Goal: Task Accomplishment & Management: Manage account settings

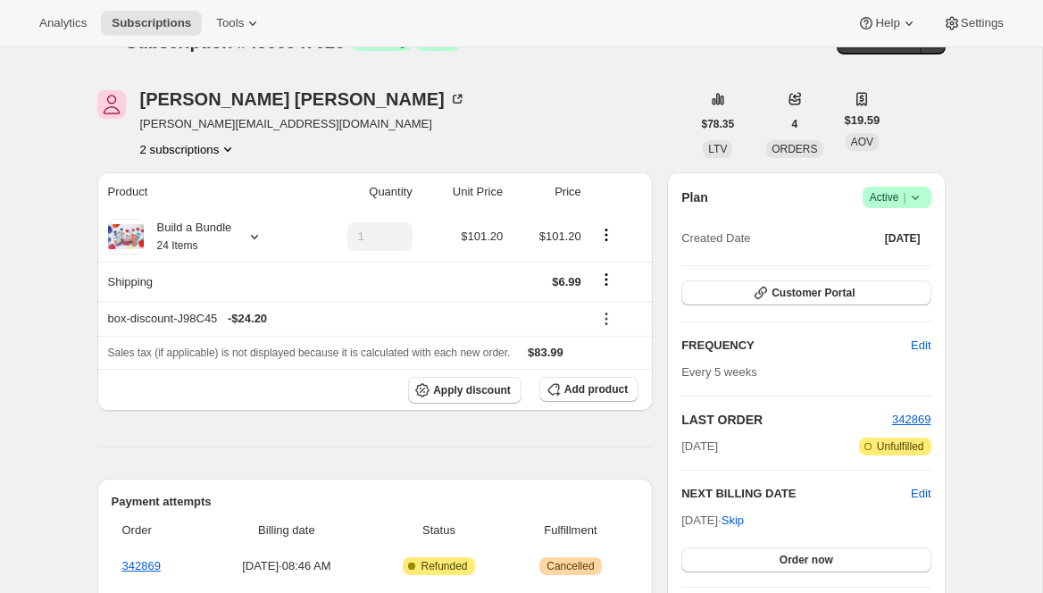
scroll to position [46, 0]
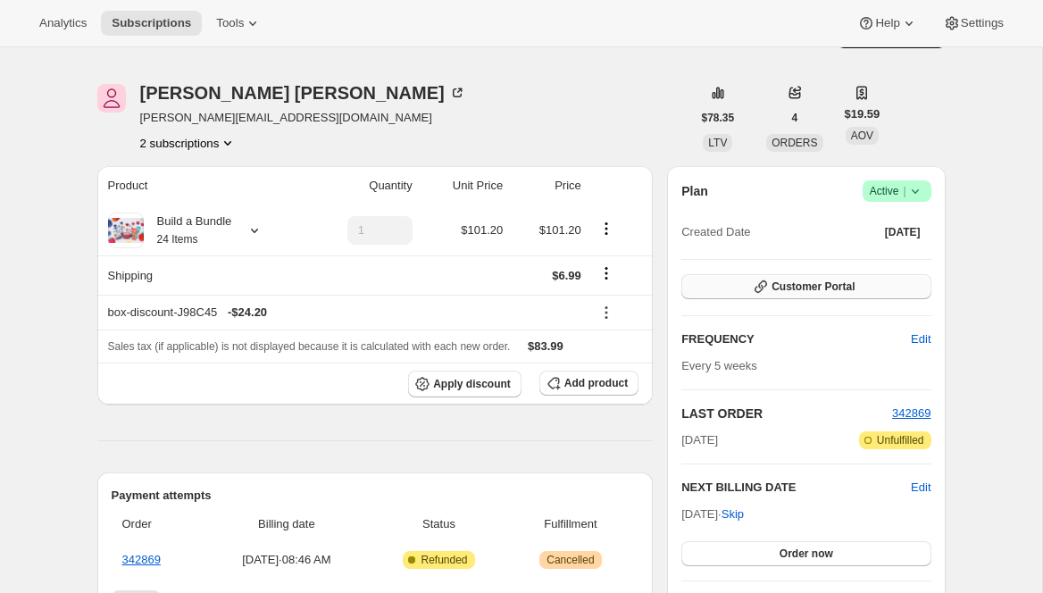
click at [762, 283] on icon "button" at bounding box center [761, 287] width 18 height 18
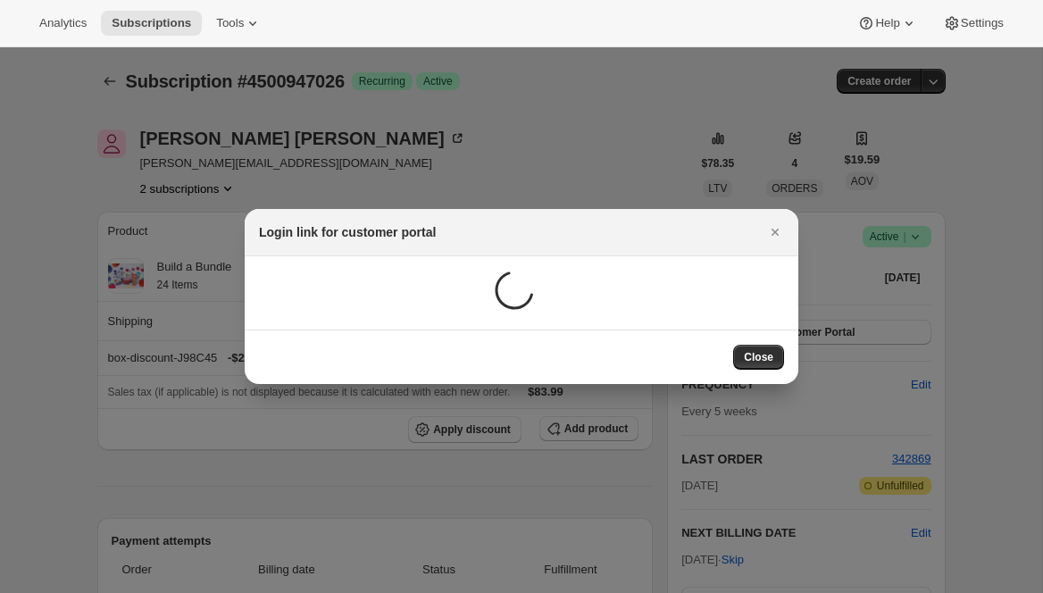
scroll to position [0, 0]
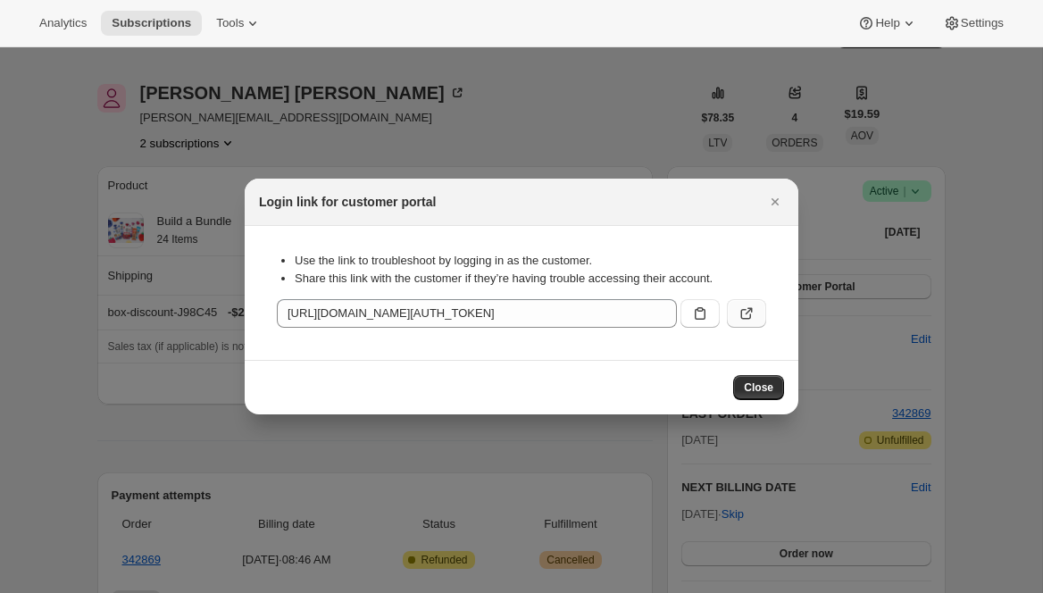
click at [756, 313] on button ":r1f:" at bounding box center [746, 313] width 39 height 29
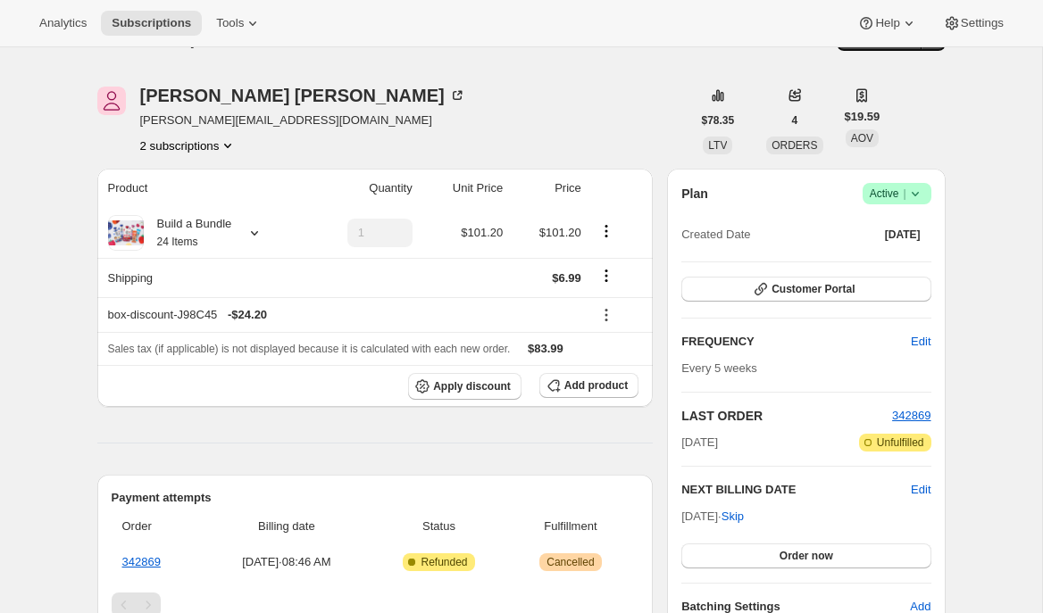
scroll to position [17, 0]
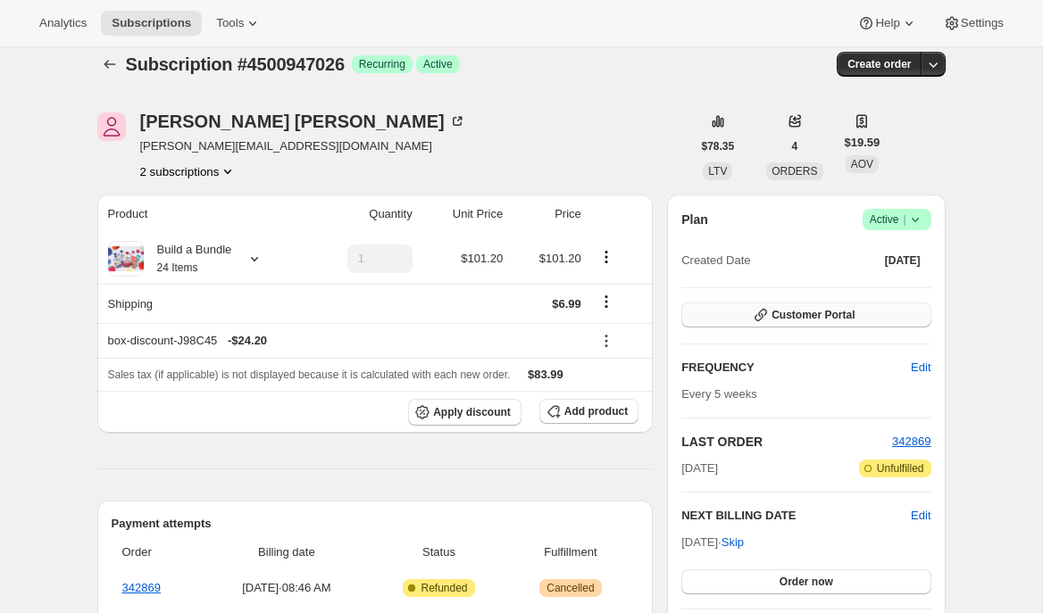
click at [792, 314] on span "Customer Portal" at bounding box center [812, 315] width 83 height 14
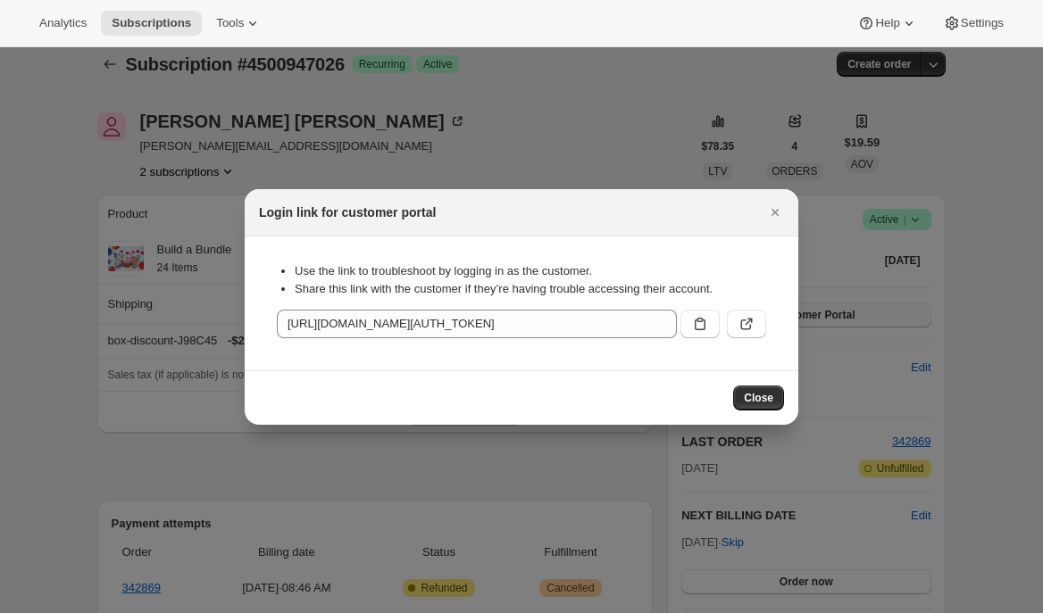
click at [750, 324] on icon ":r1k:" at bounding box center [746, 325] width 11 height 11
click at [770, 212] on icon "Close" at bounding box center [775, 213] width 18 height 18
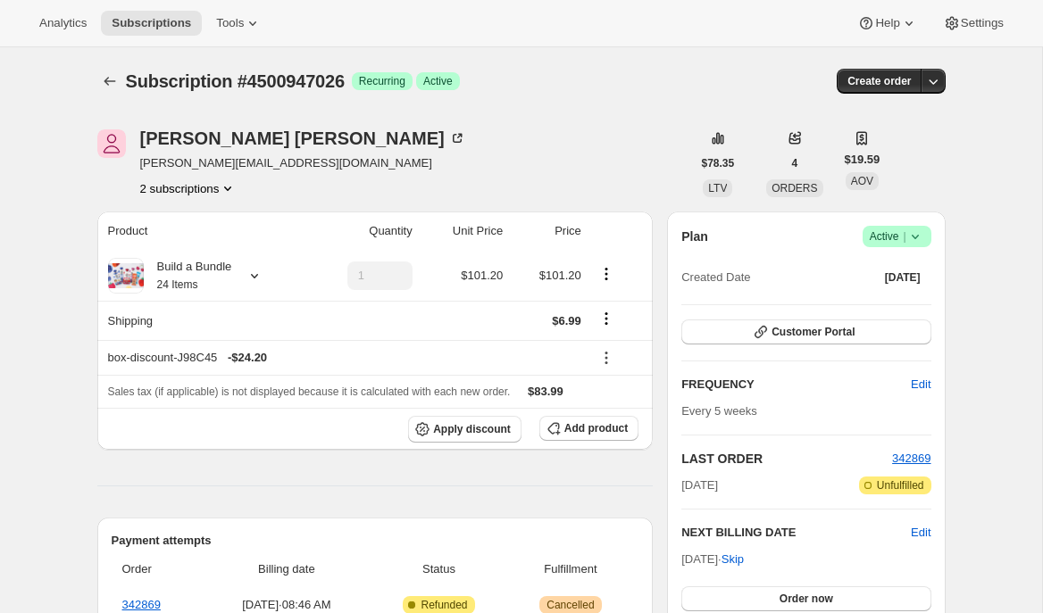
scroll to position [17, 0]
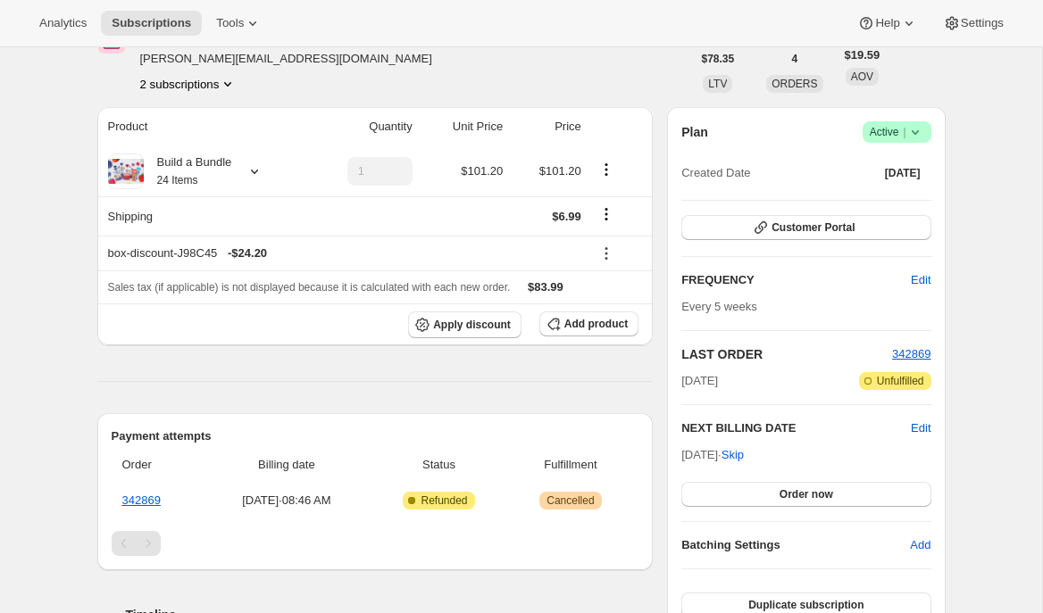
scroll to position [92, 0]
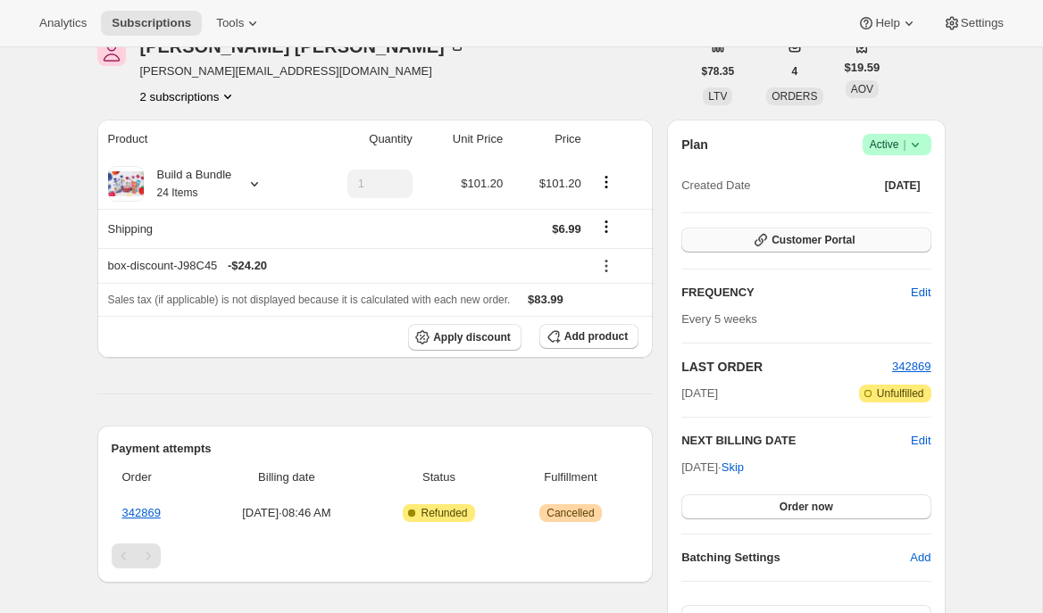
click at [831, 240] on span "Customer Portal" at bounding box center [812, 240] width 83 height 14
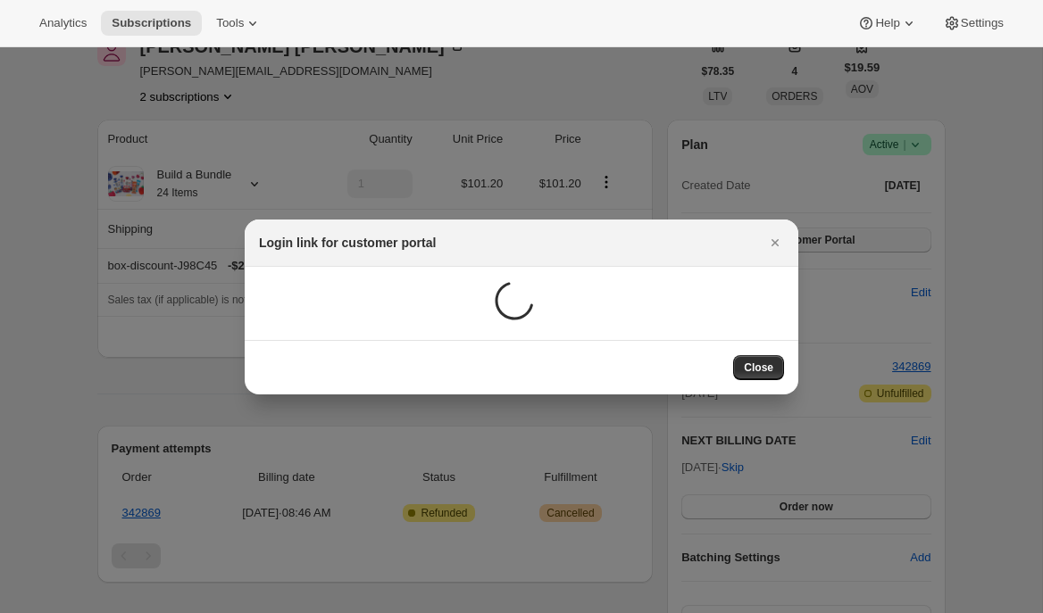
scroll to position [0, 0]
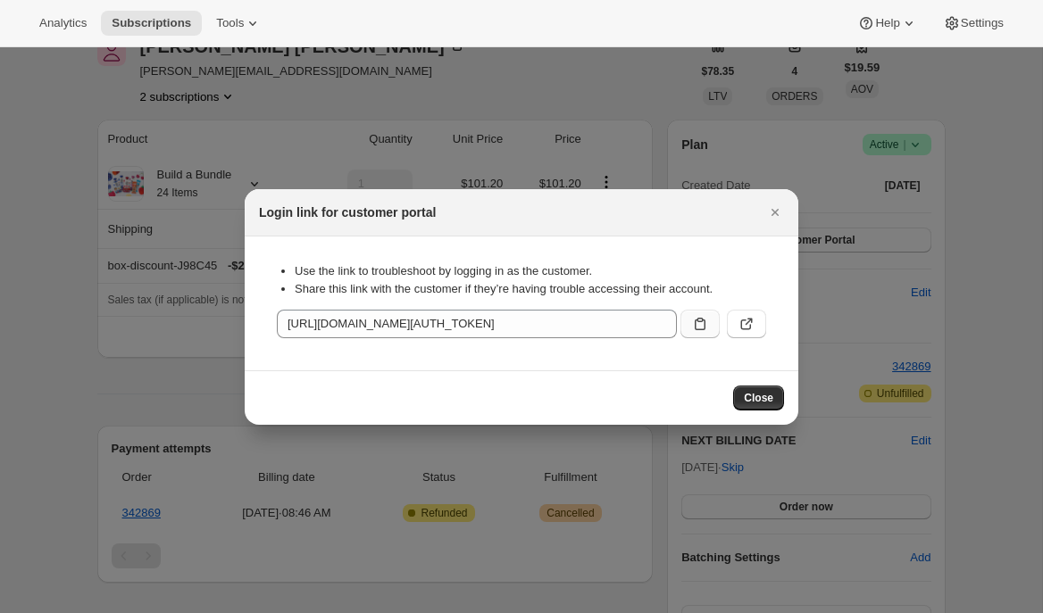
click at [696, 323] on icon ":r1f:" at bounding box center [700, 324] width 18 height 18
click at [778, 204] on icon "Close" at bounding box center [775, 213] width 18 height 18
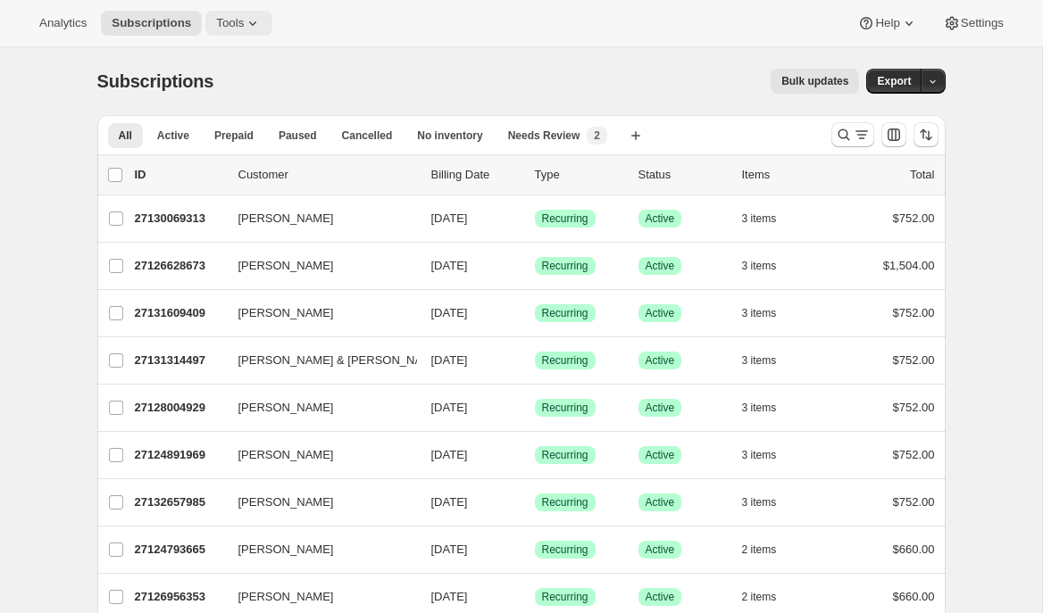
click at [262, 26] on icon at bounding box center [253, 23] width 18 height 18
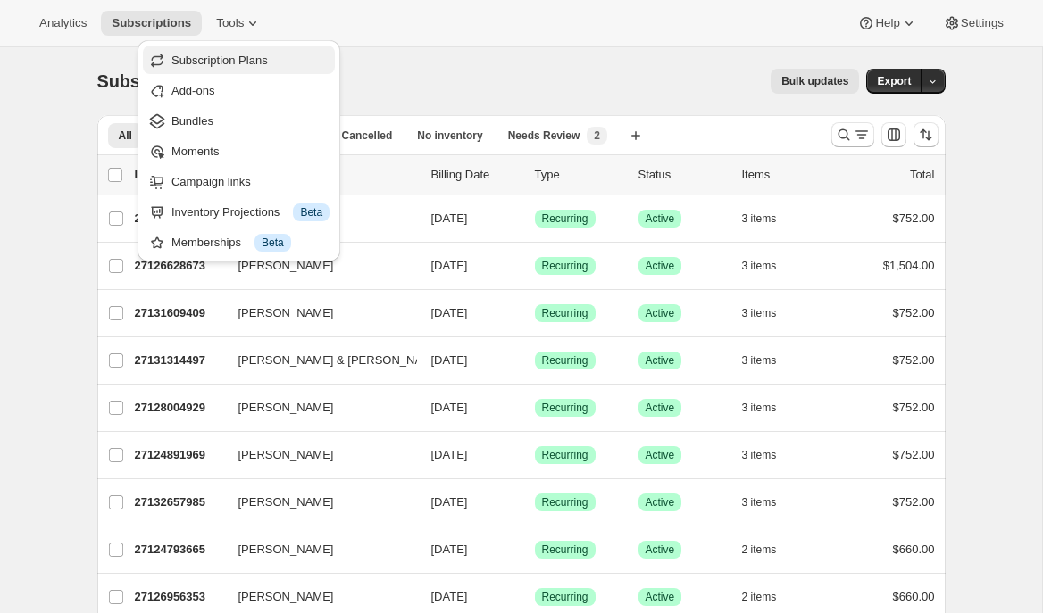
click at [262, 48] on button "Subscription Plans" at bounding box center [239, 60] width 192 height 29
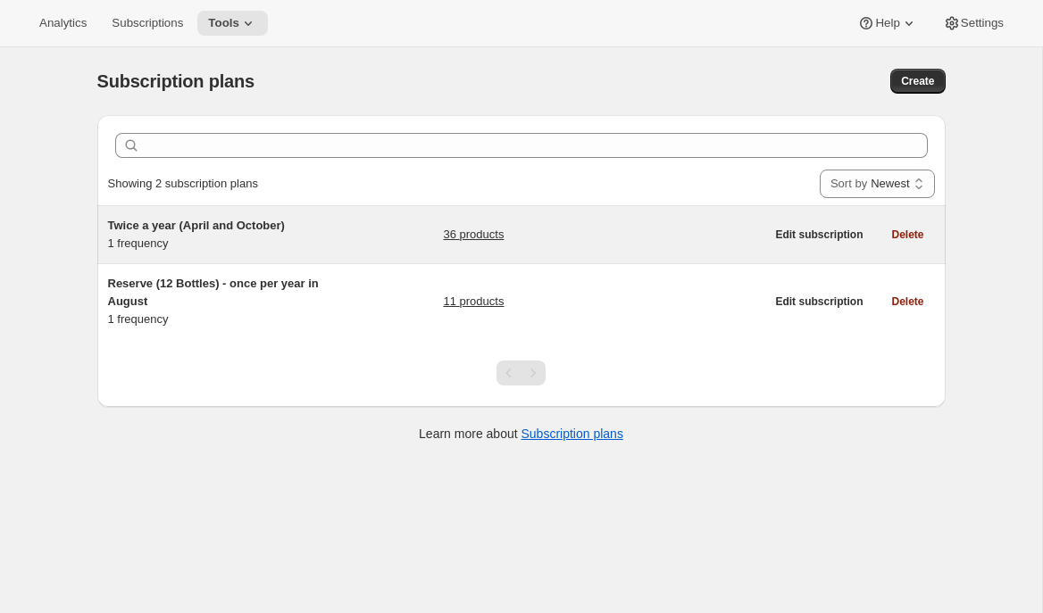
click at [236, 262] on div "Twice a year (April and October) 1 frequency 36 products Edit subscription Dele…" at bounding box center [521, 234] width 848 height 57
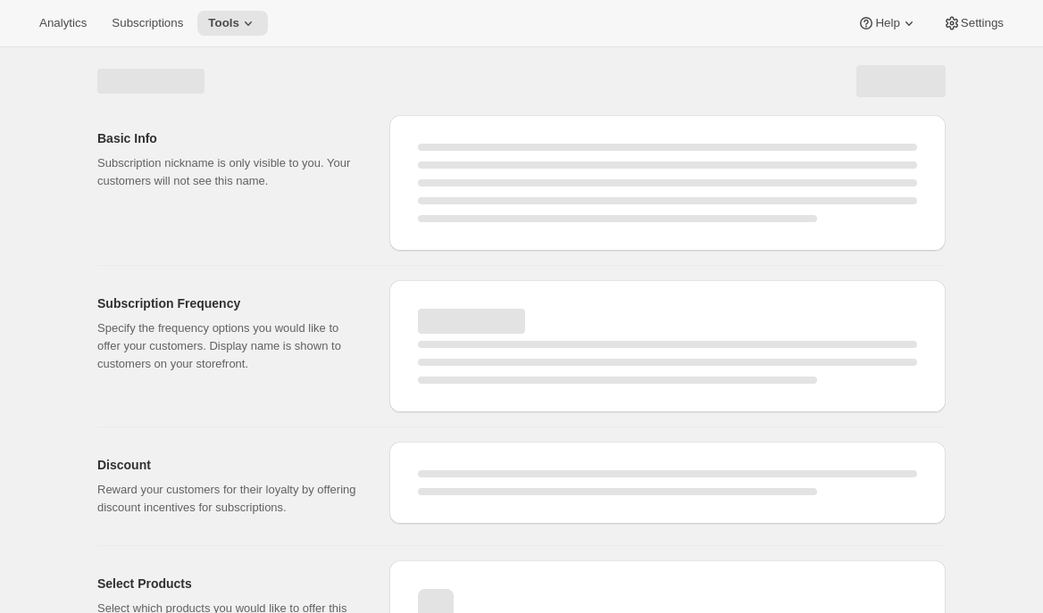
select select "WEEK"
select select "MONTH"
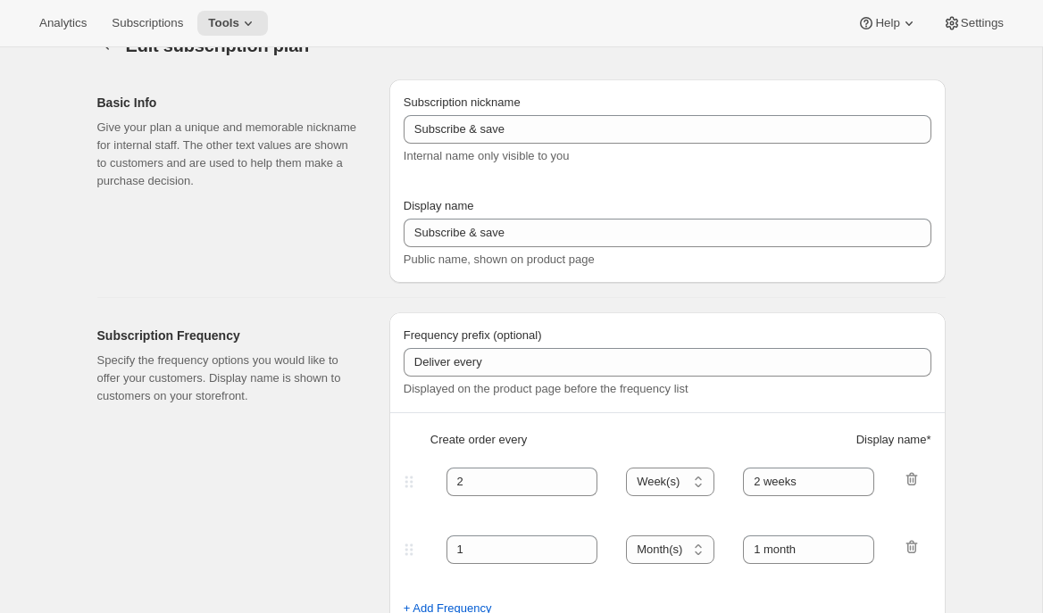
type input "Twice a year (April and October)"
type input "Get Keys to the Vault"
type input "Delivers twice annually"
type input "6"
select select "MONTH"
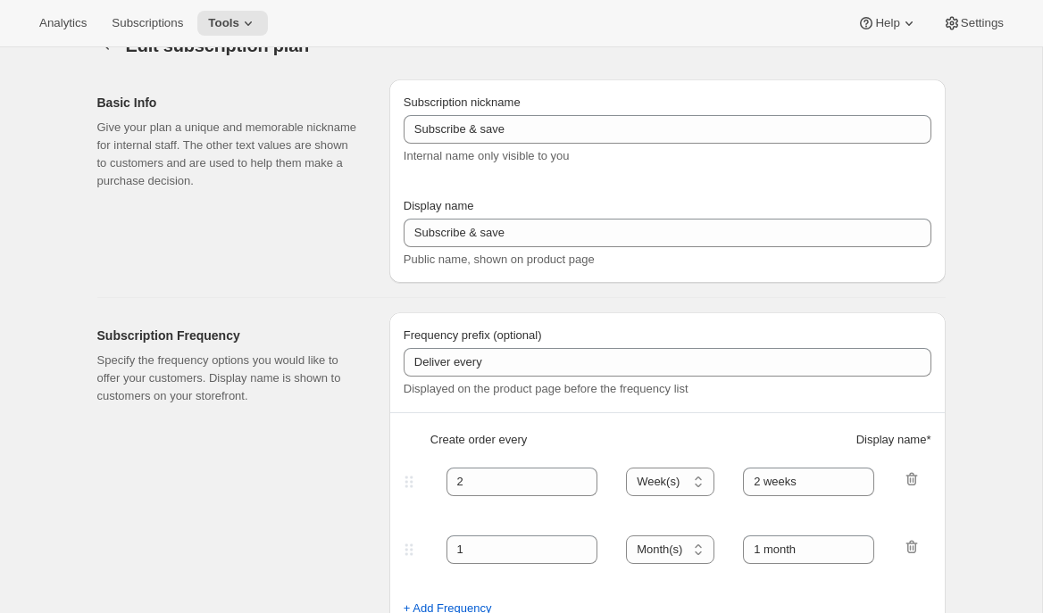
type input "(April and August)"
type input "20"
type input "Add, subtract, skip or cancel anytime!"
checkbox input "true"
select select "YEARDAY"
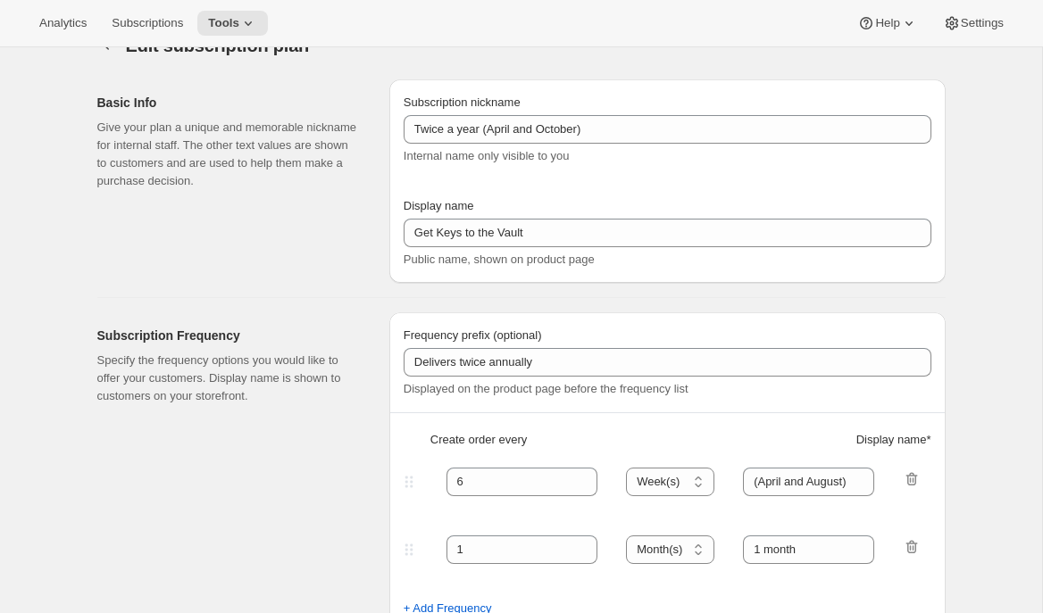
select select "4"
select select "10"
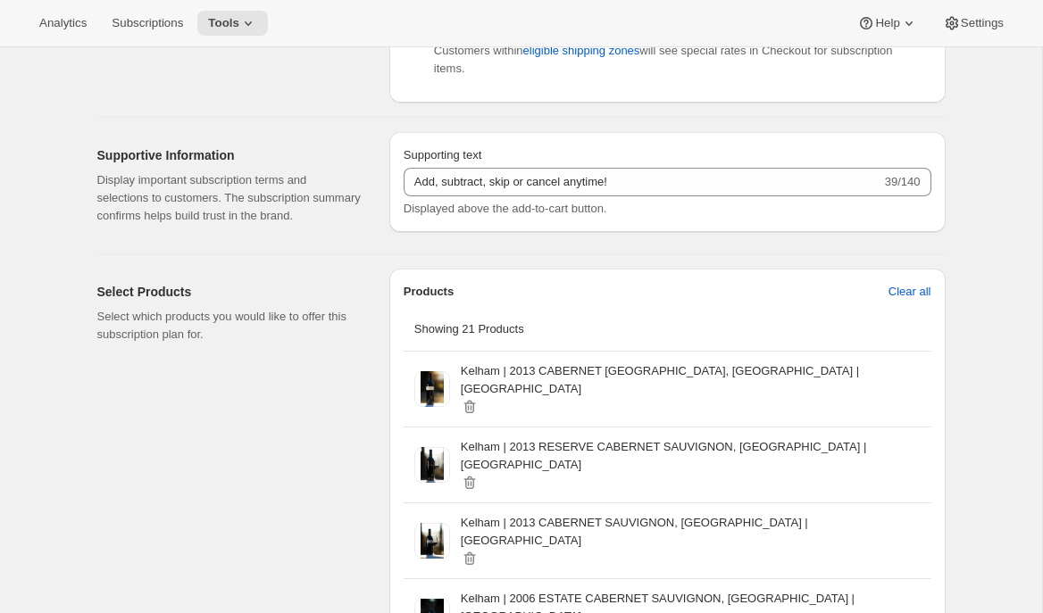
scroll to position [756, 0]
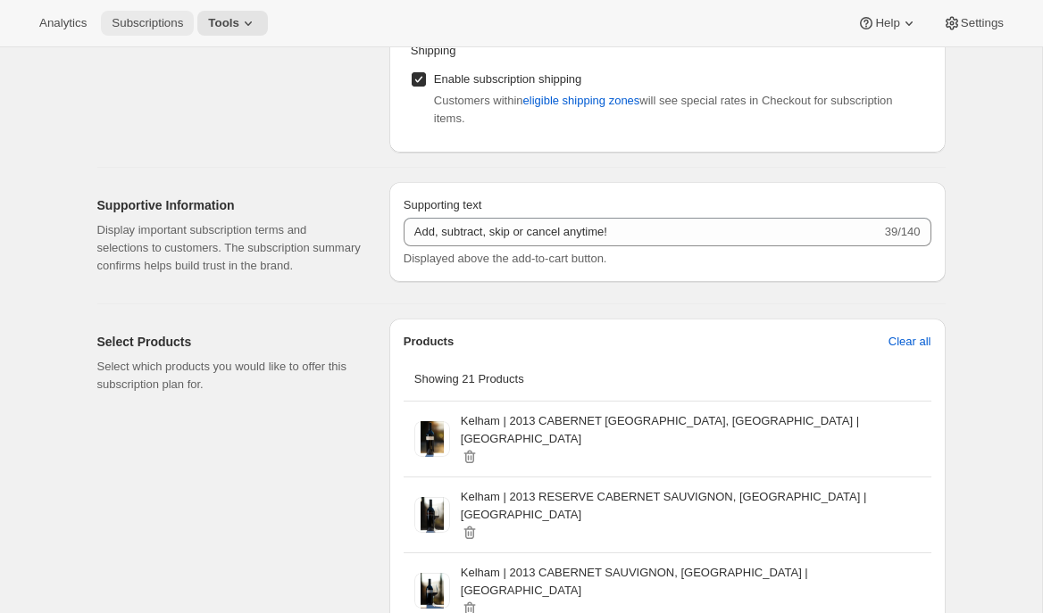
click at [174, 33] on button "Subscriptions" at bounding box center [147, 23] width 93 height 25
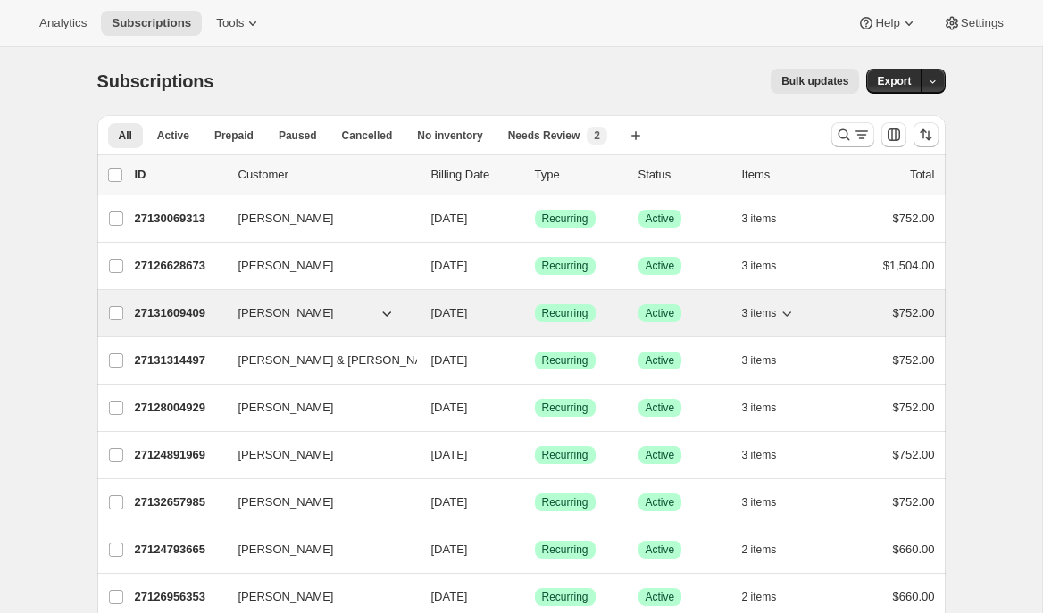
click at [171, 322] on div "27131609409 Kimberly Jarrett 04/01/2026 Success Recurring Success Active 3 item…" at bounding box center [535, 313] width 800 height 25
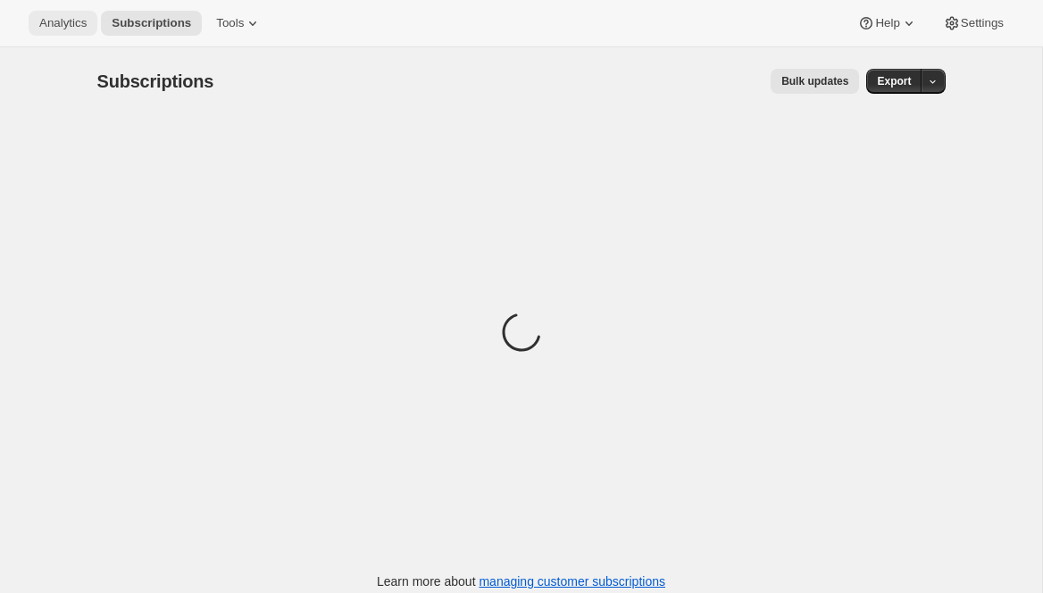
click at [41, 26] on span "Analytics" at bounding box center [62, 23] width 47 height 14
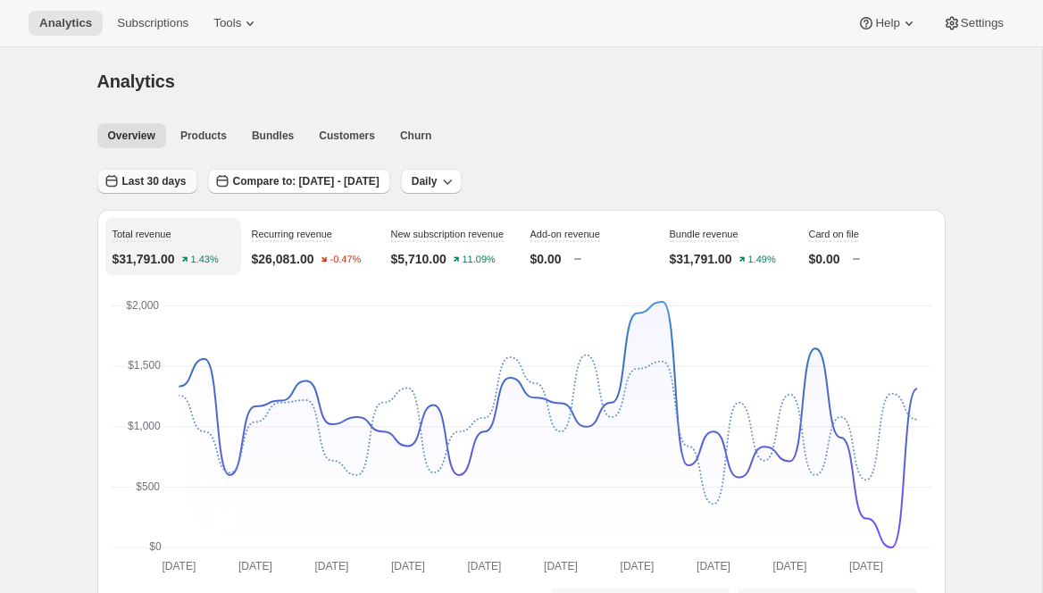
drag, startPoint x: 172, startPoint y: 180, endPoint x: 183, endPoint y: 175, distance: 12.0
click at [174, 180] on span "Last 30 days" at bounding box center [154, 181] width 64 height 14
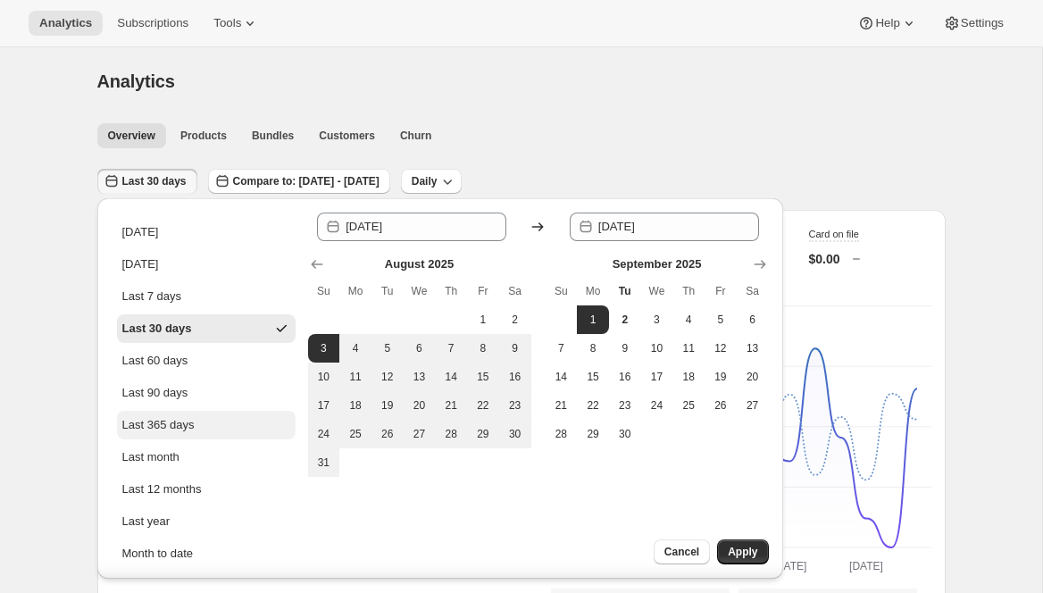
click at [206, 415] on button "Last 365 days" at bounding box center [206, 425] width 179 height 29
type input "2024-09-02"
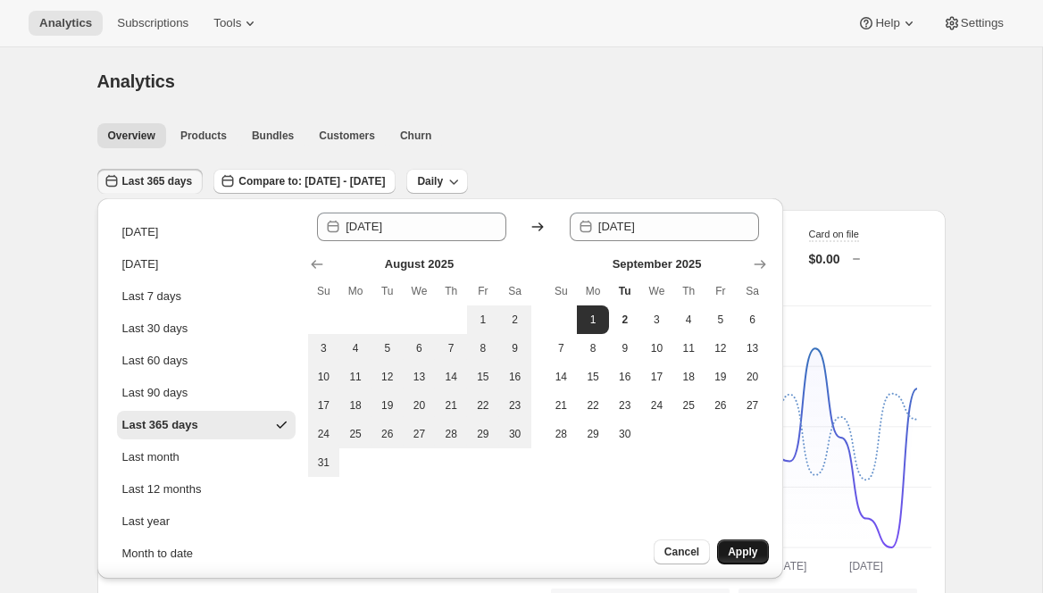
click at [736, 557] on span "Apply" at bounding box center [742, 552] width 29 height 14
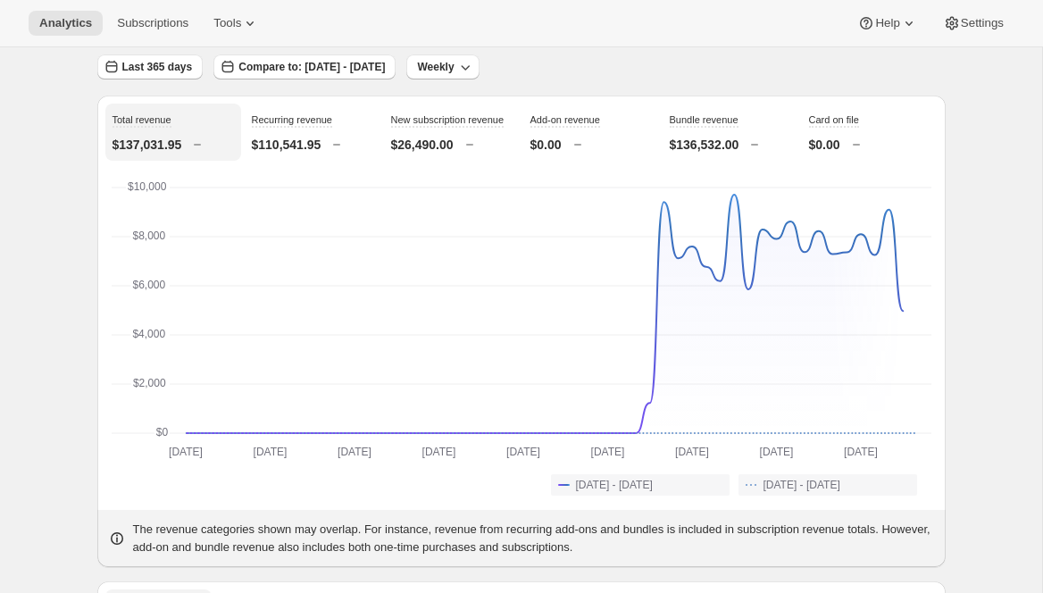
scroll to position [168, 0]
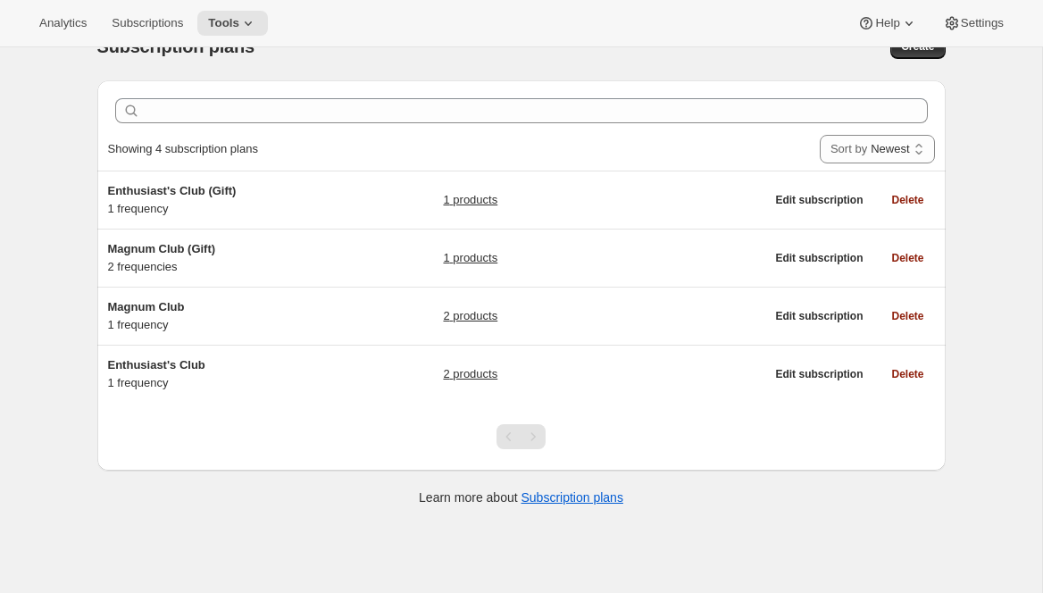
scroll to position [40, 0]
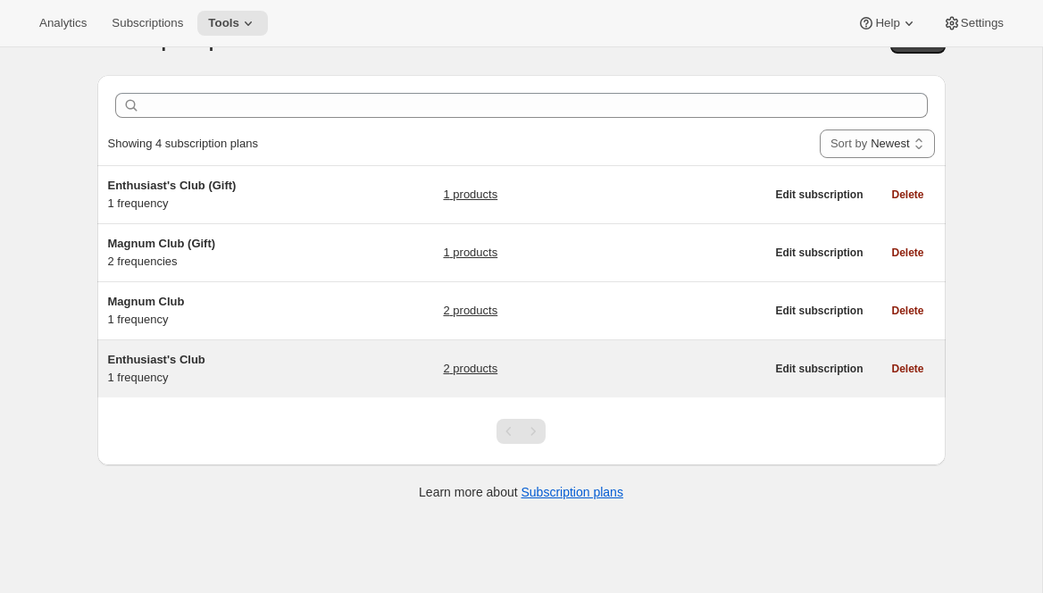
click at [225, 384] on div "Enthusiast's Club 1 frequency" at bounding box center [219, 369] width 223 height 36
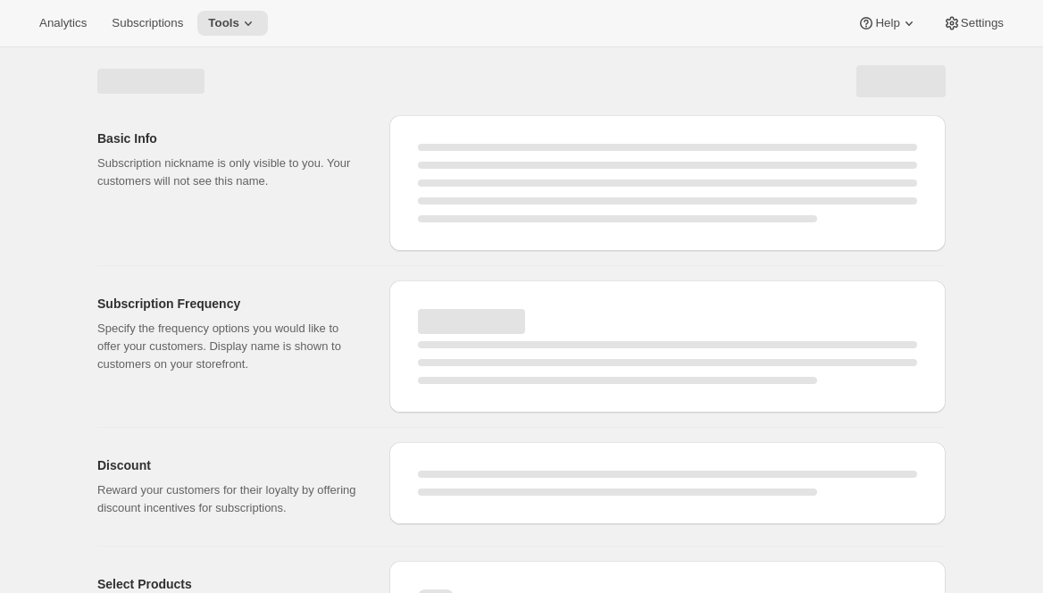
select select "WEEK"
select select "MONTH"
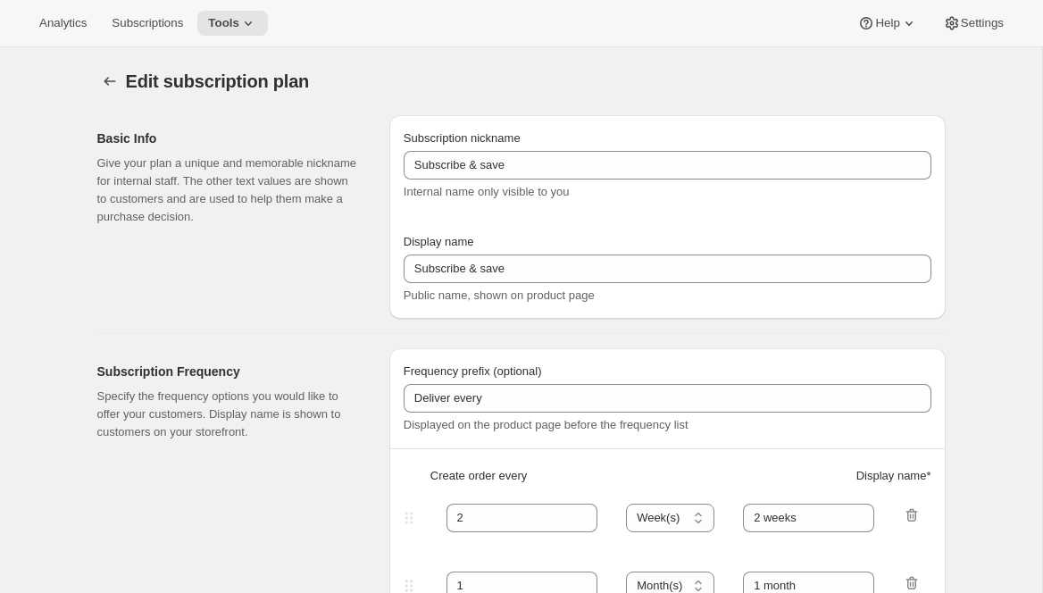
type input "Enthusiast's Club"
type input "3"
select select "MONTH"
type input "Quarterly Delivery"
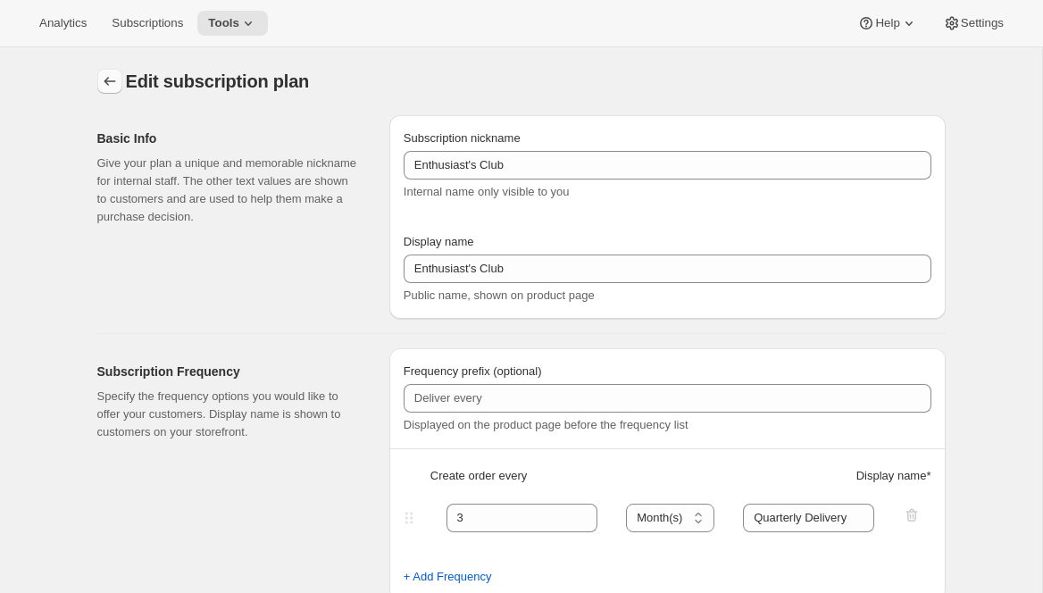
click at [114, 82] on icon "Subscription plans" at bounding box center [110, 81] width 18 height 18
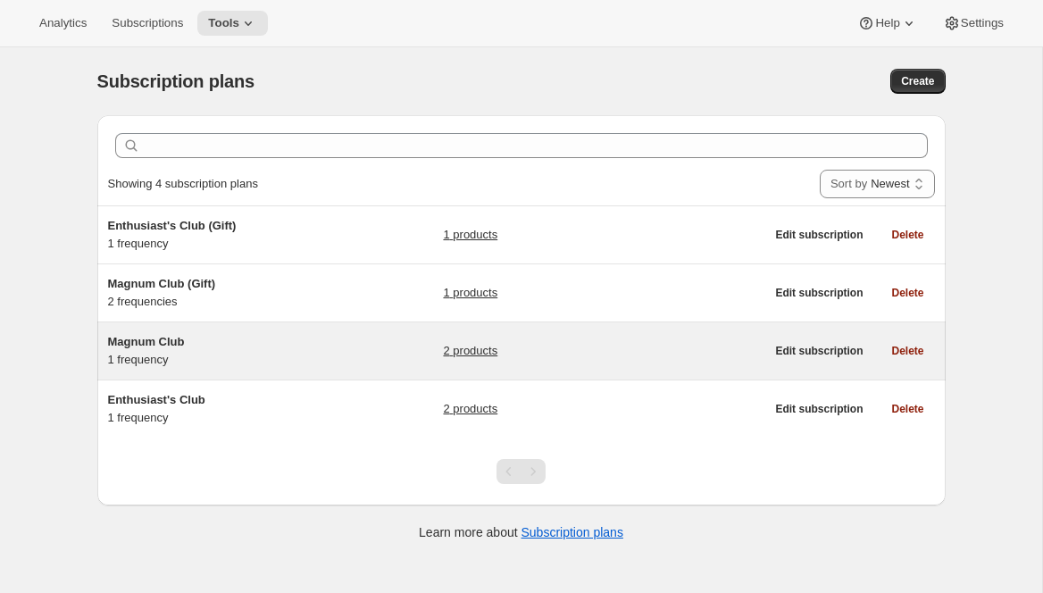
click at [257, 345] on h5 "Magnum Club" at bounding box center [219, 342] width 223 height 18
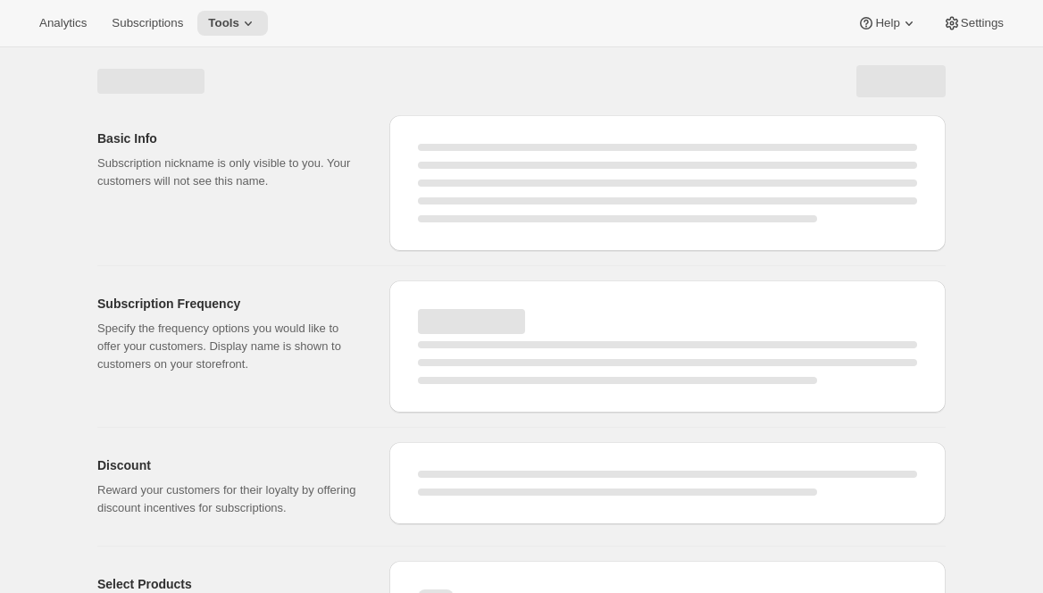
select select "WEEK"
select select "MONTH"
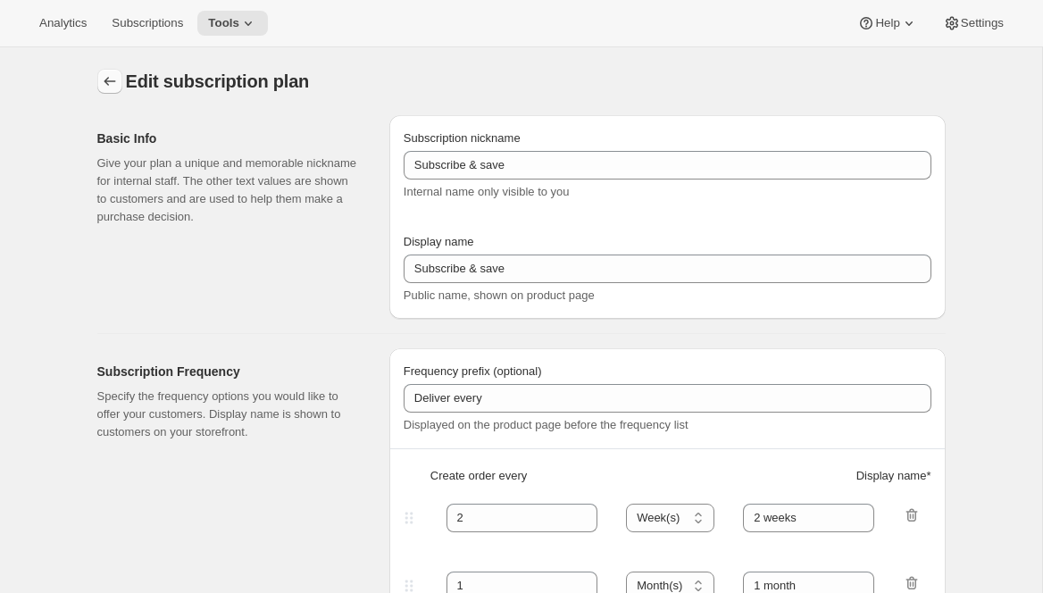
type input "Magnum Club"
select select "MONTH"
type input "2 months"
click at [103, 77] on icon "Subscription plans" at bounding box center [110, 81] width 18 height 18
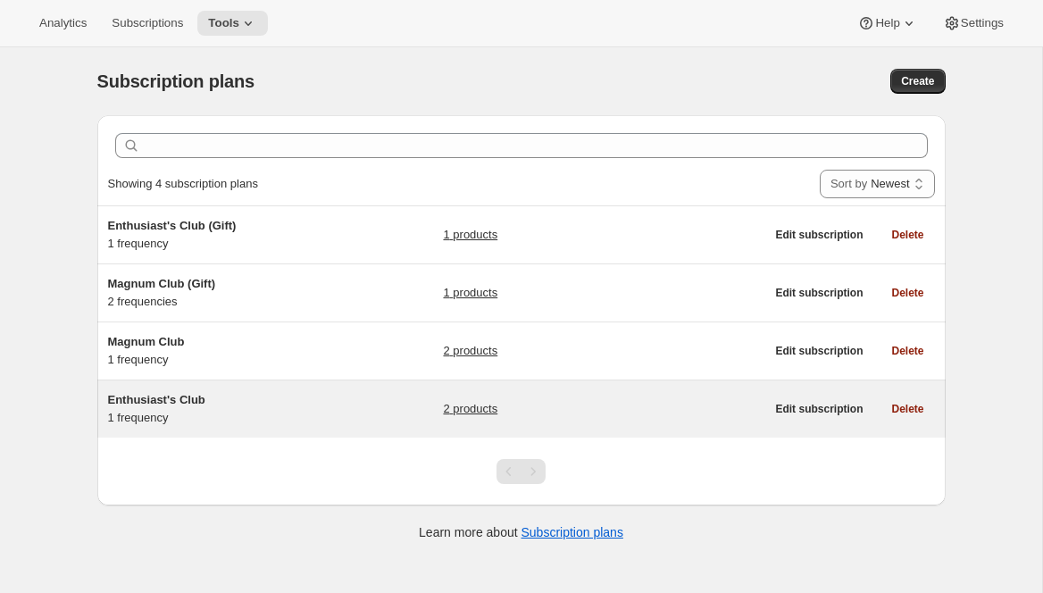
click at [202, 415] on div "Enthusiast's Club 1 frequency" at bounding box center [219, 409] width 223 height 36
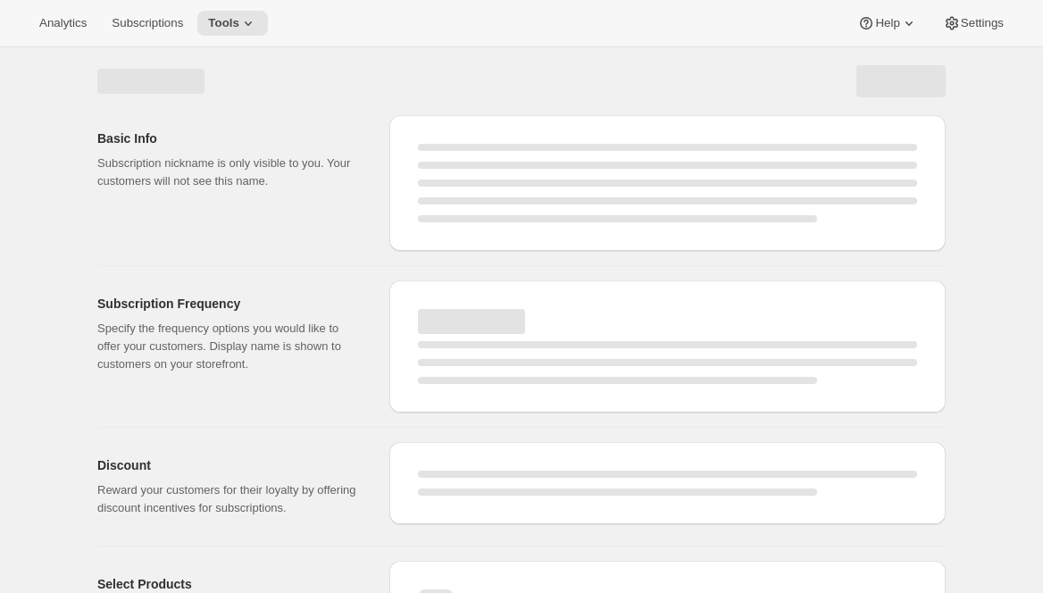
select select "WEEK"
select select "MONTH"
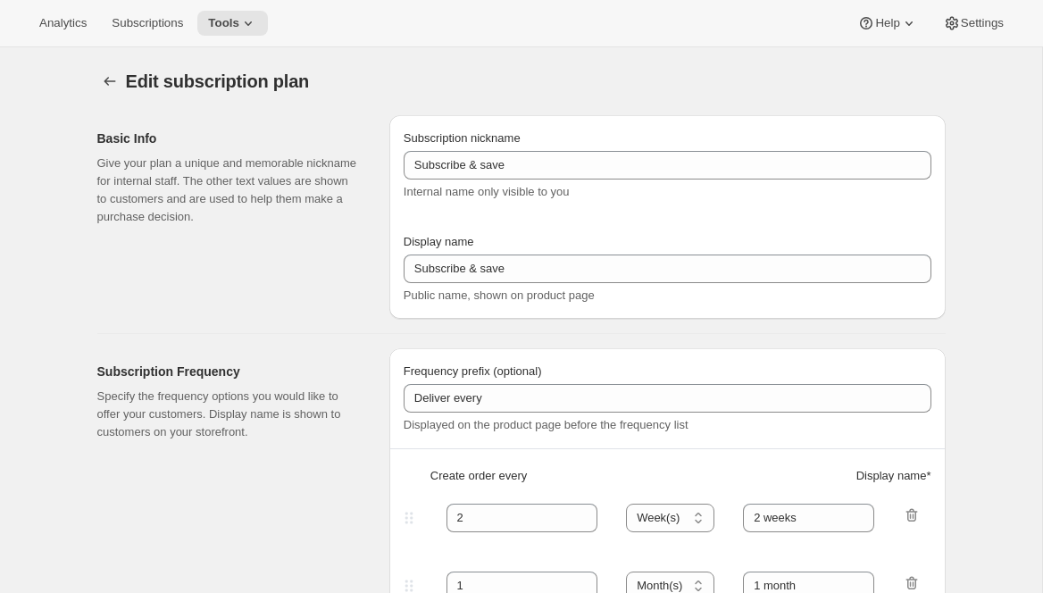
type input "Enthusiast's Club"
type input "3"
select select "MONTH"
type input "Quarterly Delivery"
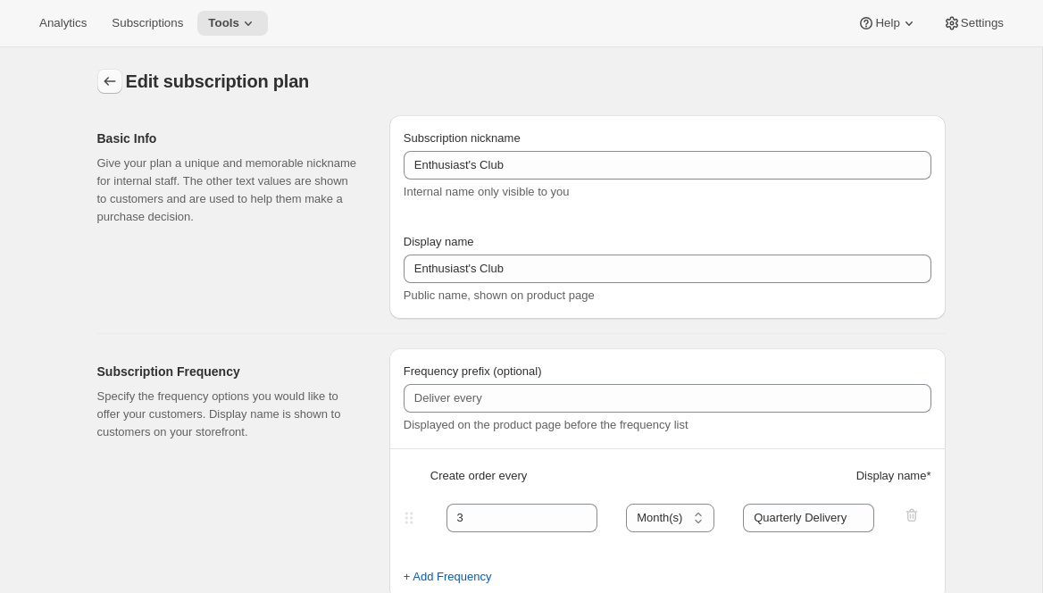
click at [106, 83] on icon "Subscription plans" at bounding box center [110, 81] width 18 height 18
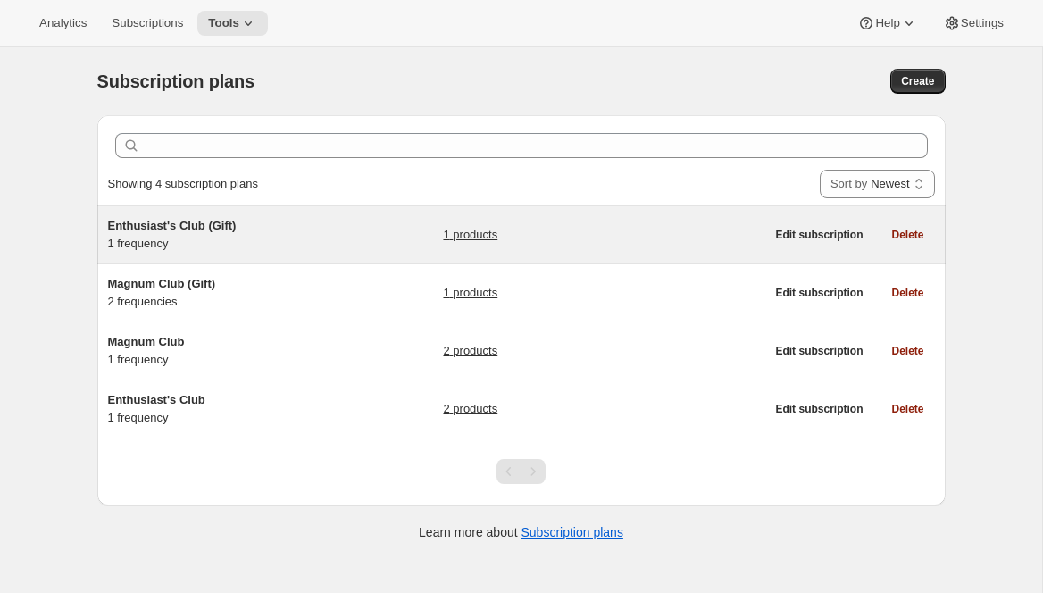
click at [202, 245] on div "Enthusiast's Club (Gift) 1 frequency" at bounding box center [219, 235] width 223 height 36
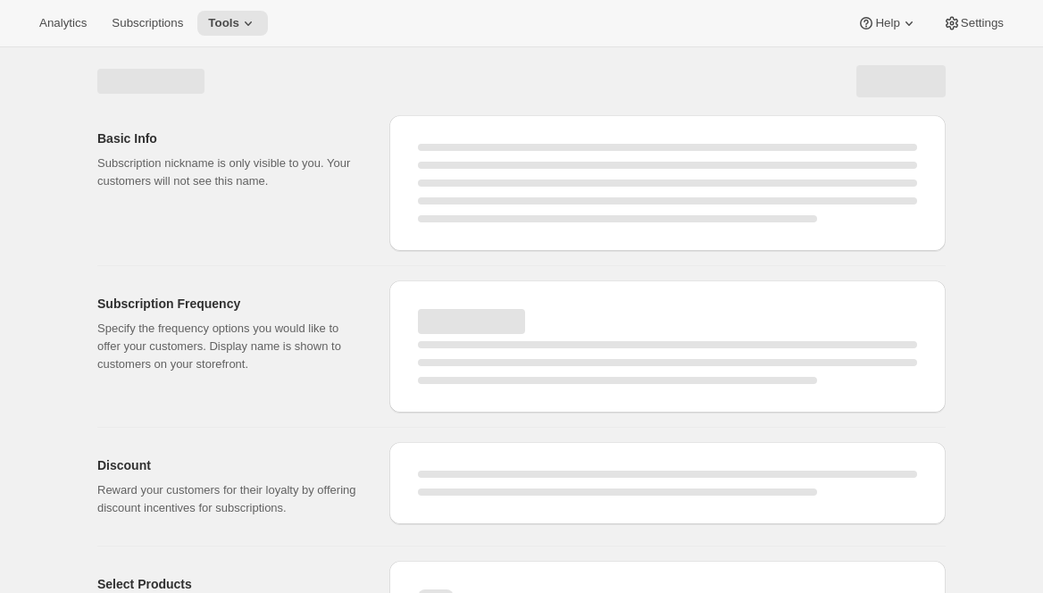
select select "WEEK"
select select "MONTH"
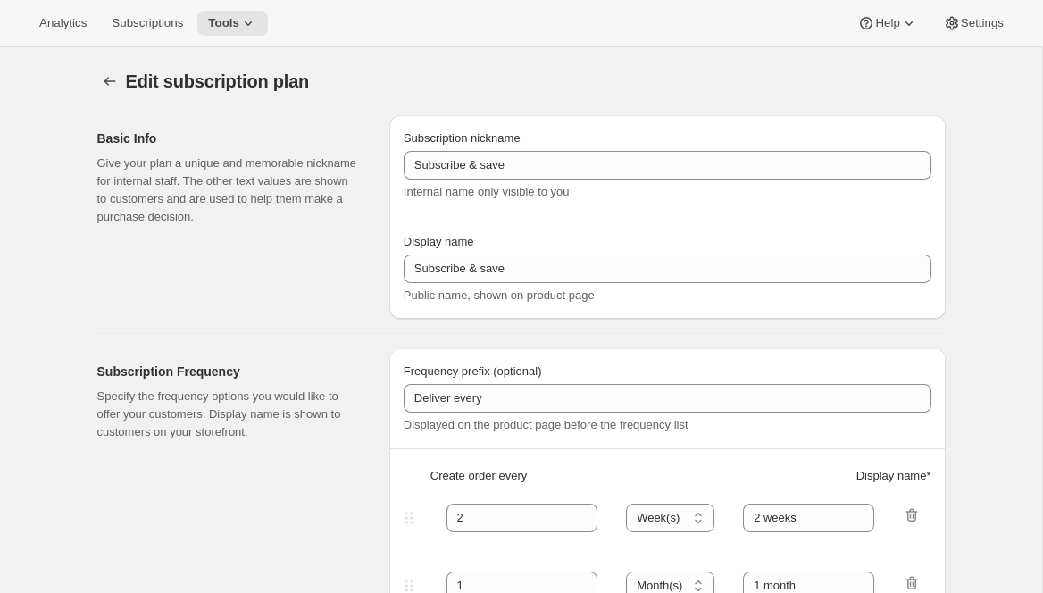
type input "Enthusiast's Club (Gift)"
select select "MONTH"
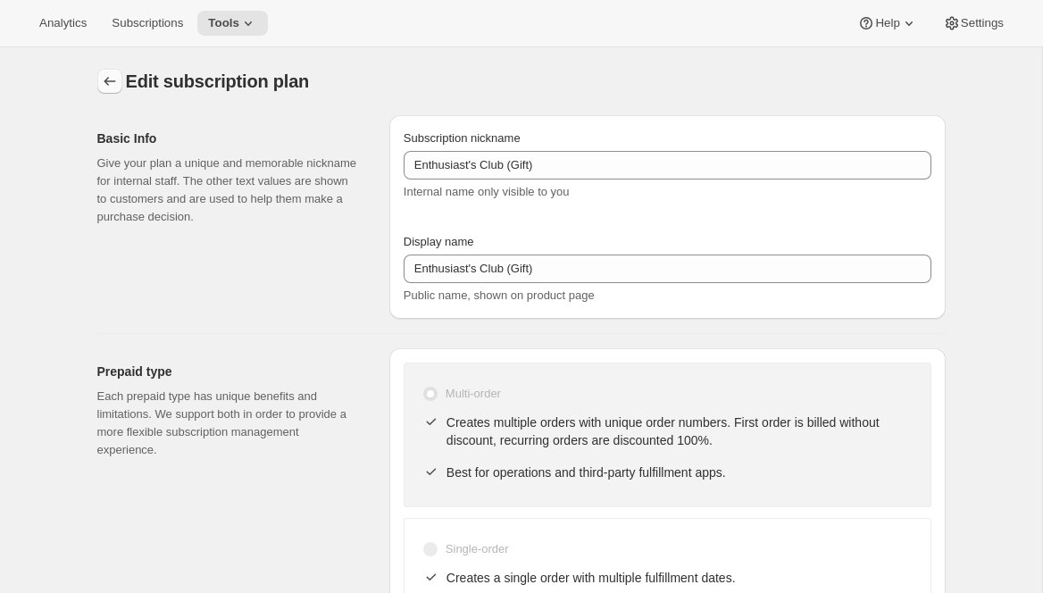
click at [107, 81] on icon "Subscription plans" at bounding box center [110, 81] width 18 height 18
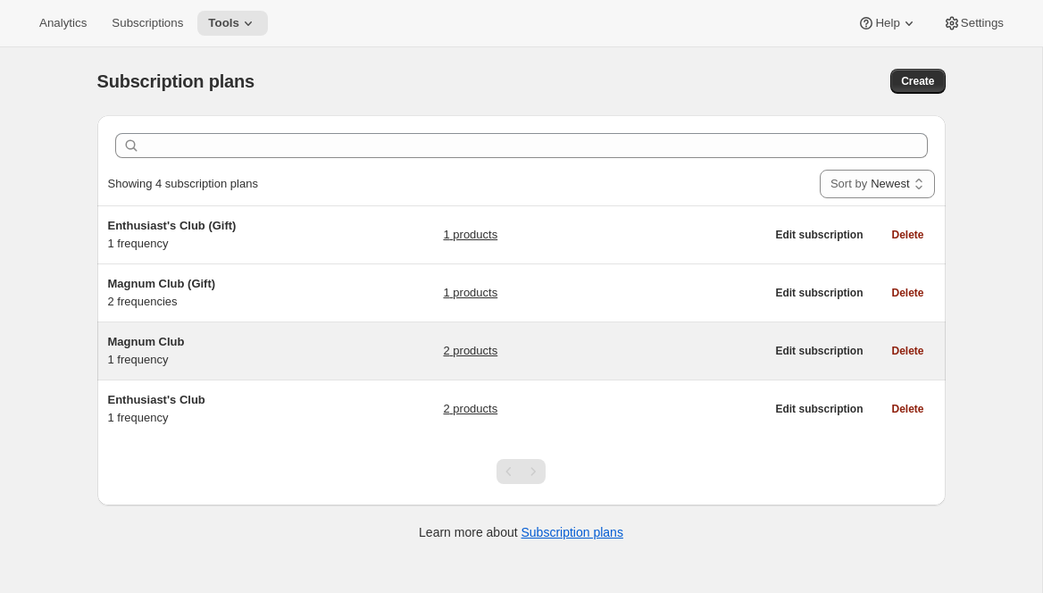
click at [287, 341] on h5 "Magnum Club" at bounding box center [219, 342] width 223 height 18
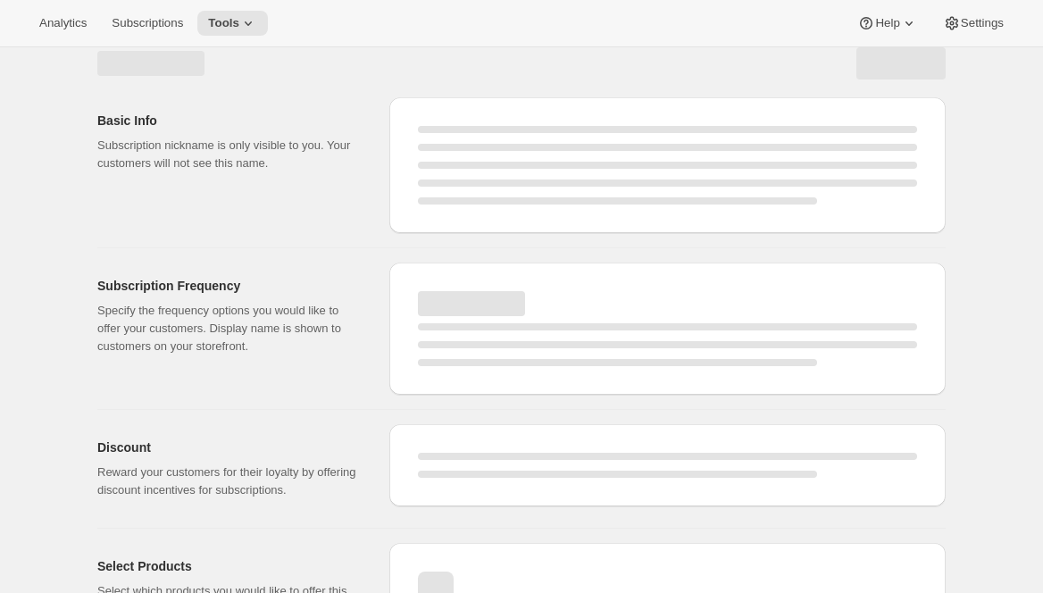
select select "WEEK"
select select "MONTH"
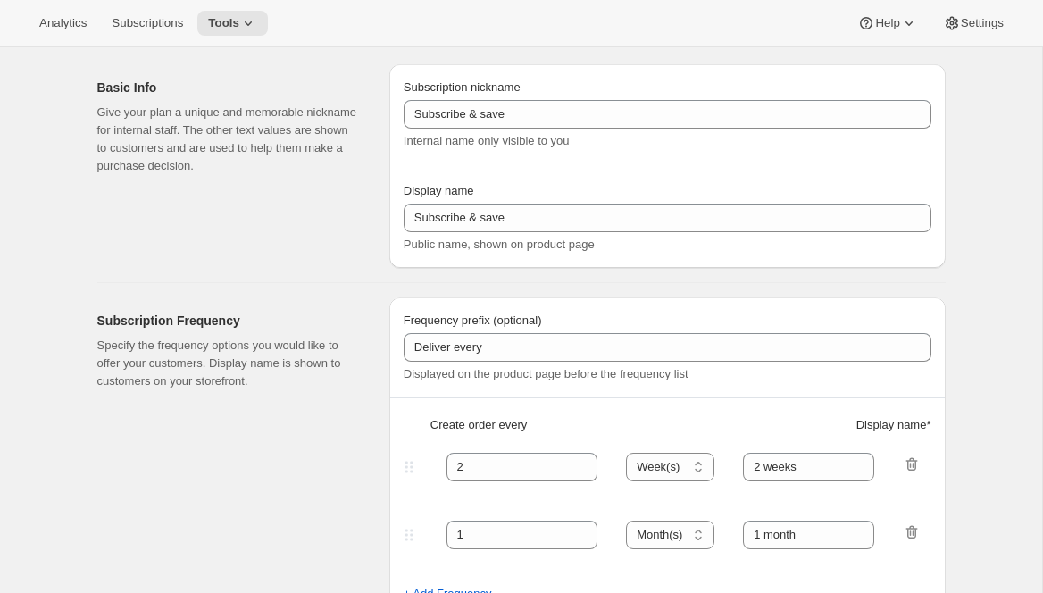
type input "Magnum Club"
type input "2 months"
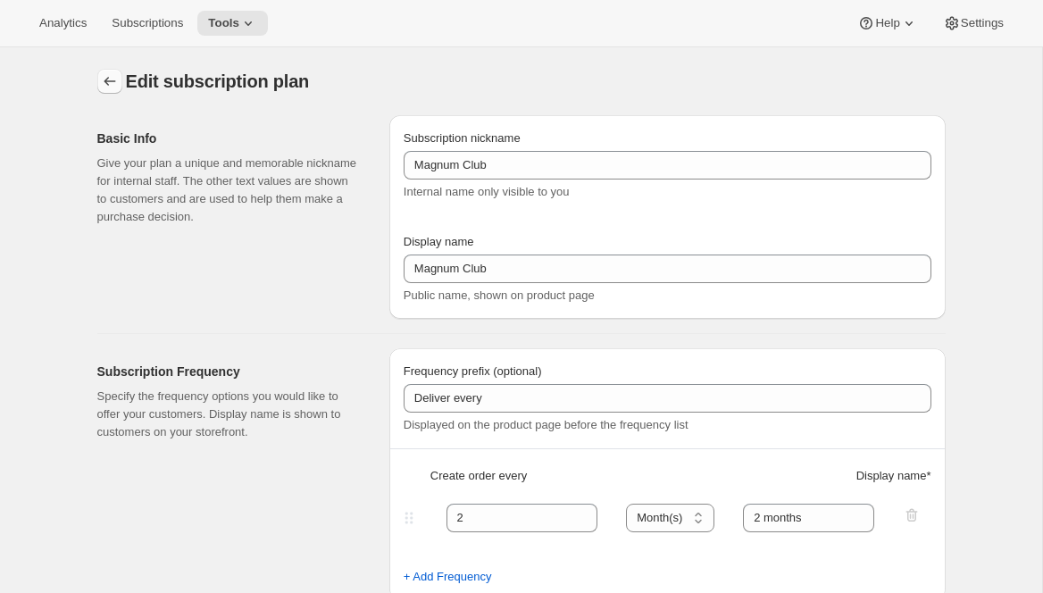
click at [104, 82] on icon "Subscription plans" at bounding box center [110, 81] width 12 height 9
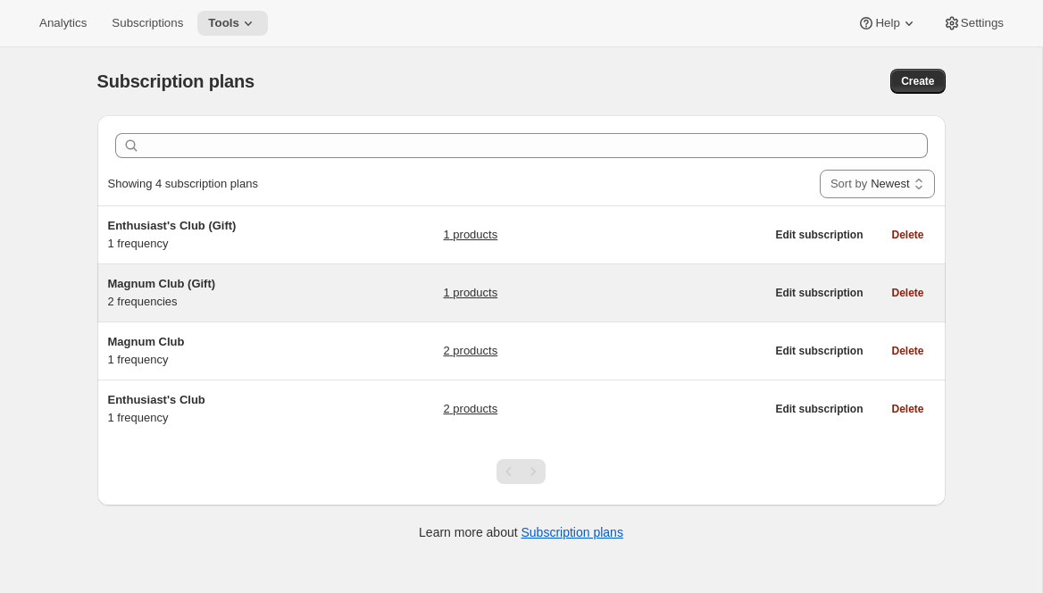
click at [298, 283] on h5 "Magnum Club (Gift)" at bounding box center [219, 284] width 223 height 18
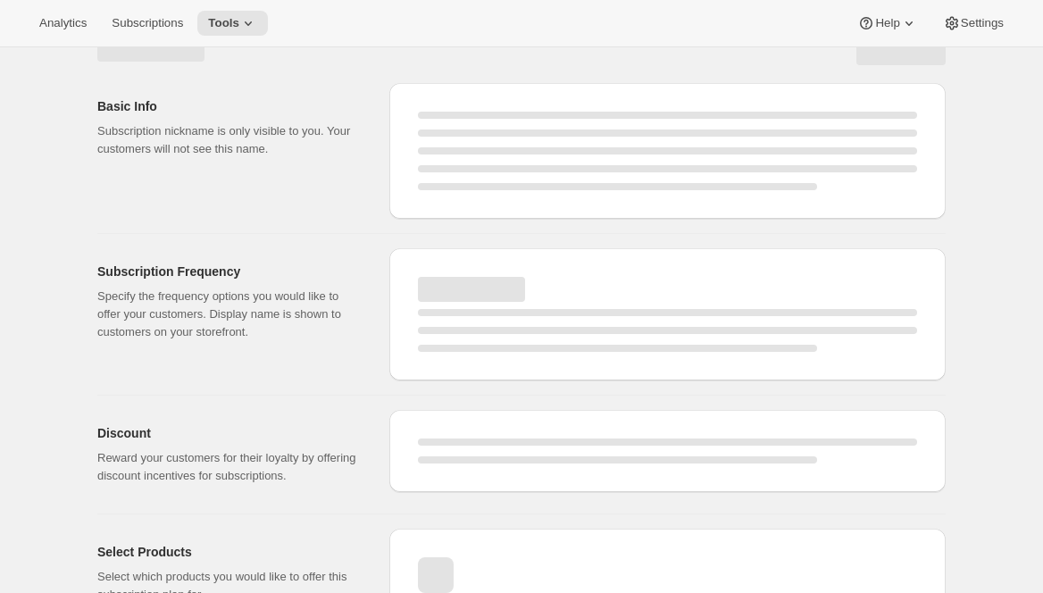
scroll to position [51, 0]
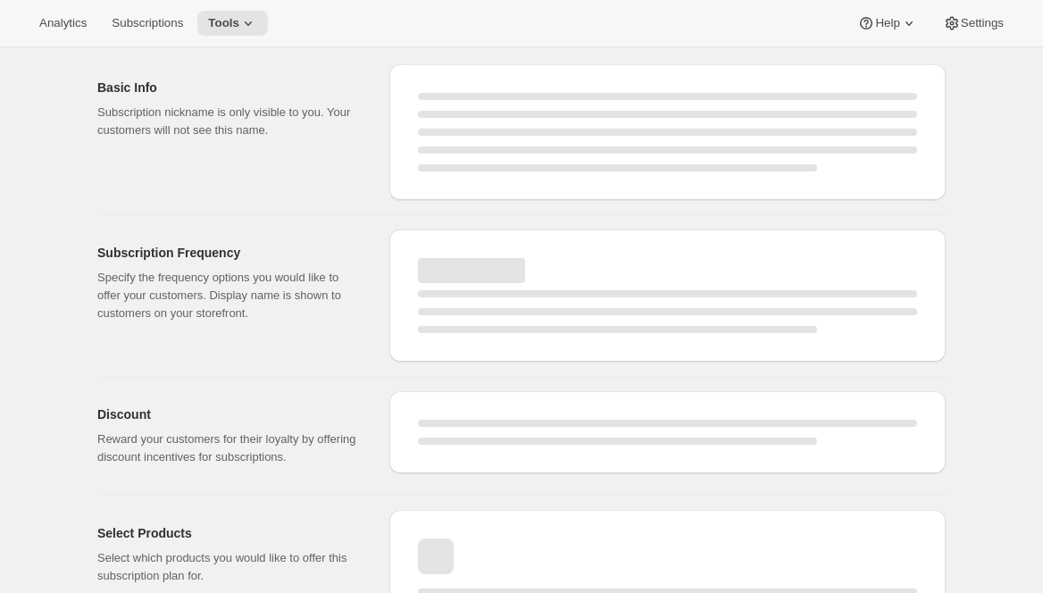
select select "WEEK"
select select "MONTH"
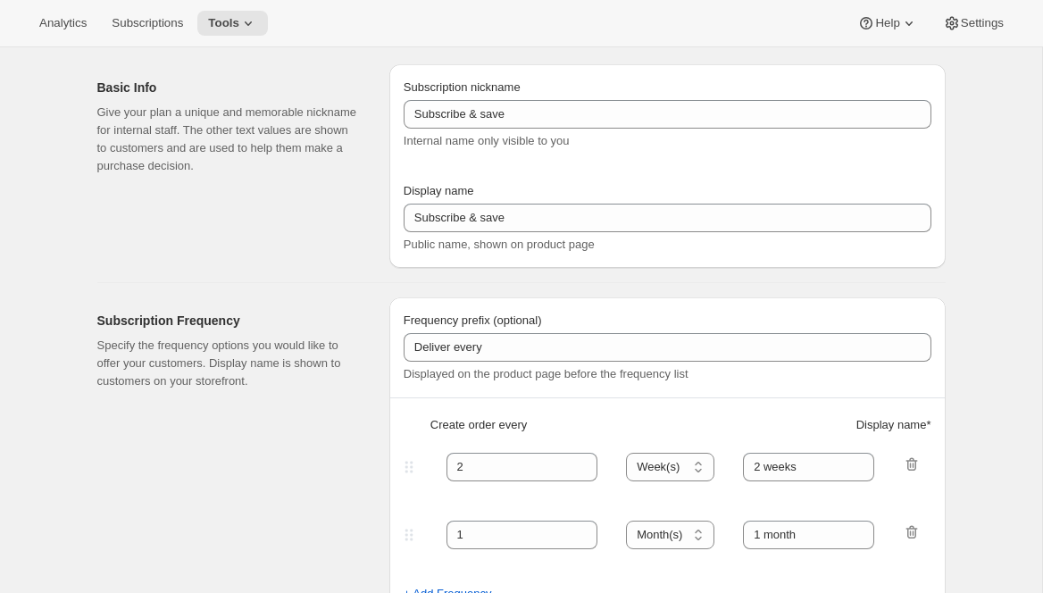
type input "Magnum Club (Gift)"
select select "MONTH"
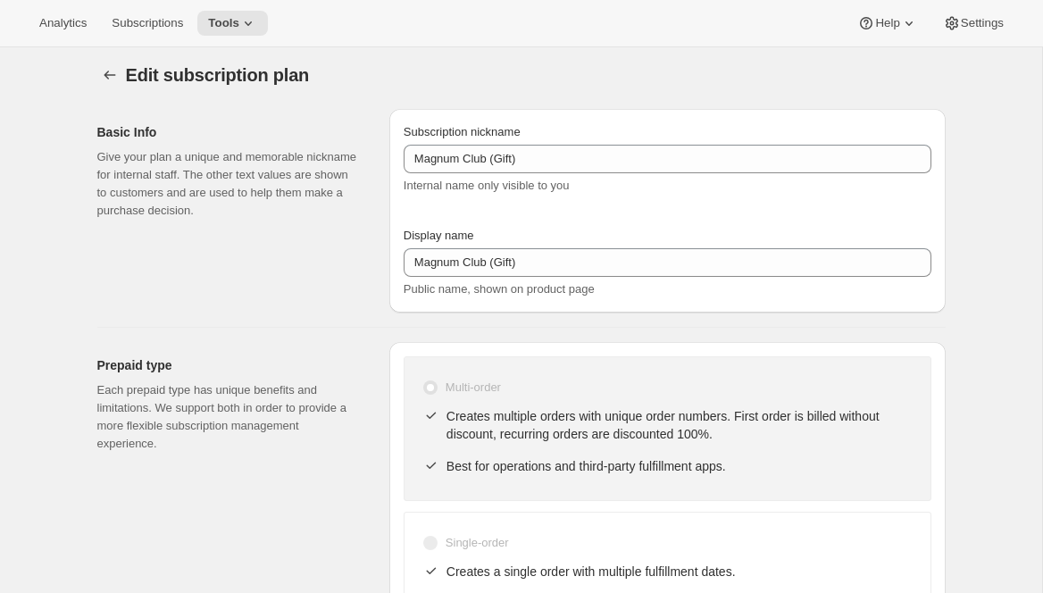
scroll to position [25, 0]
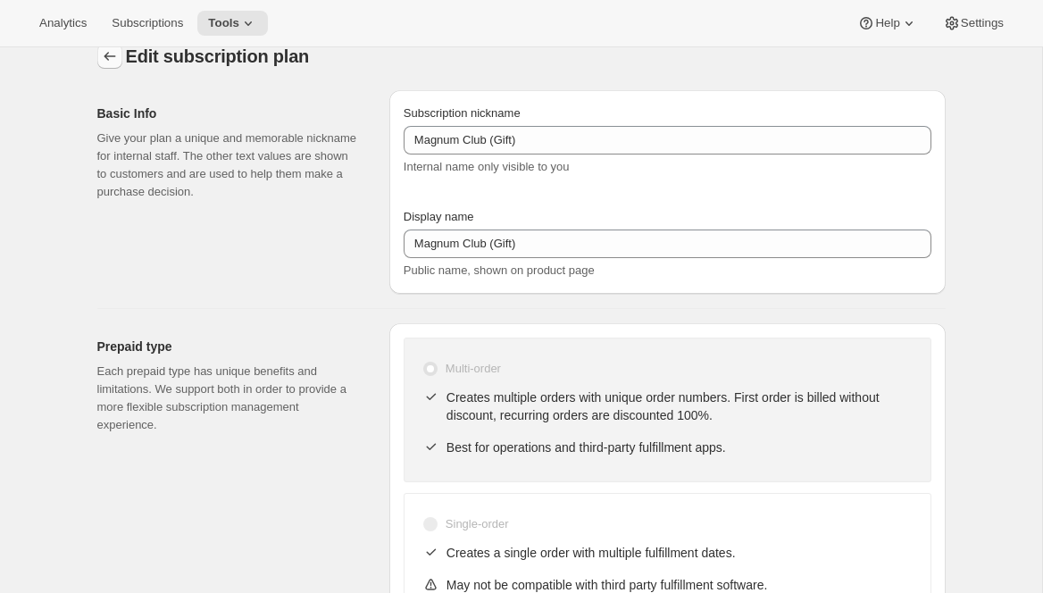
click at [114, 62] on icon "Subscription plans" at bounding box center [110, 56] width 18 height 18
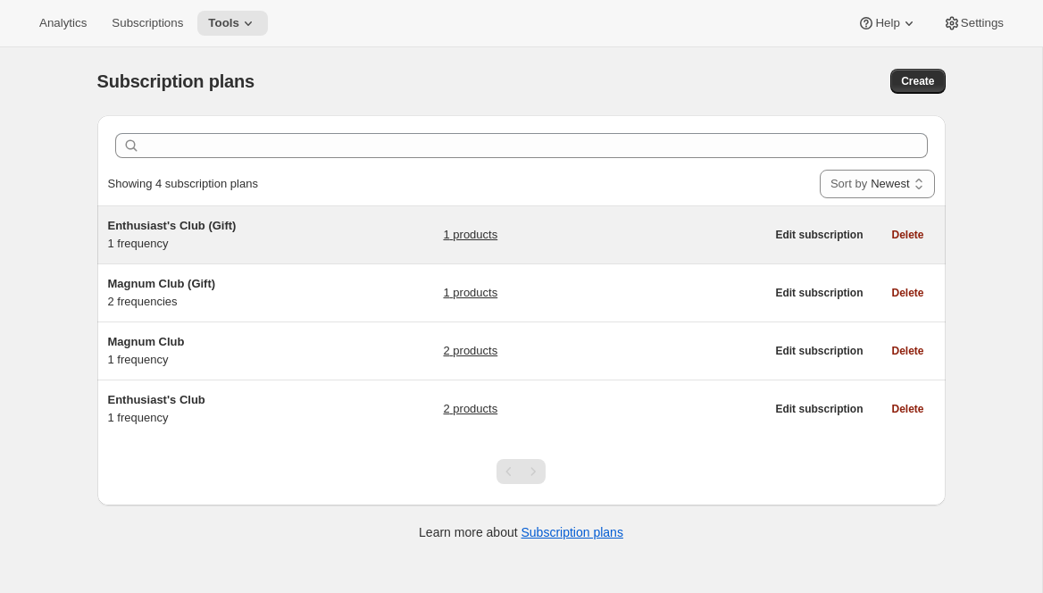
click at [341, 238] on div "Enthusiast's Club (Gift) 1 frequency 1 products" at bounding box center [436, 235] width 657 height 36
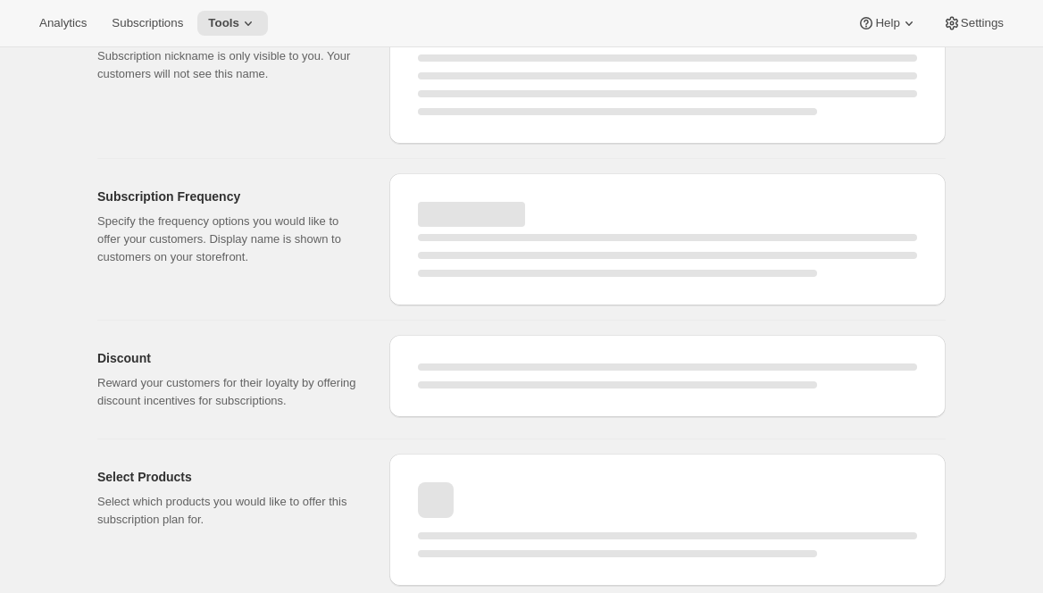
select select "WEEK"
select select "MONTH"
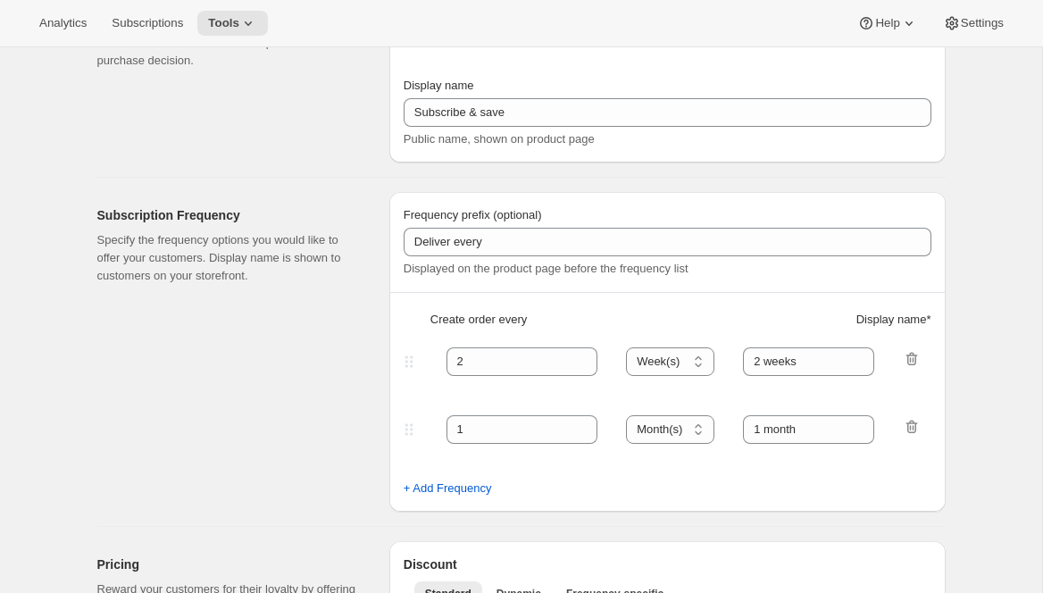
type input "Enthusiast's Club (Gift)"
select select "MONTH"
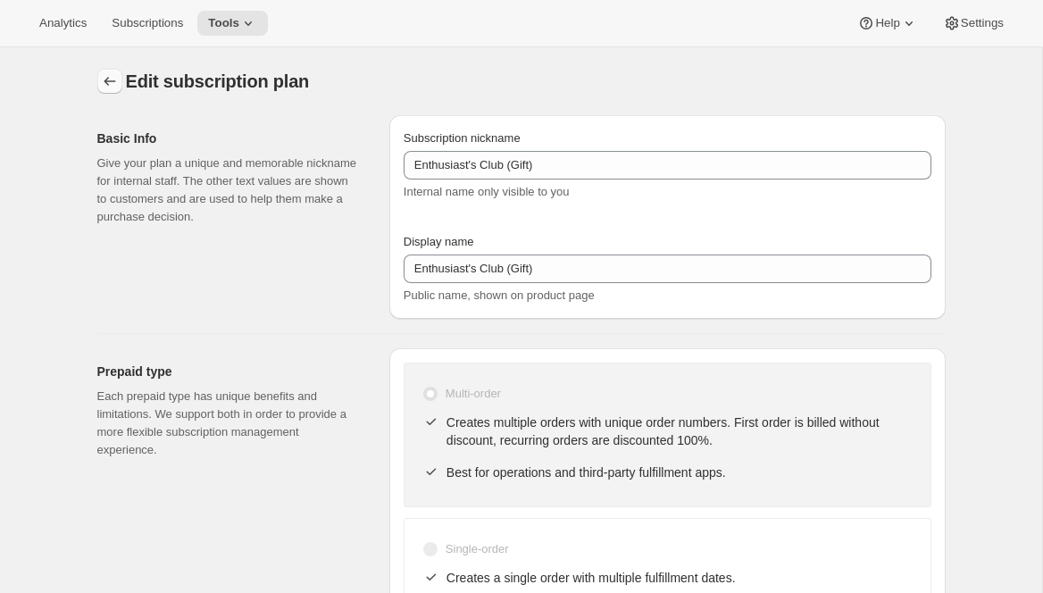
click at [101, 80] on icon "Subscription plans" at bounding box center [110, 81] width 18 height 18
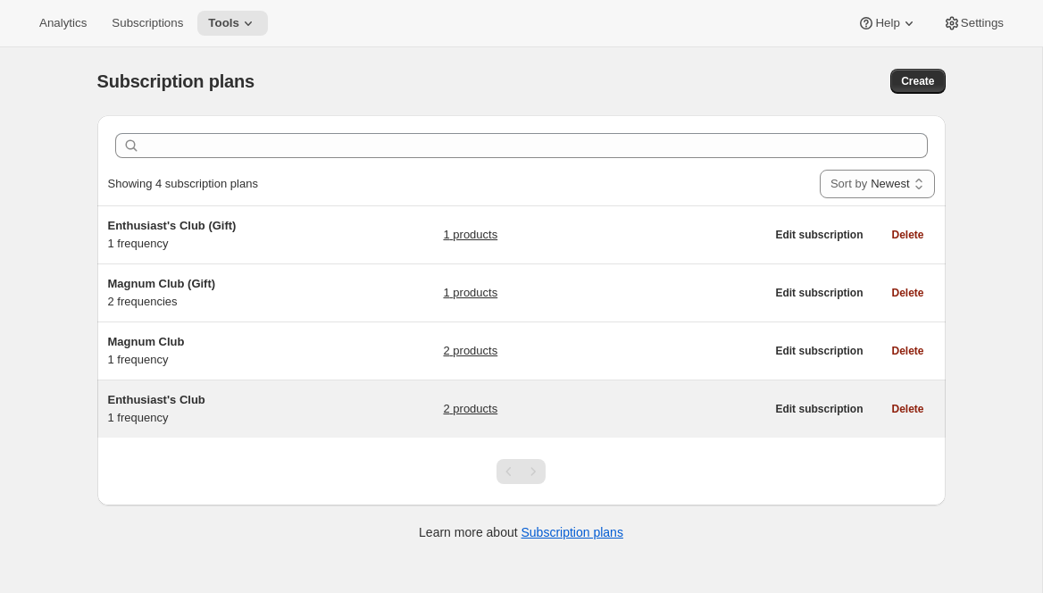
click at [262, 416] on div "Enthusiast's Club 1 frequency" at bounding box center [219, 409] width 223 height 36
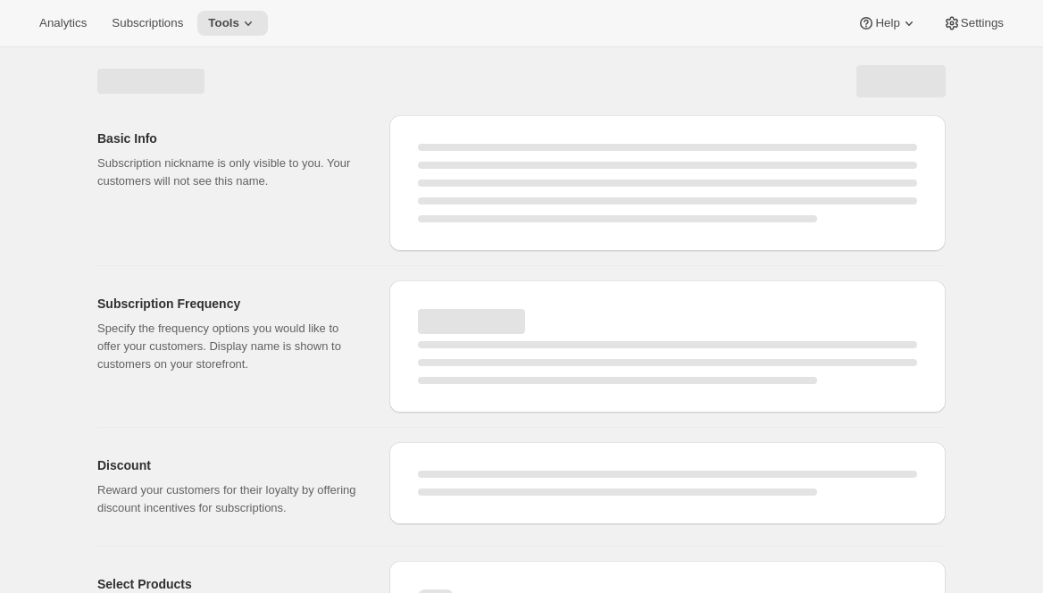
select select "WEEK"
select select "MONTH"
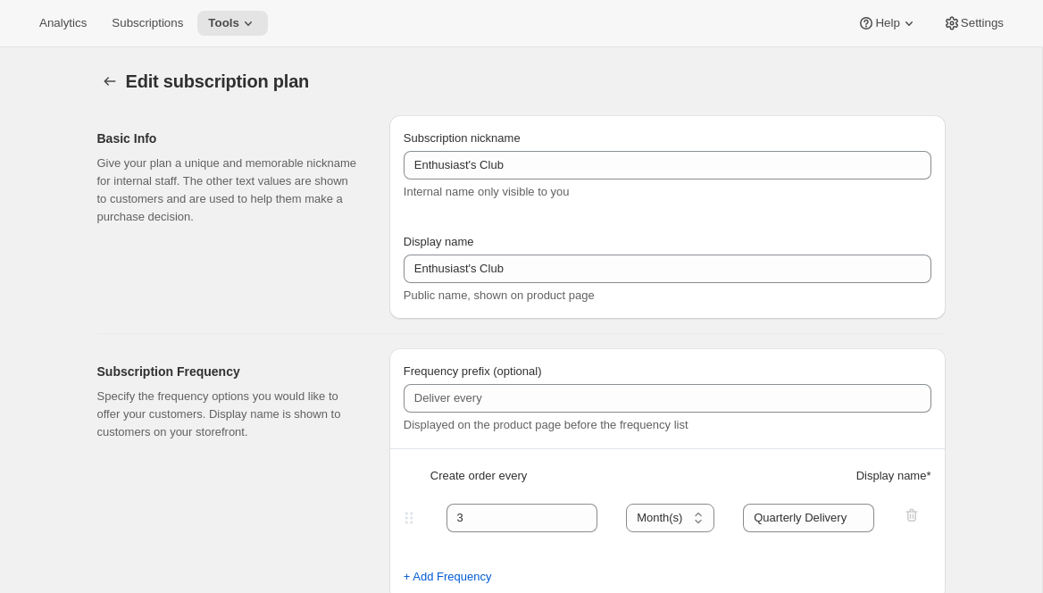
type input "Enthusiast's Club"
type input "3"
type input "Quarterly Delivery"
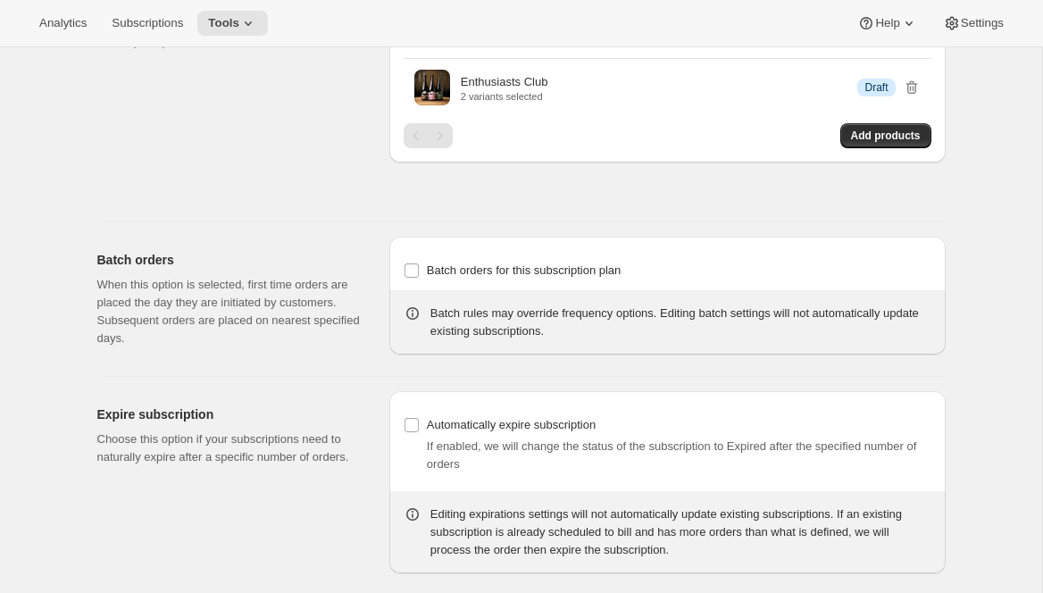
scroll to position [1101, 0]
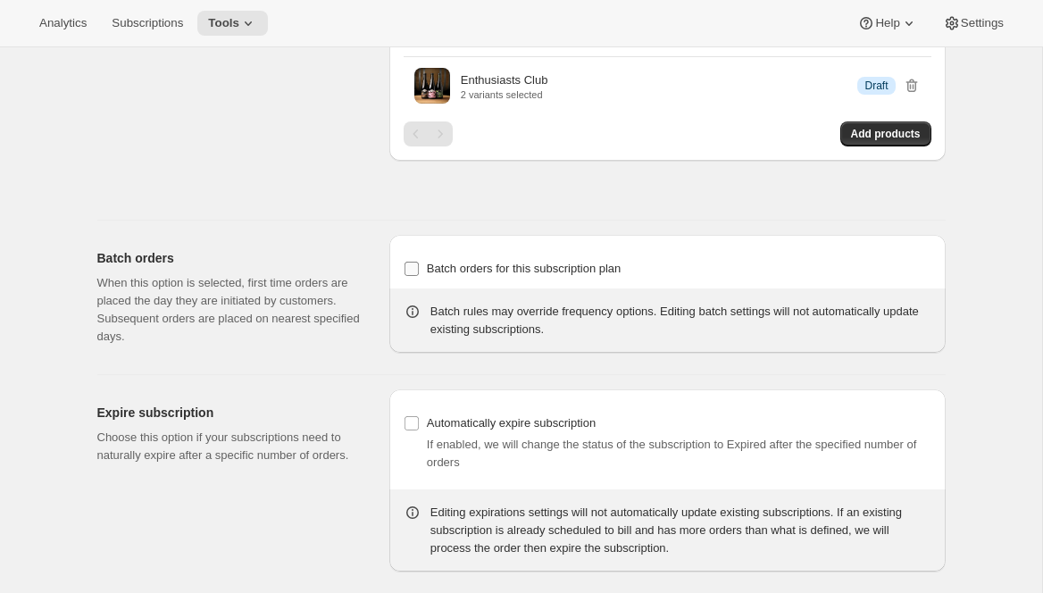
click at [531, 275] on span "Batch orders for this subscription plan" at bounding box center [524, 268] width 195 height 13
click at [419, 276] on input "Batch orders for this subscription plan" at bounding box center [411, 269] width 14 height 14
checkbox input "true"
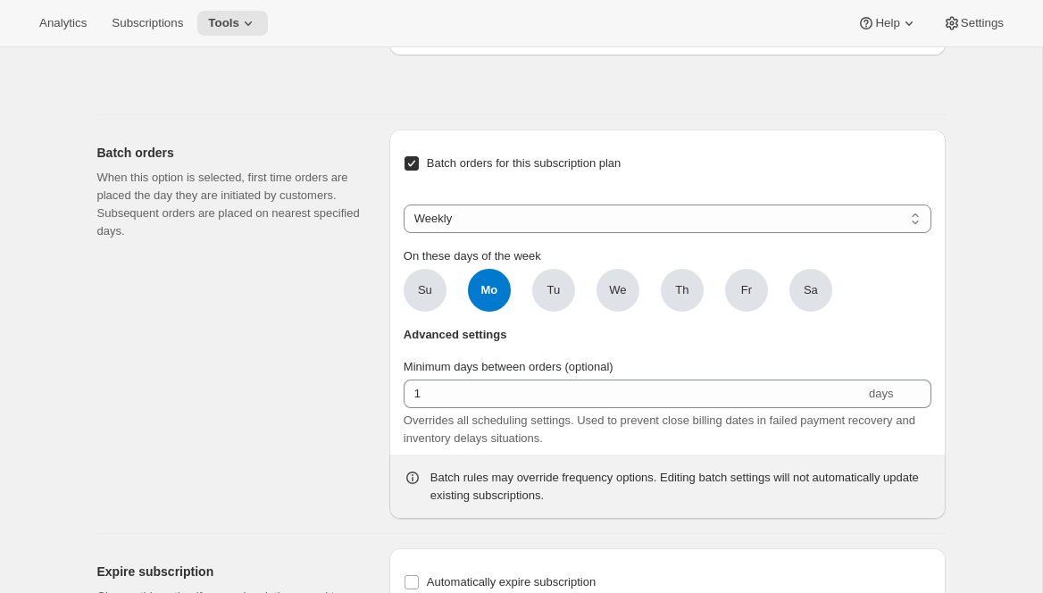
scroll to position [1220, 0]
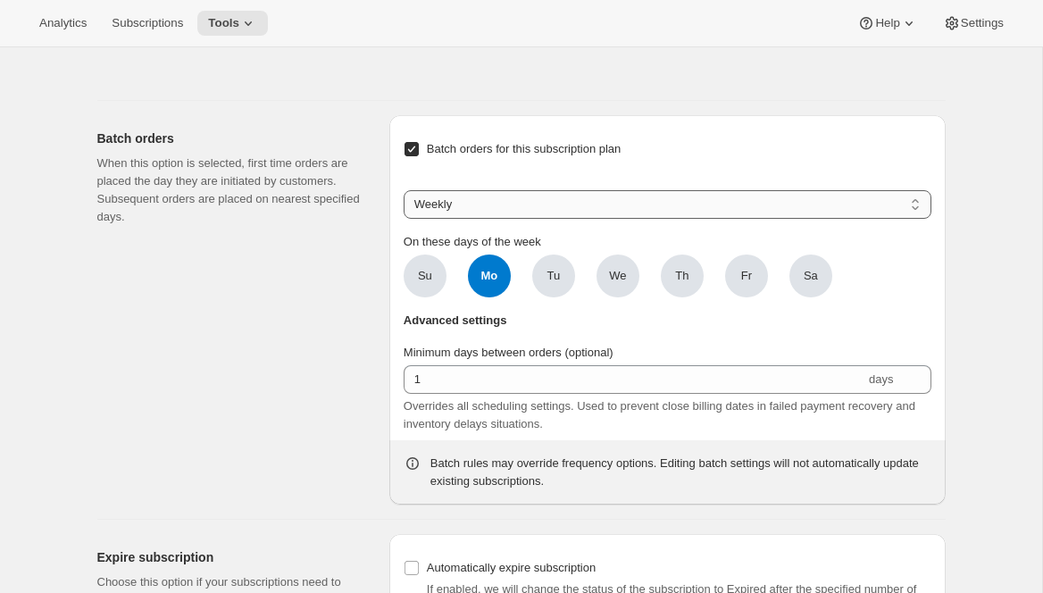
click at [579, 219] on select "Weekly Monthly Yearly" at bounding box center [668, 204] width 528 height 29
select select "YEARDAY"
click at [404, 219] on select "Weekly Monthly Yearly" at bounding box center [668, 204] width 528 height 29
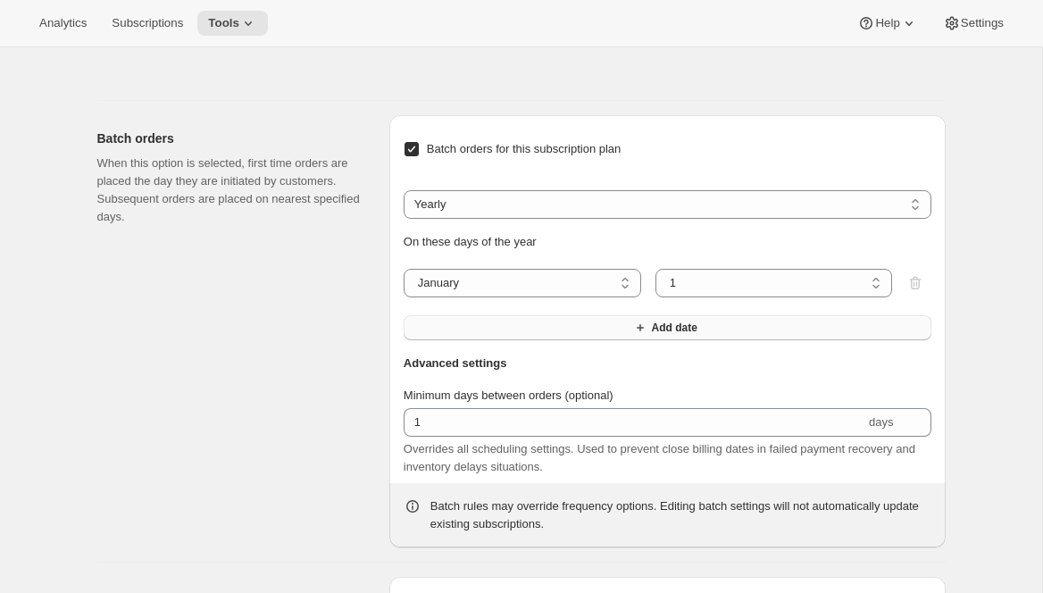
click at [756, 340] on button "Add date" at bounding box center [668, 327] width 528 height 25
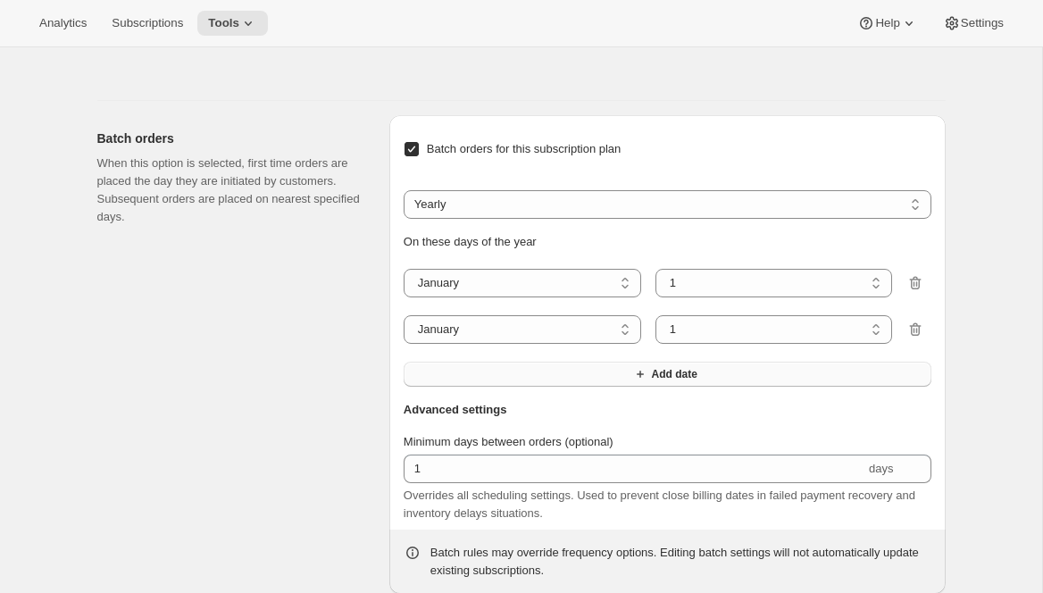
click at [712, 387] on button "Add date" at bounding box center [668, 374] width 528 height 25
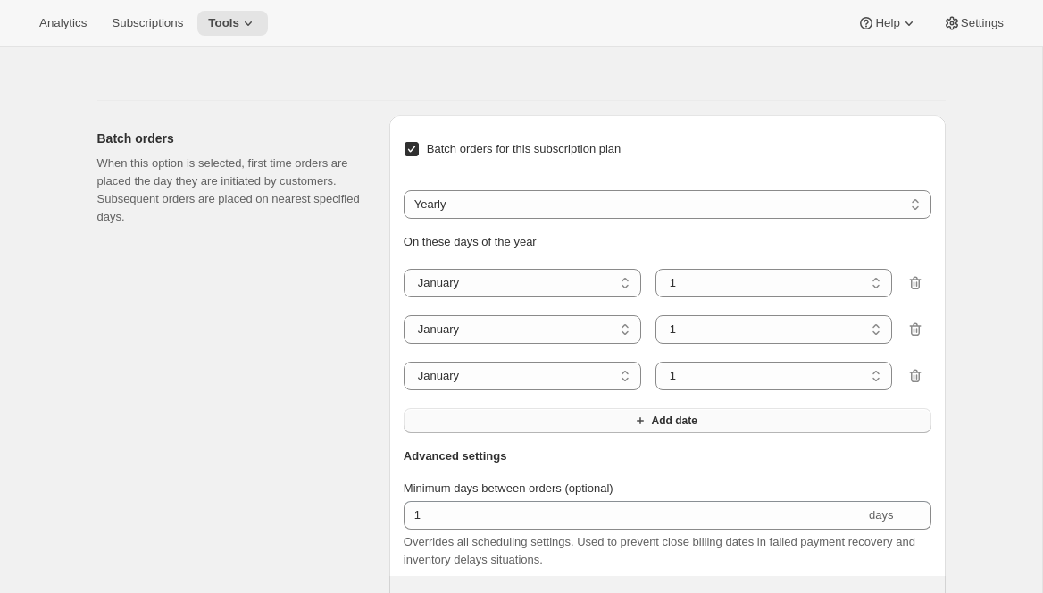
click at [687, 428] on span "Add date" at bounding box center [674, 420] width 46 height 14
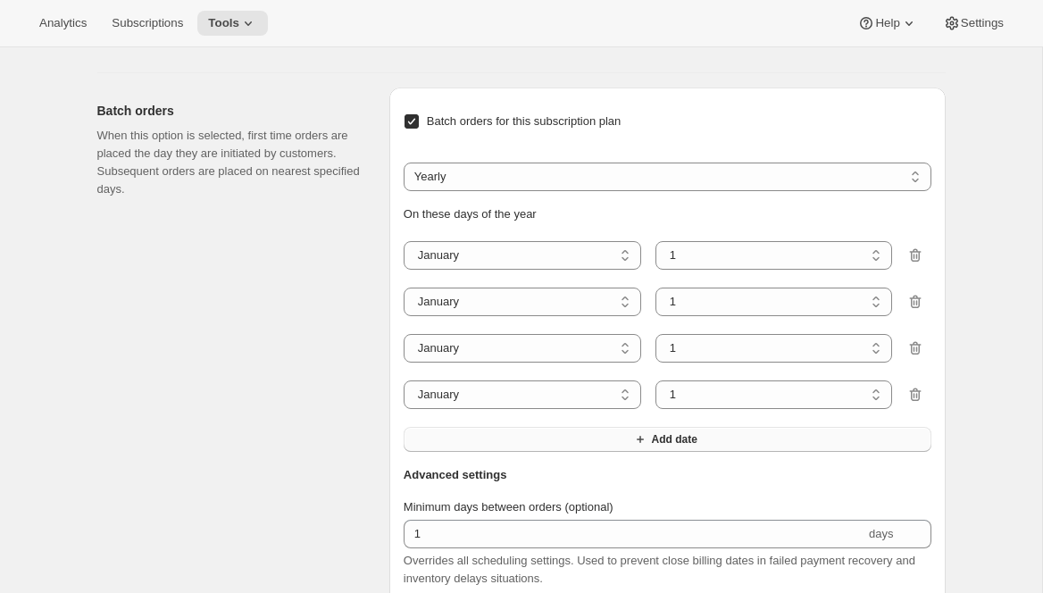
scroll to position [1279, 0]
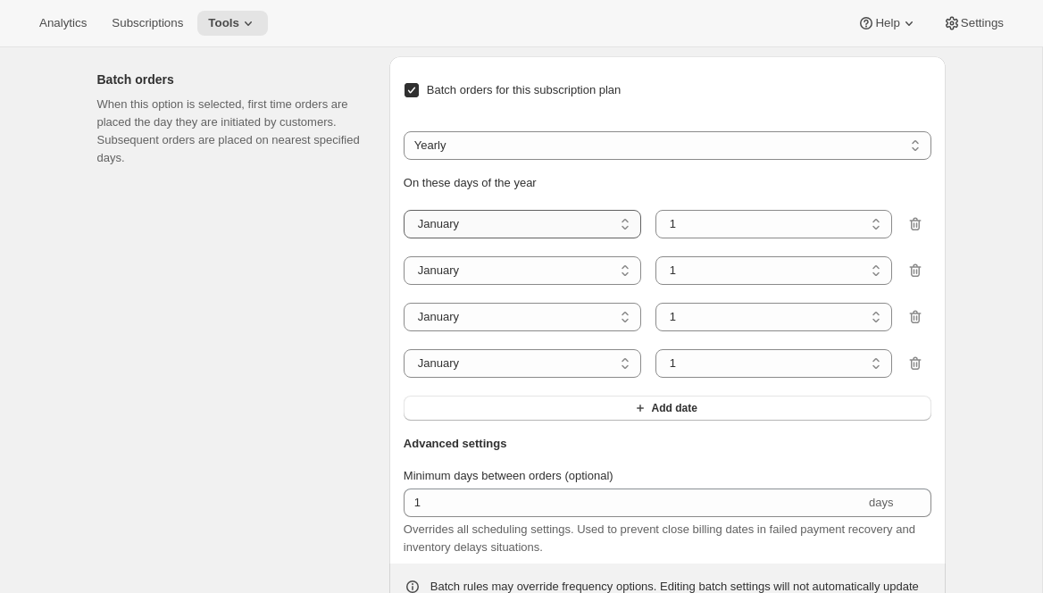
click at [513, 238] on select "January February March April May June July August September October November De…" at bounding box center [522, 224] width 237 height 29
select select "10"
click at [404, 238] on select "January February March April May June July August September October November De…" at bounding box center [522, 224] width 237 height 29
click at [697, 238] on select "1 2 3 4 5 6 7 8 9 10 11 12 13 14 15 16 17 18 19 20 21 22 23 24 25 26 27 28 29 3…" at bounding box center [773, 224] width 237 height 29
click at [655, 238] on select "1 2 3 4 5 6 7 8 9 10 11 12 13 14 15 16 17 18 19 20 21 22 23 24 25 26 27 28 29 3…" at bounding box center [773, 224] width 237 height 29
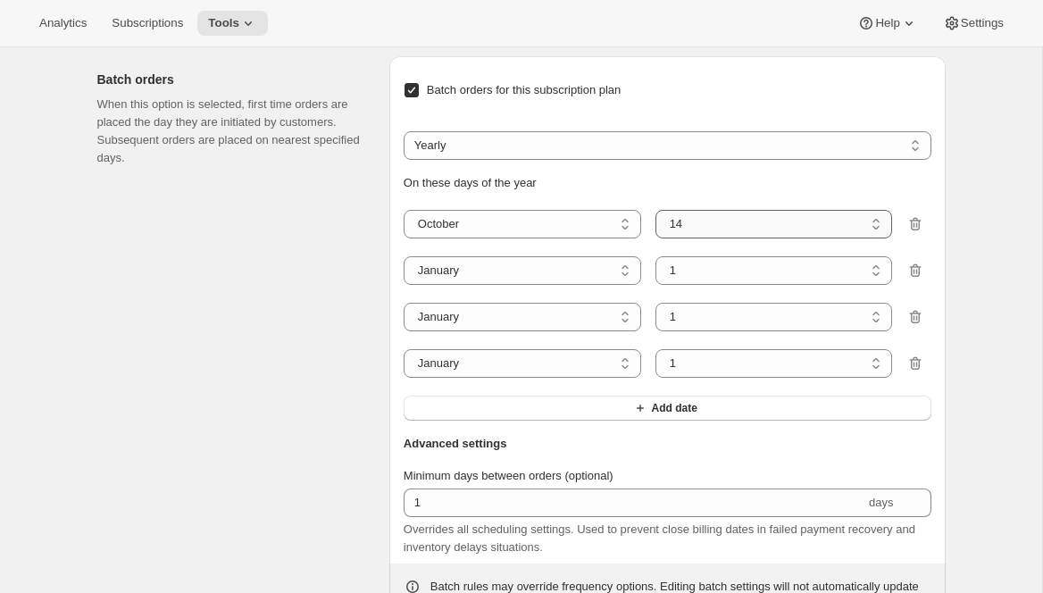
click at [703, 238] on select "1 2 3 4 5 6 7 8 9 10 11 12 13 14 15 16 17 18 19 20 21 22 23 24 25 26 27 28 29 3…" at bounding box center [773, 224] width 237 height 29
click at [655, 238] on select "1 2 3 4 5 6 7 8 9 10 11 12 13 14 15 16 17 18 19 20 21 22 23 24 25 26 27 28 29 3…" at bounding box center [773, 224] width 237 height 29
click at [687, 238] on select "1 2 3 4 5 6 7 8 9 10 11 12 13 14 15 16 17 18 19 20 21 22 23 24 25 26 27 28 29 3…" at bounding box center [773, 224] width 237 height 29
select select "6"
click at [655, 238] on select "1 2 3 4 5 6 7 8 9 10 11 12 13 14 15 16 17 18 19 20 21 22 23 24 25 26 27 28 29 3…" at bounding box center [773, 224] width 237 height 29
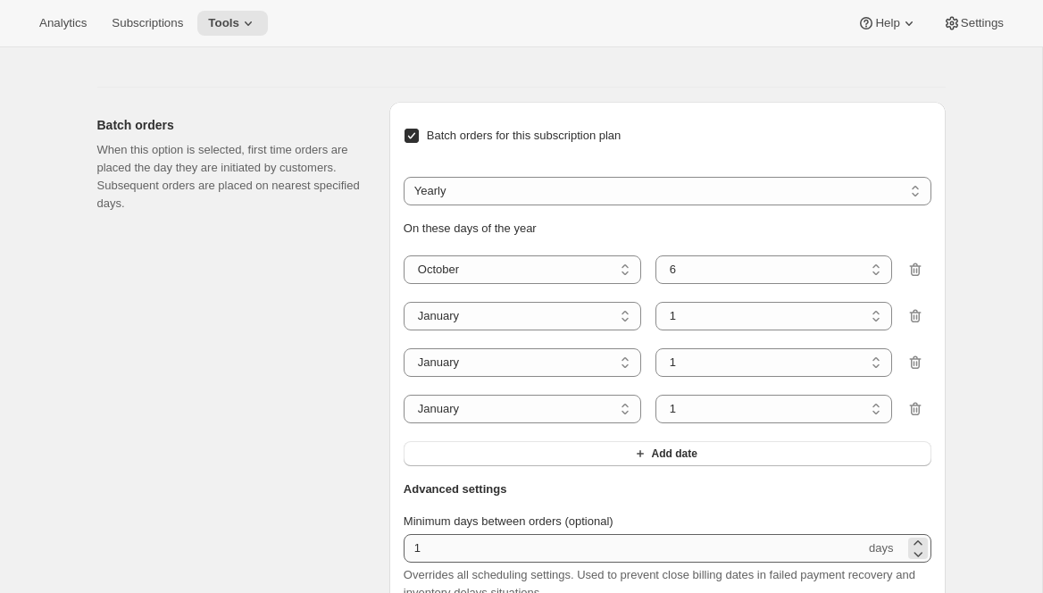
scroll to position [1233, 0]
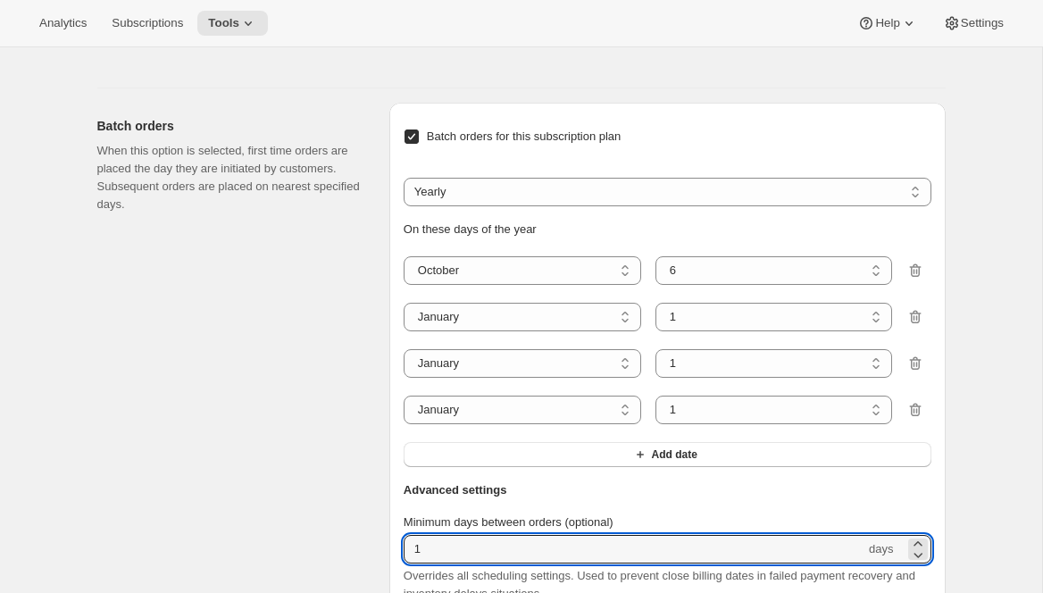
drag, startPoint x: 452, startPoint y: 570, endPoint x: 387, endPoint y: 578, distance: 65.7
click at [387, 578] on div "Batch orders When this option is selected, first time orders are placed the day…" at bounding box center [514, 381] width 862 height 586
drag, startPoint x: 430, startPoint y: 577, endPoint x: 392, endPoint y: 577, distance: 38.4
click at [392, 577] on div "Batch orders for this subscription plan Weekly Monthly Yearly Yearly On these d…" at bounding box center [667, 388] width 556 height 571
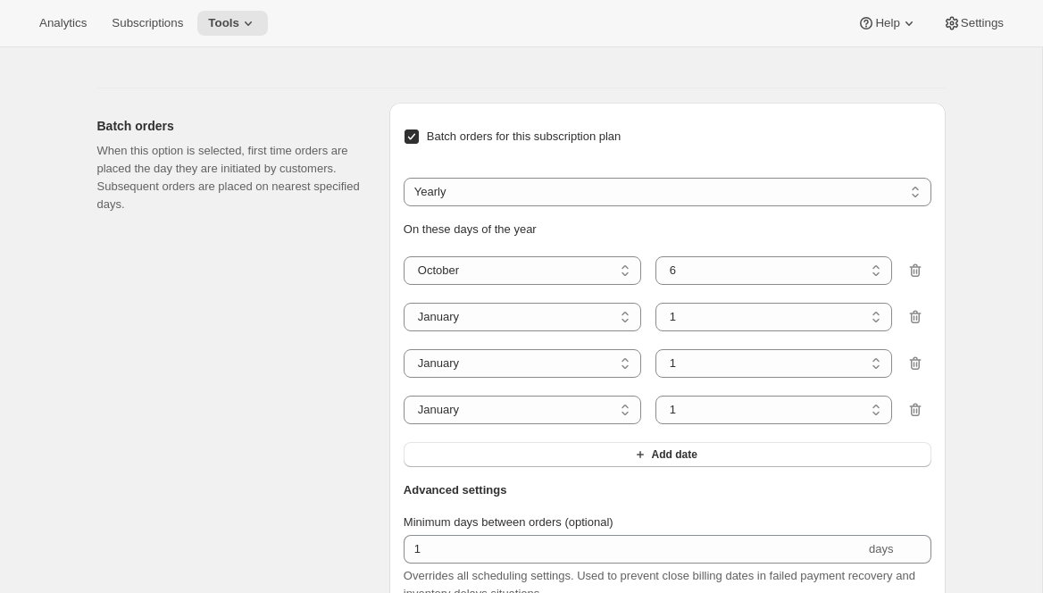
click at [361, 551] on div "Batch orders When this option is selected, first time orders are placed the day…" at bounding box center [236, 388] width 278 height 571
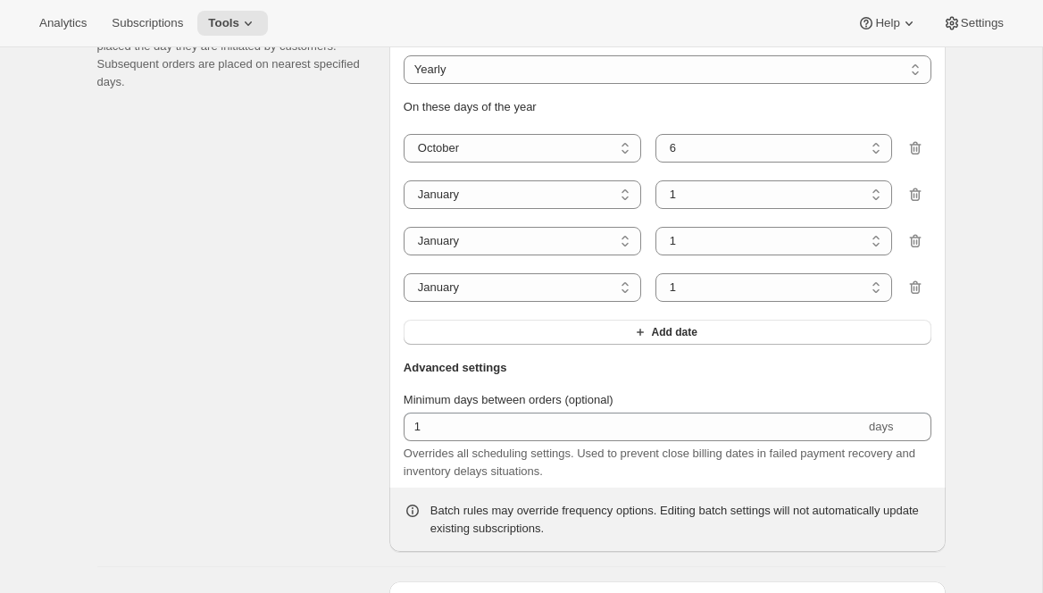
scroll to position [1357, 0]
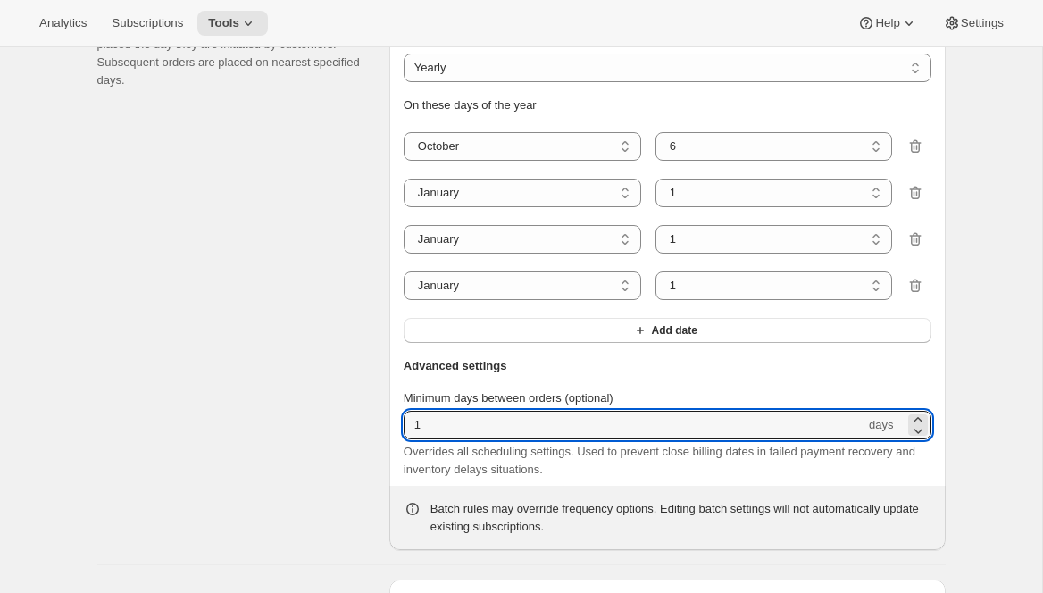
drag, startPoint x: 442, startPoint y: 464, endPoint x: 377, endPoint y: 464, distance: 65.2
click at [377, 464] on div "Batch orders When this option is selected, first time orders are placed the day…" at bounding box center [514, 257] width 862 height 586
type input "60"
click at [314, 425] on div "Batch orders When this option is selected, first time orders are placed the day…" at bounding box center [236, 264] width 278 height 571
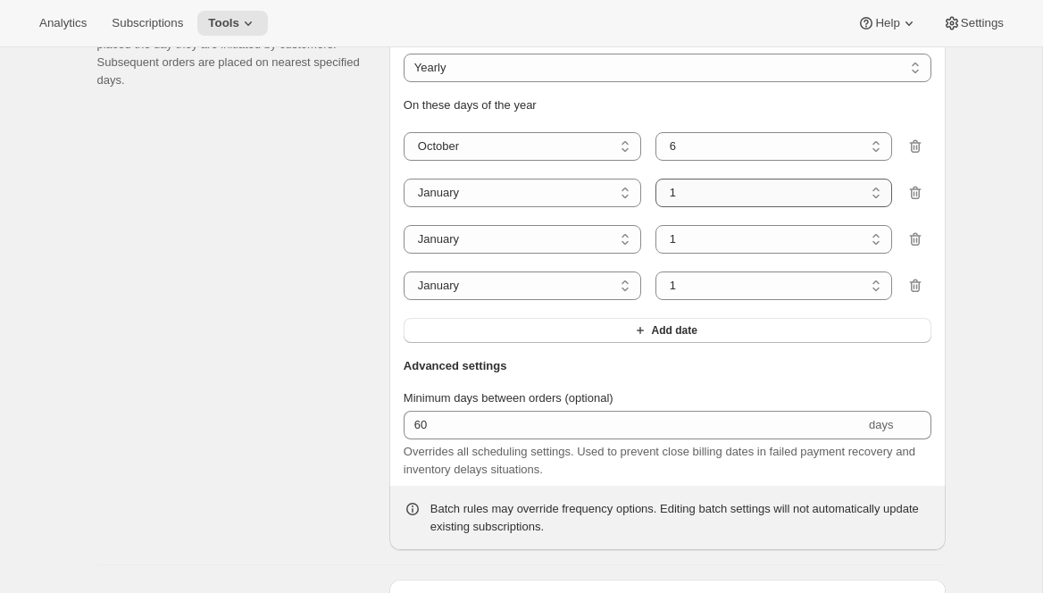
click at [674, 207] on select "1 2 3 4 5 6 7 8 9 10 11 12 13 14 15 16 17 18 19 20 21 22 23 24 25 26 27 28 29 3…" at bounding box center [773, 193] width 237 height 29
select select "6"
click at [655, 207] on select "1 2 3 4 5 6 7 8 9 10 11 12 13 14 15 16 17 18 19 20 21 22 23 24 25 26 27 28 29 3…" at bounding box center [773, 193] width 237 height 29
click at [546, 254] on select "January February March April May June July August September October November De…" at bounding box center [522, 239] width 237 height 29
select select "4"
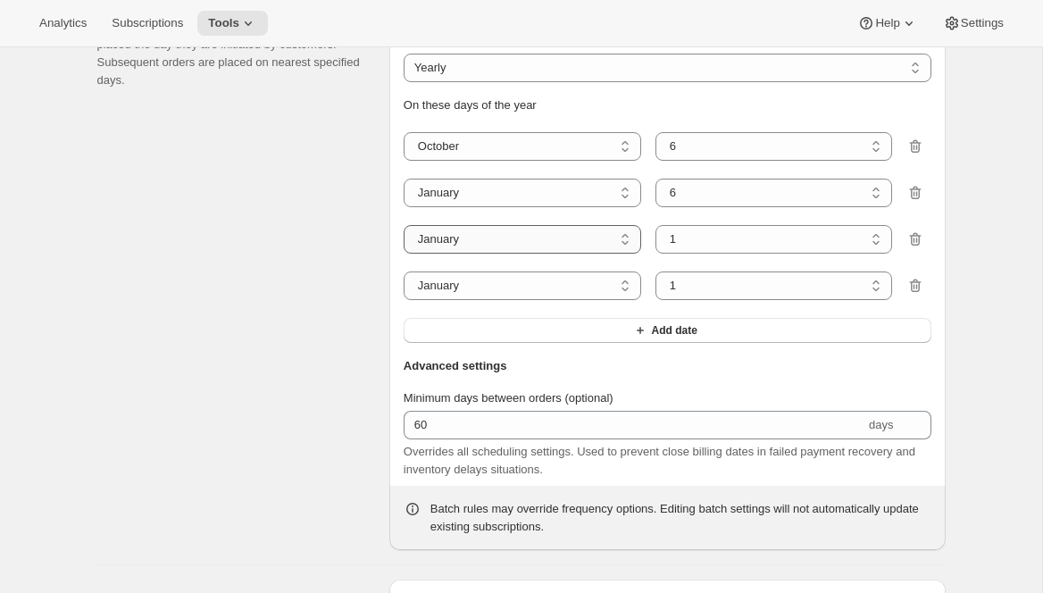
click at [404, 254] on select "January February March April May June July August September October November De…" at bounding box center [522, 239] width 237 height 29
click at [748, 254] on select "1 2 3 4 5 6 7 8 9 10 11 12 13 14 15 16 17 18 19 20 21 22 23 24 25 26 27 28 29 30" at bounding box center [773, 239] width 237 height 29
select select "6"
click at [655, 254] on select "1 2 3 4 5 6 7 8 9 10 11 12 13 14 15 16 17 18 19 20 21 22 23 24 25 26 27 28 29 30" at bounding box center [773, 239] width 237 height 29
click at [587, 300] on select "January February March April May June July August September October November De…" at bounding box center [522, 285] width 237 height 29
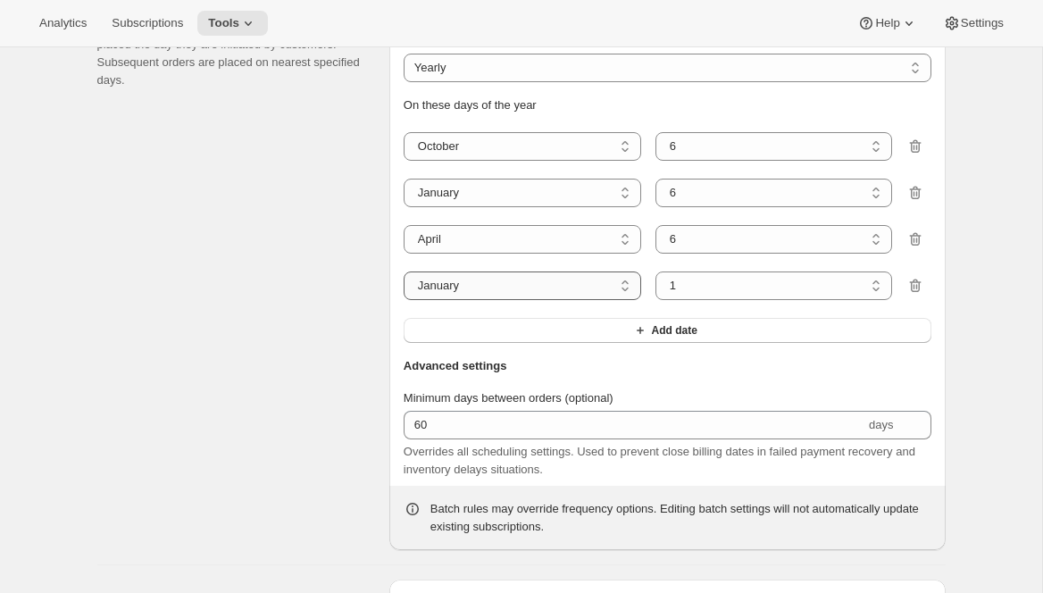
select select "7"
click at [404, 300] on select "January February March April May June July August September October November De…" at bounding box center [522, 285] width 237 height 29
click at [737, 300] on select "1 2 3 4 5 6 7 8 9 10 11 12 13 14 15 16 17 18 19 20 21 22 23 24 25 26 27 28 29 3…" at bounding box center [773, 285] width 237 height 29
select select "6"
click at [655, 300] on select "1 2 3 4 5 6 7 8 9 10 11 12 13 14 15 16 17 18 19 20 21 22 23 24 25 26 27 28 29 3…" at bounding box center [773, 285] width 237 height 29
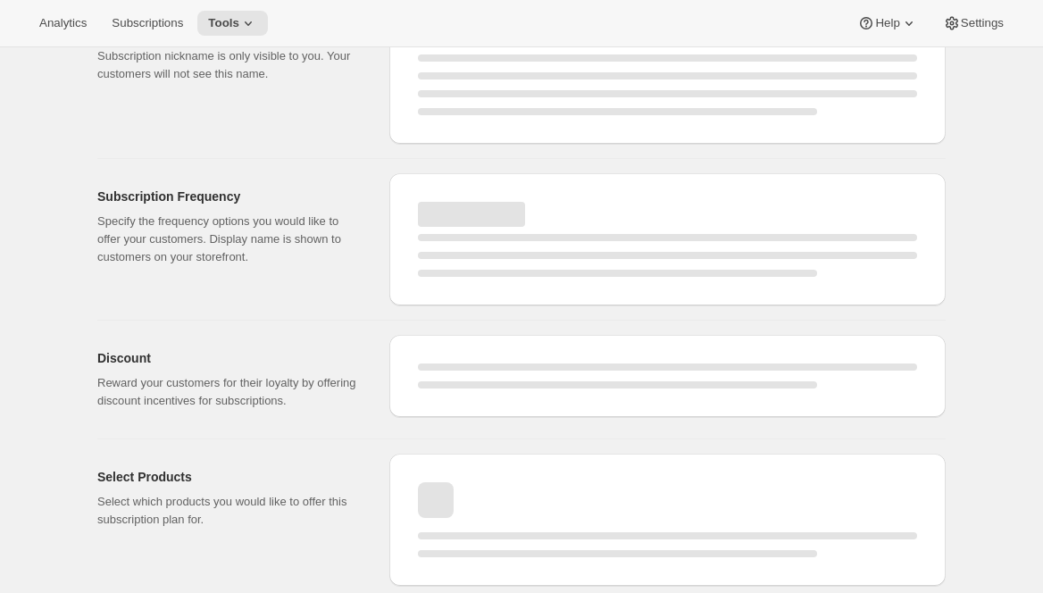
select select "MONTH"
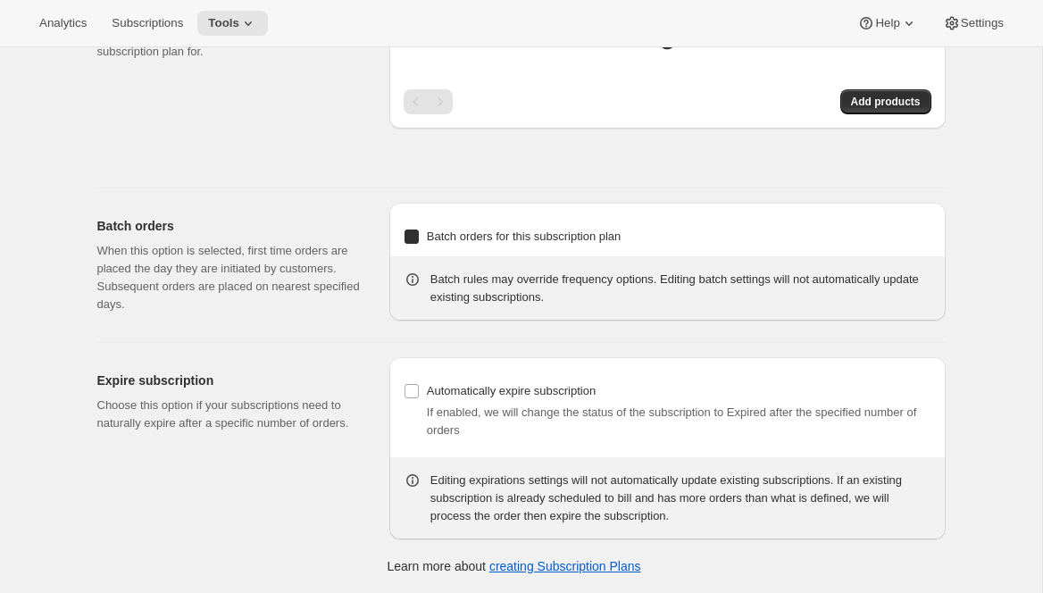
checkbox input "true"
select select "YEARDAY"
select select "10"
select select "6"
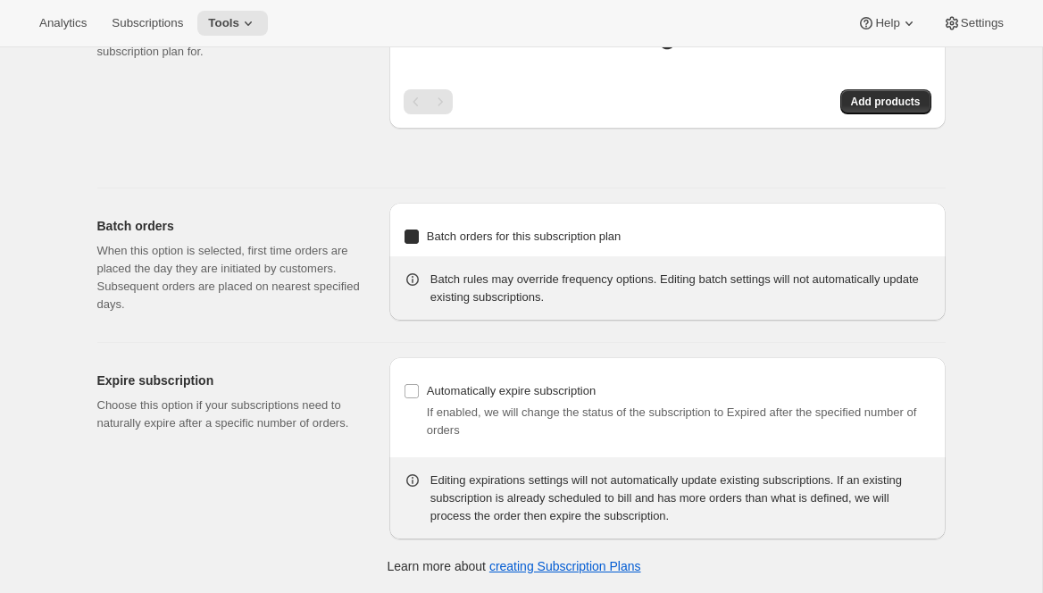
select select "4"
select select "6"
select select "7"
select select "6"
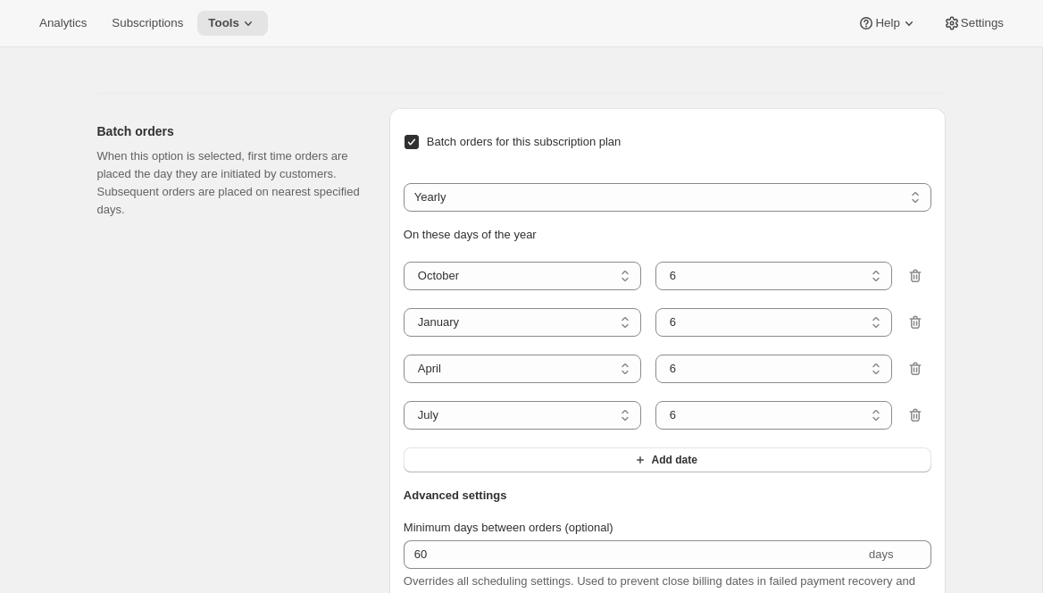
scroll to position [0, 0]
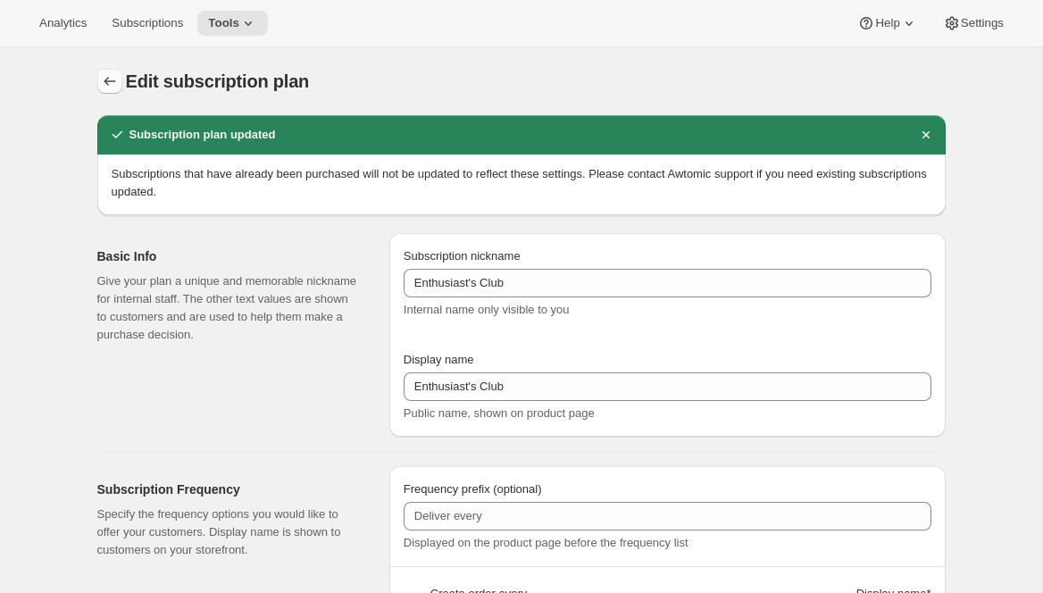
click at [107, 84] on icon "Subscription plans" at bounding box center [110, 81] width 18 height 18
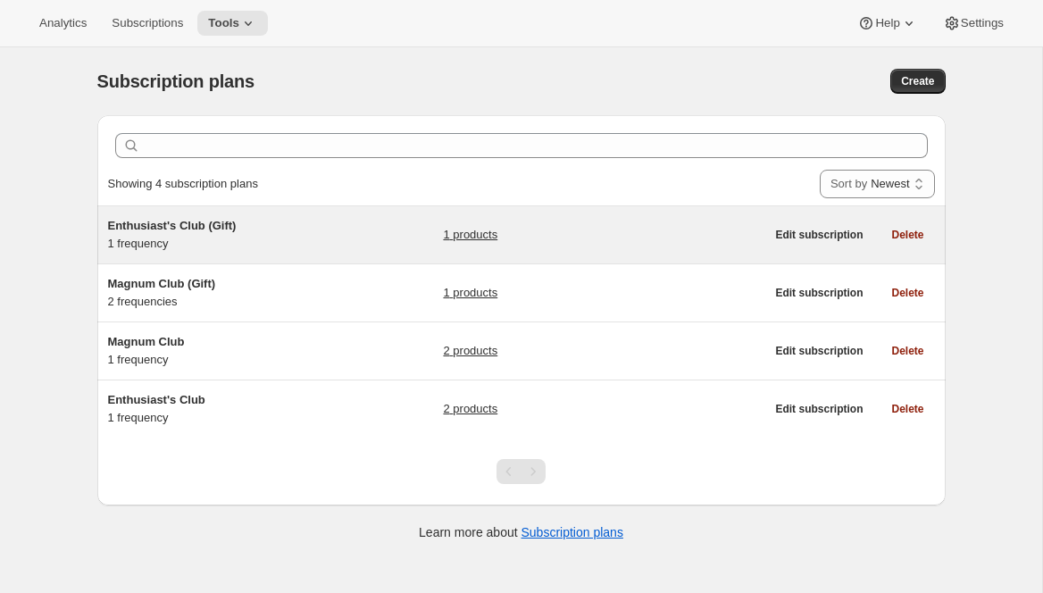
click at [370, 240] on div "Enthusiast's Club (Gift) 1 frequency 1 products" at bounding box center [436, 235] width 657 height 36
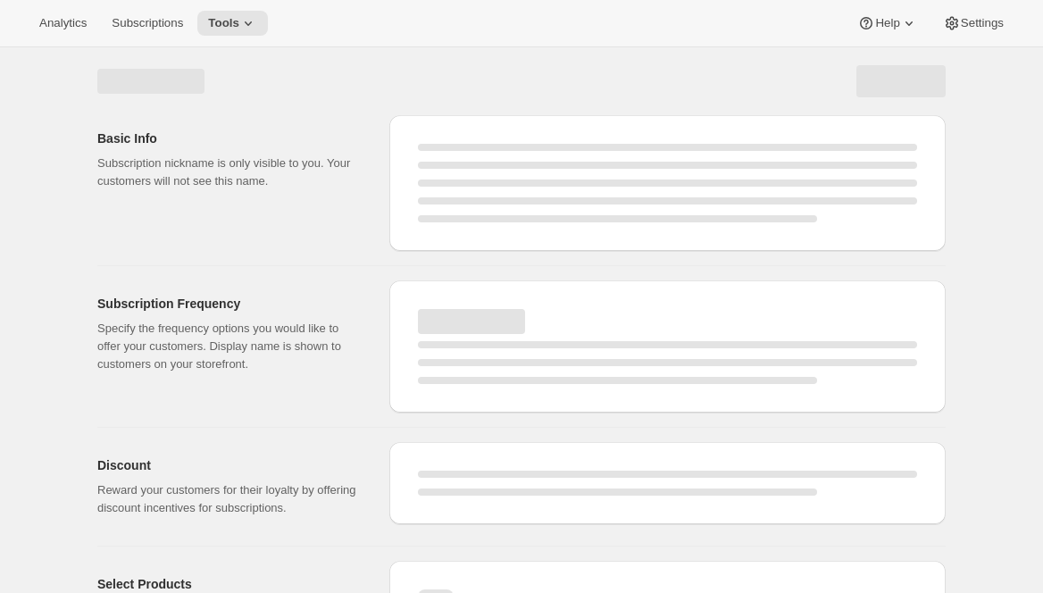
select select "WEEK"
select select "MONTH"
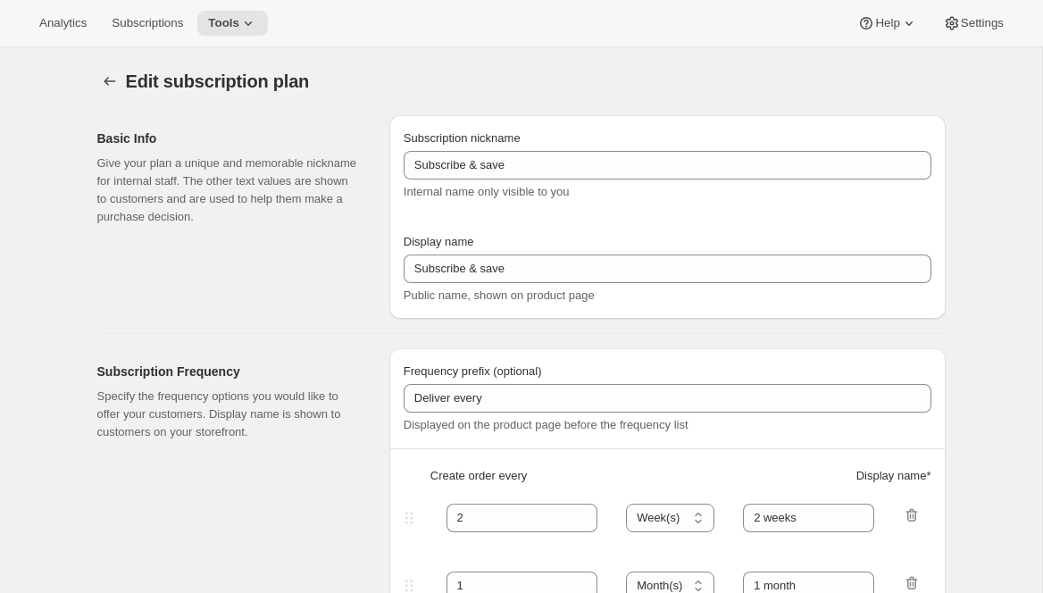
type input "Enthusiast's Club (Gift)"
select select "MONTH"
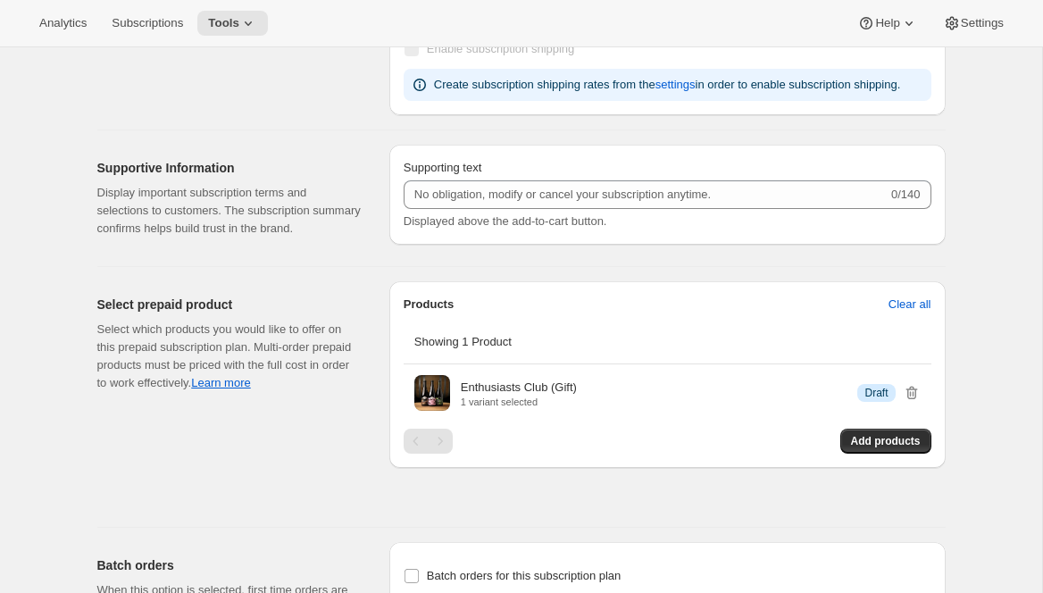
scroll to position [1717, 0]
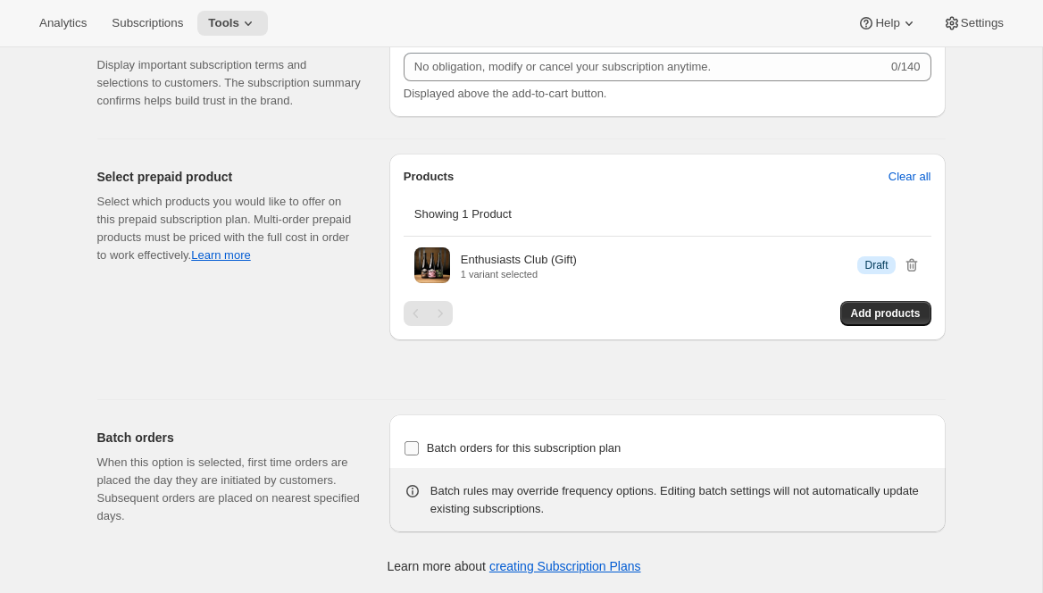
click at [536, 458] on label "Batch orders for this subscription plan" at bounding box center [513, 448] width 218 height 25
click at [419, 455] on input "Batch orders for this subscription plan" at bounding box center [411, 448] width 14 height 14
checkbox input "true"
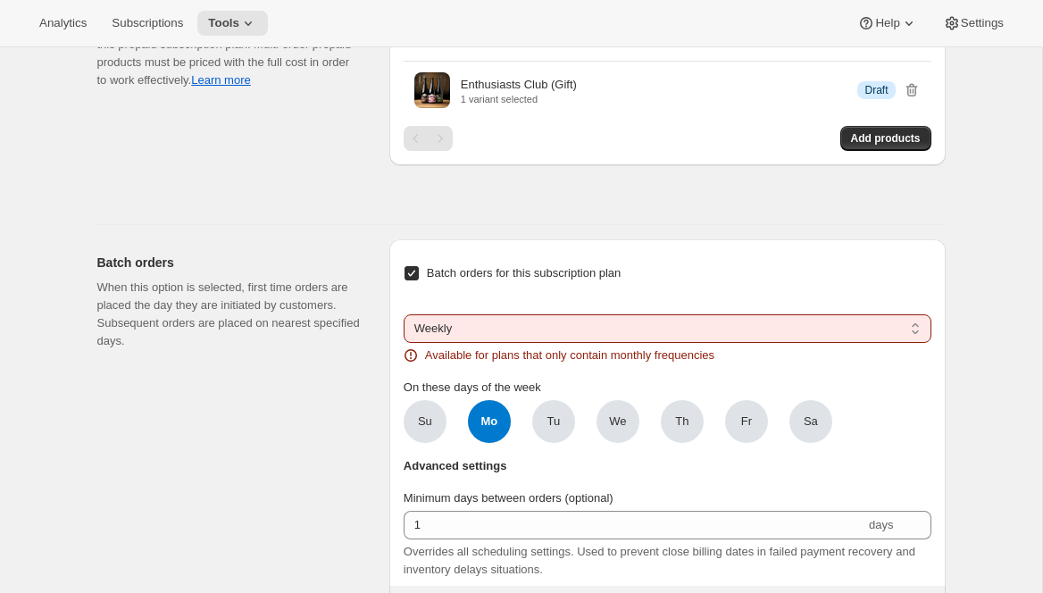
scroll to position [1871, 0]
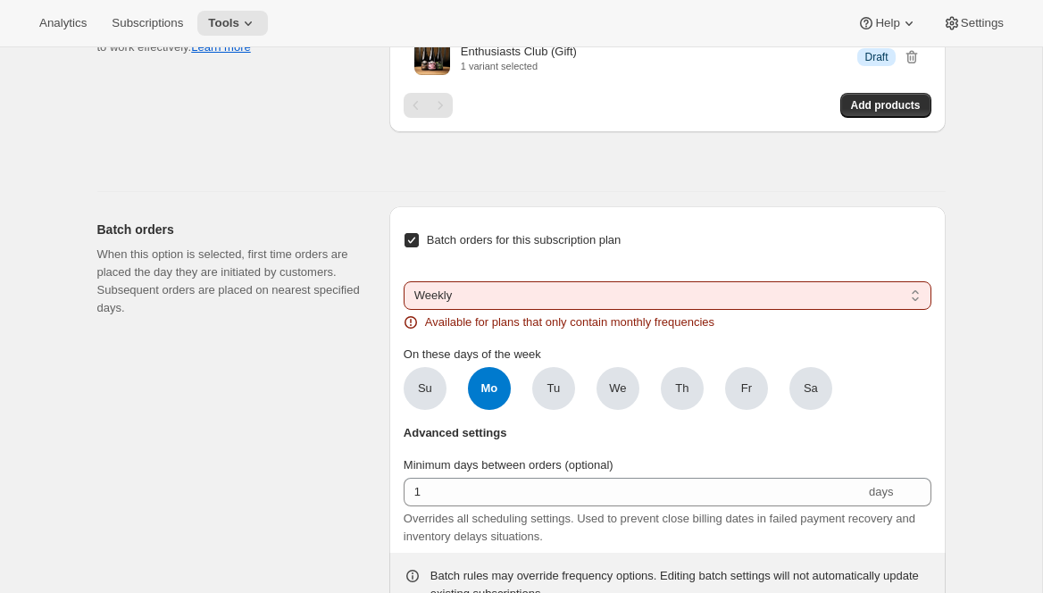
click at [561, 310] on select "Weekly Monthly Yearly" at bounding box center [668, 295] width 528 height 29
select select "YEARDAY"
click at [404, 310] on select "Weekly Monthly Yearly" at bounding box center [668, 295] width 528 height 29
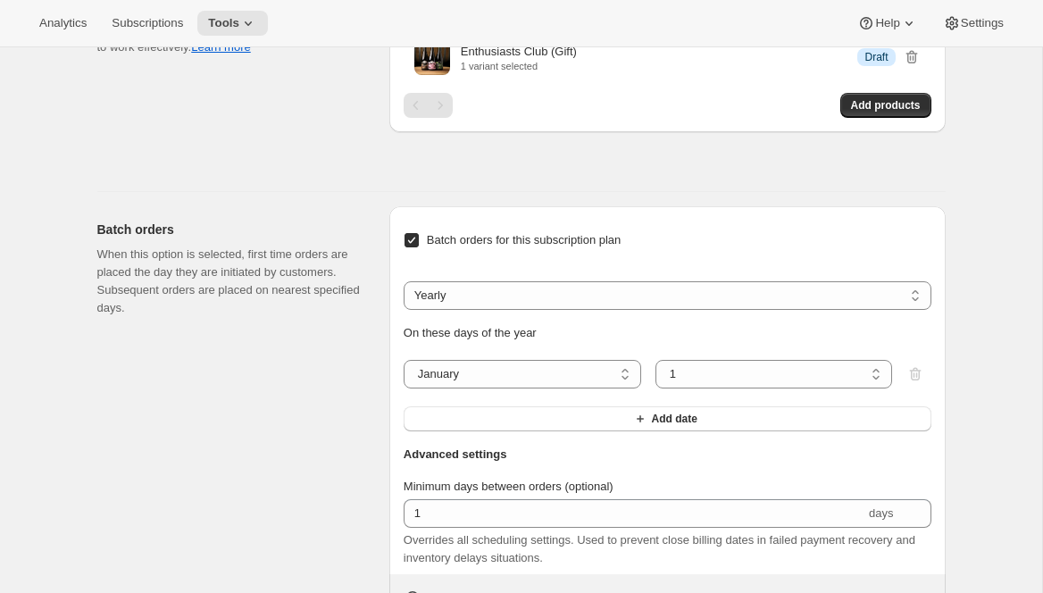
scroll to position [1981, 0]
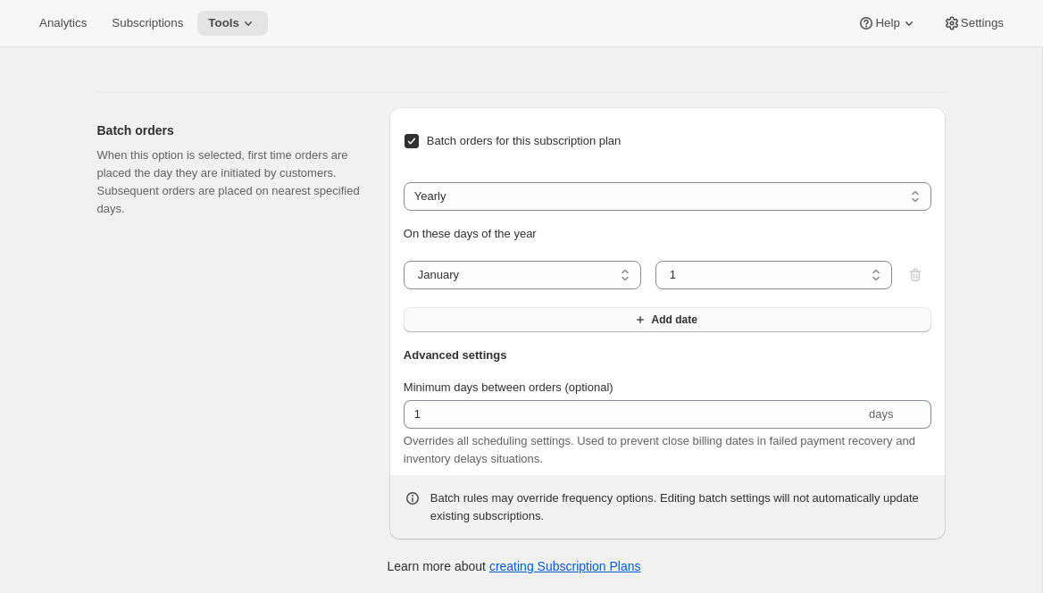
click at [525, 332] on button "Add date" at bounding box center [668, 319] width 528 height 25
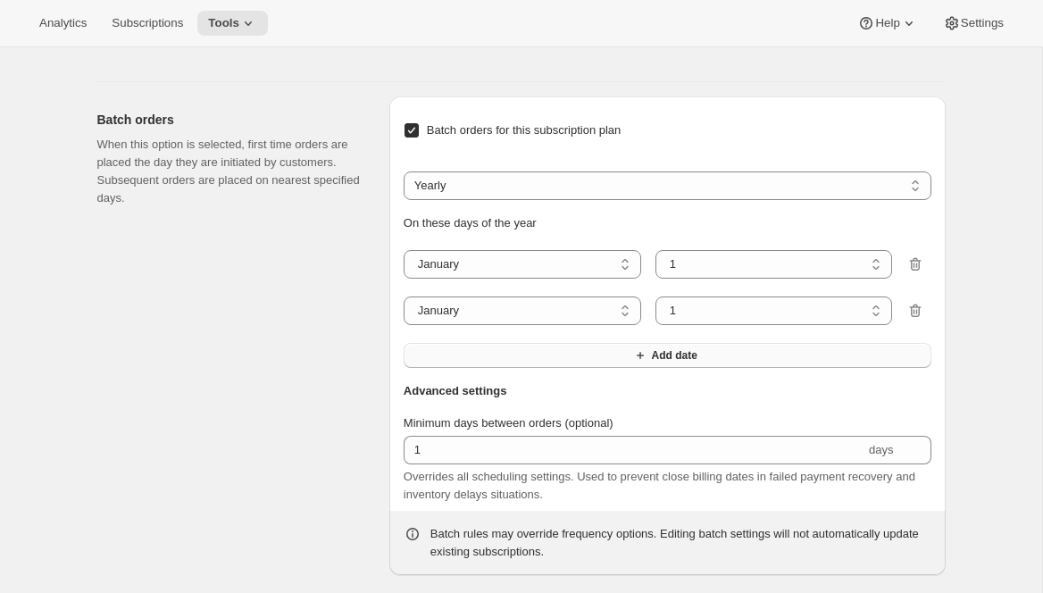
click at [513, 368] on button "Add date" at bounding box center [668, 355] width 528 height 25
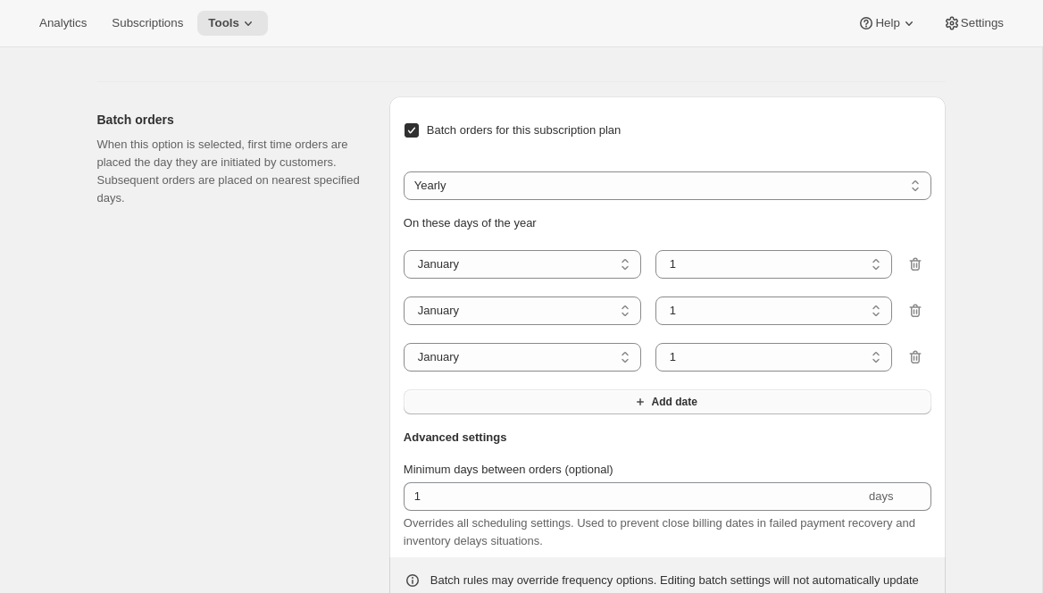
click at [512, 414] on button "Add date" at bounding box center [668, 401] width 528 height 25
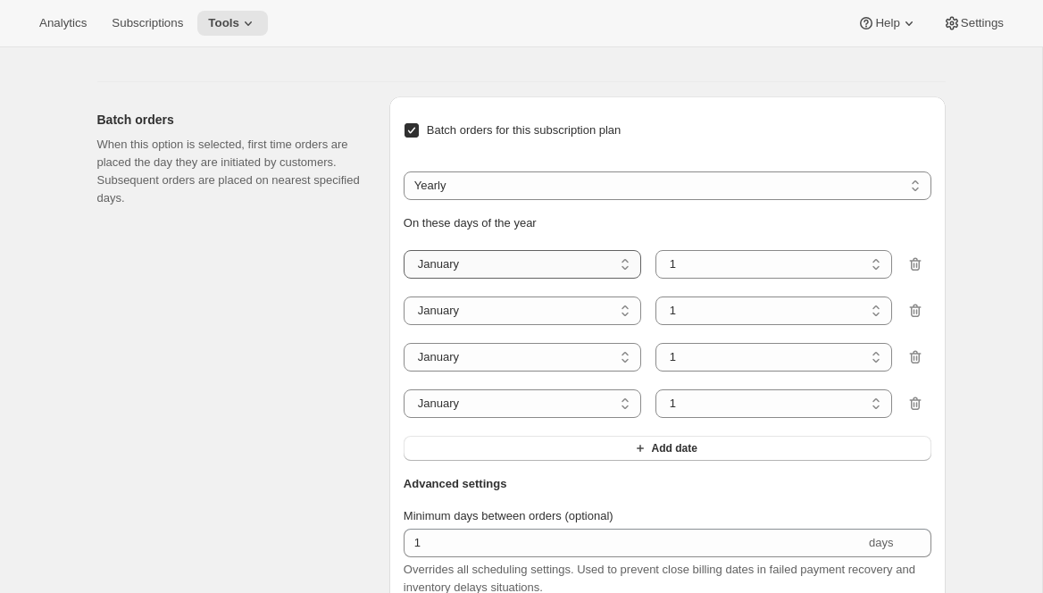
click at [541, 279] on select "January February March April May June July August September October November De…" at bounding box center [522, 264] width 237 height 29
select select "10"
click at [404, 279] on select "January February March April May June July August September October November De…" at bounding box center [522, 264] width 237 height 29
click at [511, 371] on select "January February March April May June July August September October November De…" at bounding box center [522, 357] width 237 height 29
select select "4"
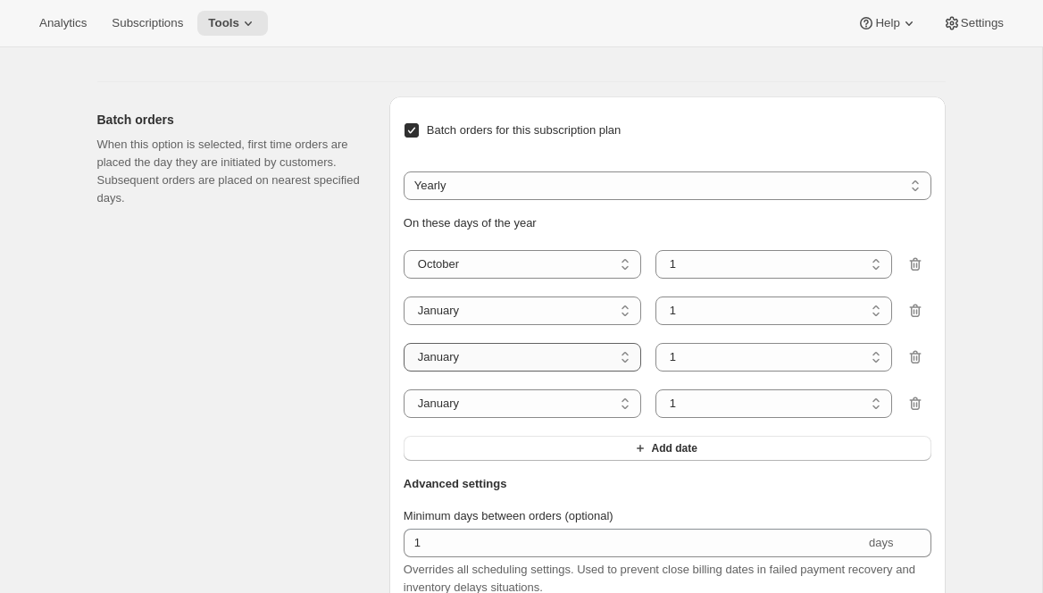
click at [404, 371] on select "January February March April May June July August September October November De…" at bounding box center [522, 357] width 237 height 29
click at [524, 418] on select "January February March April May June July August September October November De…" at bounding box center [522, 403] width 237 height 29
select select "7"
click at [404, 418] on select "January February March April May June July August September October November De…" at bounding box center [522, 403] width 237 height 29
click at [721, 279] on select "1 2 3 4 5 6 7 8 9 10 11 12 13 14 15 16 17 18 19 20 21 22 23 24 25 26 27 28 29 3…" at bounding box center [773, 264] width 237 height 29
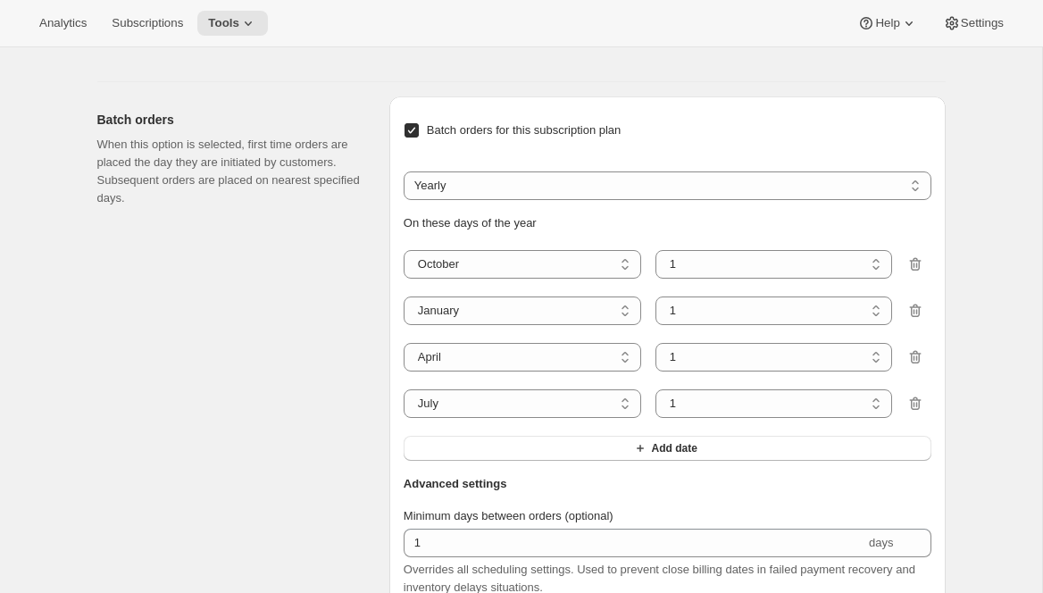
select select "6"
click at [655, 279] on select "1 2 3 4 5 6 7 8 9 10 11 12 13 14 15 16 17 18 19 20 21 22 23 24 25 26 27 28 29 3…" at bounding box center [773, 264] width 237 height 29
click at [719, 325] on select "1 2 3 4 5 6 7 8 9 10 11 12 13 14 15 16 17 18 19 20 21 22 23 24 25 26 27 28 29 3…" at bounding box center [773, 310] width 237 height 29
select select "6"
click at [655, 325] on select "1 2 3 4 5 6 7 8 9 10 11 12 13 14 15 16 17 18 19 20 21 22 23 24 25 26 27 28 29 3…" at bounding box center [773, 310] width 237 height 29
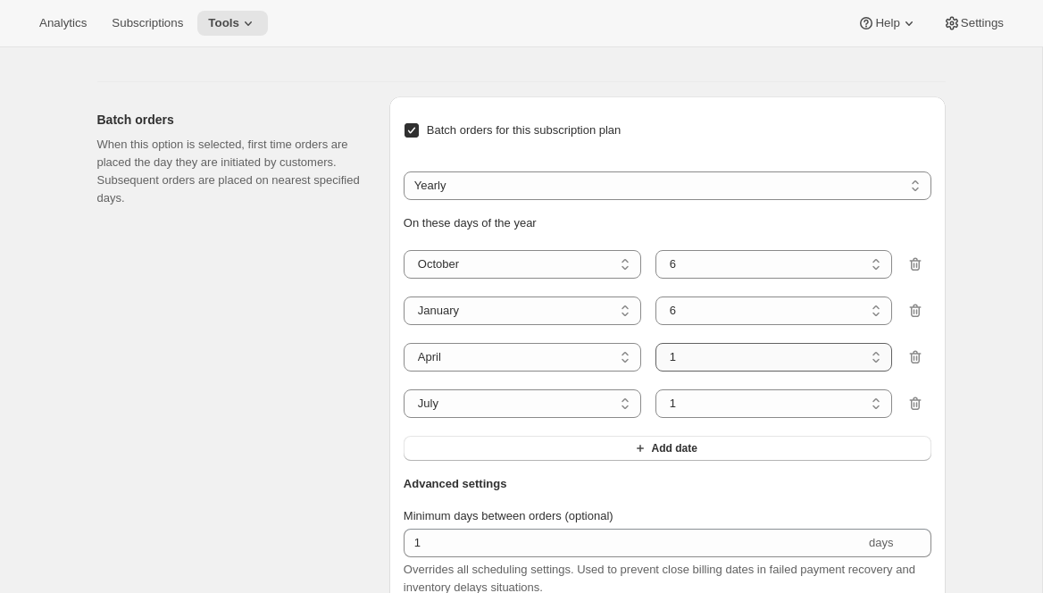
click at [745, 371] on select "1 2 3 4 5 6 7 8 9 10 11 12 13 14 15 16 17 18 19 20 21 22 23 24 25 26 27 28 29 30" at bounding box center [773, 357] width 237 height 29
select select "6"
click at [655, 371] on select "1 2 3 4 5 6 7 8 9 10 11 12 13 14 15 16 17 18 19 20 21 22 23 24 25 26 27 28 29 30" at bounding box center [773, 357] width 237 height 29
click at [728, 418] on select "1 2 3 4 5 6 7 8 9 10 11 12 13 14 15 16 17 18 19 20 21 22 23 24 25 26 27 28 29 3…" at bounding box center [773, 403] width 237 height 29
select select "6"
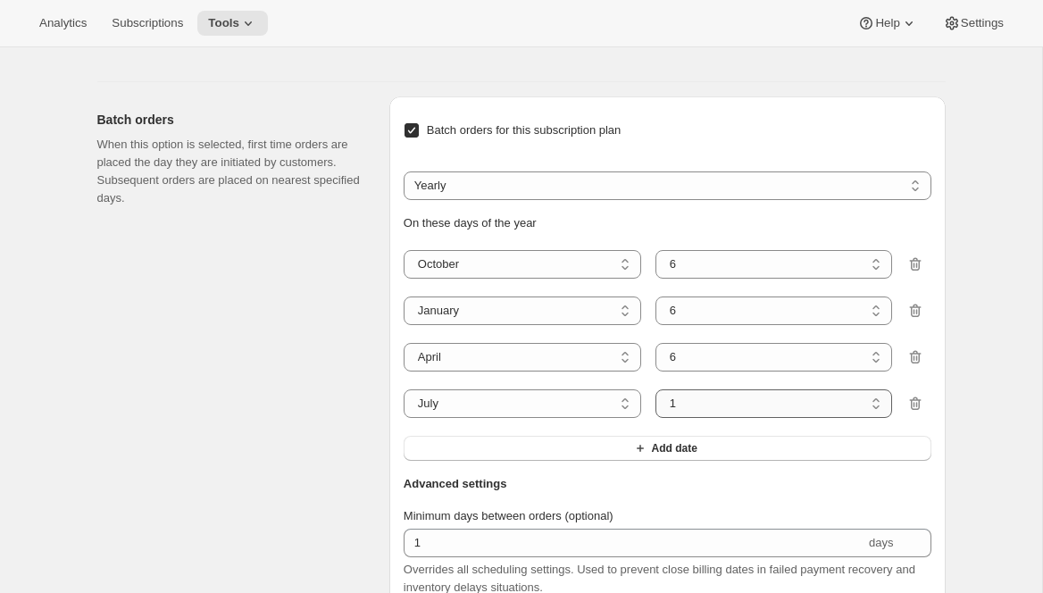
click at [655, 418] on select "1 2 3 4 5 6 7 8 9 10 11 12 13 14 15 16 17 18 19 20 21 22 23 24 25 26 27 28 29 3…" at bounding box center [773, 403] width 237 height 29
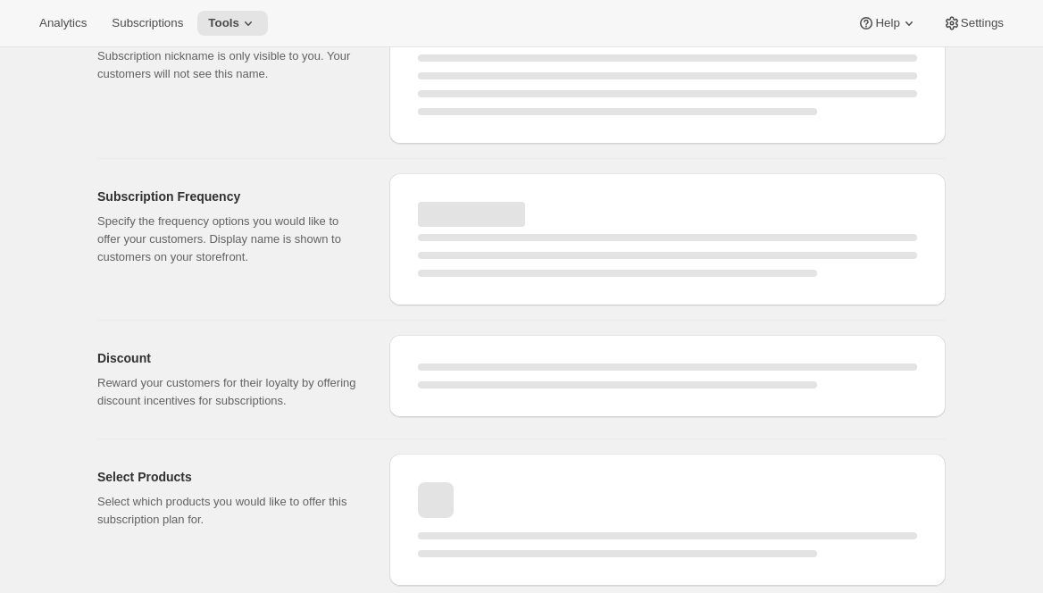
select select "MONTH"
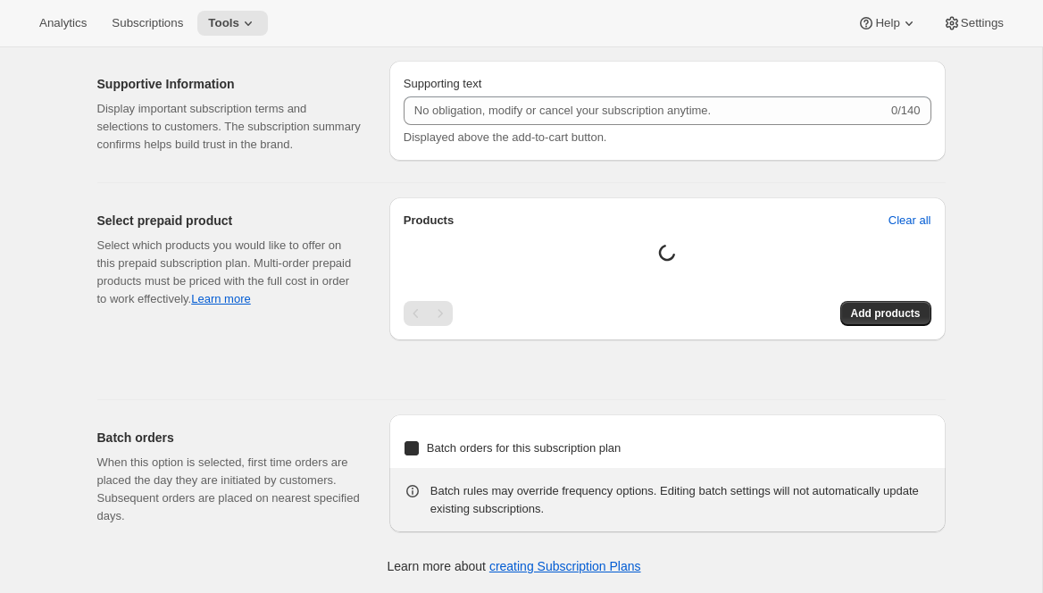
checkbox input "true"
select select "YEARDAY"
select select "10"
select select "6"
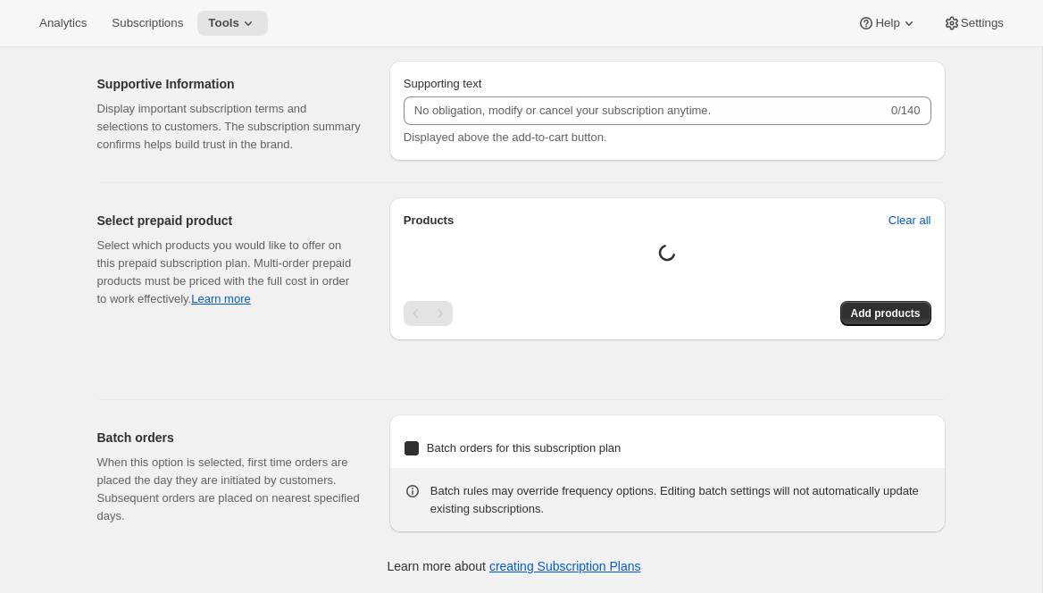
select select "4"
select select "6"
select select "7"
select select "6"
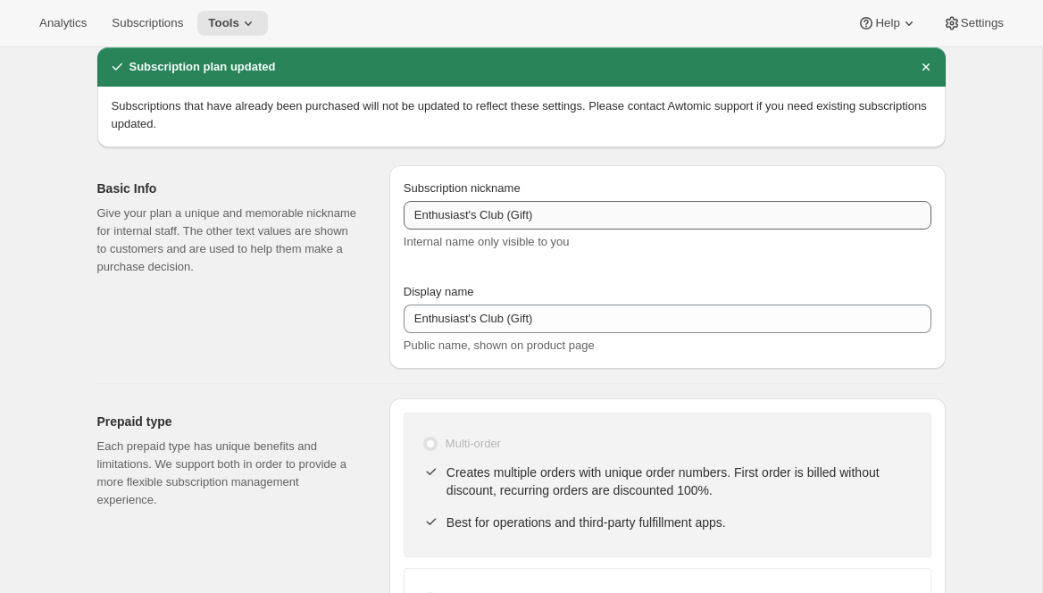
scroll to position [0, 0]
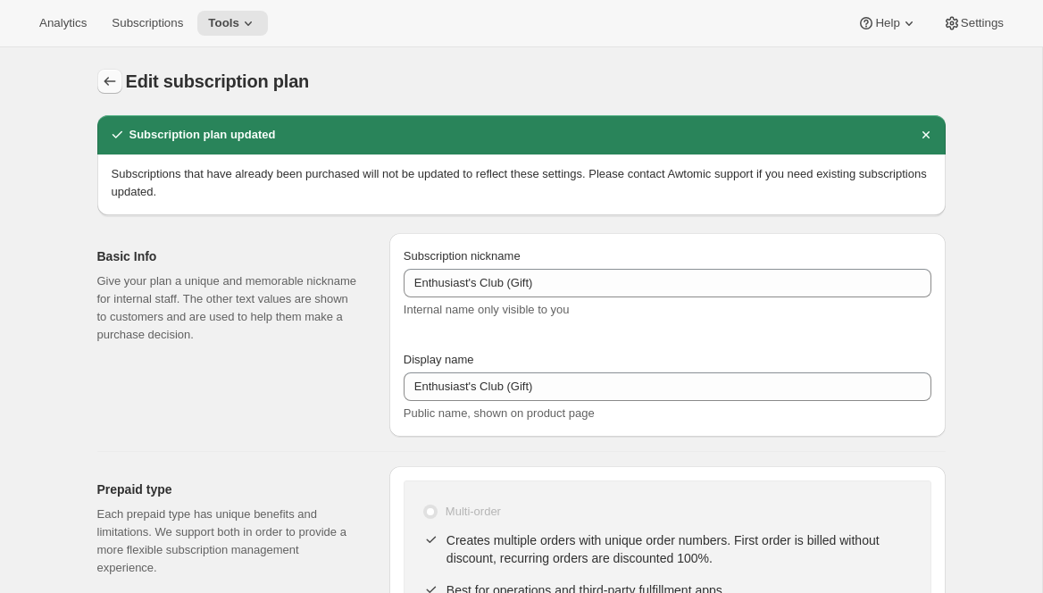
click at [104, 79] on icon "Subscription plans" at bounding box center [110, 81] width 18 height 18
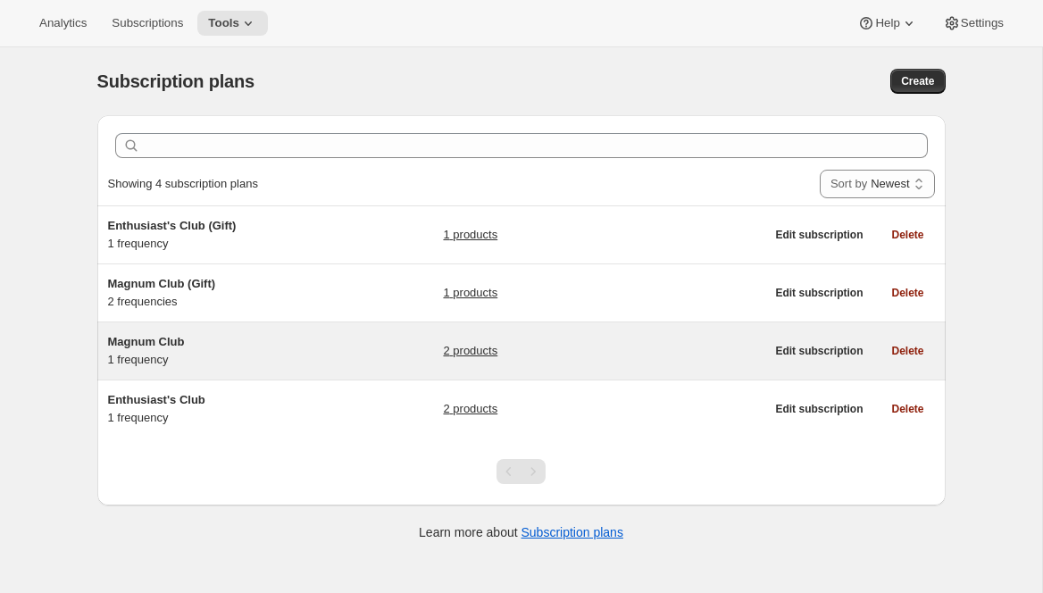
click at [280, 358] on div "Magnum Club 1 frequency" at bounding box center [219, 351] width 223 height 36
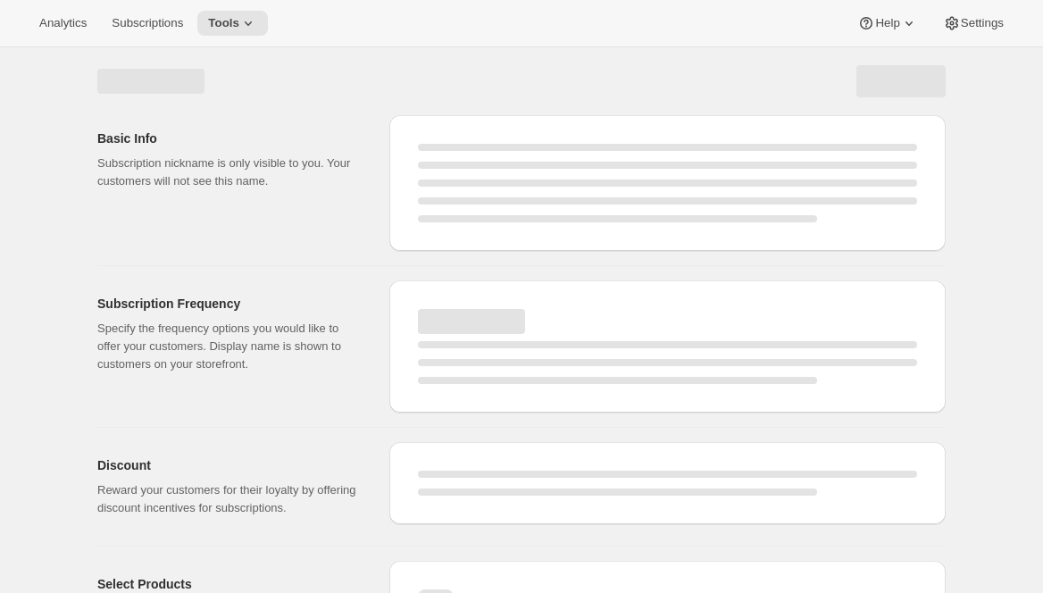
select select "WEEK"
select select "MONTH"
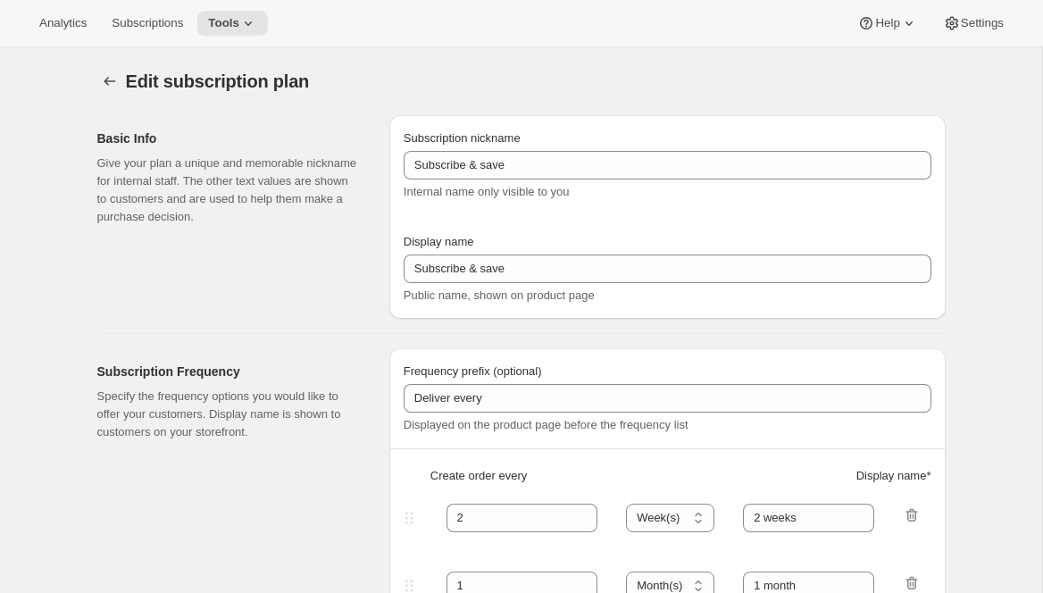
type input "Magnum Club"
type input "2 months"
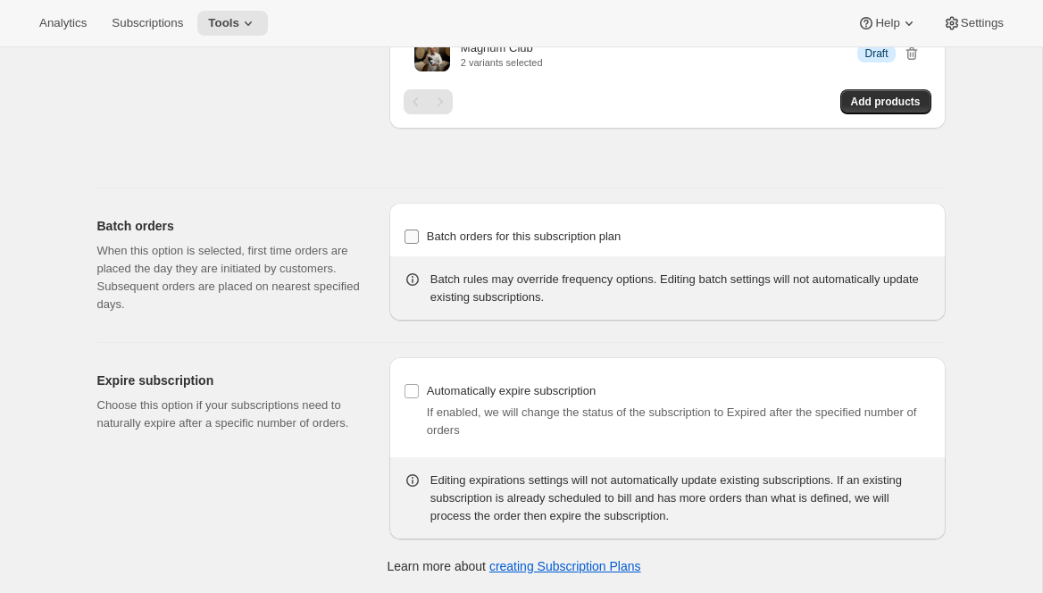
click at [552, 245] on span "Batch orders for this subscription plan" at bounding box center [524, 237] width 195 height 18
click at [419, 244] on input "Batch orders for this subscription plan" at bounding box center [411, 236] width 14 height 14
checkbox input "true"
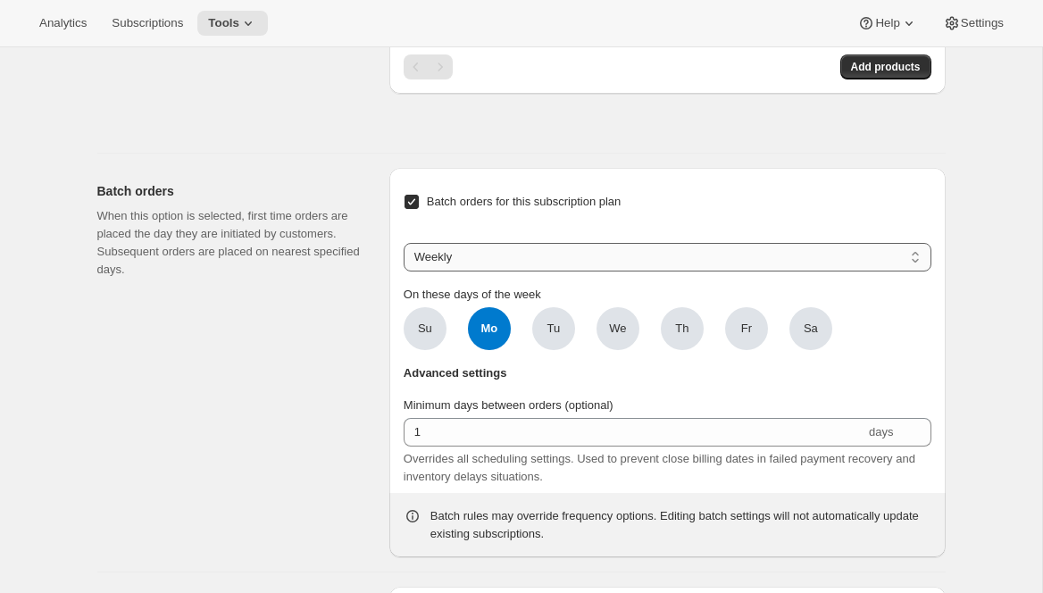
click at [530, 271] on select "Weekly Monthly Yearly" at bounding box center [668, 257] width 528 height 29
select select "YEARDAY"
click at [404, 271] on select "Weekly Monthly Yearly" at bounding box center [668, 257] width 528 height 29
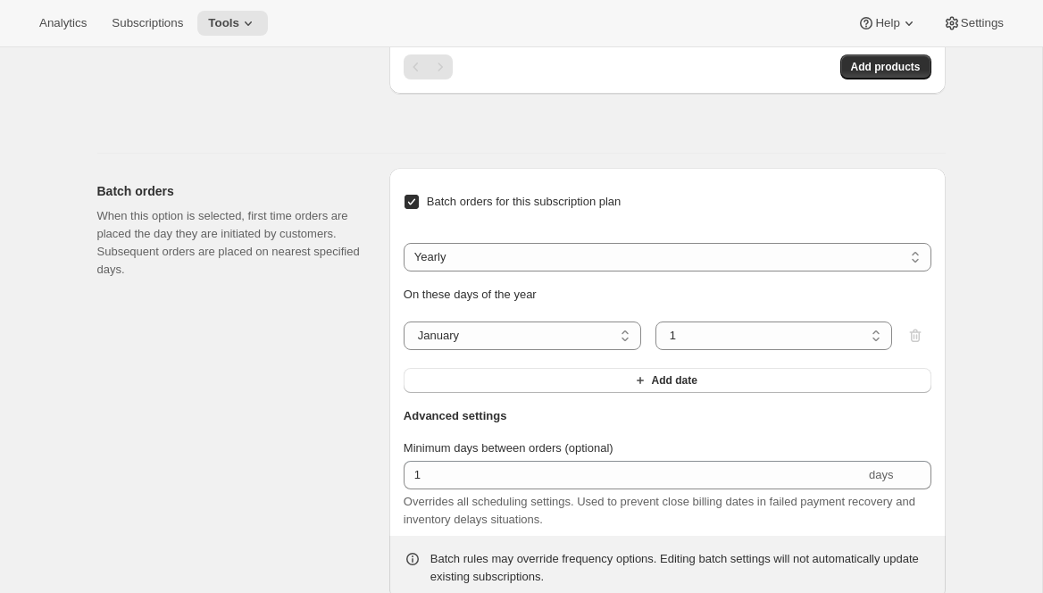
scroll to position [1178, 0]
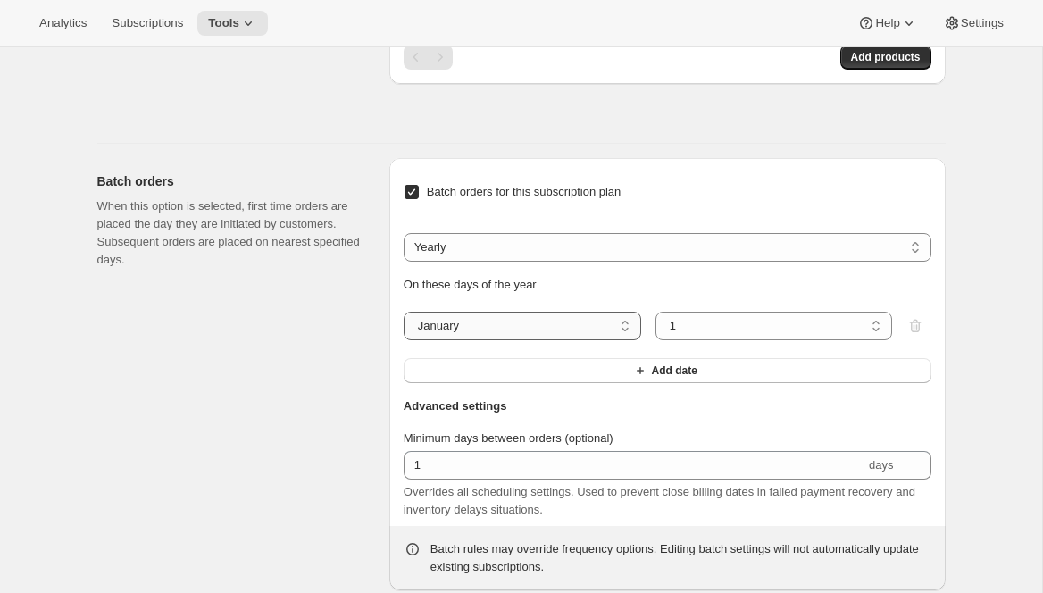
click at [525, 340] on select "January February March April May June July August September October November De…" at bounding box center [522, 326] width 237 height 29
select select "11"
click at [404, 340] on select "January February March April May June July August September October November De…" at bounding box center [522, 326] width 237 height 29
click at [528, 383] on button "Add date" at bounding box center [668, 370] width 528 height 25
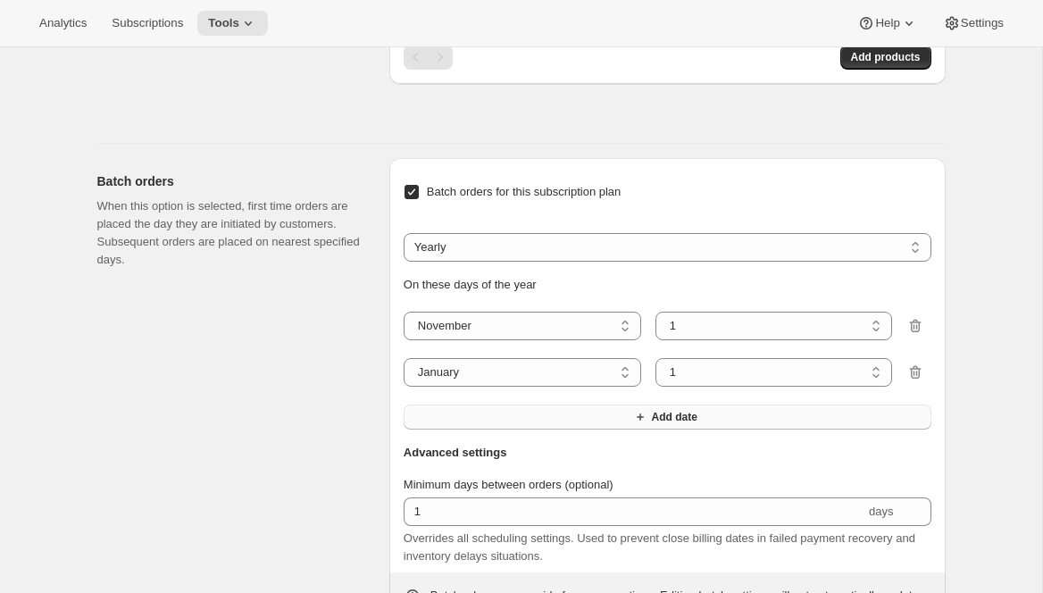
click at [511, 429] on button "Add date" at bounding box center [668, 416] width 528 height 25
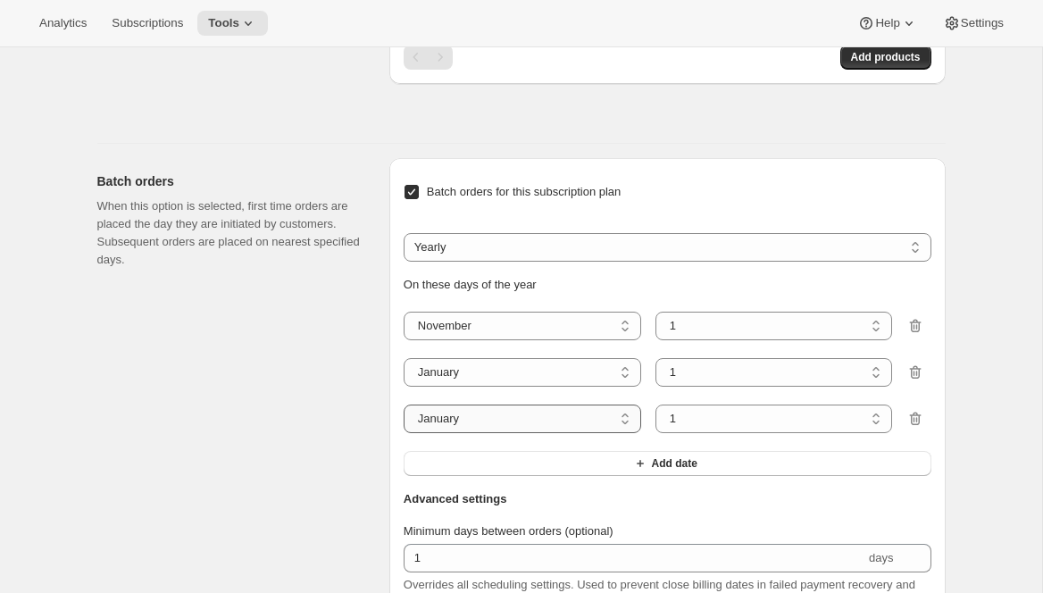
click at [504, 433] on select "January February March April May June July August September October November De…" at bounding box center [522, 418] width 237 height 29
select select "3"
click at [404, 433] on select "January February March April May June July August September October November De…" at bounding box center [522, 418] width 237 height 29
click at [540, 476] on button "Add date" at bounding box center [668, 463] width 528 height 25
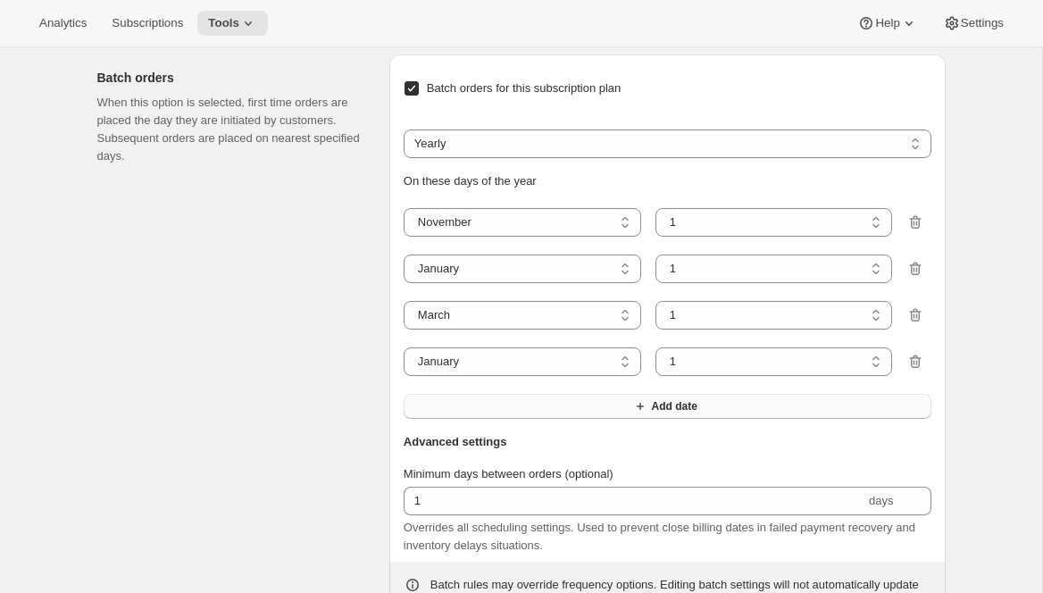
scroll to position [1301, 0]
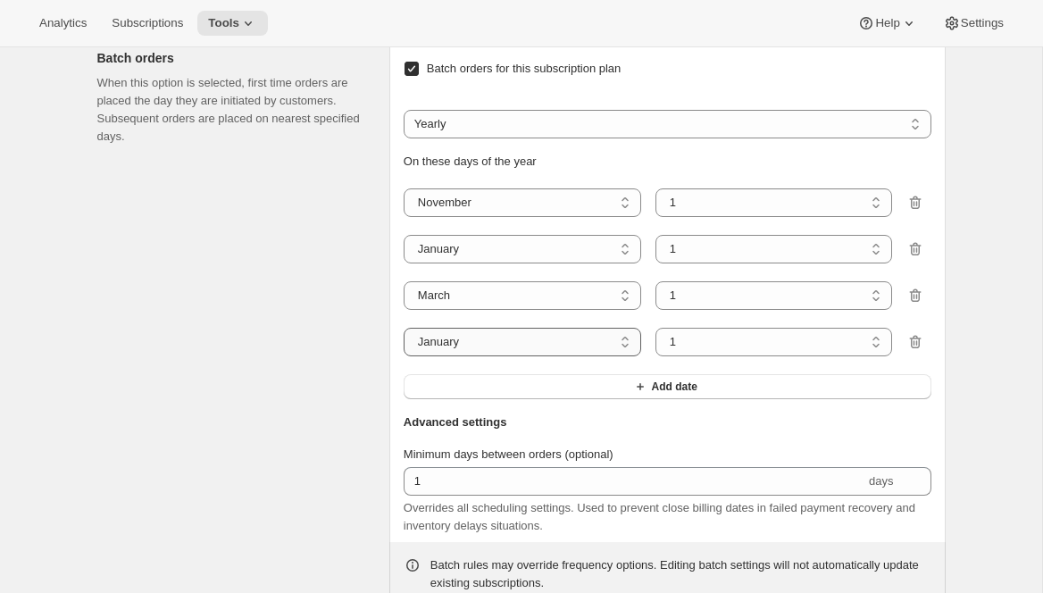
click at [544, 356] on select "January February March April May June July August September October November De…" at bounding box center [522, 342] width 237 height 29
select select "5"
click at [404, 356] on select "January February March April May June July August September October November De…" at bounding box center [522, 342] width 237 height 29
click at [600, 399] on button "Add date" at bounding box center [668, 386] width 528 height 25
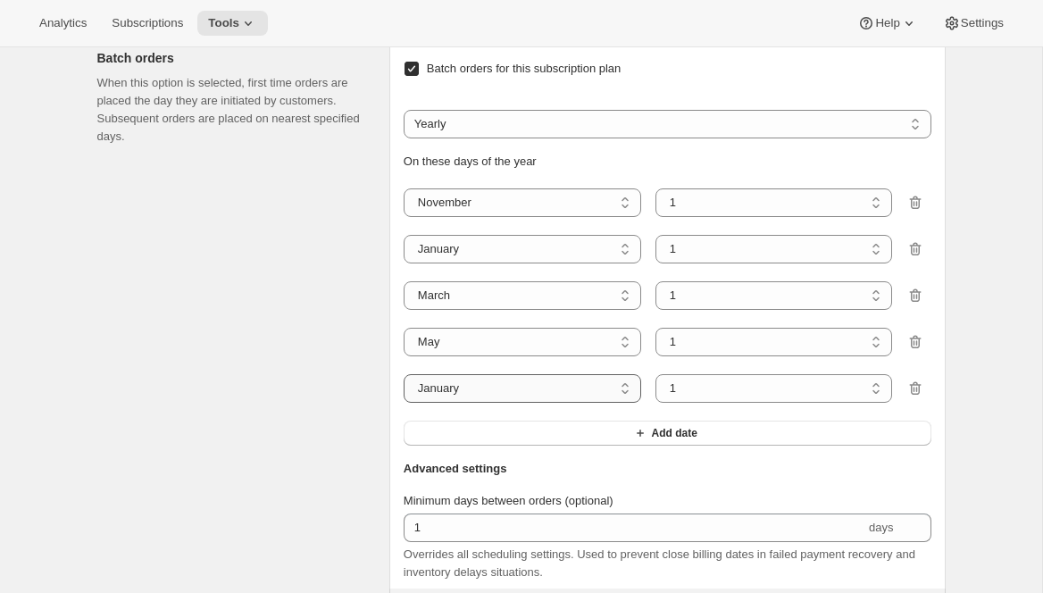
click at [570, 403] on select "January February March April May June July August September October November De…" at bounding box center [522, 388] width 237 height 29
select select "7"
click at [404, 403] on select "January February March April May June July August September October November De…" at bounding box center [522, 388] width 237 height 29
click at [600, 445] on button "Add date" at bounding box center [668, 432] width 528 height 25
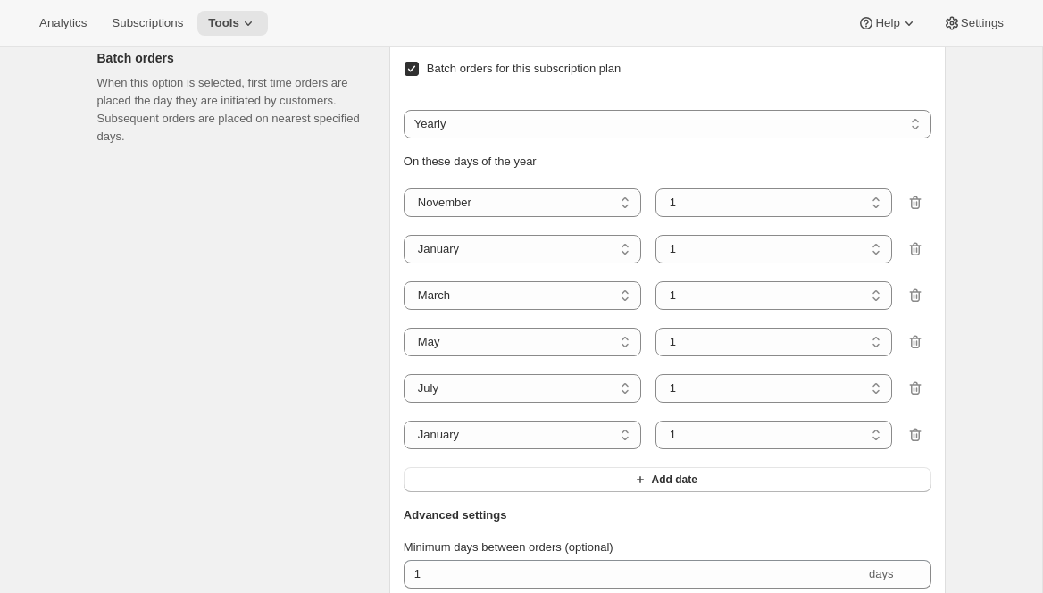
scroll to position [1389, 0]
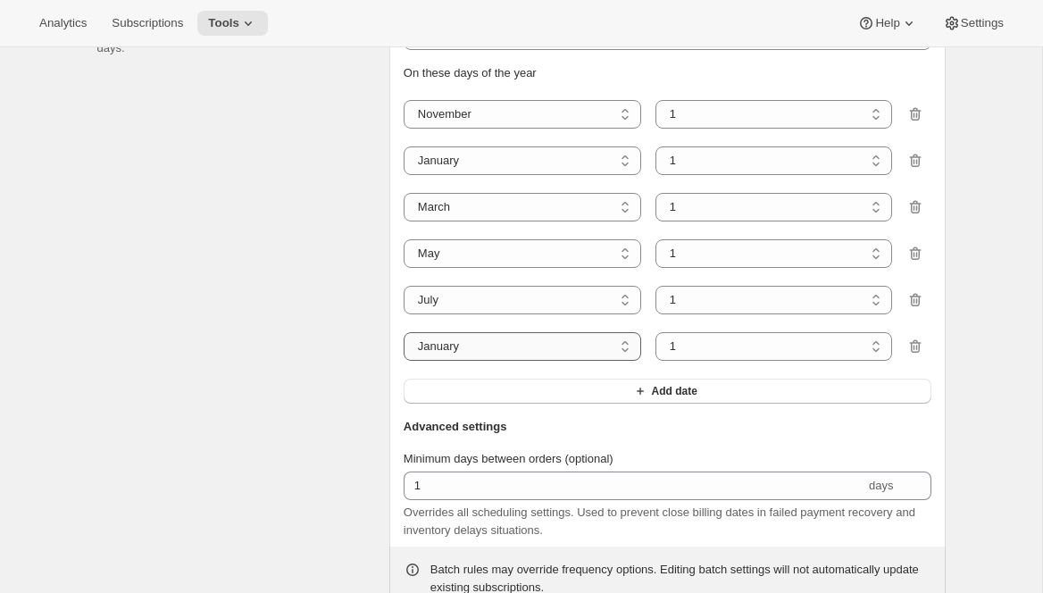
click at [570, 361] on select "January February March April May June July August September October November De…" at bounding box center [522, 346] width 237 height 29
select select "9"
click at [404, 361] on select "January February March April May June July August September October November De…" at bounding box center [522, 346] width 237 height 29
click at [720, 129] on select "1 2 3 4 5 6 7 8 9 10 11 12 13 14 15 16 17 18 19 20 21 22 23 24 25 26 27 28 29 30" at bounding box center [773, 114] width 237 height 29
select select "6"
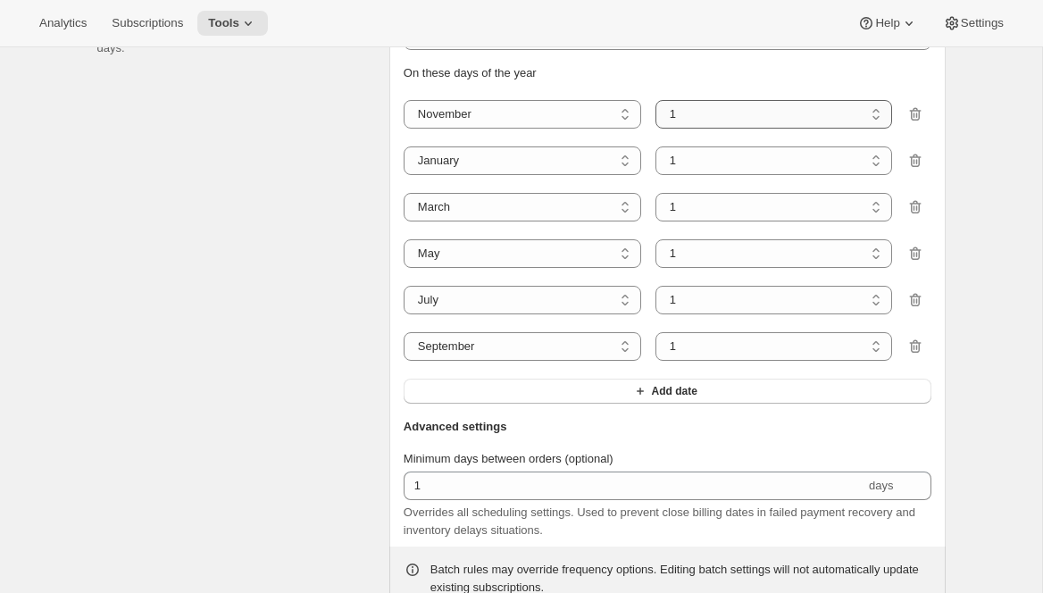
click at [655, 129] on select "1 2 3 4 5 6 7 8 9 10 11 12 13 14 15 16 17 18 19 20 21 22 23 24 25 26 27 28 29 30" at bounding box center [773, 114] width 237 height 29
click at [743, 175] on select "1 2 3 4 5 6 7 8 9 10 11 12 13 14 15 16 17 18 19 20 21 22 23 24 25 26 27 28 29 3…" at bounding box center [773, 160] width 237 height 29
select select "6"
click at [655, 175] on select "1 2 3 4 5 6 7 8 9 10 11 12 13 14 15 16 17 18 19 20 21 22 23 24 25 26 27 28 29 3…" at bounding box center [773, 160] width 237 height 29
click at [740, 221] on select "1 2 3 4 5 6 7 8 9 10 11 12 13 14 15 16 17 18 19 20 21 22 23 24 25 26 27 28 29 3…" at bounding box center [773, 207] width 237 height 29
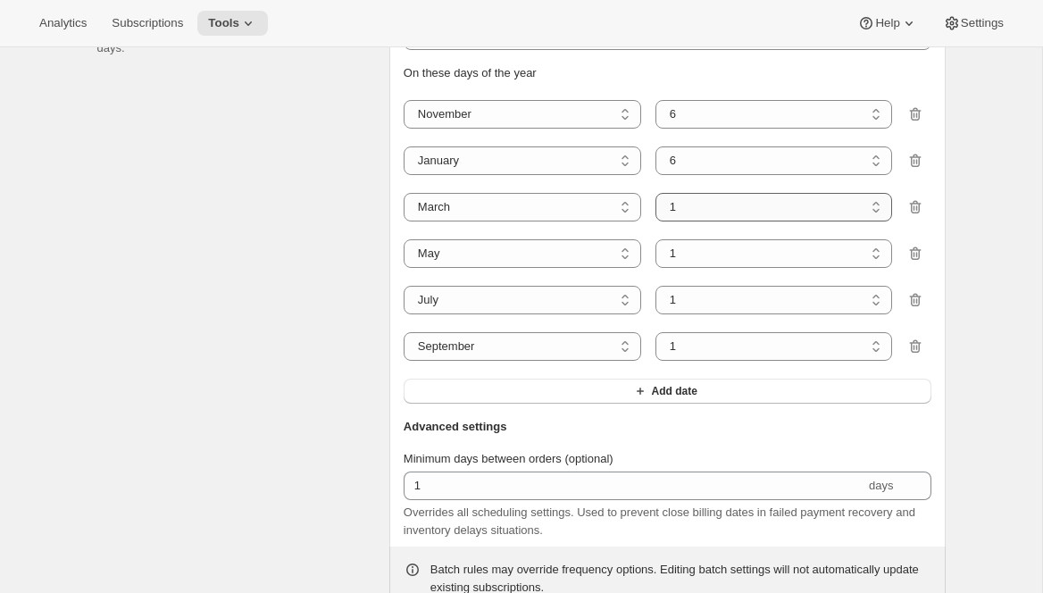
select select "6"
click at [655, 221] on select "1 2 3 4 5 6 7 8 9 10 11 12 13 14 15 16 17 18 19 20 21 22 23 24 25 26 27 28 29 3…" at bounding box center [773, 207] width 237 height 29
click at [733, 268] on select "1 2 3 4 5 6 7 8 9 10 11 12 13 14 15 16 17 18 19 20 21 22 23 24 25 26 27 28 29 3…" at bounding box center [773, 253] width 237 height 29
select select "6"
click at [655, 268] on select "1 2 3 4 5 6 7 8 9 10 11 12 13 14 15 16 17 18 19 20 21 22 23 24 25 26 27 28 29 3…" at bounding box center [773, 253] width 237 height 29
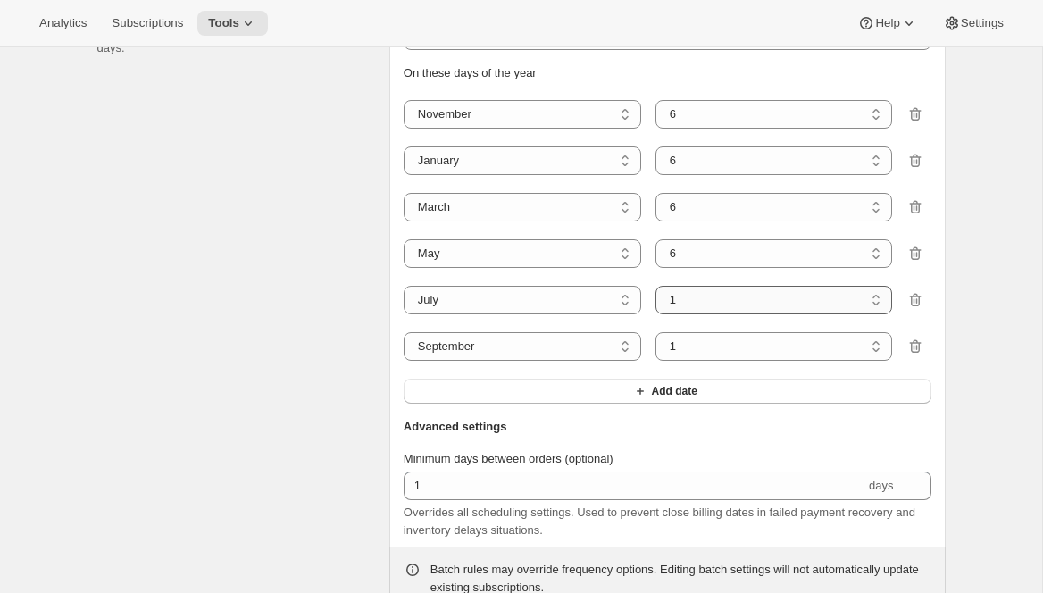
click at [728, 314] on select "1 2 3 4 5 6 7 8 9 10 11 12 13 14 15 16 17 18 19 20 21 22 23 24 25 26 27 28 29 3…" at bounding box center [773, 300] width 237 height 29
select select "6"
click at [655, 314] on select "1 2 3 4 5 6 7 8 9 10 11 12 13 14 15 16 17 18 19 20 21 22 23 24 25 26 27 28 29 3…" at bounding box center [773, 300] width 237 height 29
click at [759, 361] on select "1 2 3 4 5 6 7 8 9 10 11 12 13 14 15 16 17 18 19 20 21 22 23 24 25 26 27 28 29 30" at bounding box center [773, 346] width 237 height 29
select select "6"
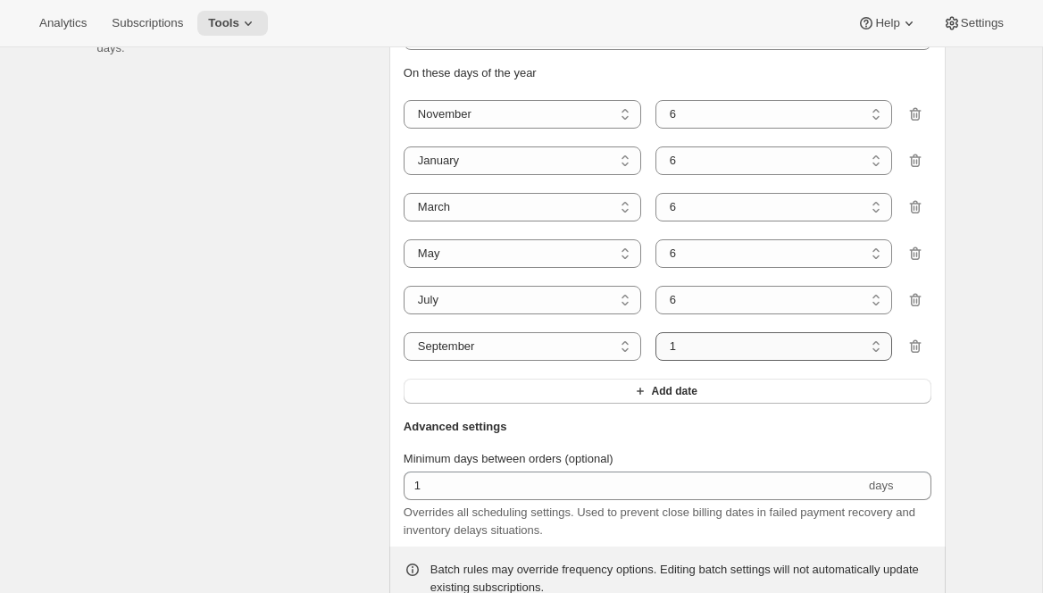
click at [655, 361] on select "1 2 3 4 5 6 7 8 9 10 11 12 13 14 15 16 17 18 19 20 21 22 23 24 25 26 27 28 29 30" at bounding box center [773, 346] width 237 height 29
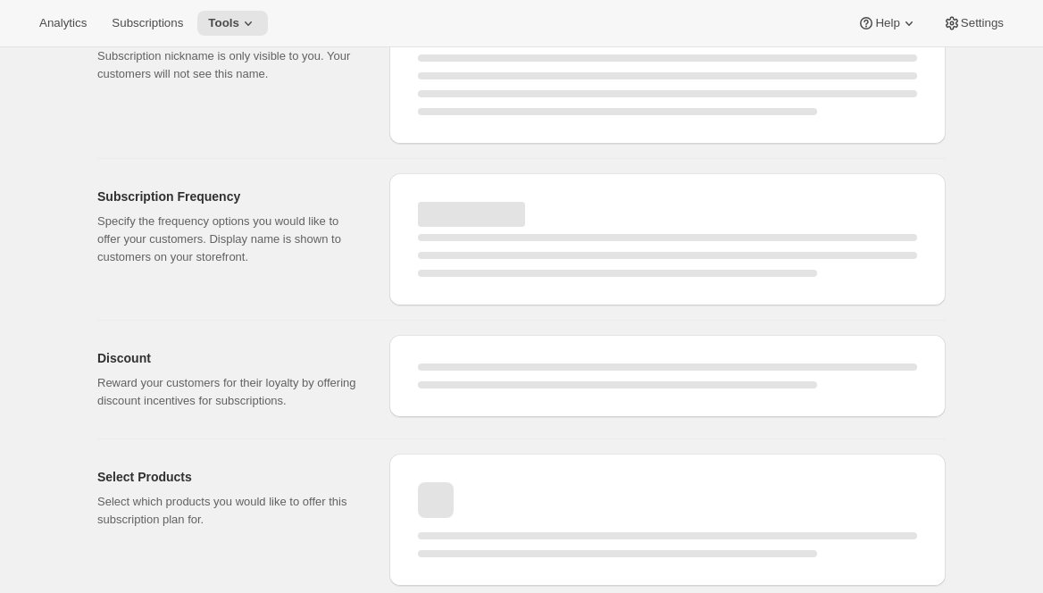
select select "MONTH"
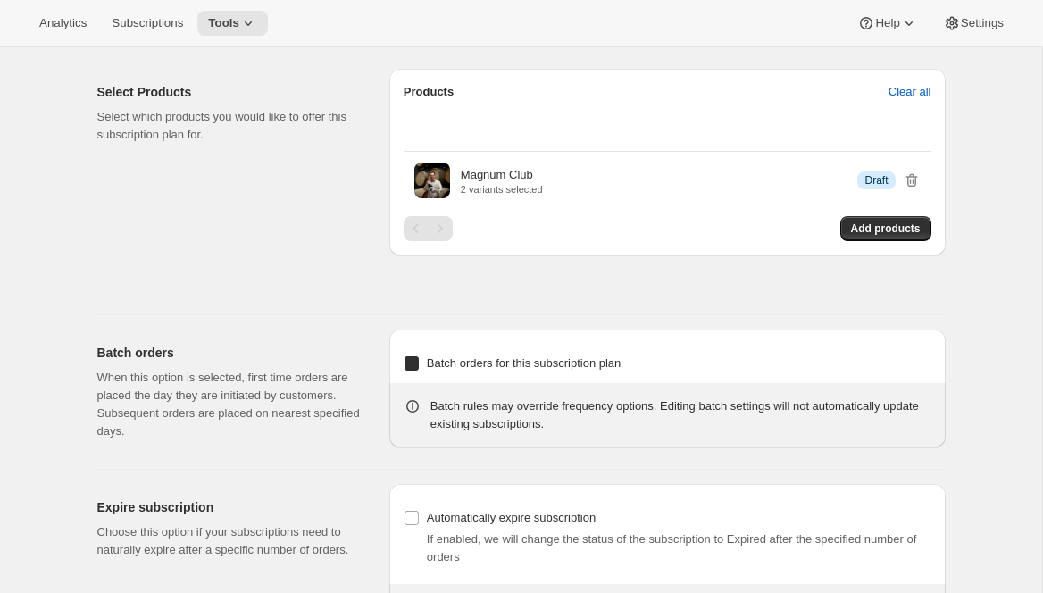
checkbox input "true"
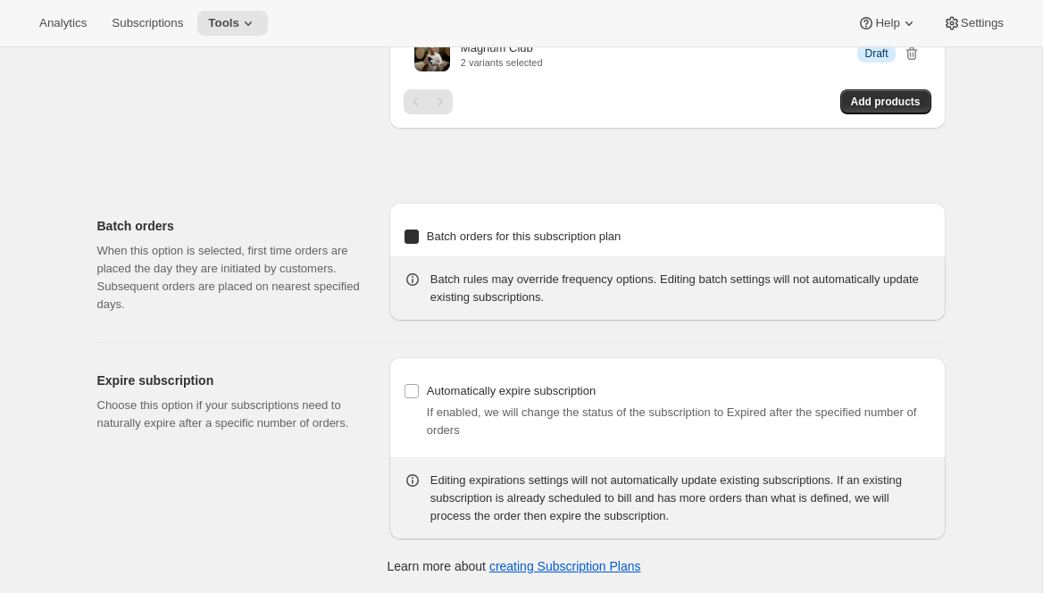
select select "YEARDAY"
select select "11"
select select "6"
select select "3"
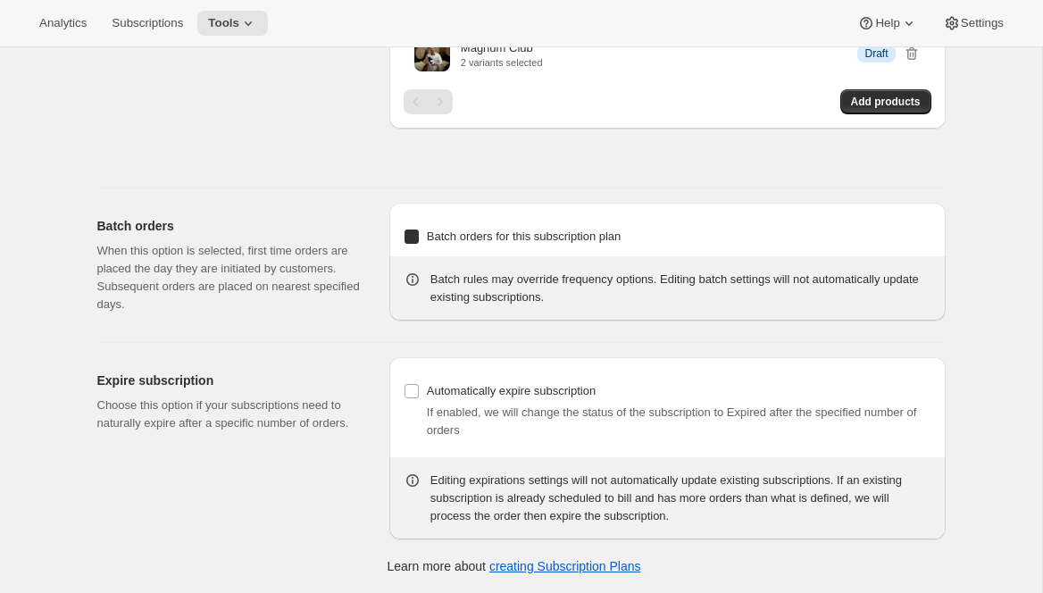
select select "6"
select select "5"
select select "6"
select select "7"
select select "6"
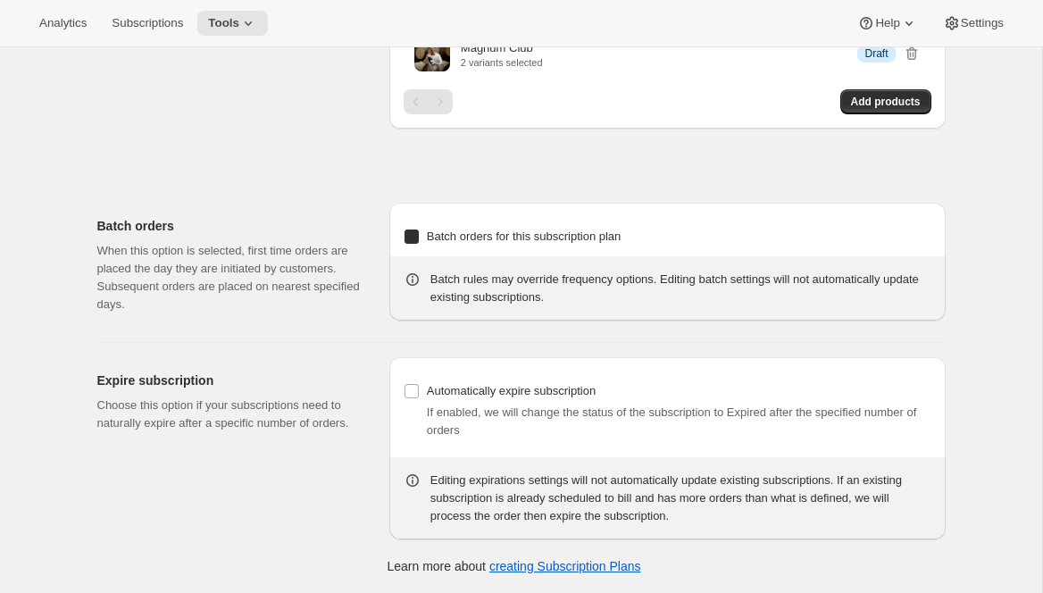
select select "9"
select select "6"
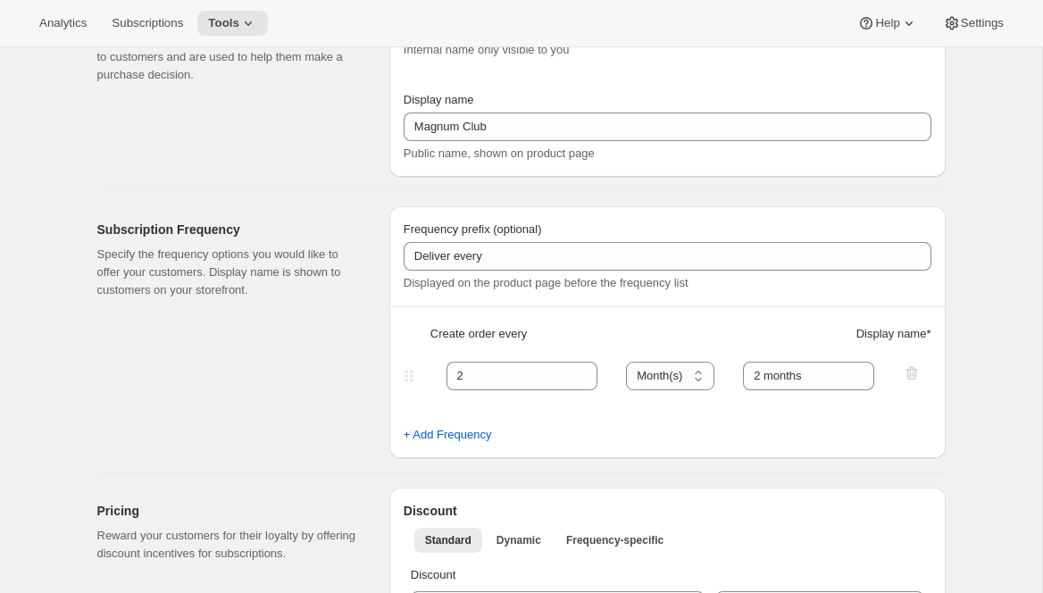
scroll to position [0, 0]
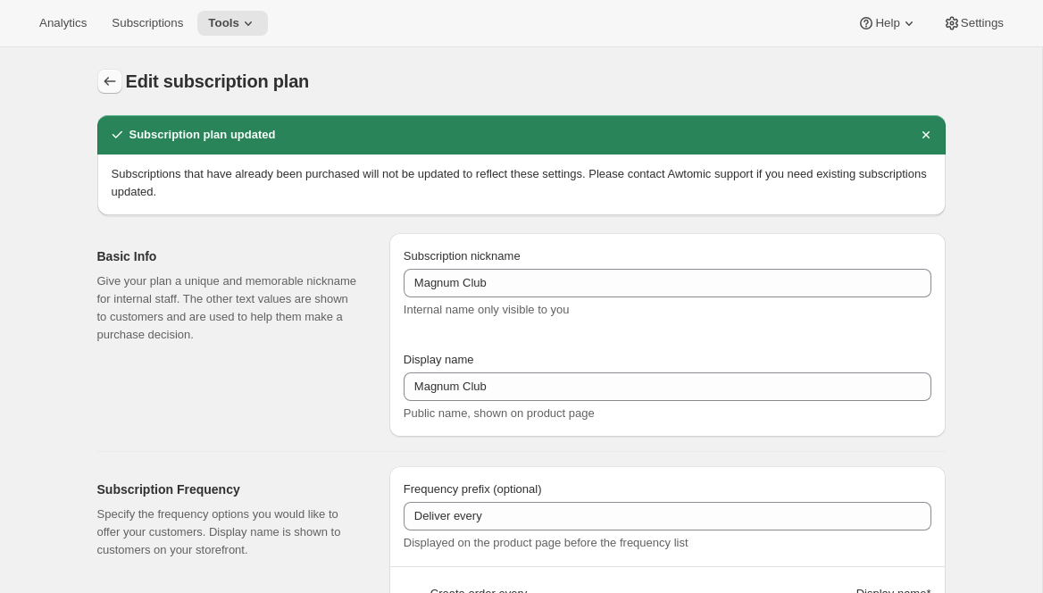
click at [108, 77] on icon "Subscription plans" at bounding box center [110, 81] width 18 height 18
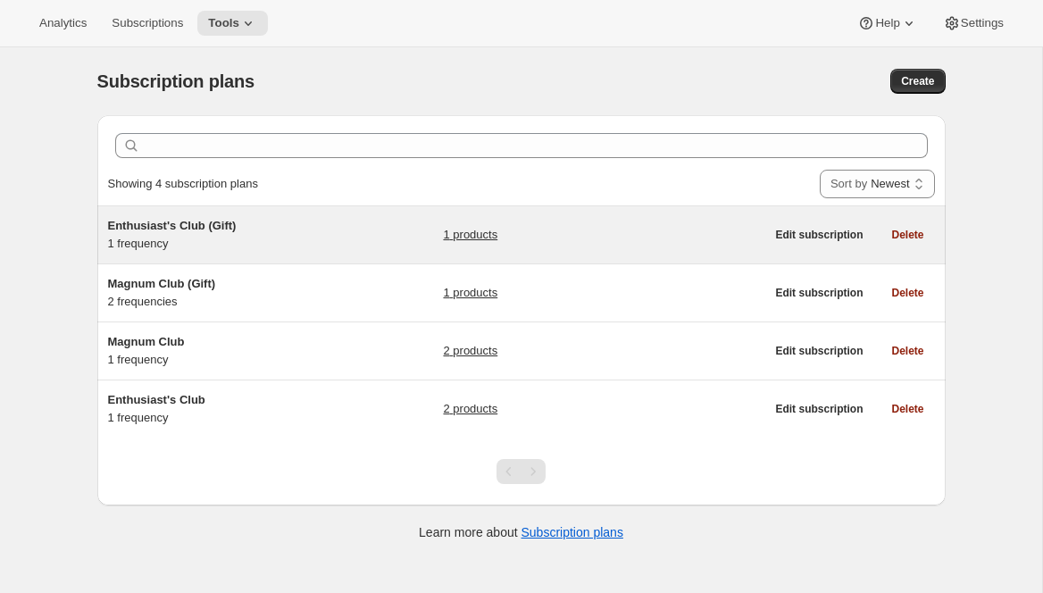
click at [370, 248] on div "Enthusiast's Club (Gift) 1 frequency 1 products" at bounding box center [436, 235] width 657 height 36
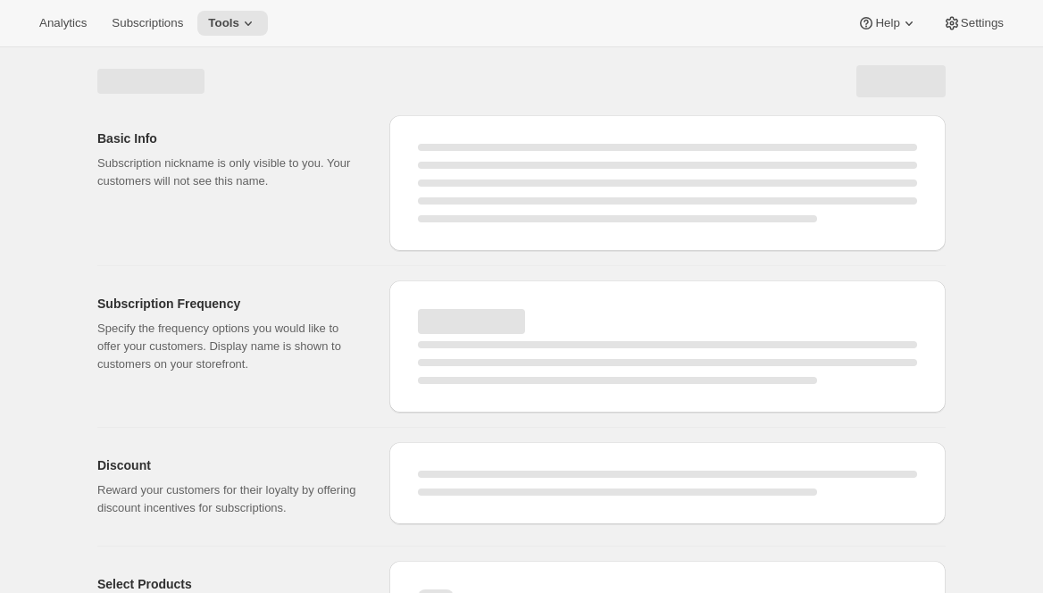
select select "WEEK"
select select "MONTH"
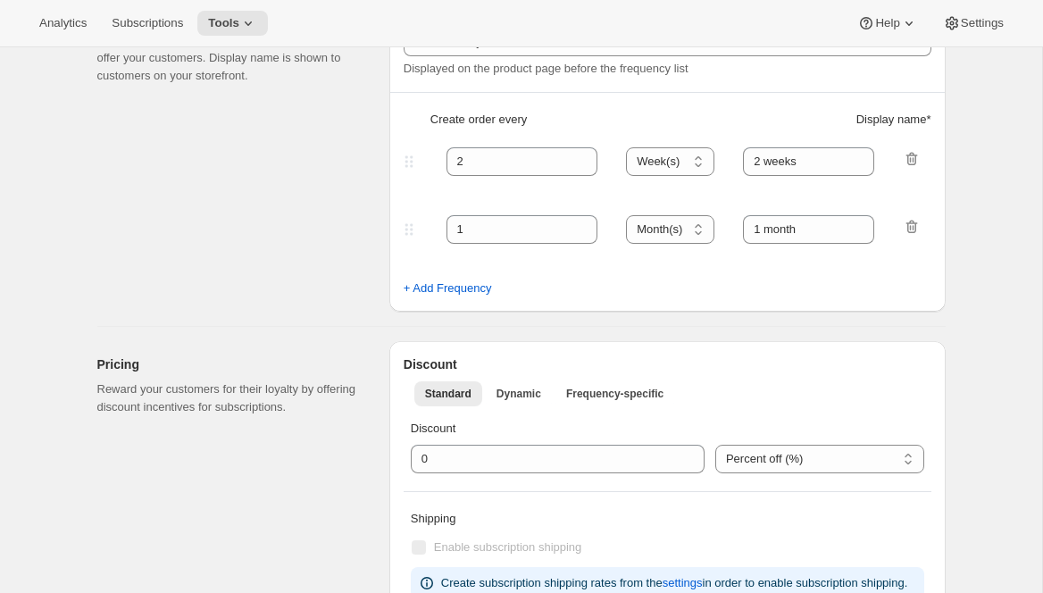
type input "Enthusiast's Club (Gift)"
checkbox input "true"
select select "MONTH"
select select "YEARDAY"
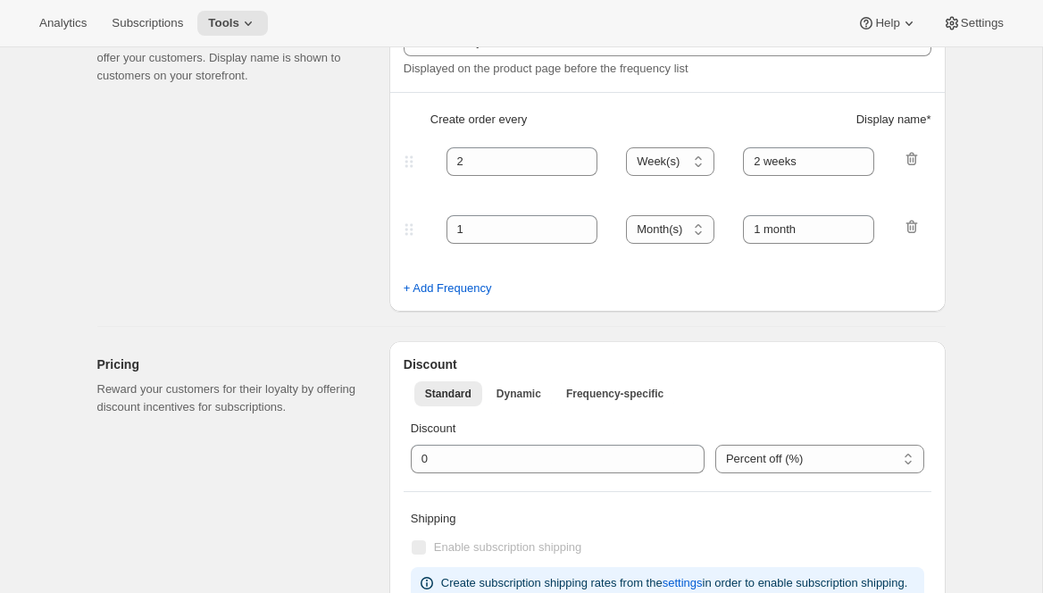
select select "10"
select select "6"
select select "4"
select select "6"
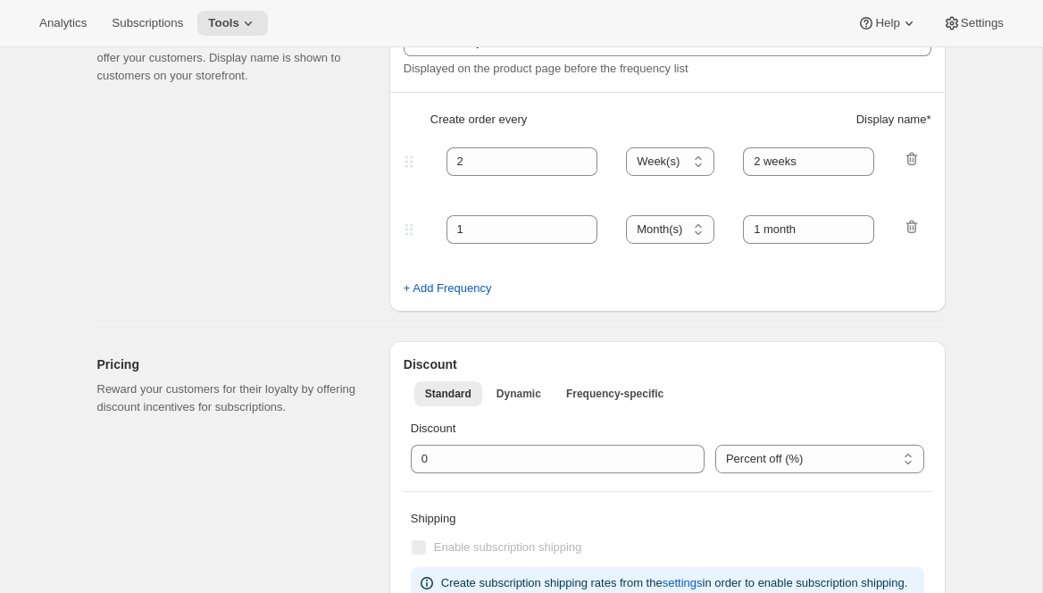
select select "7"
select select "6"
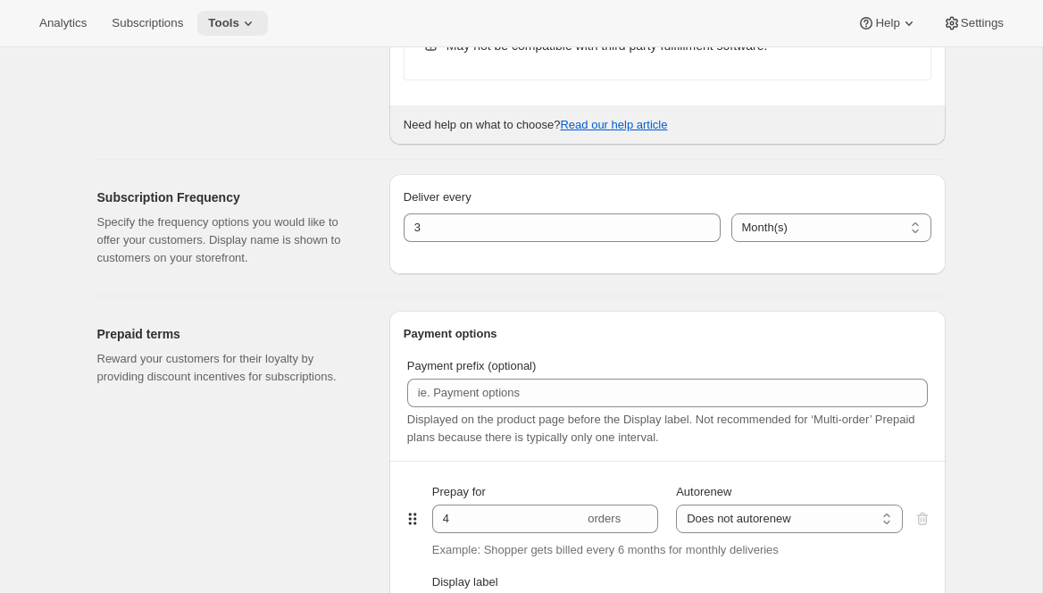
scroll to position [12, 0]
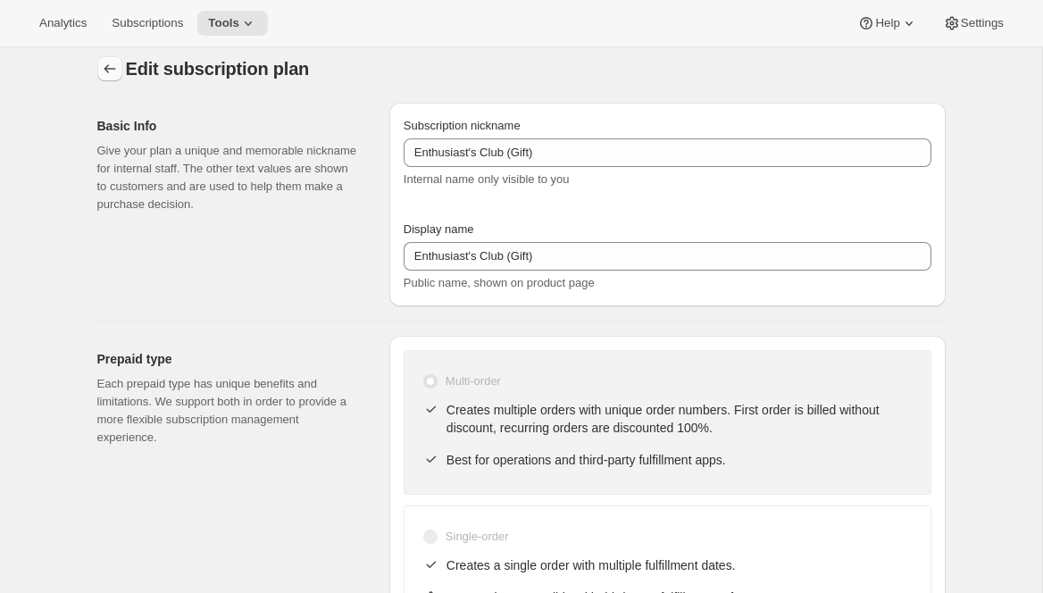
click at [104, 61] on icon "Subscription plans" at bounding box center [110, 69] width 18 height 18
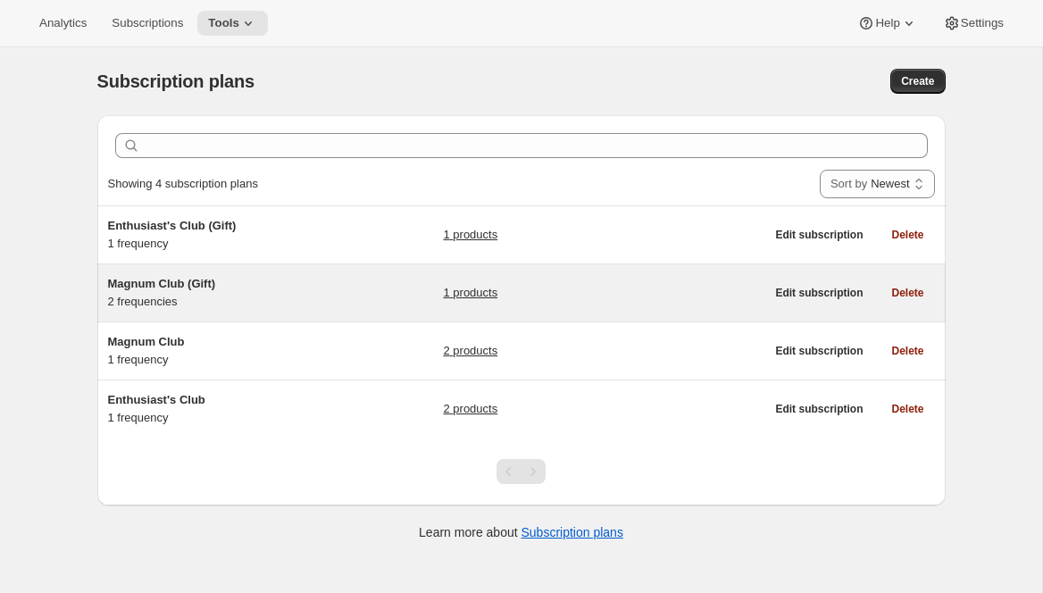
click at [376, 287] on div "Magnum Club (Gift) 2 frequencies 1 products" at bounding box center [436, 293] width 657 height 36
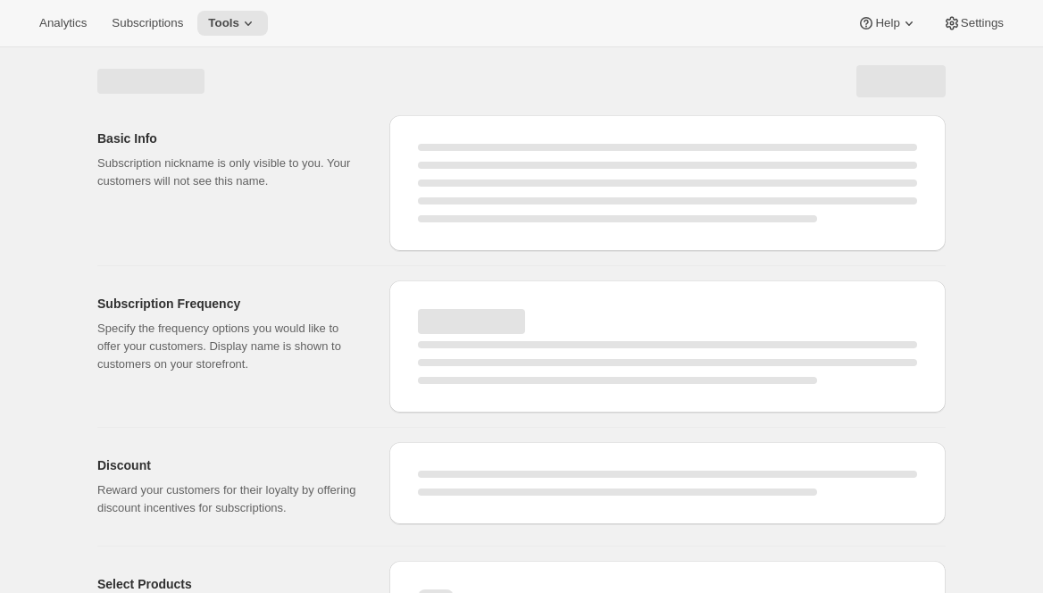
select select "WEEK"
select select "MONTH"
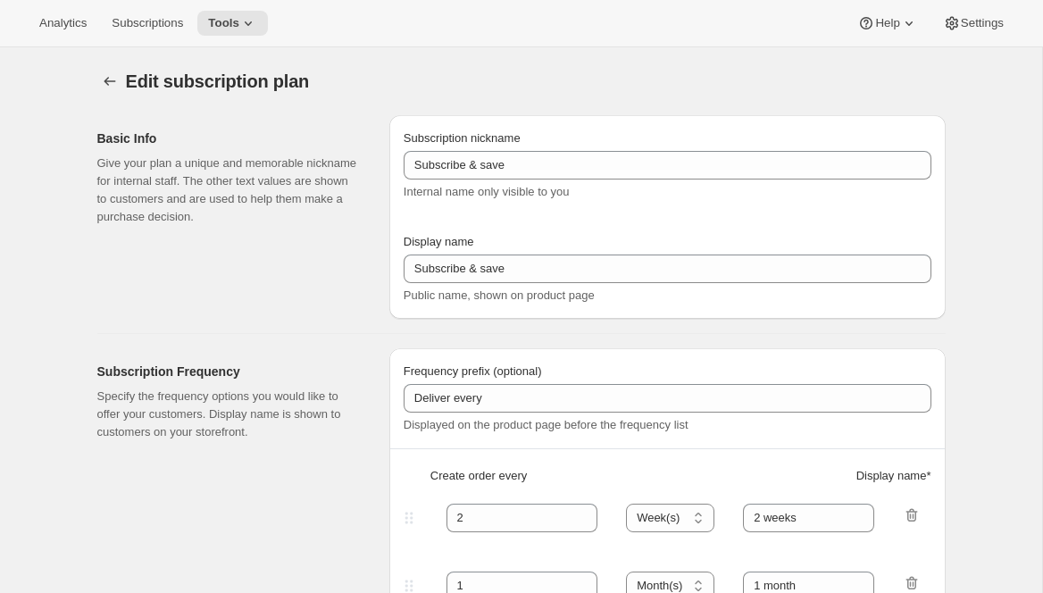
type input "Magnum Club (Gift)"
select select "MONTH"
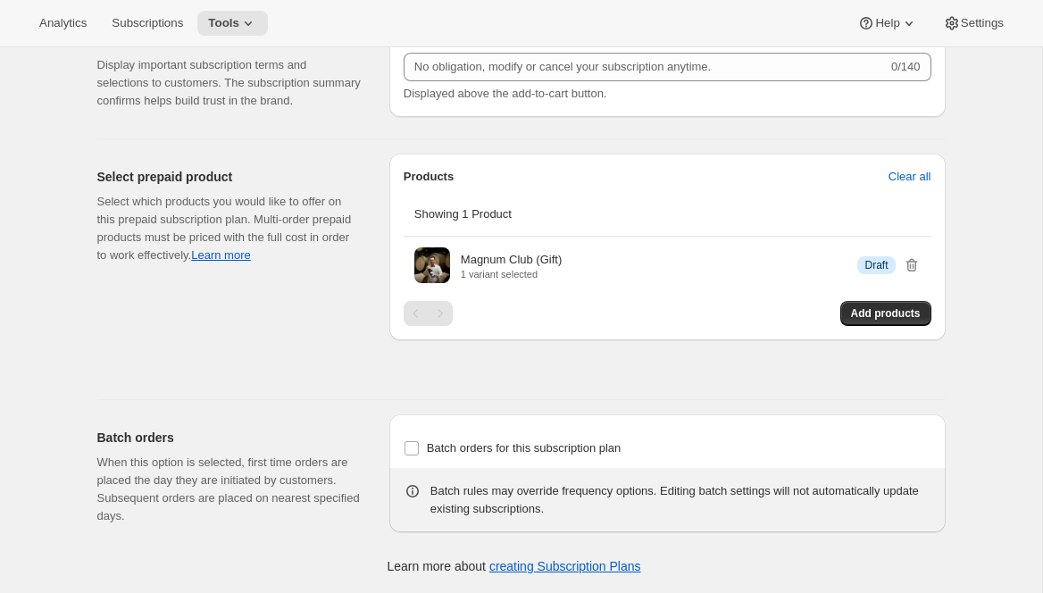
scroll to position [2022, 0]
click at [437, 444] on span "Batch orders for this subscription plan" at bounding box center [524, 447] width 195 height 13
click at [419, 444] on input "Batch orders for this subscription plan" at bounding box center [411, 448] width 14 height 14
checkbox input "true"
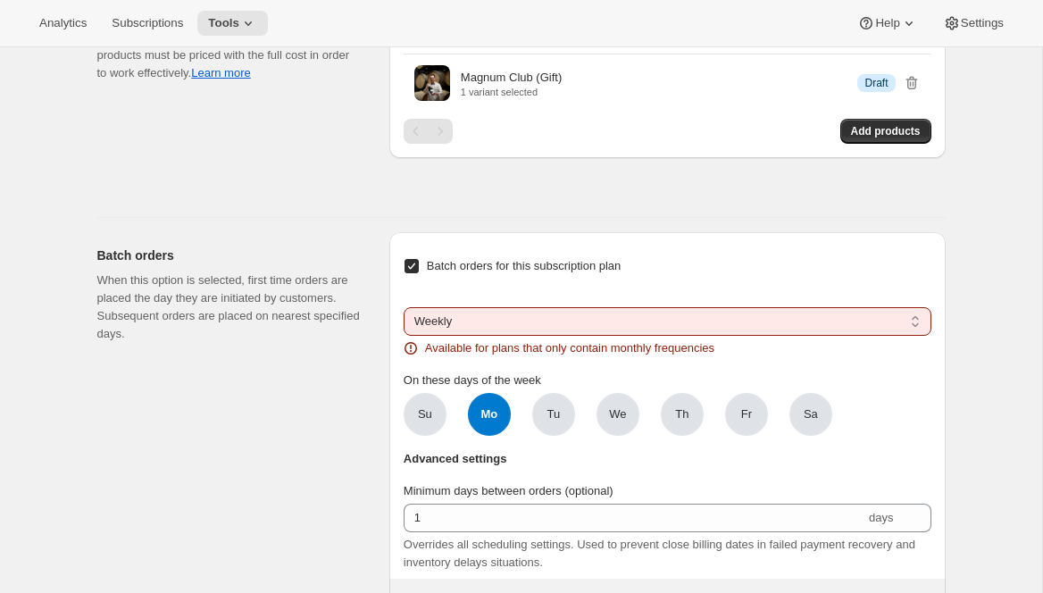
scroll to position [2153, 0]
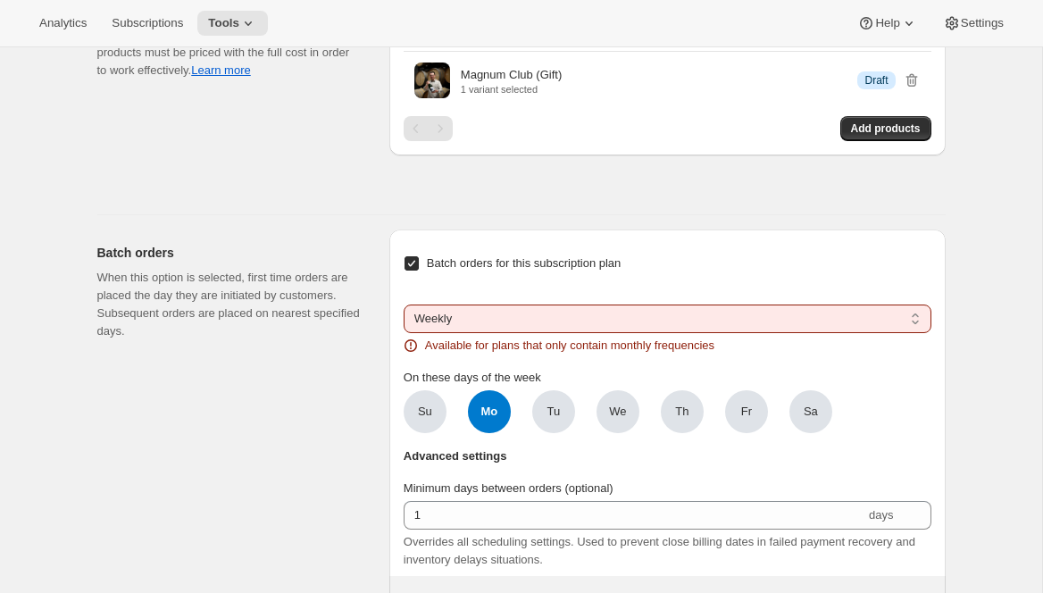
click at [458, 333] on select "Weekly Monthly Yearly" at bounding box center [668, 318] width 528 height 29
select select "YEARDAY"
click at [404, 333] on select "Weekly Monthly Yearly" at bounding box center [668, 318] width 528 height 29
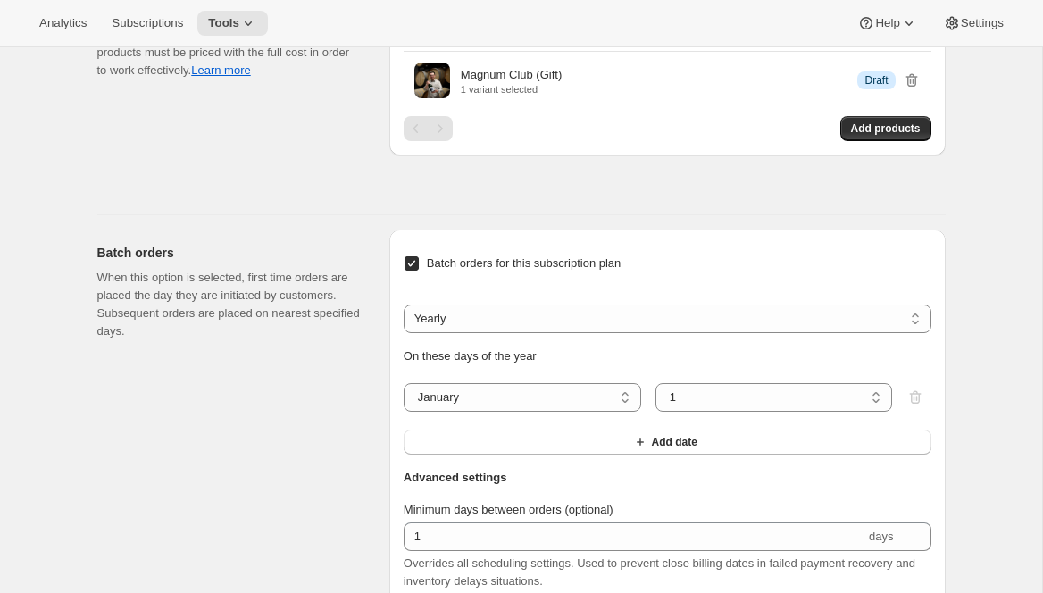
scroll to position [2286, 0]
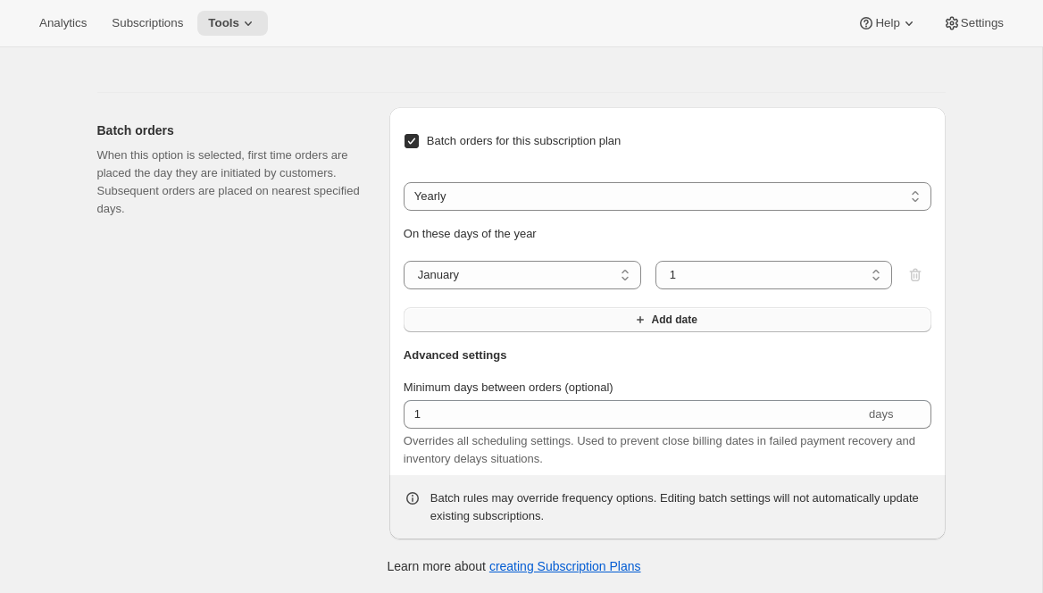
click at [494, 332] on button "Add date" at bounding box center [668, 319] width 528 height 25
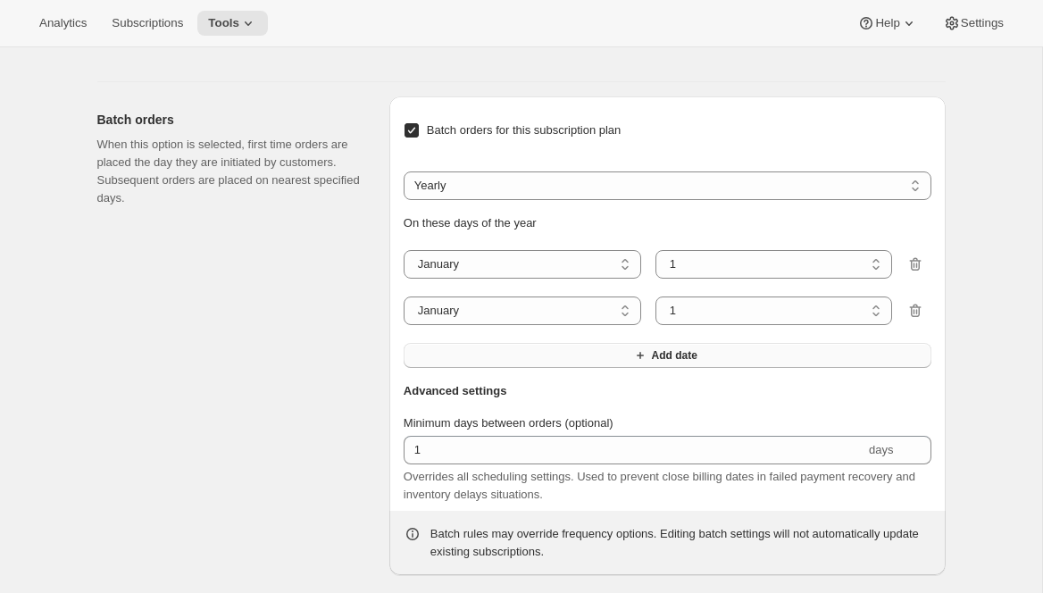
click at [482, 368] on button "Add date" at bounding box center [668, 355] width 528 height 25
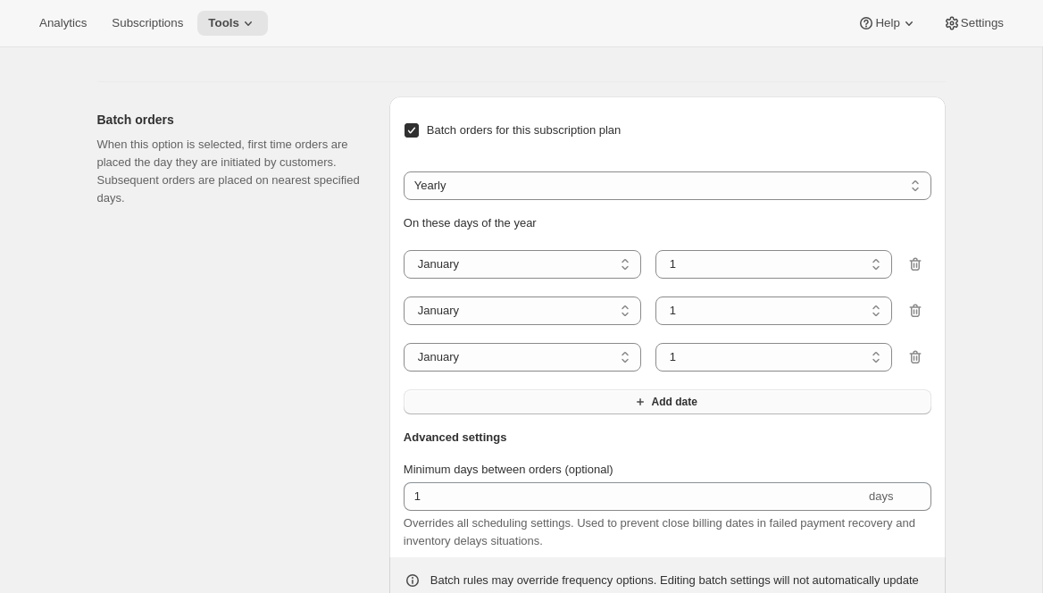
click at [481, 414] on button "Add date" at bounding box center [668, 401] width 528 height 25
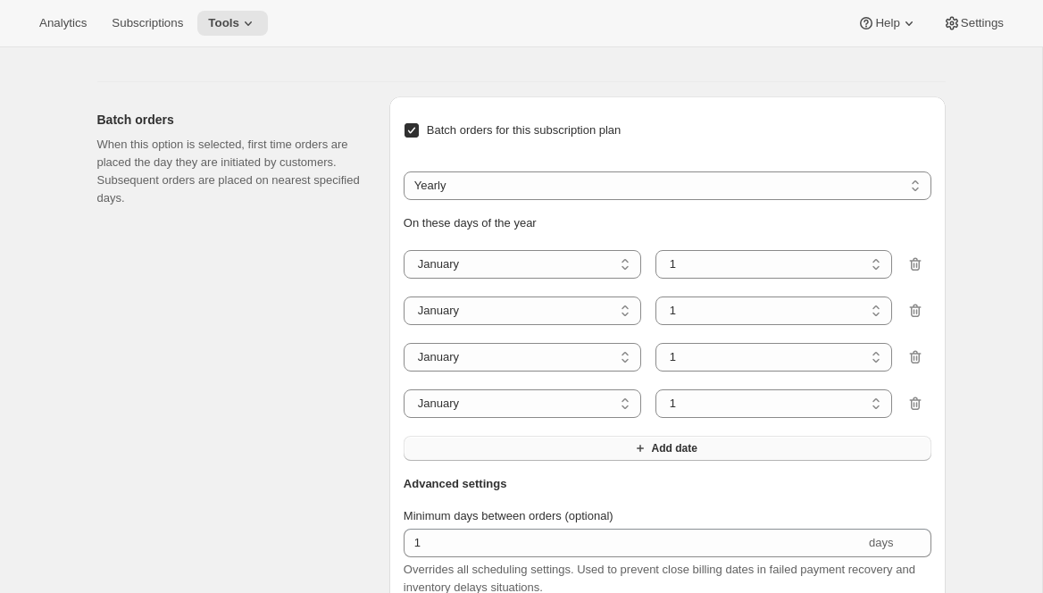
click at [480, 461] on button "Add date" at bounding box center [668, 448] width 528 height 25
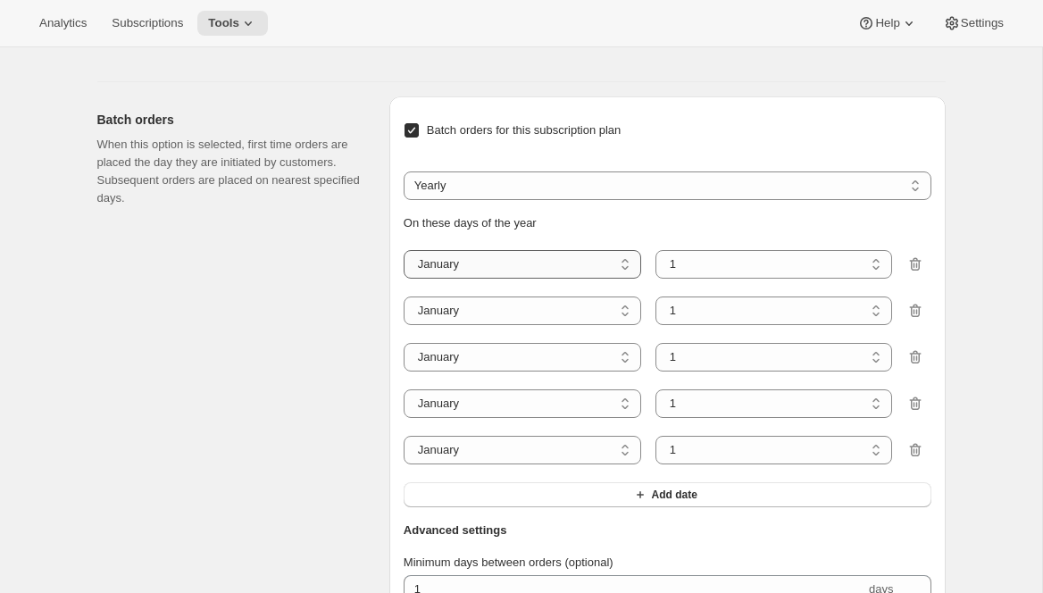
click at [526, 279] on select "January February March April May June July August September October November De…" at bounding box center [522, 264] width 237 height 29
select select "11"
click at [404, 279] on select "January February March April May June July August September October November De…" at bounding box center [522, 264] width 237 height 29
click at [557, 325] on select "January February March April May June July August September October November De…" at bounding box center [522, 310] width 237 height 29
click at [404, 325] on select "January February March April May June July August September October November De…" at bounding box center [522, 310] width 237 height 29
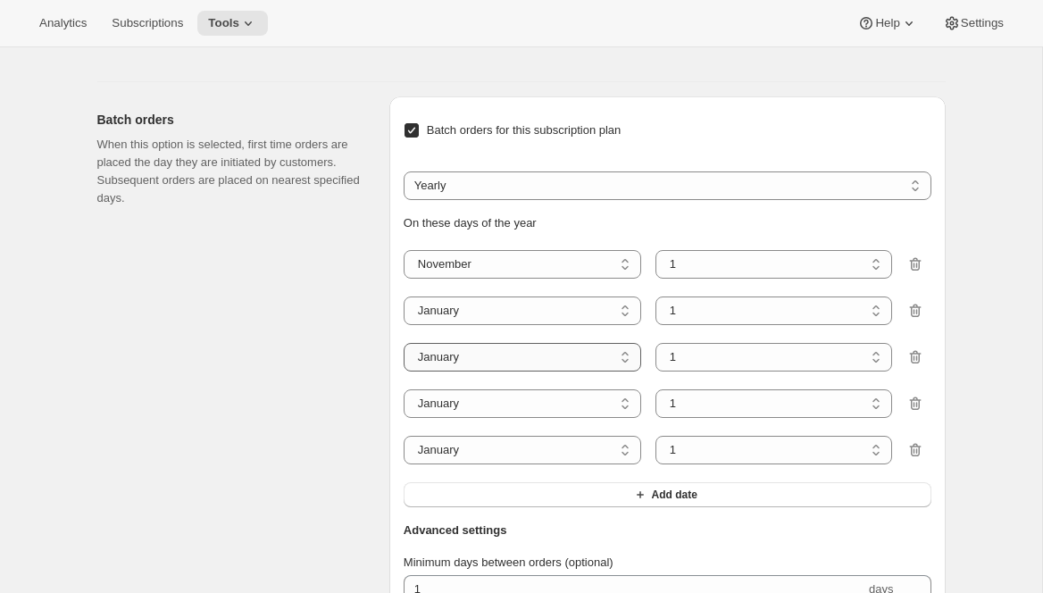
click at [520, 371] on select "January February March April May June July August September October November De…" at bounding box center [522, 357] width 237 height 29
select select "3"
click at [404, 371] on select "January February March April May June July August September October November De…" at bounding box center [522, 357] width 237 height 29
click at [504, 418] on select "January February March April May June July August September October November De…" at bounding box center [522, 403] width 237 height 29
select select "5"
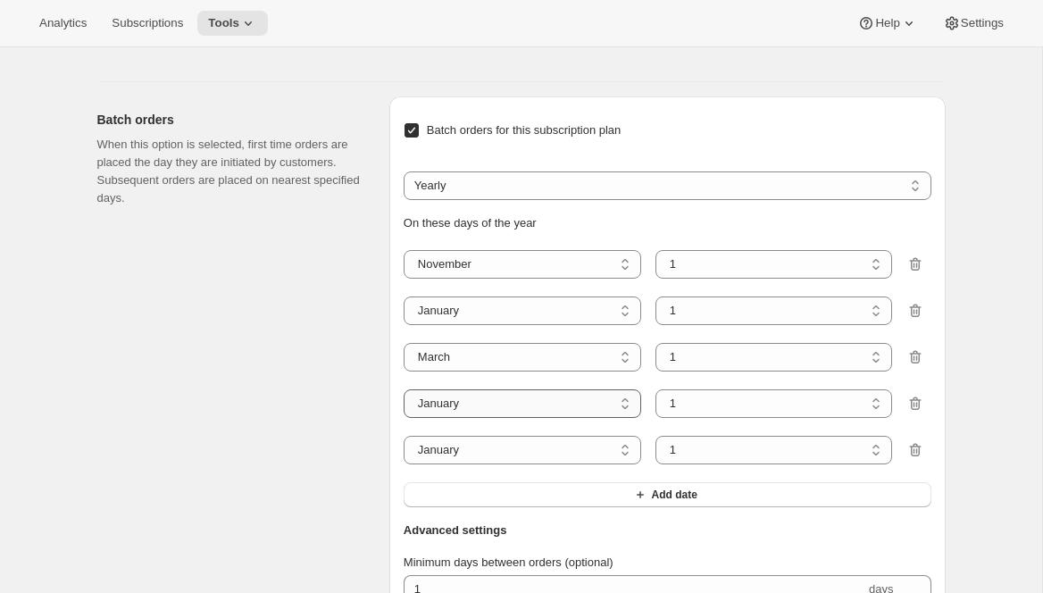
click at [404, 418] on select "January February March April May June July August September October November De…" at bounding box center [522, 403] width 237 height 29
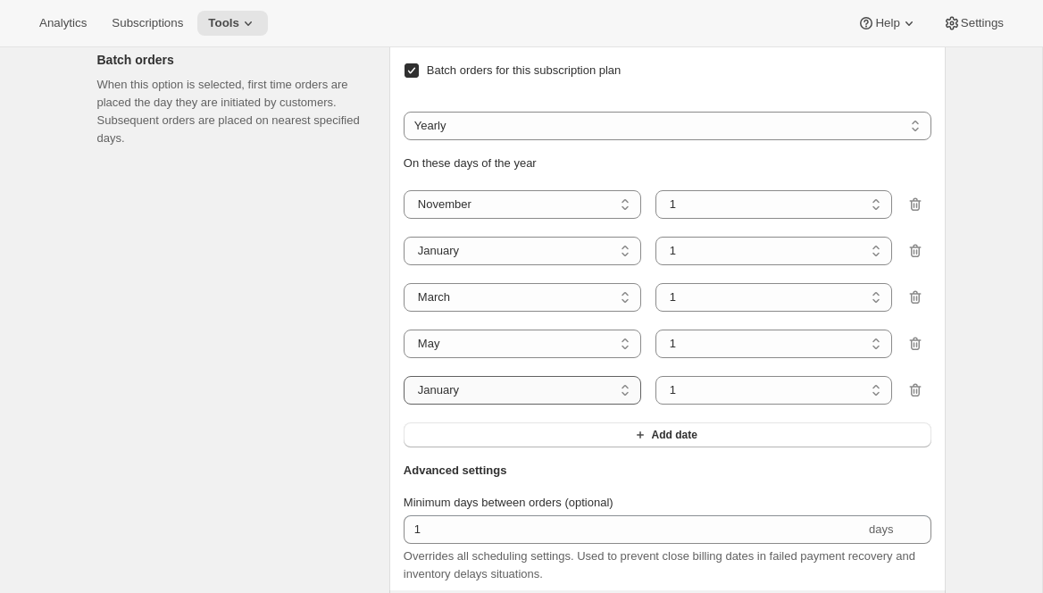
scroll to position [2382, 0]
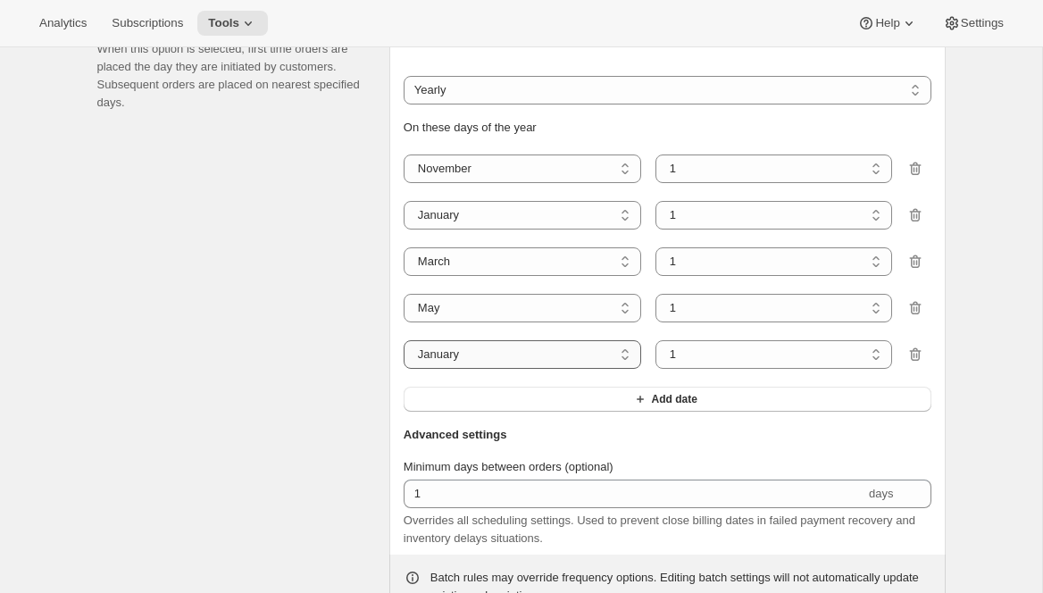
click at [507, 369] on select "January February March April May June July August September October November De…" at bounding box center [522, 354] width 237 height 29
select select "7"
click at [404, 369] on select "January February March April May June July August September October November De…" at bounding box center [522, 354] width 237 height 29
click at [508, 412] on button "Add date" at bounding box center [668, 399] width 528 height 25
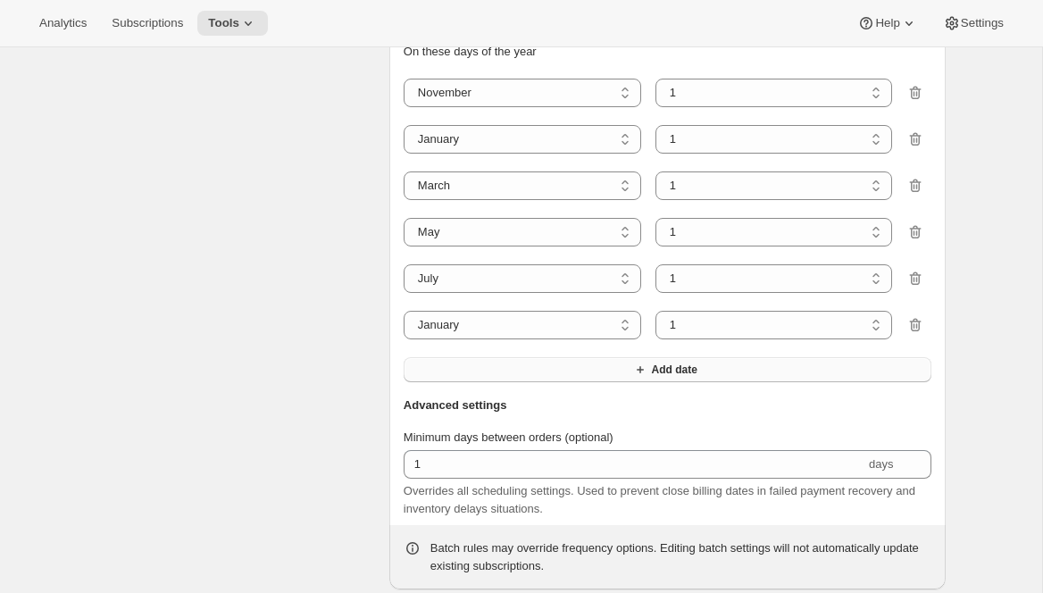
scroll to position [2494, 0]
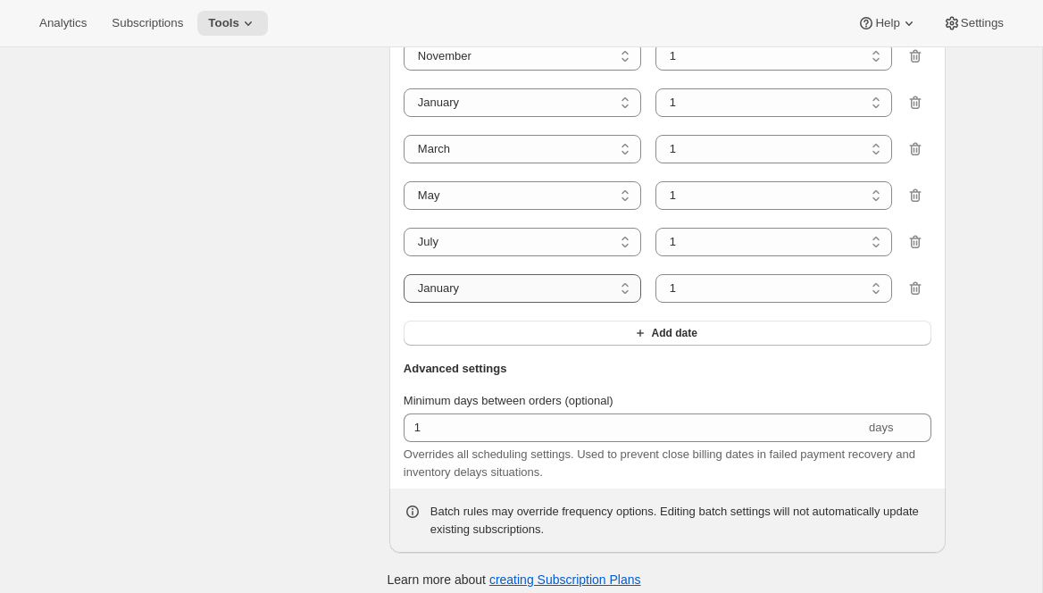
click at [523, 303] on select "January February March April May June July August September October November De…" at bounding box center [522, 288] width 237 height 29
select select "9"
click at [404, 303] on select "January February March April May June July August September October November De…" at bounding box center [522, 288] width 237 height 29
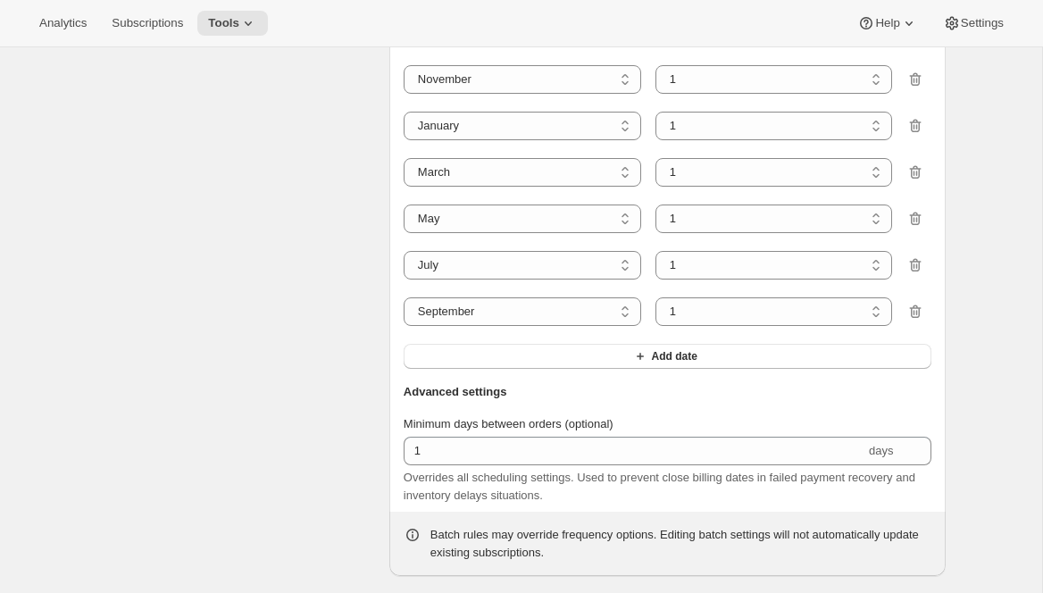
scroll to position [2453, 0]
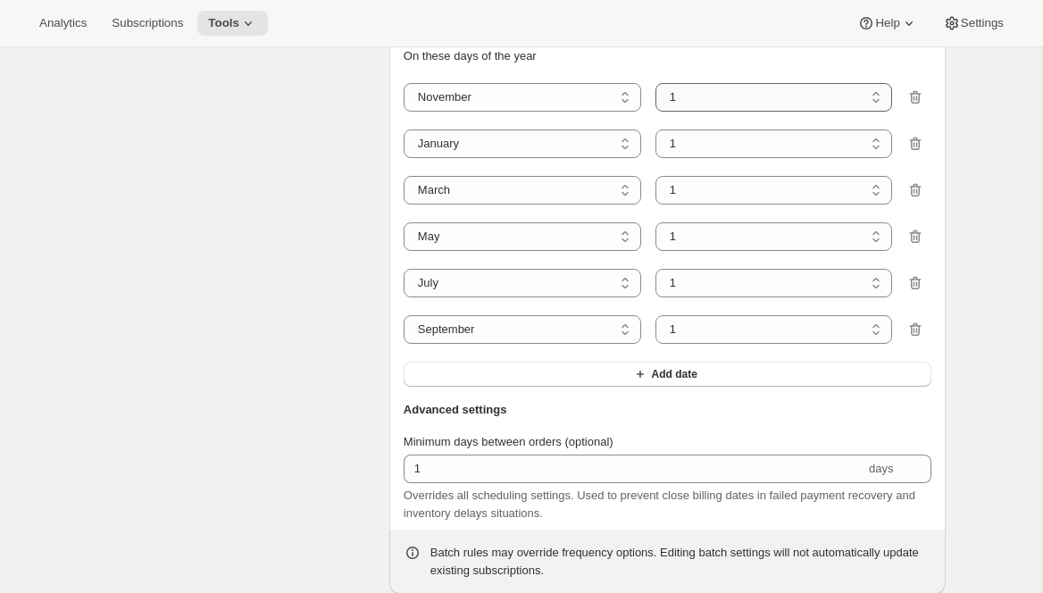
click at [709, 112] on select "1 2 3 4 5 6 7 8 9 10 11 12 13 14 15 16 17 18 19 20 21 22 23 24 25 26 27 28 29 30" at bounding box center [773, 97] width 237 height 29
select select "6"
click at [655, 112] on select "1 2 3 4 5 6 7 8 9 10 11 12 13 14 15 16 17 18 19 20 21 22 23 24 25 26 27 28 29 30" at bounding box center [773, 97] width 237 height 29
click at [704, 158] on select "1 2 3 4 5 6 7 8 9 10 11 12 13 14 15 16 17 18 19 20 21 22 23 24 25 26 27 28 29 3…" at bounding box center [773, 143] width 237 height 29
select select "6"
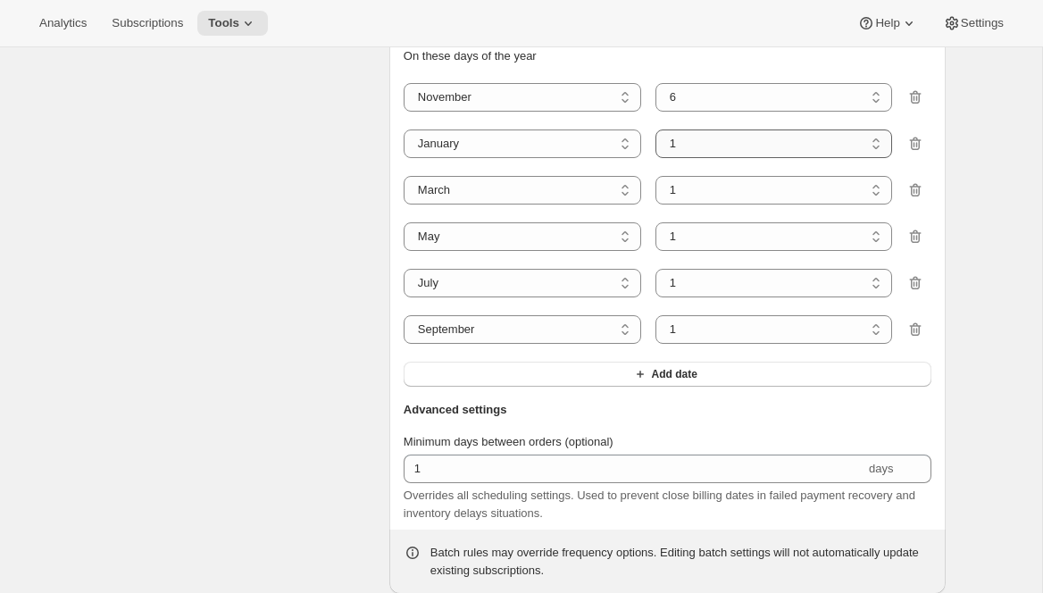
click at [655, 158] on select "1 2 3 4 5 6 7 8 9 10 11 12 13 14 15 16 17 18 19 20 21 22 23 24 25 26 27 28 29 3…" at bounding box center [773, 143] width 237 height 29
click at [735, 204] on select "1 2 3 4 5 6 7 8 9 10 11 12 13 14 15 16 17 18 19 20 21 22 23 24 25 26 27 28 29 3…" at bounding box center [773, 190] width 237 height 29
select select "6"
click at [655, 204] on select "1 2 3 4 5 6 7 8 9 10 11 12 13 14 15 16 17 18 19 20 21 22 23 24 25 26 27 28 29 3…" at bounding box center [773, 190] width 237 height 29
click at [757, 251] on select "1 2 3 4 5 6 7 8 9 10 11 12 13 14 15 16 17 18 19 20 21 22 23 24 25 26 27 28 29 3…" at bounding box center [773, 236] width 237 height 29
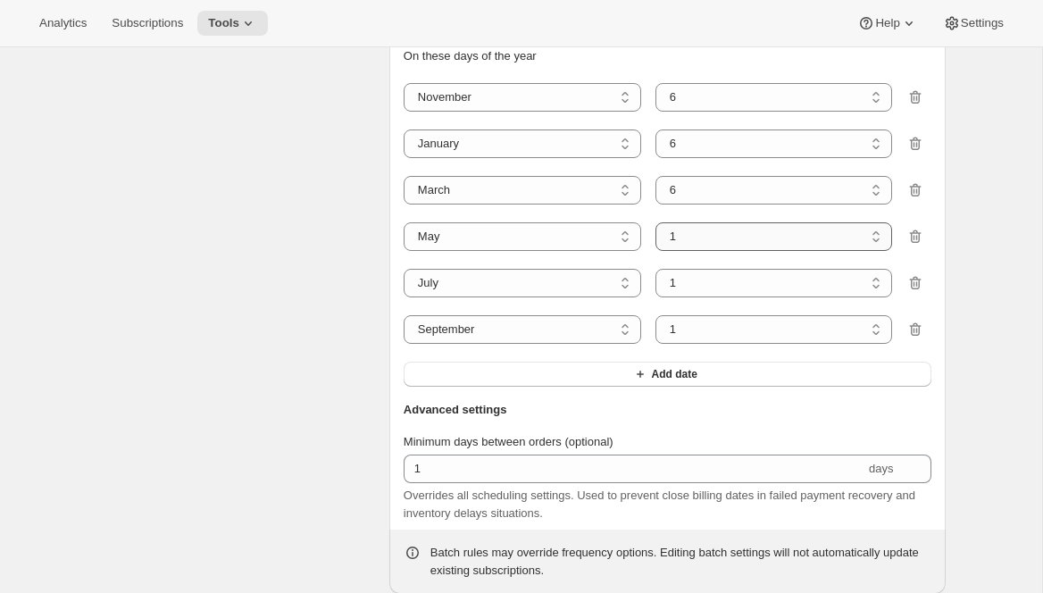
select select "6"
click at [655, 251] on select "1 2 3 4 5 6 7 8 9 10 11 12 13 14 15 16 17 18 19 20 21 22 23 24 25 26 27 28 29 3…" at bounding box center [773, 236] width 237 height 29
click at [762, 297] on select "1 2 3 4 5 6 7 8 9 10 11 12 13 14 15 16 17 18 19 20 21 22 23 24 25 26 27 28 29 3…" at bounding box center [773, 283] width 237 height 29
select select "6"
click at [655, 297] on select "1 2 3 4 5 6 7 8 9 10 11 12 13 14 15 16 17 18 19 20 21 22 23 24 25 26 27 28 29 3…" at bounding box center [773, 283] width 237 height 29
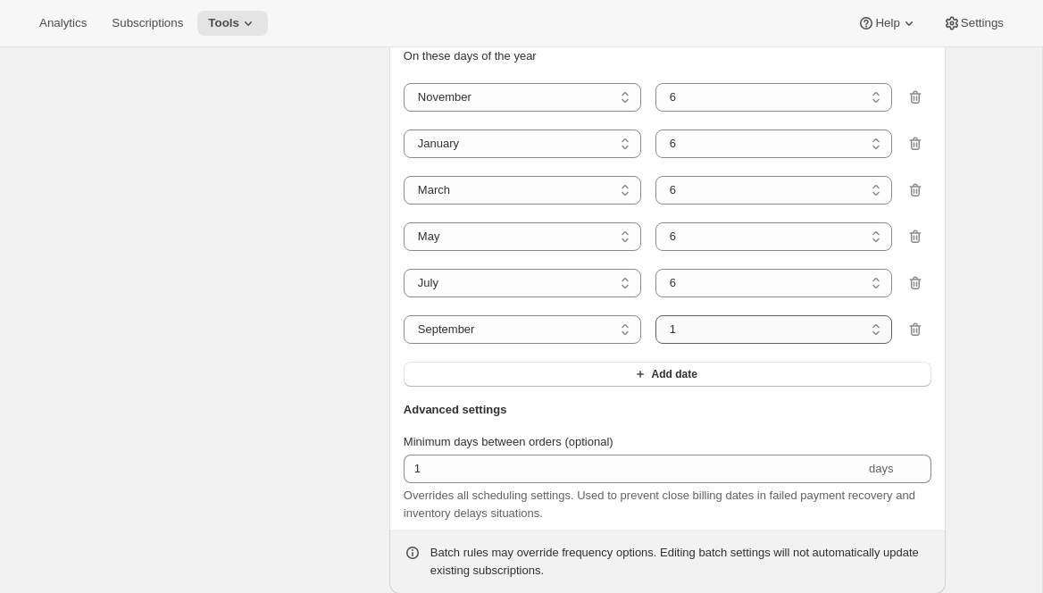
click at [745, 344] on select "1 2 3 4 5 6 7 8 9 10 11 12 13 14 15 16 17 18 19 20 21 22 23 24 25 26 27 28 29 30" at bounding box center [773, 329] width 237 height 29
select select "6"
click at [655, 344] on select "1 2 3 4 5 6 7 8 9 10 11 12 13 14 15 16 17 18 19 20 21 22 23 24 25 26 27 28 29 30" at bounding box center [773, 329] width 237 height 29
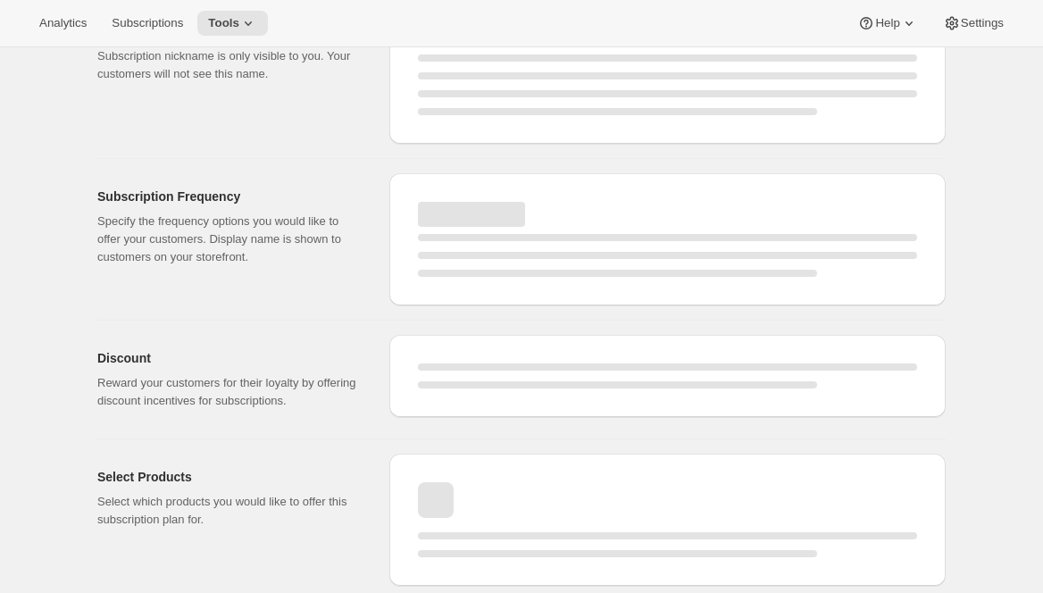
select select "MONTH"
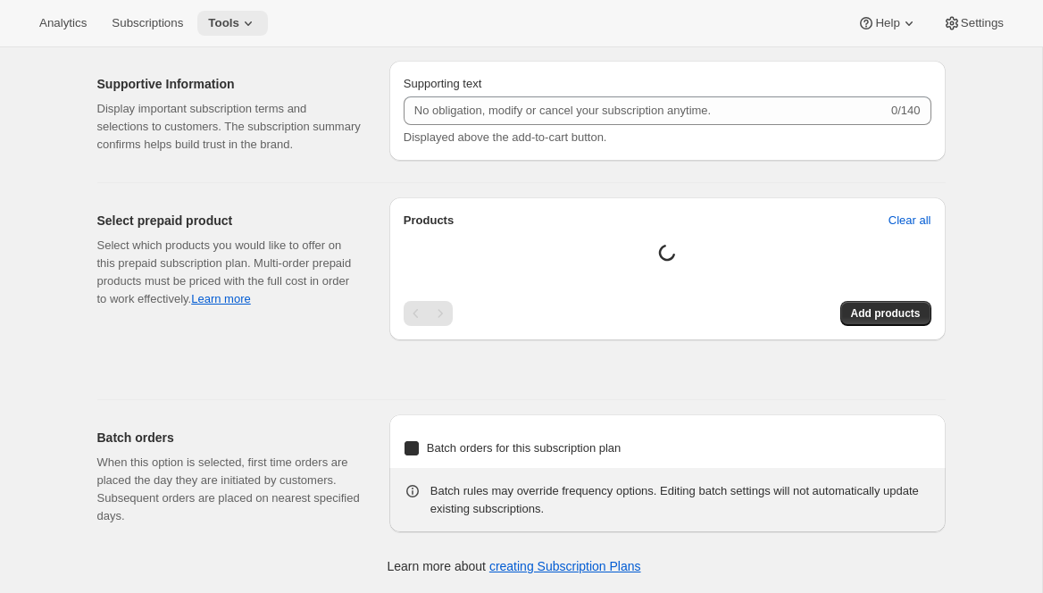
checkbox input "true"
select select "YEARDAY"
select select "11"
select select "6"
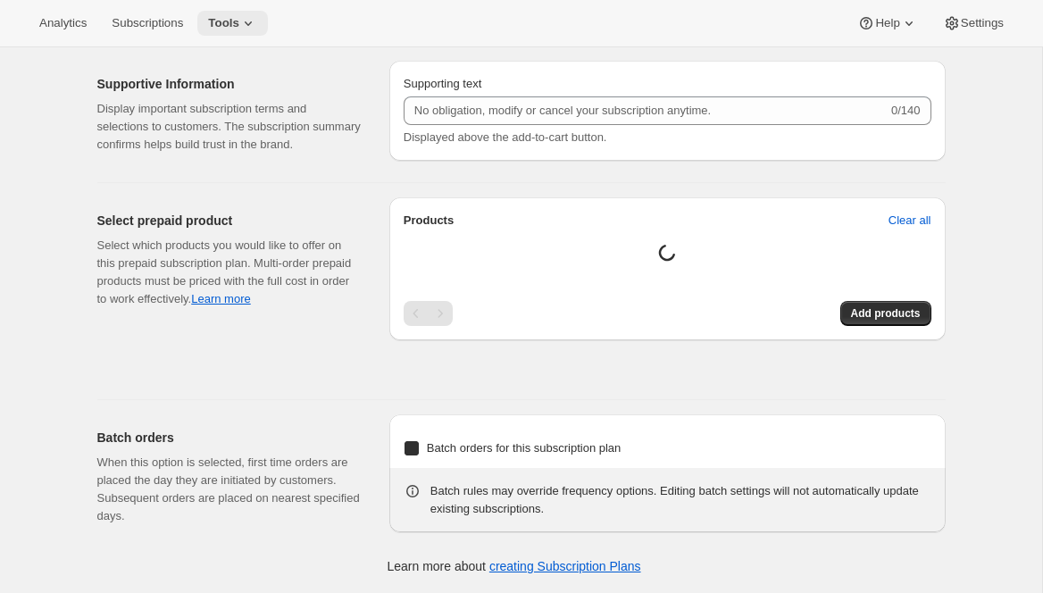
select select "3"
select select "6"
select select "5"
select select "6"
select select "7"
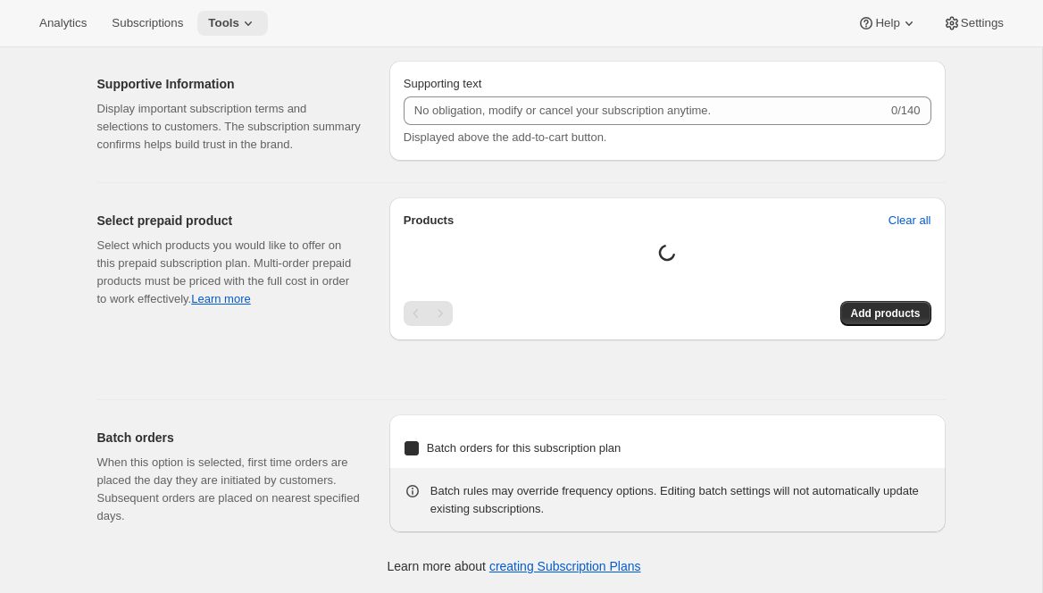
select select "6"
select select "9"
select select "6"
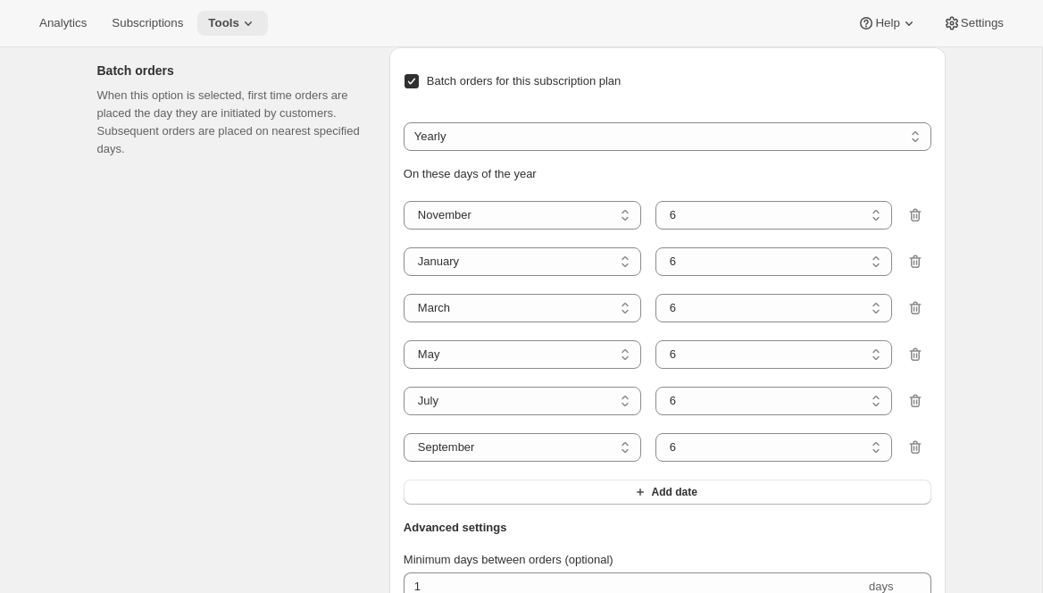
click at [257, 29] on icon at bounding box center [248, 23] width 18 height 18
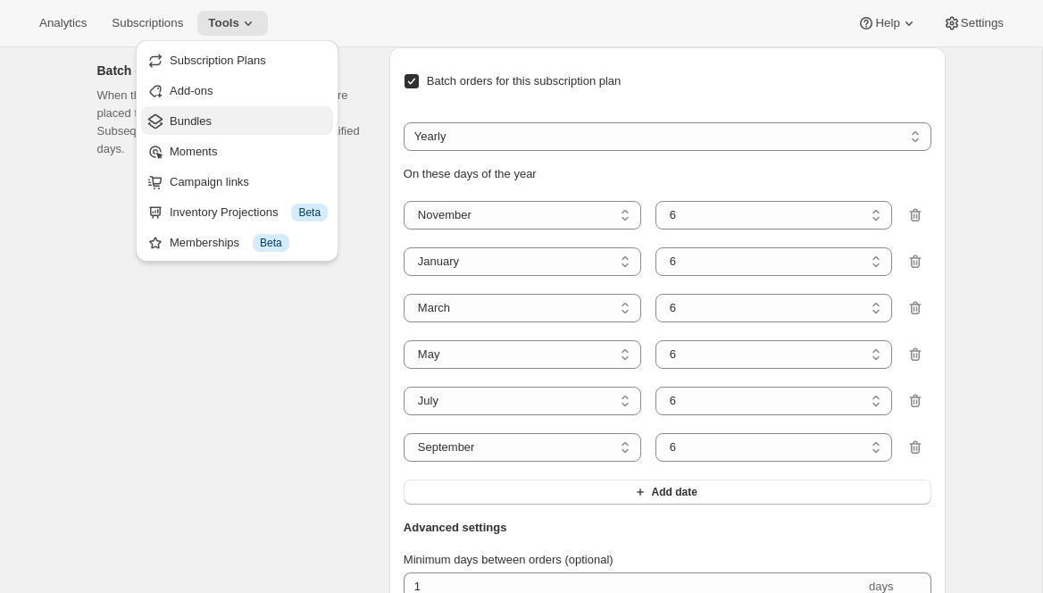
click at [230, 127] on span "Bundles" at bounding box center [249, 121] width 158 height 18
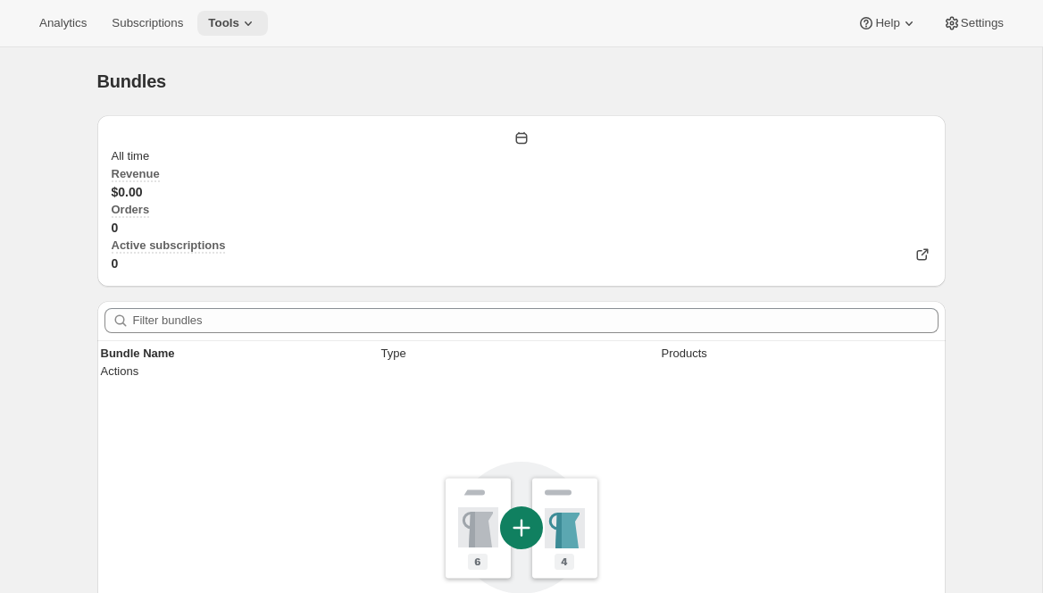
click at [239, 25] on span "Tools" at bounding box center [223, 23] width 31 height 14
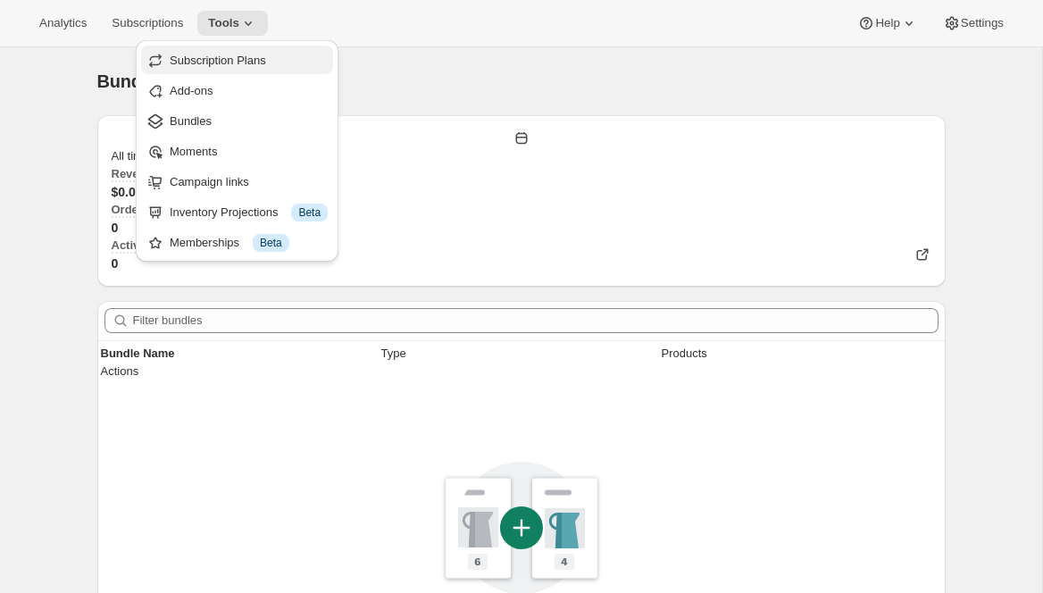
click at [241, 56] on span "Subscription Plans" at bounding box center [218, 60] width 96 height 13
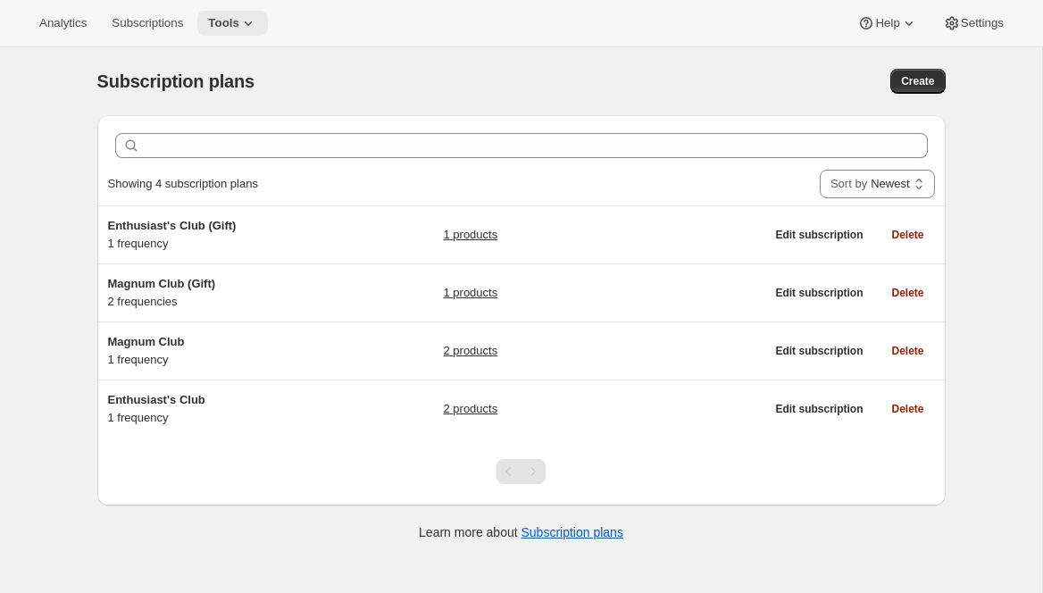
click at [231, 21] on span "Tools" at bounding box center [223, 23] width 31 height 14
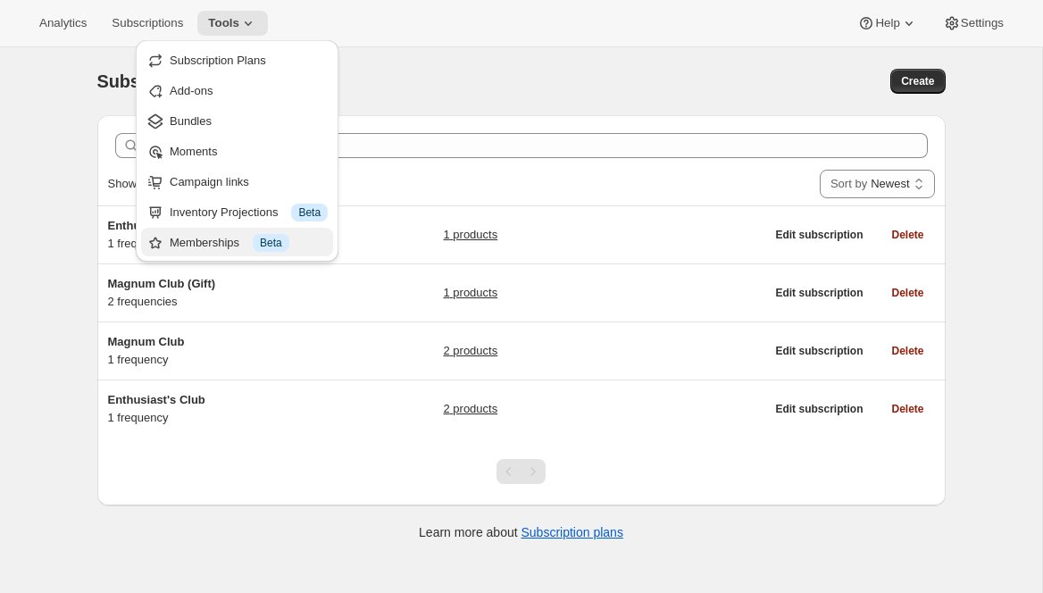
click at [193, 241] on div "Memberships Info Beta" at bounding box center [249, 243] width 158 height 18
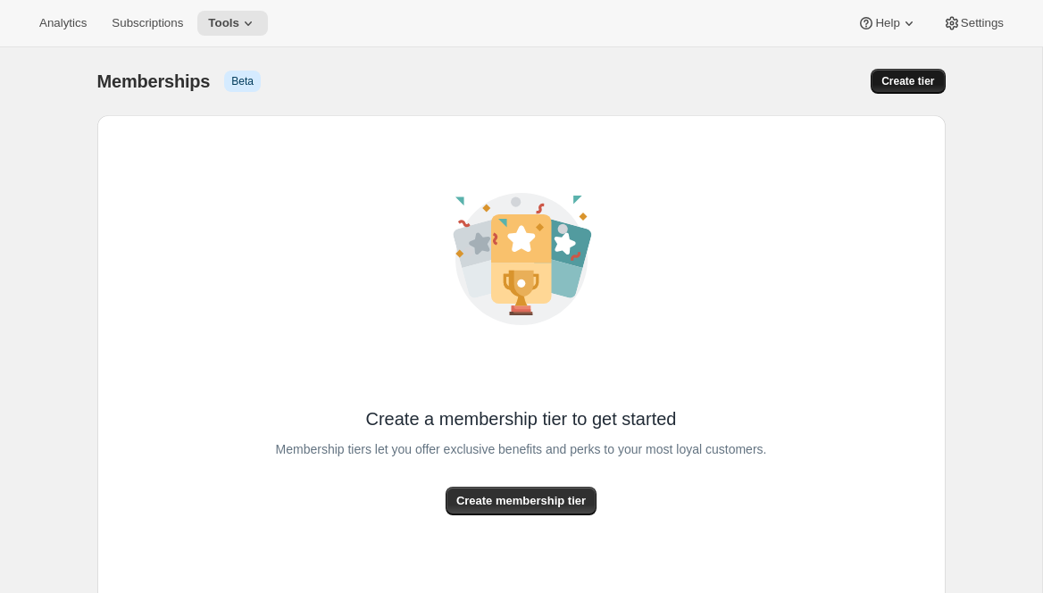
click at [900, 80] on span "Create tier" at bounding box center [907, 81] width 53 height 14
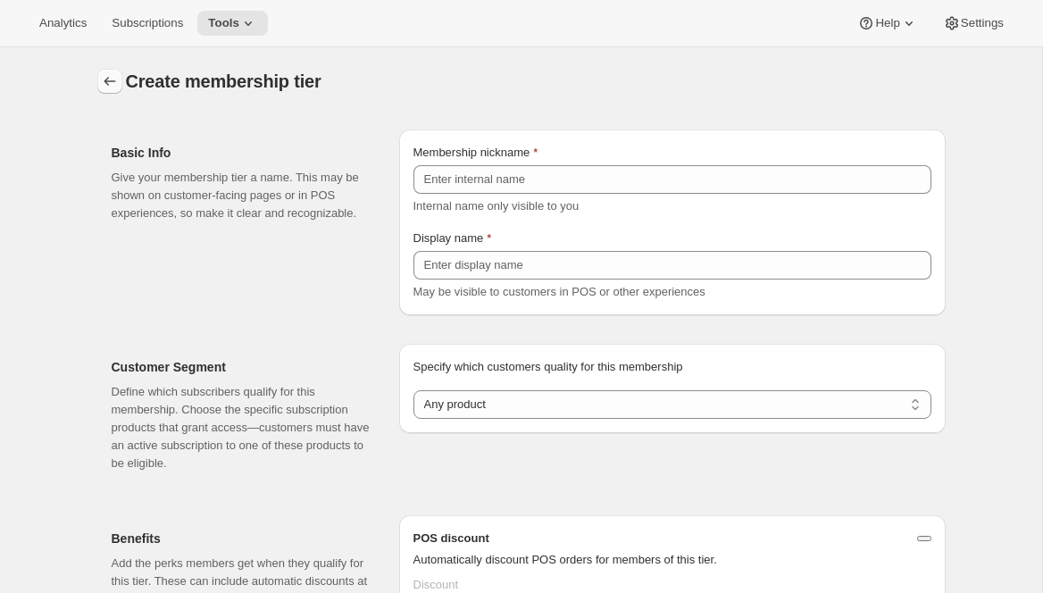
click at [105, 82] on icon "Memberships" at bounding box center [110, 81] width 12 height 9
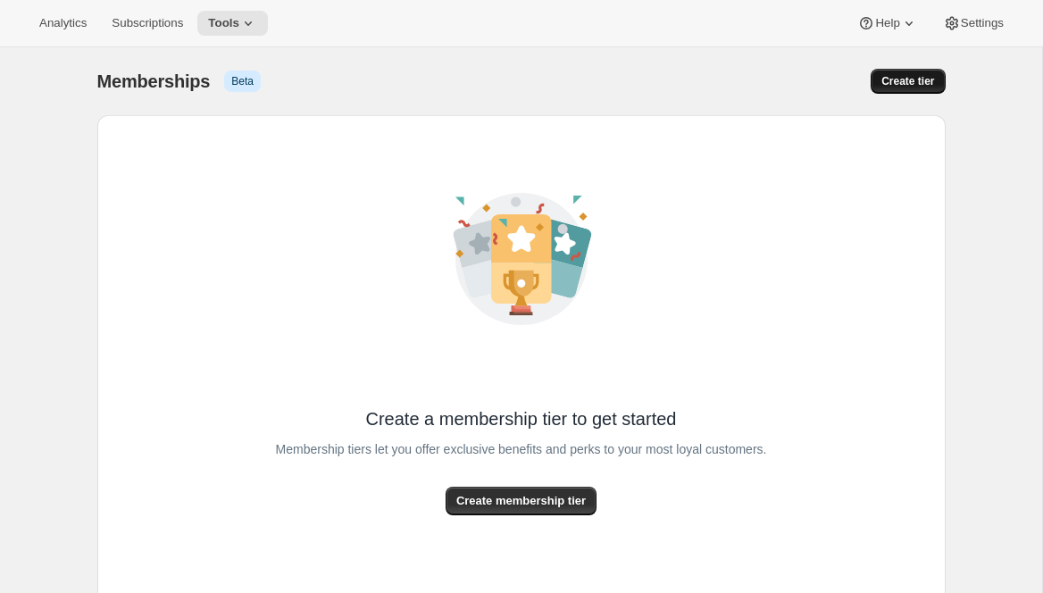
click at [892, 83] on span "Create tier" at bounding box center [907, 81] width 53 height 14
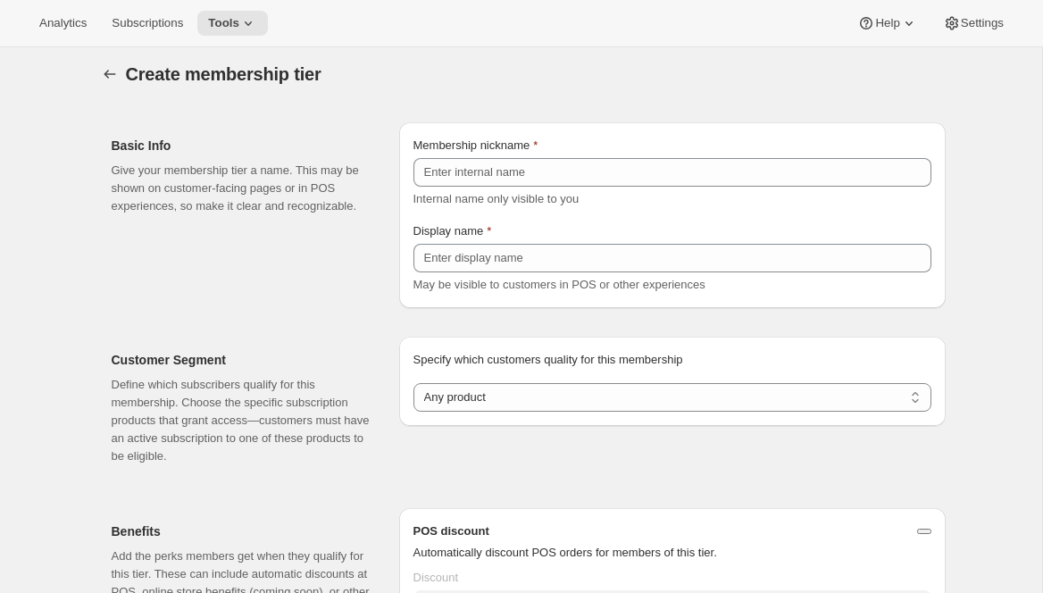
scroll to position [8, 0]
click at [252, 25] on icon at bounding box center [248, 23] width 7 height 4
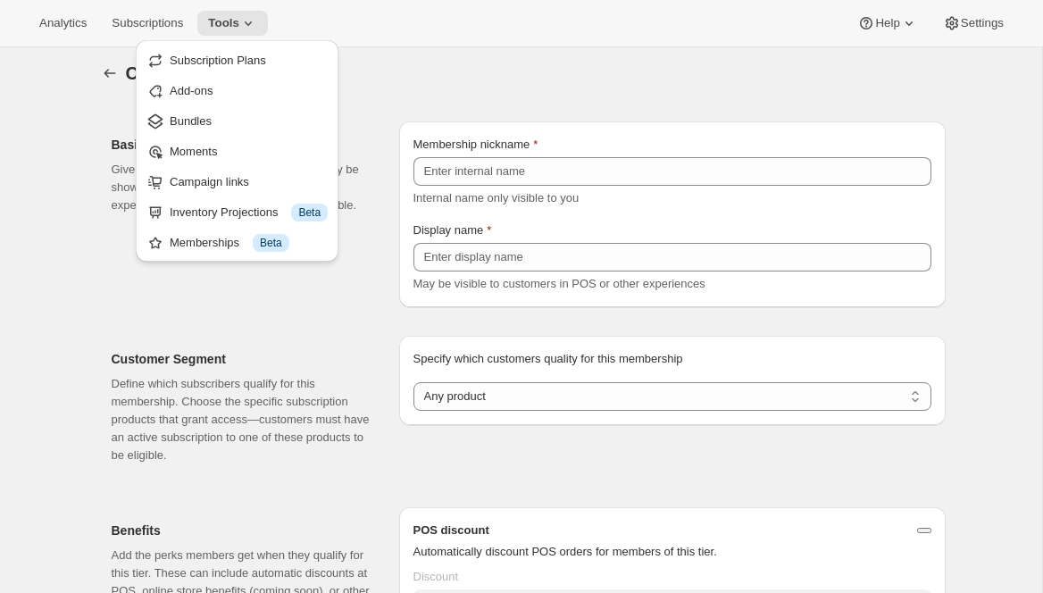
click at [518, 51] on div "Create membership tier. This page is ready Create membership tier" at bounding box center [521, 73] width 848 height 68
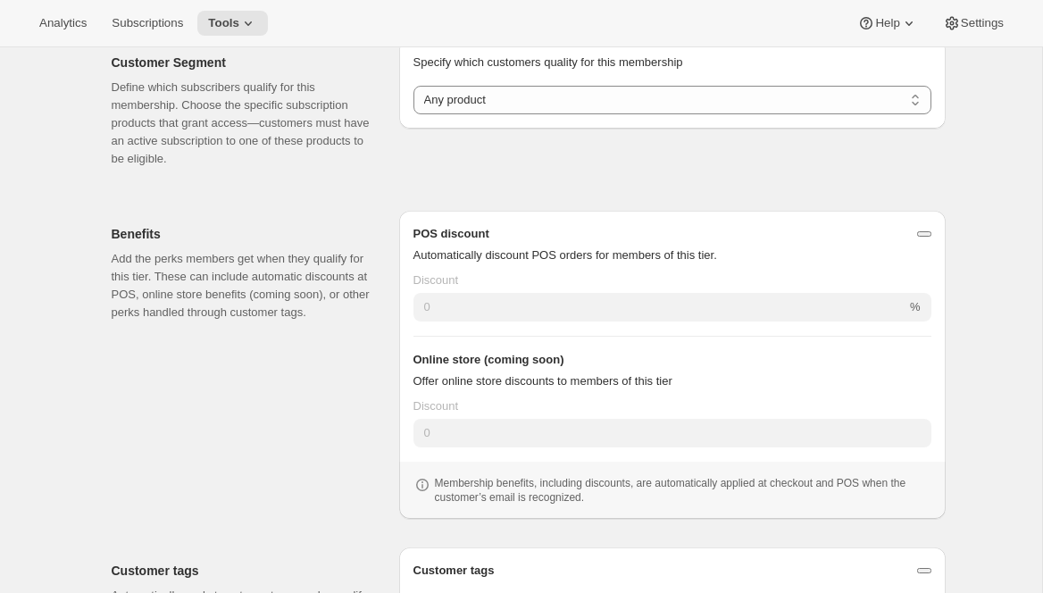
scroll to position [312, 0]
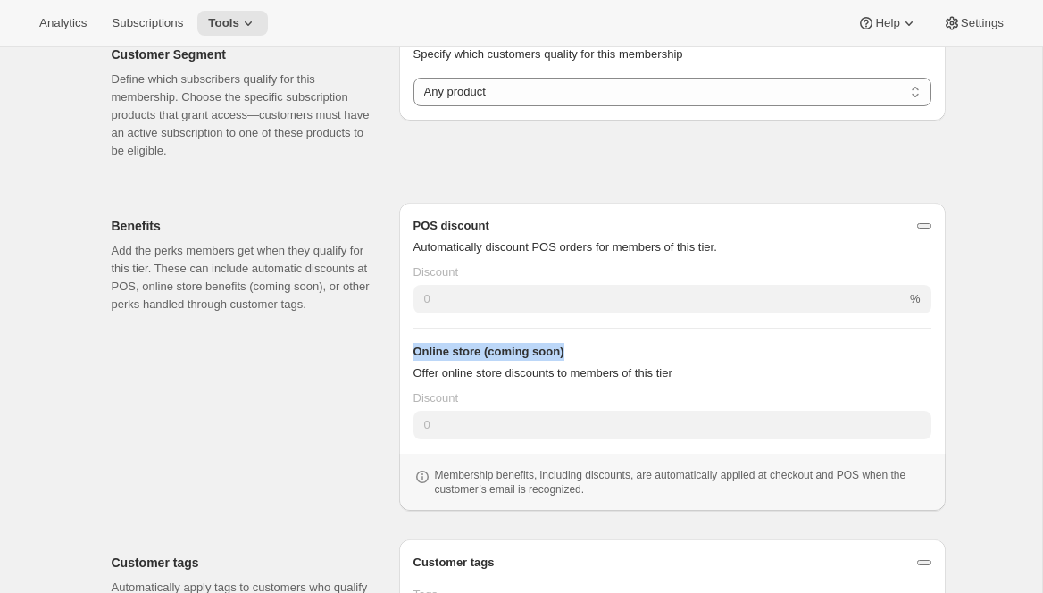
drag, startPoint x: 411, startPoint y: 351, endPoint x: 571, endPoint y: 355, distance: 160.8
click at [571, 355] on div "POS discount Automatically discount POS orders for members of this tier. Discou…" at bounding box center [672, 357] width 546 height 308
click at [571, 355] on h3 "Online store (coming soon)" at bounding box center [672, 352] width 518 height 18
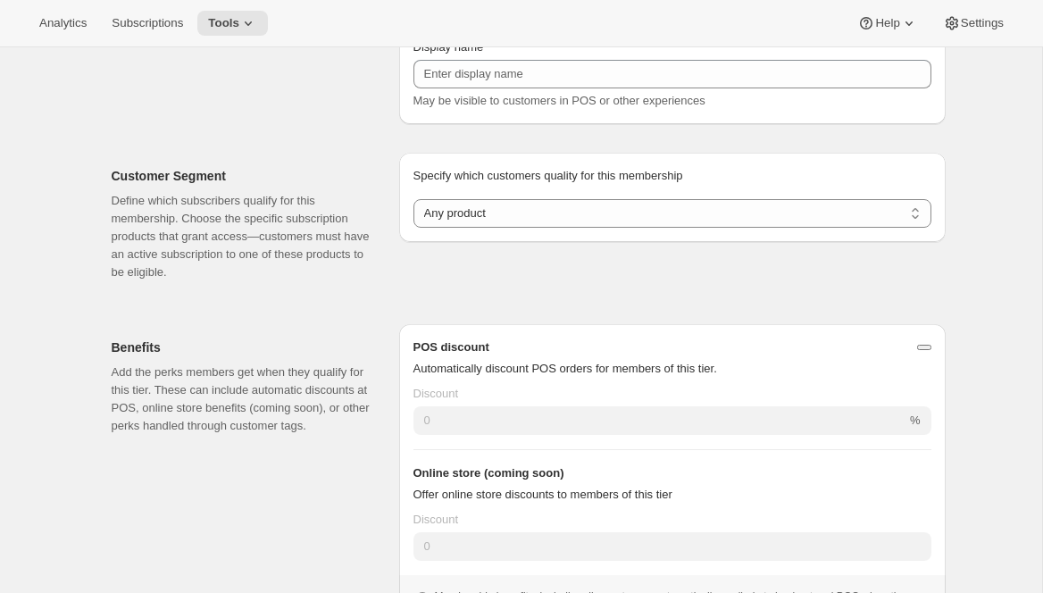
scroll to position [174, 0]
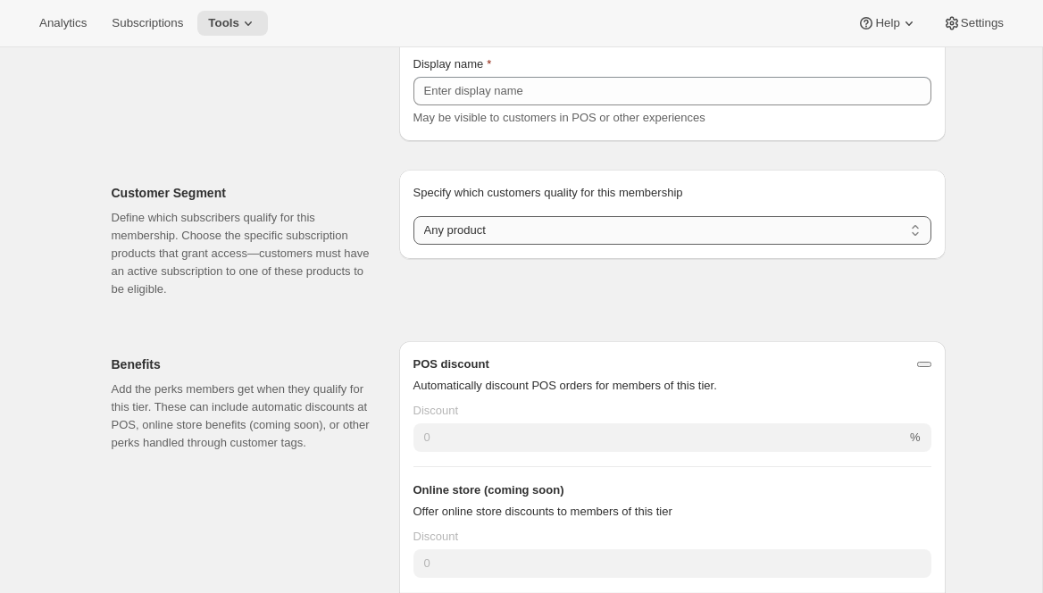
click at [454, 238] on select "Any product Subscribe to specific product(s) Subscribe to specific variant(s)" at bounding box center [672, 230] width 518 height 29
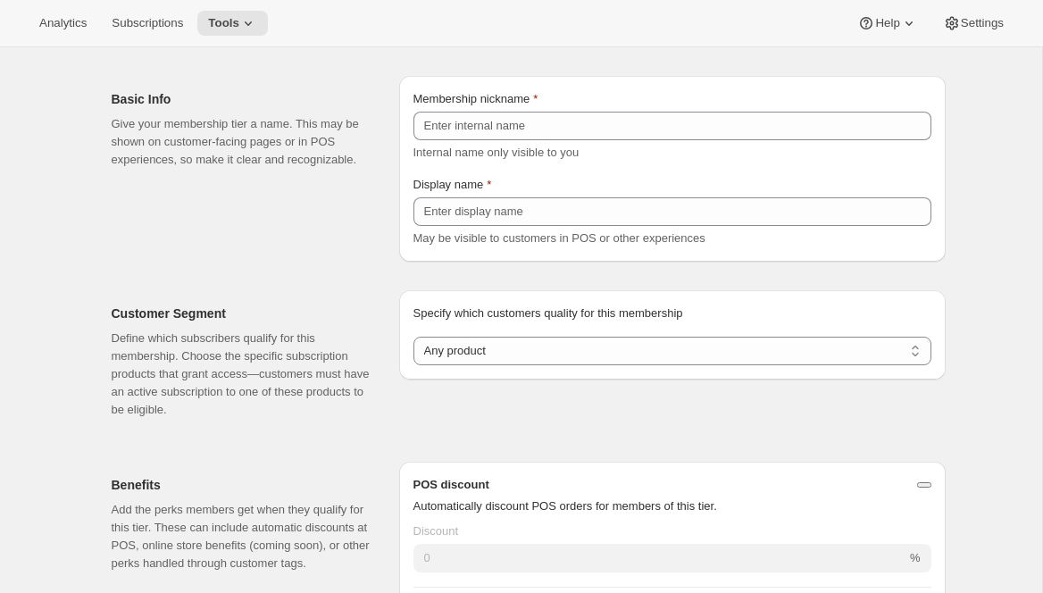
scroll to position [0, 0]
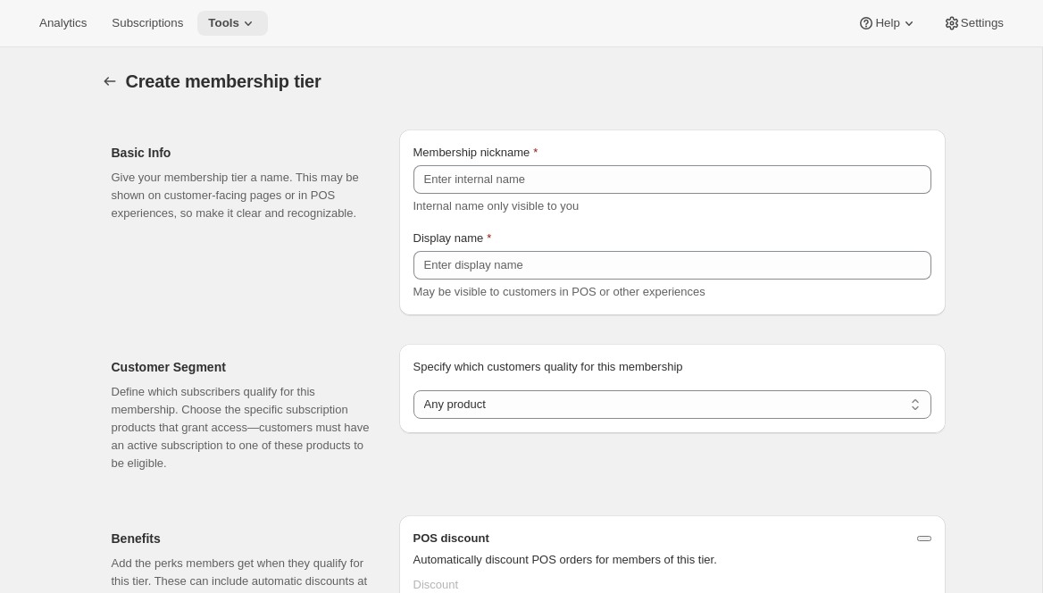
click at [251, 29] on icon at bounding box center [248, 23] width 18 height 18
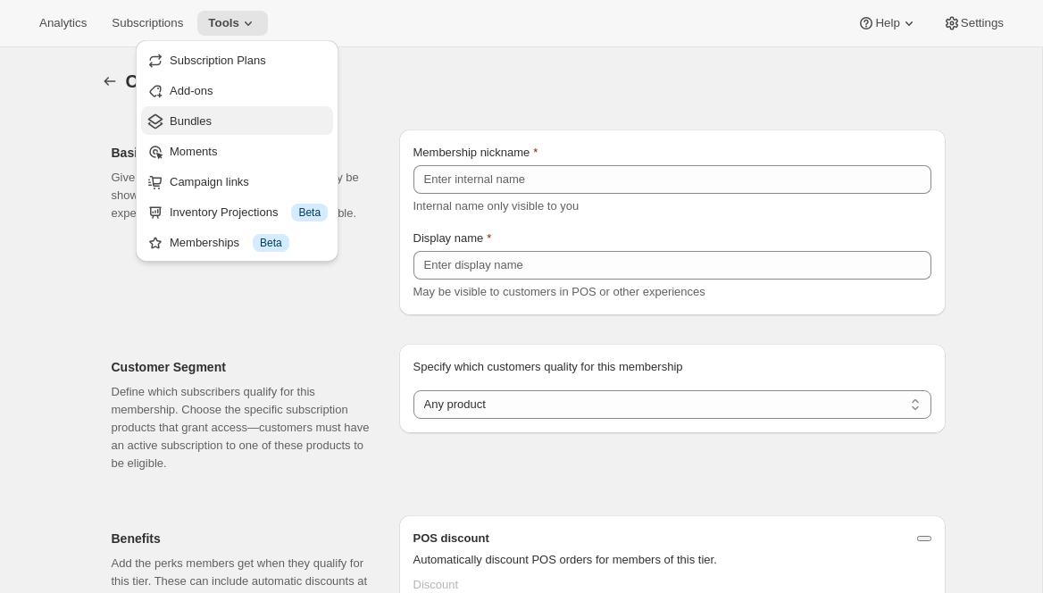
click at [229, 121] on span "Bundles" at bounding box center [249, 121] width 158 height 18
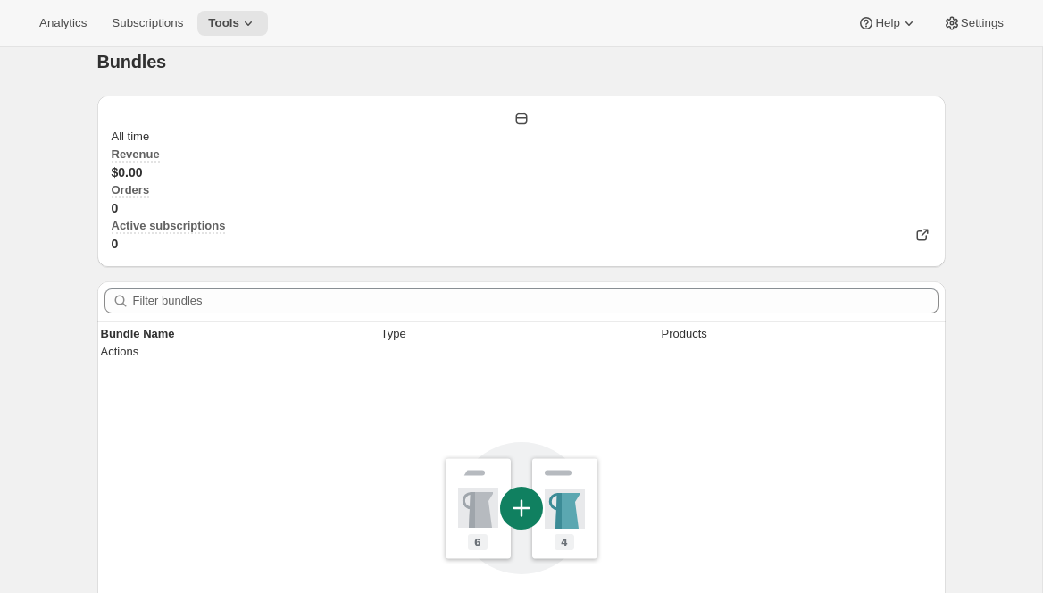
scroll to position [285, 0]
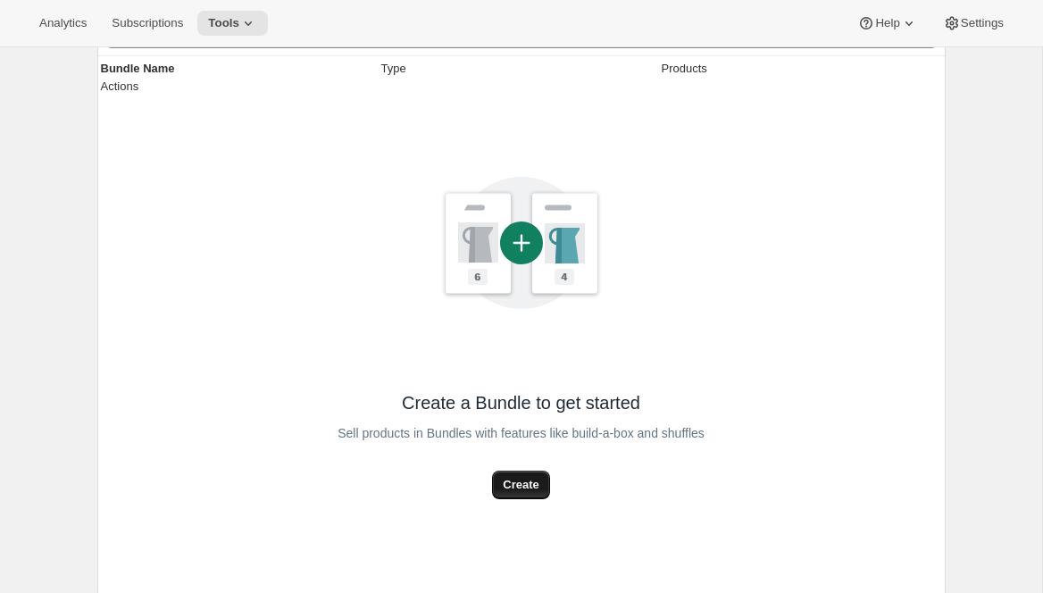
click at [529, 470] on button "Create" at bounding box center [520, 484] width 57 height 29
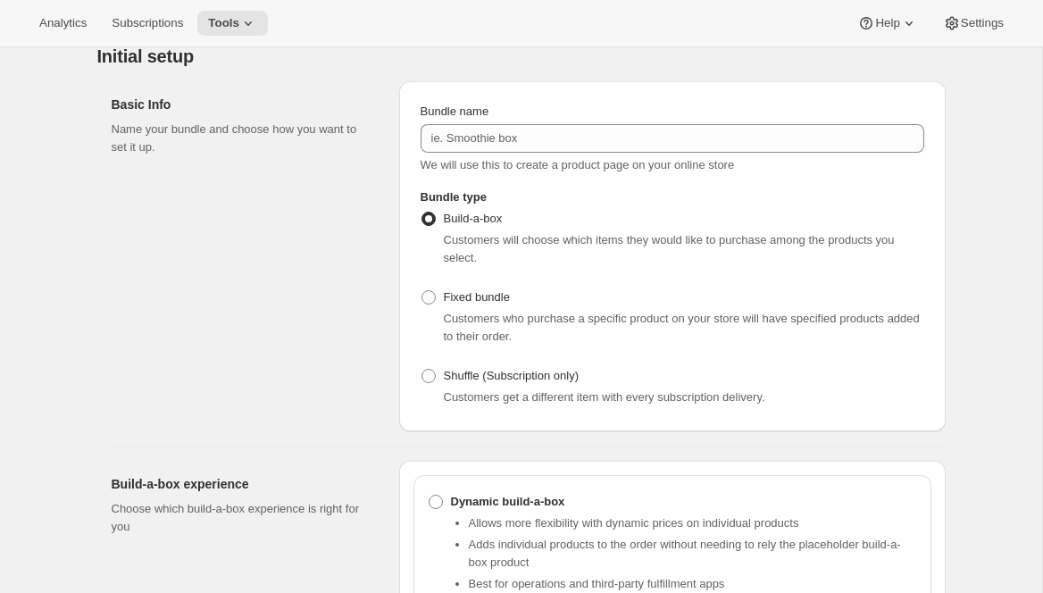
scroll to position [71, 0]
click at [480, 302] on span "Fixed bundle" at bounding box center [477, 294] width 66 height 13
click at [422, 289] on input "Fixed bundle" at bounding box center [421, 288] width 1 height 1
radio input "true"
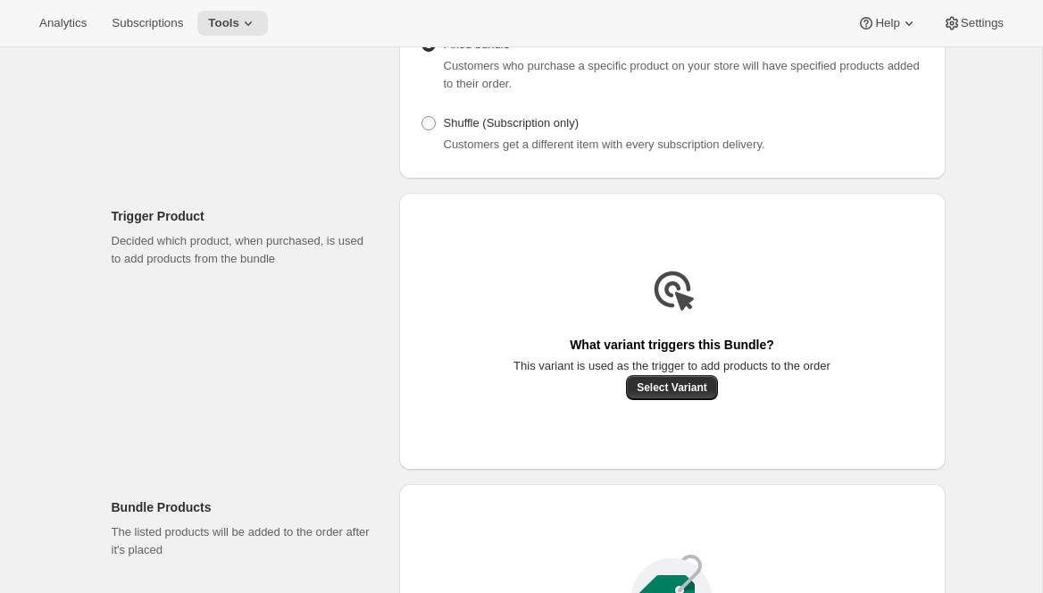
scroll to position [324, 0]
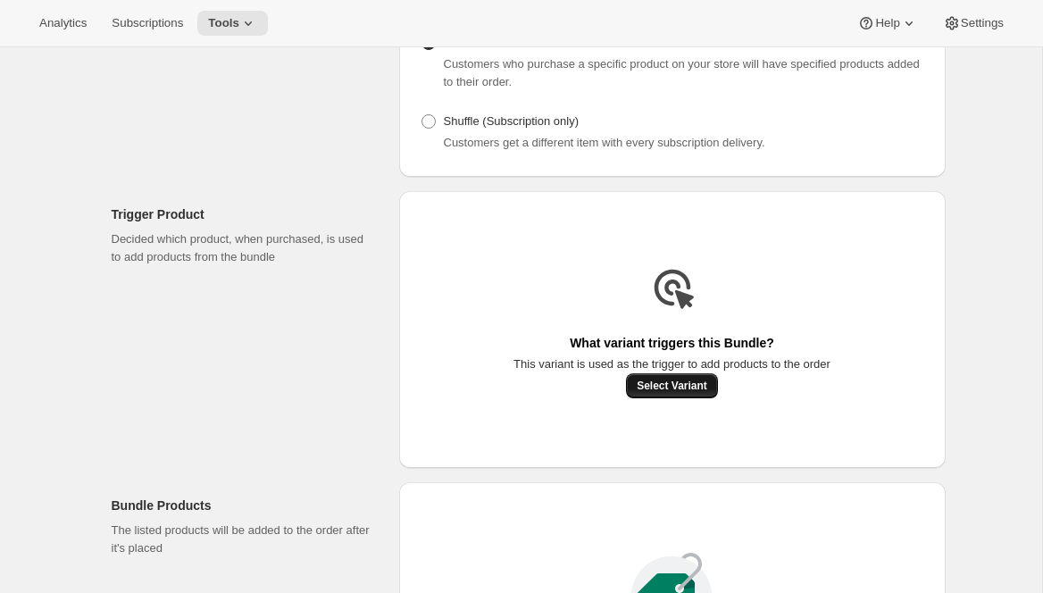
click at [642, 393] on span "Select Variant" at bounding box center [672, 386] width 71 height 14
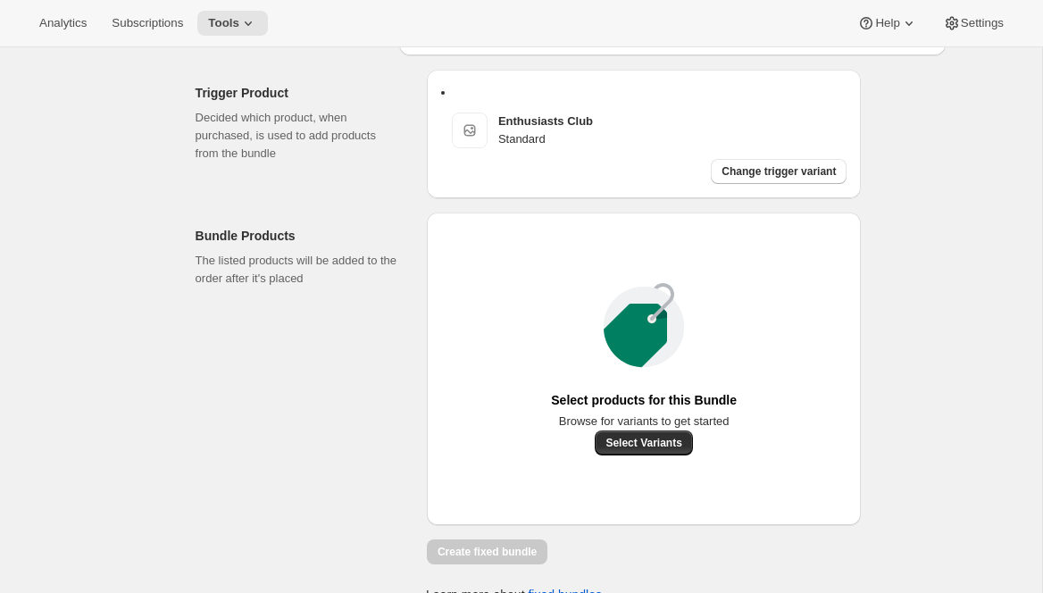
scroll to position [454, 0]
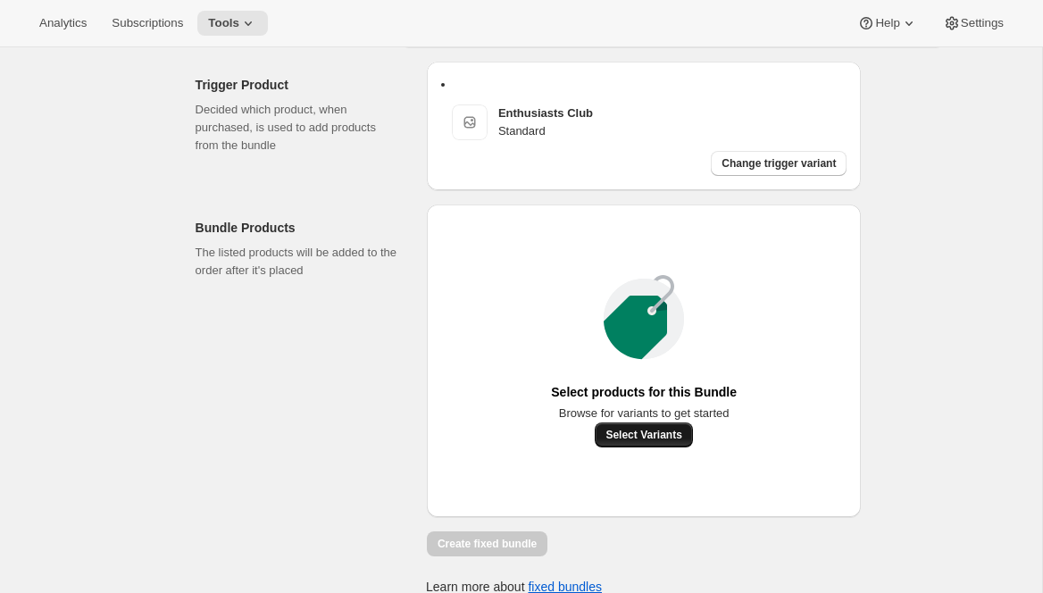
click at [638, 442] on span "Select Variants" at bounding box center [643, 435] width 76 height 14
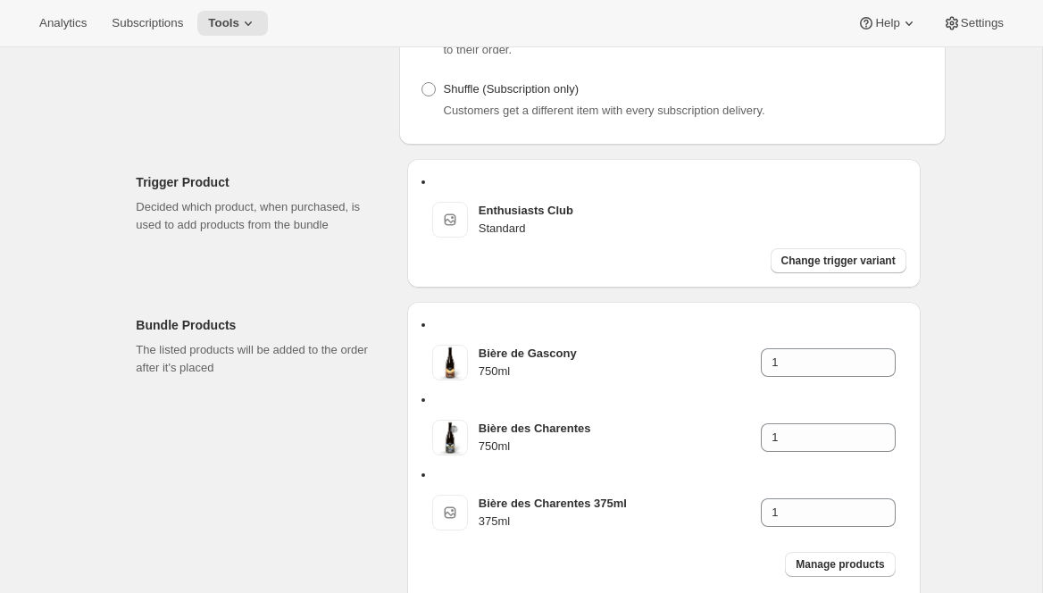
scroll to position [359, 0]
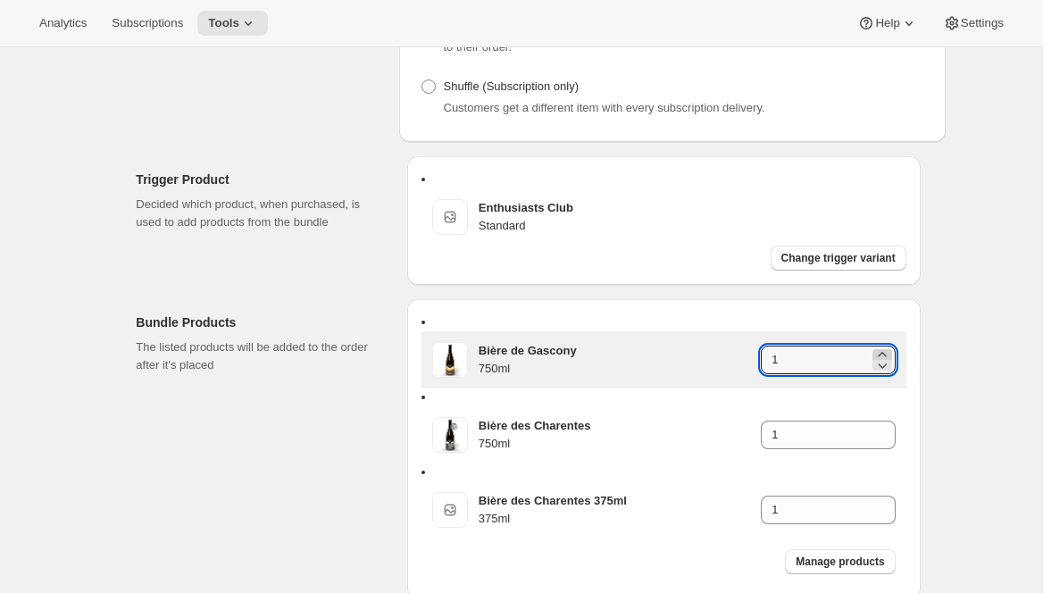
click at [886, 356] on icon at bounding box center [882, 354] width 8 height 4
click at [891, 374] on icon at bounding box center [882, 365] width 18 height 18
type input "1"
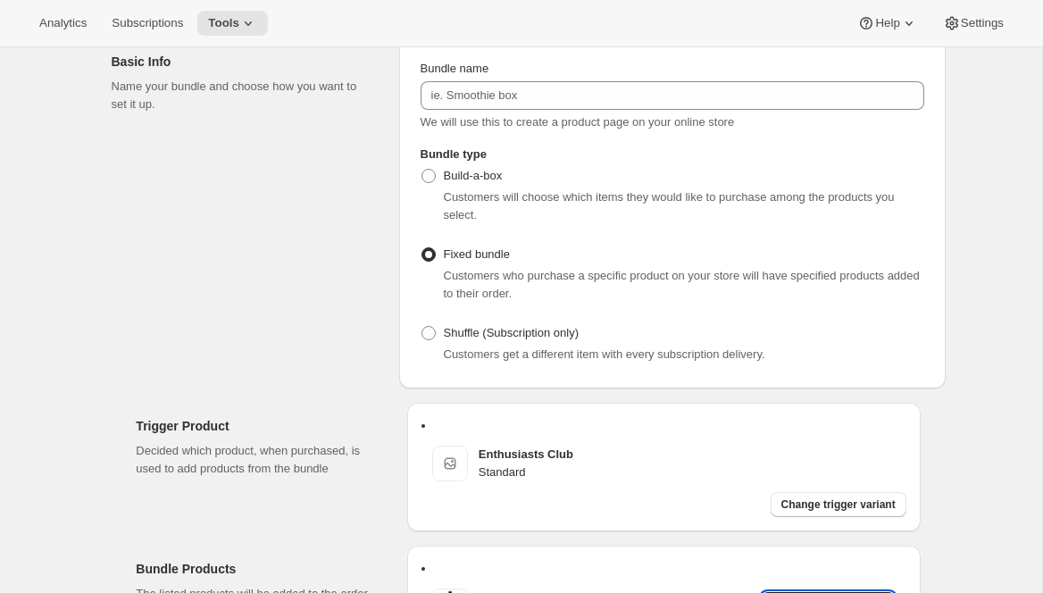
scroll to position [87, 0]
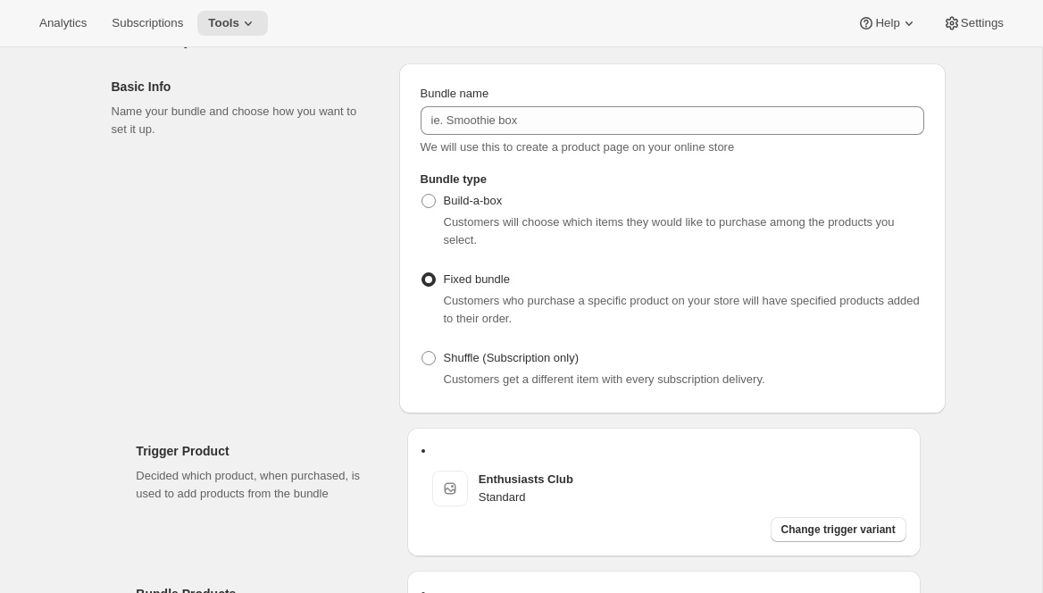
drag, startPoint x: 166, startPoint y: 313, endPoint x: 177, endPoint y: 321, distance: 13.4
click at [177, 321] on div "Basic Info Name your bundle and choose how you want to set it up." at bounding box center [248, 238] width 273 height 350
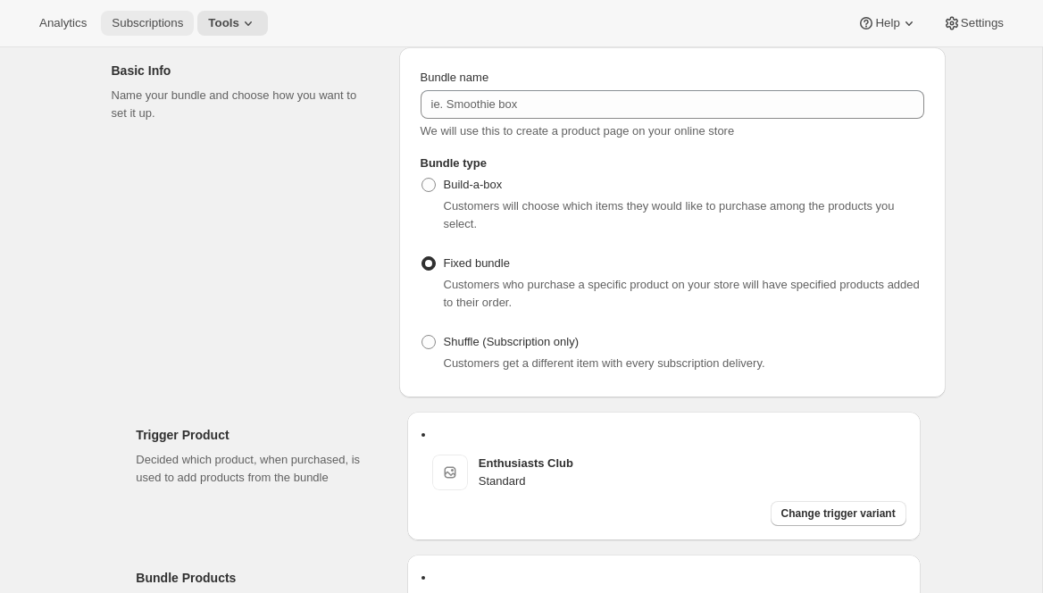
click at [143, 20] on span "Subscriptions" at bounding box center [147, 23] width 71 height 14
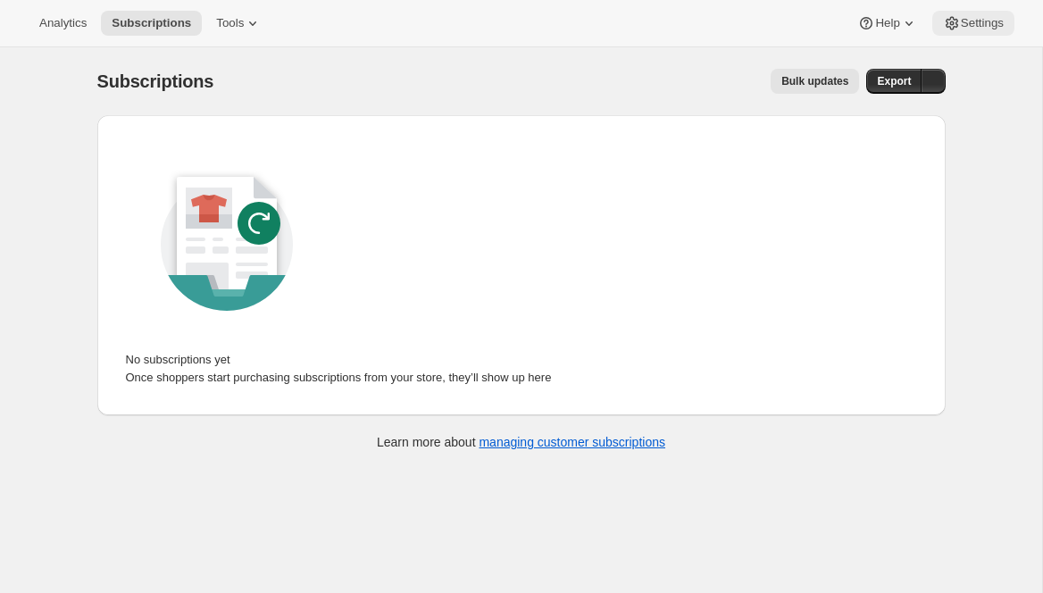
click at [989, 23] on span "Settings" at bounding box center [982, 23] width 43 height 14
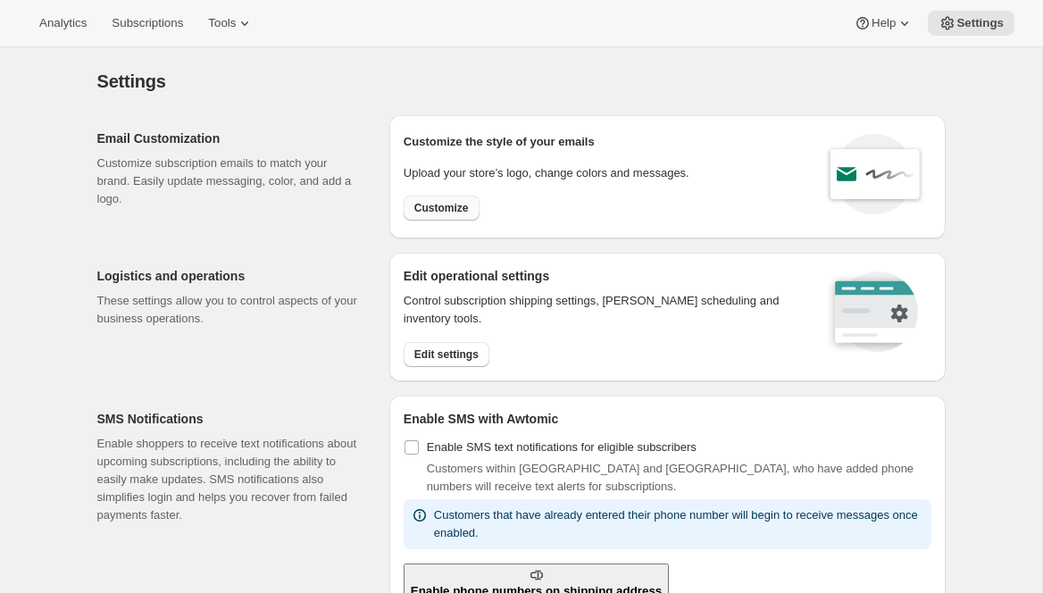
click at [439, 215] on button "Customize" at bounding box center [442, 208] width 76 height 25
select select "subscriptionMessage"
select select "5"
select select "15"
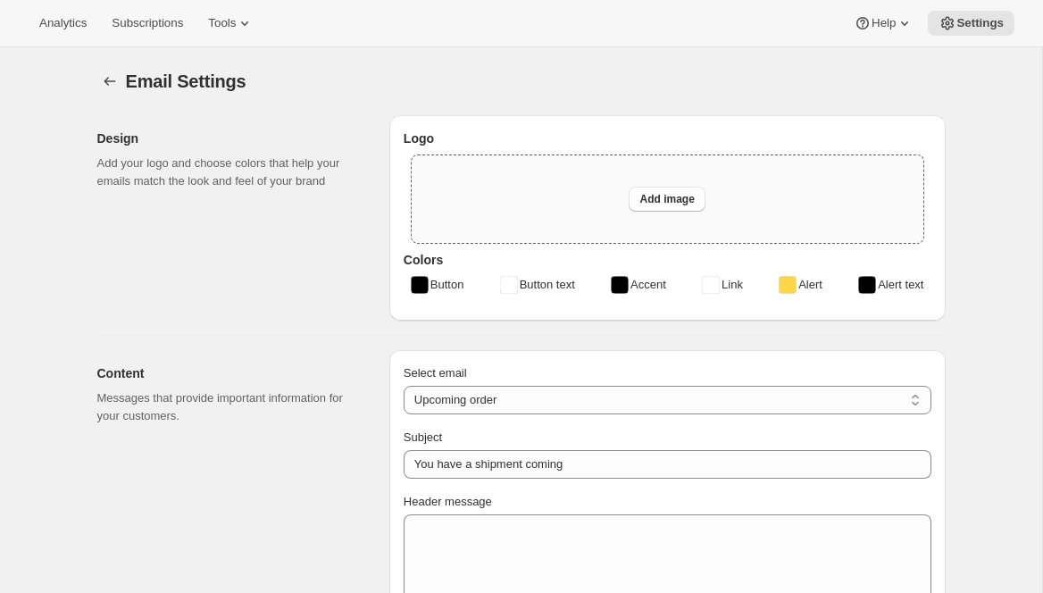
type input "Blind Enthusiasm Brewing Company"
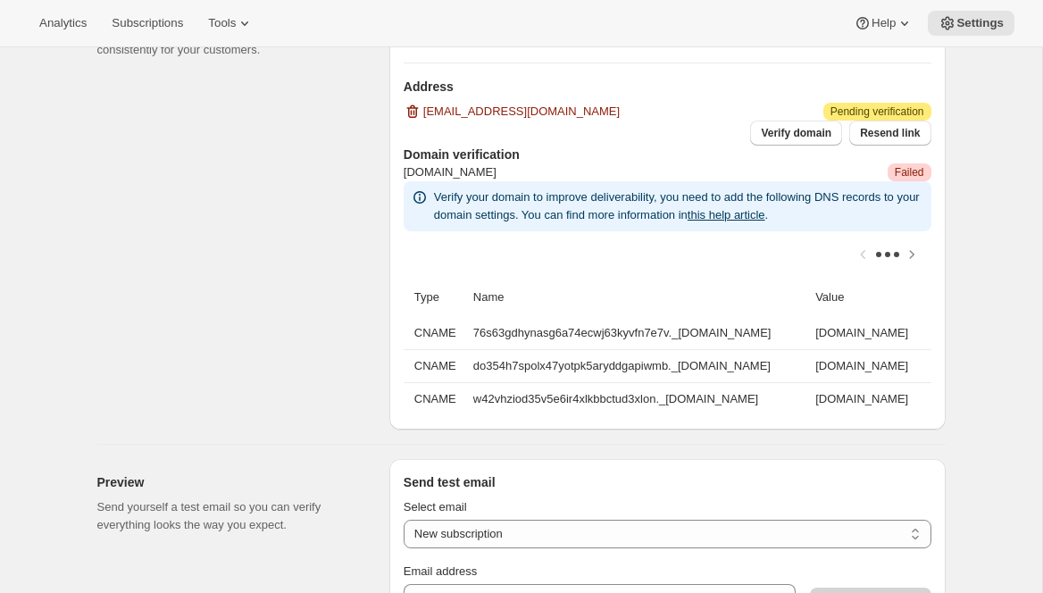
scroll to position [1145, 0]
drag, startPoint x: 414, startPoint y: 390, endPoint x: 892, endPoint y: 463, distance: 483.2
click at [890, 414] on tbody "CNAME 76s63gdhynasg6a74ecwj63kyvfn7e7v._domainkey.blindenthusiasm.ca 76s63gdhyn…" at bounding box center [668, 365] width 528 height 98
click at [980, 445] on div "Email Settings. This page is ready Email Settings Design Add your logo and choo…" at bounding box center [521, 152] width 1042 height 2500
click at [913, 262] on icon "Scroll table right one column" at bounding box center [912, 254] width 18 height 18
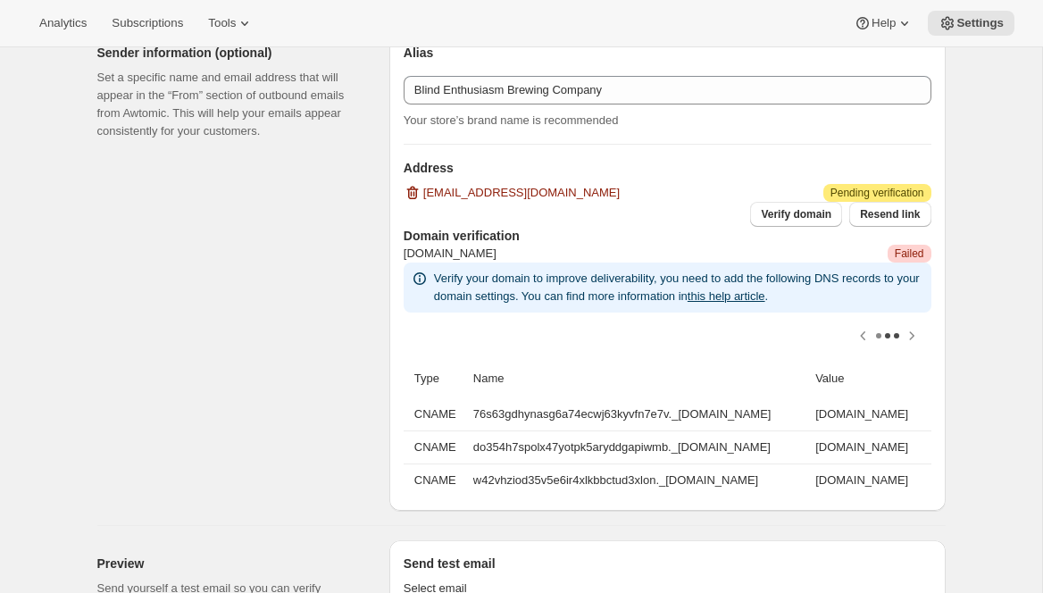
scroll to position [1084, 0]
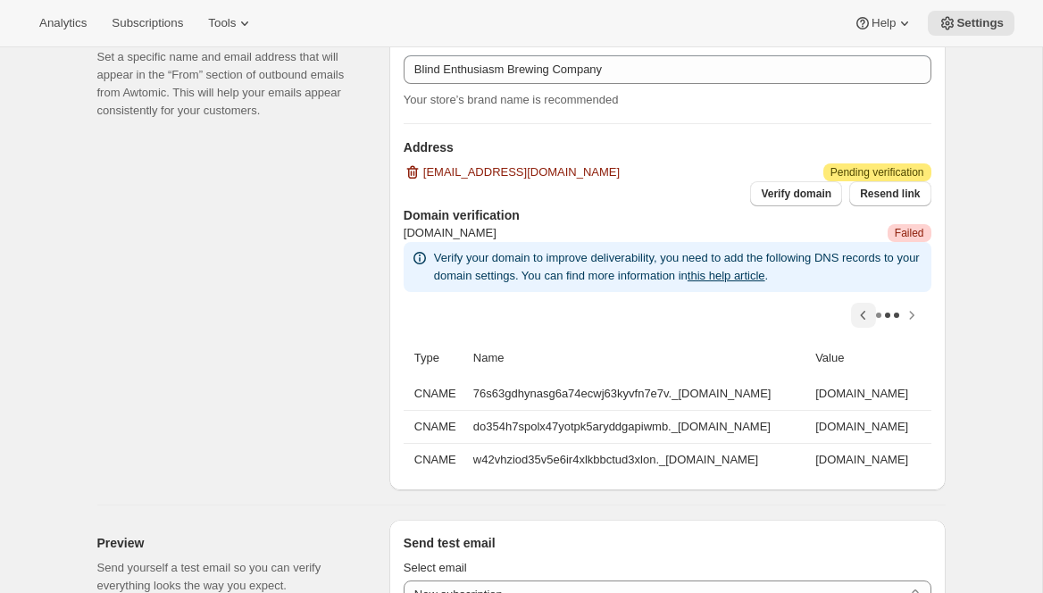
click at [870, 324] on icon "Scroll table left one column" at bounding box center [863, 315] width 18 height 18
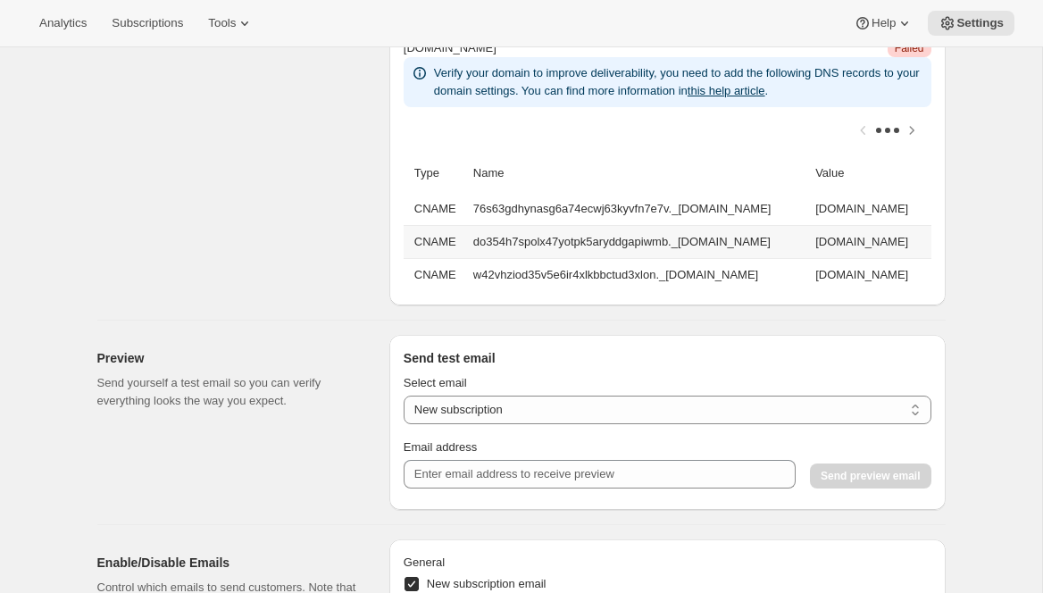
scroll to position [1279, 0]
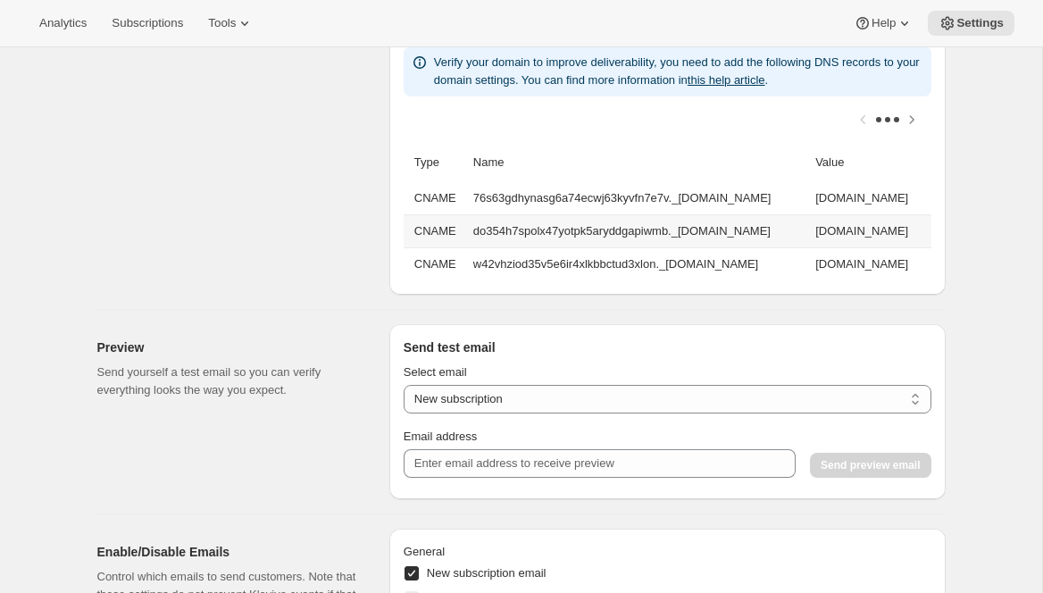
click at [904, 247] on td "do354h7spolx47yotpk5aryddgapiwmb.dkim.amazonses.com" at bounding box center [870, 230] width 121 height 33
click at [912, 129] on icon "Scroll table right one column" at bounding box center [912, 120] width 18 height 18
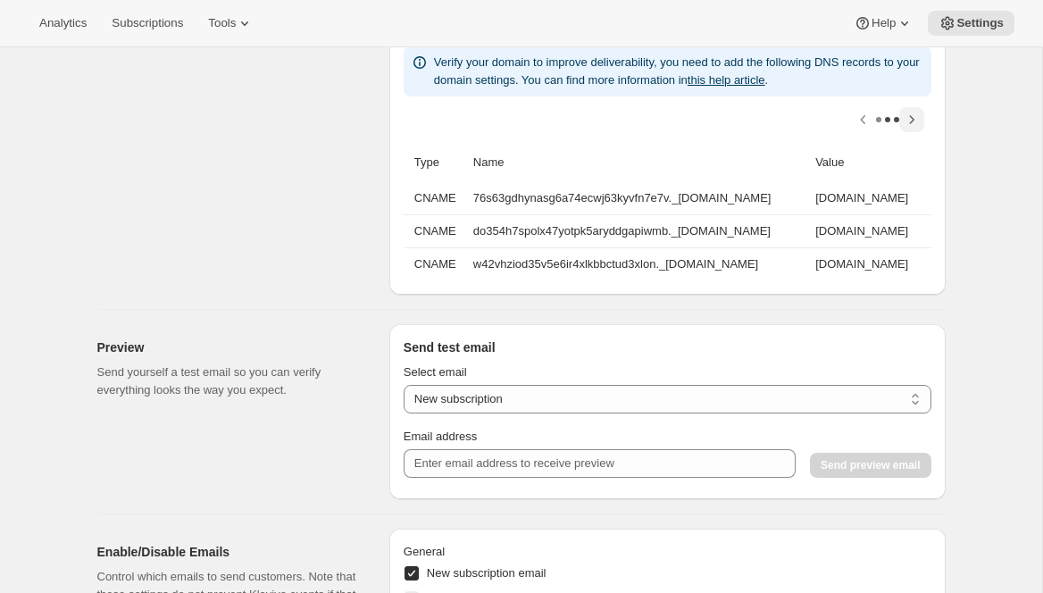
click at [912, 143] on div at bounding box center [668, 119] width 528 height 46
click at [858, 129] on icon "Scroll table left one column" at bounding box center [863, 120] width 18 height 18
click at [858, 143] on div at bounding box center [668, 119] width 528 height 46
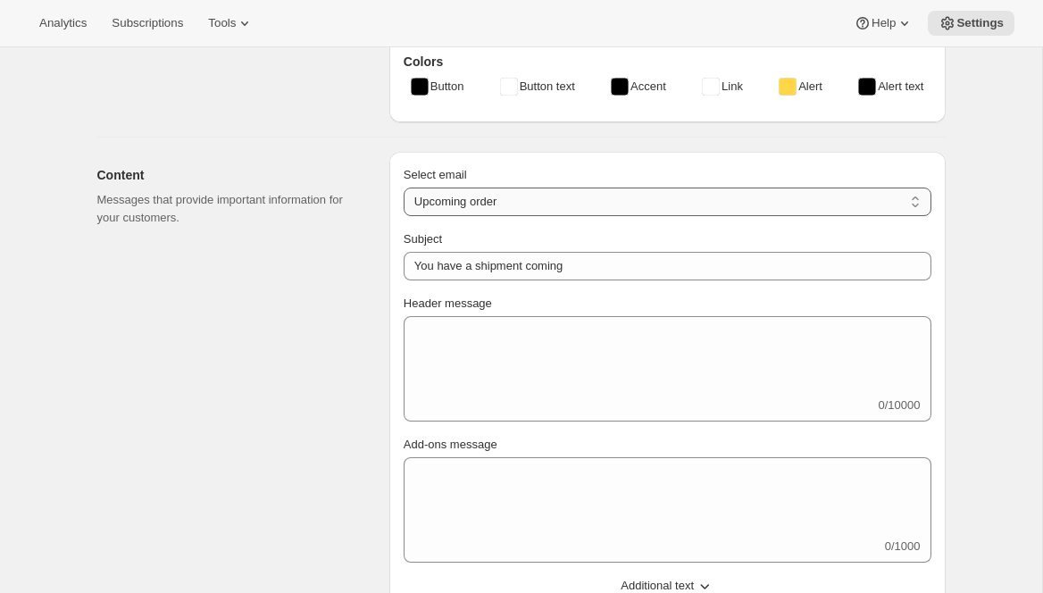
scroll to position [212, 0]
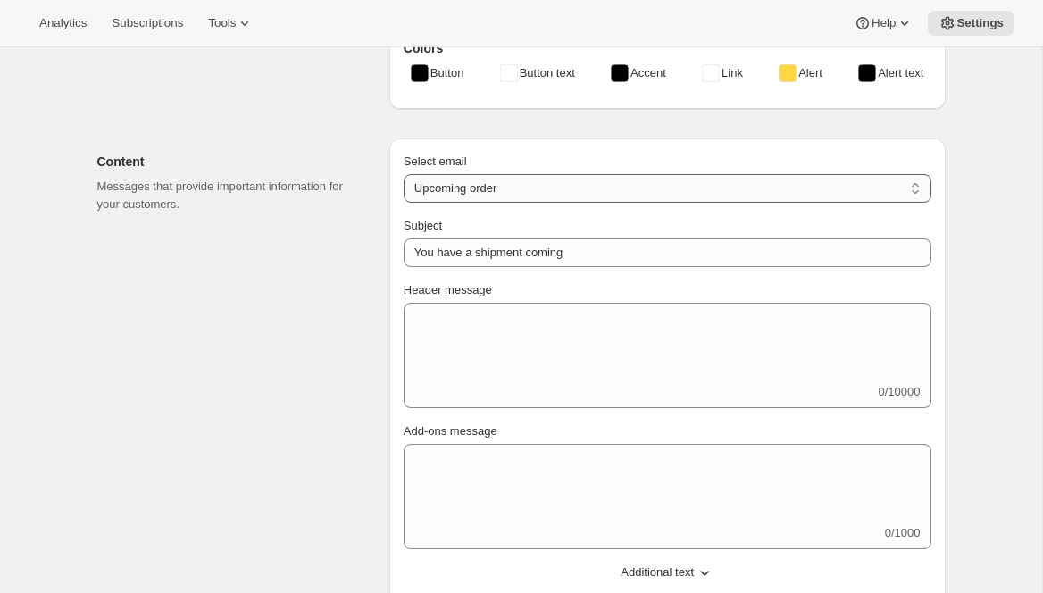
click at [526, 196] on select "New subscription Upcoming order Failed payment Delayed subscription (inventory …" at bounding box center [668, 188] width 528 height 29
select select "failedPaymentMessage"
click at [404, 186] on select "New subscription Upcoming order Failed payment Delayed subscription (inventory …" at bounding box center [668, 188] width 528 height 29
type input "Issue with Payment"
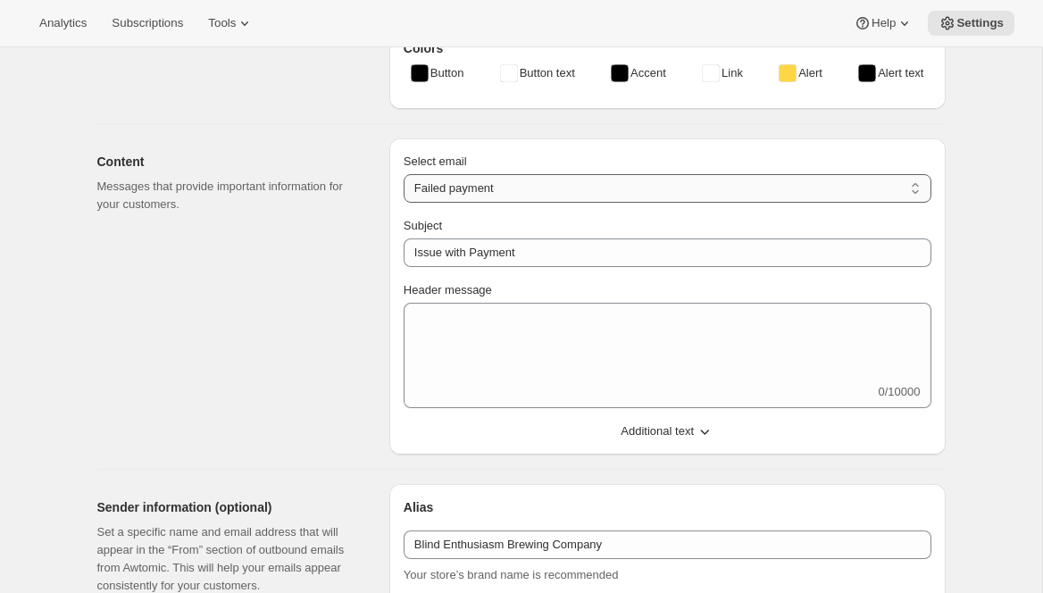
click at [524, 197] on select "New subscription Upcoming order Failed payment Delayed subscription (inventory …" at bounding box center [668, 188] width 528 height 29
select select "welcomeMessage"
click at [404, 186] on select "New subscription Upcoming order Failed payment Delayed subscription (inventory …" at bounding box center [668, 188] width 528 height 29
type input "Your new subscription"
click at [520, 194] on select "New subscription Upcoming order Failed payment Delayed subscription (inventory …" at bounding box center [668, 188] width 528 height 29
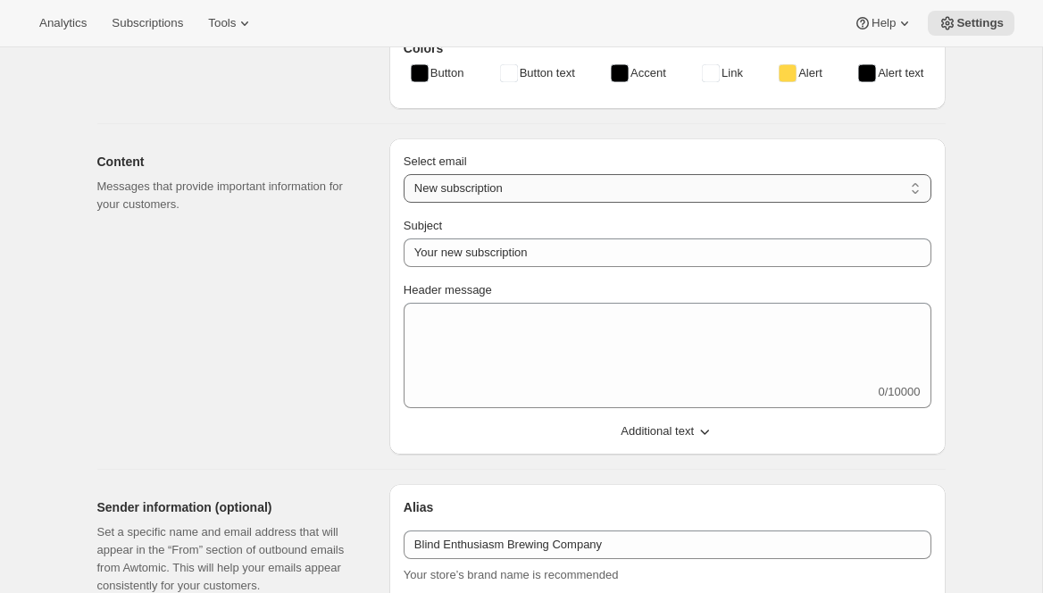
select select "subscriptionMessage"
click at [404, 186] on select "New subscription Upcoming order Failed payment Delayed subscription (inventory …" at bounding box center [668, 188] width 528 height 29
type input "You have a shipment coming"
select select "5"
select select "15"
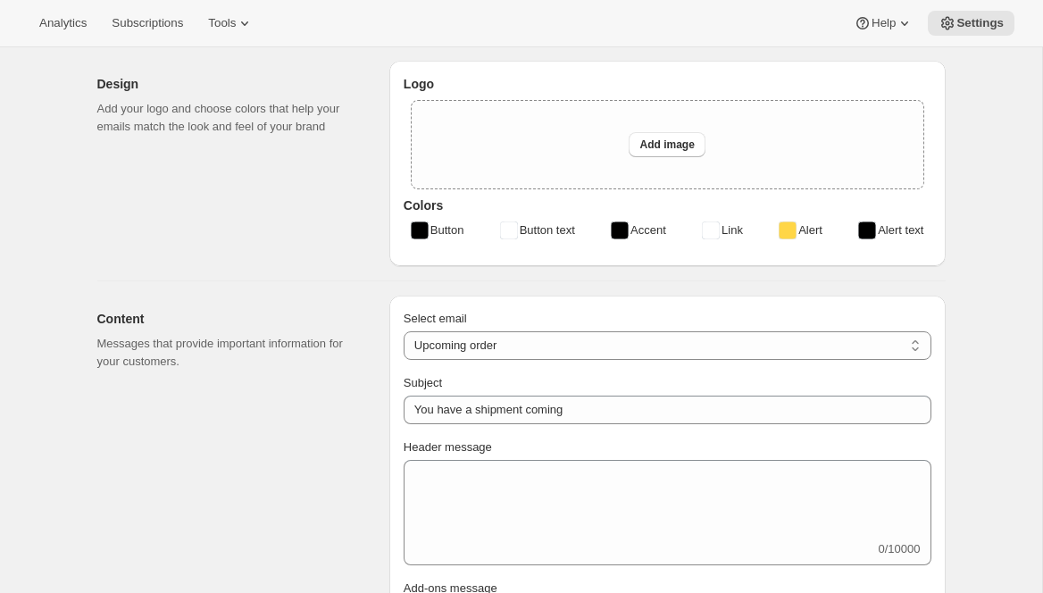
scroll to position [0, 0]
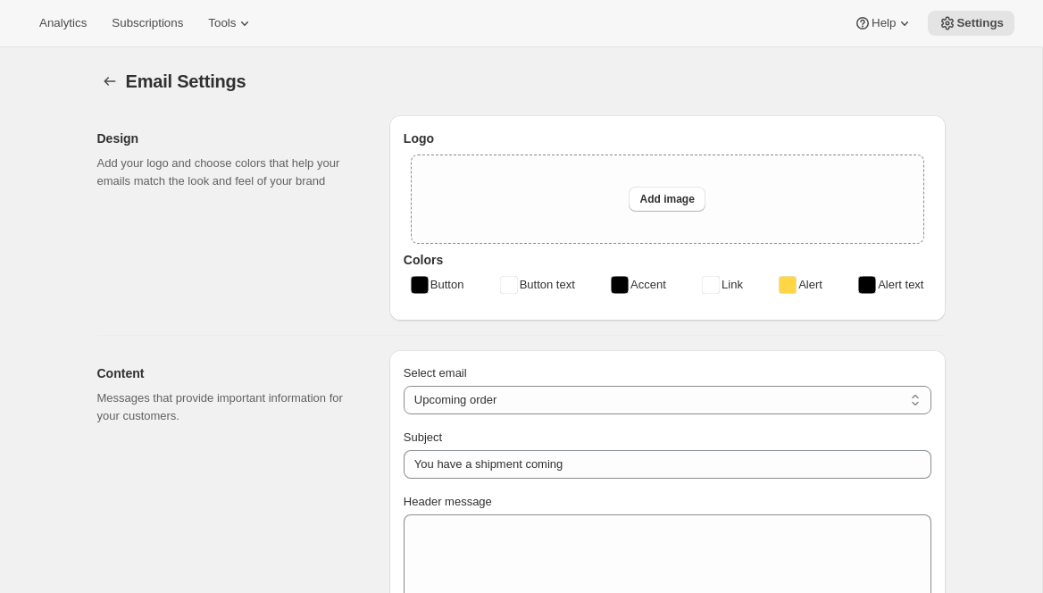
click at [187, 14] on button "Subscriptions" at bounding box center [147, 23] width 93 height 25
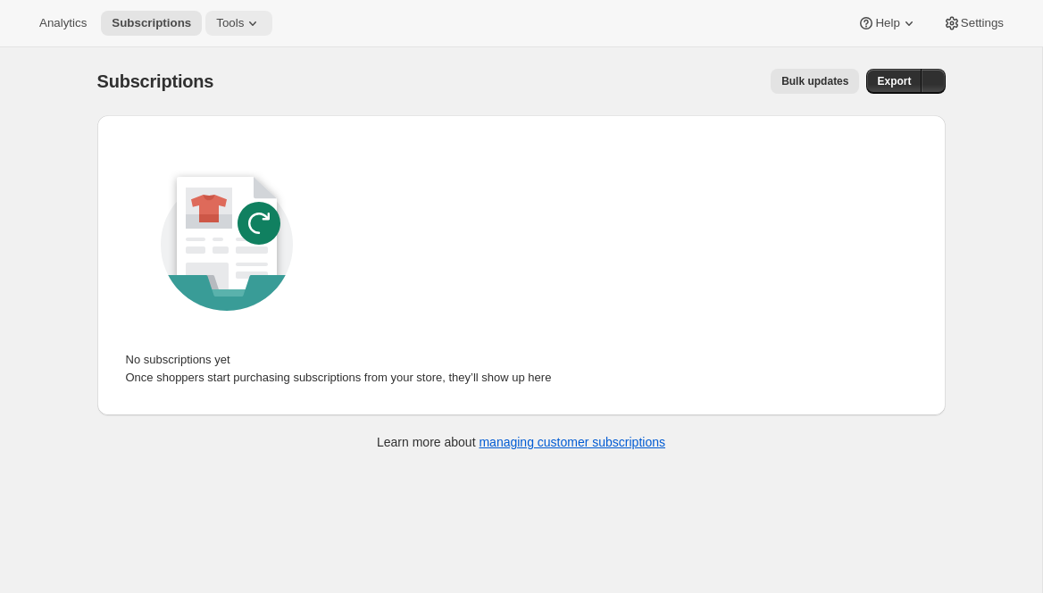
click at [252, 31] on icon at bounding box center [253, 23] width 18 height 18
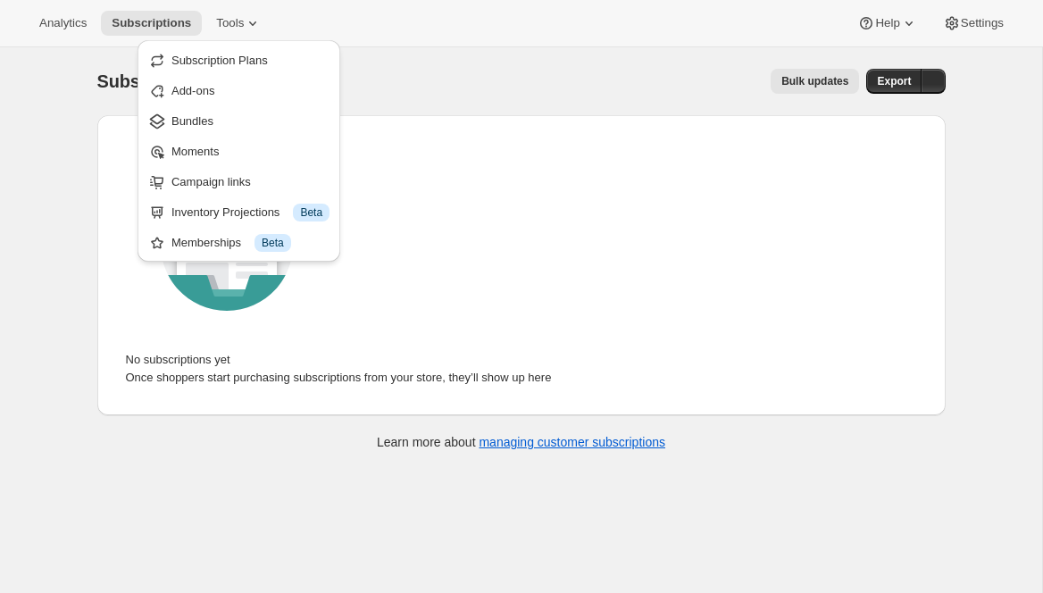
click at [582, 99] on div "Subscriptions. This page is ready Subscriptions Bulk updates More actions Bulk …" at bounding box center [521, 81] width 848 height 68
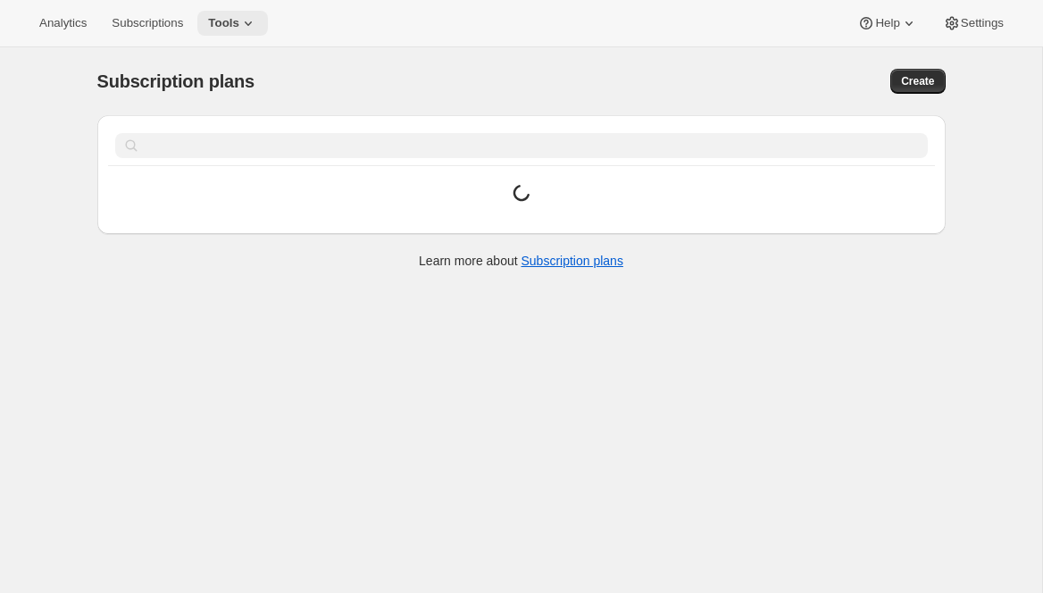
click at [239, 18] on span "Tools" at bounding box center [223, 23] width 31 height 14
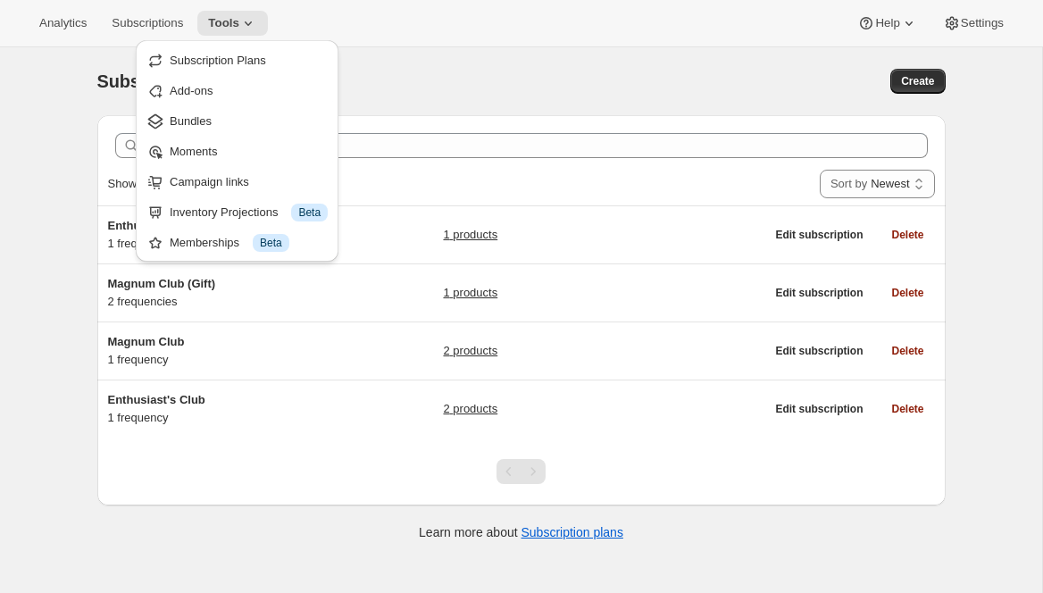
click at [408, 87] on div "Subscription plans" at bounding box center [331, 81] width 469 height 25
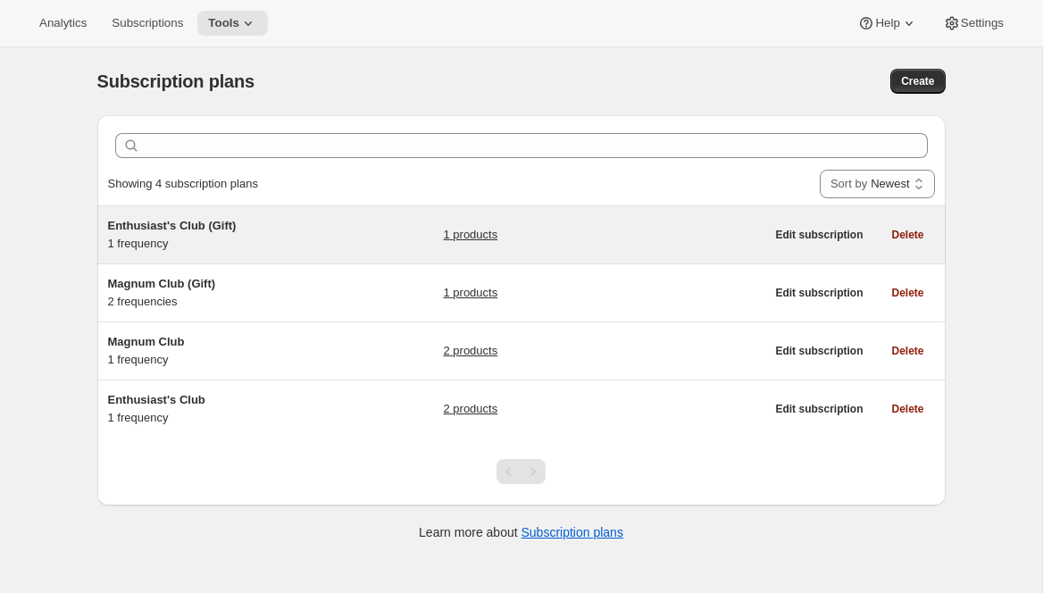
click at [261, 230] on h5 "Enthusiast's Club (Gift)" at bounding box center [219, 226] width 223 height 18
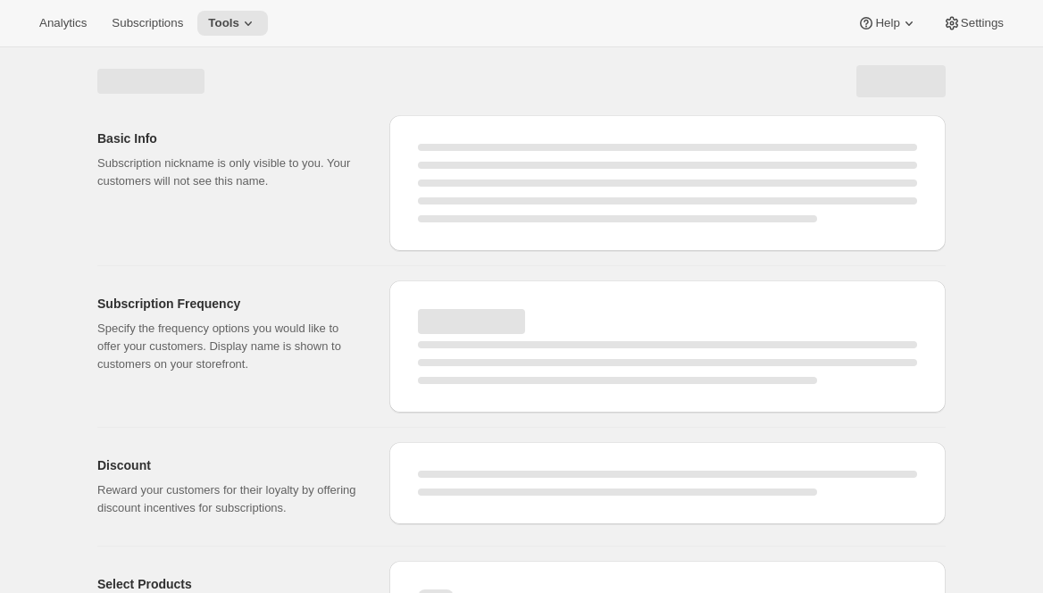
select select "WEEK"
select select "MONTH"
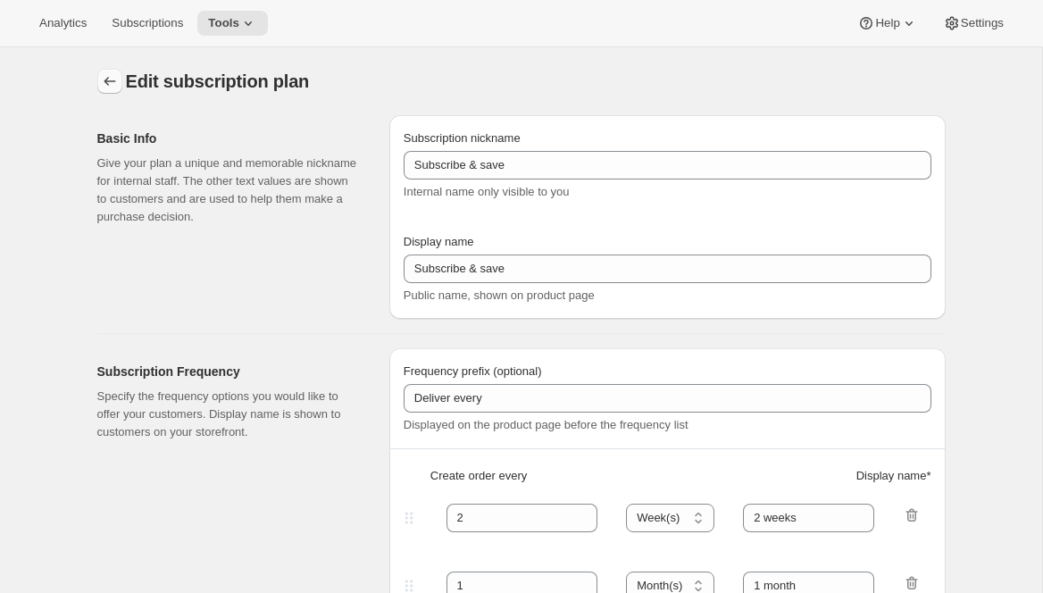
type input "Enthusiast's Club (Gift)"
checkbox input "true"
select select "MONTH"
select select "YEARDAY"
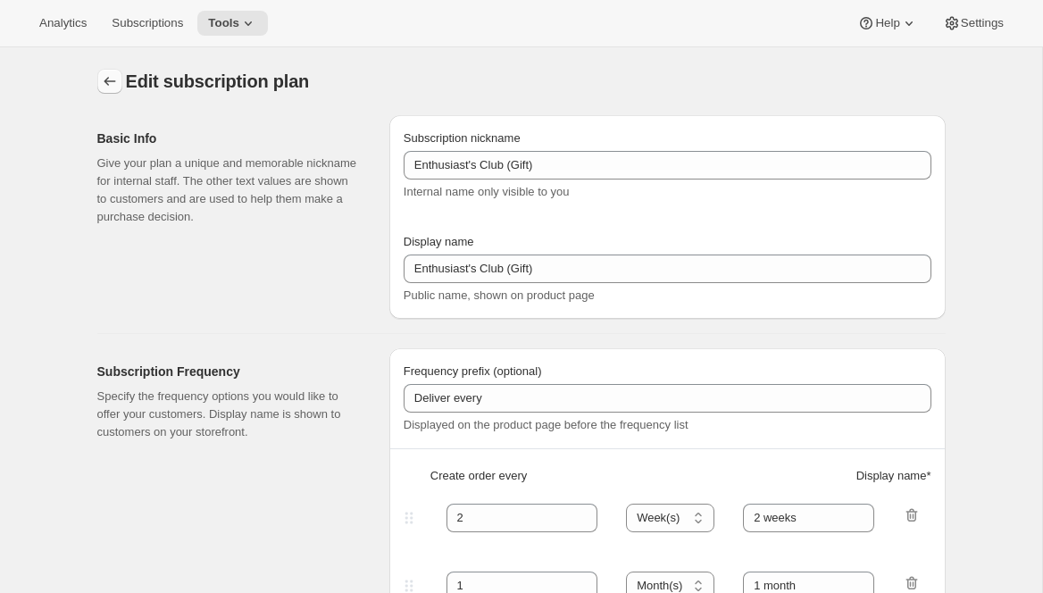
select select "10"
select select "6"
select select "4"
select select "6"
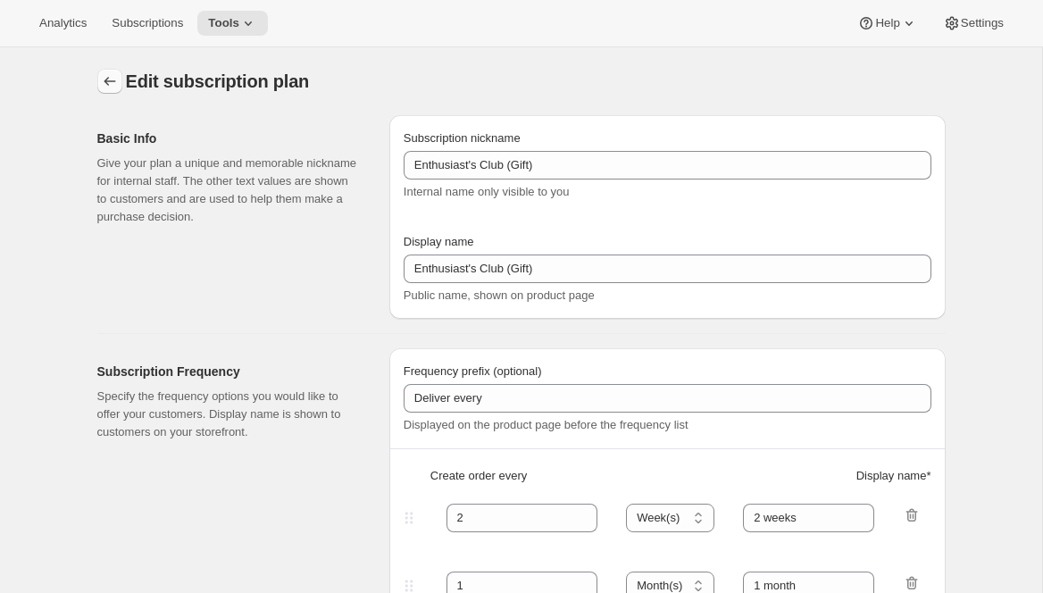
select select "7"
select select "6"
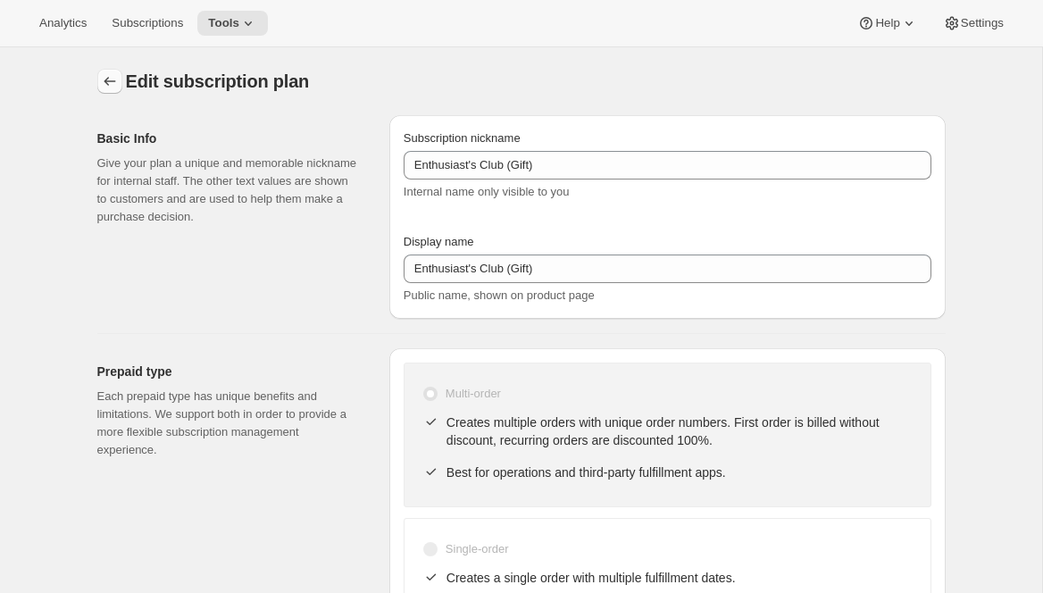
click at [109, 86] on icon "Subscription plans" at bounding box center [110, 81] width 18 height 18
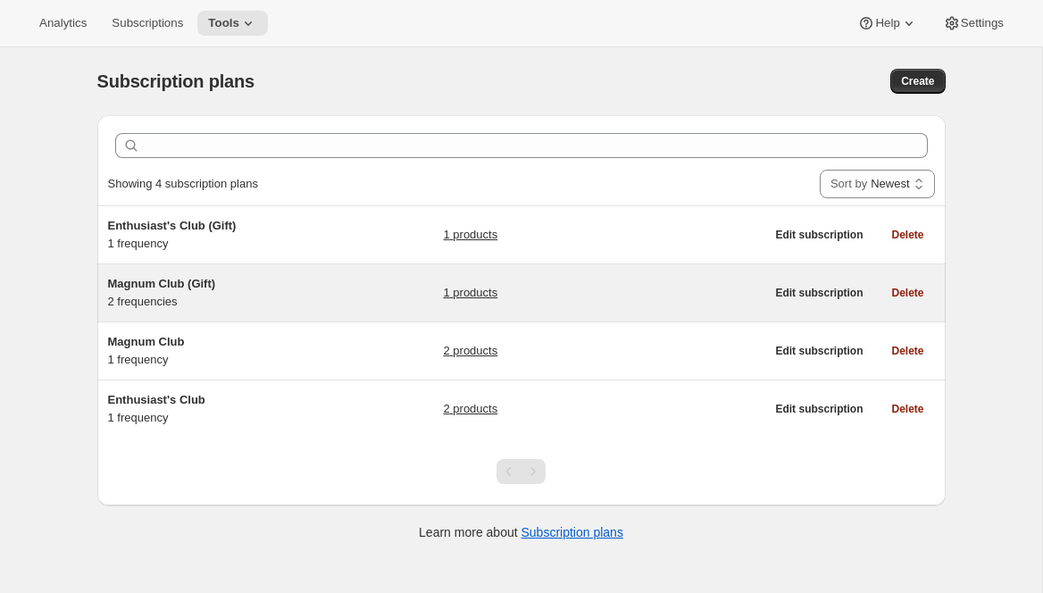
click at [170, 286] on span "Magnum Club (Gift)" at bounding box center [162, 283] width 108 height 13
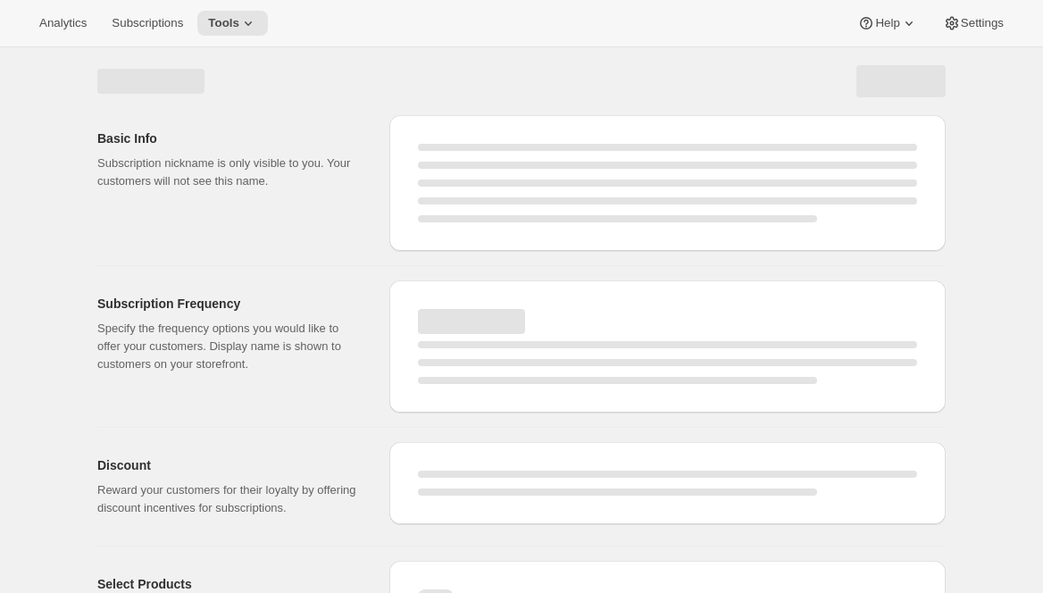
select select "WEEK"
select select "MONTH"
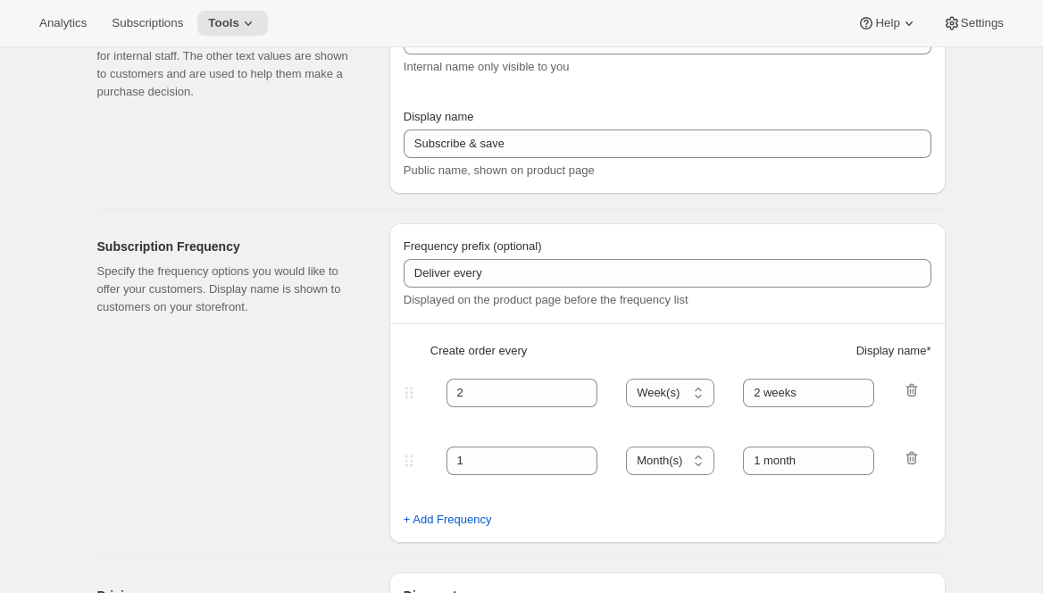
type input "Magnum Club (Gift)"
checkbox input "true"
select select "MONTH"
select select "YEARDAY"
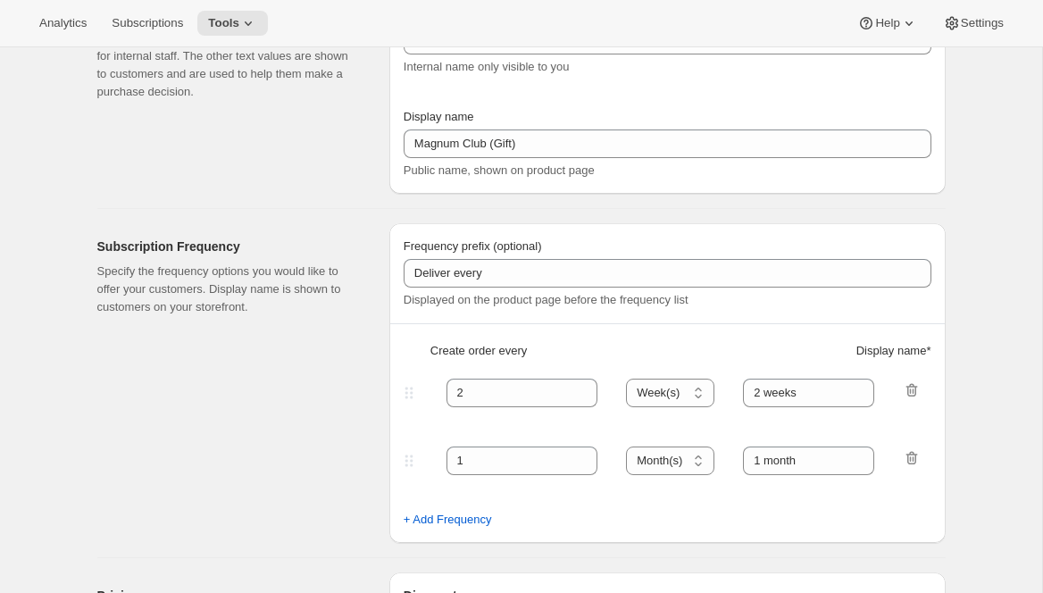
select select "11"
select select "6"
select select "3"
select select "6"
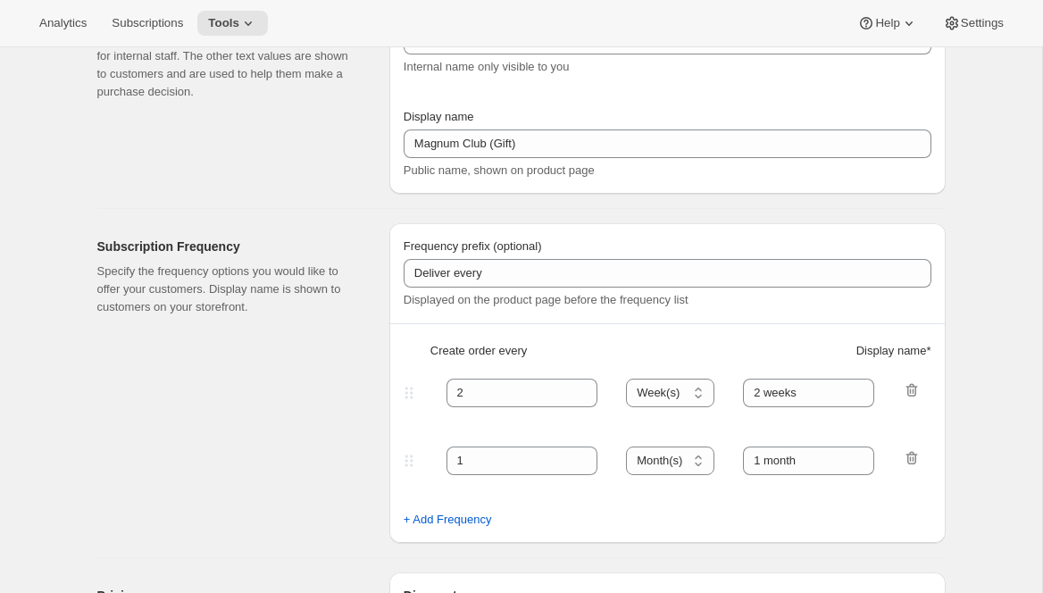
select select "5"
select select "6"
select select "7"
select select "6"
select select "9"
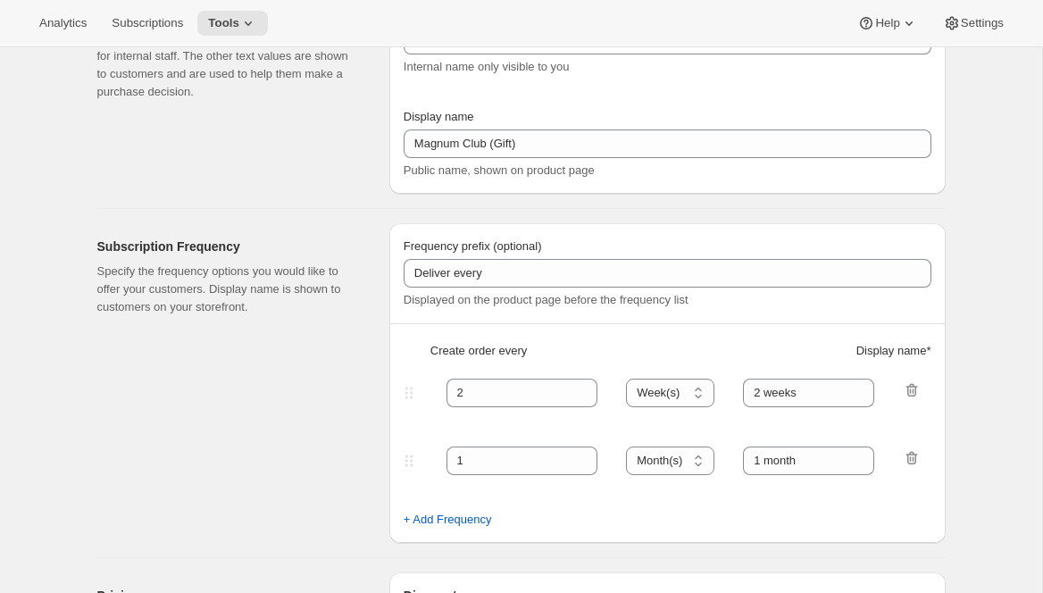
select select "6"
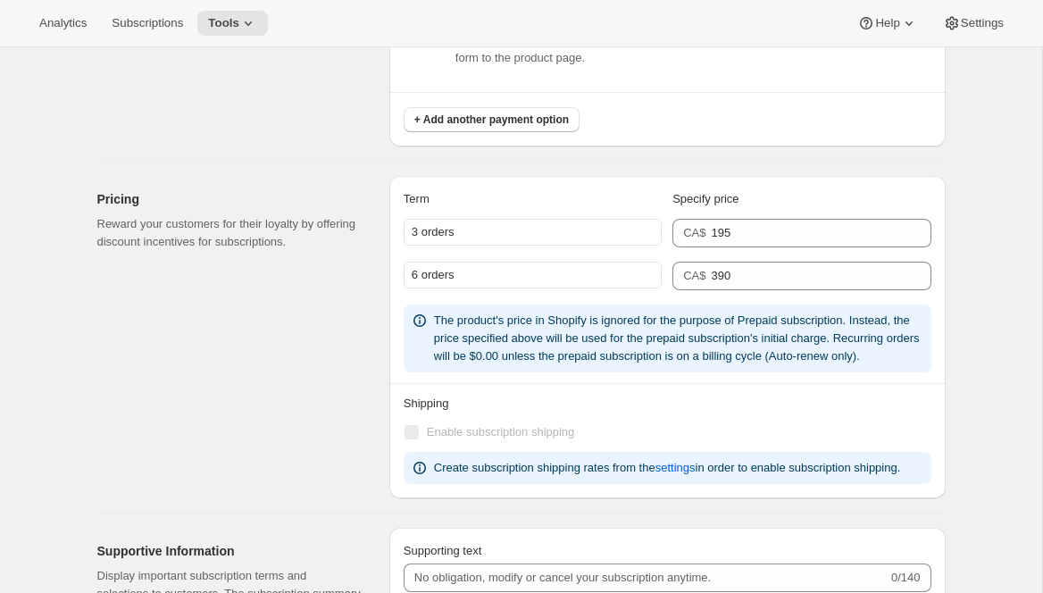
scroll to position [1459, 0]
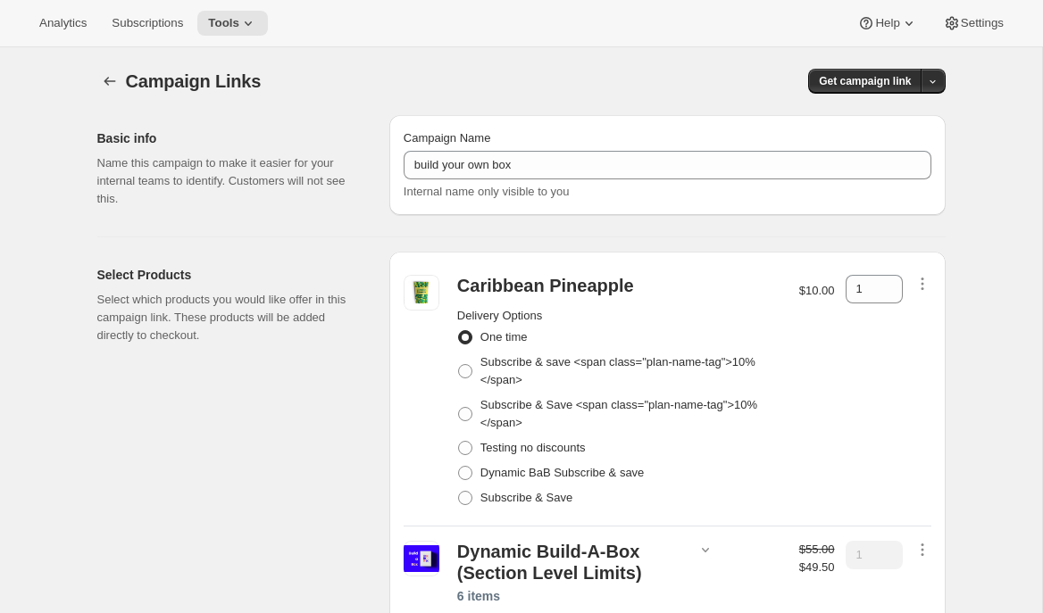
select select "gid://shopify/SellingPlan/3872391397"
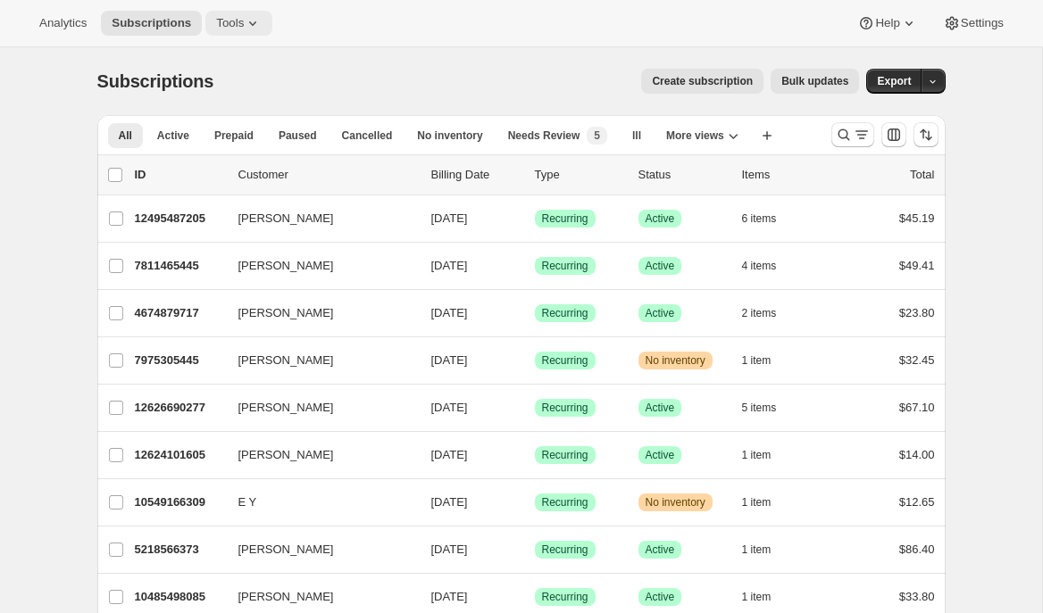
click at [250, 28] on icon at bounding box center [253, 23] width 18 height 18
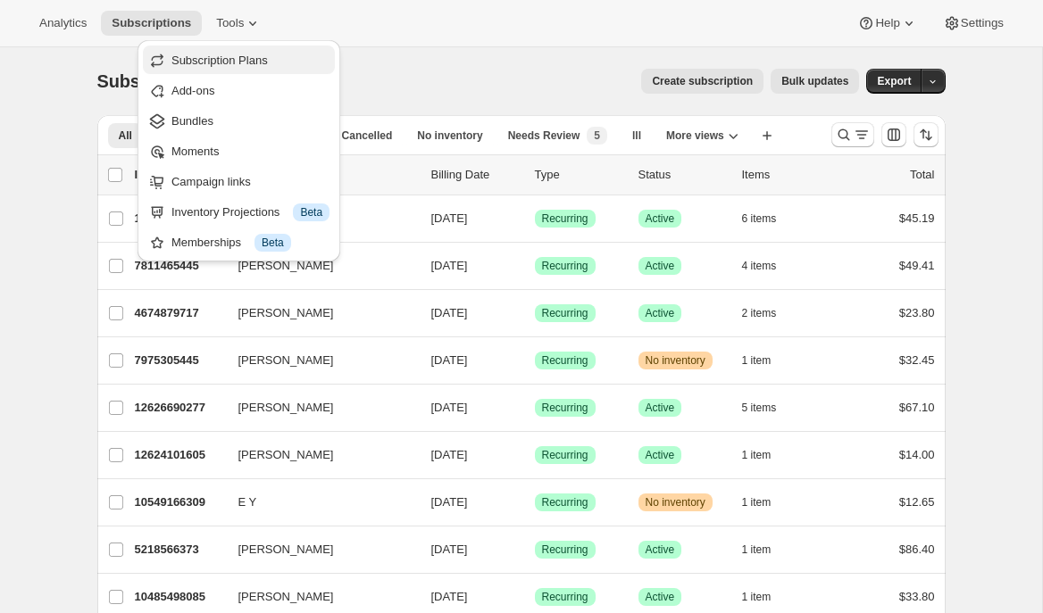
click at [254, 66] on span "Subscription Plans" at bounding box center [219, 60] width 96 height 13
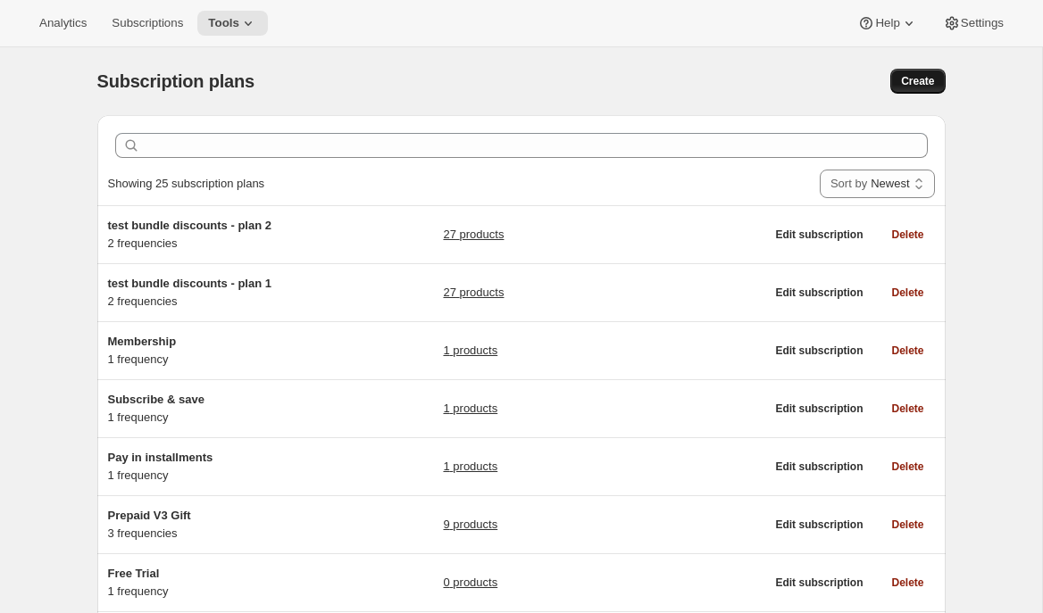
click at [919, 82] on span "Create" at bounding box center [917, 81] width 33 height 14
select select "WEEK"
select select "MONTH"
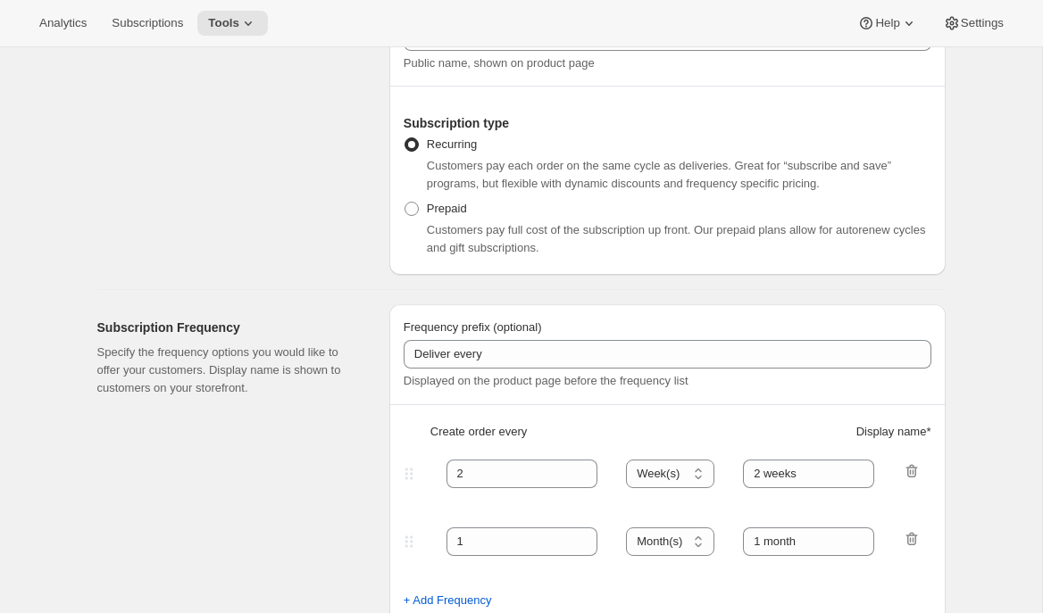
scroll to position [241, 0]
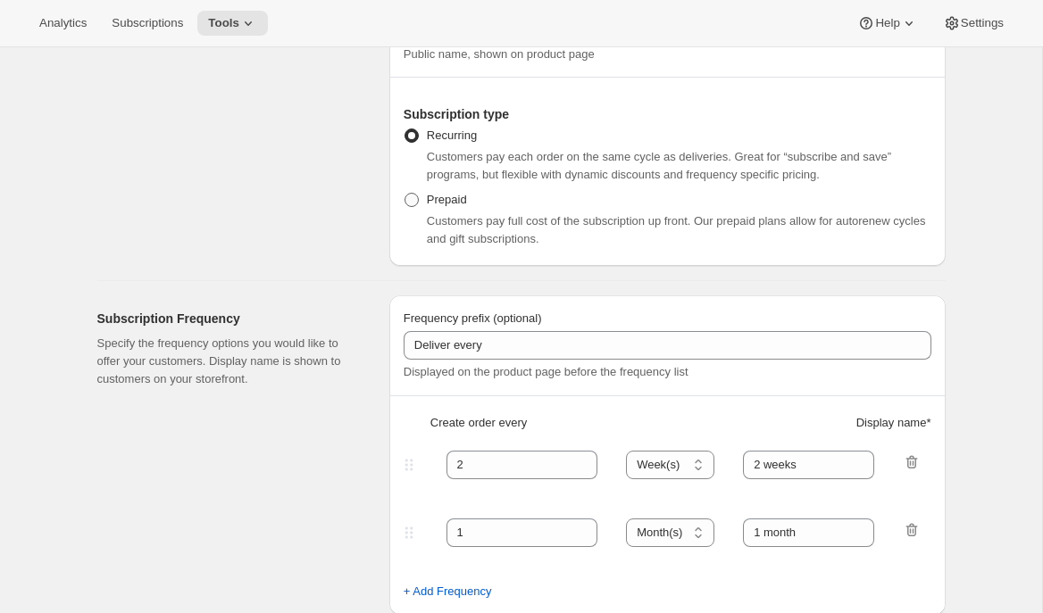
click at [425, 200] on label "Prepaid" at bounding box center [435, 199] width 63 height 25
click at [405, 194] on input "Prepaid" at bounding box center [404, 193] width 1 height 1
radio input "true"
select select "MONTH"
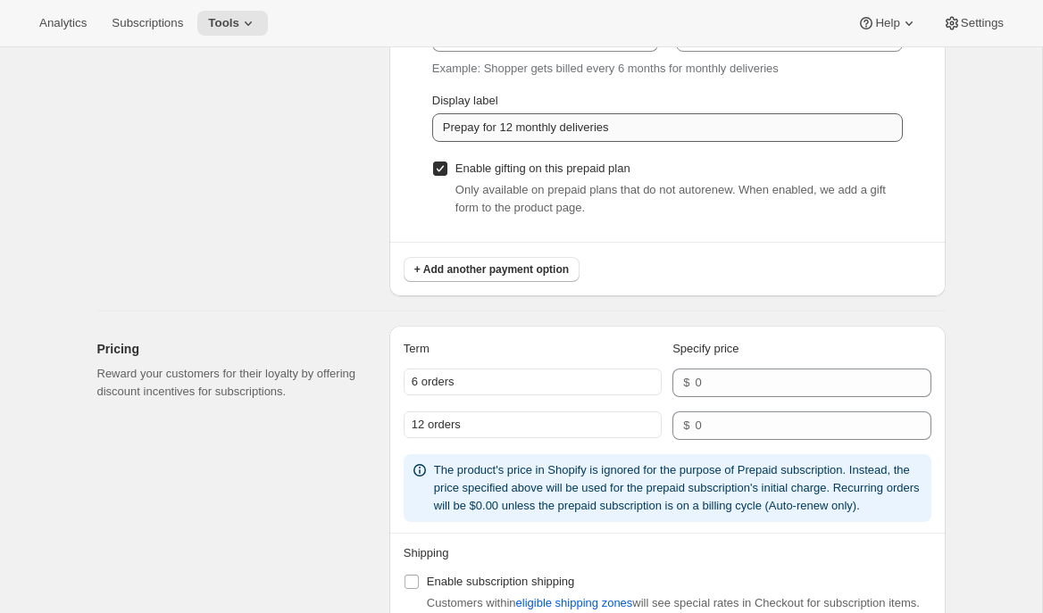
scroll to position [1502, 0]
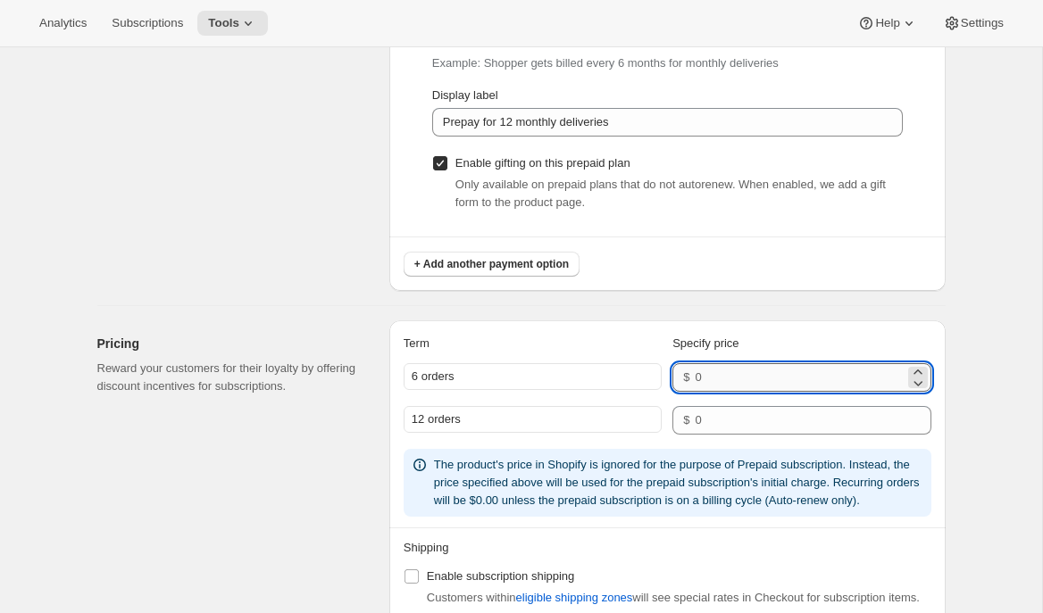
drag, startPoint x: 744, startPoint y: 378, endPoint x: 726, endPoint y: 371, distance: 18.9
click at [744, 378] on input "number" at bounding box center [799, 377] width 209 height 29
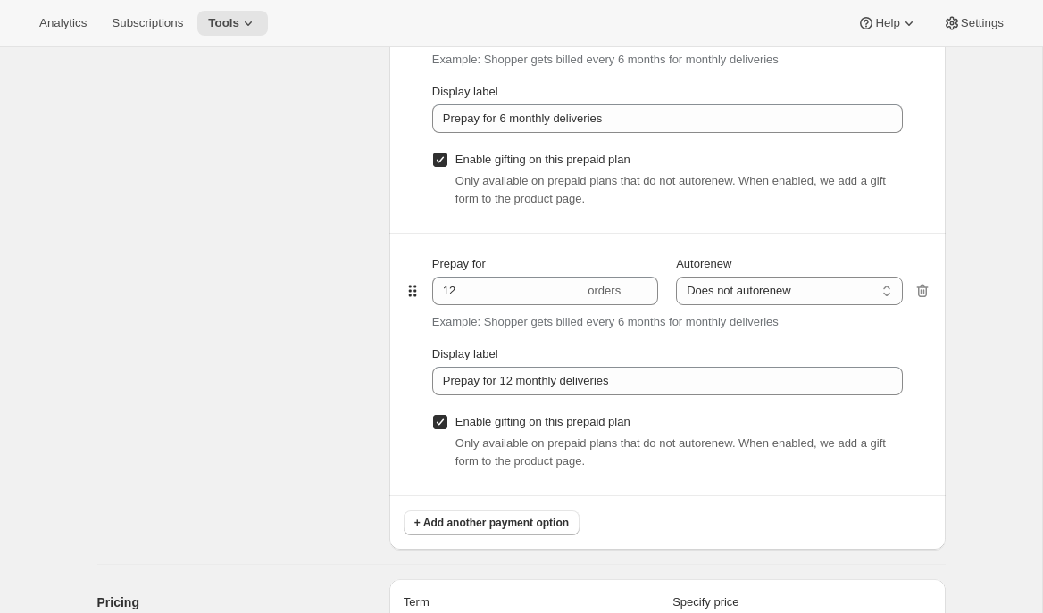
scroll to position [1245, 0]
click at [155, 37] on div "Analytics Subscriptions Tools Help Settings" at bounding box center [521, 23] width 1043 height 47
click at [165, 24] on span "Subscriptions" at bounding box center [147, 23] width 71 height 14
radio input "true"
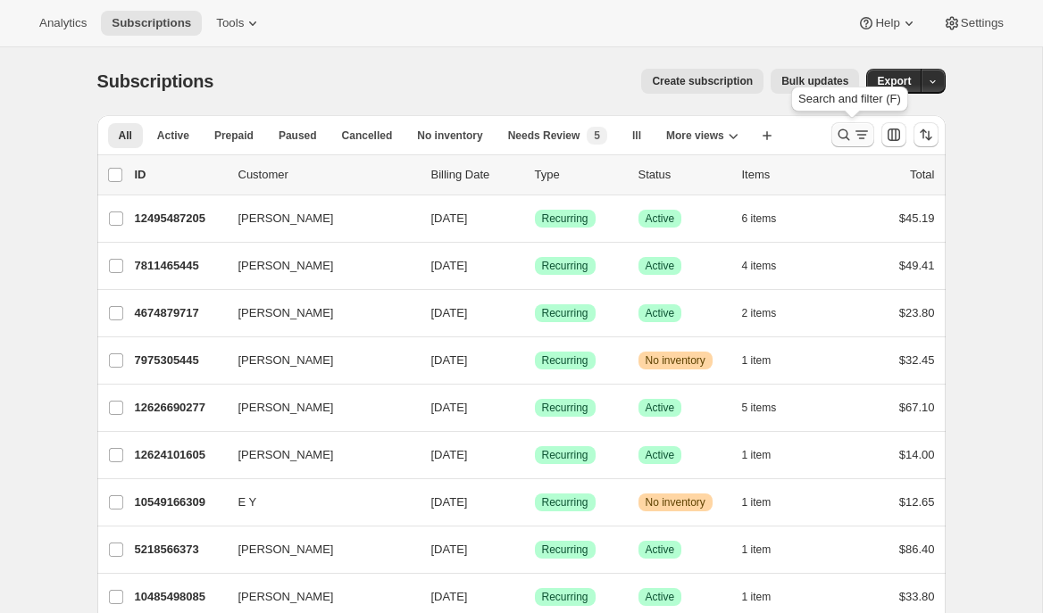
click at [859, 139] on icon "Search and filter results" at bounding box center [862, 135] width 18 height 18
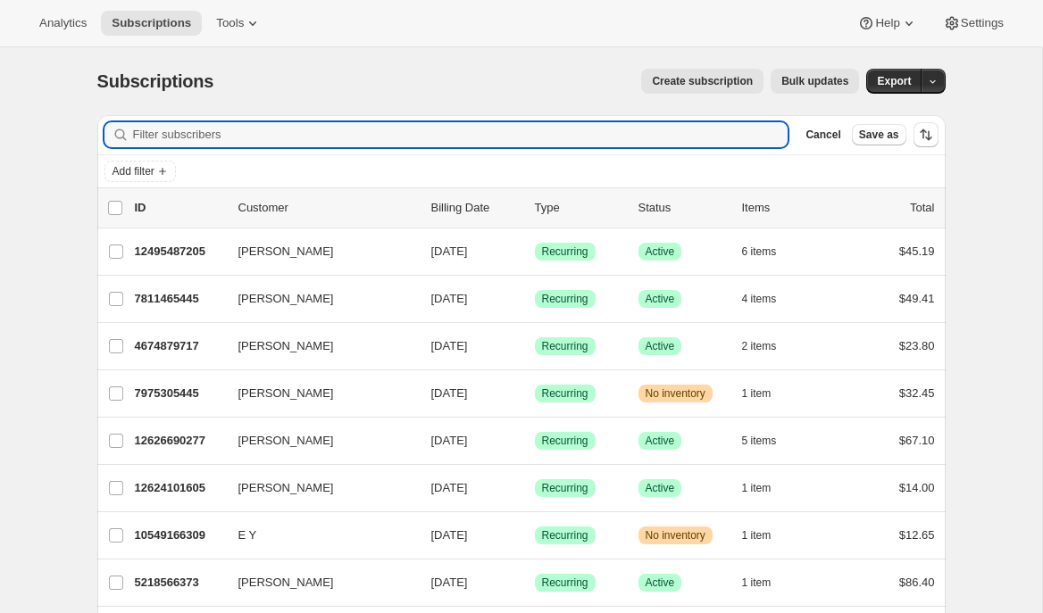
click at [250, 73] on div "Create subscription Bulk updates" at bounding box center [547, 81] width 624 height 25
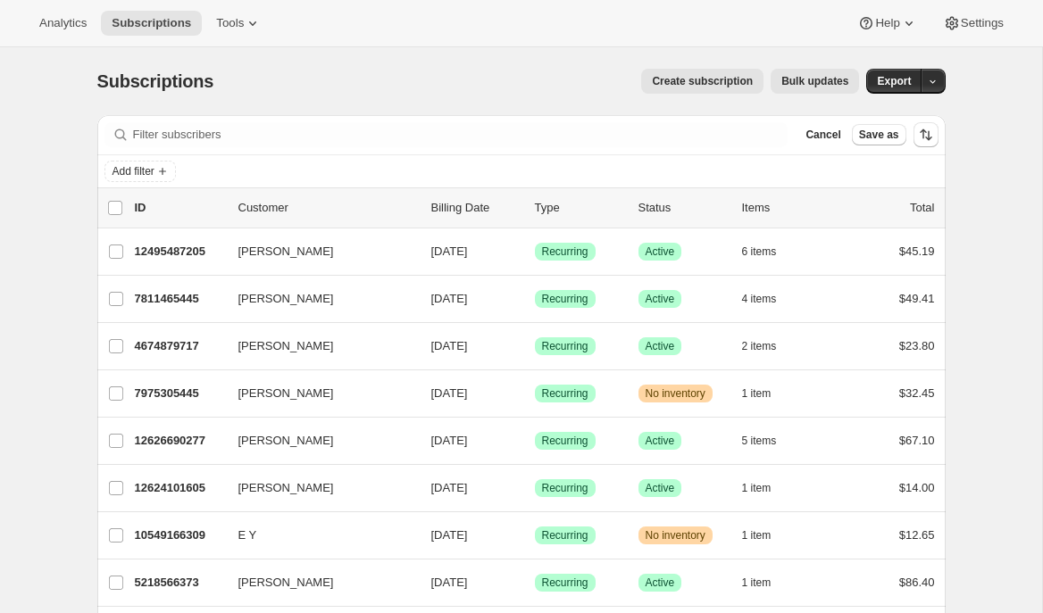
click at [104, 86] on div "Subscriptions. This page is ready Subscriptions Create subscription Bulk update…" at bounding box center [521, 81] width 848 height 68
click at [48, 31] on button "Analytics" at bounding box center [63, 23] width 69 height 25
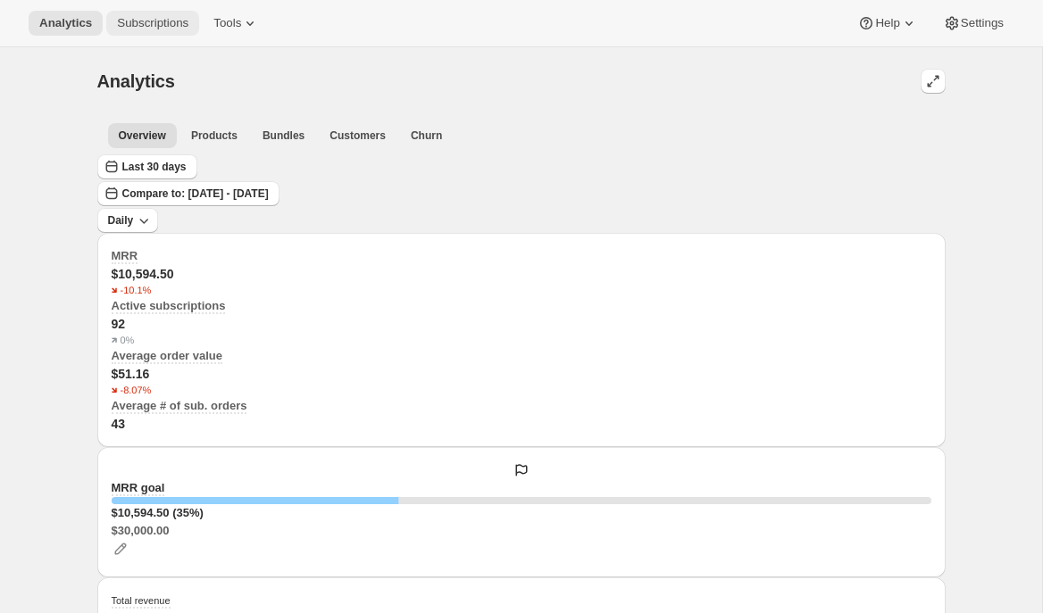
scroll to position [3, 0]
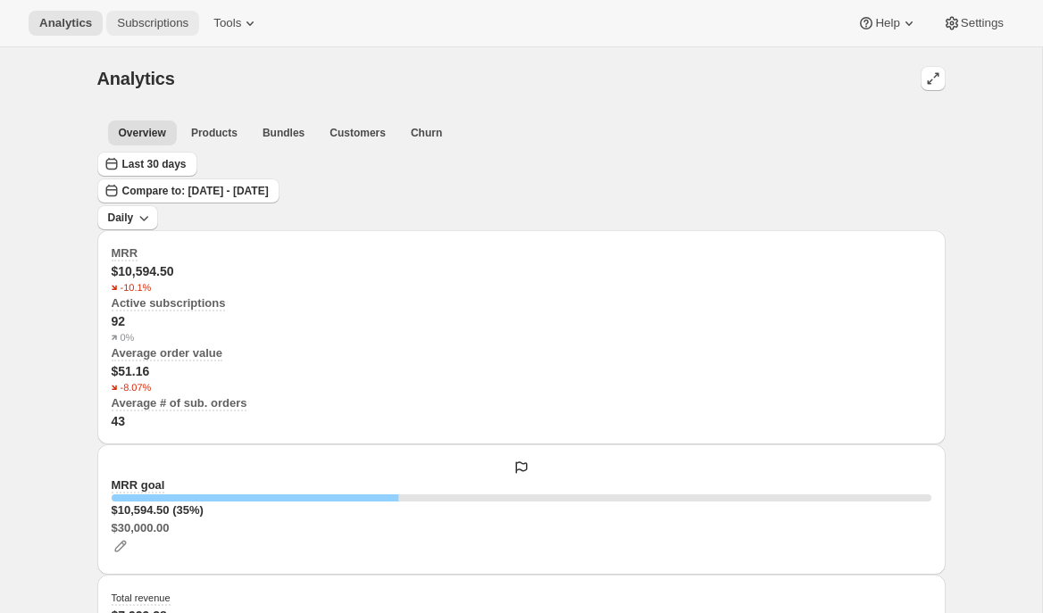
click at [164, 28] on span "Subscriptions" at bounding box center [152, 23] width 71 height 14
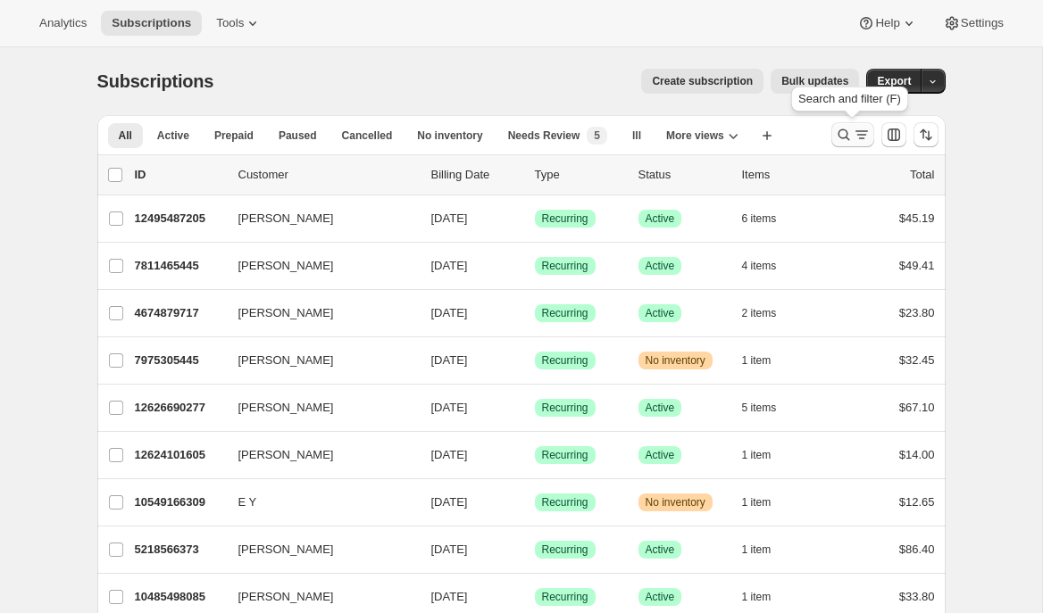
click at [853, 137] on icon "Search and filter results" at bounding box center [862, 135] width 18 height 18
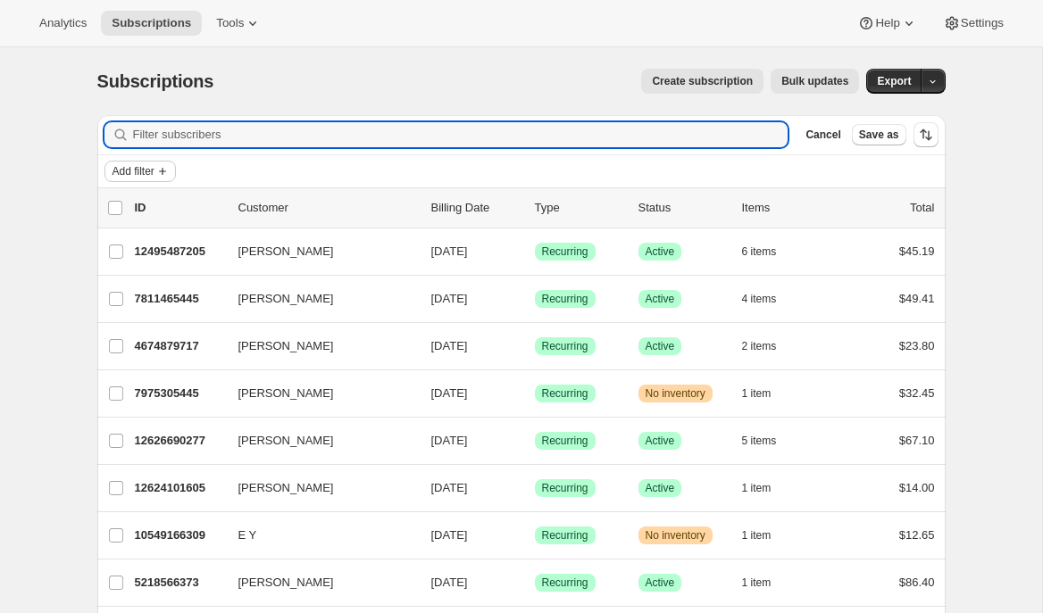
click at [152, 172] on span "Add filter" at bounding box center [133, 171] width 42 height 14
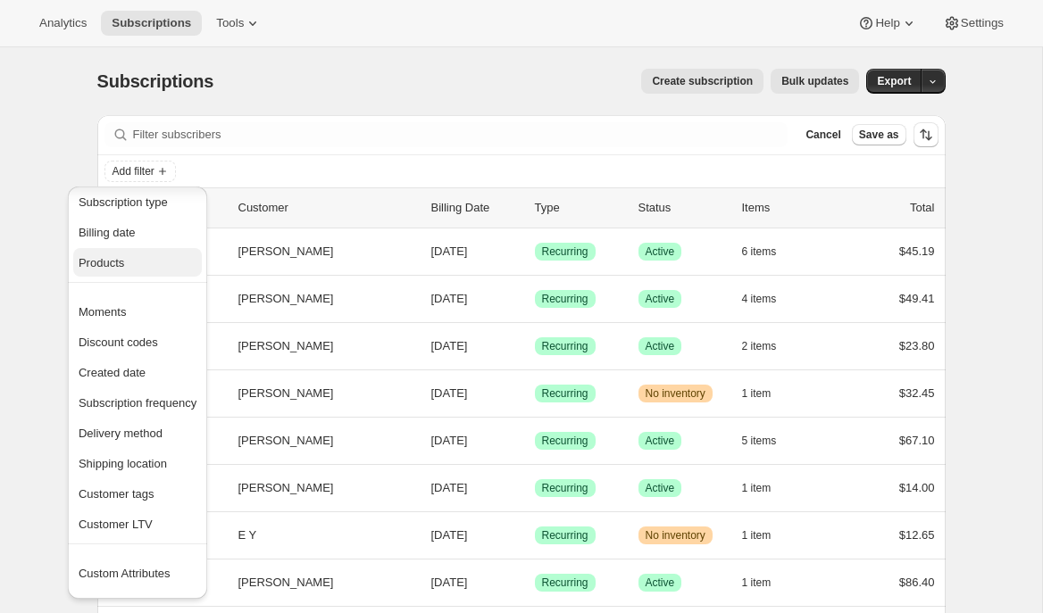
scroll to position [69, 0]
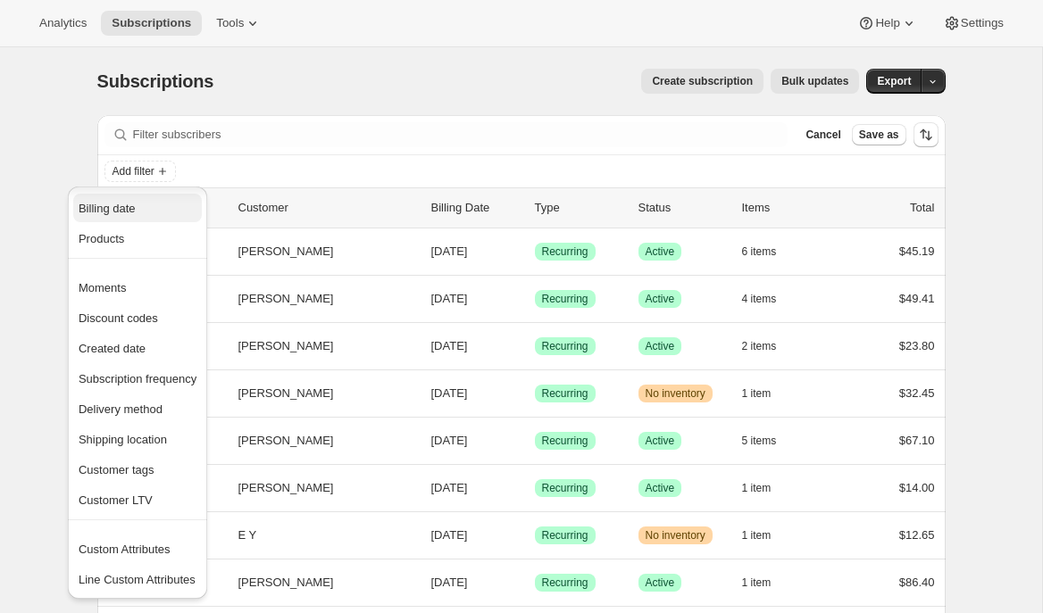
click at [127, 217] on button "Billing date" at bounding box center [137, 208] width 129 height 29
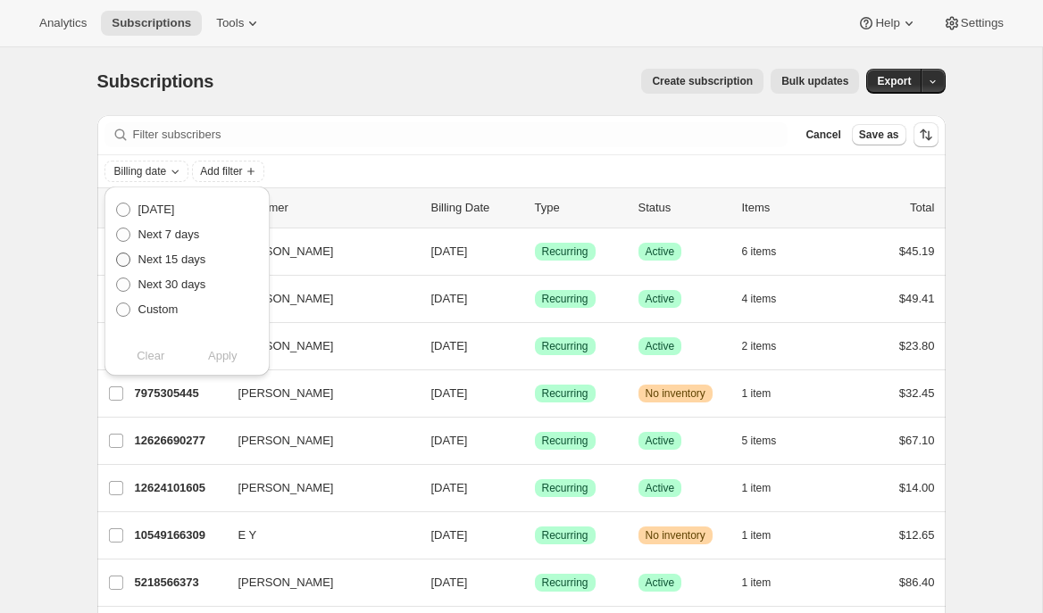
click at [156, 260] on span "Next 15 days" at bounding box center [172, 259] width 68 height 13
click at [117, 254] on input "Next 15 days" at bounding box center [116, 253] width 1 height 1
radio input "true"
drag, startPoint x: 234, startPoint y: 358, endPoint x: 263, endPoint y: 353, distance: 29.9
click at [234, 358] on span "Apply" at bounding box center [222, 356] width 29 height 18
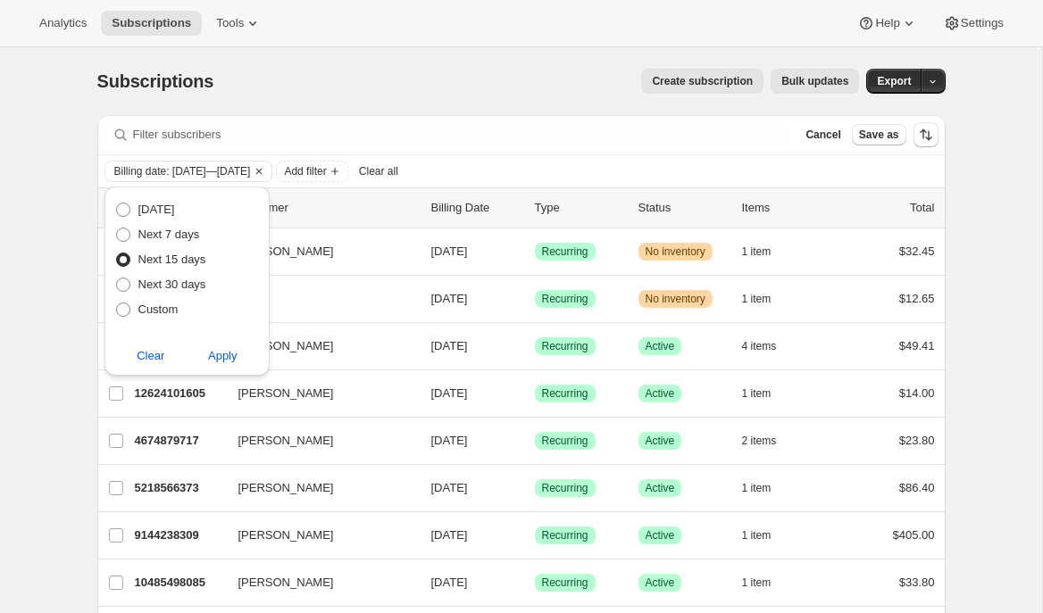
drag, startPoint x: 41, startPoint y: 226, endPoint x: 61, endPoint y: 244, distance: 26.5
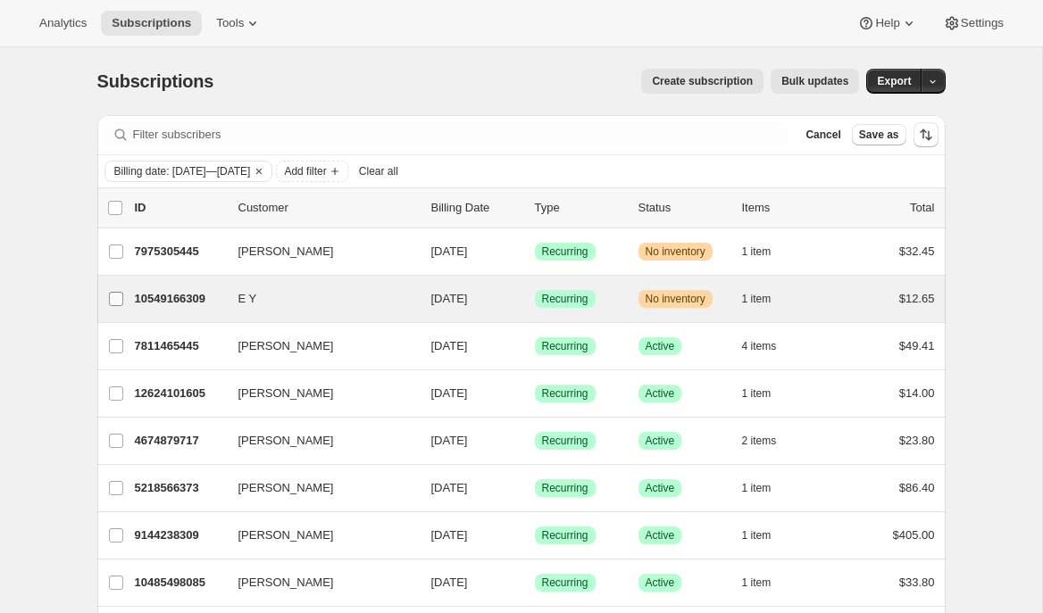
drag, startPoint x: 111, startPoint y: 253, endPoint x: 115, endPoint y: 304, distance: 51.1
click at [111, 253] on input "Brian Singer" at bounding box center [116, 252] width 14 height 14
checkbox input "true"
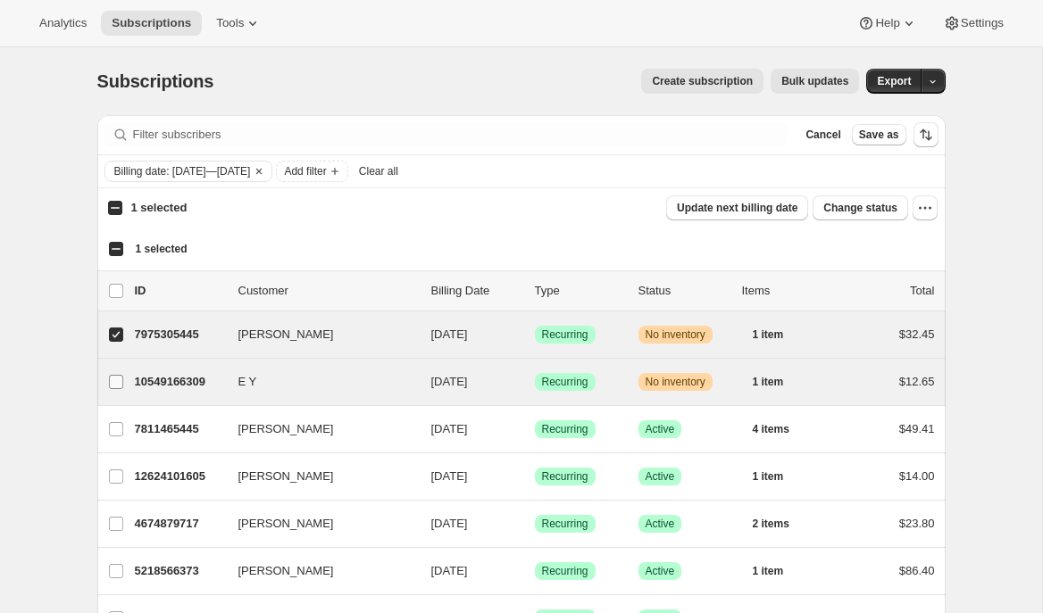
click at [117, 374] on span at bounding box center [116, 382] width 16 height 16
click at [117, 375] on input "E Y" at bounding box center [116, 382] width 14 height 14
checkbox input "true"
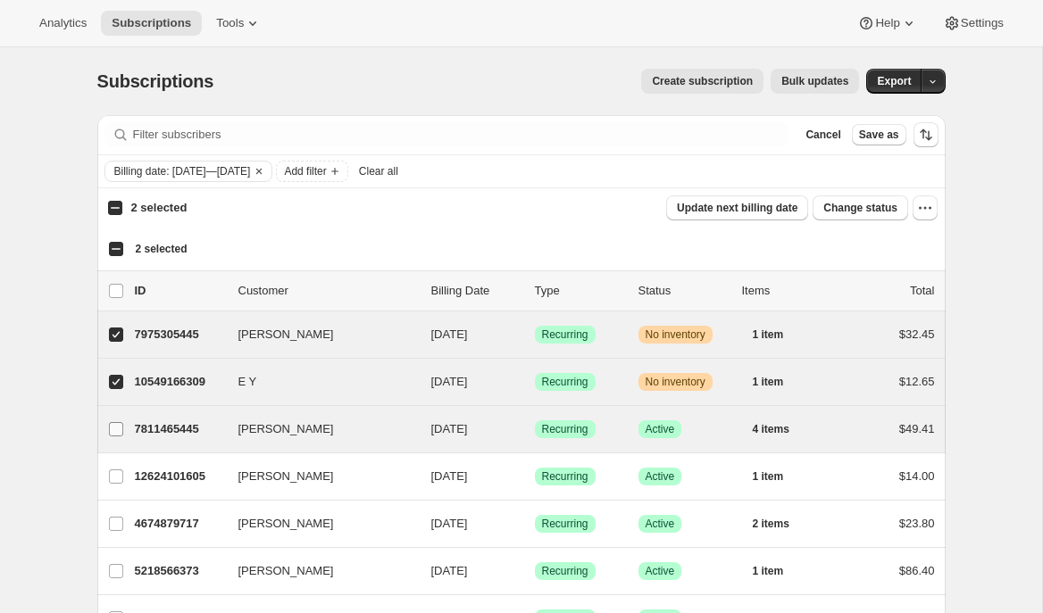
click at [112, 422] on input "Emily Yuhas" at bounding box center [116, 429] width 14 height 14
checkbox input "true"
click at [808, 85] on span "Bulk updates" at bounding box center [814, 81] width 67 height 14
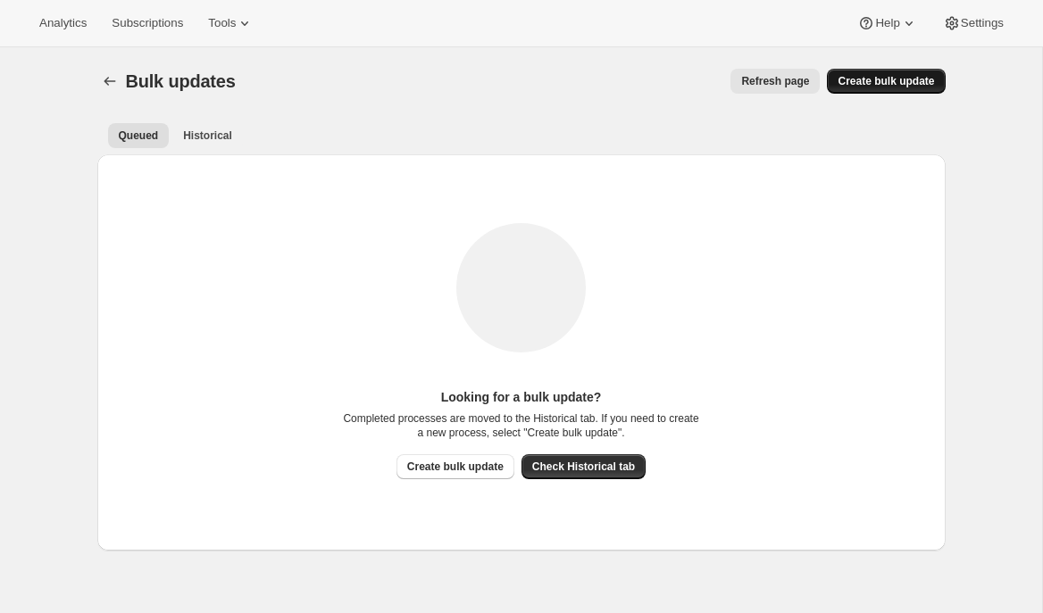
click at [895, 83] on span "Create bulk update" at bounding box center [885, 81] width 96 height 14
select select "14"
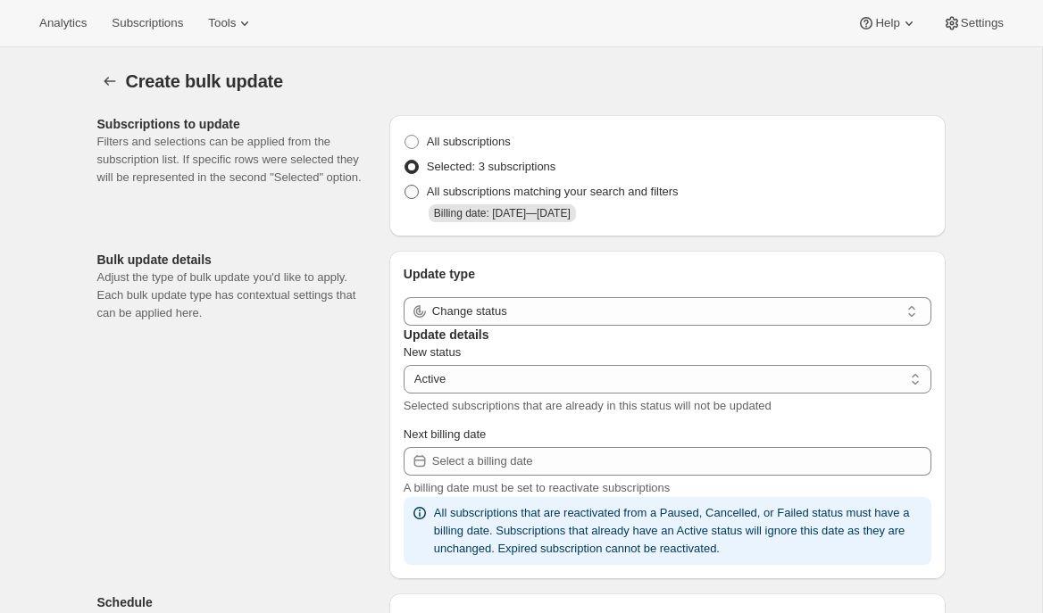
click at [526, 198] on span "All subscriptions matching your search and filters" at bounding box center [553, 191] width 252 height 13
click at [405, 186] on input "All subscriptions matching your search and filters" at bounding box center [404, 185] width 1 height 1
radio input "true"
click at [519, 173] on span "Selected: 3 subscriptions" at bounding box center [491, 166] width 129 height 13
click at [405, 161] on input "Selected: 3 subscriptions" at bounding box center [404, 160] width 1 height 1
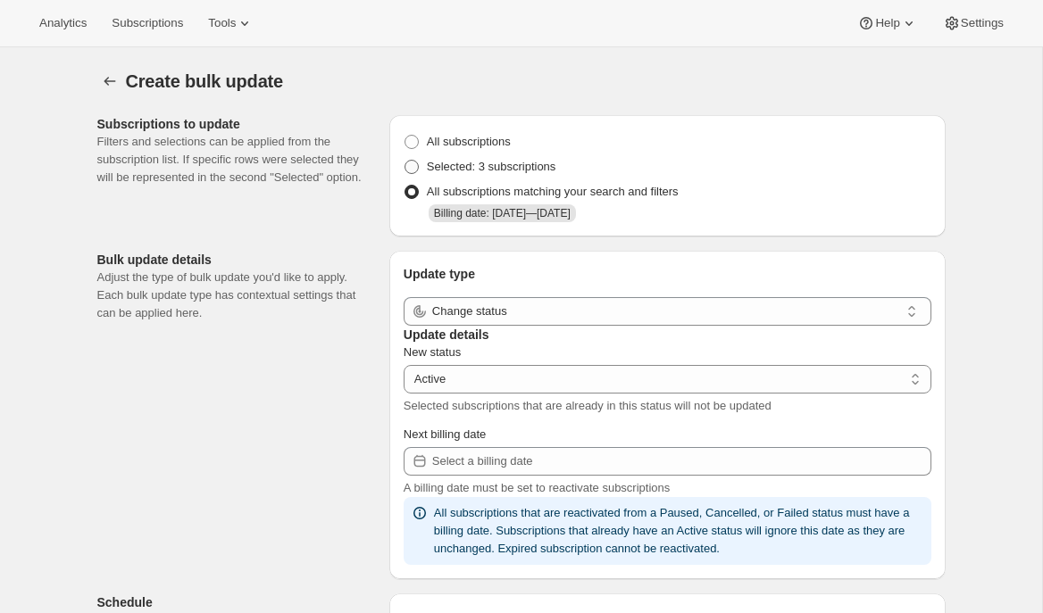
radio input "true"
click at [492, 198] on span "All subscriptions matching your search and filters" at bounding box center [553, 191] width 252 height 13
click at [405, 186] on input "All subscriptions matching your search and filters" at bounding box center [404, 185] width 1 height 1
radio input "true"
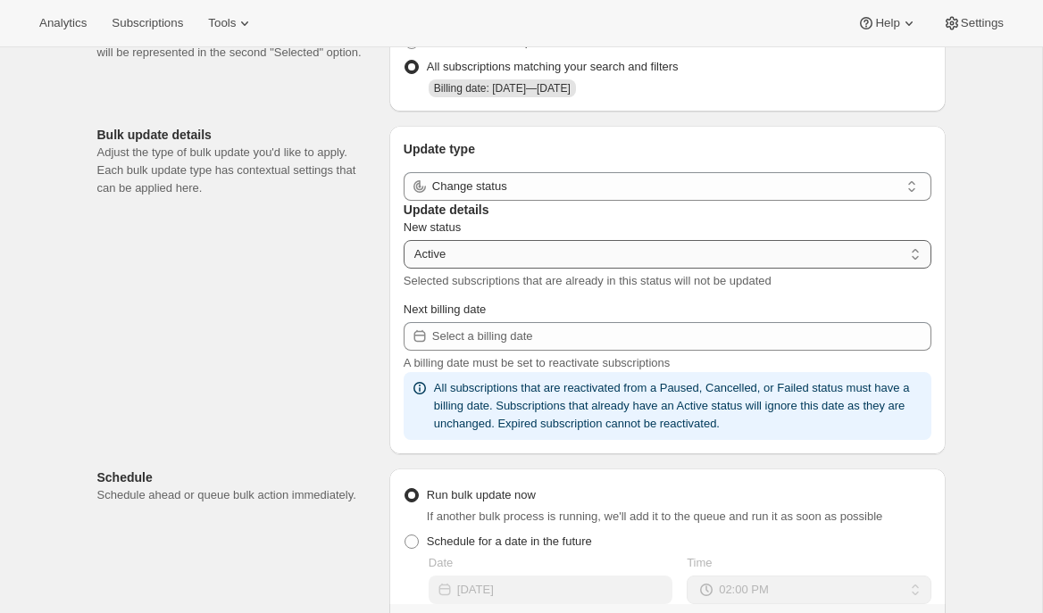
scroll to position [131, 0]
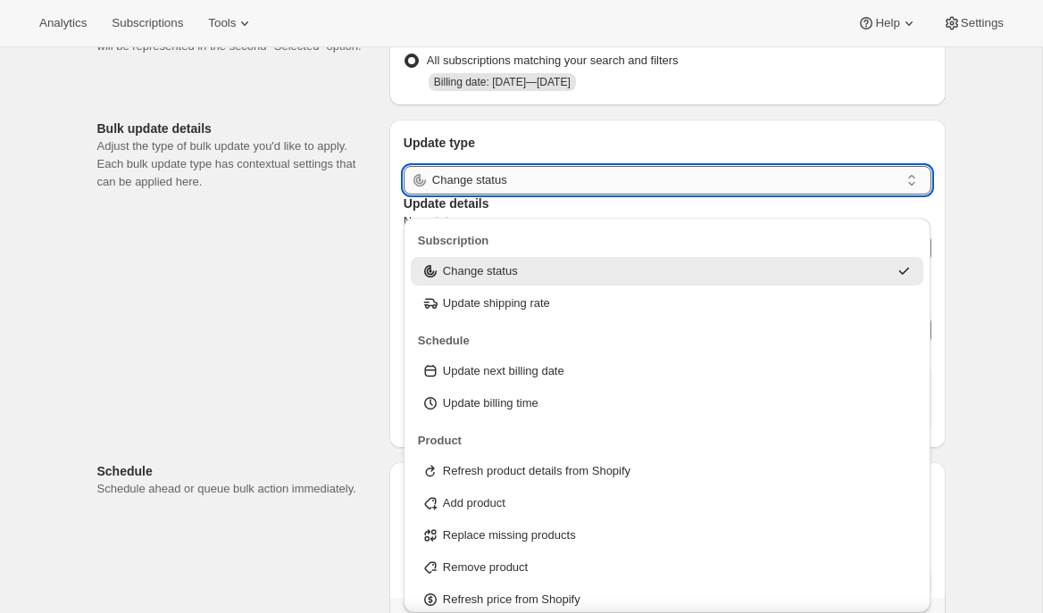
click at [556, 191] on input "Change status" at bounding box center [665, 180] width 467 height 29
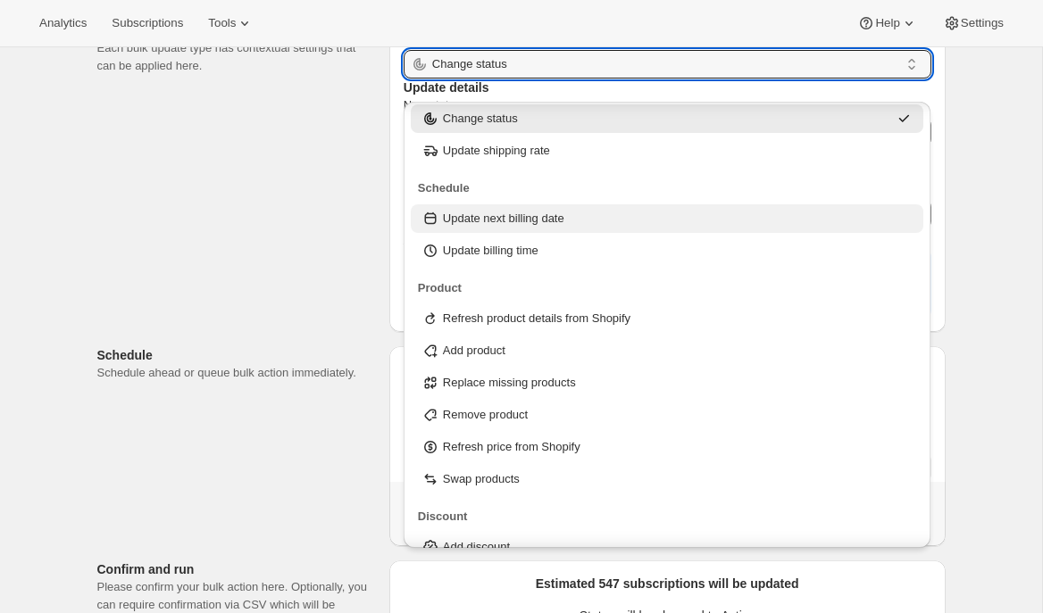
scroll to position [57, 0]
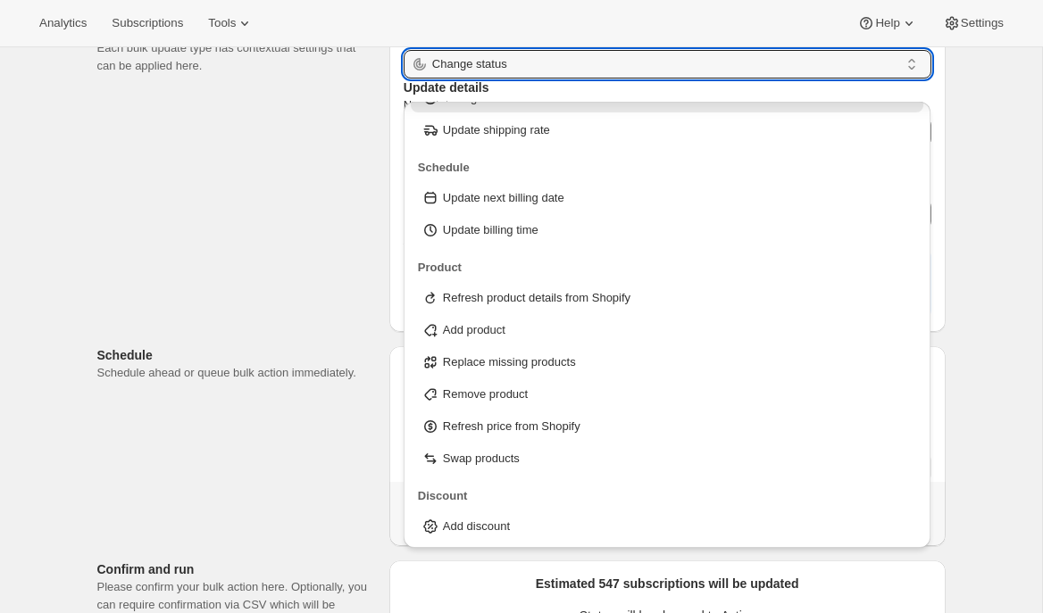
click at [331, 382] on div "Schedule Schedule ahead or queue bulk action immediately." at bounding box center [236, 364] width 278 height 36
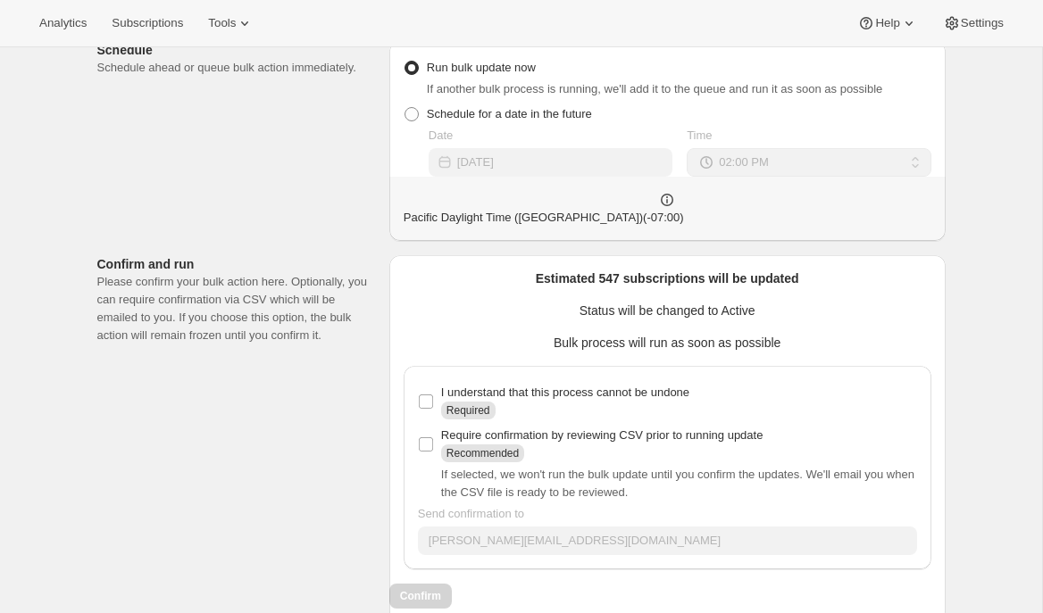
scroll to position [558, 0]
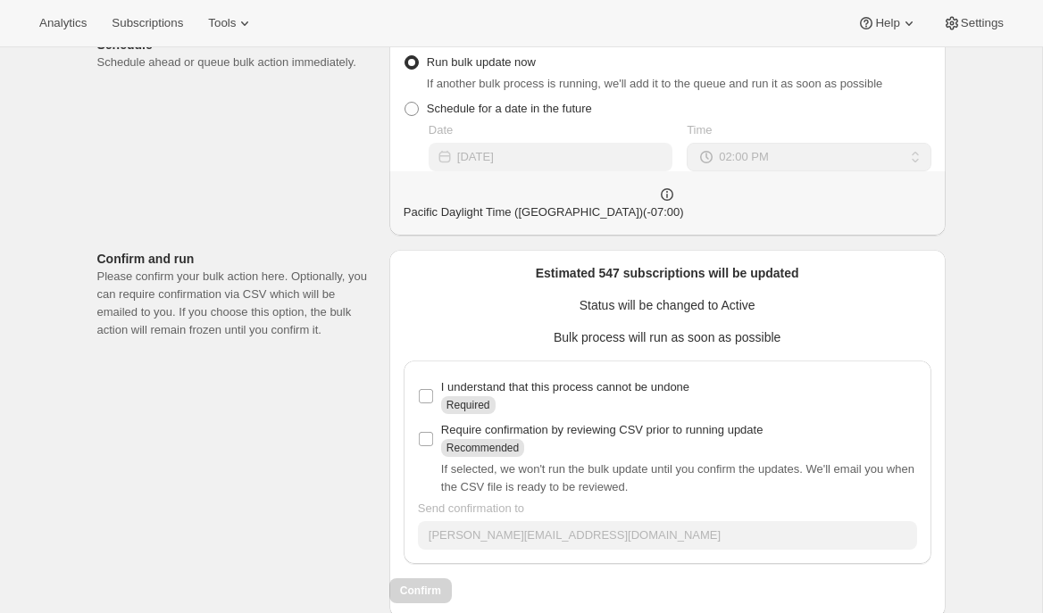
click at [212, 268] on p "Confirm and run" at bounding box center [236, 259] width 278 height 18
click at [162, 31] on button "Subscriptions" at bounding box center [147, 23] width 93 height 25
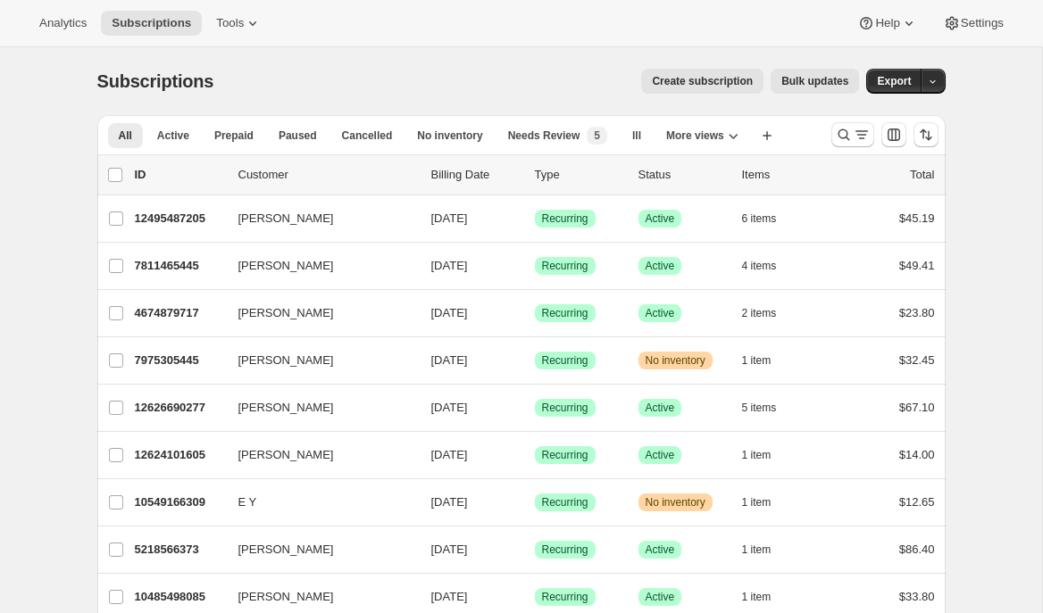
click at [828, 84] on span "Bulk updates" at bounding box center [814, 81] width 67 height 14
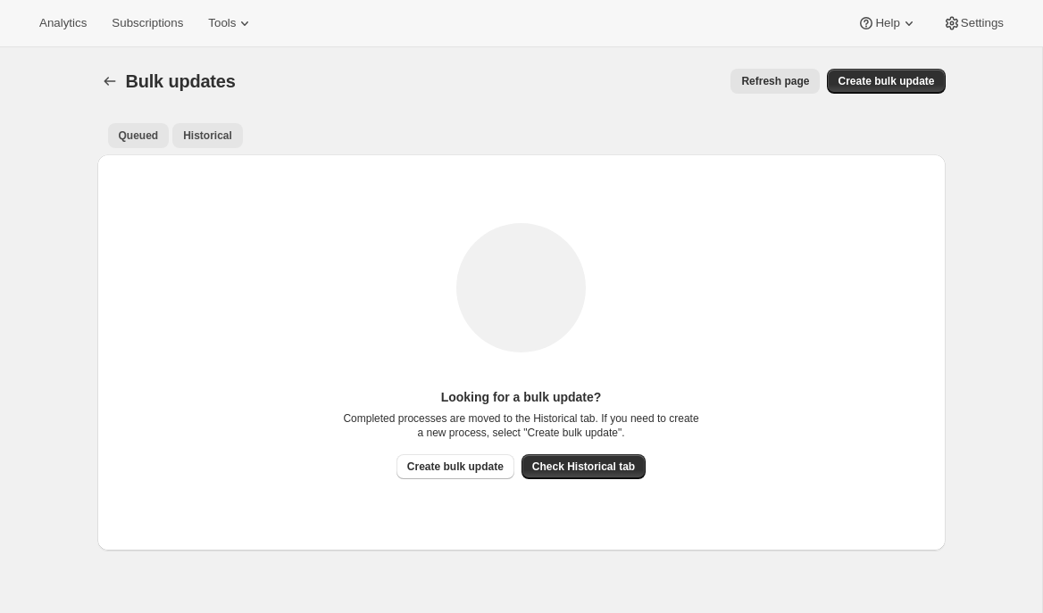
click at [211, 137] on span "Historical" at bounding box center [207, 136] width 49 height 14
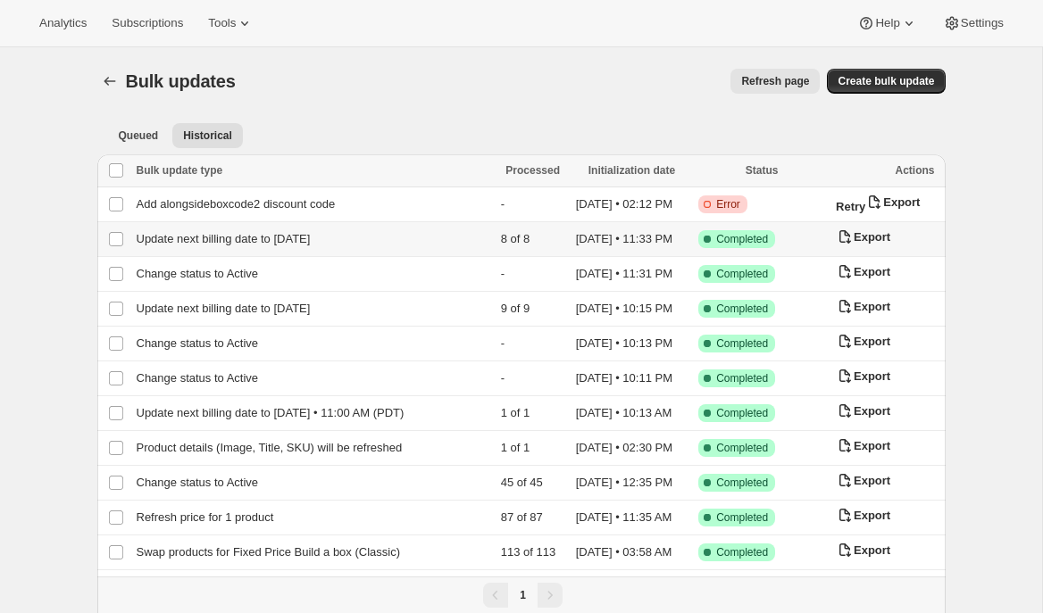
click at [184, 246] on span "Update next billing date to 2025-07-10" at bounding box center [224, 238] width 174 height 13
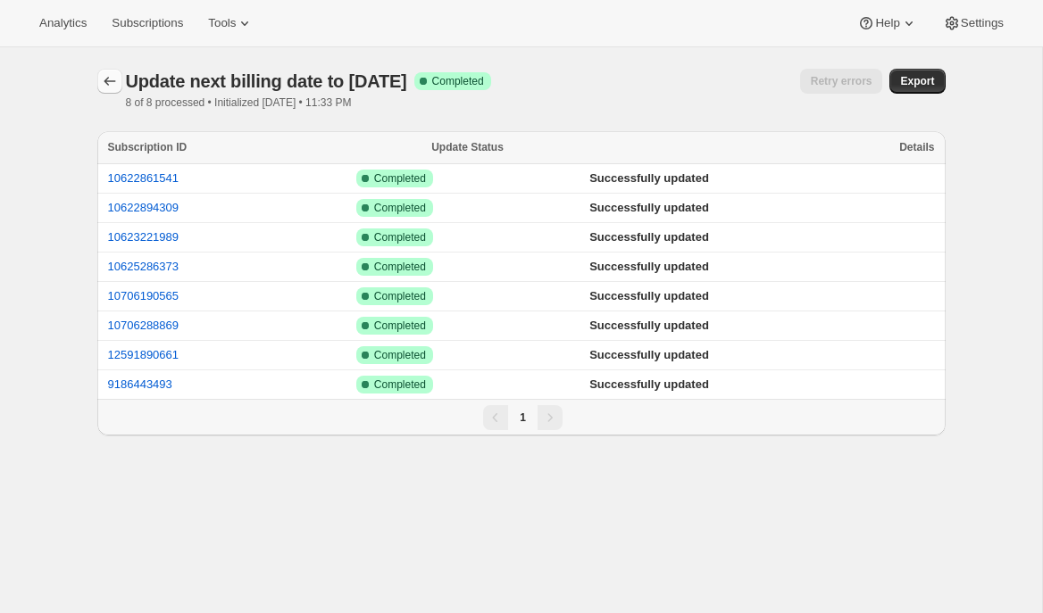
click at [111, 79] on icon "button" at bounding box center [110, 81] width 18 height 18
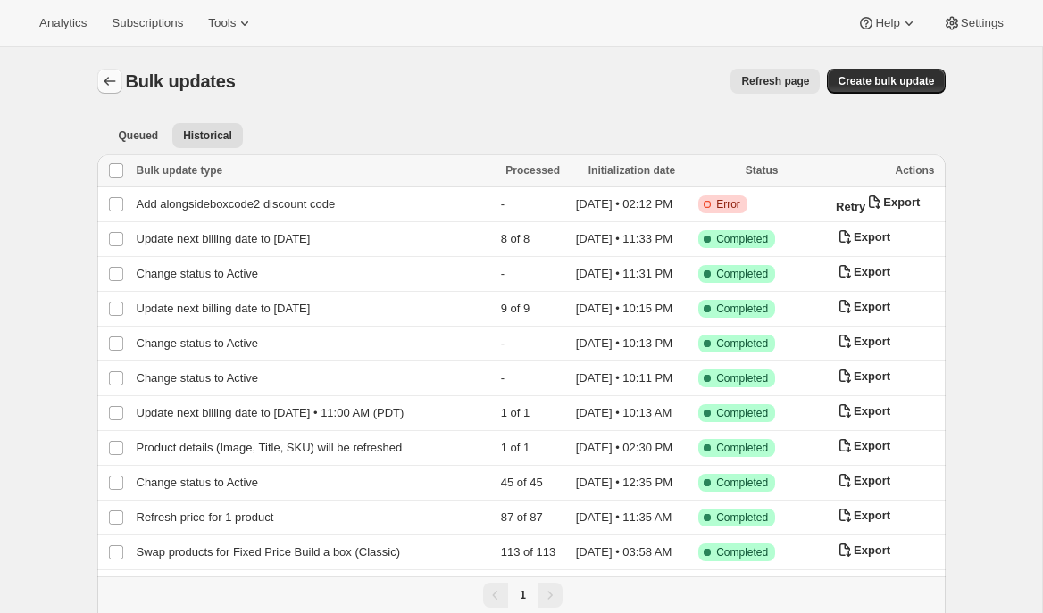
click at [108, 77] on icon "Bulk updates" at bounding box center [110, 81] width 18 height 18
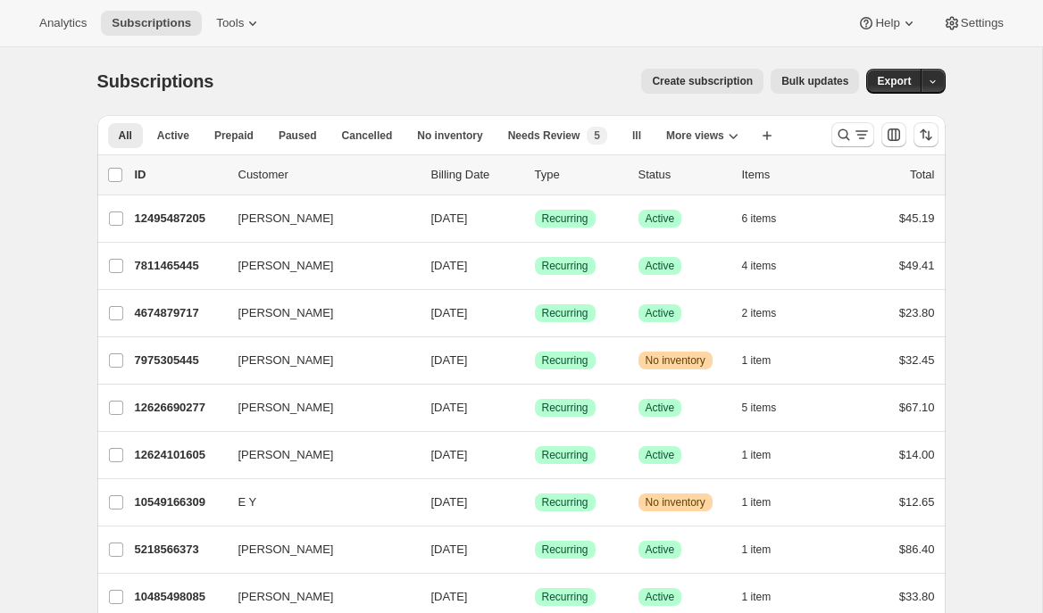
click at [820, 82] on span "Bulk updates" at bounding box center [814, 81] width 67 height 14
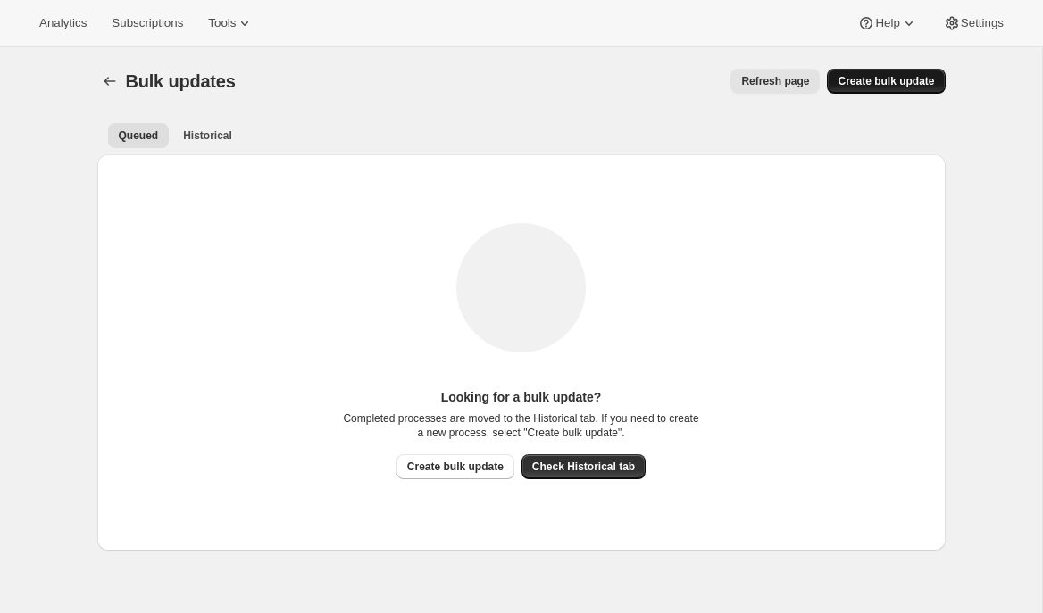
click at [880, 79] on span "Create bulk update" at bounding box center [885, 81] width 96 height 14
select select "14"
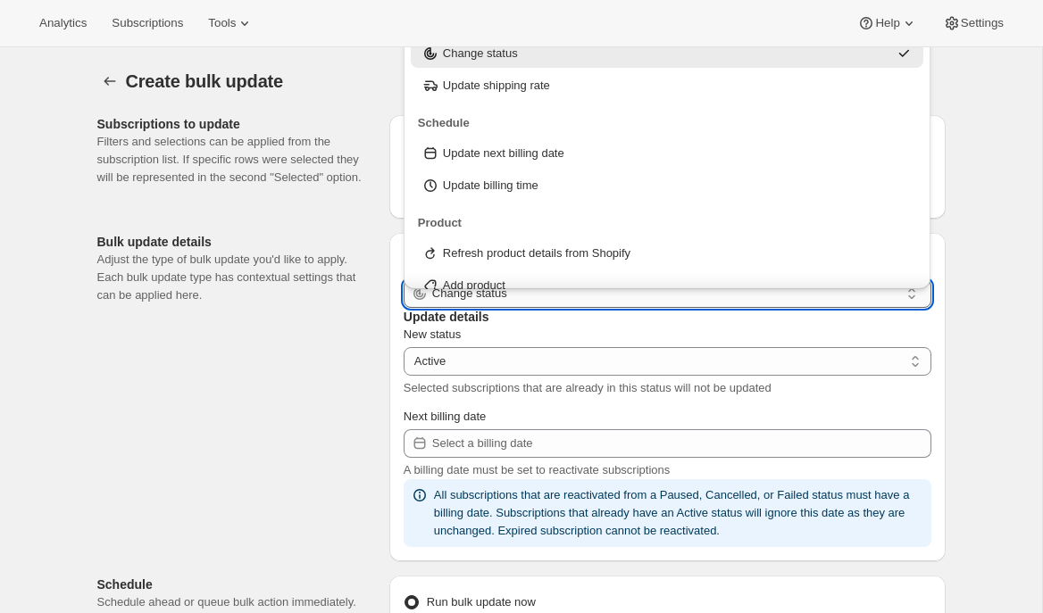
click at [572, 307] on input "Change status" at bounding box center [665, 293] width 467 height 29
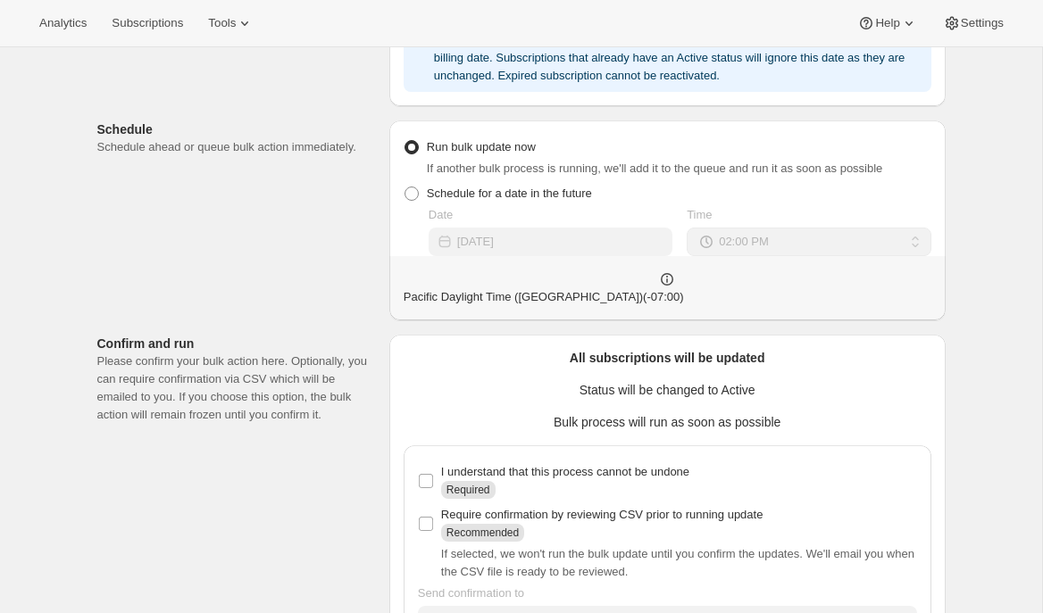
scroll to position [125, 0]
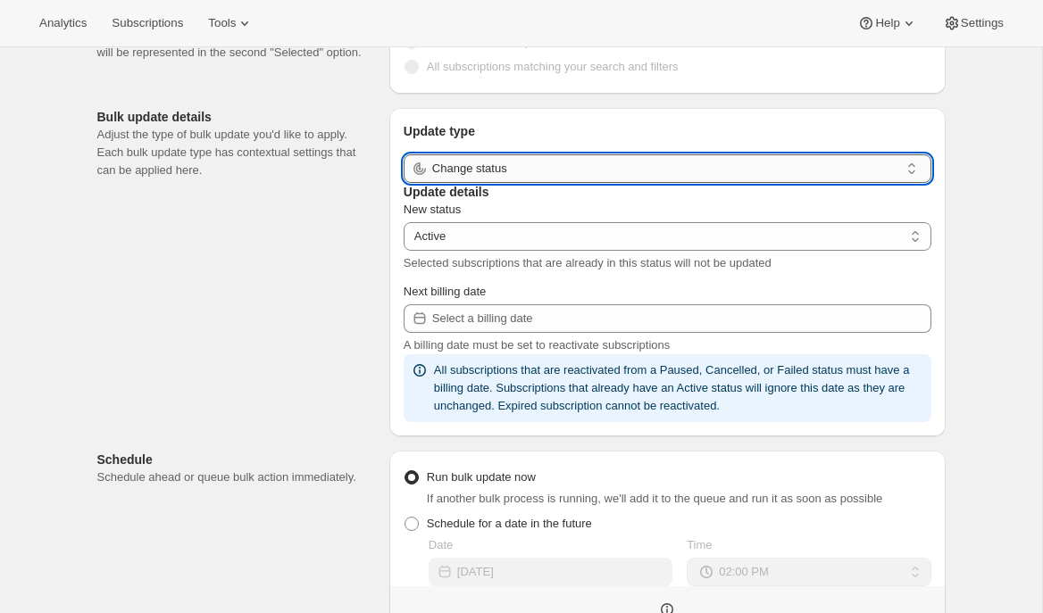
click at [562, 183] on input "Change status" at bounding box center [665, 168] width 467 height 29
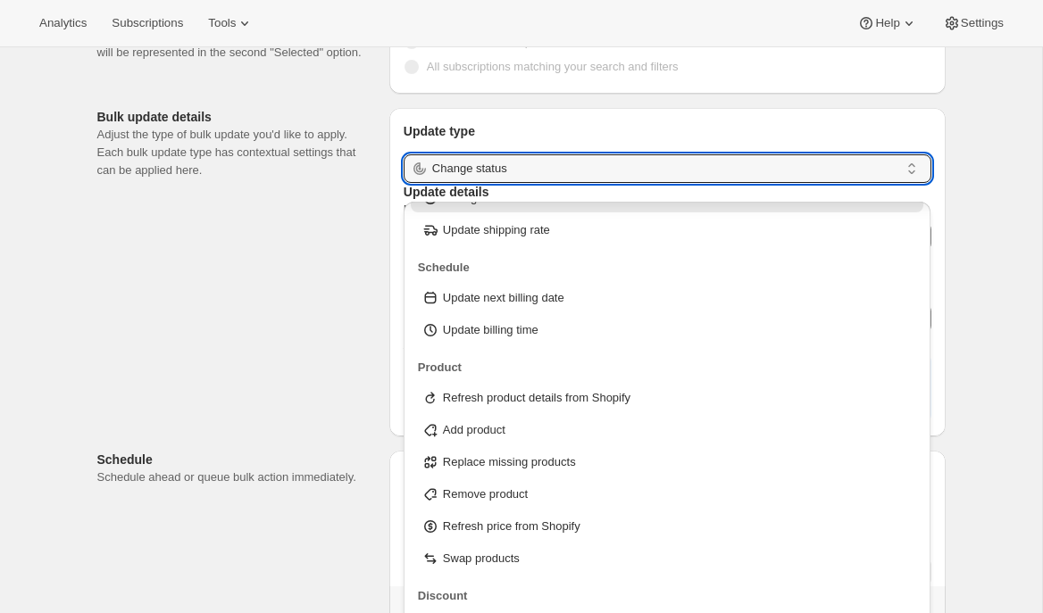
scroll to position [57, 0]
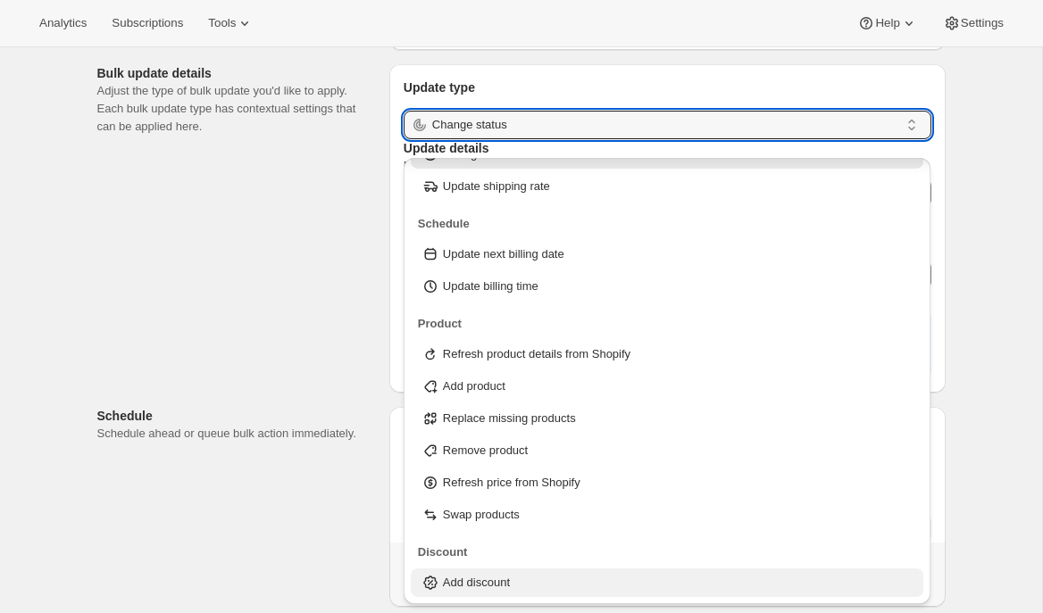
click at [462, 580] on p "Add discount" at bounding box center [476, 583] width 67 height 18
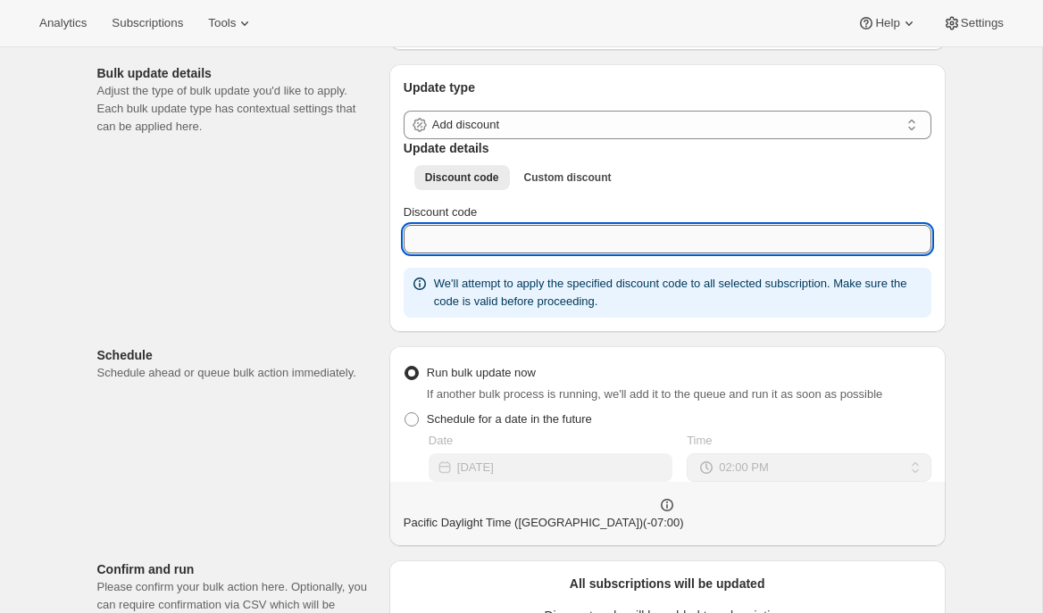
click at [429, 254] on input "Discount code" at bounding box center [668, 239] width 528 height 29
click at [554, 185] on span "Custom discount" at bounding box center [567, 178] width 87 height 14
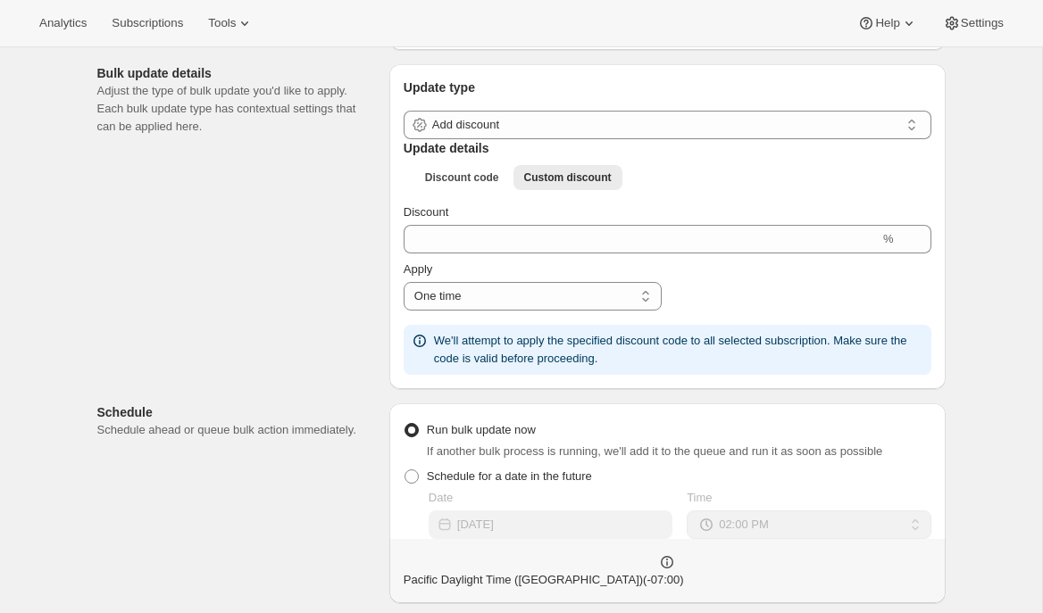
click at [355, 290] on div "Subscriptions to update Filters and selections can be applied from the subscrip…" at bounding box center [514, 458] width 862 height 1053
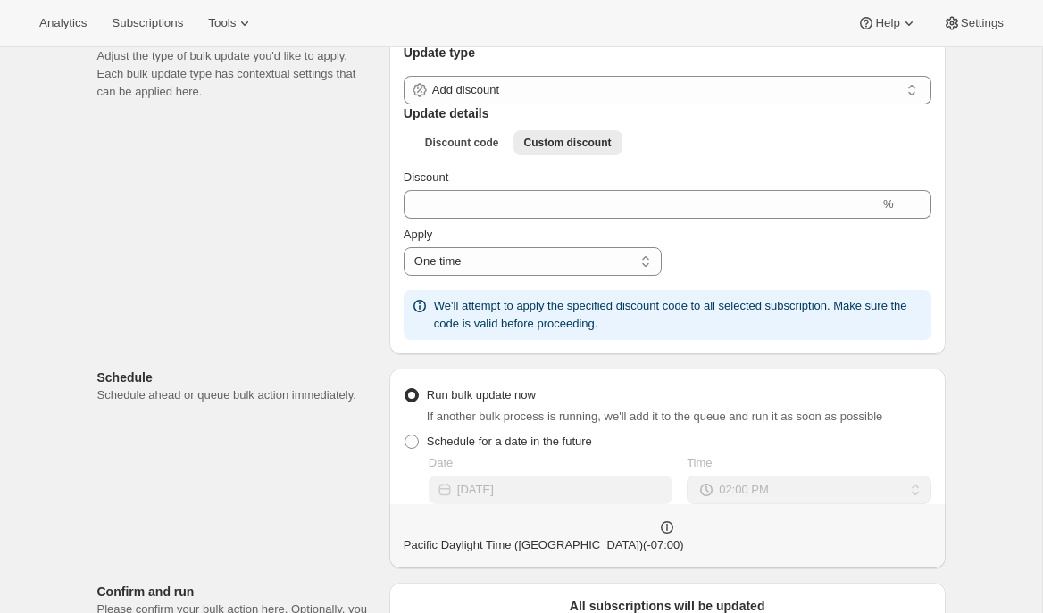
scroll to position [201, 0]
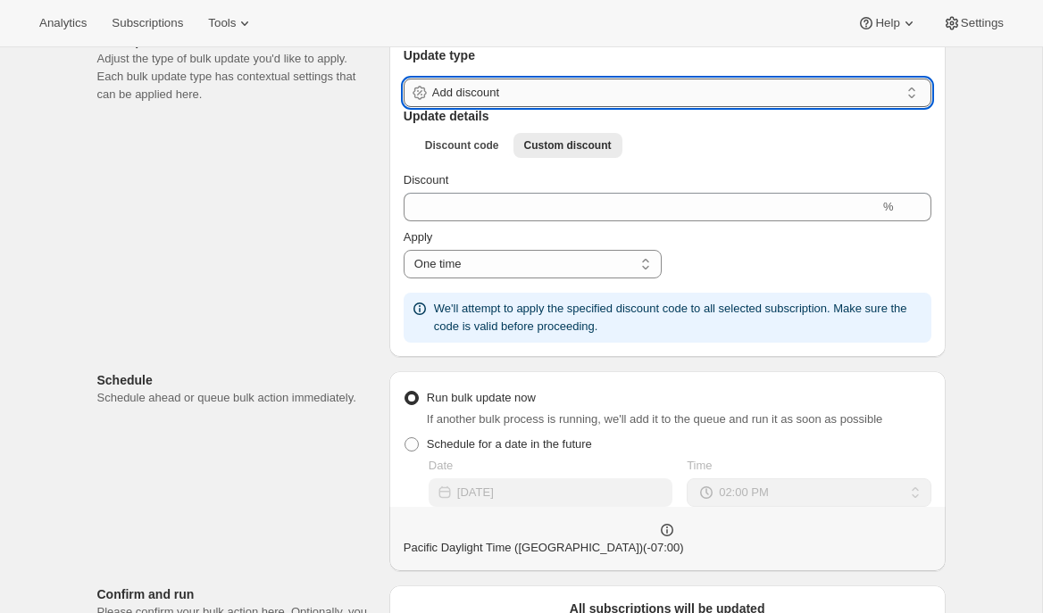
click at [668, 107] on input "Add discount" at bounding box center [665, 93] width 467 height 29
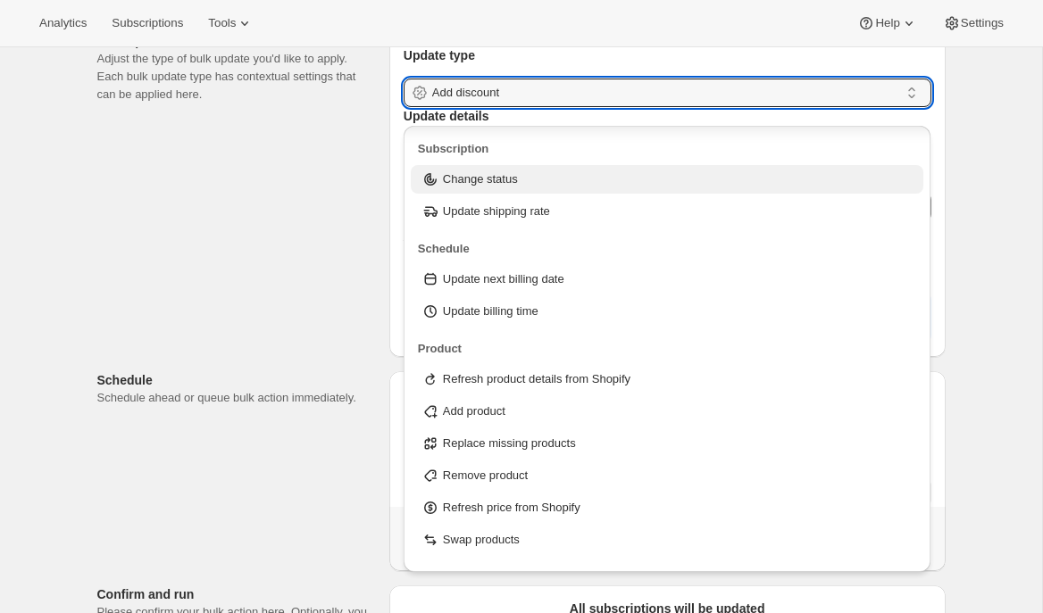
scroll to position [57, 0]
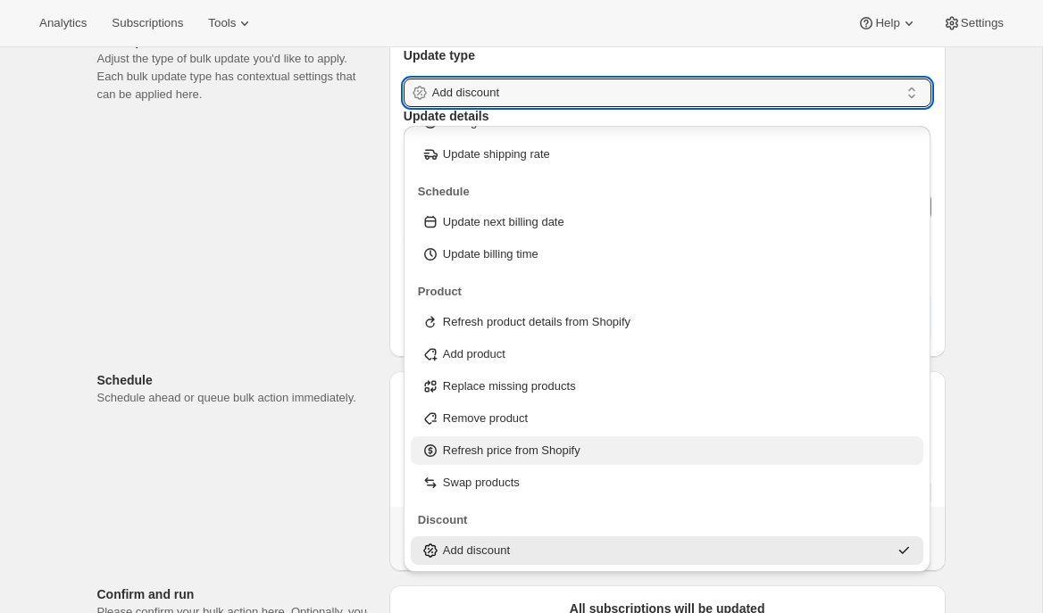
click at [557, 448] on p "Refresh price from Shopify" at bounding box center [511, 451] width 137 height 18
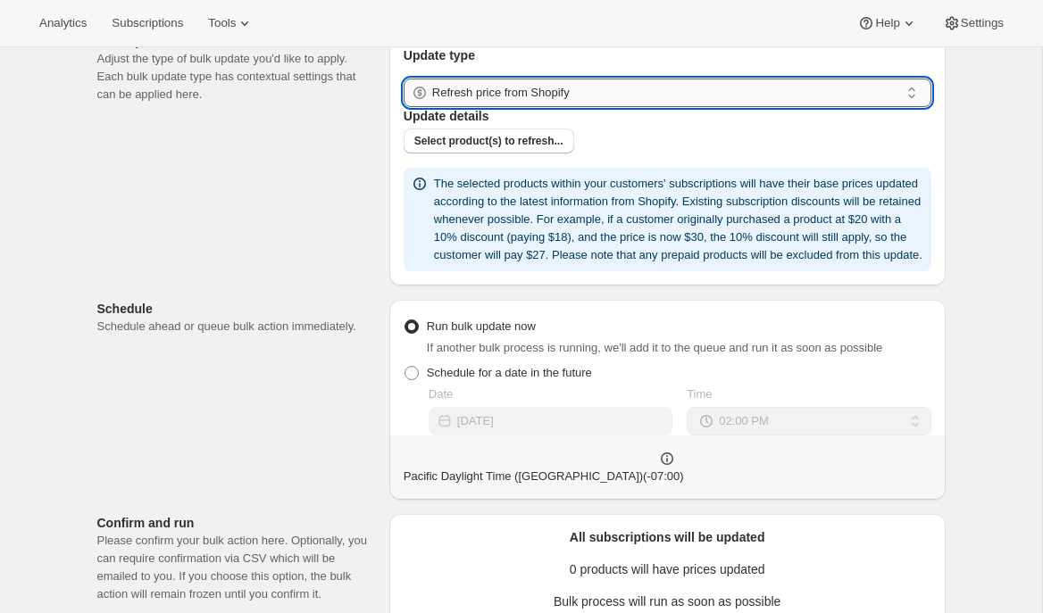
click at [617, 107] on input "Refresh price from Shopify" at bounding box center [665, 93] width 467 height 29
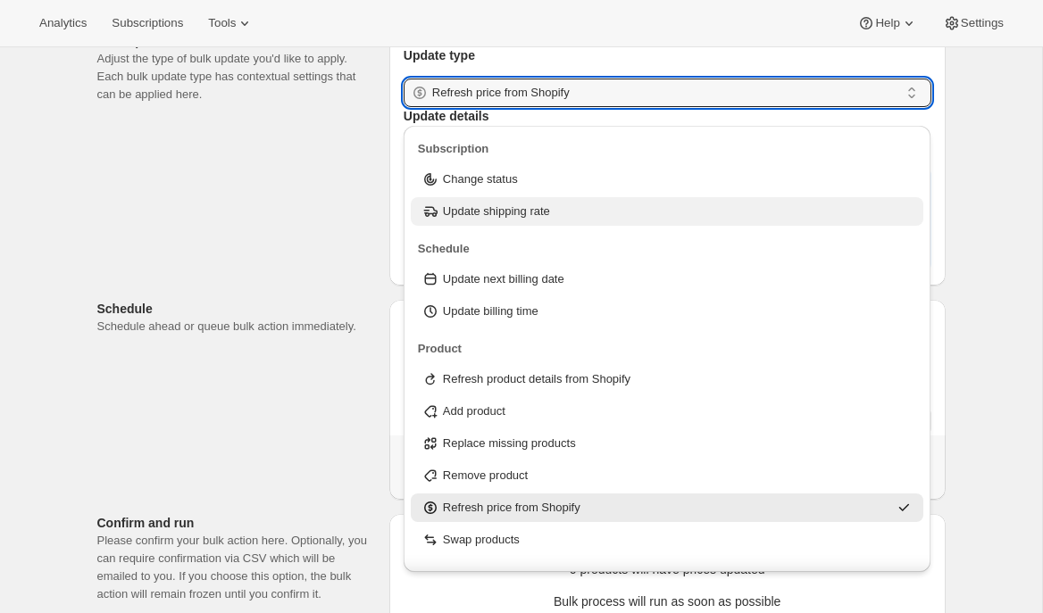
click at [585, 212] on div "Update shipping rate" at bounding box center [667, 212] width 492 height 18
type input "Update shipping rate"
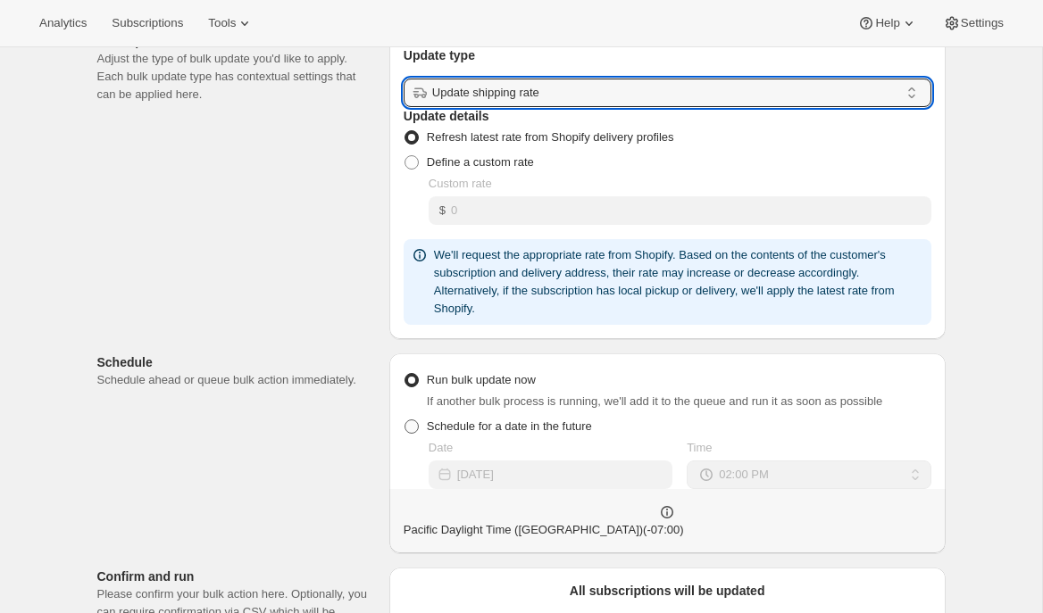
click at [467, 433] on span "Schedule for a date in the future" at bounding box center [509, 426] width 165 height 13
click at [405, 420] on input "Schedule for a date in the future" at bounding box center [404, 420] width 1 height 1
radio input "true"
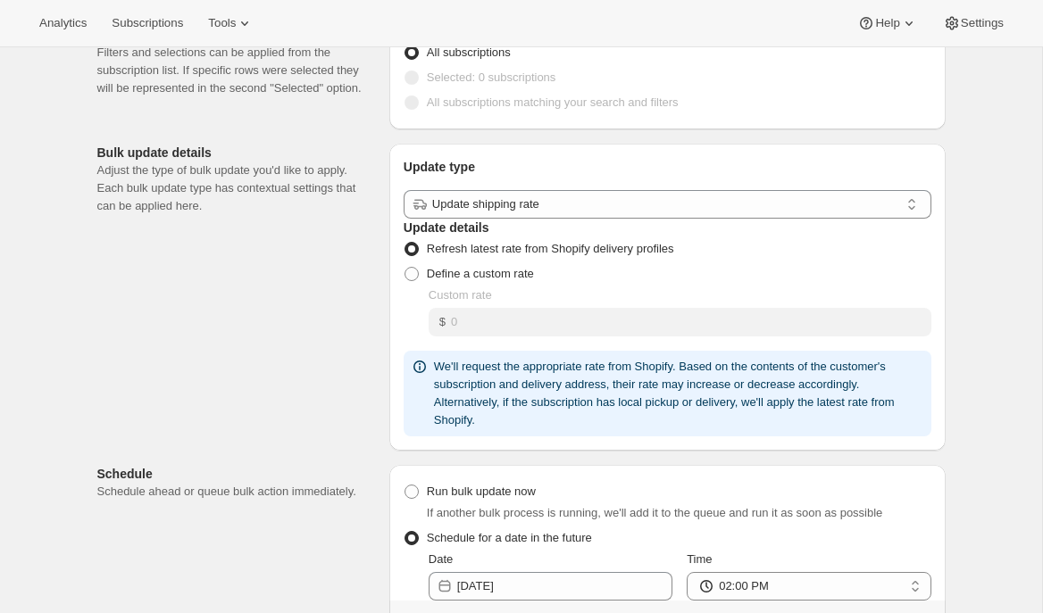
scroll to position [0, 0]
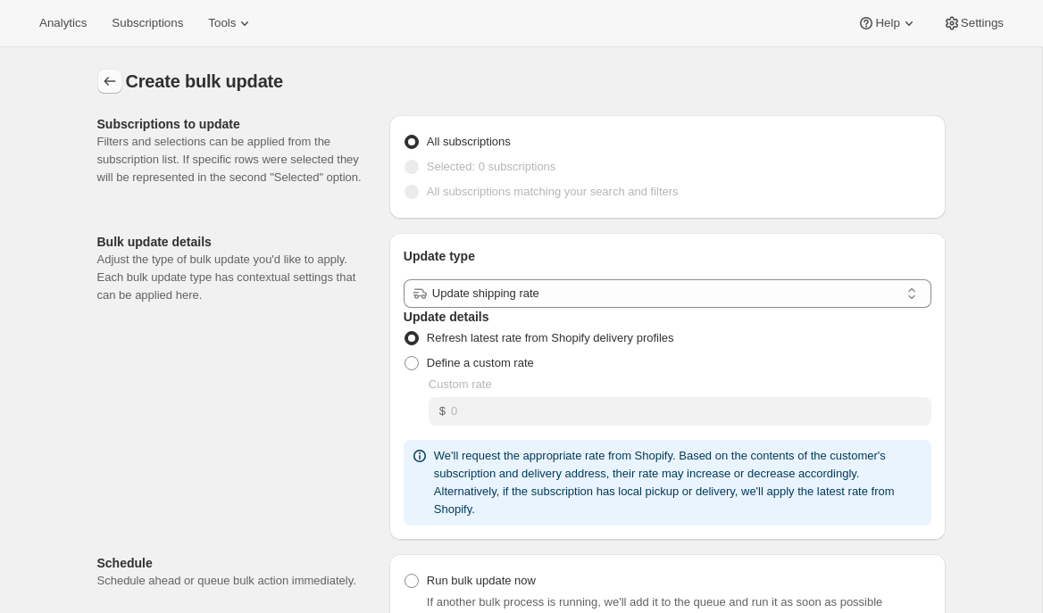
click at [112, 85] on icon "button" at bounding box center [110, 81] width 18 height 18
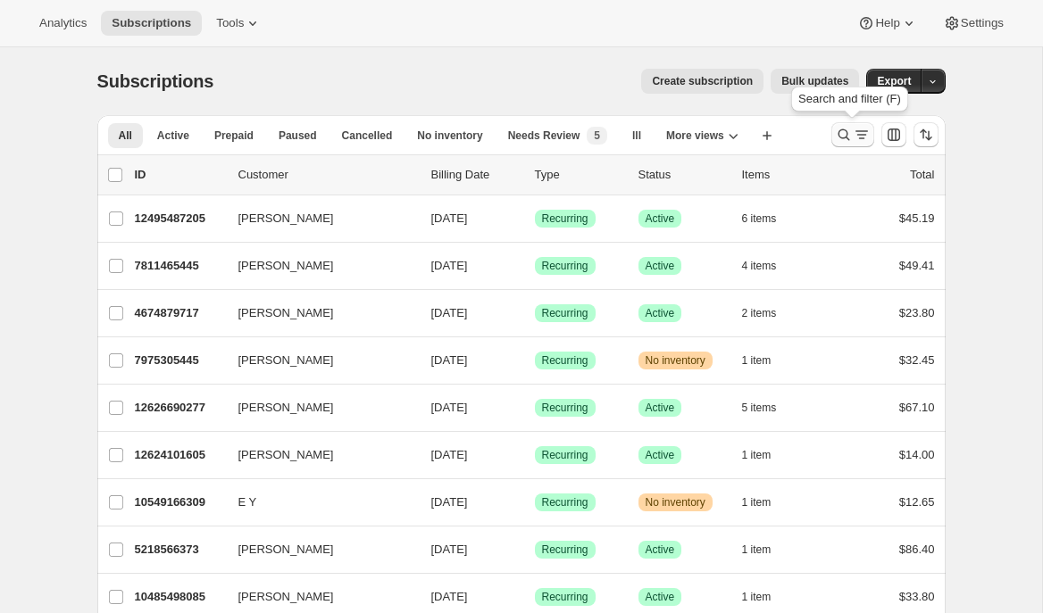
click at [835, 132] on icon "Search and filter results" at bounding box center [844, 135] width 18 height 18
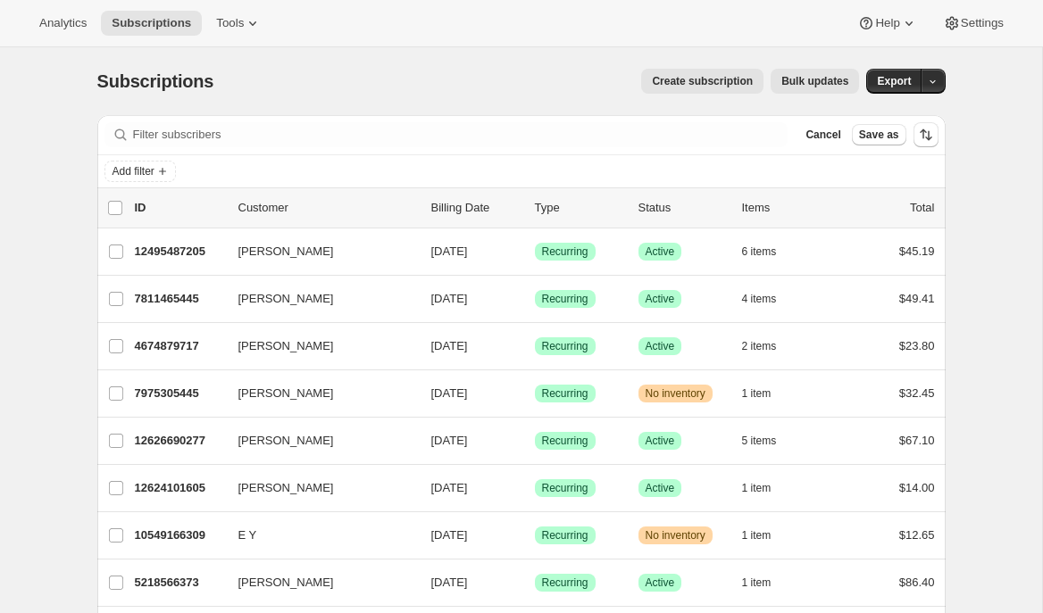
click at [556, 99] on div "Subscriptions. This page is ready Subscriptions Create subscription Bulk update…" at bounding box center [521, 81] width 848 height 68
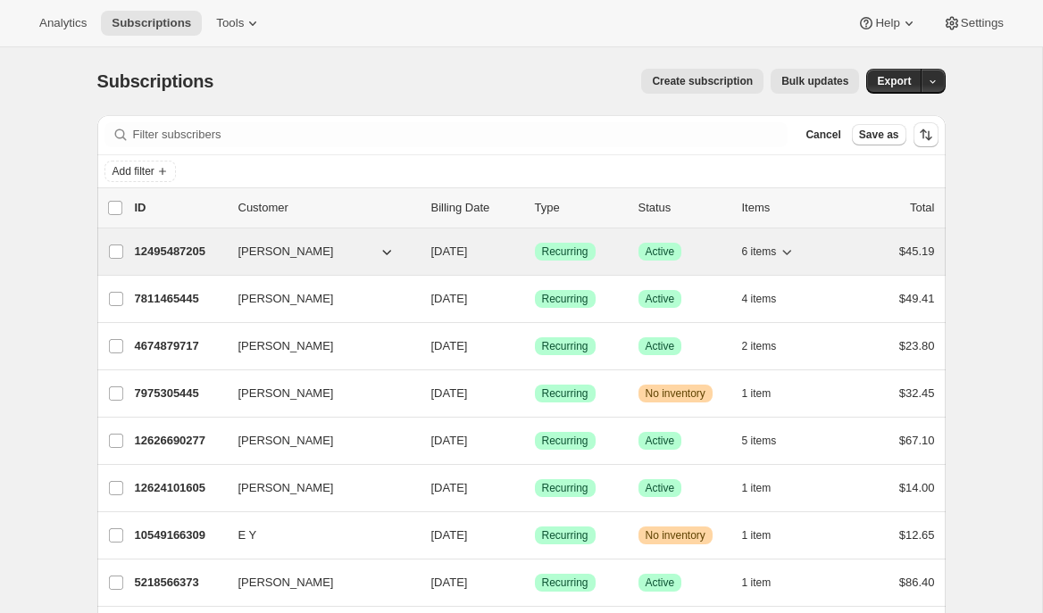
click at [184, 252] on p "12495487205" at bounding box center [179, 252] width 89 height 18
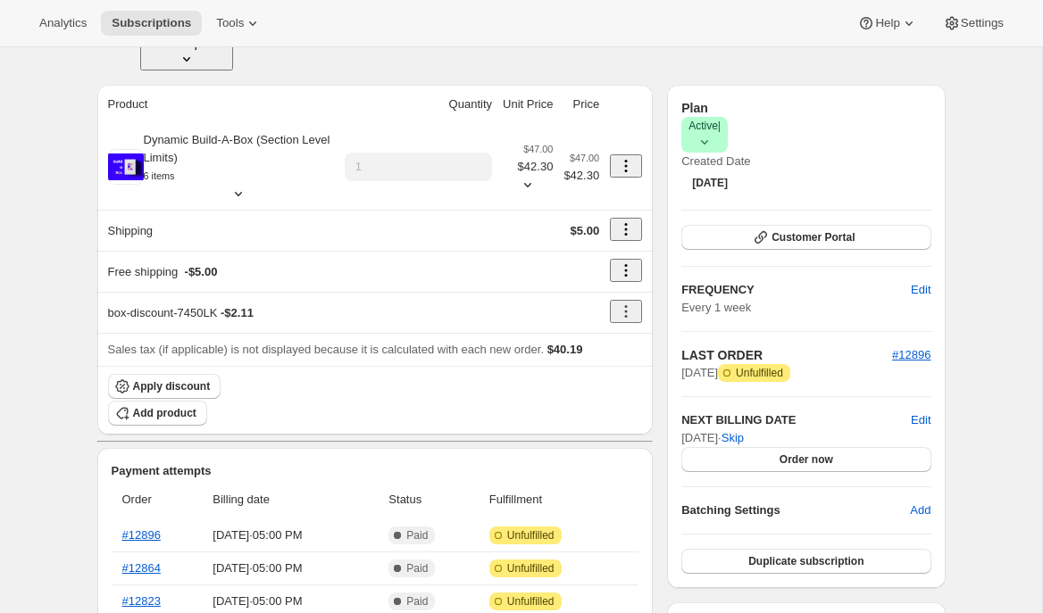
scroll to position [49, 0]
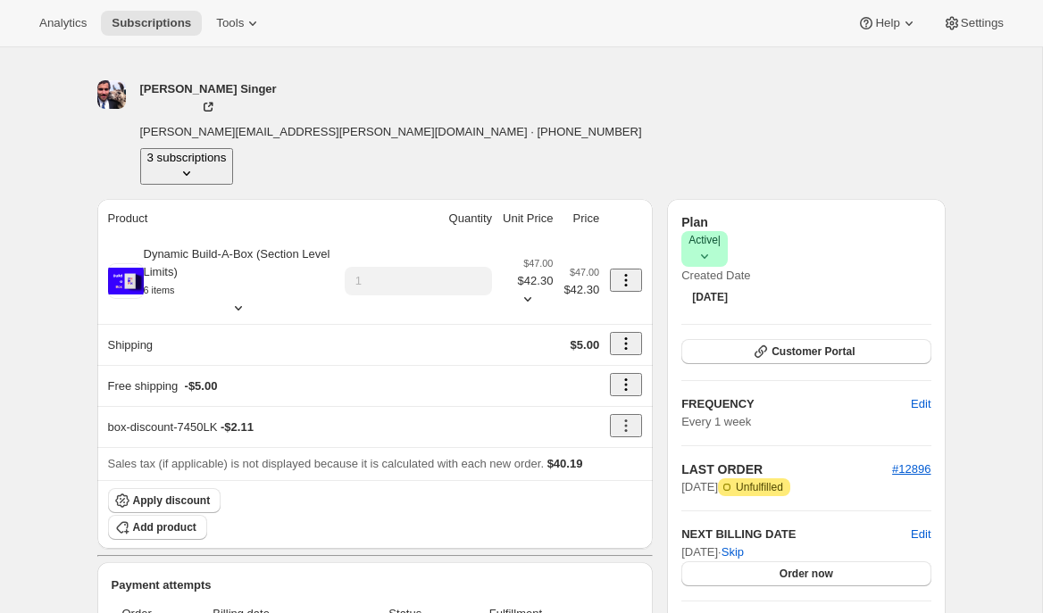
click at [187, 87] on div "Brian Singer" at bounding box center [208, 98] width 137 height 36
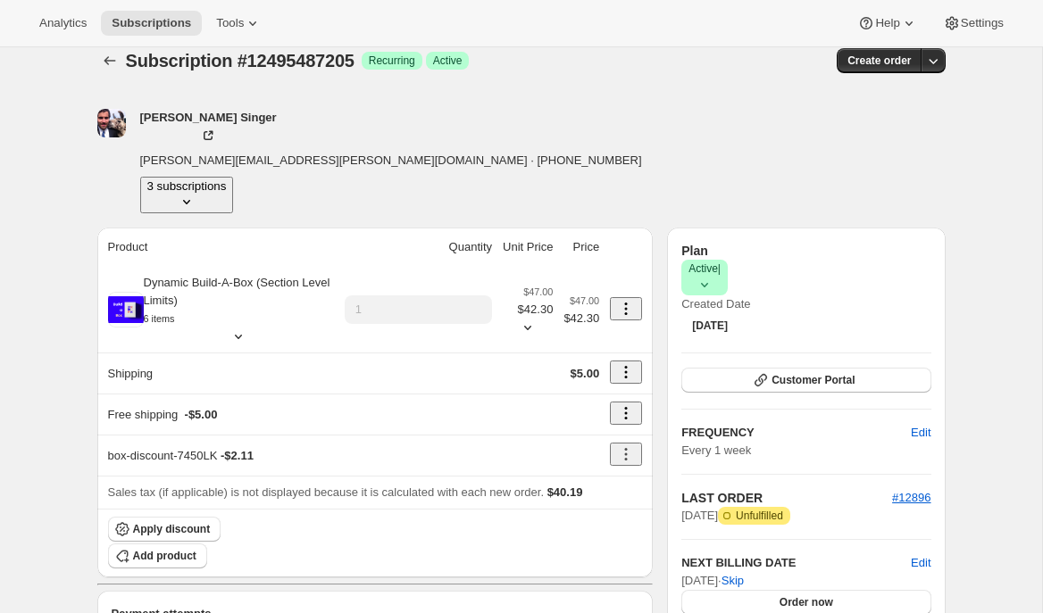
scroll to position [0, 0]
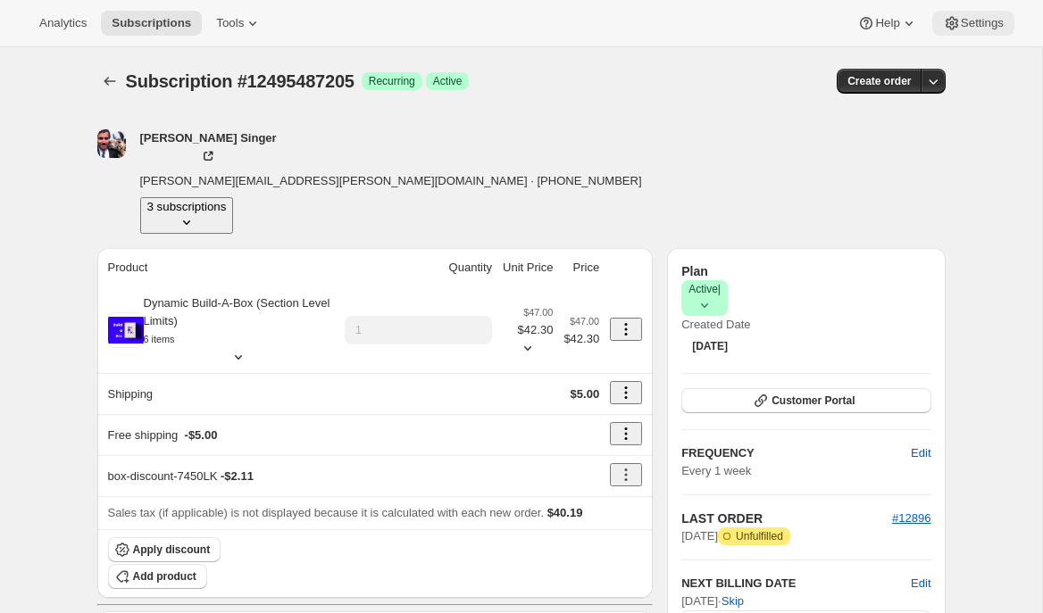
click at [973, 26] on span "Settings" at bounding box center [982, 23] width 43 height 14
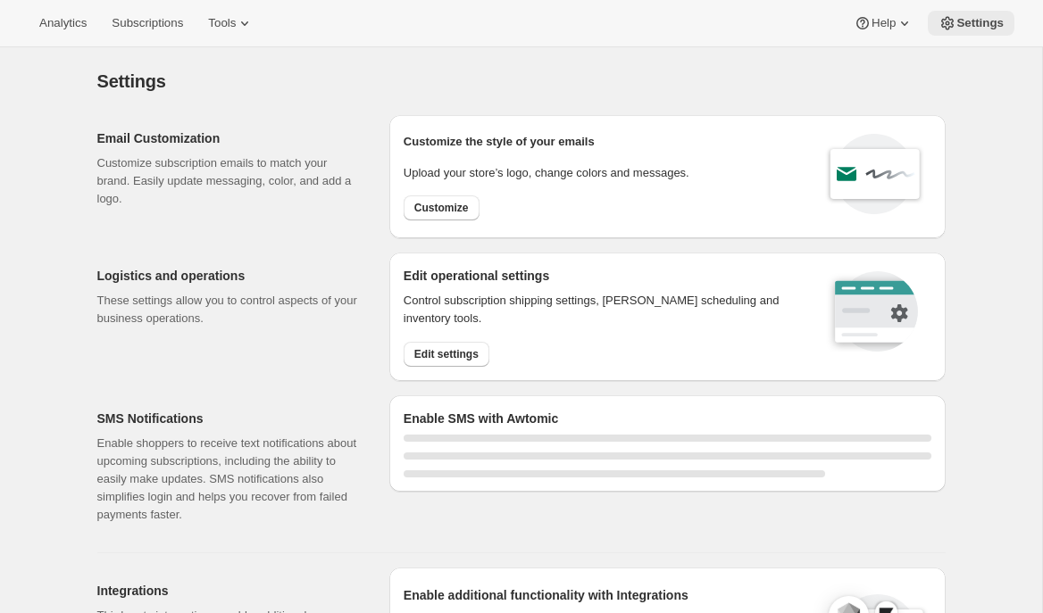
select select "22:00"
select select "09:00"
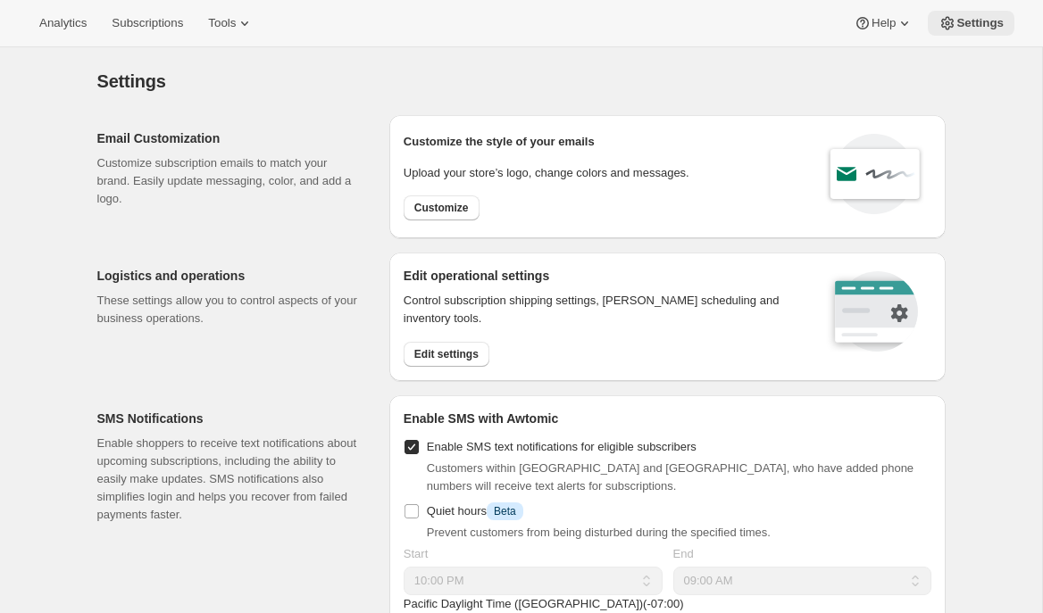
click at [963, 23] on span "Settings" at bounding box center [979, 23] width 47 height 14
click at [450, 357] on span "Edit settings" at bounding box center [446, 354] width 64 height 14
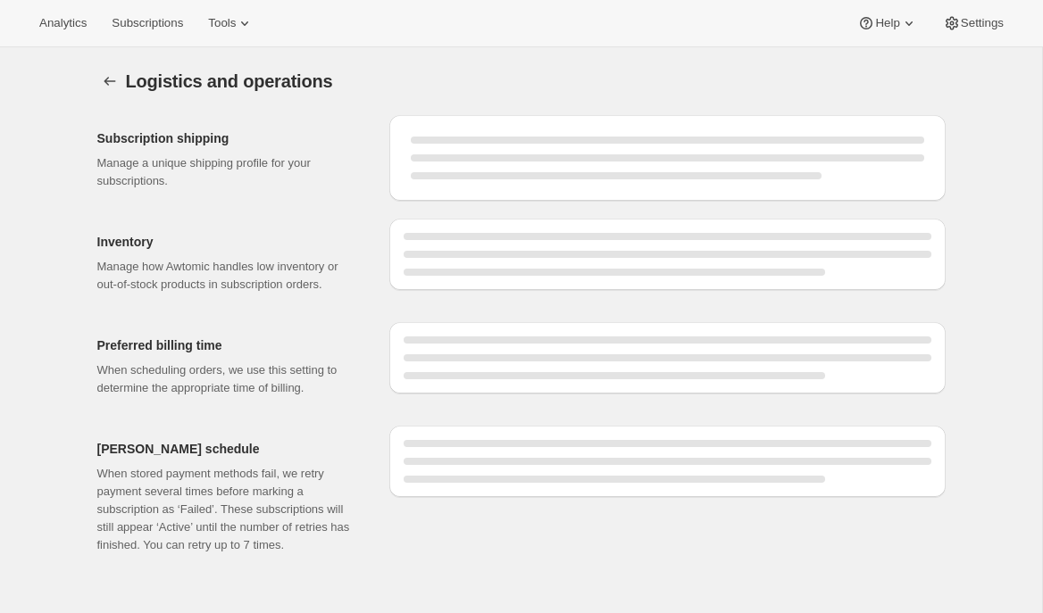
select select "DAY"
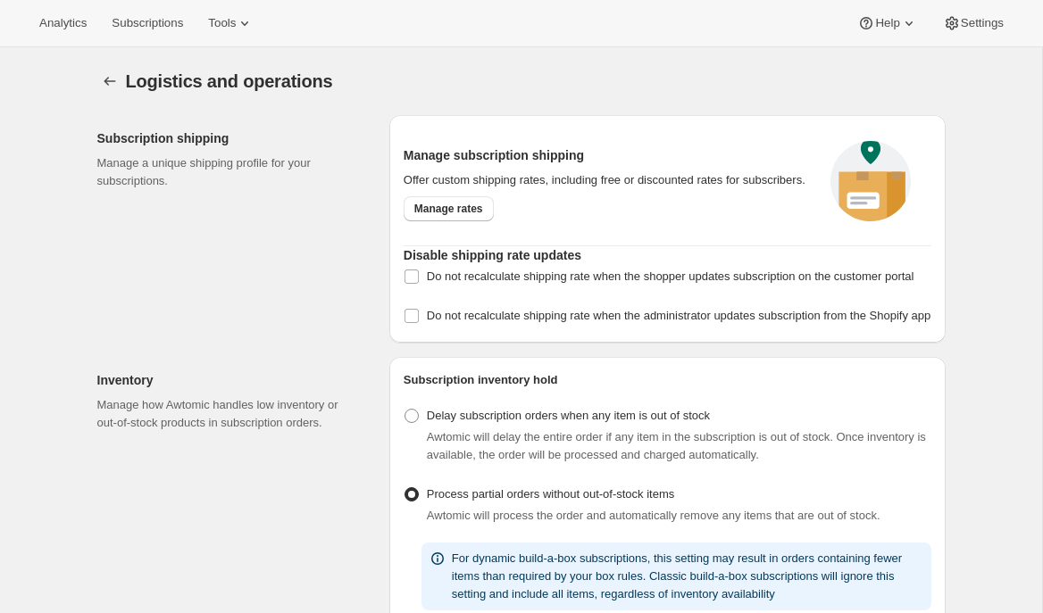
checkbox input "true"
select select "05:00"
select select "PM"
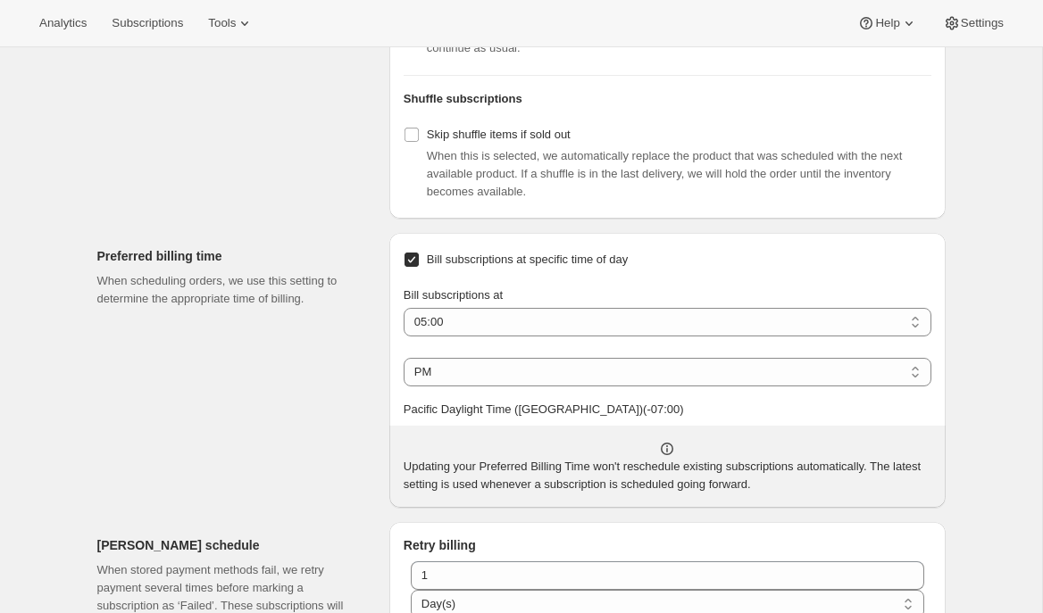
scroll to position [925, 0]
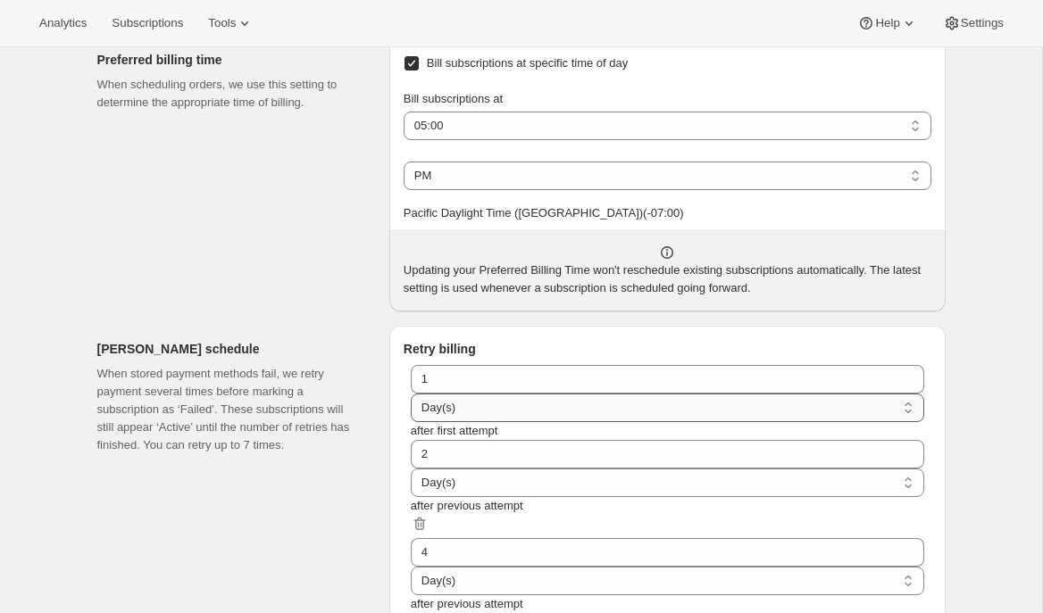
click at [640, 394] on select "Hour(s) Day(s)" at bounding box center [667, 408] width 513 height 29
click at [581, 394] on select "Hour(s) Day(s)" at bounding box center [667, 408] width 513 height 29
click at [635, 394] on select "Hour(s) Day(s)" at bounding box center [667, 408] width 513 height 29
select select "DAY"
click at [581, 394] on select "Hour(s) Day(s)" at bounding box center [667, 408] width 513 height 29
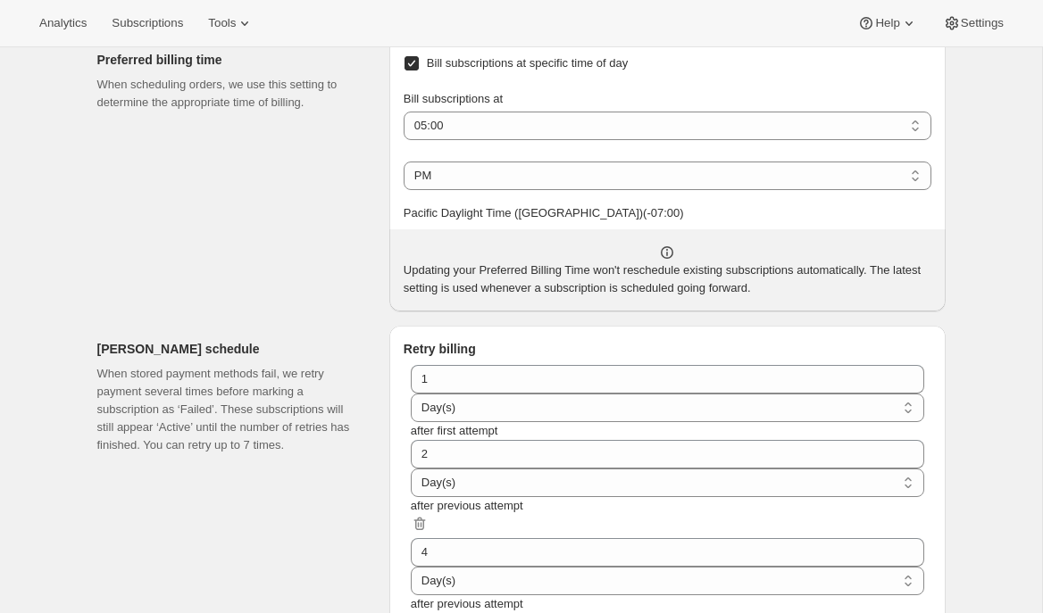
click at [959, 286] on div "Logistics and operations. This page is ready Logistics and operations Subscript…" at bounding box center [521, 4] width 891 height 1764
click at [962, 21] on span "Settings" at bounding box center [982, 23] width 43 height 14
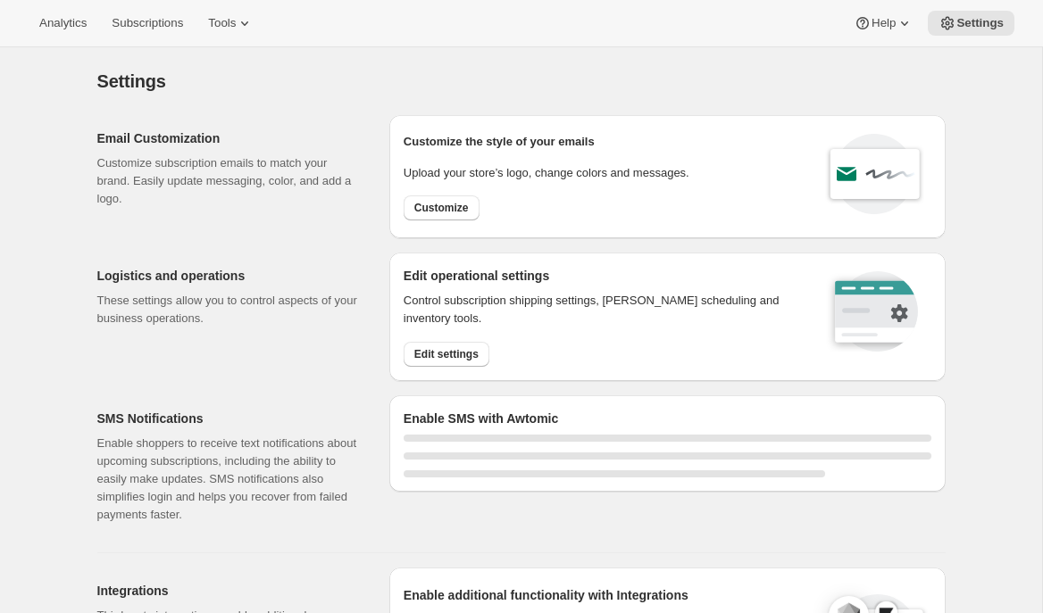
select select "22:00"
select select "09:00"
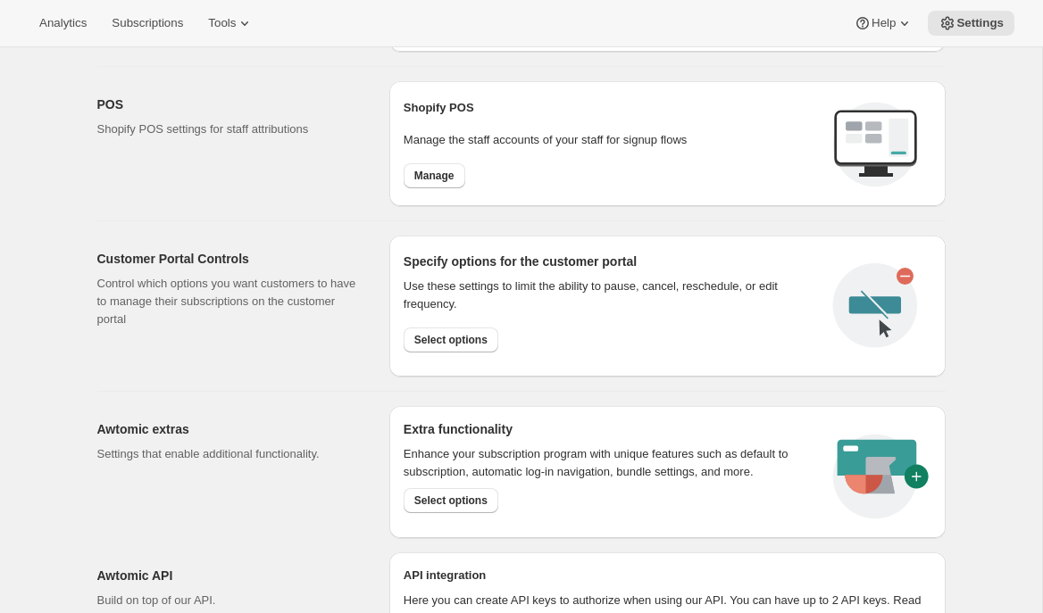
scroll to position [802, 0]
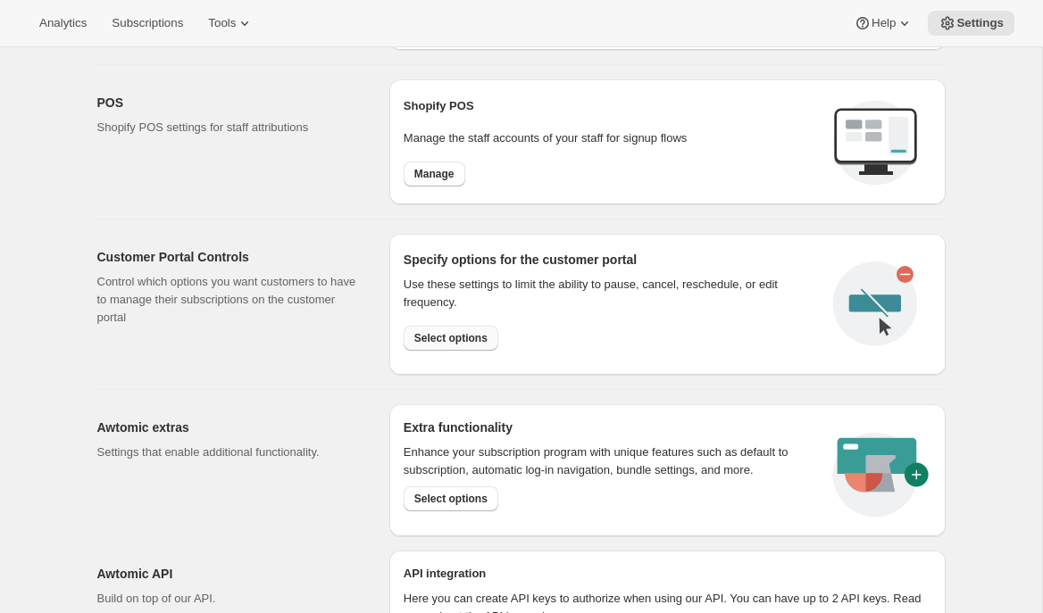
click at [463, 337] on span "Select options" at bounding box center [450, 338] width 73 height 14
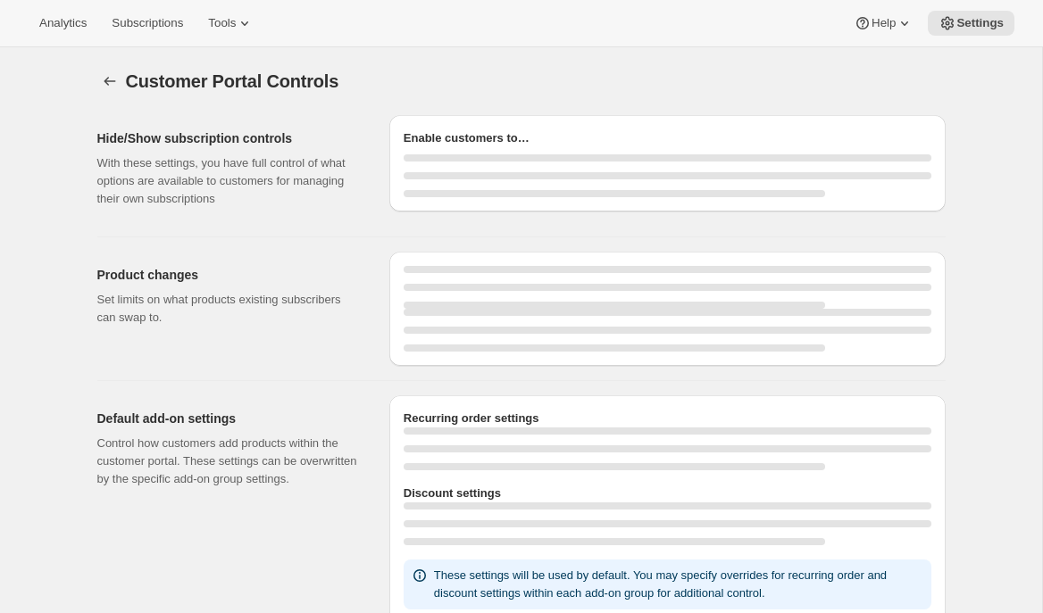
select select "INTERVAL"
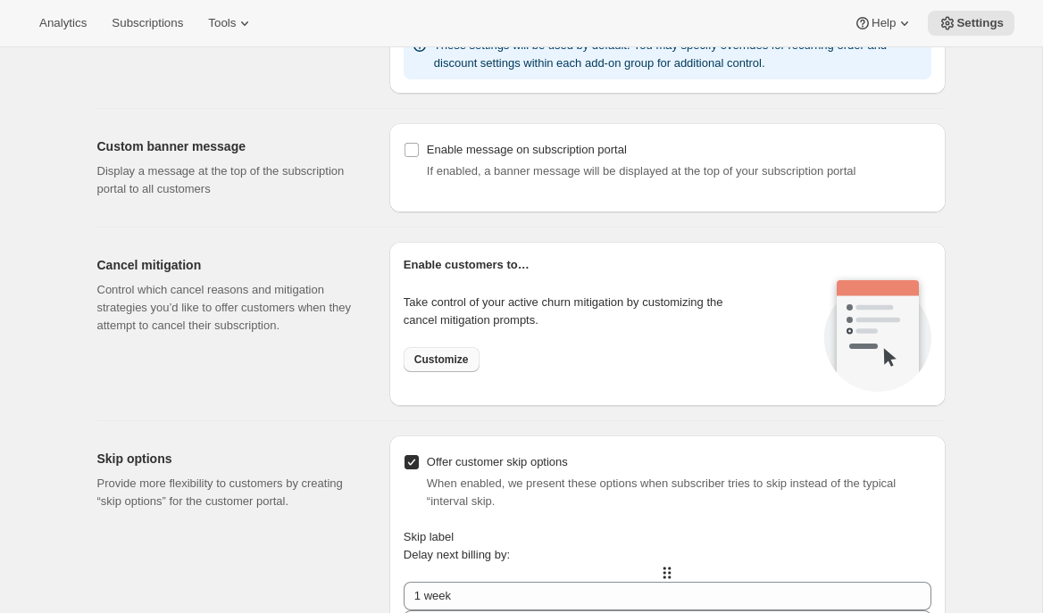
scroll to position [1251, 0]
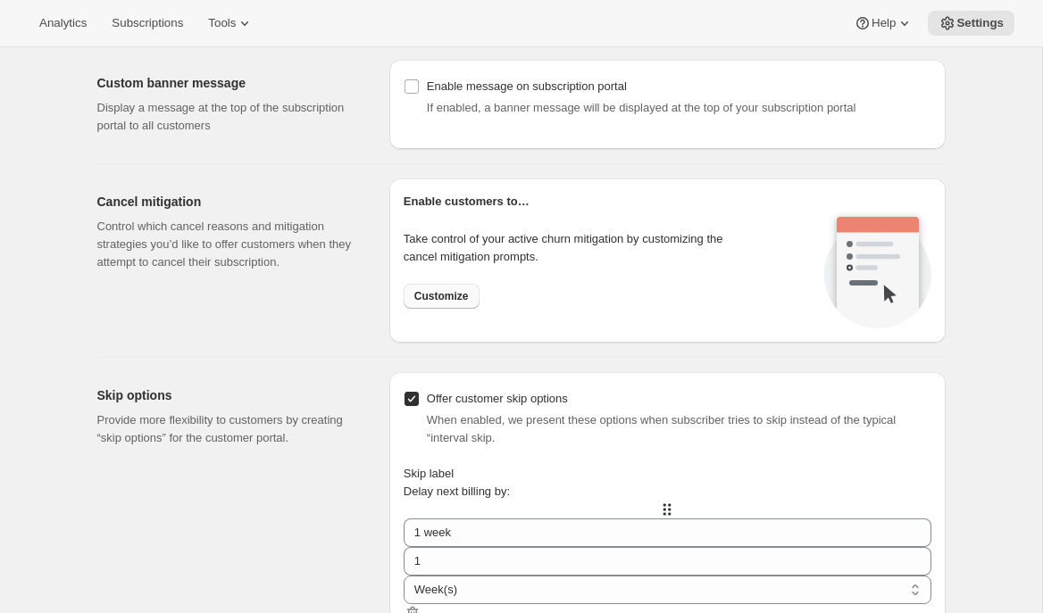
click at [438, 299] on span "Customize" at bounding box center [441, 296] width 54 height 14
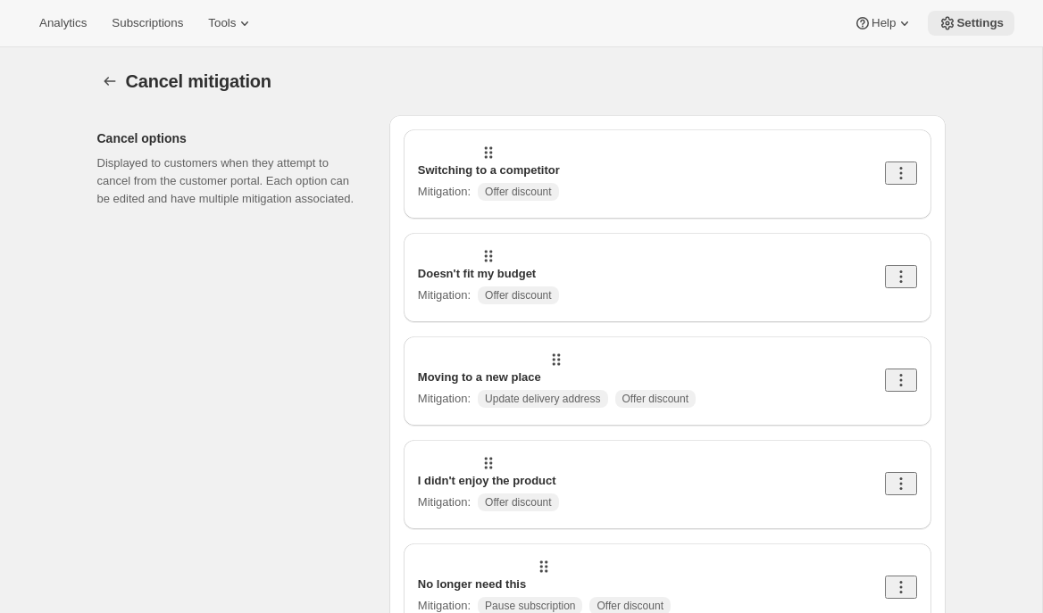
click at [986, 24] on span "Settings" at bounding box center [979, 23] width 47 height 14
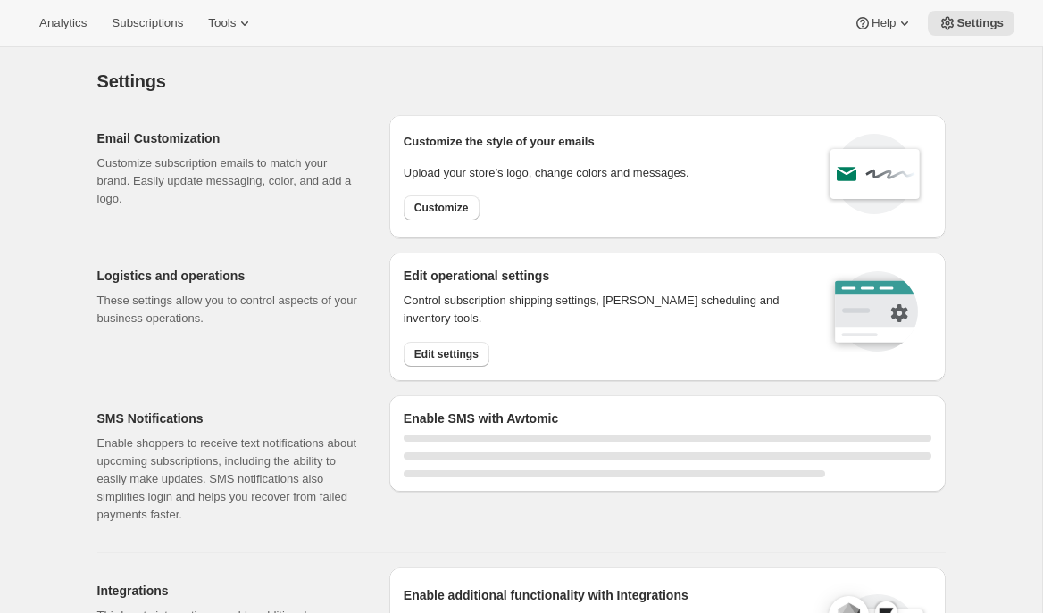
select select "22:00"
select select "09:00"
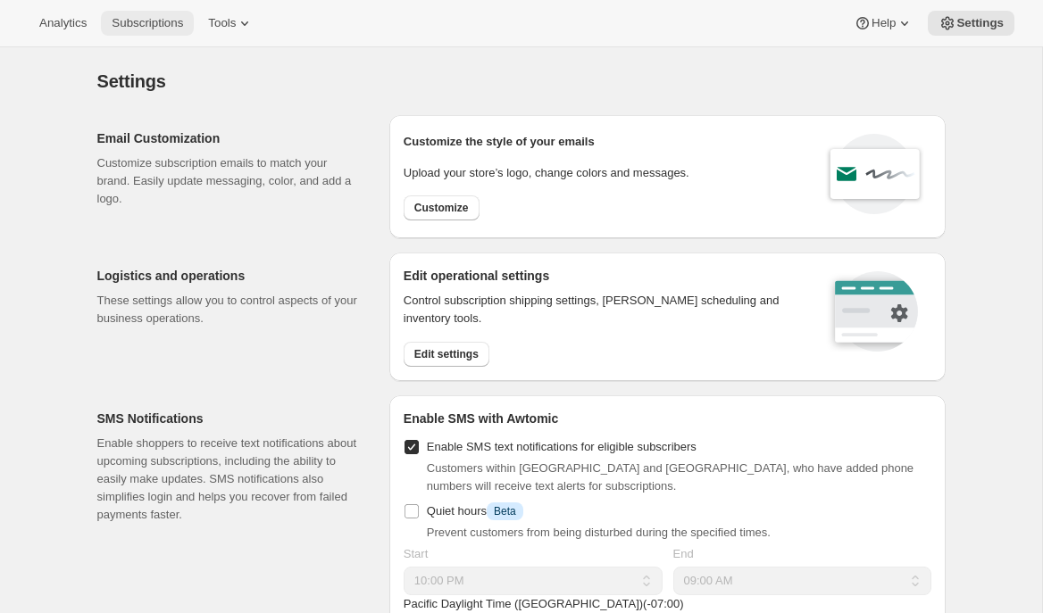
click at [169, 19] on span "Subscriptions" at bounding box center [147, 23] width 71 height 14
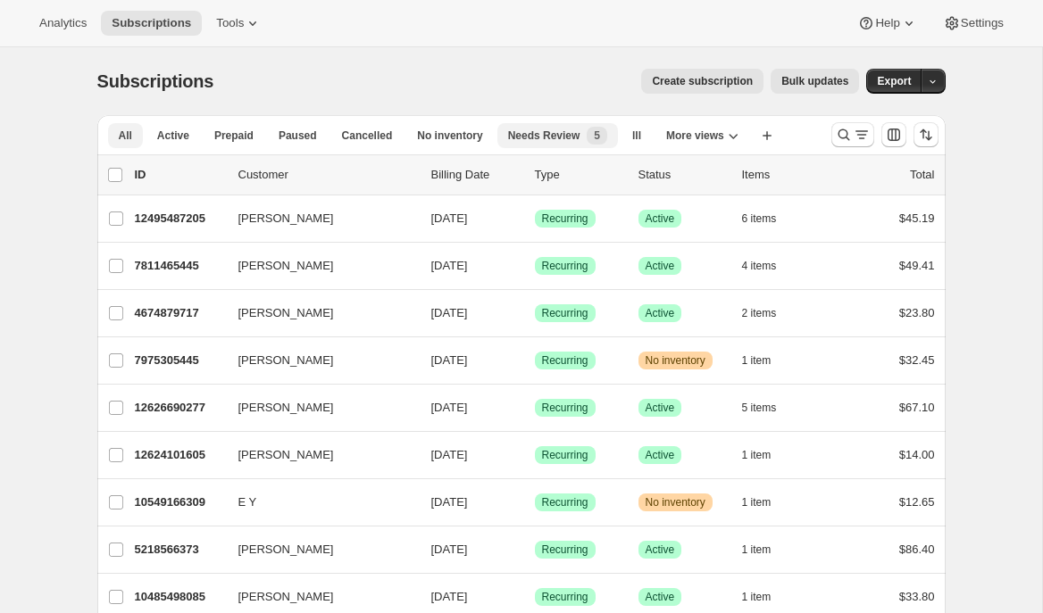
click at [540, 132] on span "Needs Review" at bounding box center [544, 136] width 72 height 14
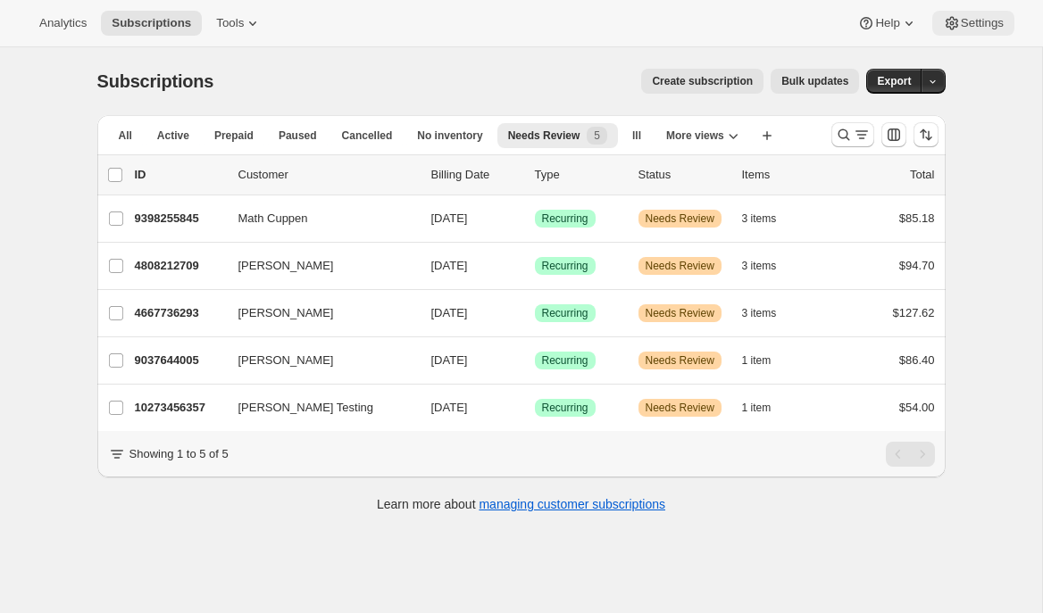
click at [990, 24] on span "Settings" at bounding box center [982, 23] width 43 height 14
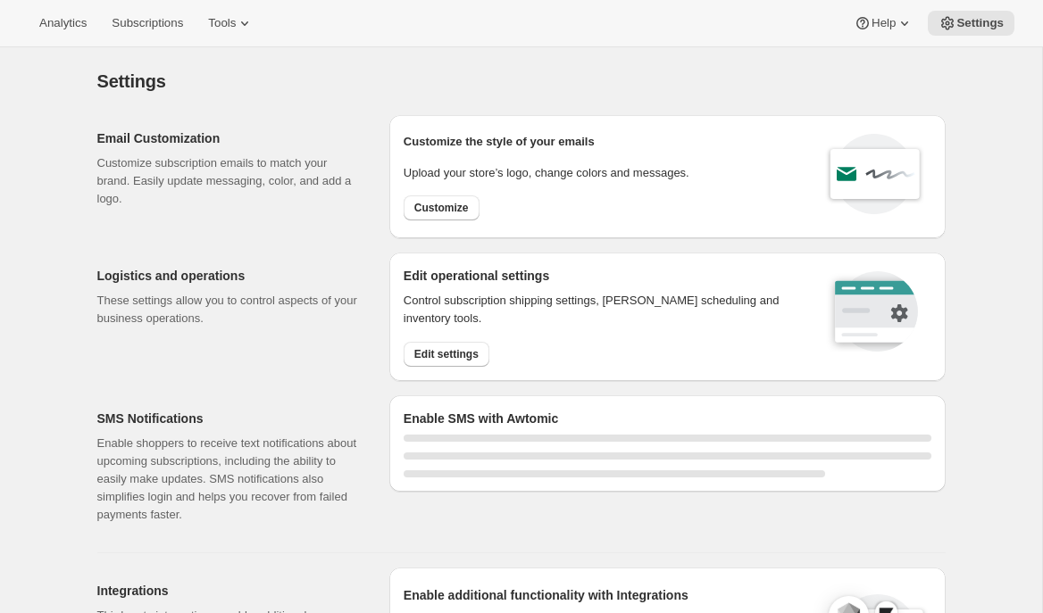
select select "22:00"
select select "09:00"
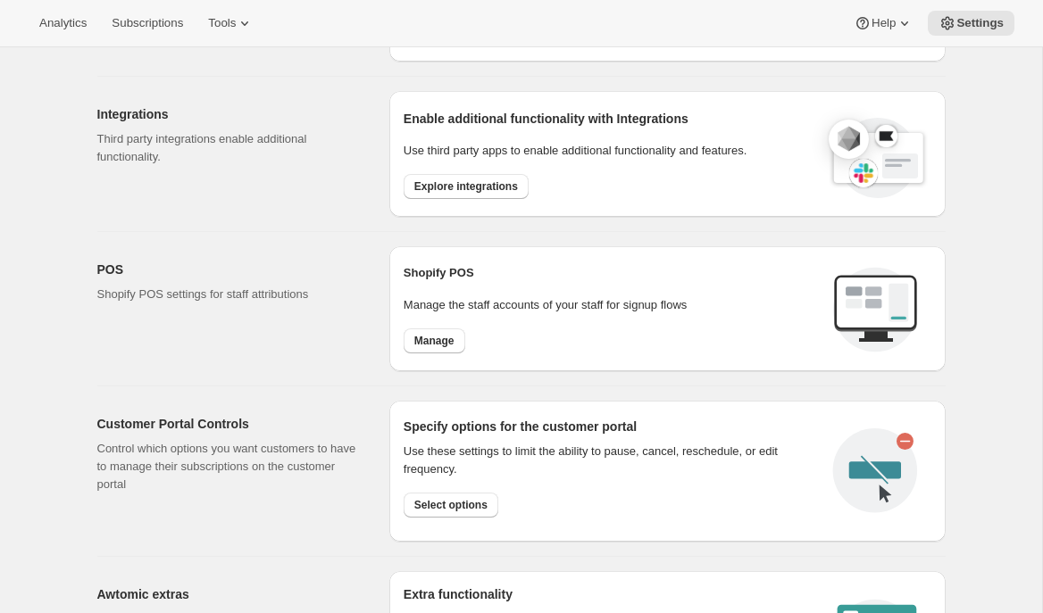
scroll to position [650, 0]
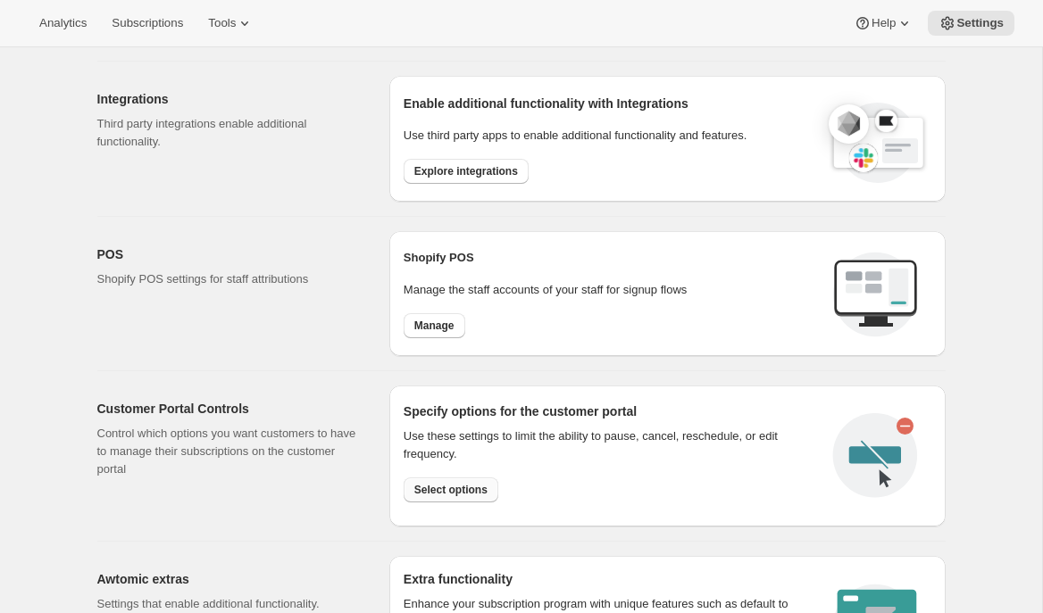
click at [422, 491] on span "Select options" at bounding box center [450, 490] width 73 height 14
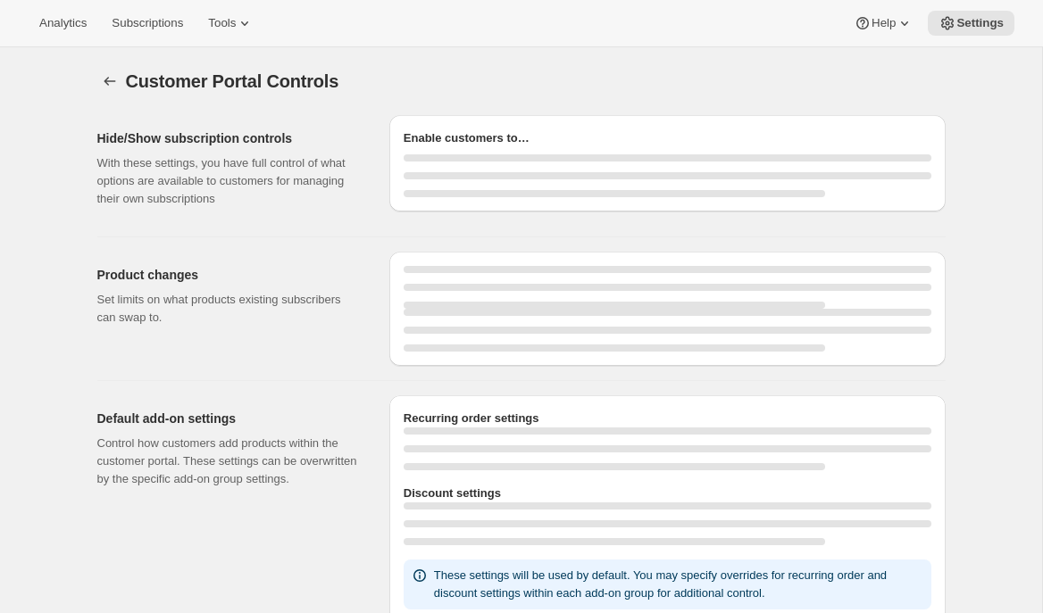
select select "INTERVAL"
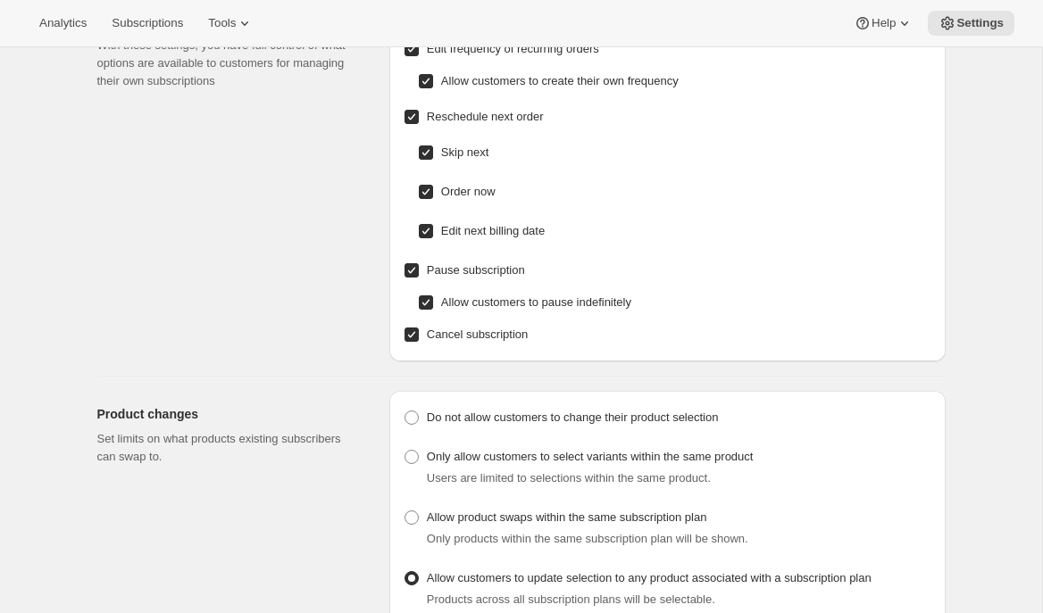
scroll to position [120, 0]
click at [491, 300] on span "Allow customers to pause indefinitely" at bounding box center [536, 300] width 190 height 13
click at [433, 300] on input "Allow customers to pause indefinitely" at bounding box center [426, 301] width 14 height 14
click at [463, 300] on span "Allow customers to pause indefinitely" at bounding box center [536, 300] width 190 height 13
click at [433, 300] on input "Allow customers to pause indefinitely" at bounding box center [426, 301] width 14 height 14
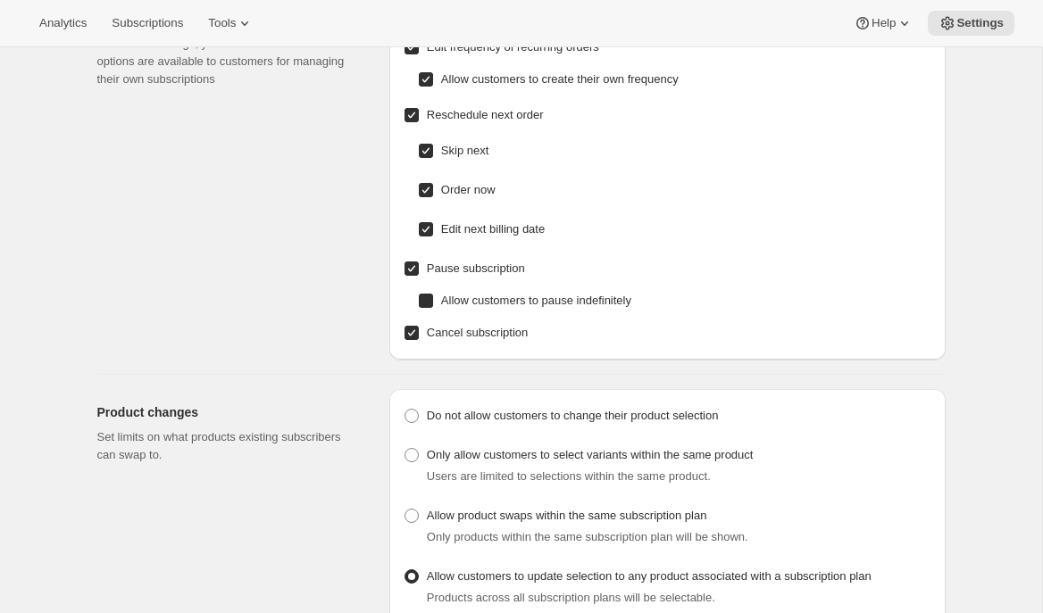
checkbox input "true"
click at [254, 24] on icon at bounding box center [245, 23] width 18 height 18
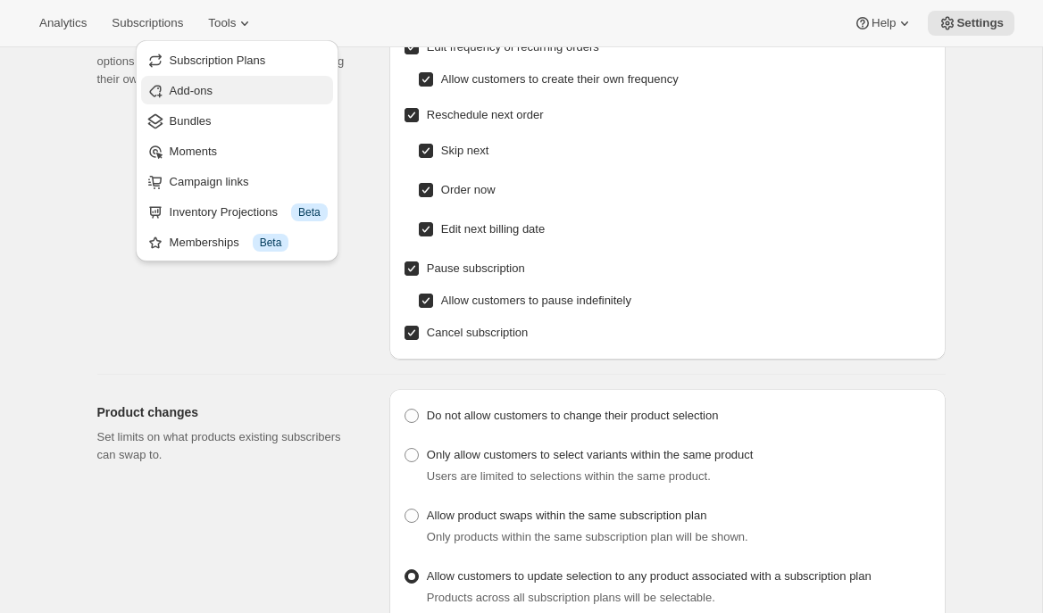
click at [240, 96] on span "Add-ons" at bounding box center [249, 91] width 158 height 18
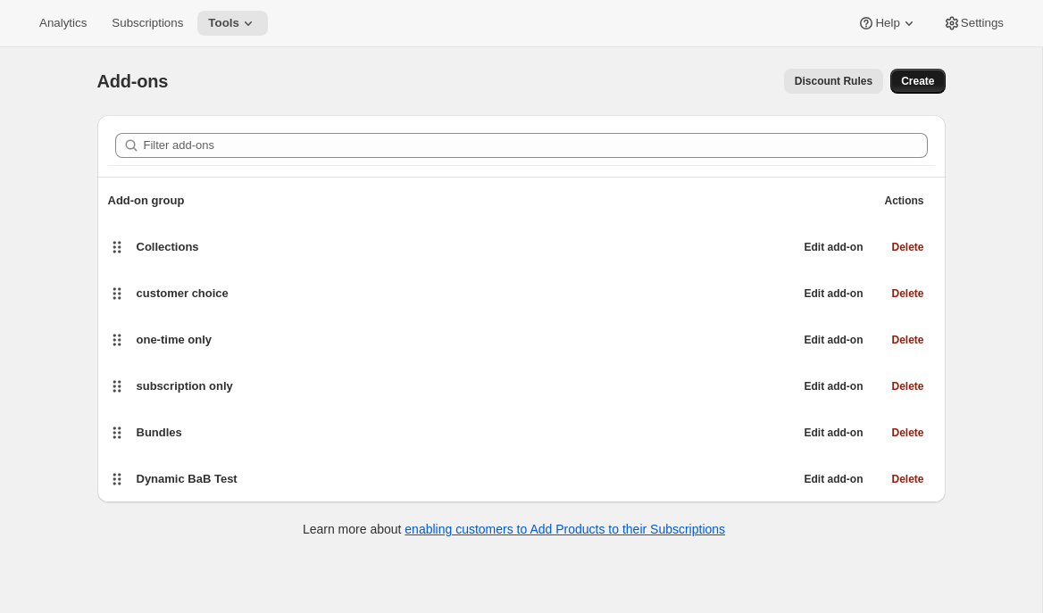
click at [905, 83] on span "Create" at bounding box center [917, 81] width 33 height 14
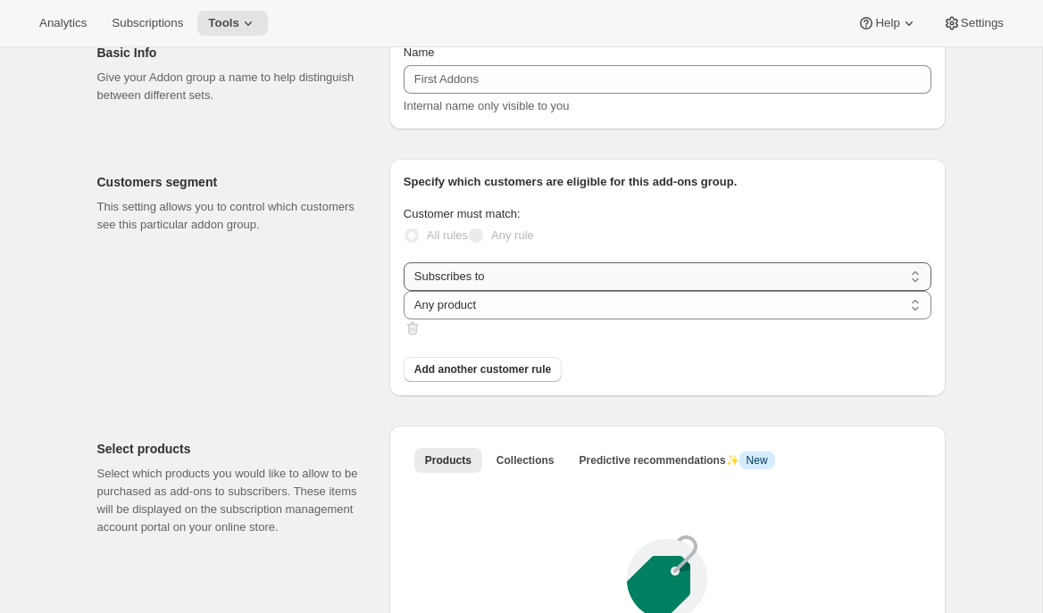
scroll to position [84, 0]
click at [683, 304] on select "Any product Specific products Specific product variants" at bounding box center [668, 307] width 528 height 29
click at [495, 364] on span "Add another customer rule" at bounding box center [482, 371] width 137 height 14
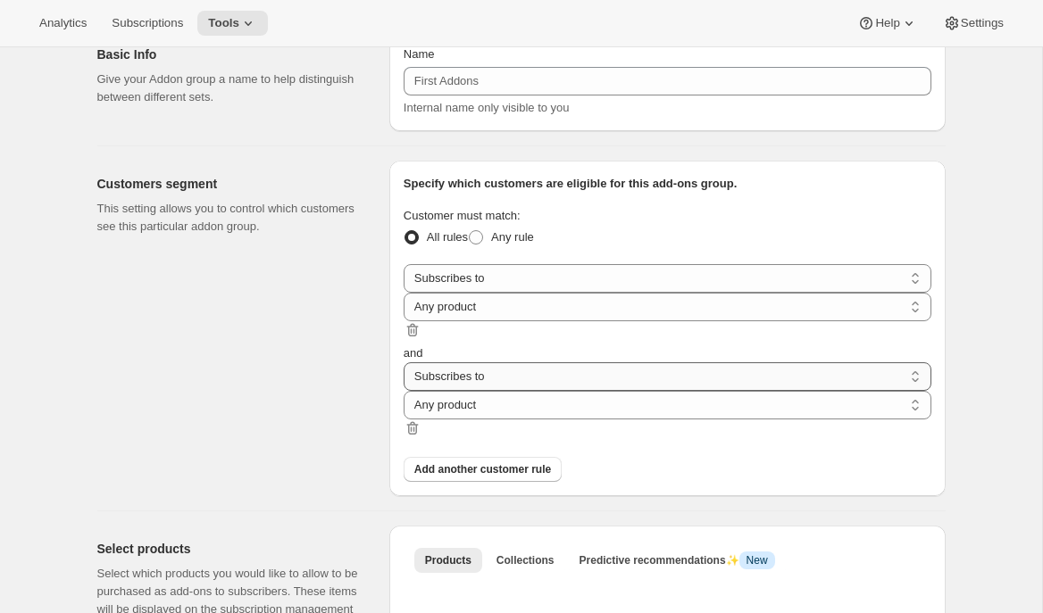
click at [500, 366] on select "Subscribes to Shipping address is Customer tags" at bounding box center [668, 376] width 528 height 29
click at [404, 362] on select "Subscribes to Shipping address is Customer tags" at bounding box center [668, 376] width 528 height 29
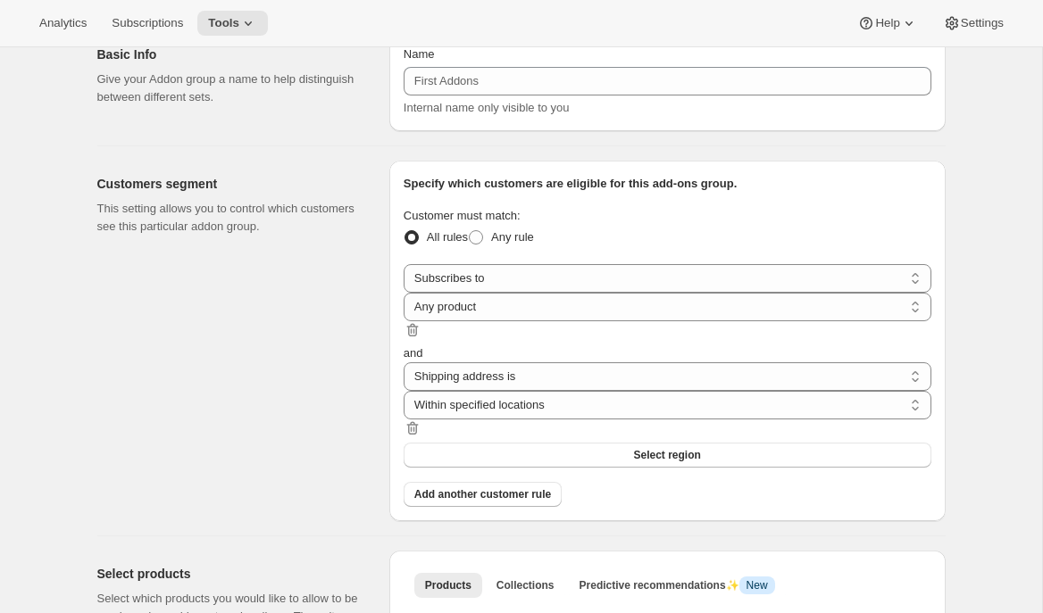
click at [462, 432] on div "Specify which customers are eligible for this add-ons group. Customer must matc…" at bounding box center [668, 341] width 528 height 332
click at [526, 373] on select "Subscribes to Shipping address is Customer tags" at bounding box center [668, 376] width 528 height 29
select select "customerTags"
click at [404, 362] on select "Subscribes to Shipping address is Customer tags" at bounding box center [668, 376] width 528 height 29
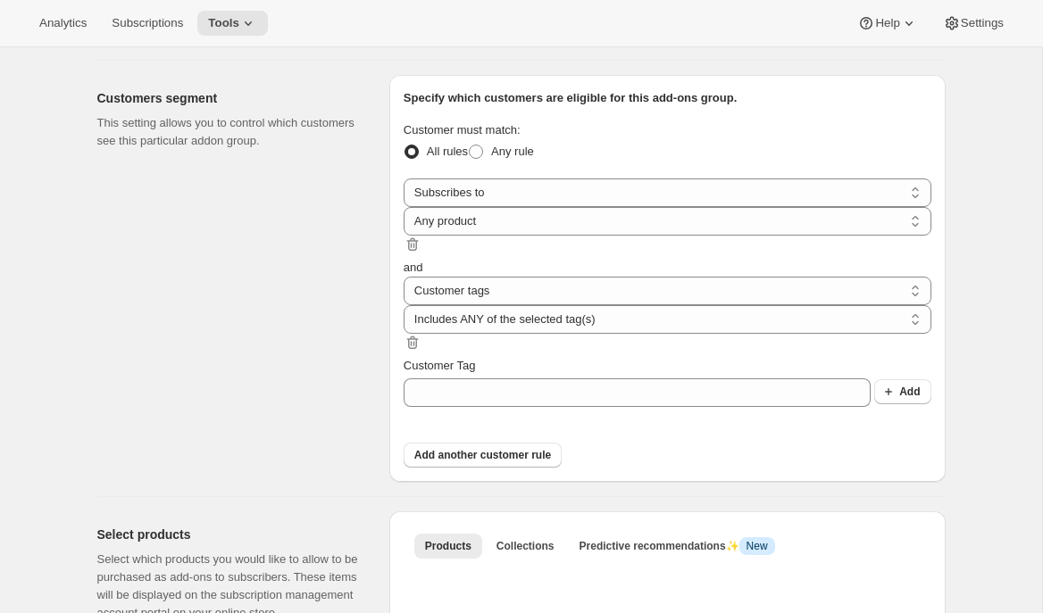
scroll to position [179, 0]
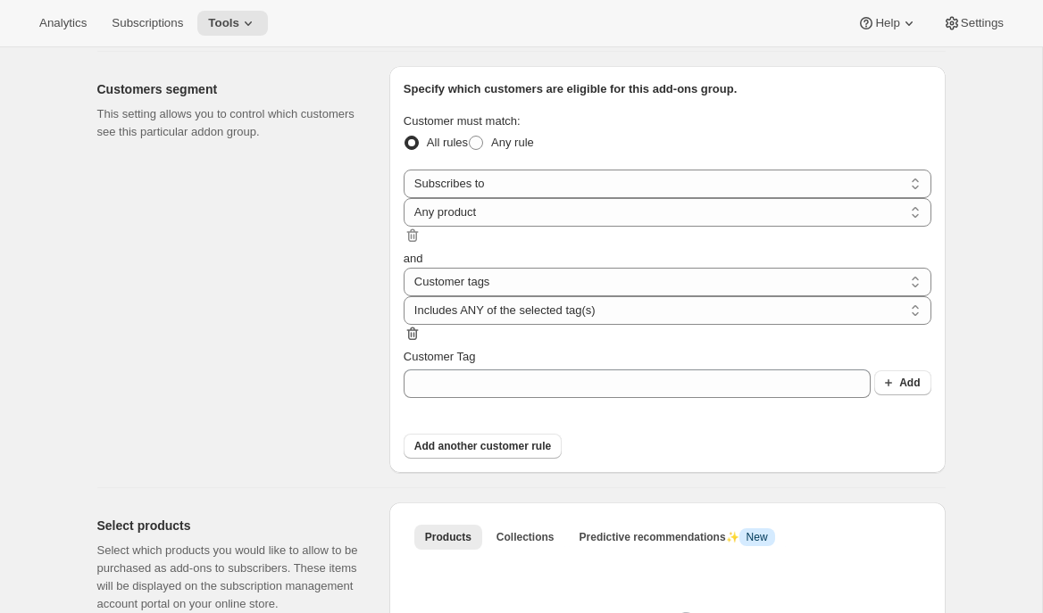
click at [421, 325] on icon "button" at bounding box center [413, 334] width 18 height 18
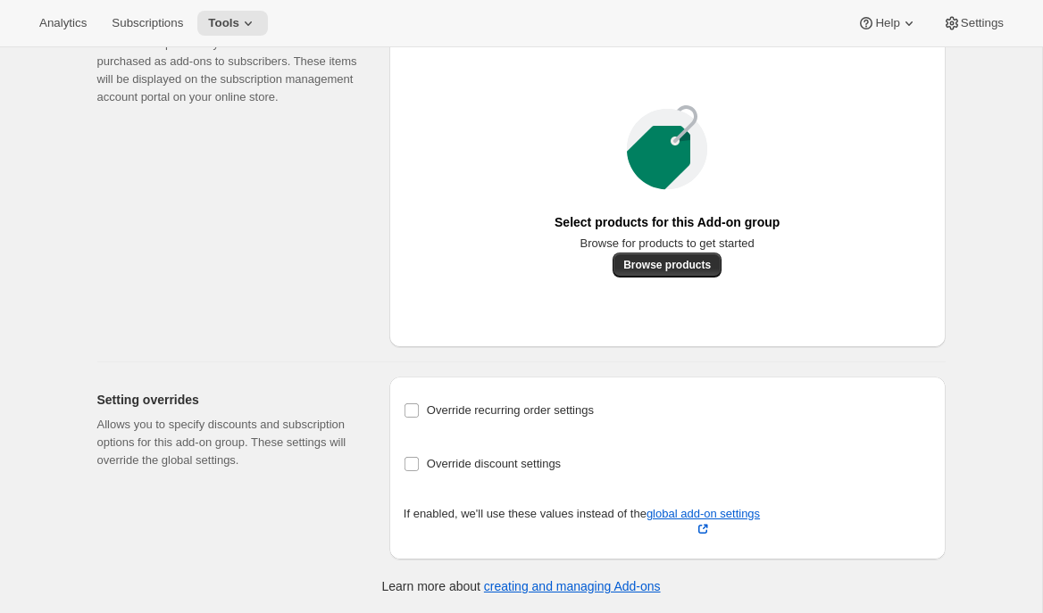
scroll to position [602, 0]
click at [478, 417] on span "Override recurring order settings" at bounding box center [510, 410] width 167 height 13
click at [419, 418] on input "Override recurring order settings" at bounding box center [411, 411] width 14 height 14
checkbox input "true"
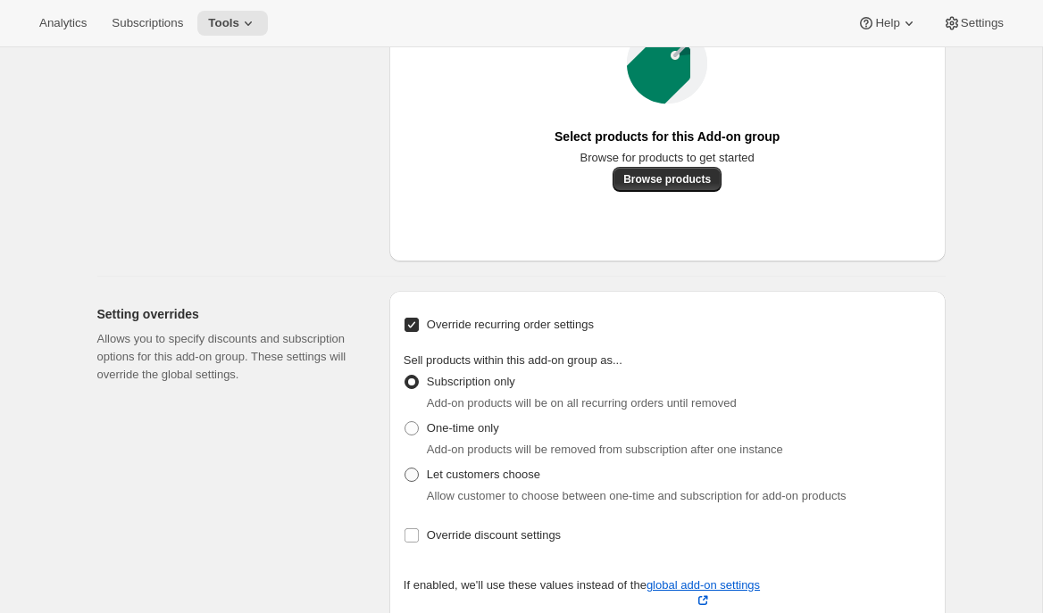
scroll to position [770, 0]
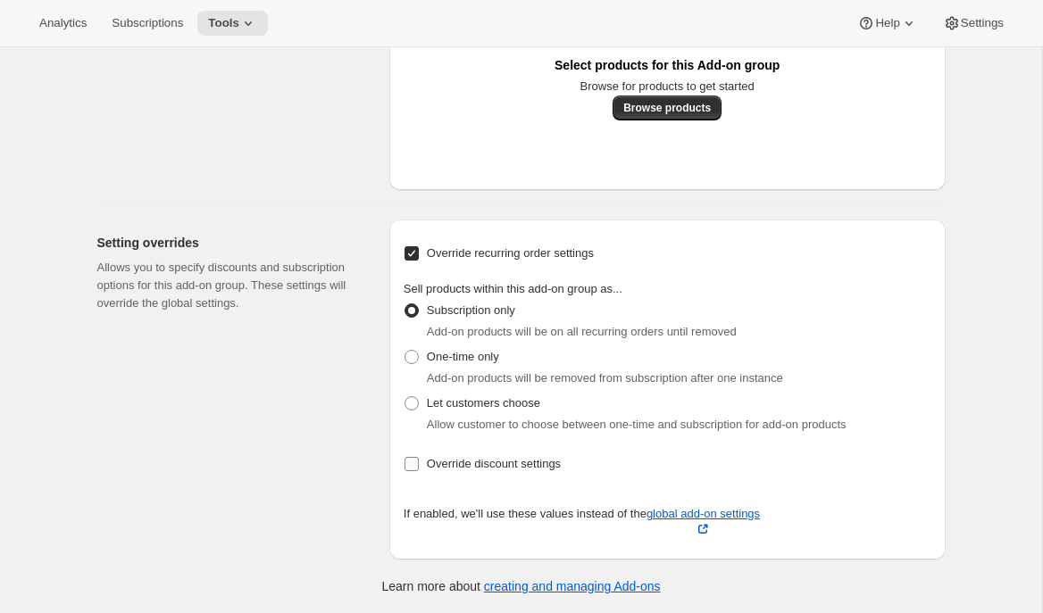
click at [469, 470] on span "Override discount settings" at bounding box center [494, 463] width 134 height 13
click at [419, 471] on input "Override discount settings" at bounding box center [411, 464] width 14 height 14
checkbox input "true"
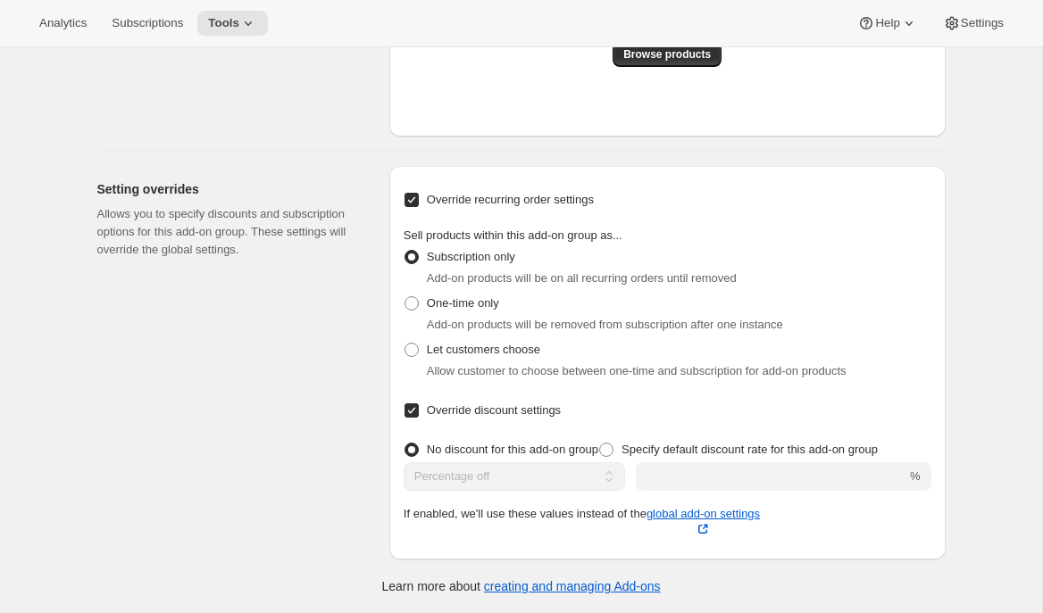
scroll to position [828, 0]
click at [499, 310] on span "One-time only" at bounding box center [463, 302] width 72 height 13
click at [405, 297] on input "One-time only" at bounding box center [404, 296] width 1 height 1
radio input "true"
click at [528, 356] on span "Let customers choose" at bounding box center [483, 349] width 113 height 13
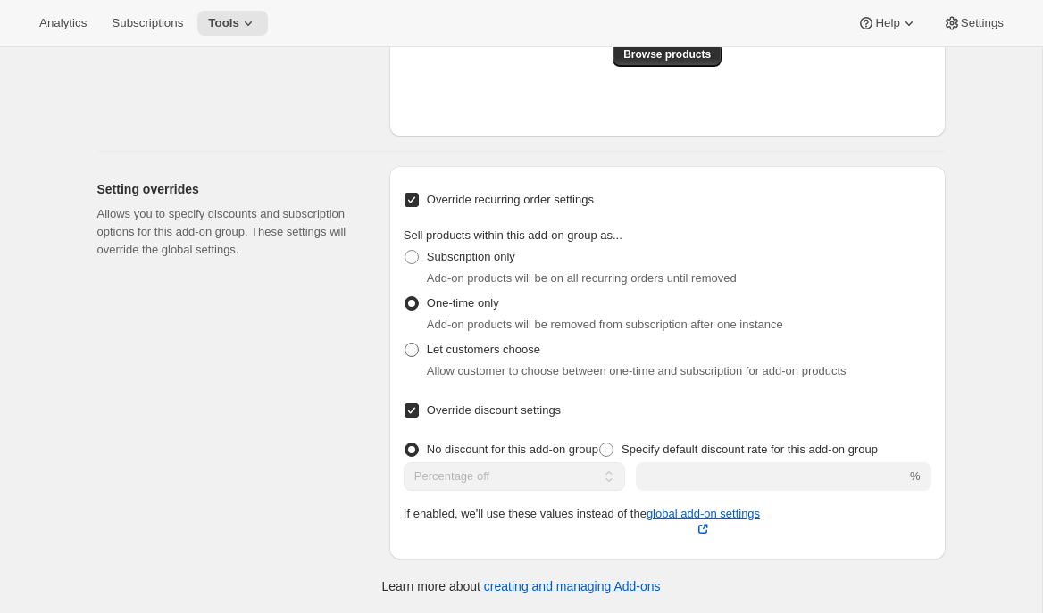
click at [405, 344] on input "Let customers choose" at bounding box center [404, 343] width 1 height 1
radio input "true"
click at [495, 266] on span "Subscription only" at bounding box center [471, 257] width 88 height 18
click at [405, 251] on input "Subscription only" at bounding box center [404, 250] width 1 height 1
radio input "true"
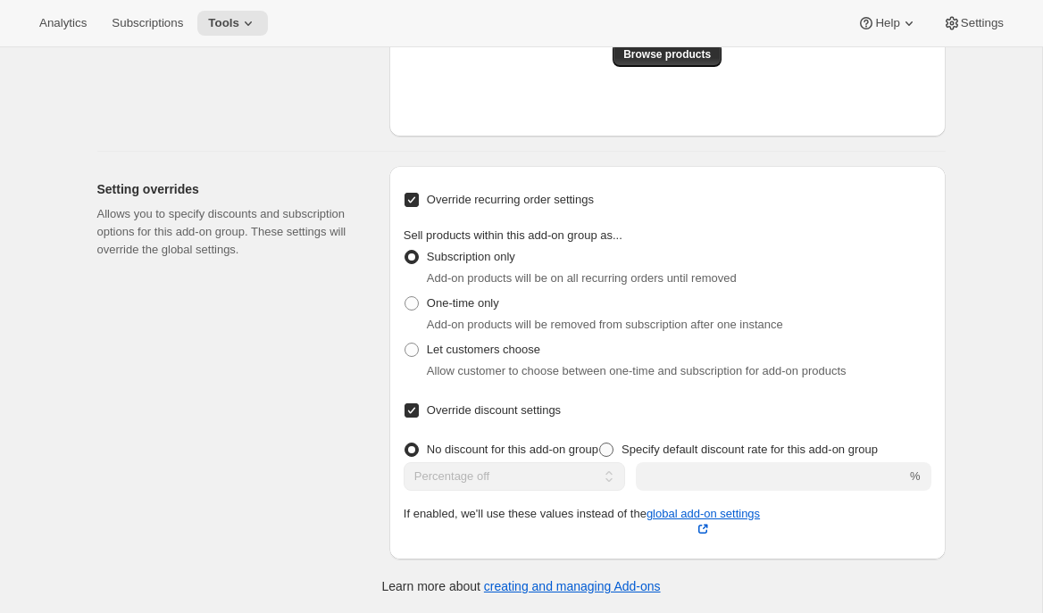
click at [657, 456] on span "Specify default discount rate for this add-on group" at bounding box center [749, 449] width 256 height 13
click at [600, 444] on input "Specify default discount rate for this add-on group" at bounding box center [599, 443] width 1 height 1
radio input "true"
click at [153, 28] on span "Subscriptions" at bounding box center [147, 23] width 71 height 14
checkbox input "false"
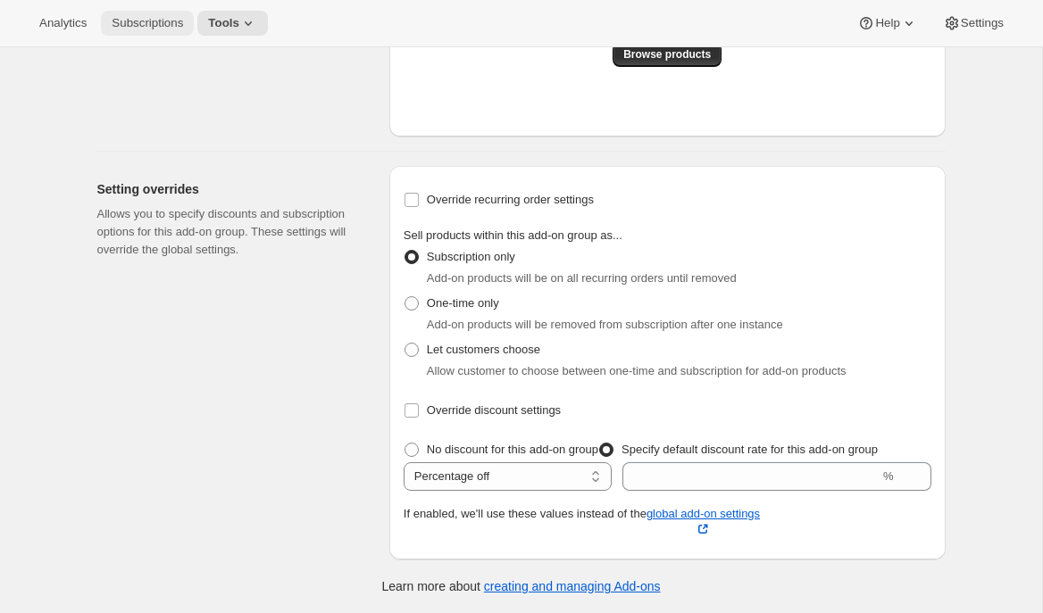
checkbox input "false"
radio input "true"
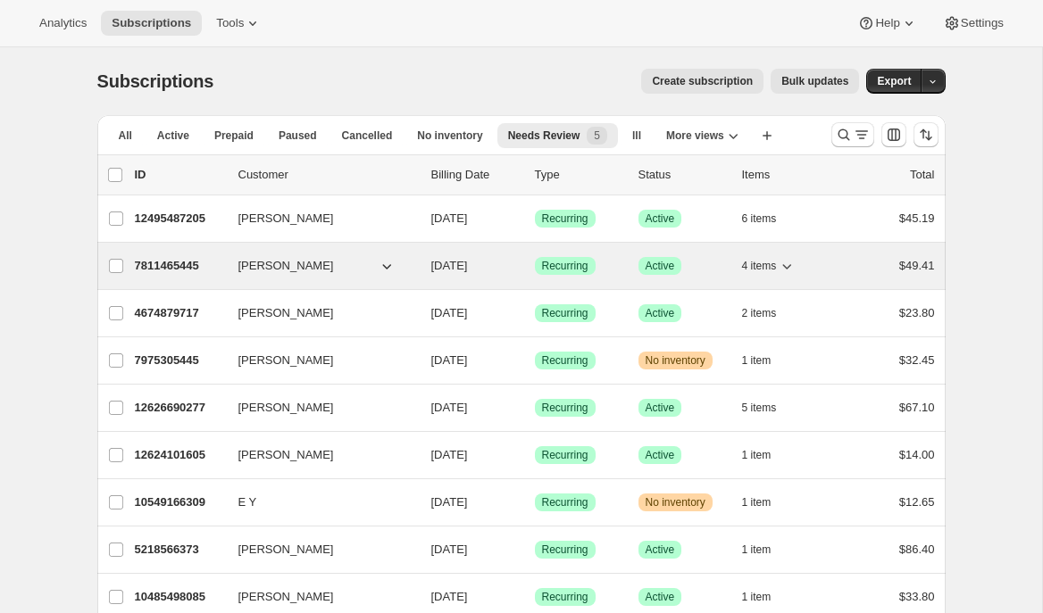
click at [179, 262] on p "7811465445" at bounding box center [179, 266] width 89 height 18
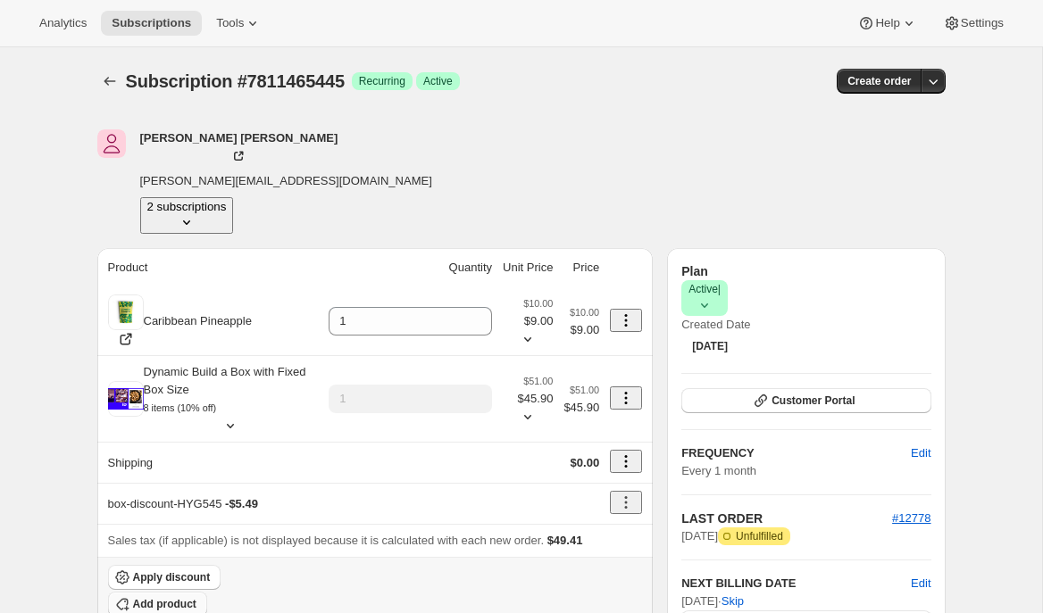
click at [196, 597] on span "Add product" at bounding box center [164, 604] width 63 height 14
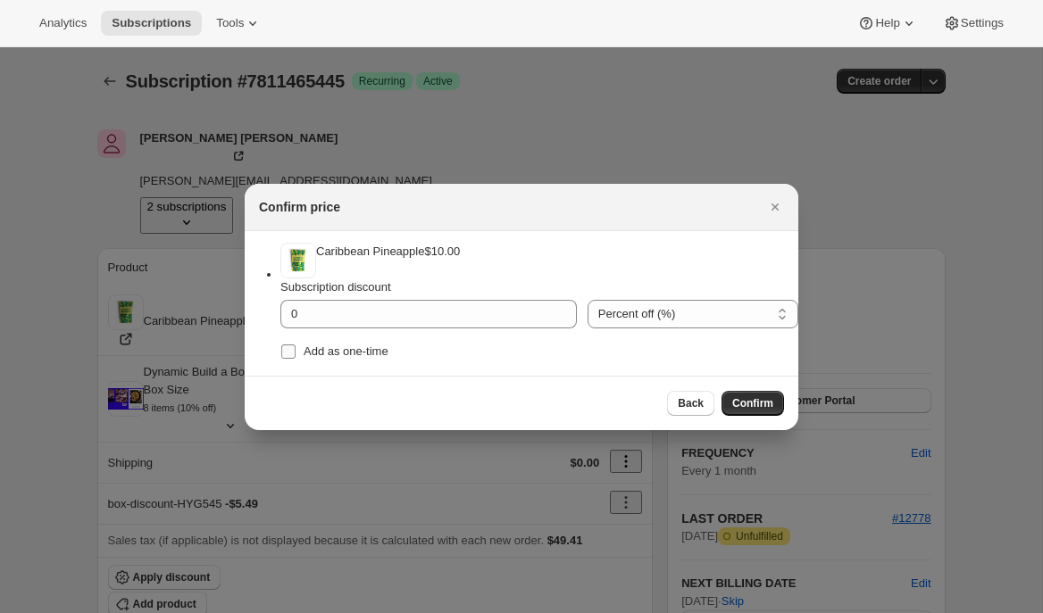
click at [330, 354] on span "Add as one-time" at bounding box center [346, 351] width 85 height 13
click at [296, 354] on input "Add as one-time" at bounding box center [288, 352] width 14 height 14
click at [370, 358] on span "Add as one-time" at bounding box center [346, 351] width 85 height 13
click at [296, 359] on input "Add as one-time" at bounding box center [288, 352] width 14 height 14
checkbox input "false"
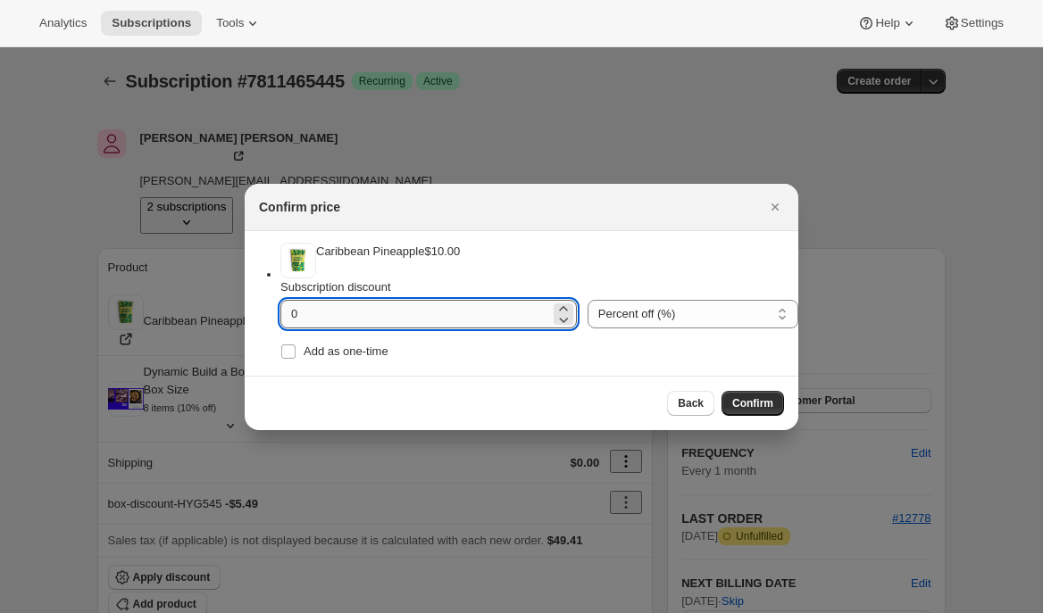
click at [288, 322] on input "0" at bounding box center [415, 314] width 270 height 29
type input "10"
click at [770, 411] on span "Confirm" at bounding box center [752, 403] width 41 height 14
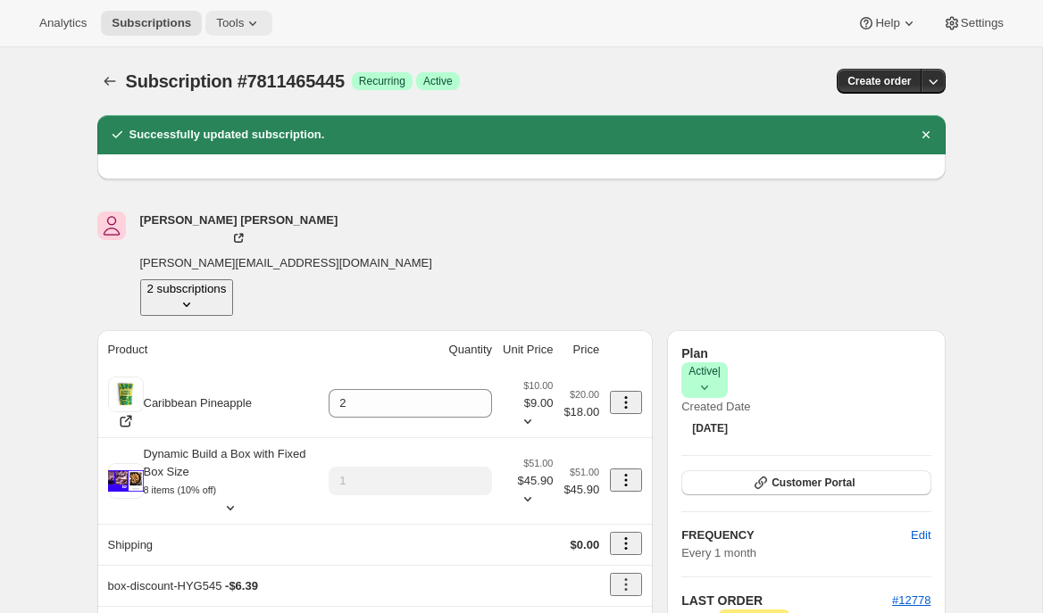
click at [231, 21] on span "Tools" at bounding box center [230, 23] width 28 height 14
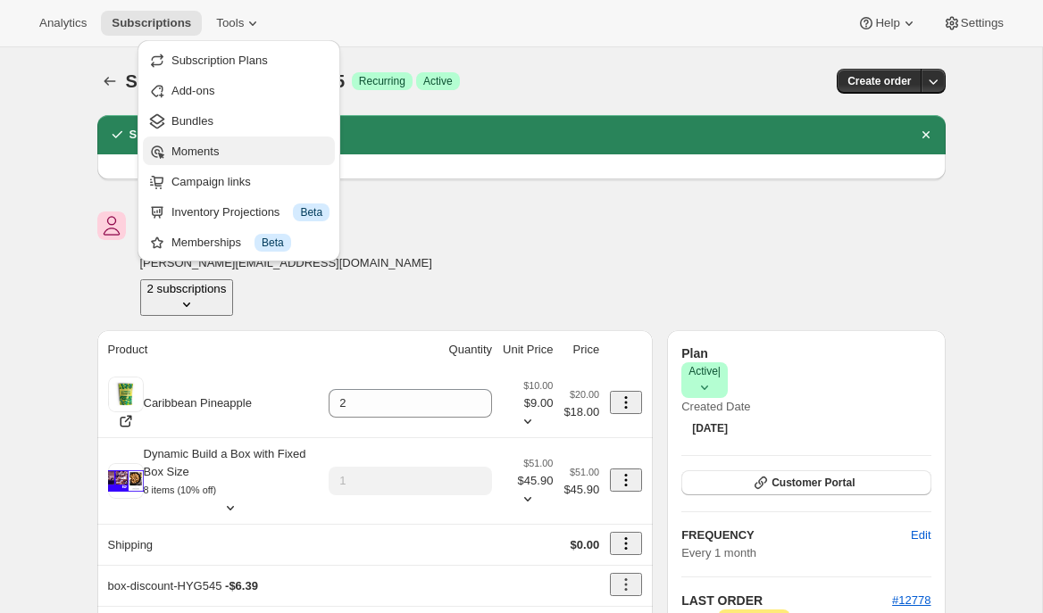
click at [223, 154] on span "Moments" at bounding box center [250, 152] width 158 height 18
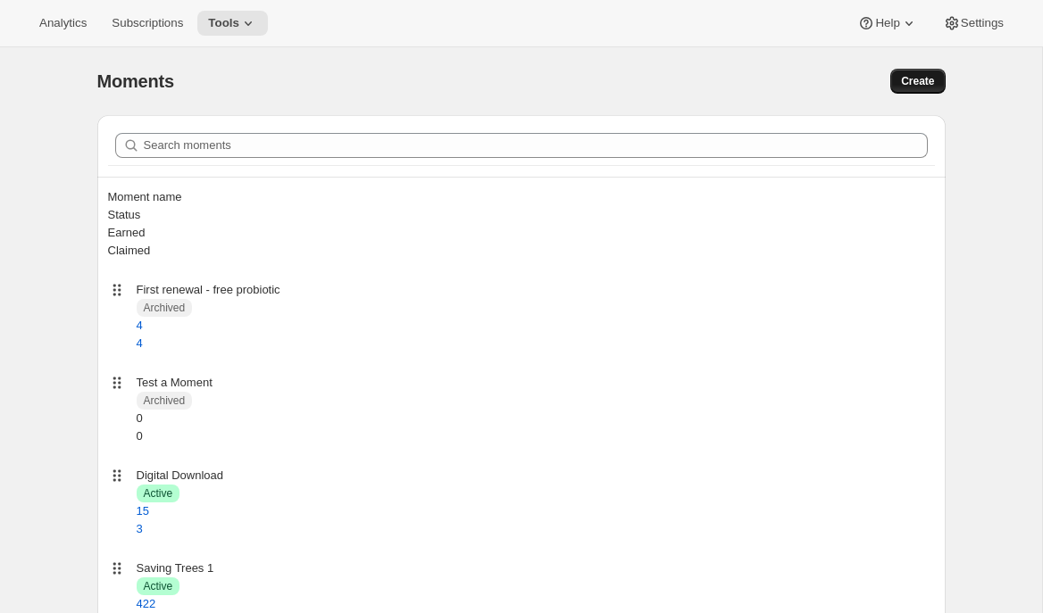
click at [920, 84] on span "Create" at bounding box center [917, 81] width 33 height 14
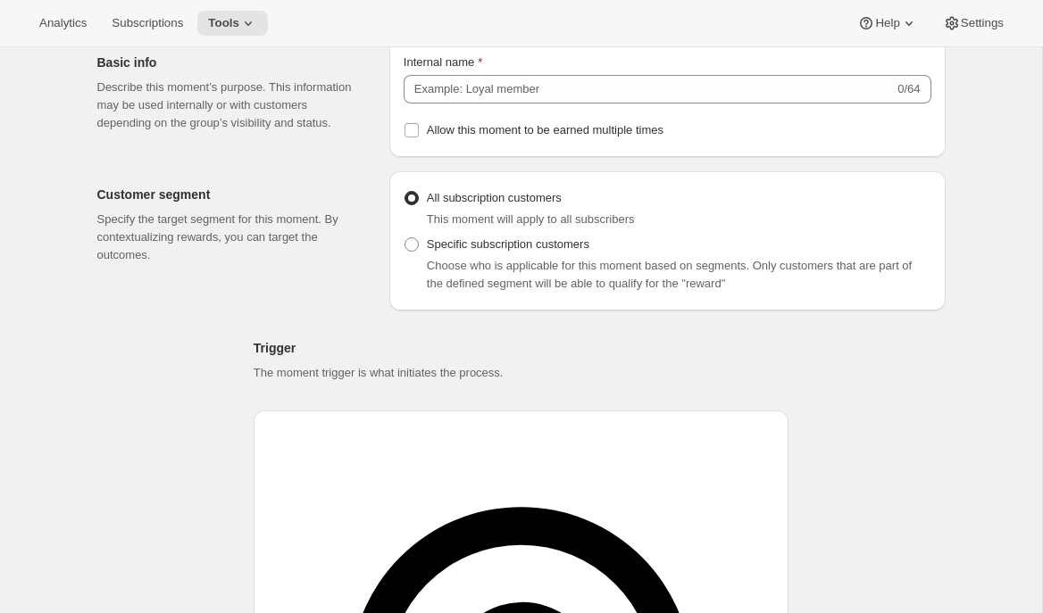
scroll to position [87, 0]
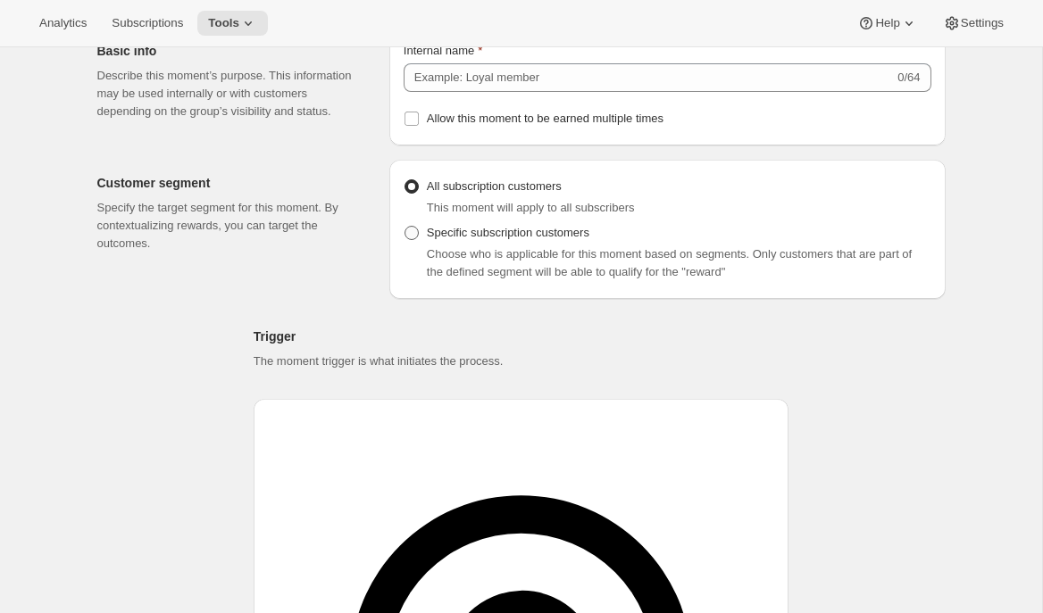
click at [490, 242] on span "Specific subscription customers" at bounding box center [508, 233] width 162 height 18
click at [405, 227] on input "Specific subscription customers" at bounding box center [404, 226] width 1 height 1
radio input "true"
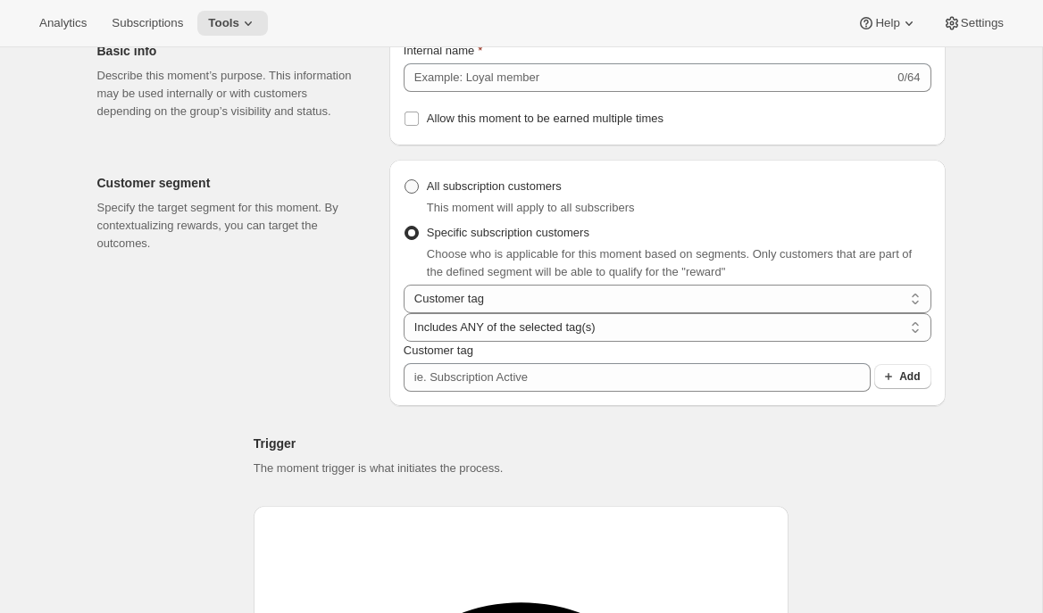
click at [498, 193] on span "All subscription customers" at bounding box center [494, 185] width 135 height 13
click at [405, 180] on input "All subscription customers" at bounding box center [404, 179] width 1 height 1
radio input "true"
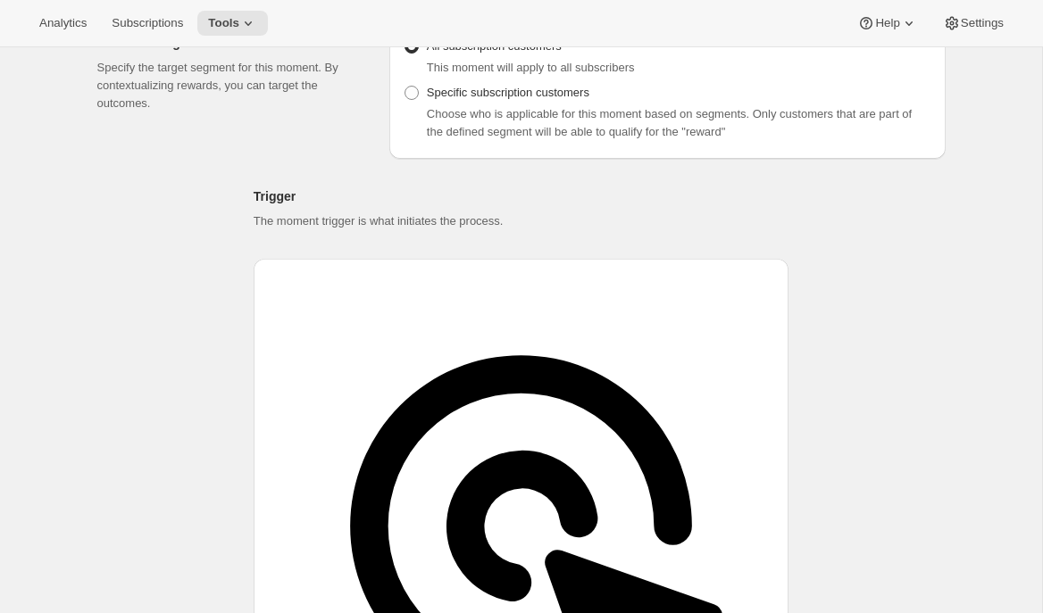
scroll to position [240, 0]
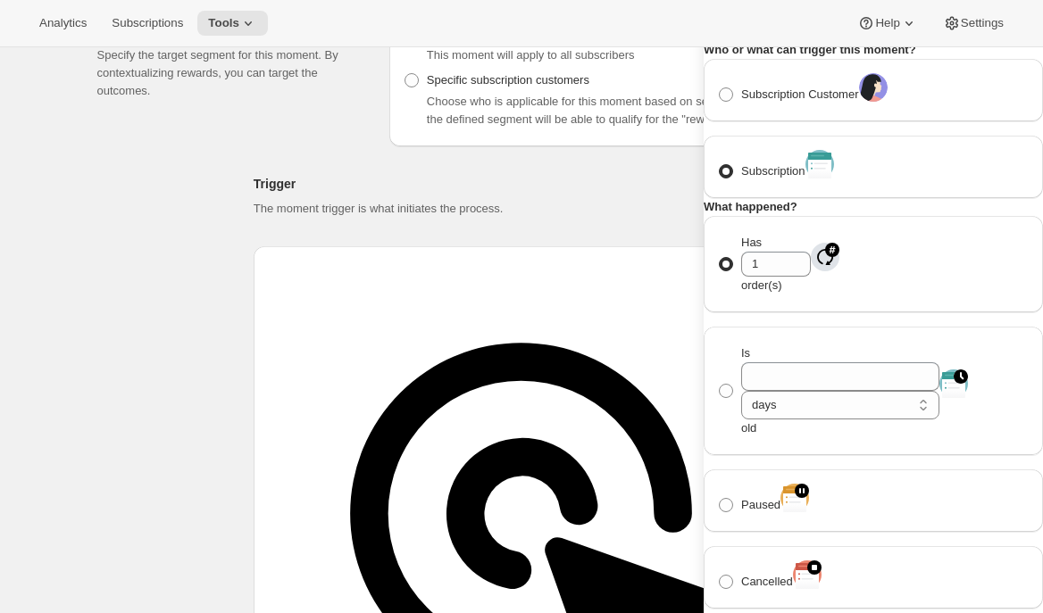
scroll to position [76, 0]
drag, startPoint x: 812, startPoint y: 351, endPoint x: 785, endPoint y: 353, distance: 26.8
click at [785, 292] on span "Has 1 order(s)" at bounding box center [776, 264] width 70 height 56
type input "4"
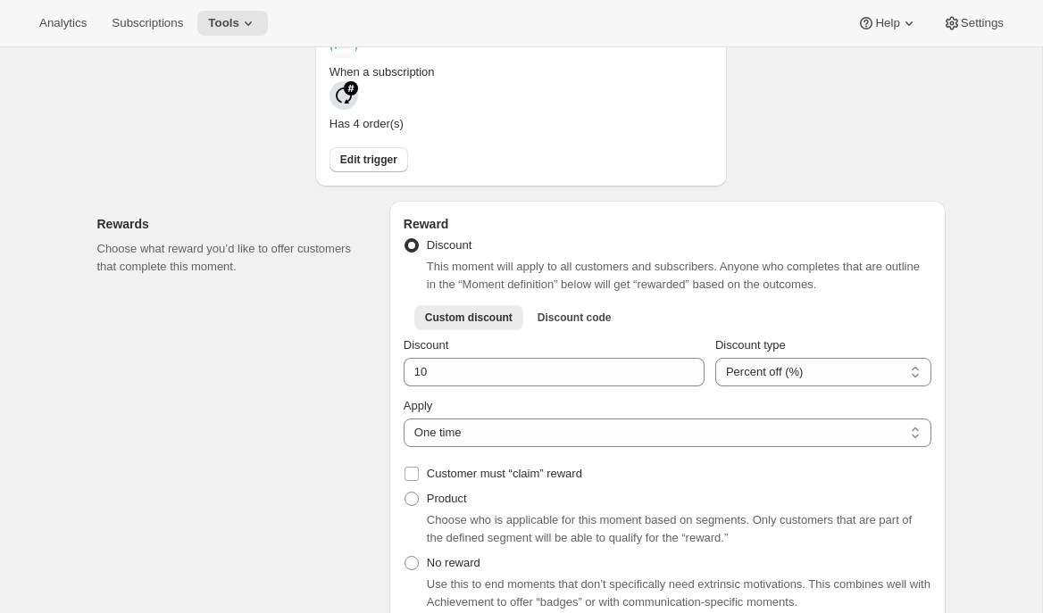
scroll to position [478, 0]
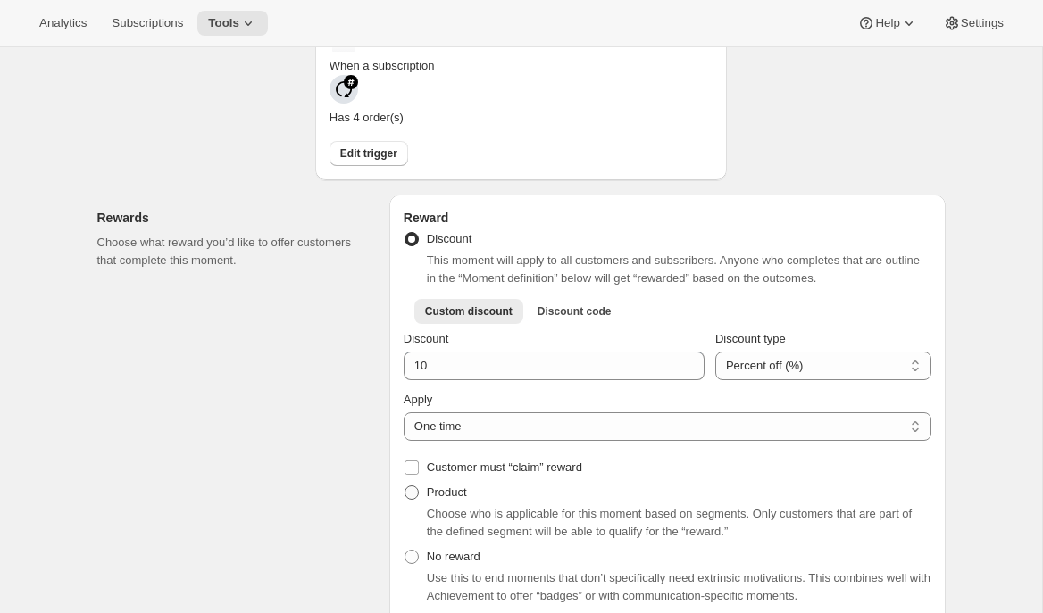
click at [423, 480] on label "Product" at bounding box center [435, 492] width 63 height 25
click at [405, 486] on input "Product" at bounding box center [404, 486] width 1 height 1
radio input "true"
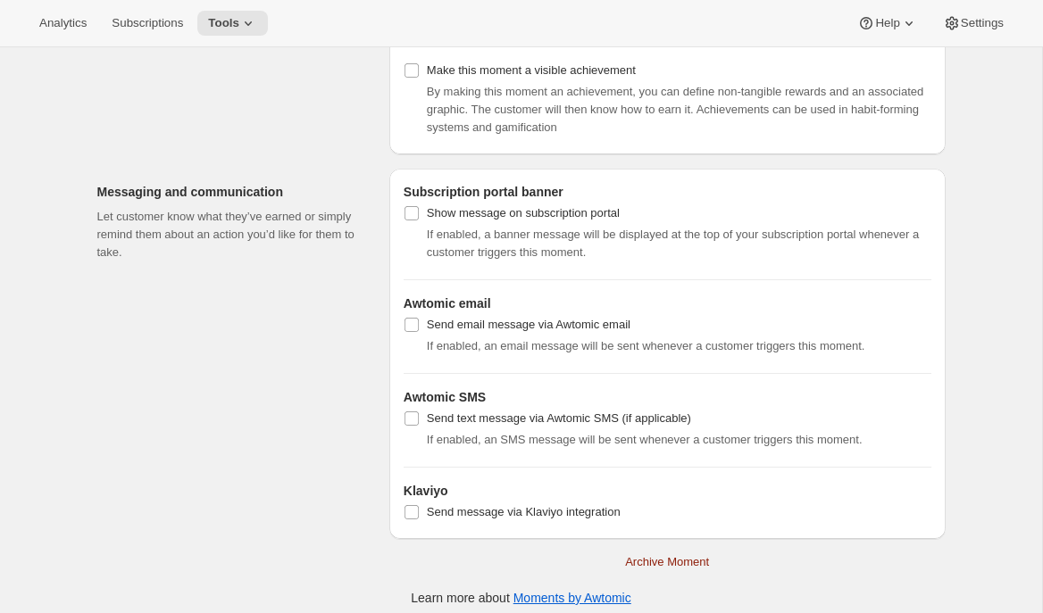
scroll to position [1352, 0]
click at [530, 538] on div "Subscription portal banner Show message on subscription portal If enabled, a ba…" at bounding box center [667, 353] width 556 height 370
click at [533, 520] on span "Send message via Klaviyo integration" at bounding box center [524, 512] width 194 height 18
click at [419, 519] on input "Send message via Klaviyo integration" at bounding box center [411, 511] width 14 height 14
checkbox input "true"
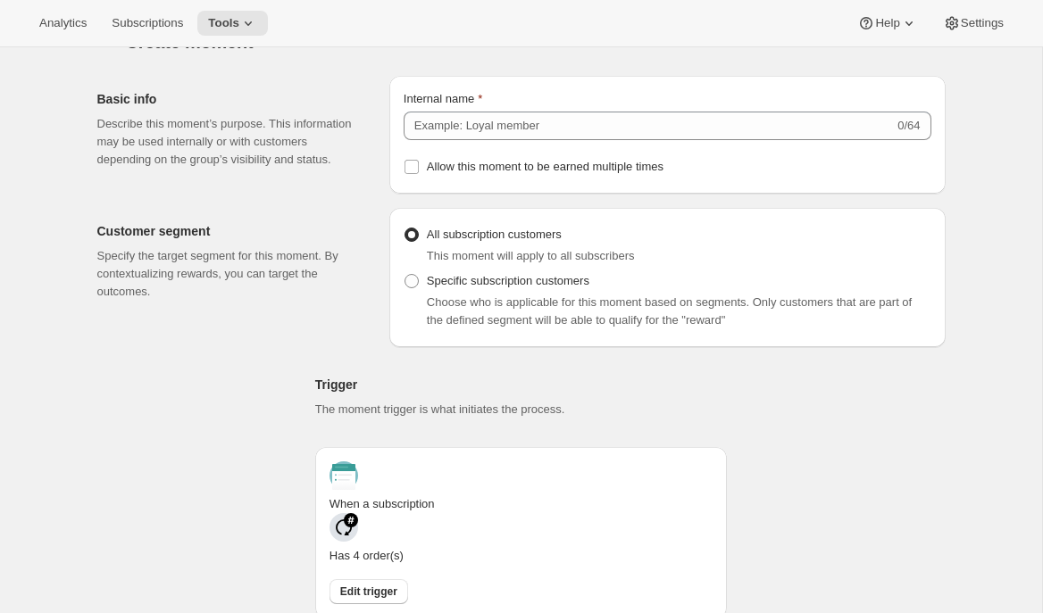
scroll to position [0, 0]
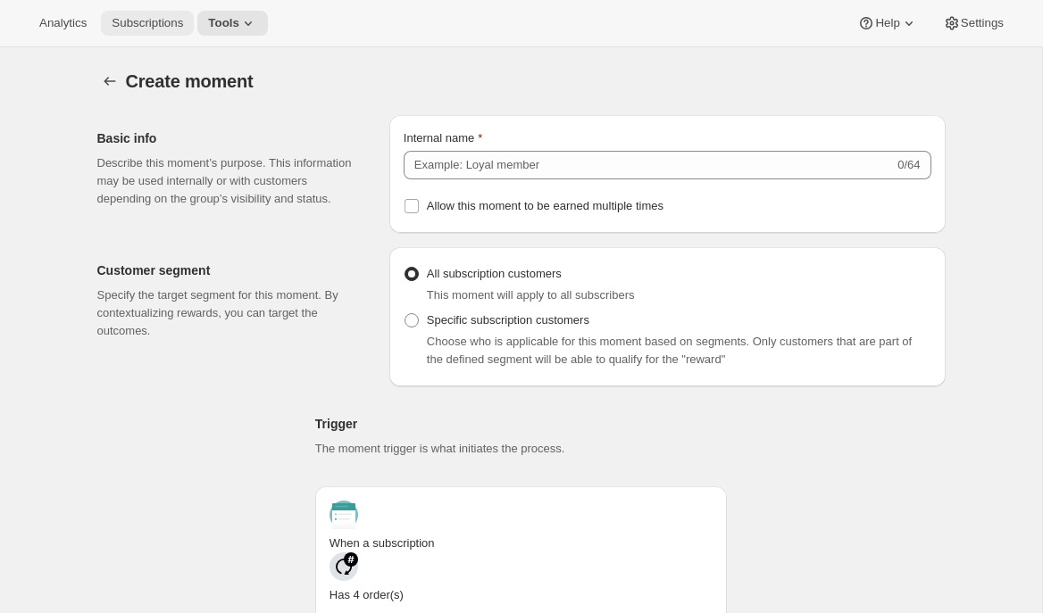
click at [149, 34] on div "Analytics Subscriptions Tools Help Settings" at bounding box center [521, 23] width 1043 height 47
click at [154, 28] on span "Subscriptions" at bounding box center [147, 23] width 71 height 14
radio input "true"
checkbox input "false"
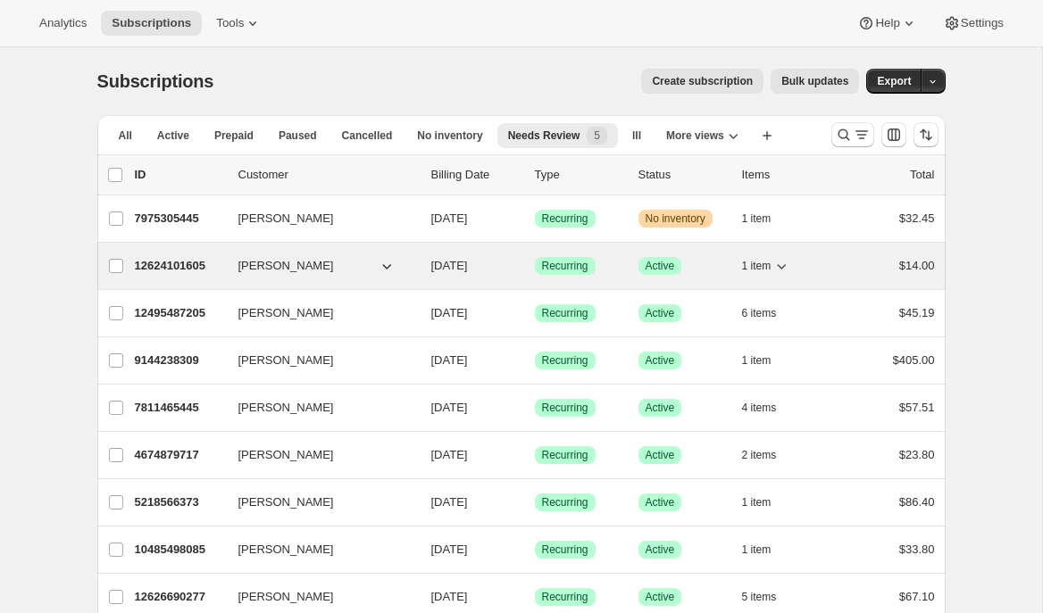
click at [166, 259] on p "12624101605" at bounding box center [179, 266] width 89 height 18
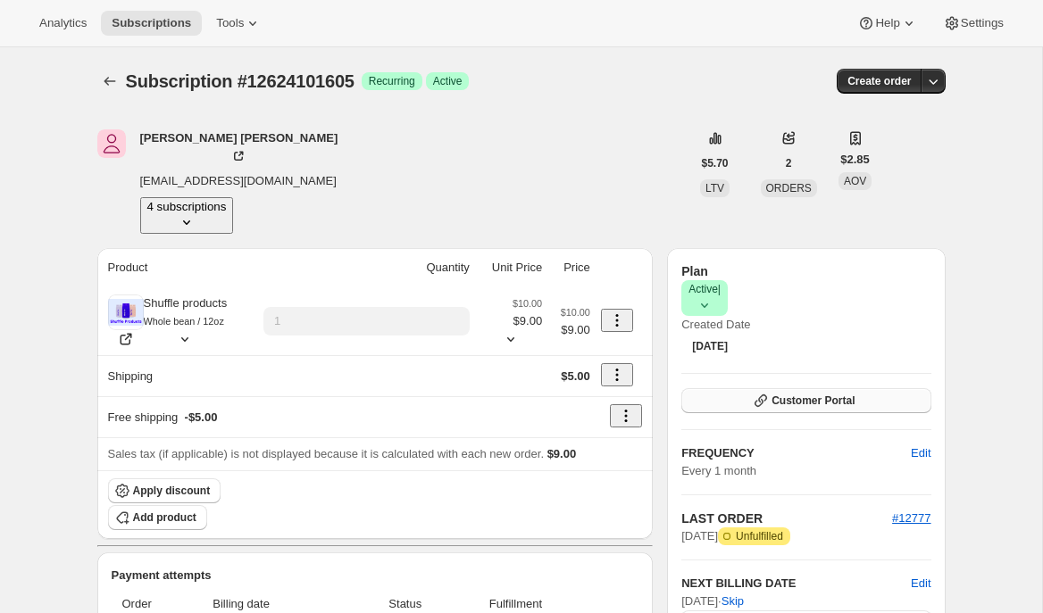
click at [834, 394] on span "Customer Portal" at bounding box center [812, 401] width 83 height 14
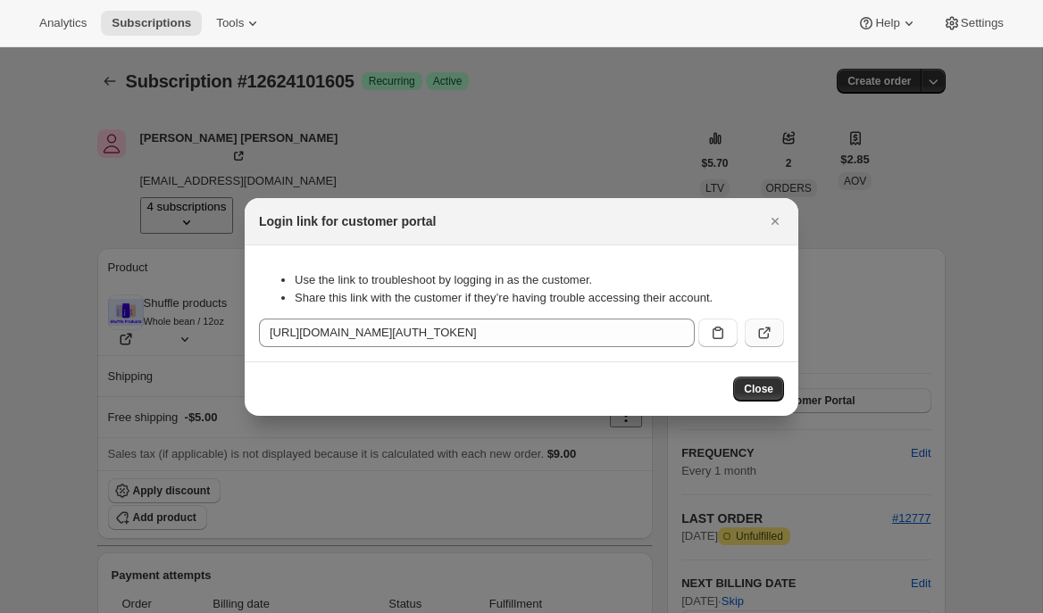
click at [755, 329] on icon ":r43d:" at bounding box center [764, 333] width 18 height 18
click at [772, 212] on icon "Close" at bounding box center [775, 221] width 18 height 18
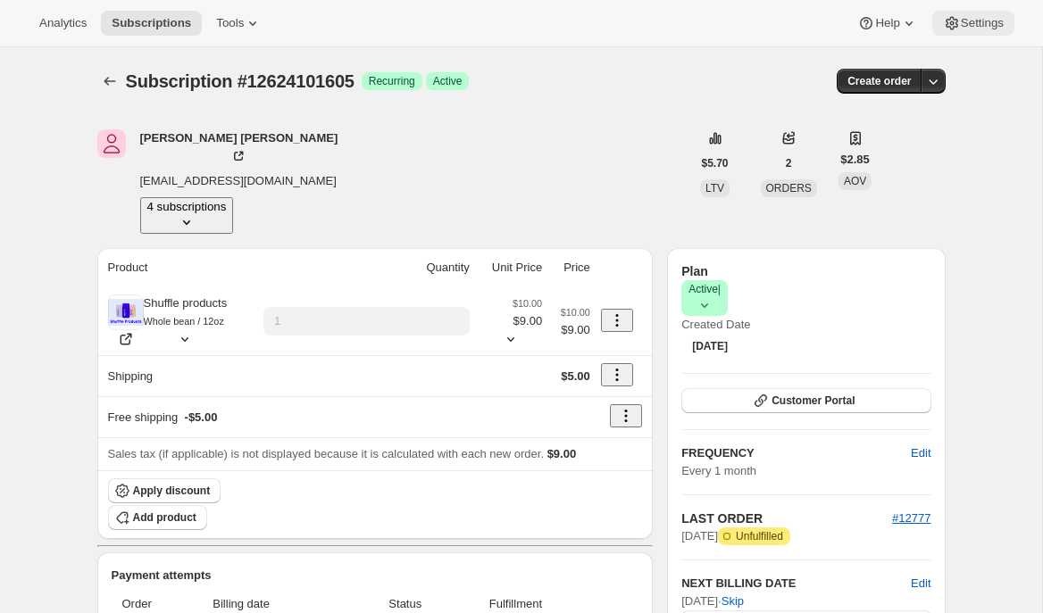
click at [975, 21] on span "Settings" at bounding box center [982, 23] width 43 height 14
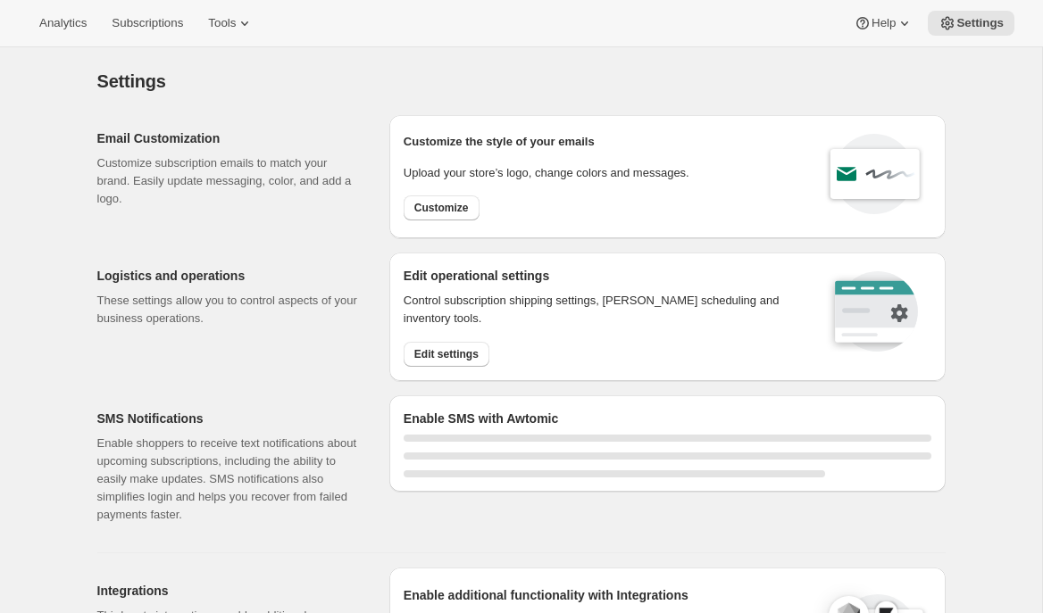
select select "22:00"
select select "09:00"
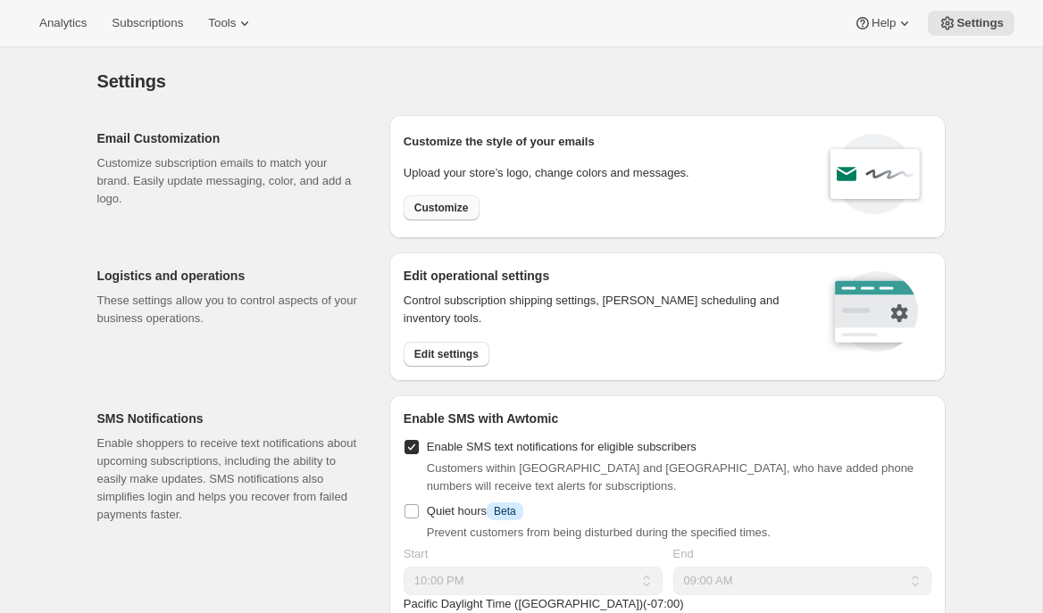
click at [445, 212] on span "Customize" at bounding box center [441, 208] width 54 height 14
select select "subscriptionMessage"
select select "5"
select select "15"
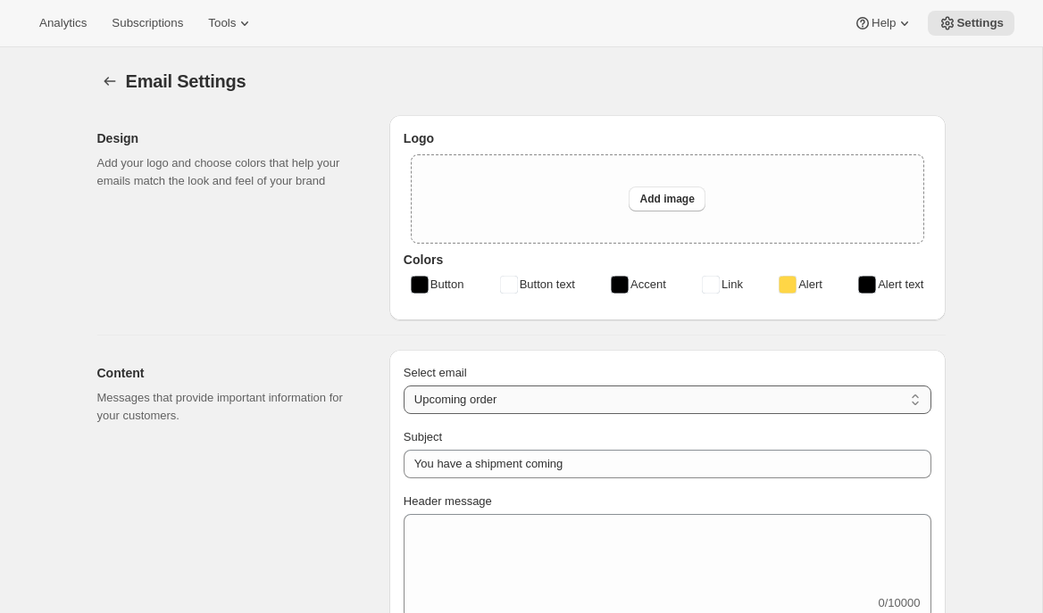
type input "Awtomic Apothecary"
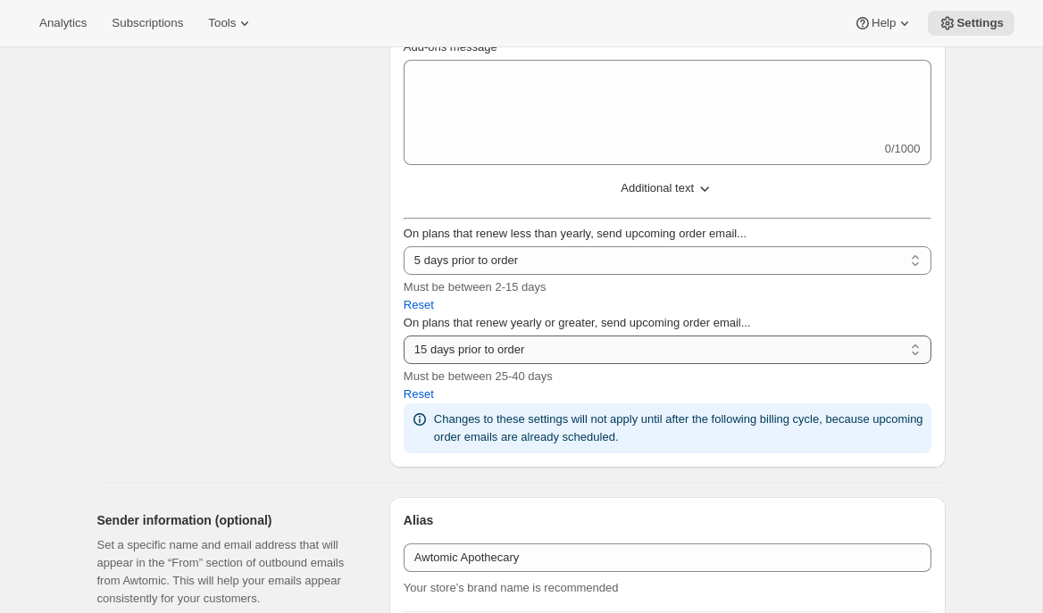
scroll to position [653, 0]
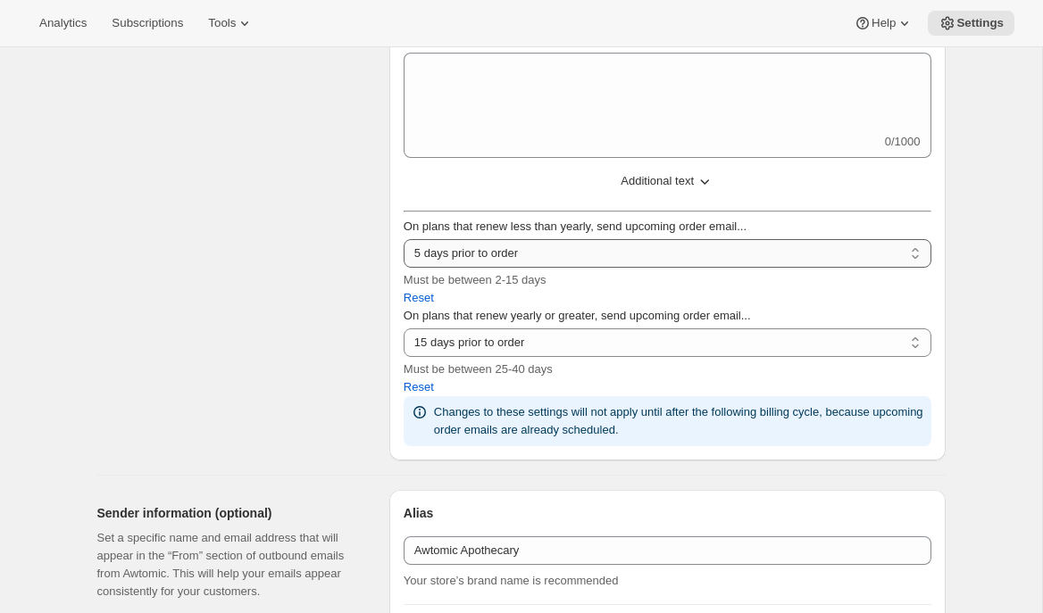
click at [492, 268] on select "2 days prior to order 3 days prior to order 4 days prior to order 5 days prior …" at bounding box center [668, 253] width 528 height 29
select select "9"
click at [404, 268] on select "2 days prior to order 3 days prior to order 4 days prior to order 5 days prior …" at bounding box center [668, 253] width 528 height 29
click at [276, 339] on div "Content Messages that provide important information for your customers." at bounding box center [236, 103] width 278 height 713
click at [156, 27] on span "Subscriptions" at bounding box center [147, 23] width 71 height 14
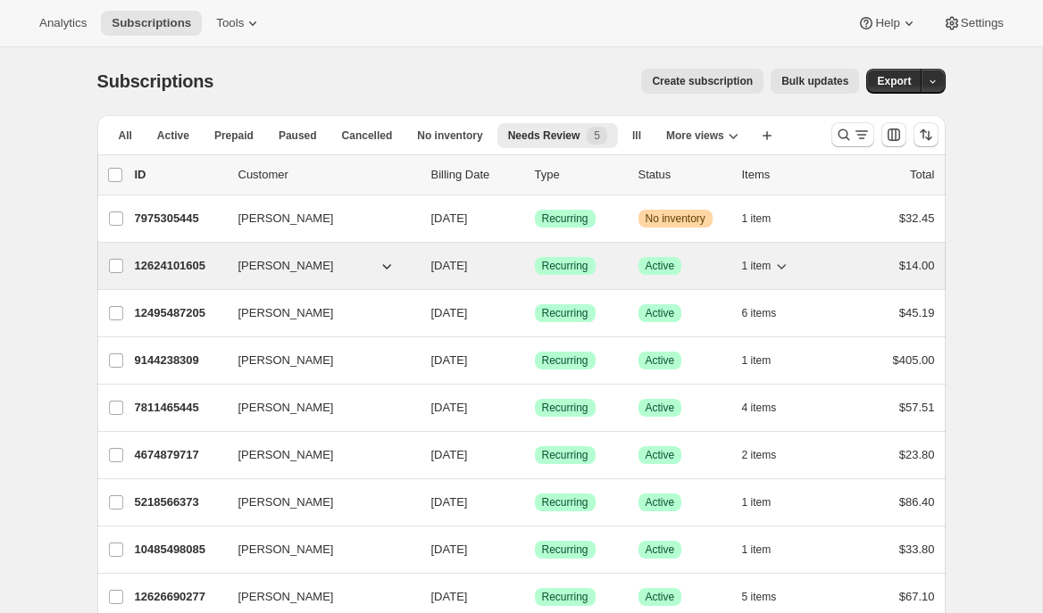
click at [177, 269] on p "12624101605" at bounding box center [179, 266] width 89 height 18
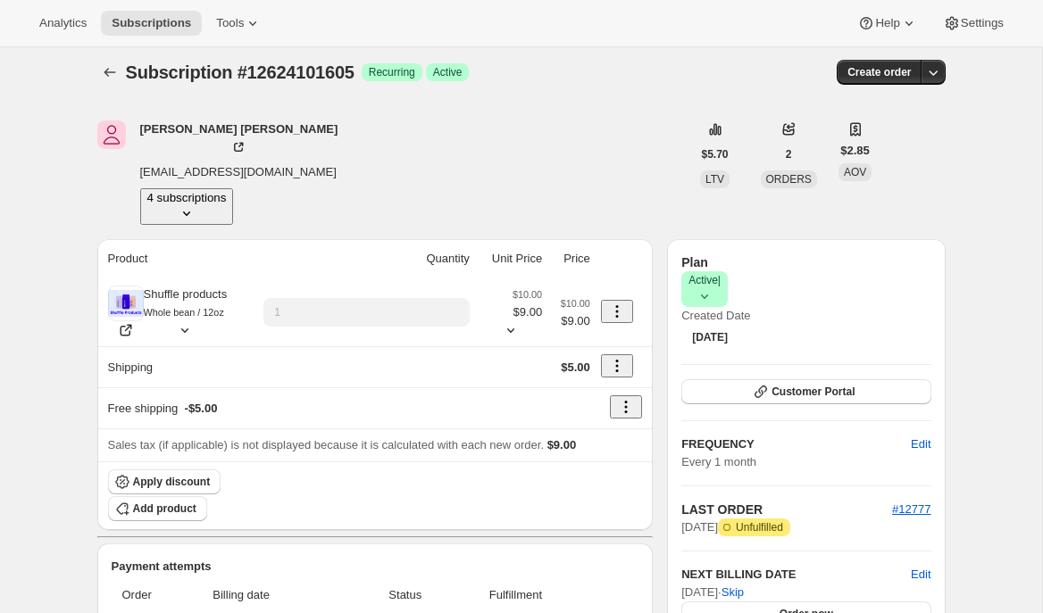
scroll to position [8, 0]
click at [978, 33] on button "Settings" at bounding box center [973, 23] width 82 height 25
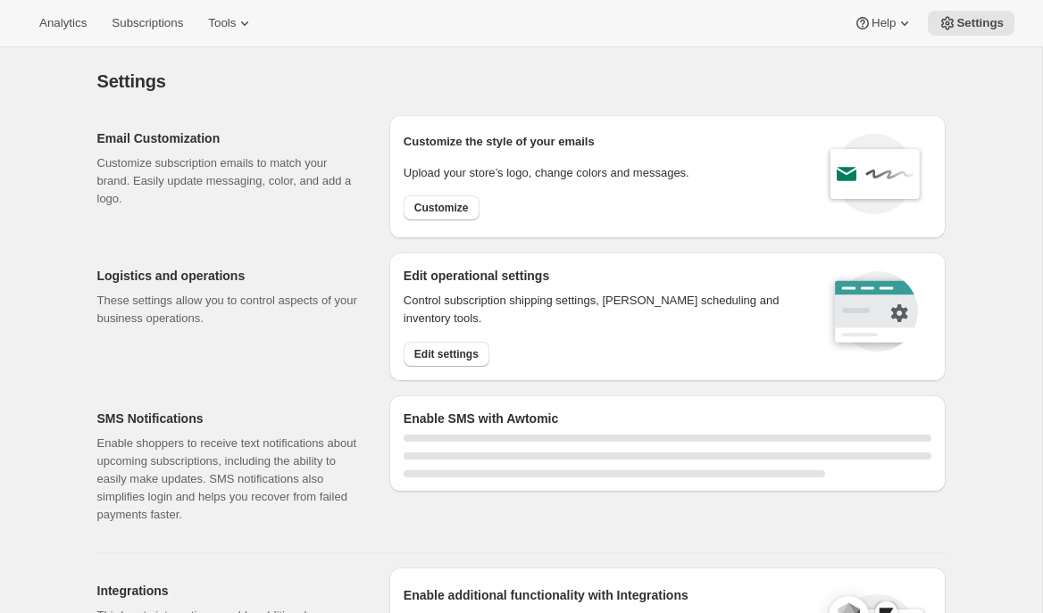
select select "22:00"
select select "09:00"
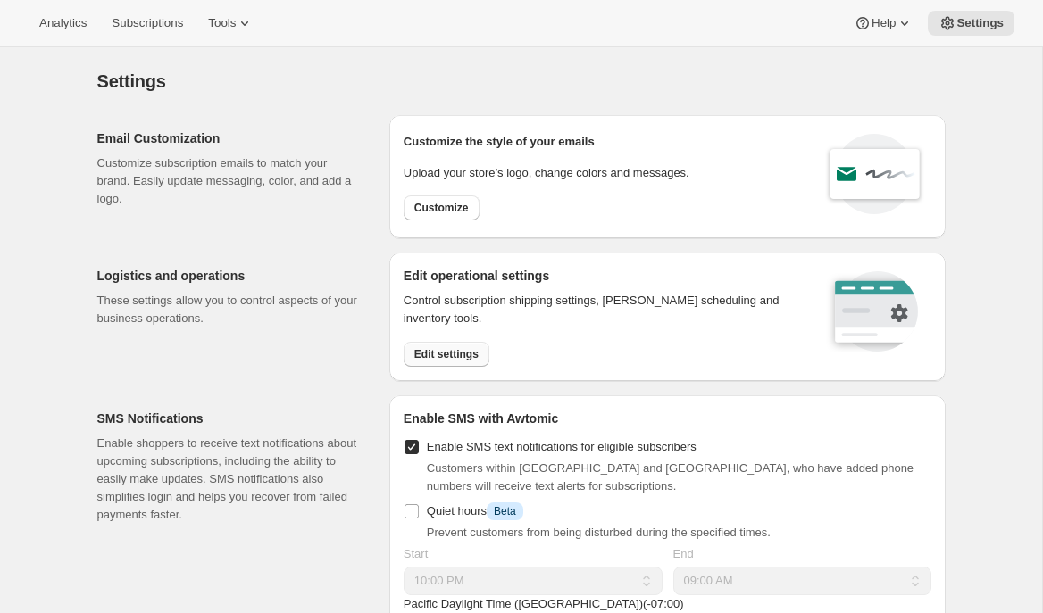
click at [431, 359] on span "Edit settings" at bounding box center [446, 354] width 64 height 14
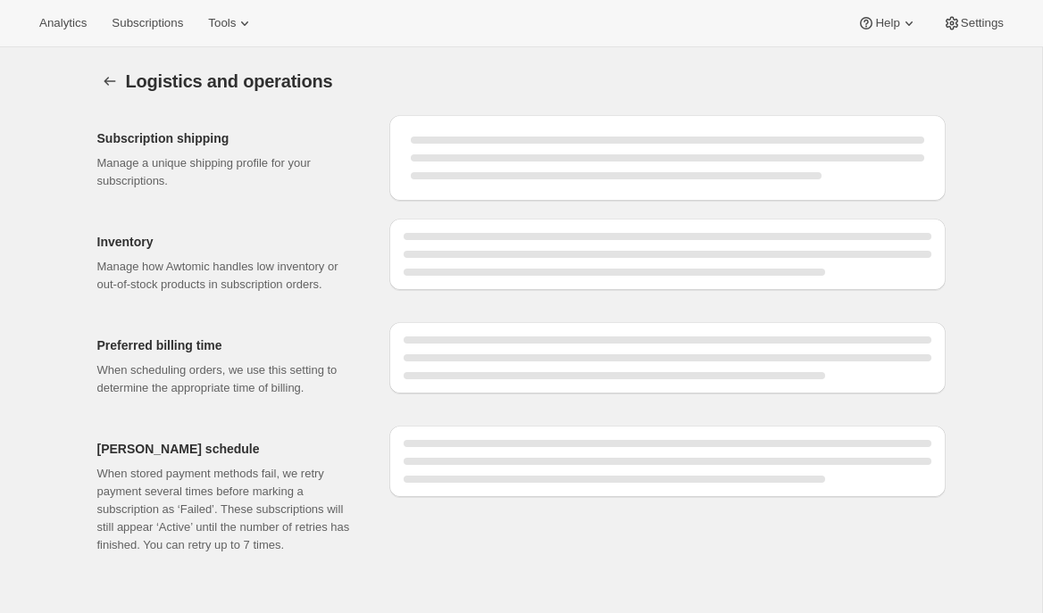
select select "05:00"
select select "PM"
select select "DAY"
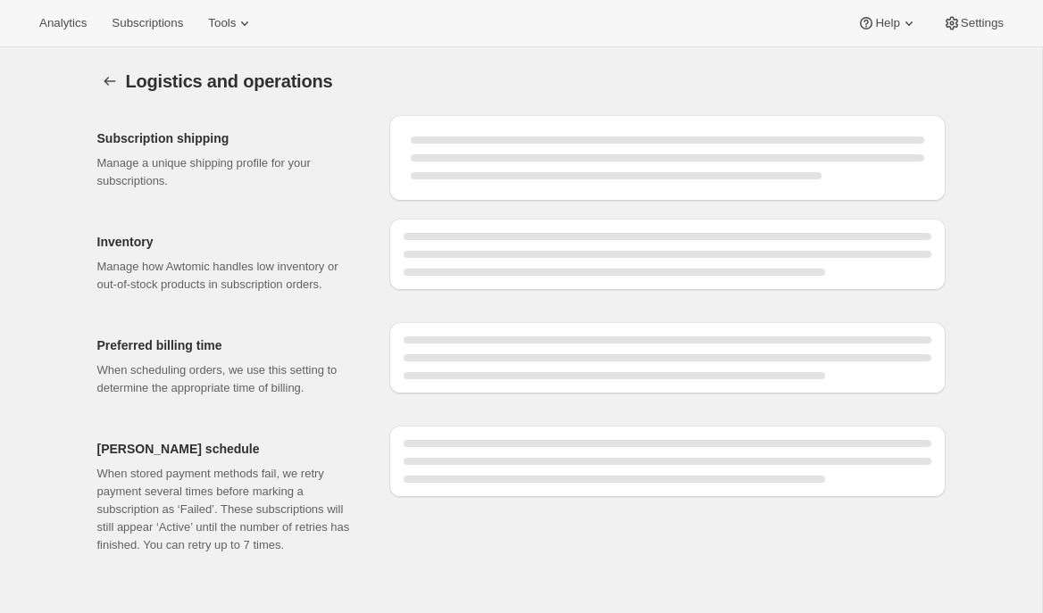
select select "DAY"
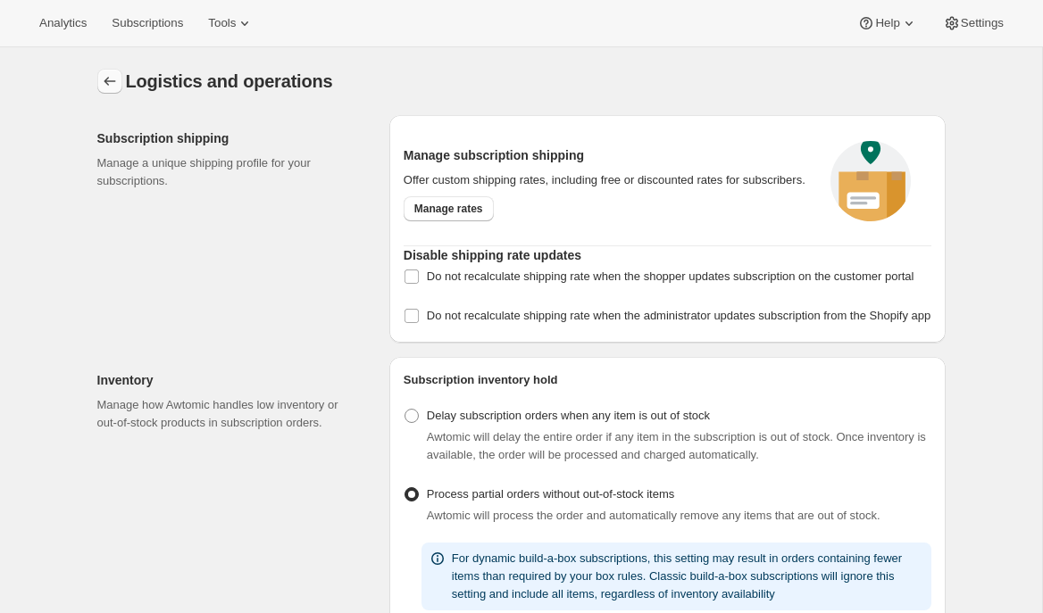
click at [102, 79] on icon "Settings" at bounding box center [110, 81] width 18 height 18
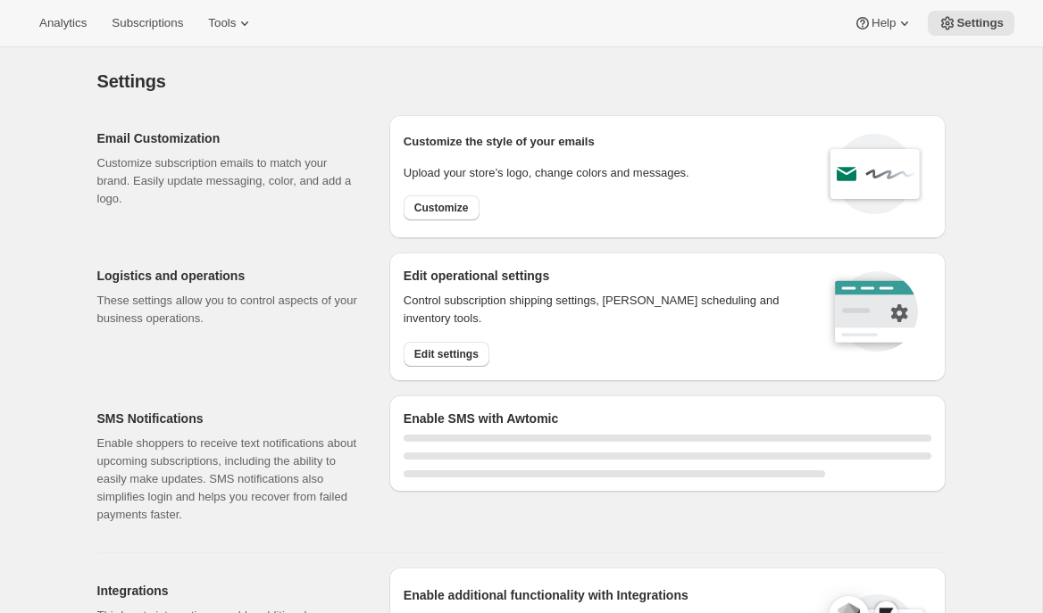
select select "22:00"
select select "09:00"
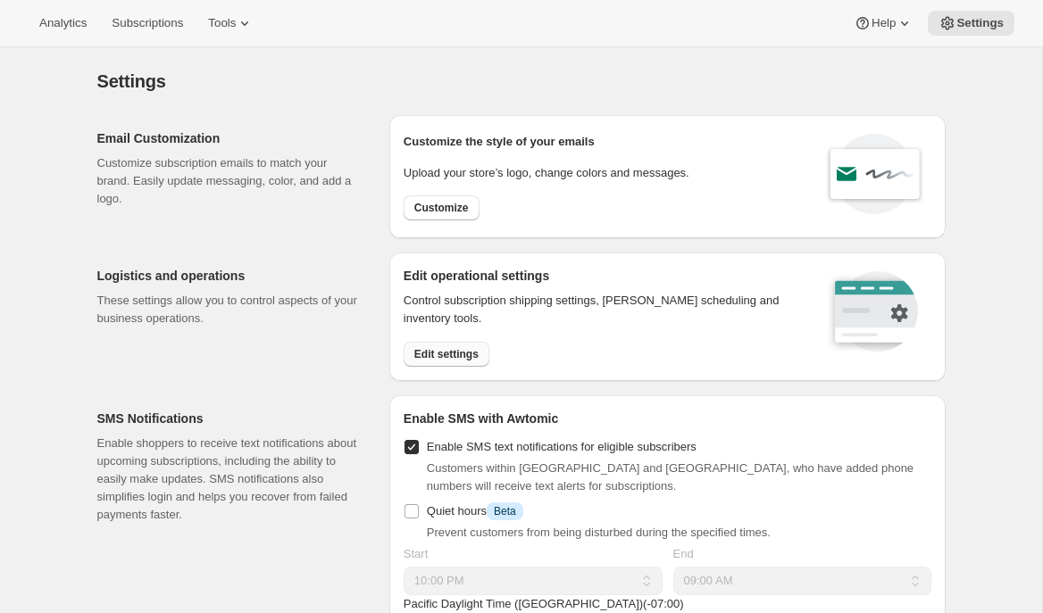
click at [453, 352] on span "Edit settings" at bounding box center [446, 354] width 64 height 14
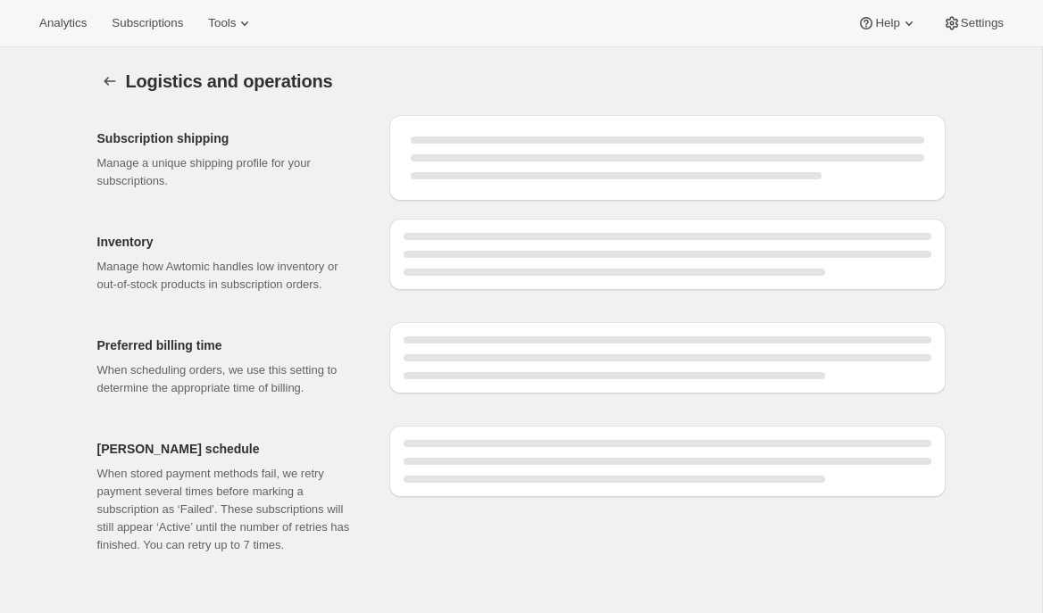
select select "05:00"
select select "PM"
select select "DAY"
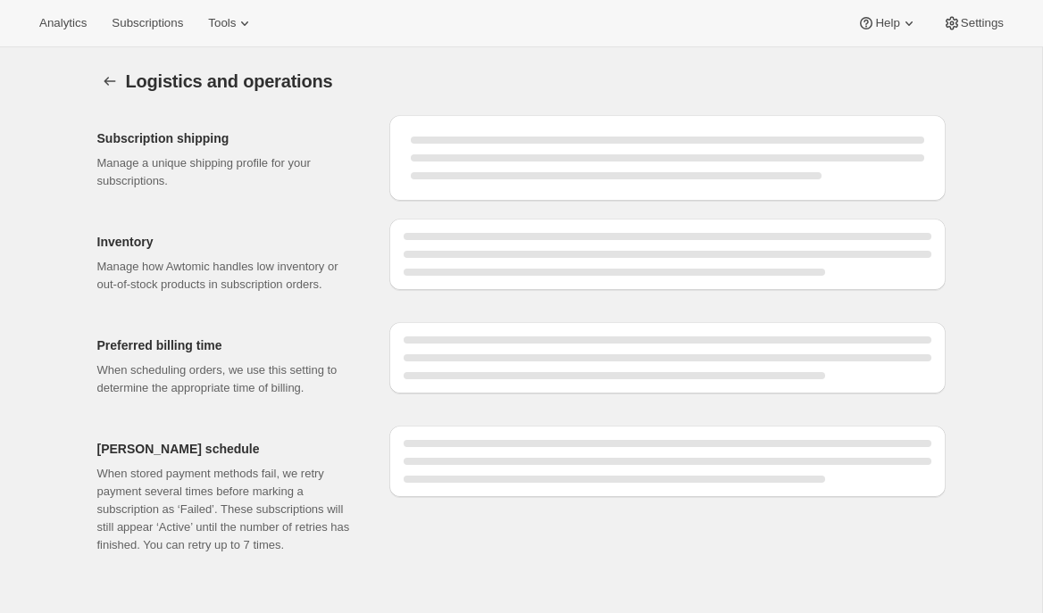
select select "DAY"
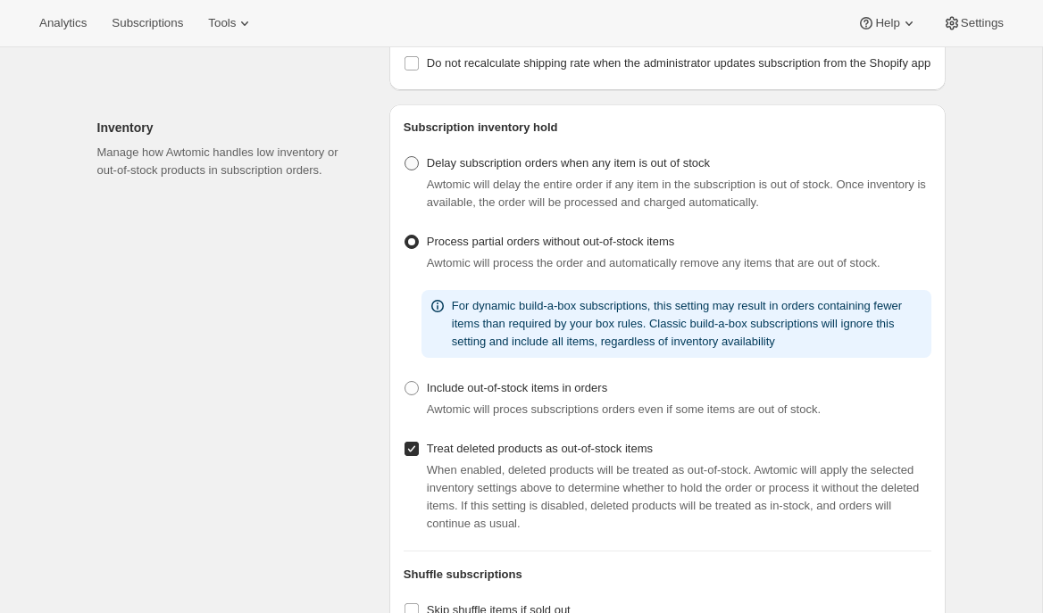
scroll to position [254, 0]
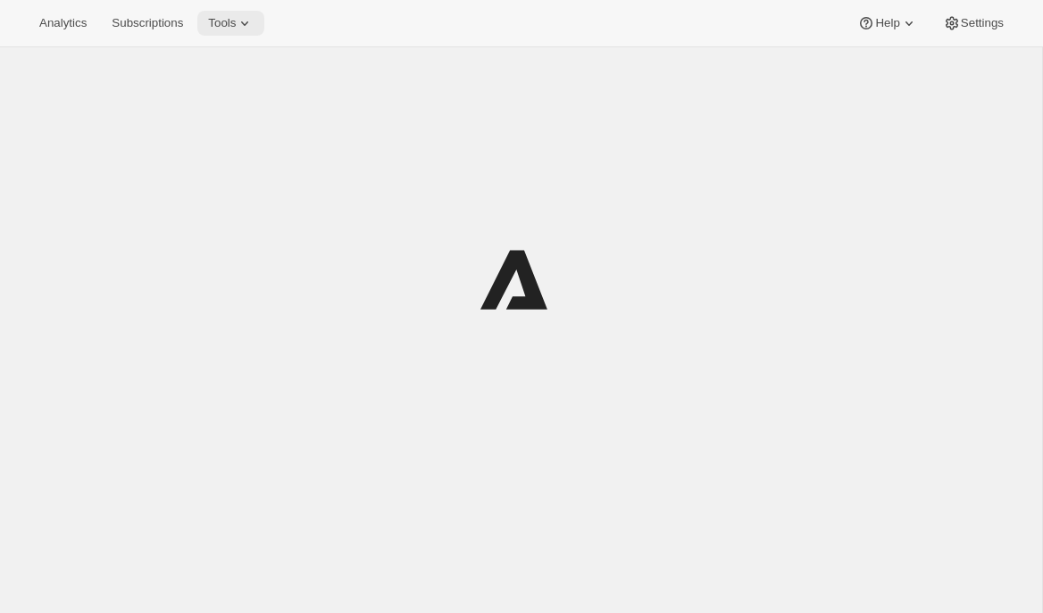
drag, startPoint x: 260, startPoint y: 17, endPoint x: 256, endPoint y: 30, distance: 13.9
click at [254, 17] on icon at bounding box center [245, 23] width 18 height 18
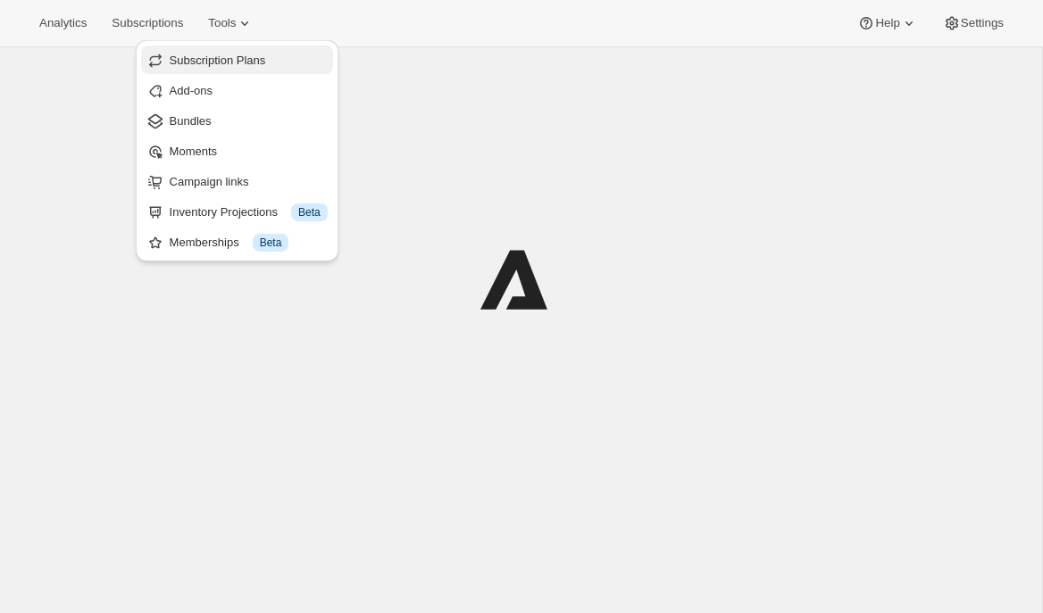
click at [252, 62] on span "Subscription Plans" at bounding box center [218, 60] width 96 height 13
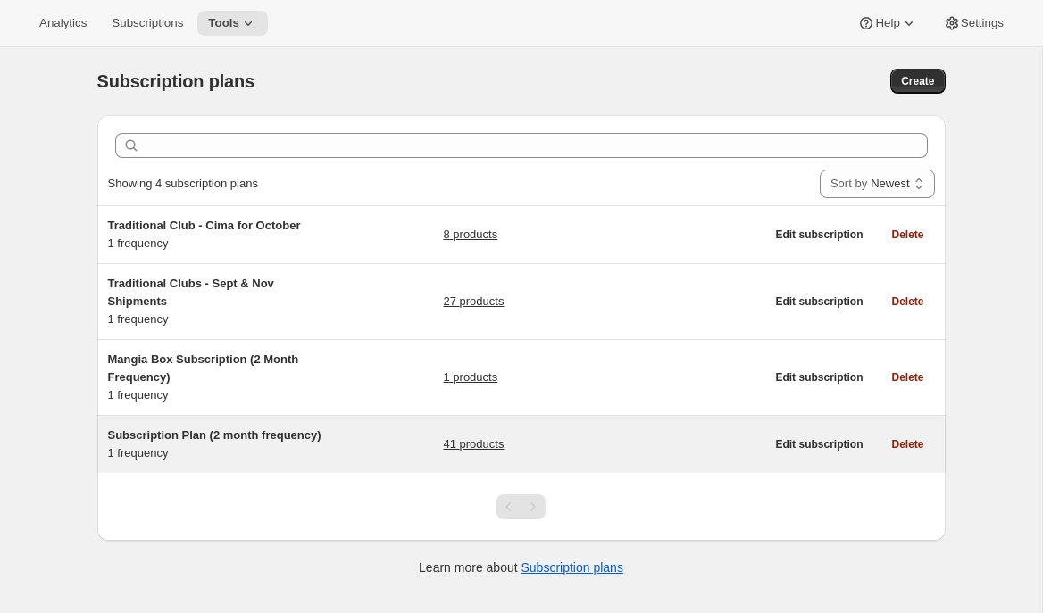
click at [207, 439] on span "Subscription Plan (2 month frequency)" at bounding box center [214, 435] width 213 height 13
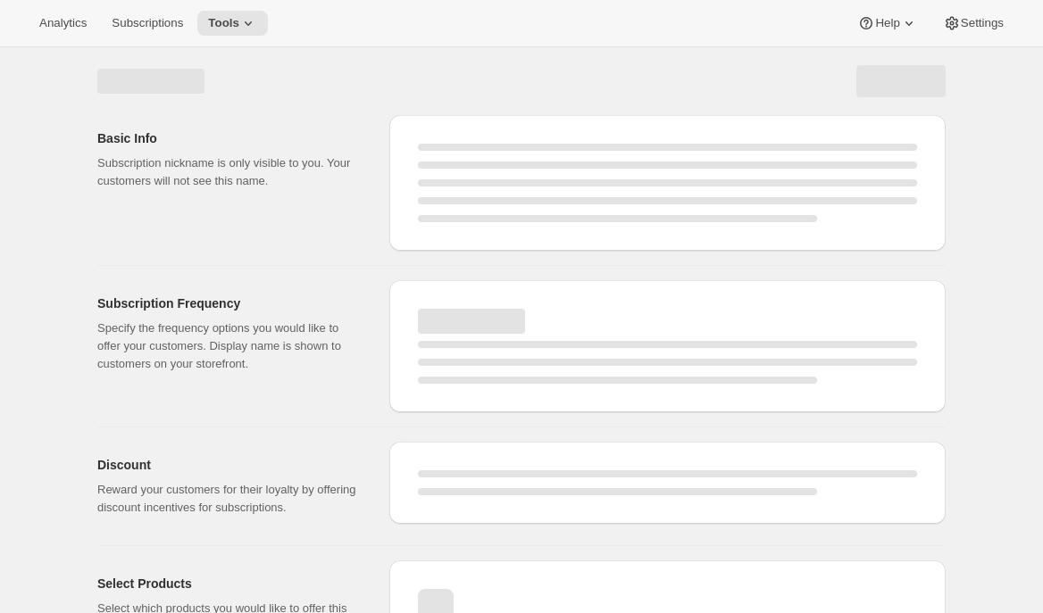
select select "WEEK"
select select "MONTH"
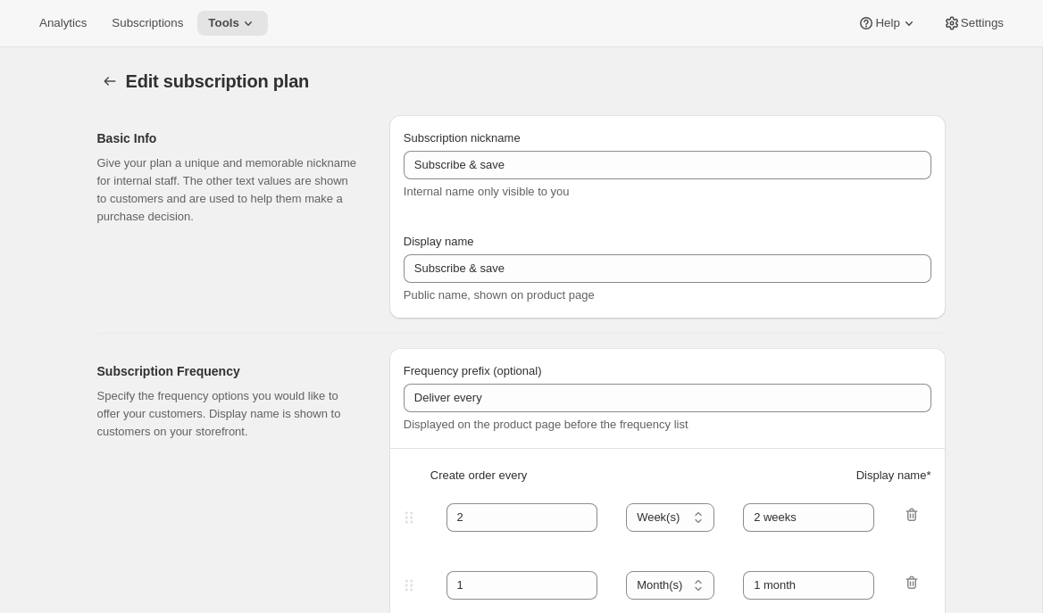
type input "Subscription Plan (2 month frequency)"
type input "Subscribe"
type input "3"
select select "MONTH"
type input "3 months"
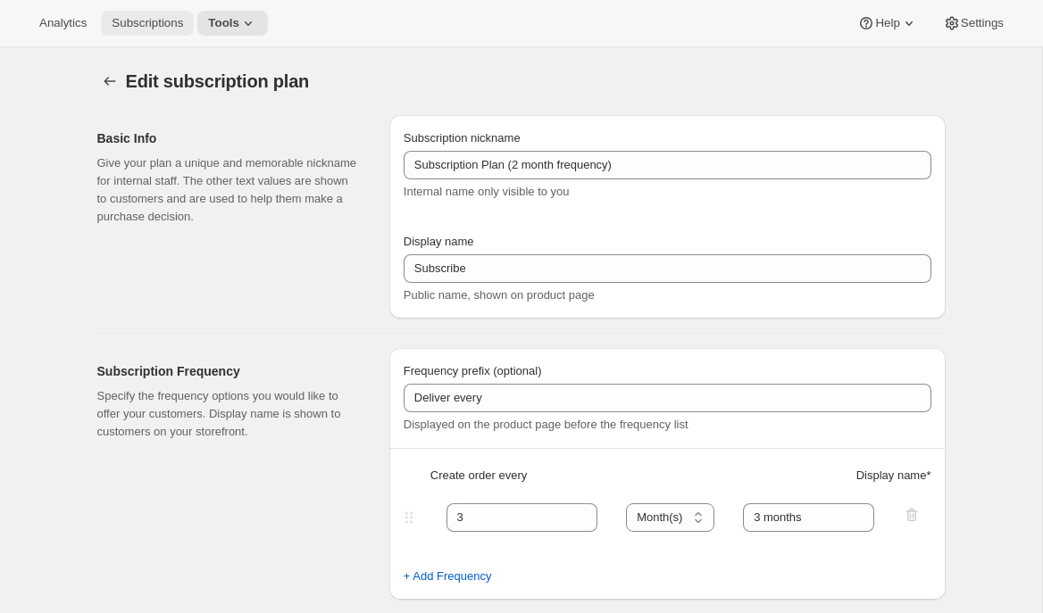
click at [119, 14] on button "Subscriptions" at bounding box center [147, 23] width 93 height 25
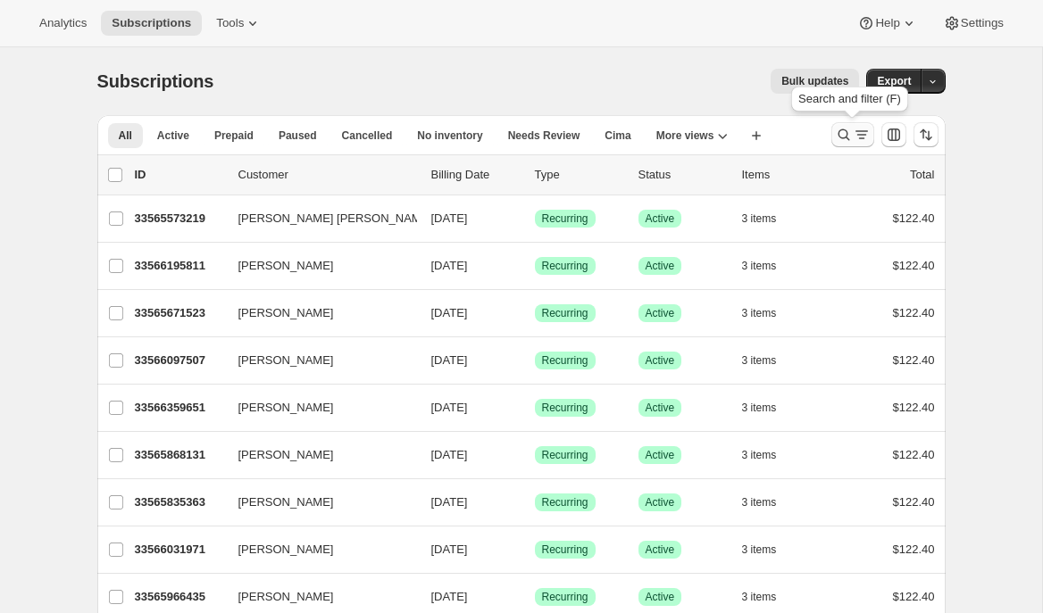
click at [836, 136] on icon "Search and filter results" at bounding box center [844, 135] width 18 height 18
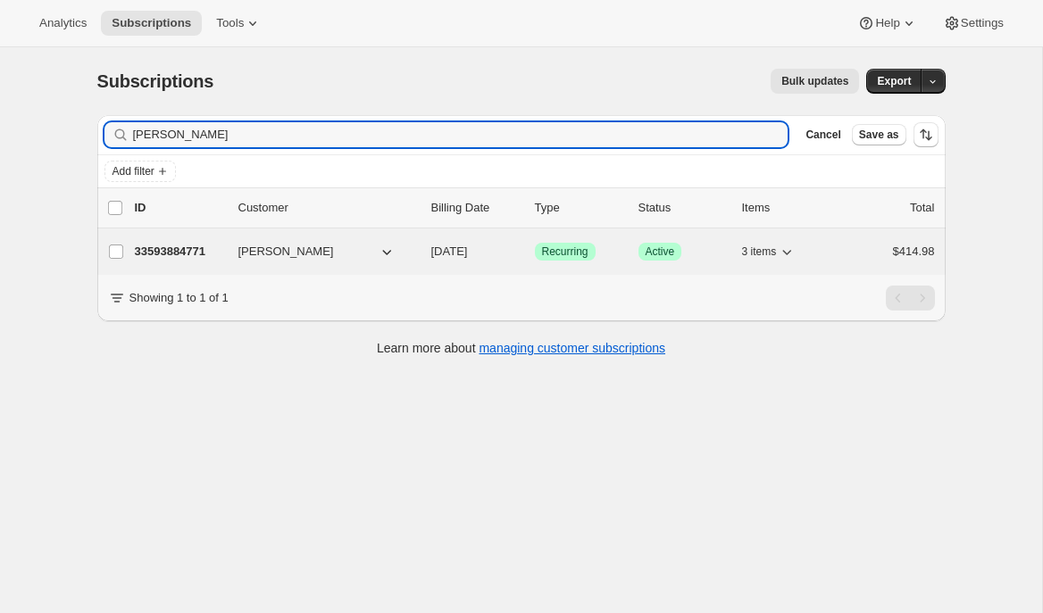
type input "rahul c"
click at [167, 258] on p "33593884771" at bounding box center [179, 252] width 89 height 18
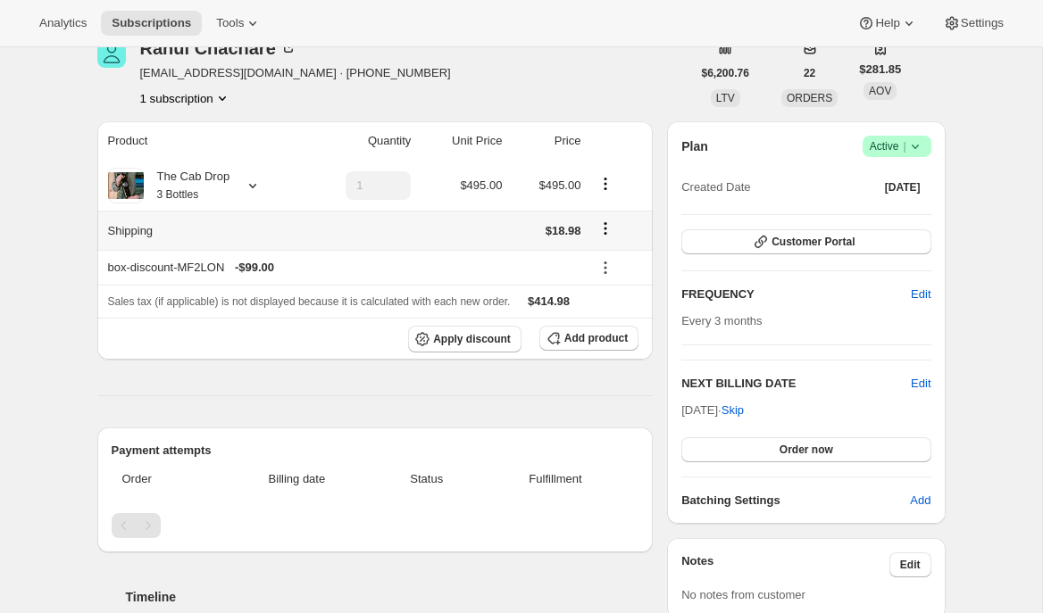
scroll to position [87, 0]
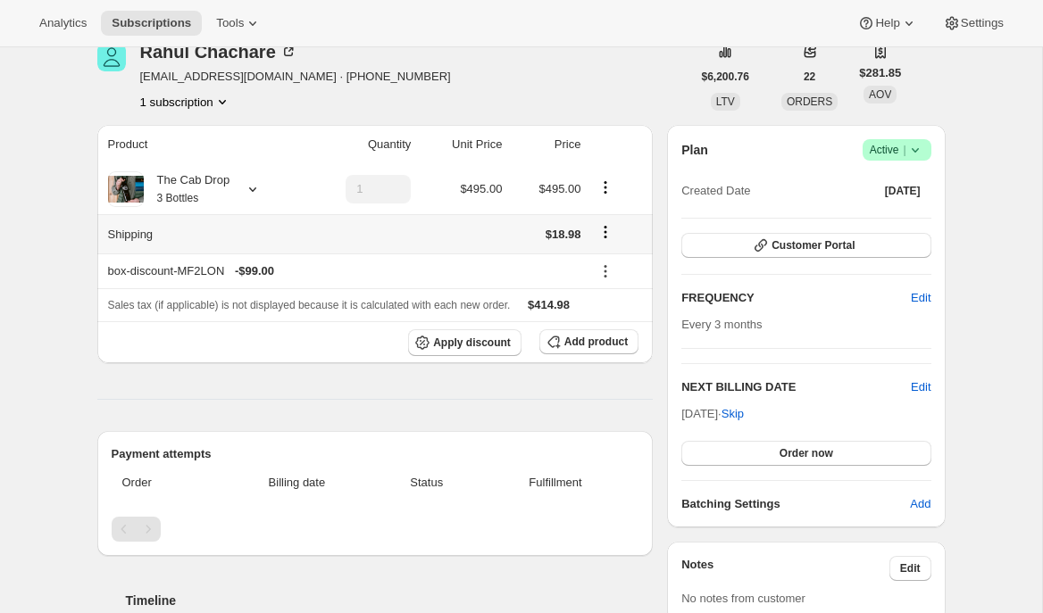
click at [610, 237] on icon "Shipping actions" at bounding box center [605, 232] width 18 height 18
click at [594, 262] on span "Edit shipping rate" at bounding box center [604, 266] width 89 height 13
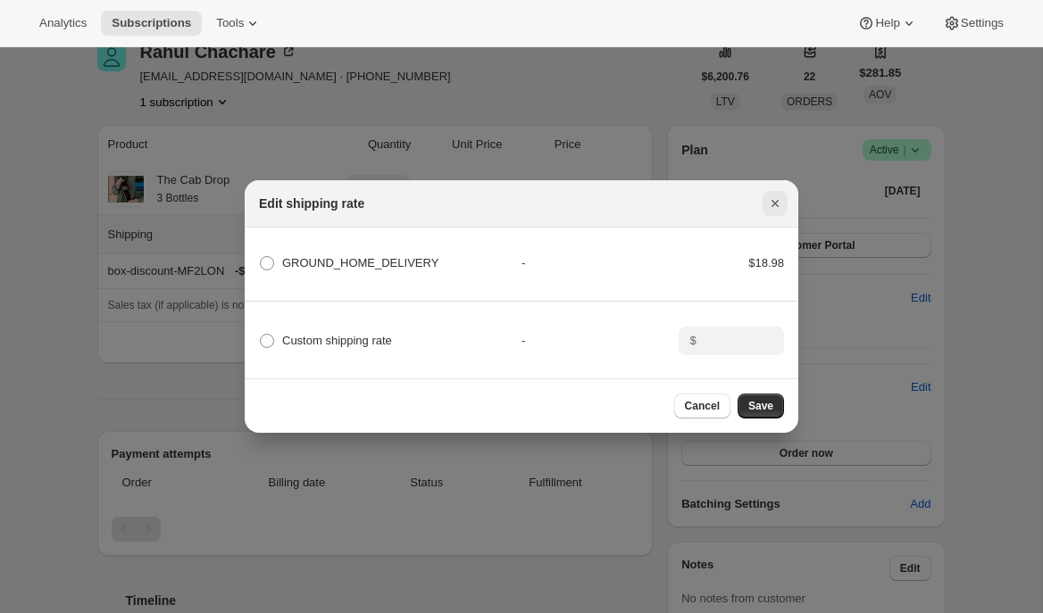
click at [769, 204] on icon "Close" at bounding box center [775, 204] width 18 height 18
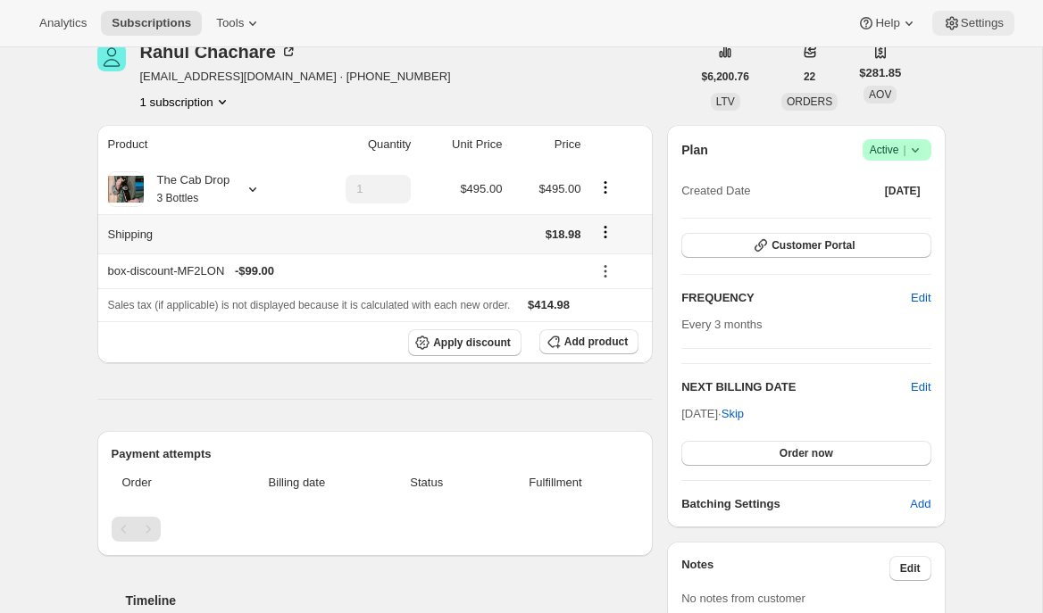
click at [980, 21] on span "Settings" at bounding box center [982, 23] width 43 height 14
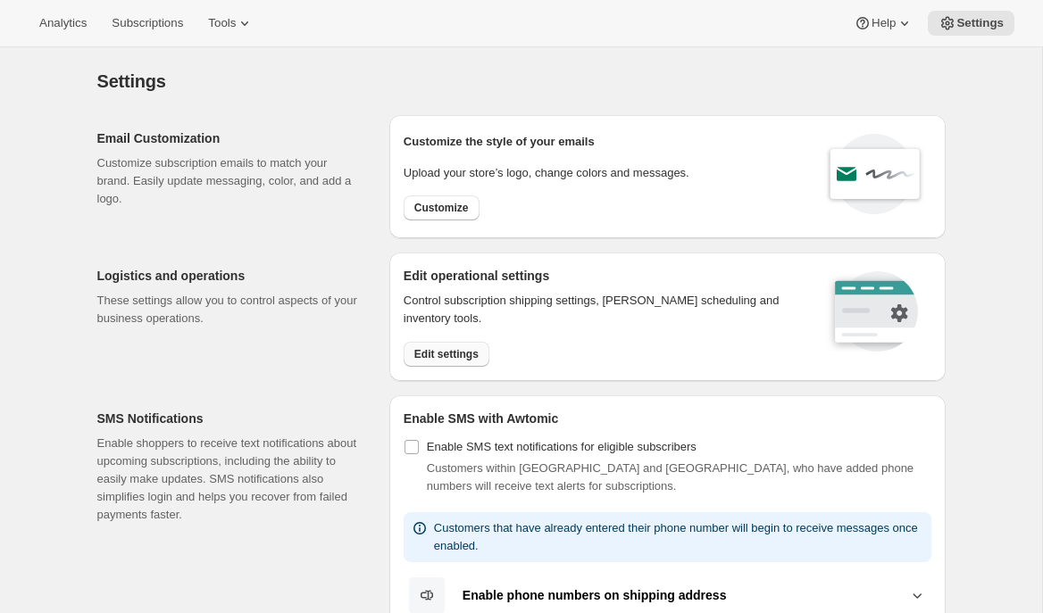
click at [442, 360] on span "Edit settings" at bounding box center [446, 354] width 64 height 14
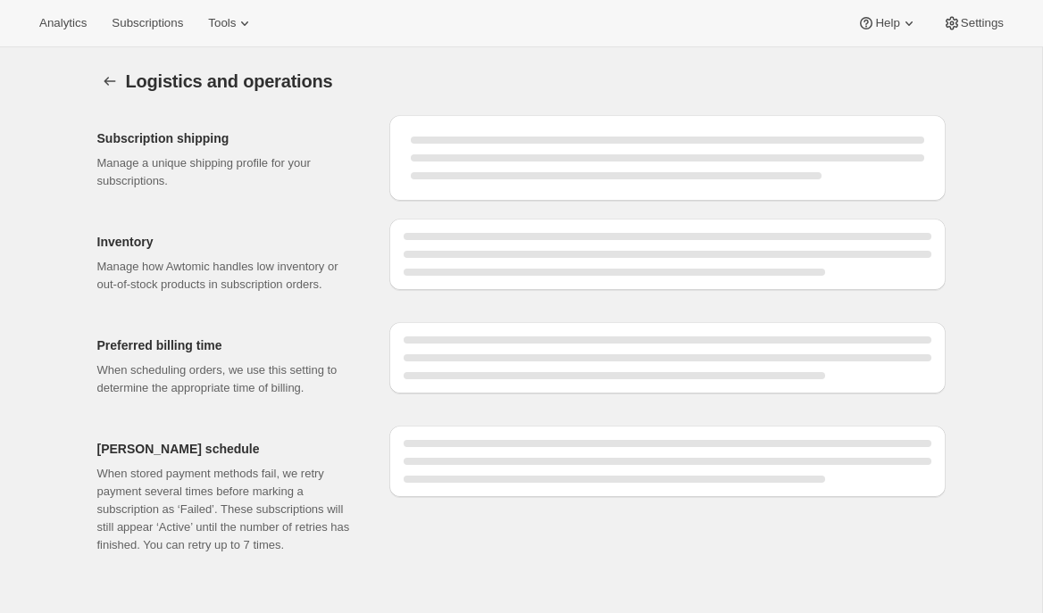
select select "DAY"
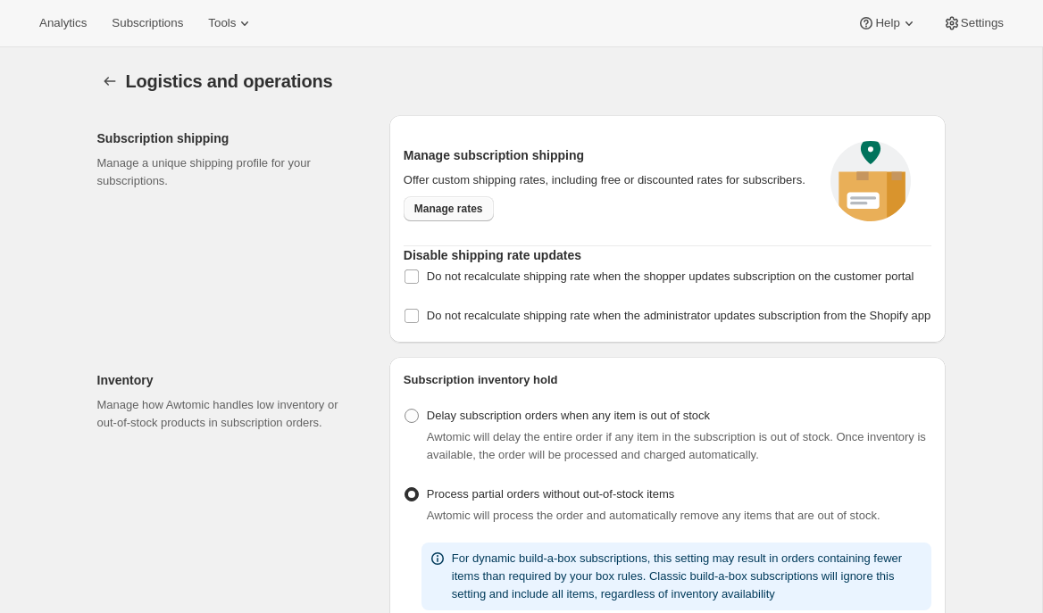
click at [477, 214] on span "Manage rates" at bounding box center [448, 209] width 69 height 14
click at [154, 14] on button "Subscriptions" at bounding box center [147, 23] width 93 height 25
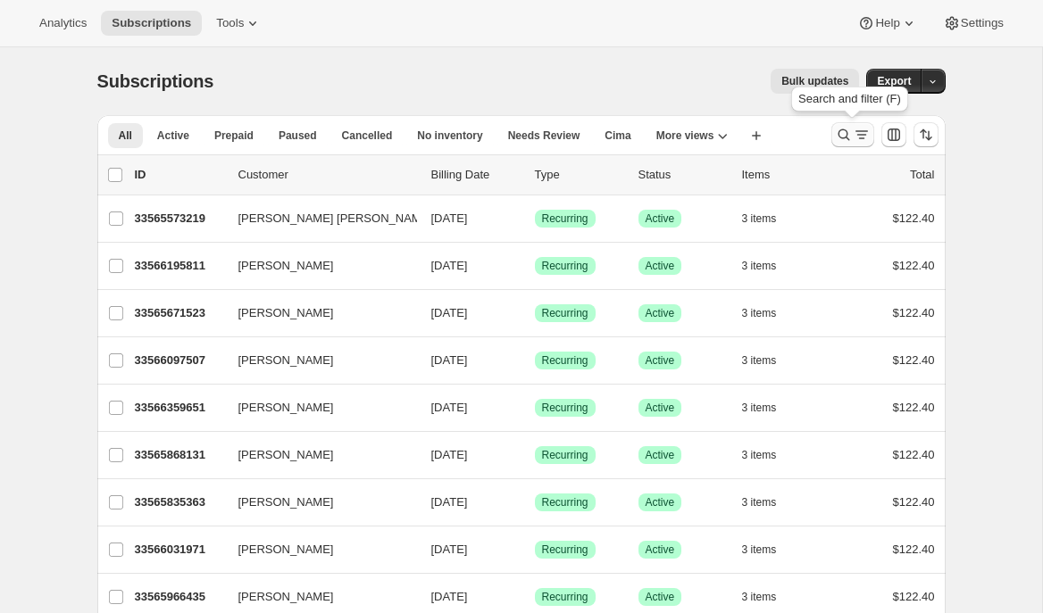
click at [853, 134] on icon "Search and filter results" at bounding box center [862, 135] width 18 height 18
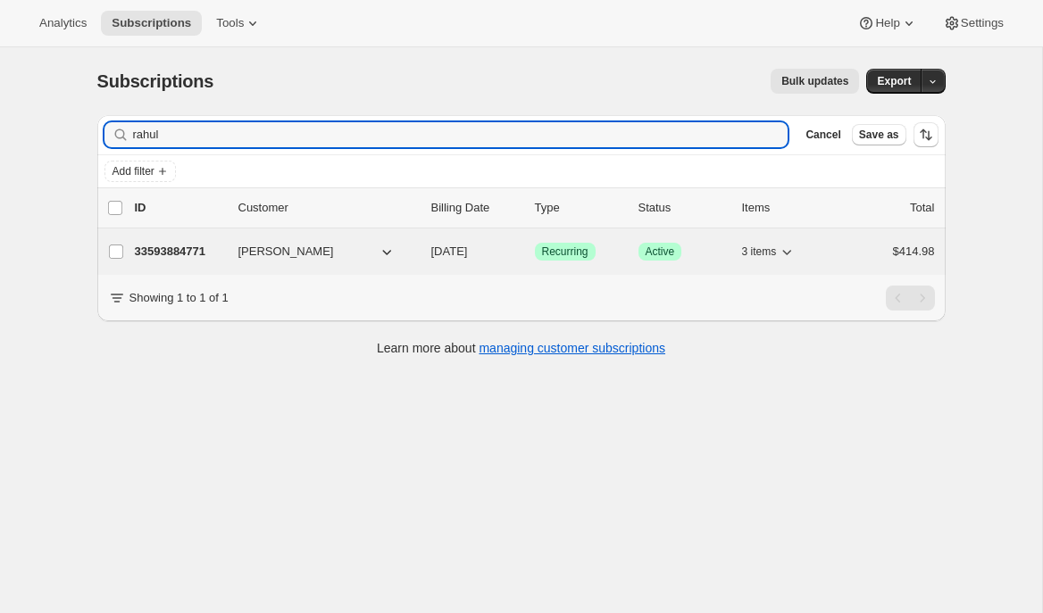
type input "rahul"
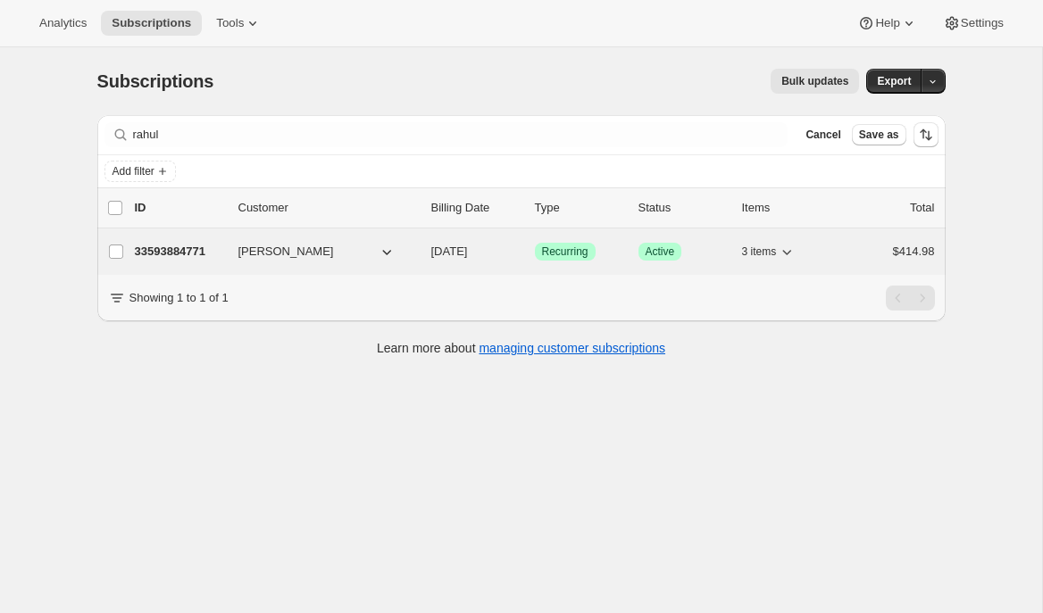
click at [184, 247] on p "33593884771" at bounding box center [179, 252] width 89 height 18
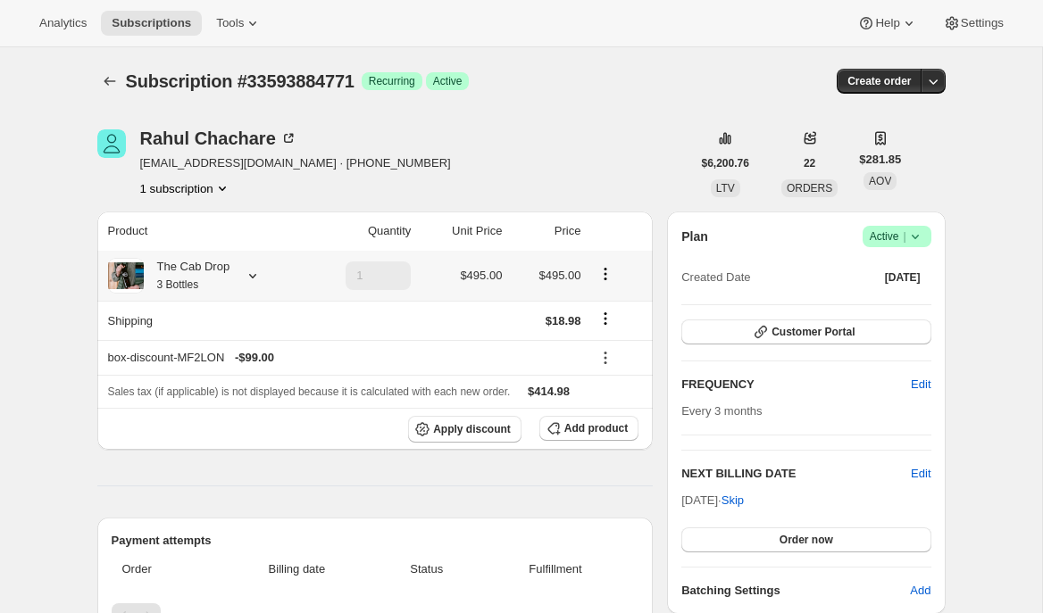
click at [253, 275] on icon at bounding box center [252, 276] width 7 height 4
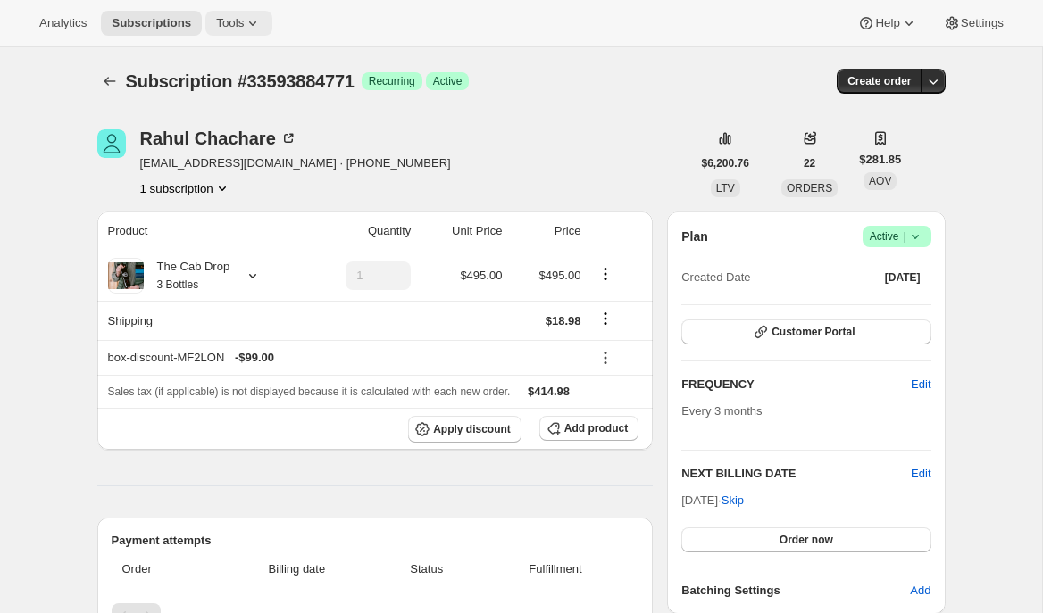
click at [255, 16] on icon at bounding box center [253, 23] width 18 height 18
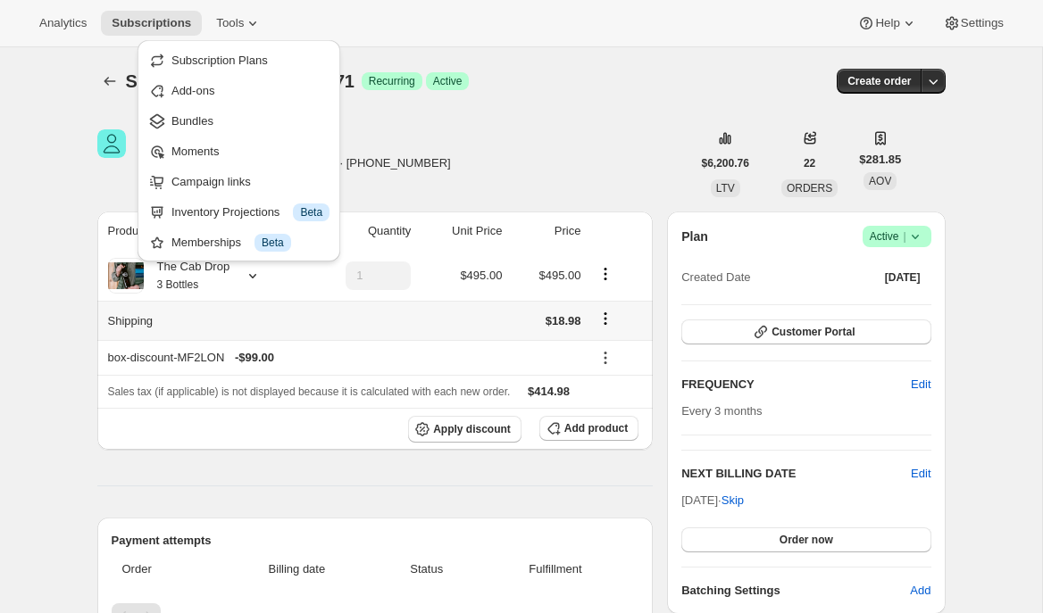
click at [251, 293] on div "The Cab Drop 3 Bottles" at bounding box center [203, 276] width 190 height 36
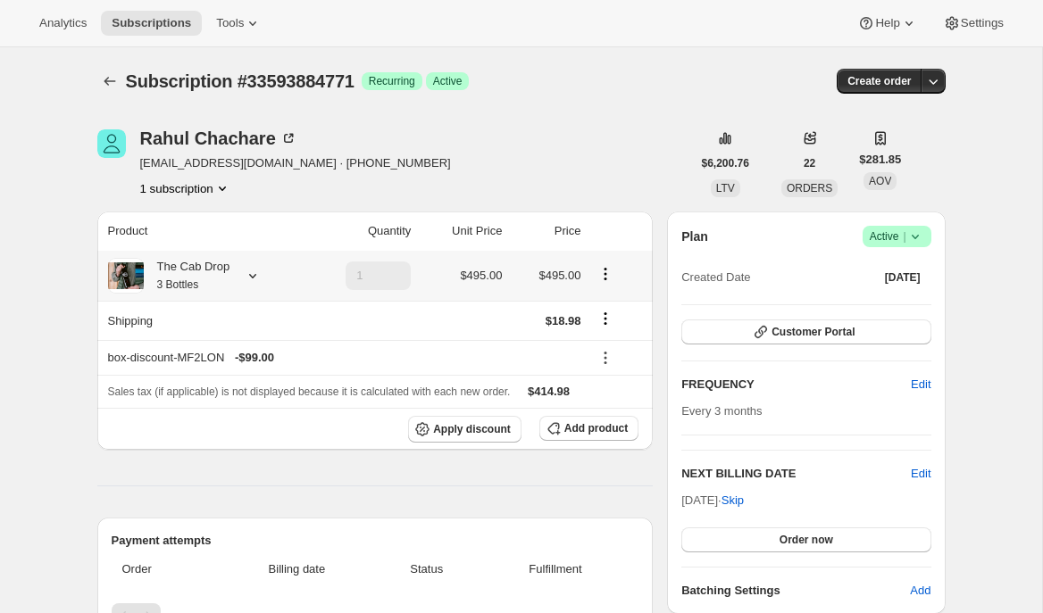
click at [253, 276] on icon at bounding box center [252, 276] width 7 height 4
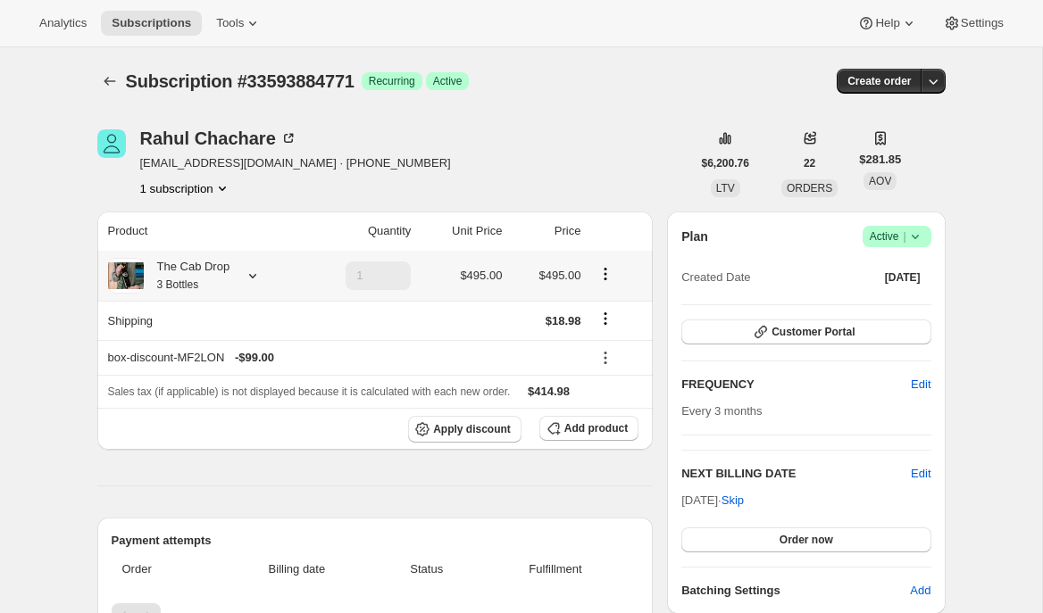
click at [246, 279] on icon at bounding box center [253, 276] width 18 height 18
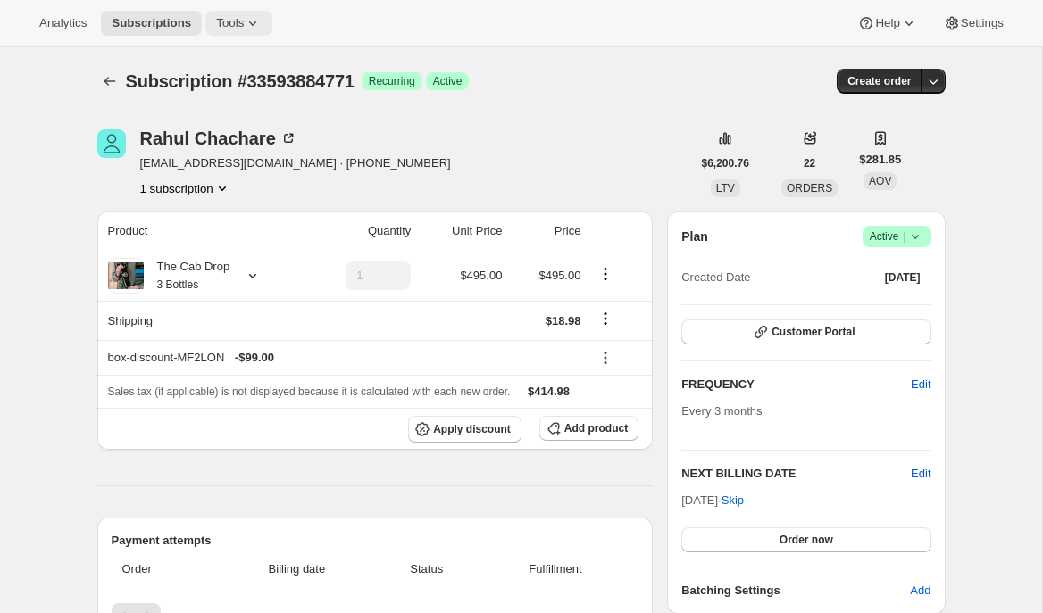
click at [260, 19] on icon at bounding box center [253, 23] width 18 height 18
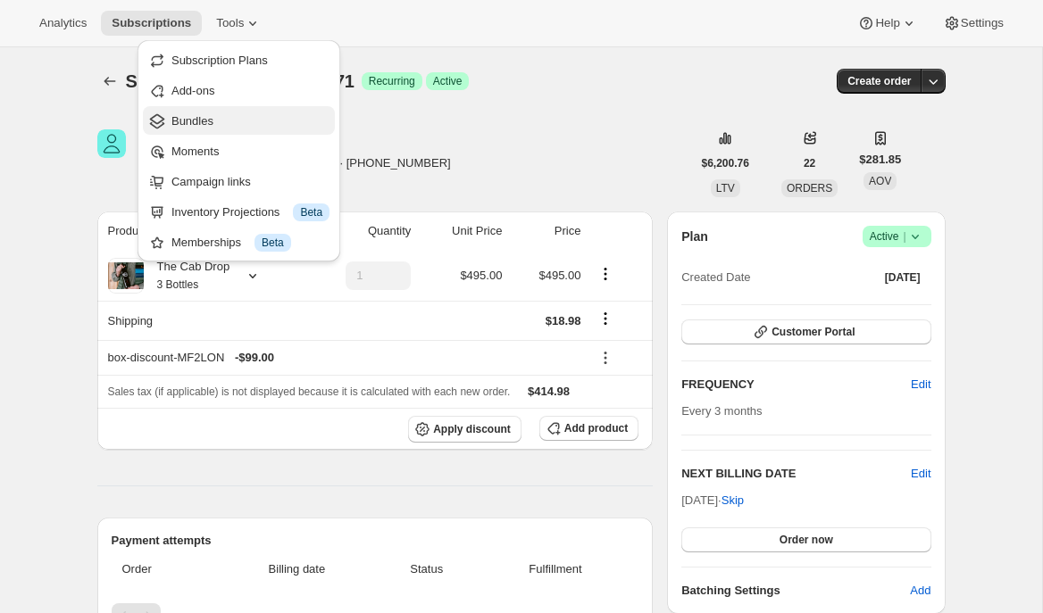
click at [224, 116] on span "Bundles" at bounding box center [250, 121] width 158 height 18
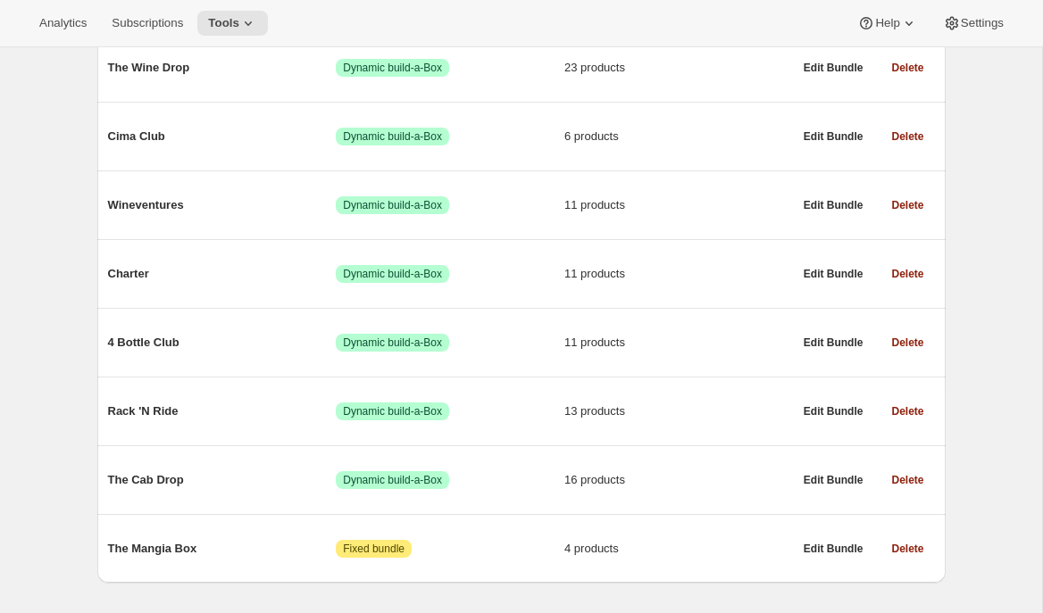
scroll to position [313, 0]
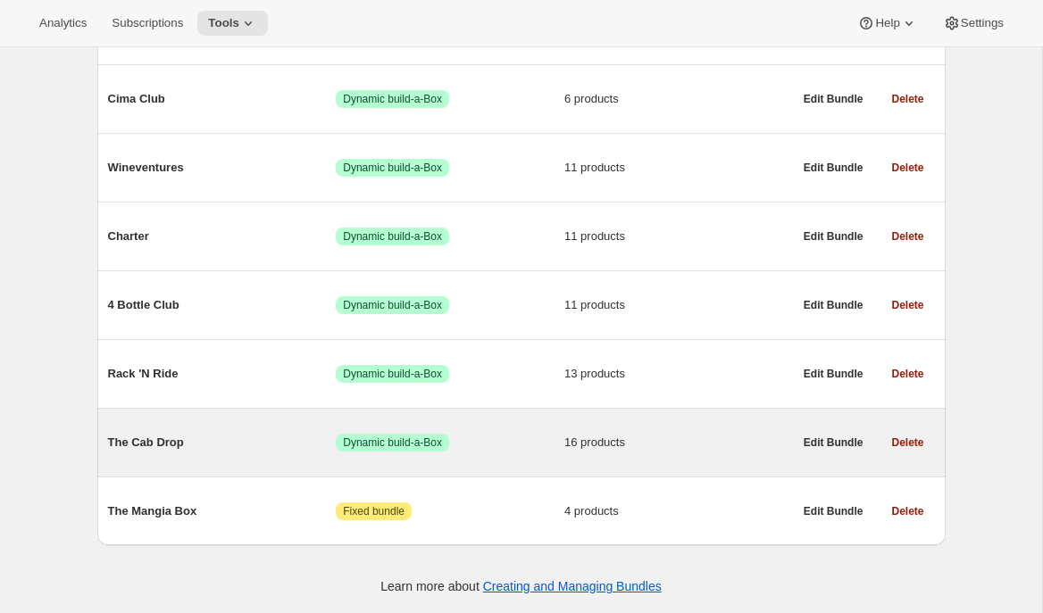
click at [229, 443] on span "The Cab Drop" at bounding box center [222, 443] width 229 height 18
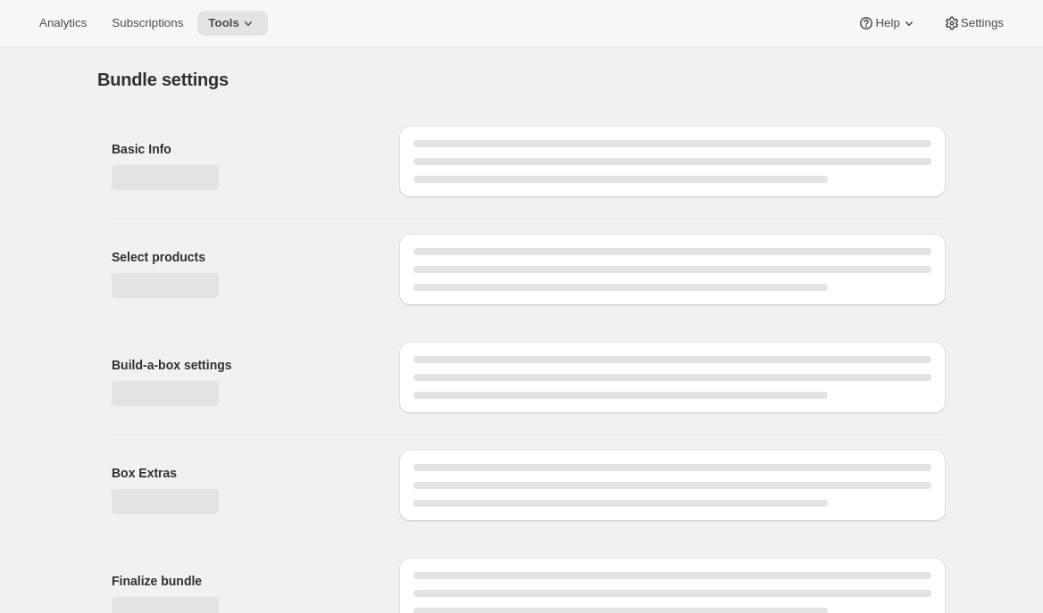
type input "The Cab Drop"
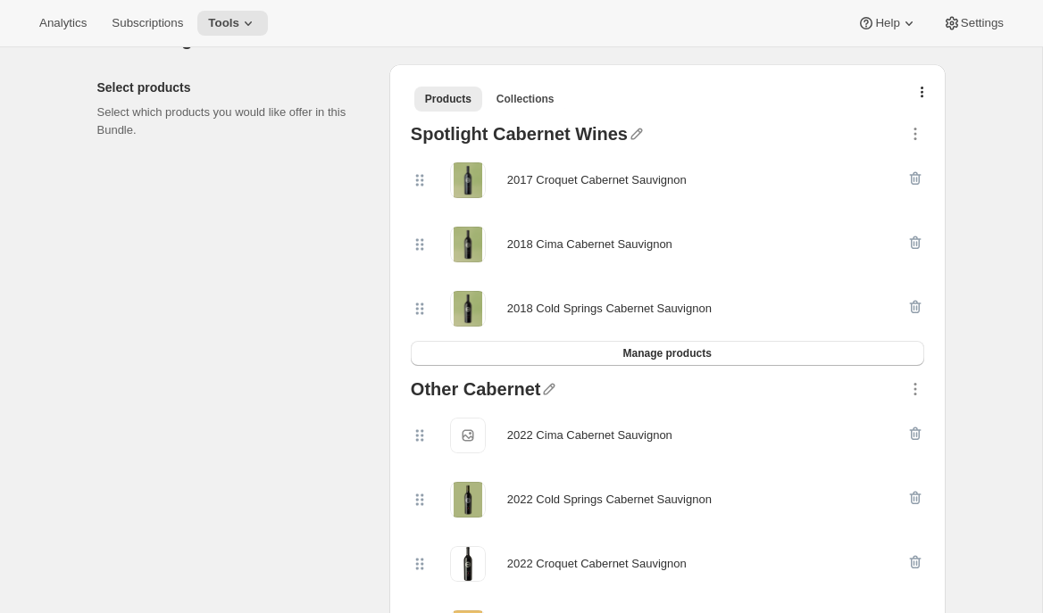
scroll to position [379, 0]
click at [253, 35] on button "Tools" at bounding box center [232, 23] width 71 height 25
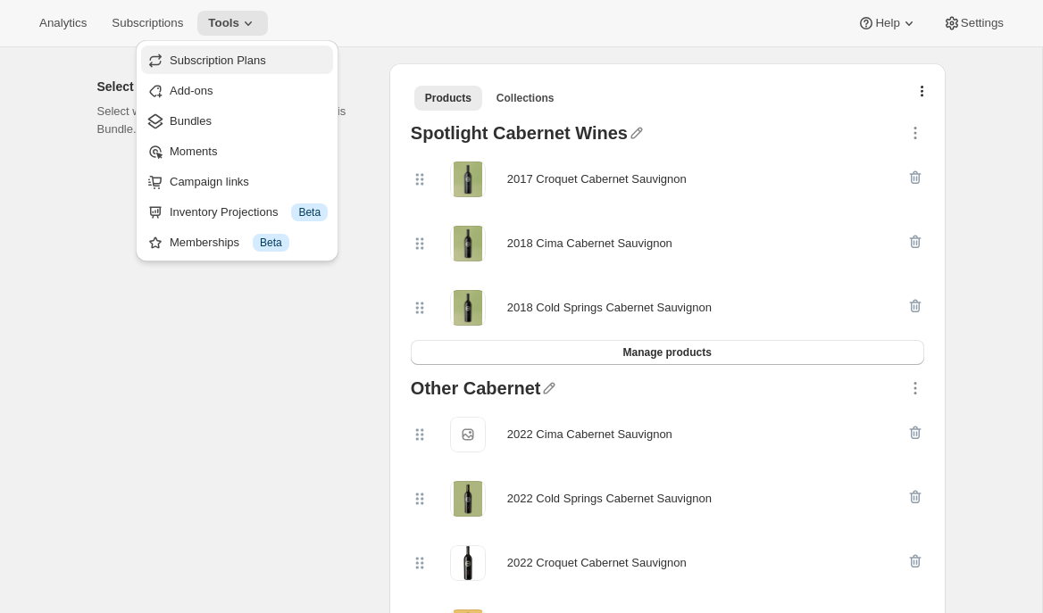
click at [252, 51] on button "Subscription Plans" at bounding box center [237, 60] width 192 height 29
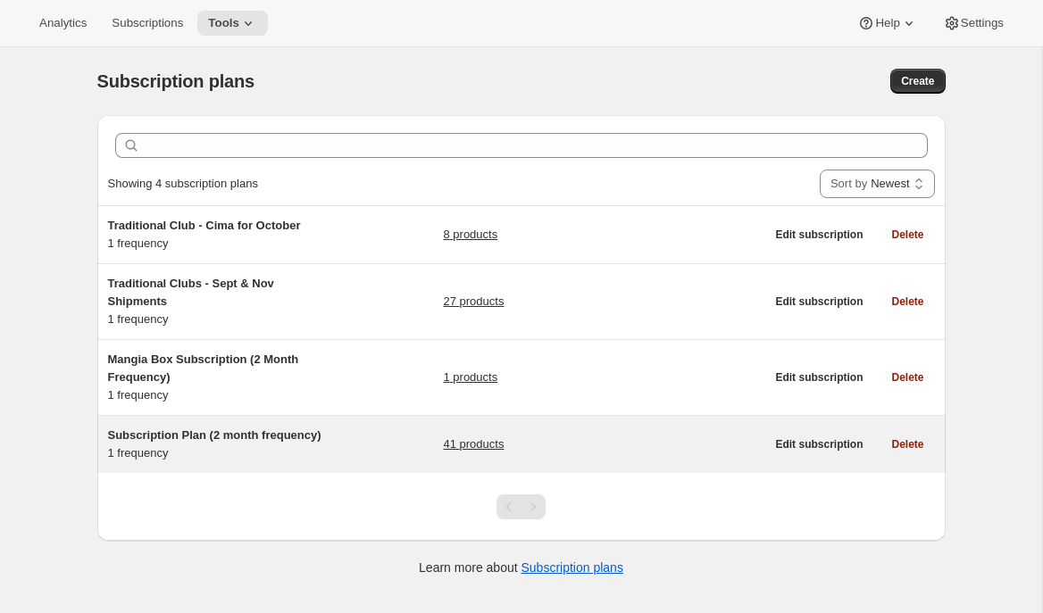
click at [167, 457] on div "Subscription Plan (2 month frequency) 1 frequency" at bounding box center [219, 445] width 223 height 36
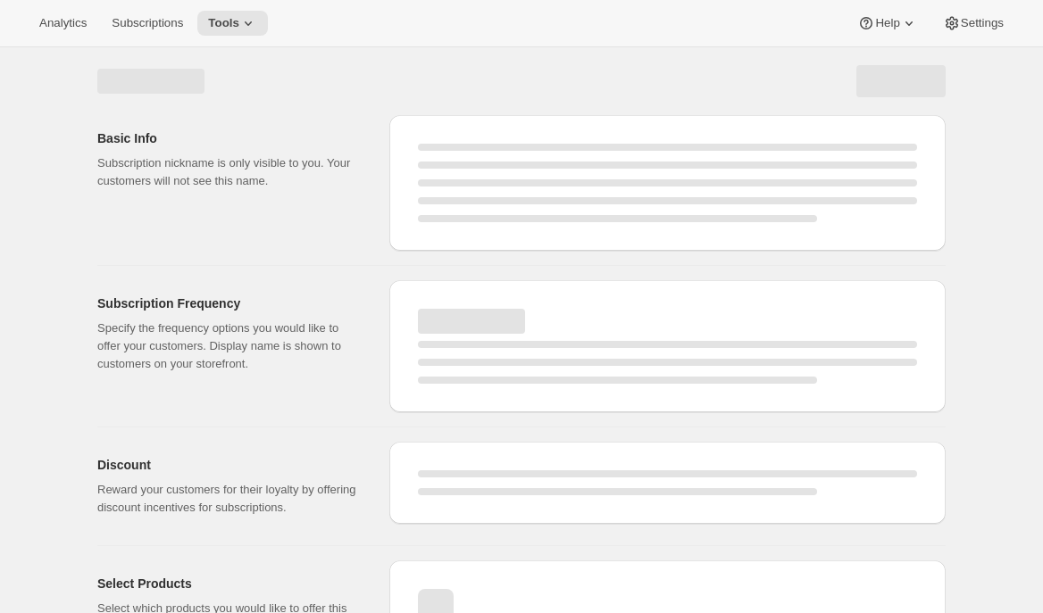
select select "WEEK"
select select "MONTH"
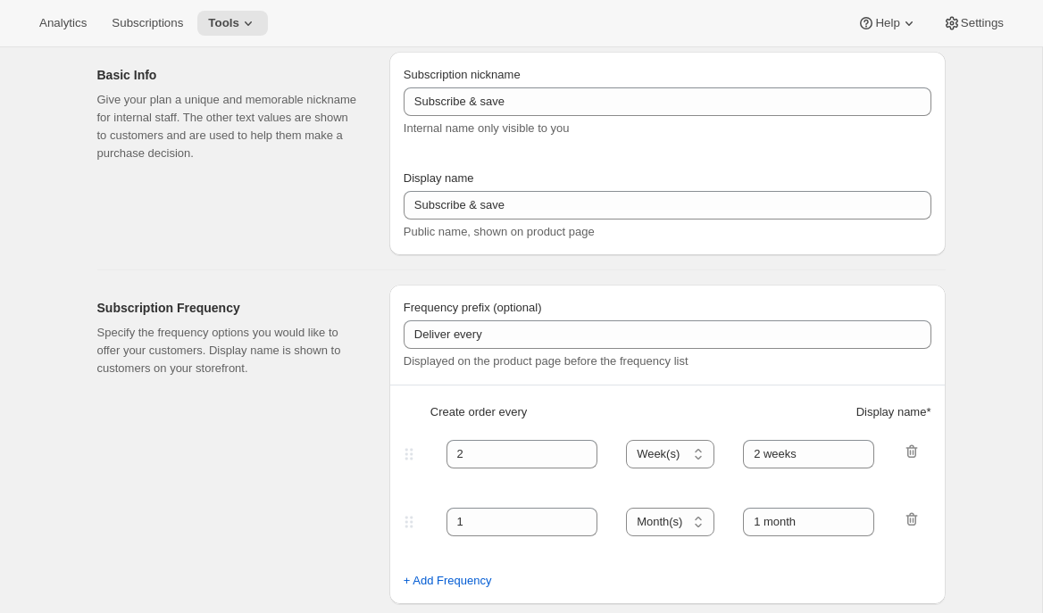
type input "Subscription Plan (2 month frequency)"
type input "Subscribe"
type input "3"
select select "MONTH"
type input "3 months"
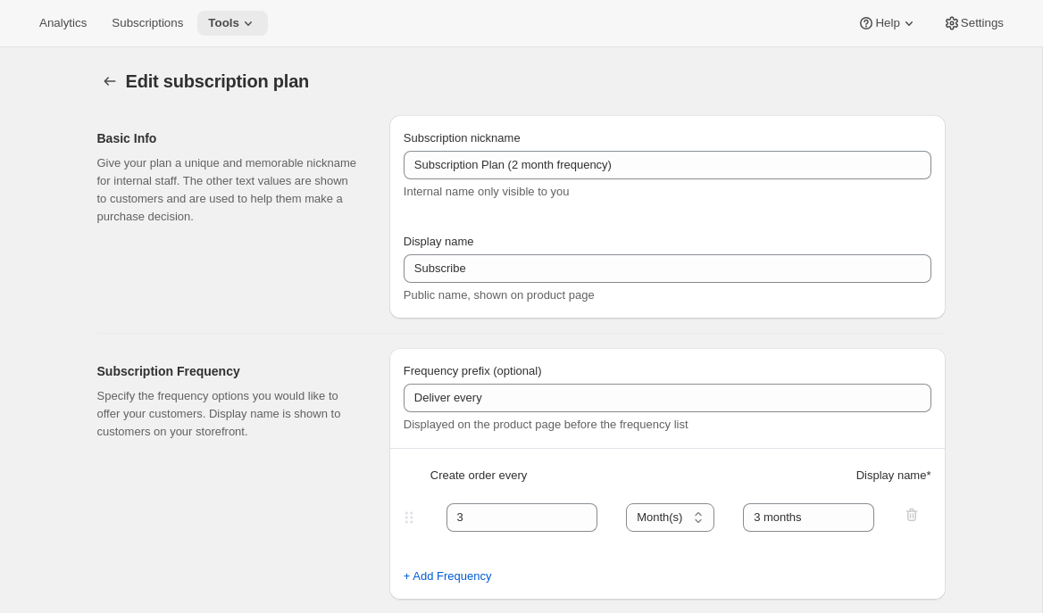
click at [222, 23] on span "Tools" at bounding box center [223, 23] width 31 height 14
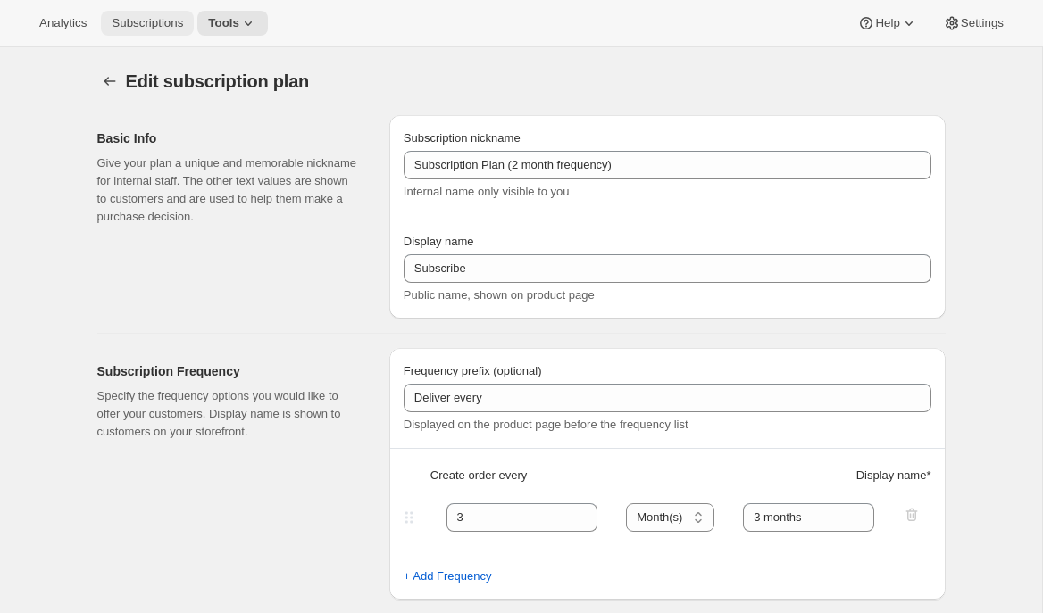
click at [157, 22] on span "Subscriptions" at bounding box center [147, 23] width 71 height 14
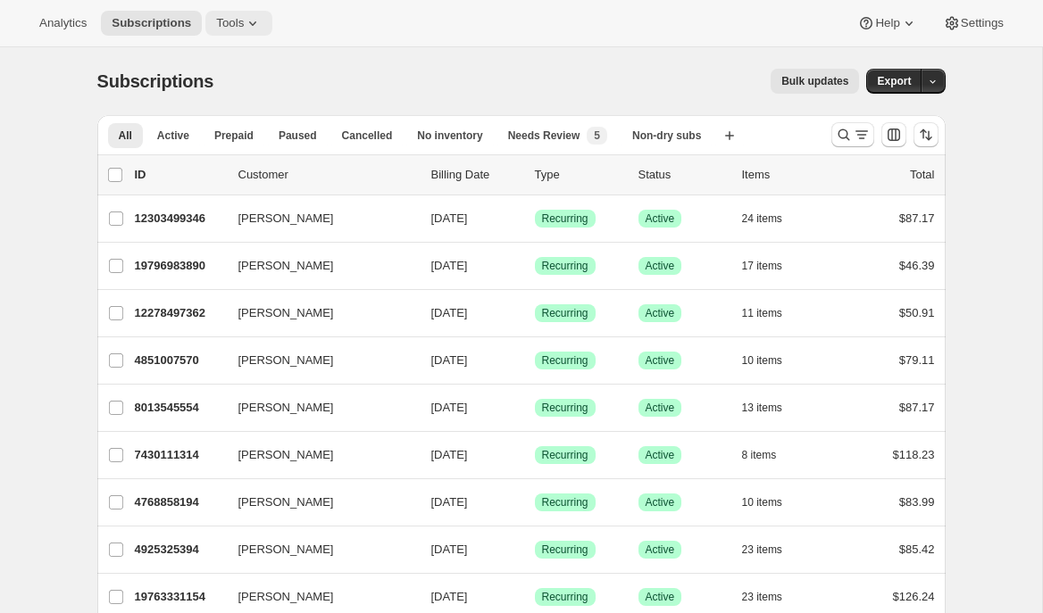
click at [254, 29] on icon at bounding box center [253, 23] width 18 height 18
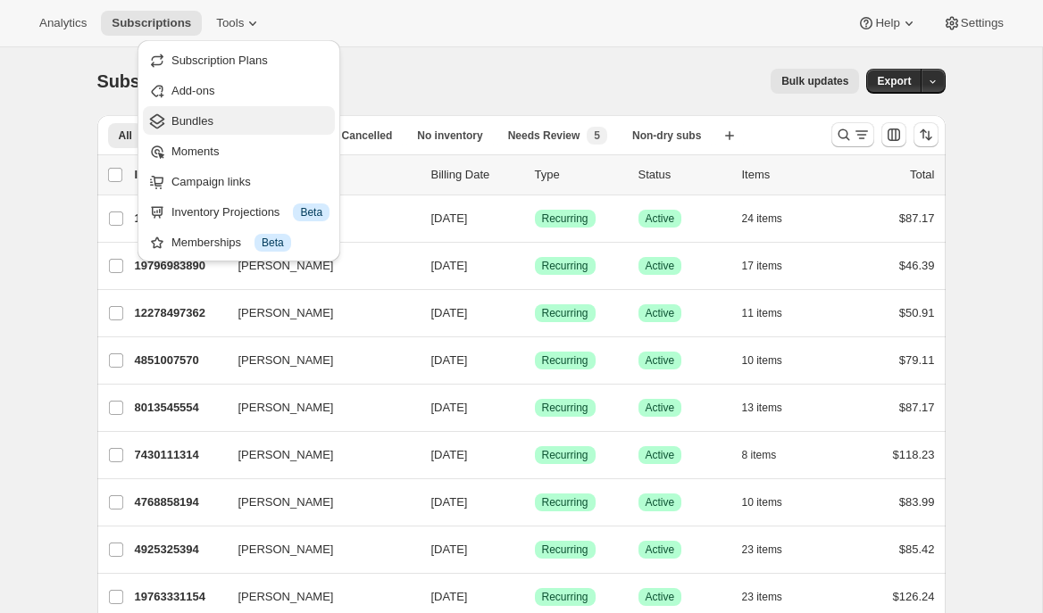
click at [204, 128] on span "Bundles" at bounding box center [250, 121] width 158 height 18
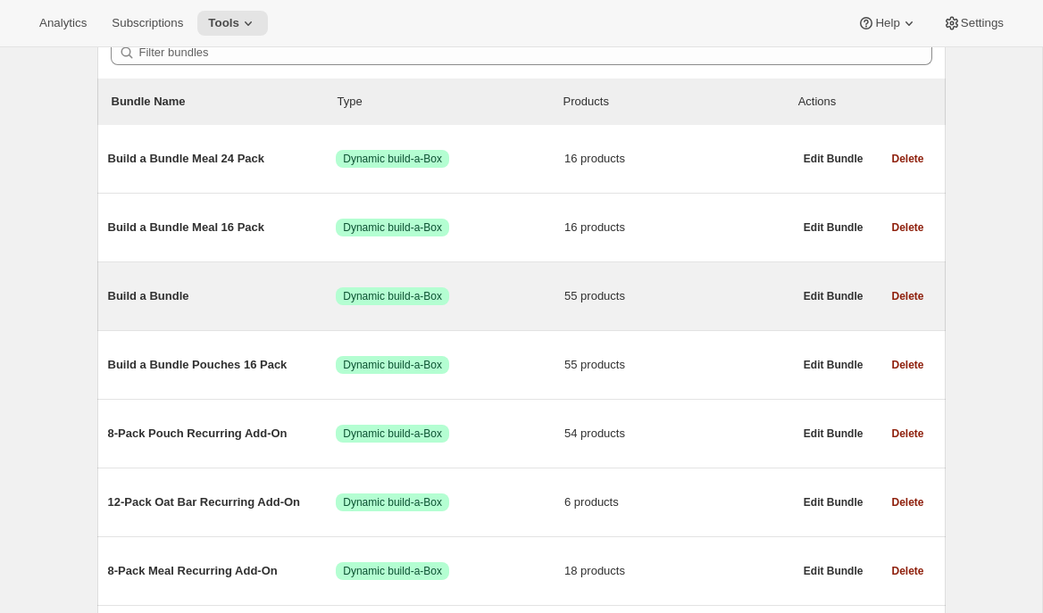
scroll to position [188, 0]
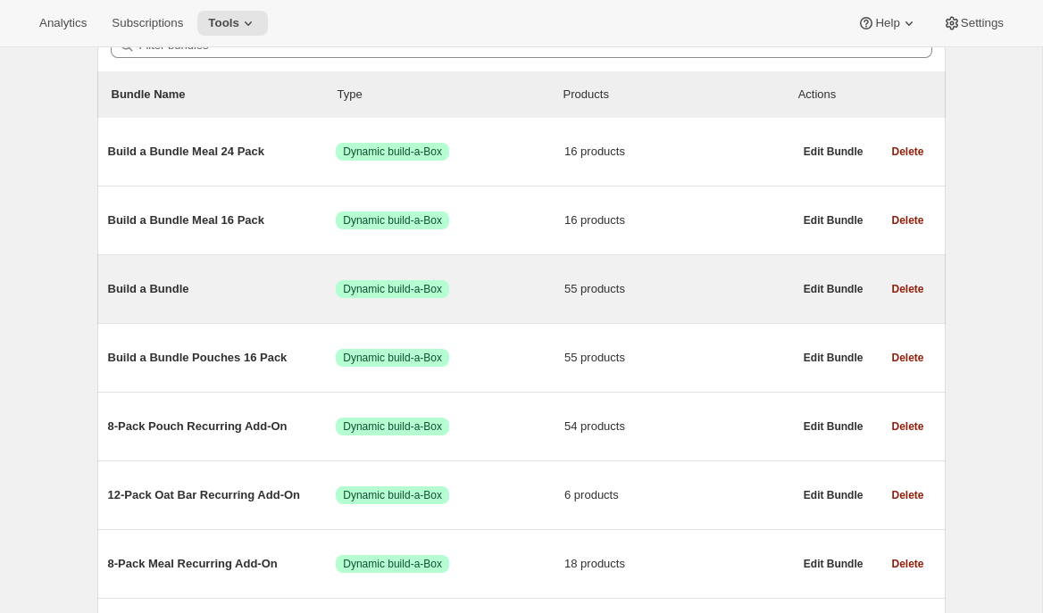
click at [208, 271] on div "Build a Bundle Success Dynamic build-a-Box 55 products" at bounding box center [450, 289] width 685 height 46
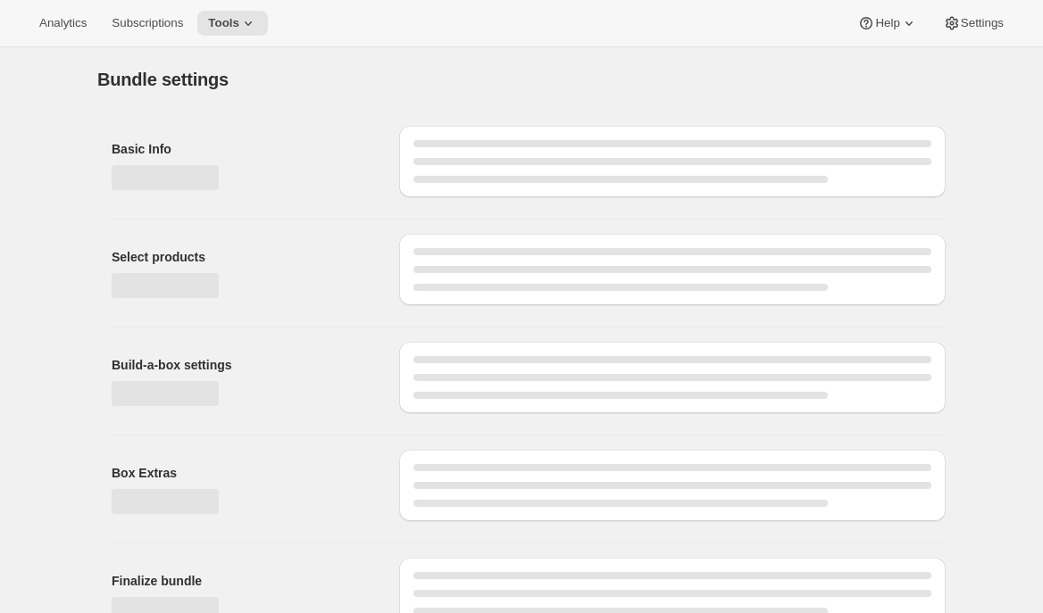
type input "Build a Bundle"
checkbox input "true"
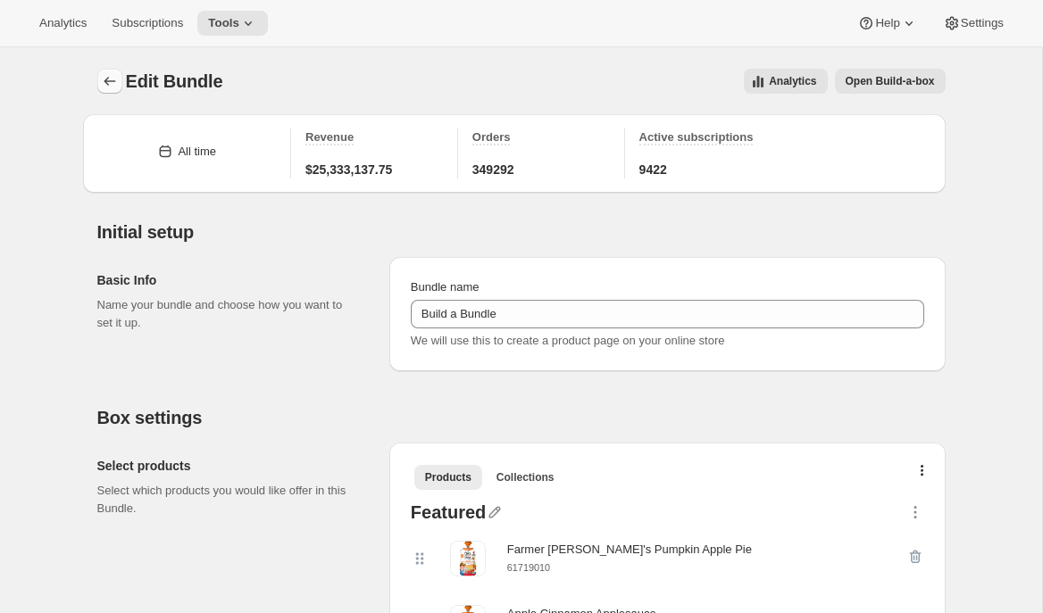
click at [114, 81] on icon "Bundles" at bounding box center [110, 81] width 12 height 9
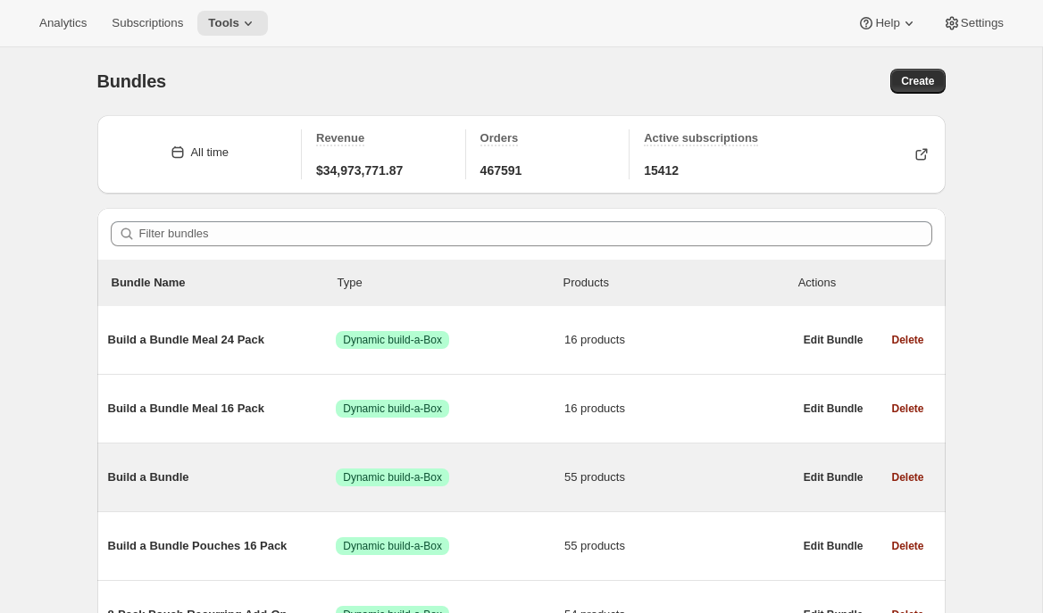
scroll to position [45, 0]
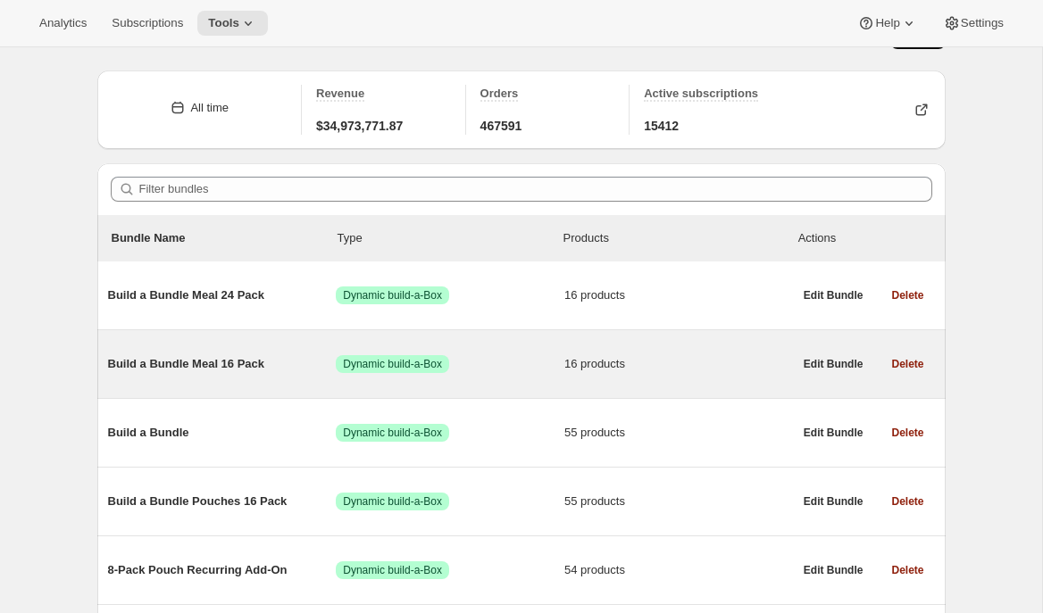
click at [278, 359] on span "Build a Bundle Meal 16 Pack" at bounding box center [222, 364] width 229 height 18
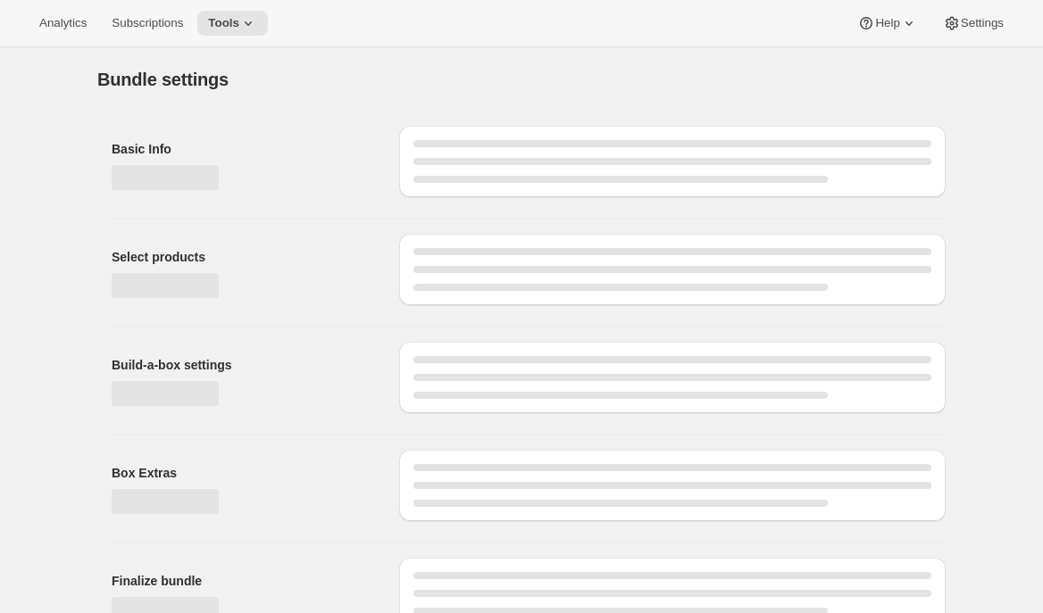
type input "Build a Bundle Meal 16 Pack"
checkbox input "true"
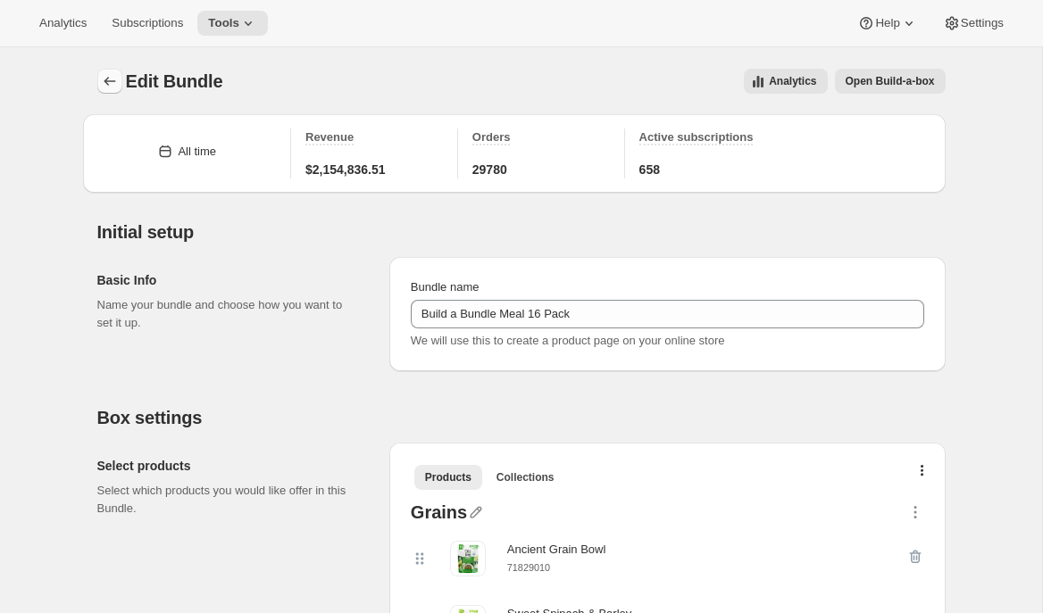
click at [110, 69] on button "Bundles" at bounding box center [109, 81] width 25 height 25
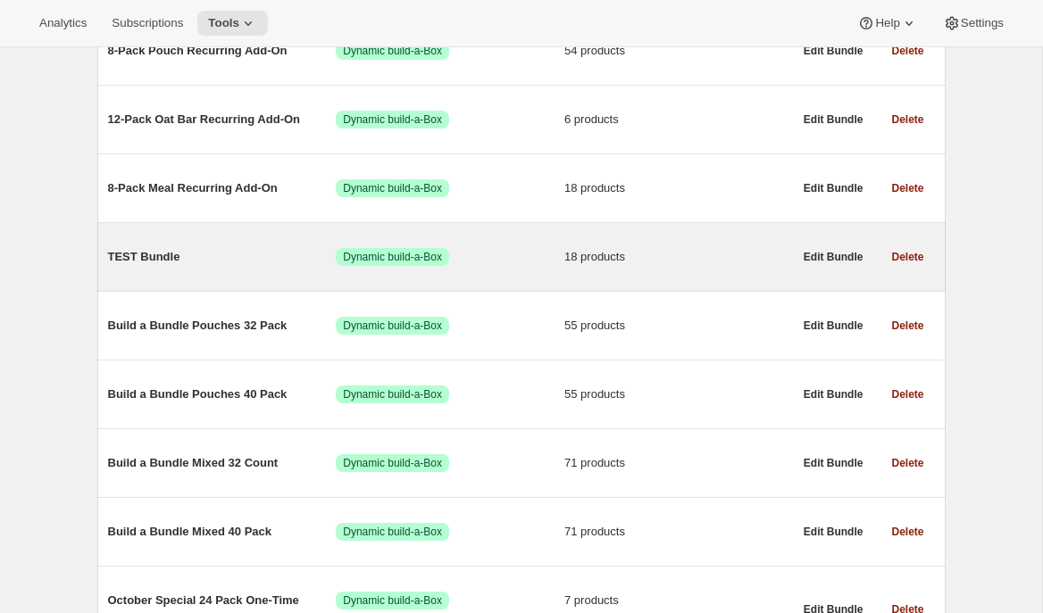
scroll to position [604, 0]
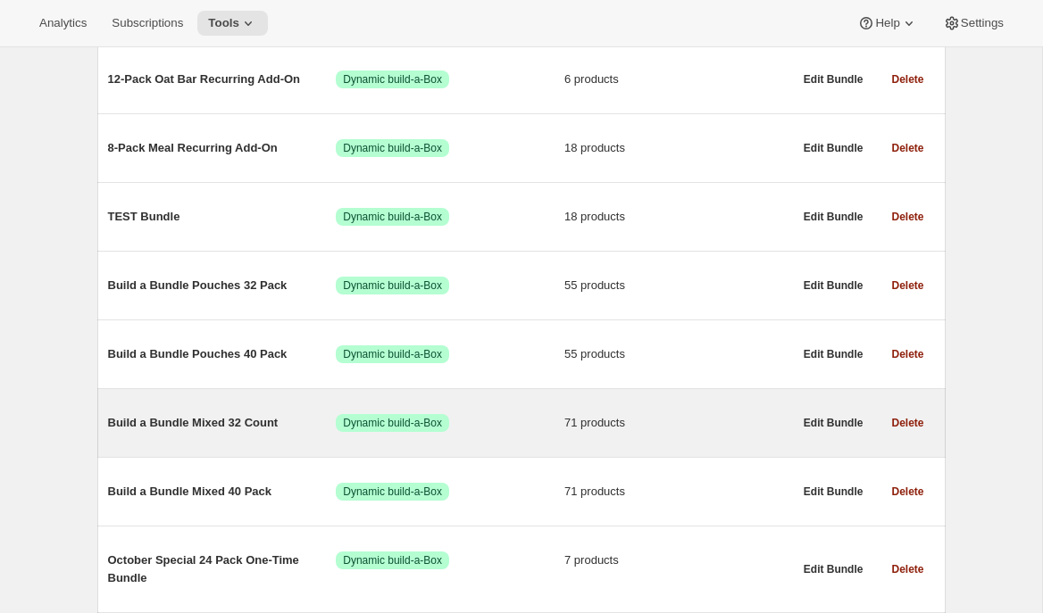
click at [200, 437] on div "Build a Bundle Mixed 32 Count Success Dynamic build-a-Box 71 products" at bounding box center [450, 423] width 685 height 46
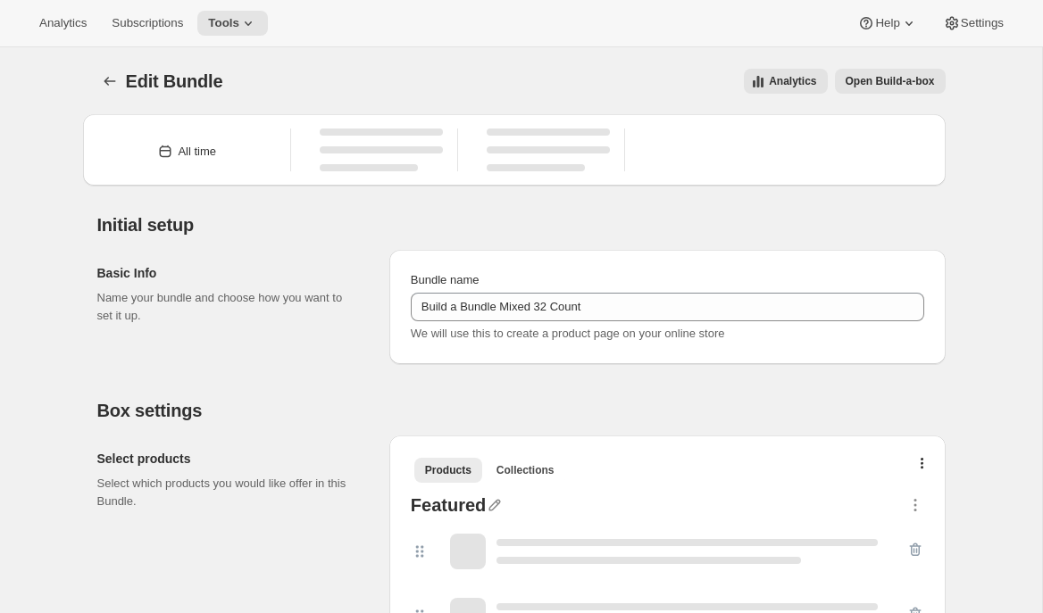
type input "Build a Bundle Mixed 32 Count"
checkbox input "true"
select select "gid://shopify/ProductVariant/41182055432274_6321b5ac-0d1c-4f8d-8ffe-6193e28b69b8"
select select "MINIMUM"
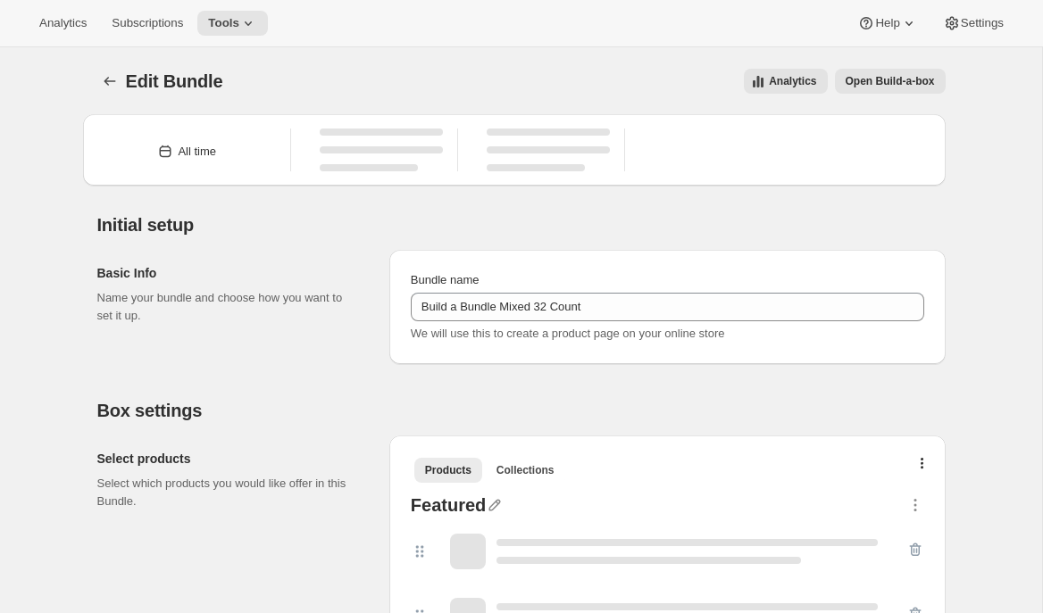
type input "Select at least 8 meals"
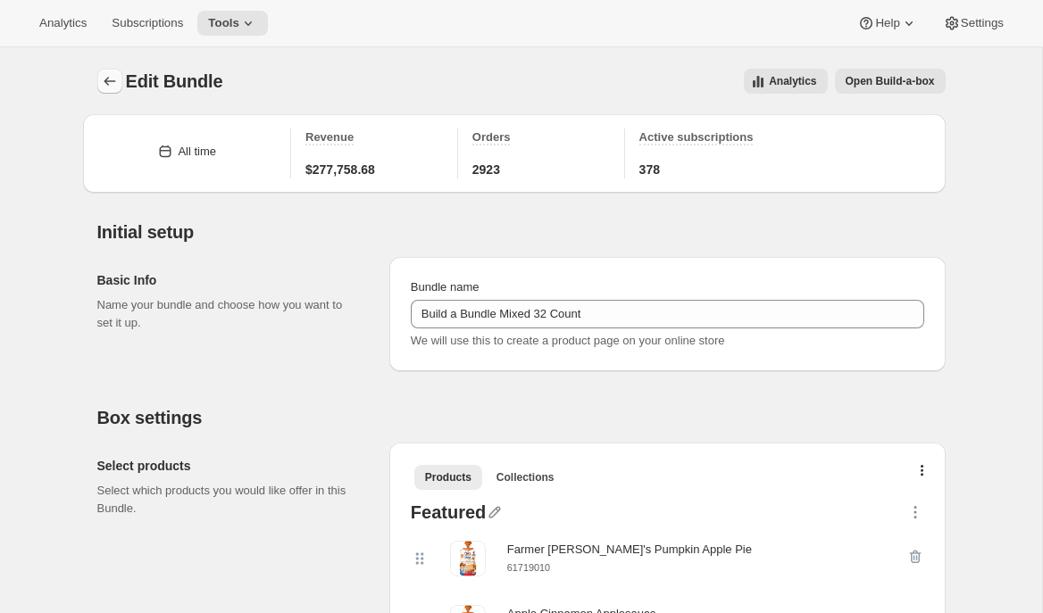
click at [104, 72] on button "Bundles" at bounding box center [109, 81] width 25 height 25
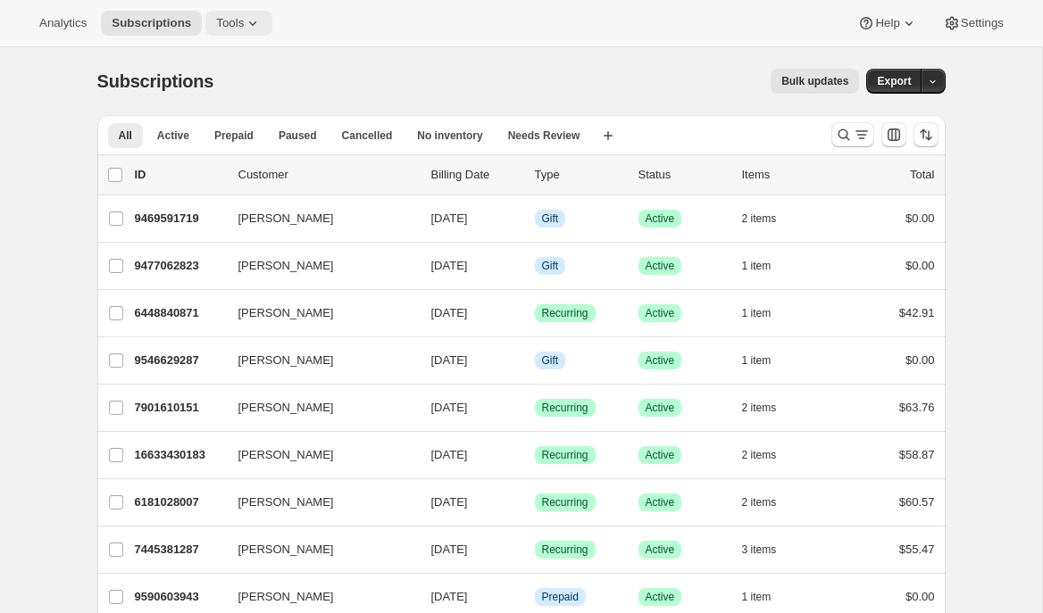
click at [254, 29] on icon at bounding box center [253, 23] width 18 height 18
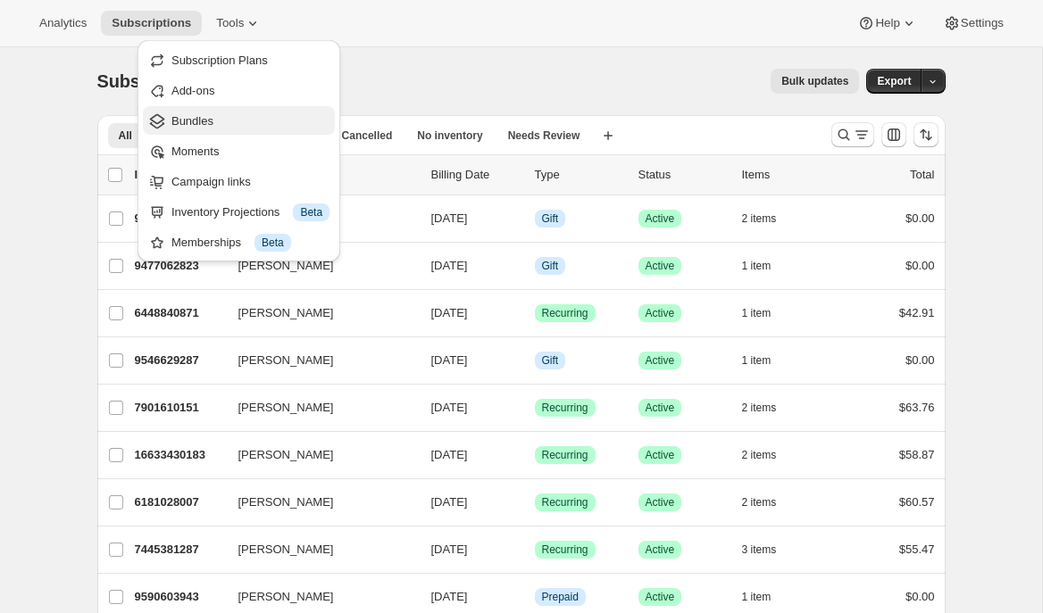
click at [204, 125] on span "Bundles" at bounding box center [192, 120] width 42 height 13
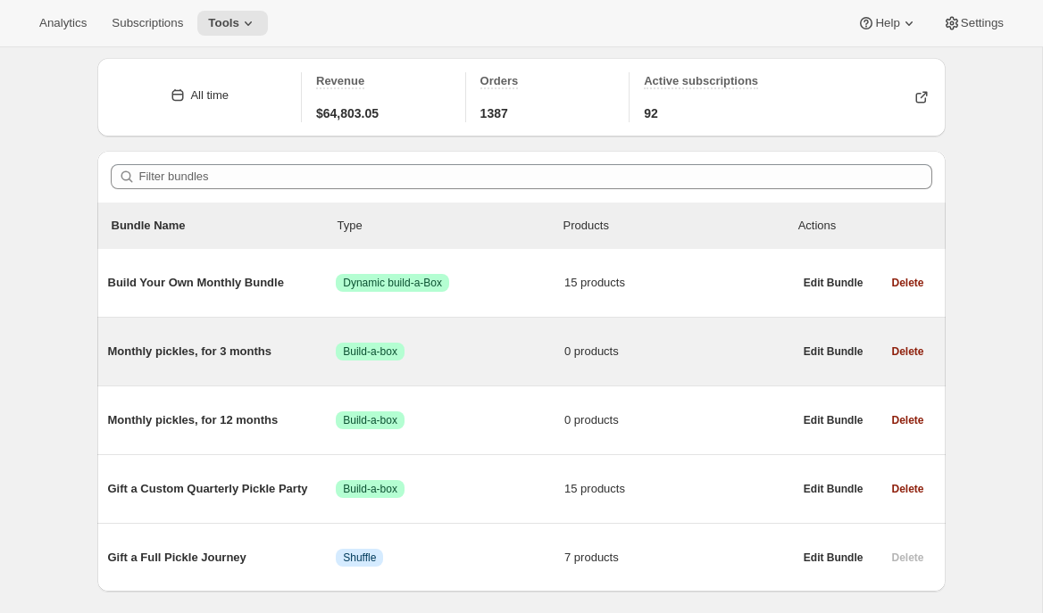
scroll to position [105, 0]
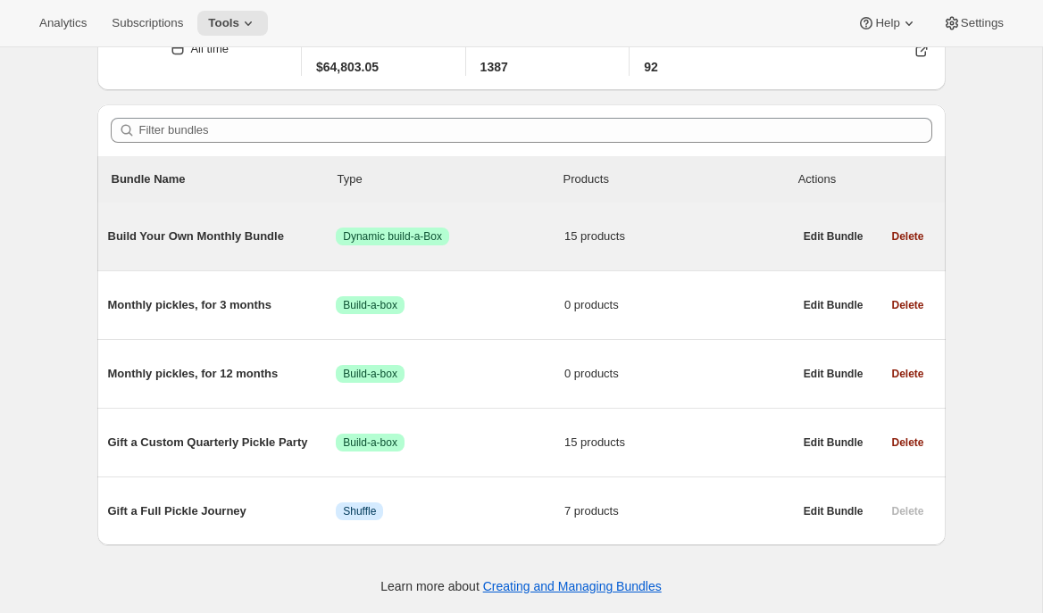
click at [221, 236] on span "Build Your Own Monthly Bundle" at bounding box center [222, 237] width 229 height 18
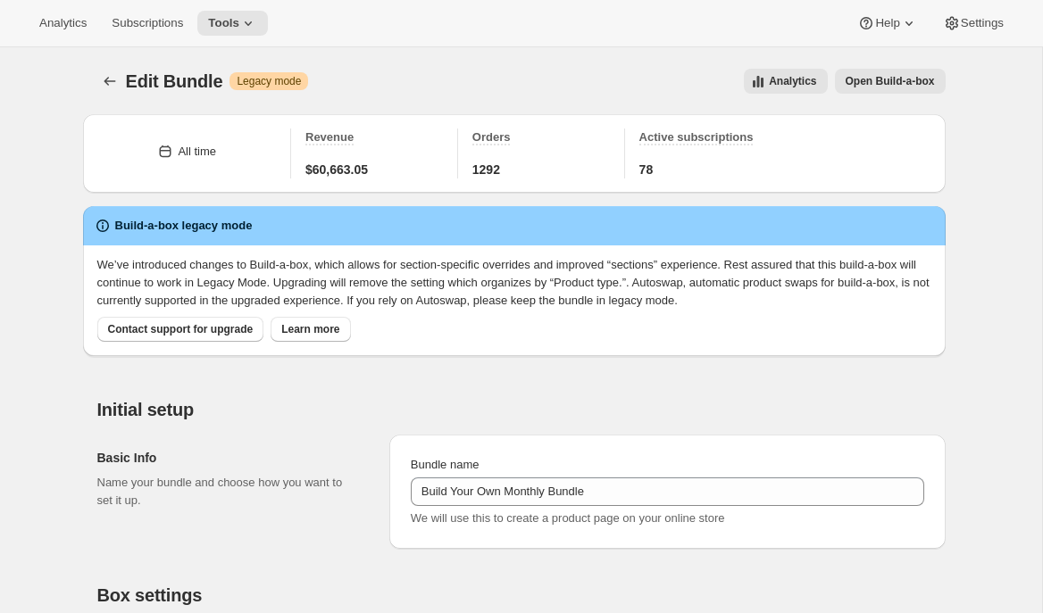
scroll to position [192, 0]
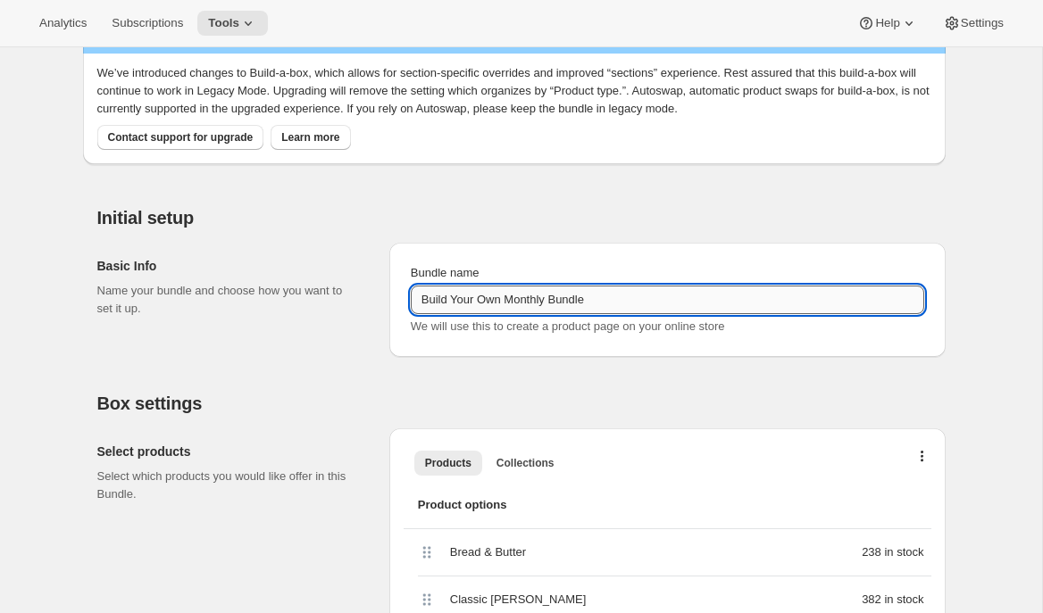
click at [585, 303] on input "Build Your Own Monthly Bundle" at bounding box center [667, 300] width 513 height 29
type input "Build Your Own Monthly Subscription"
click at [624, 187] on div "Initial setup Basic Info Name your bundle and choose how you want to set it up.…" at bounding box center [514, 268] width 862 height 179
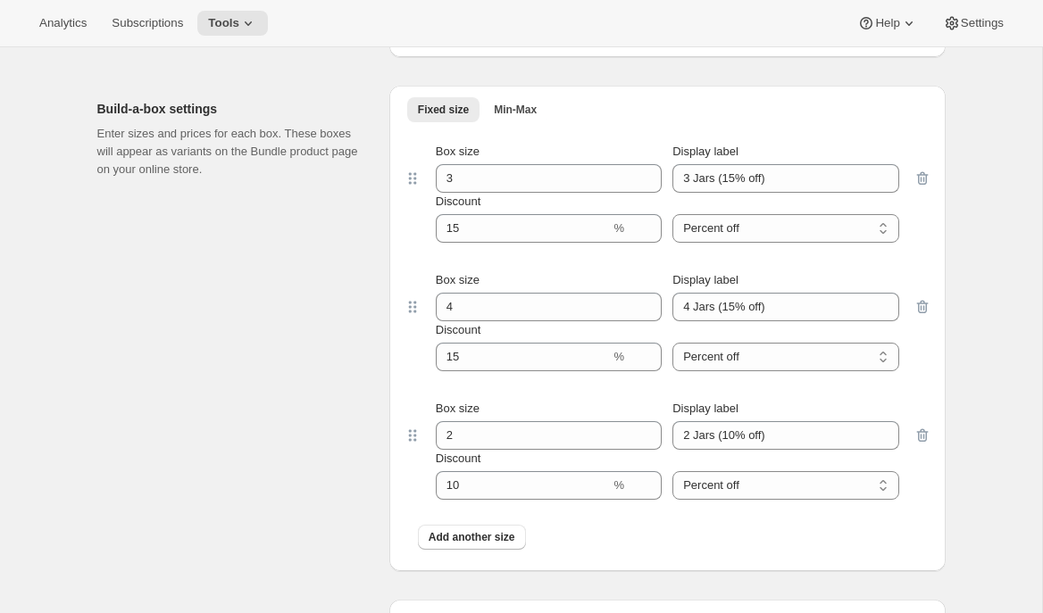
scroll to position [1806, 0]
click at [435, 535] on span "Add another size" at bounding box center [472, 535] width 87 height 14
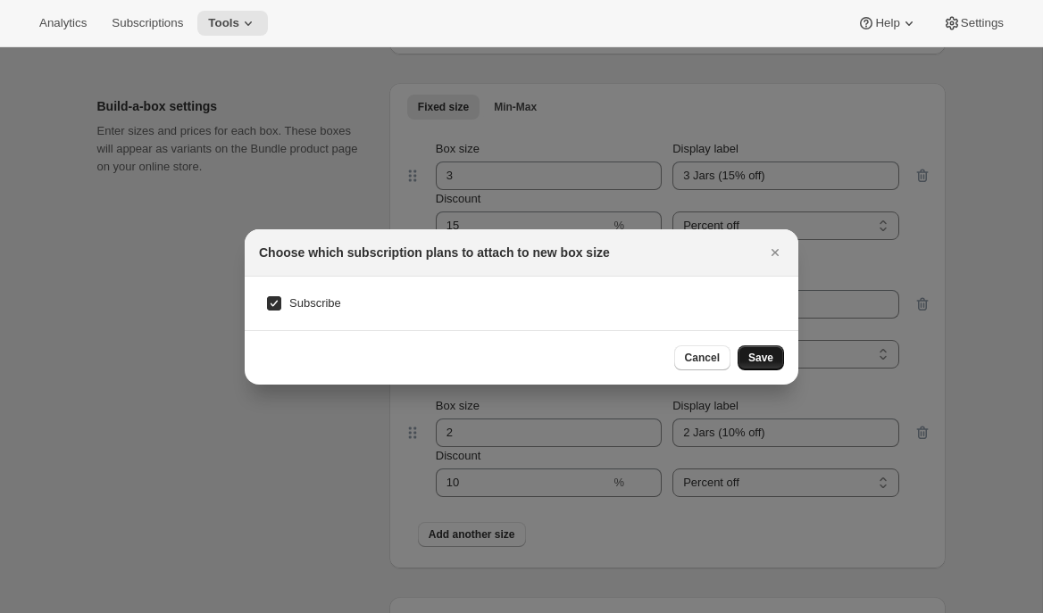
click at [768, 369] on button "Save" at bounding box center [760, 358] width 46 height 25
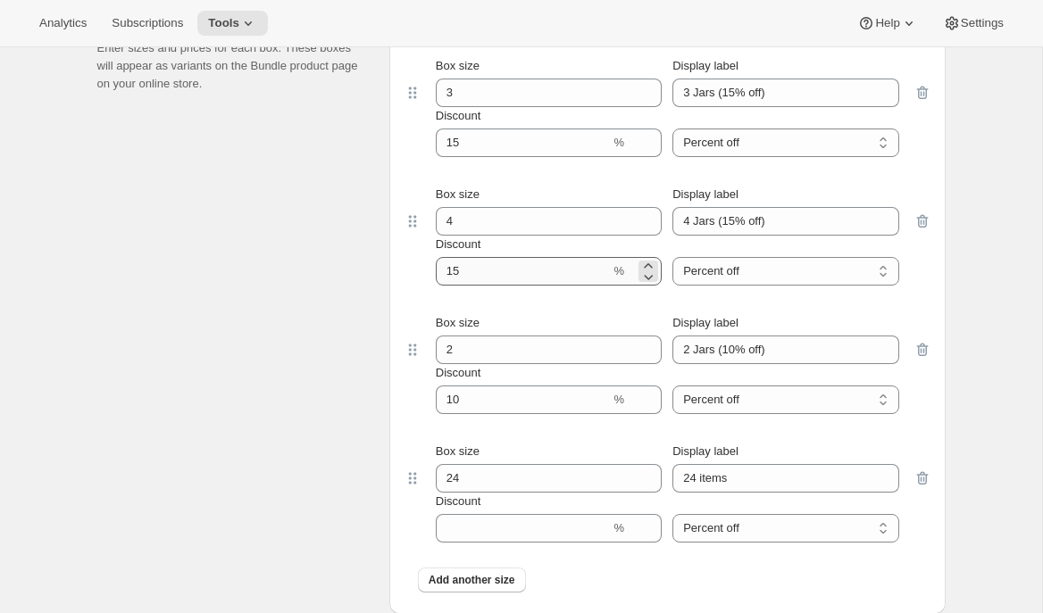
scroll to position [1883, 0]
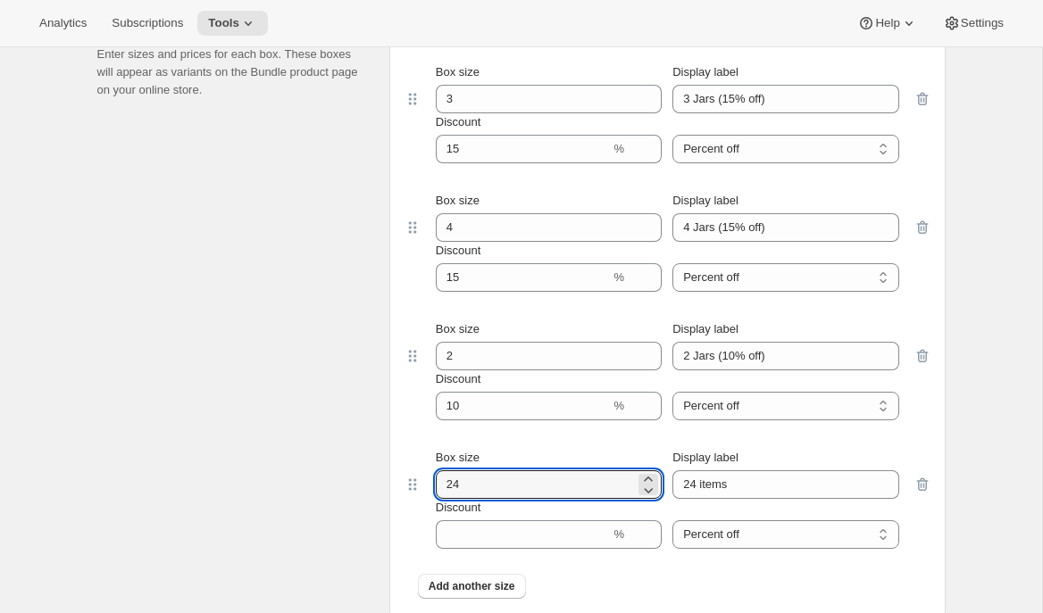
drag, startPoint x: 470, startPoint y: 489, endPoint x: 420, endPoint y: 485, distance: 51.1
click at [421, 486] on div "Box size 24 Display label 24 items Discount % Percent off Amount off Percent off" at bounding box center [667, 499] width 492 height 100
type input "5"
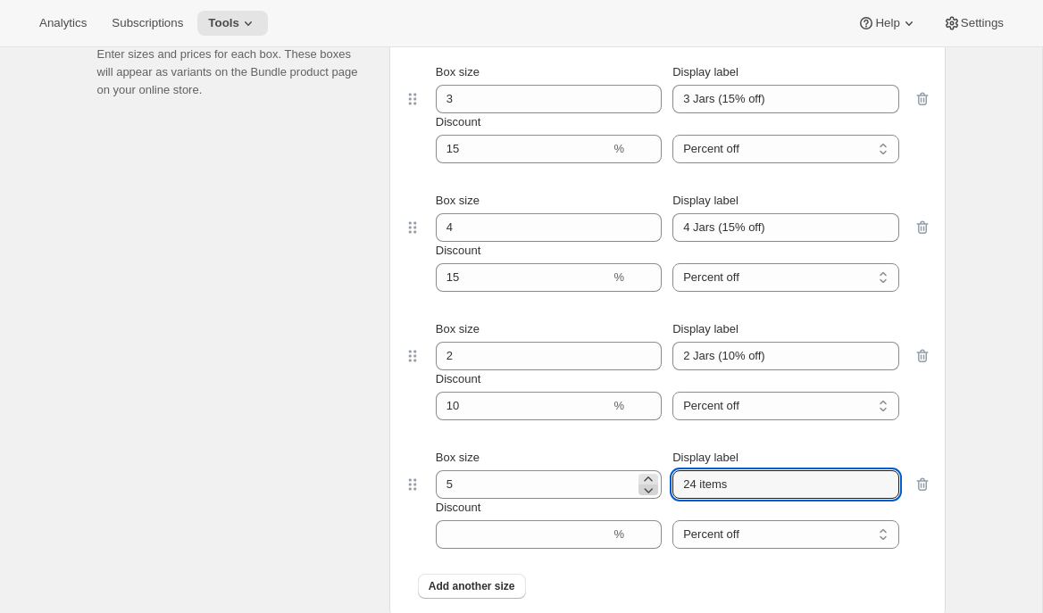
drag, startPoint x: 746, startPoint y: 492, endPoint x: 640, endPoint y: 488, distance: 106.3
click at [643, 489] on div "Box size 5 Display label 24 items" at bounding box center [667, 474] width 463 height 50
type input "5 Jars"
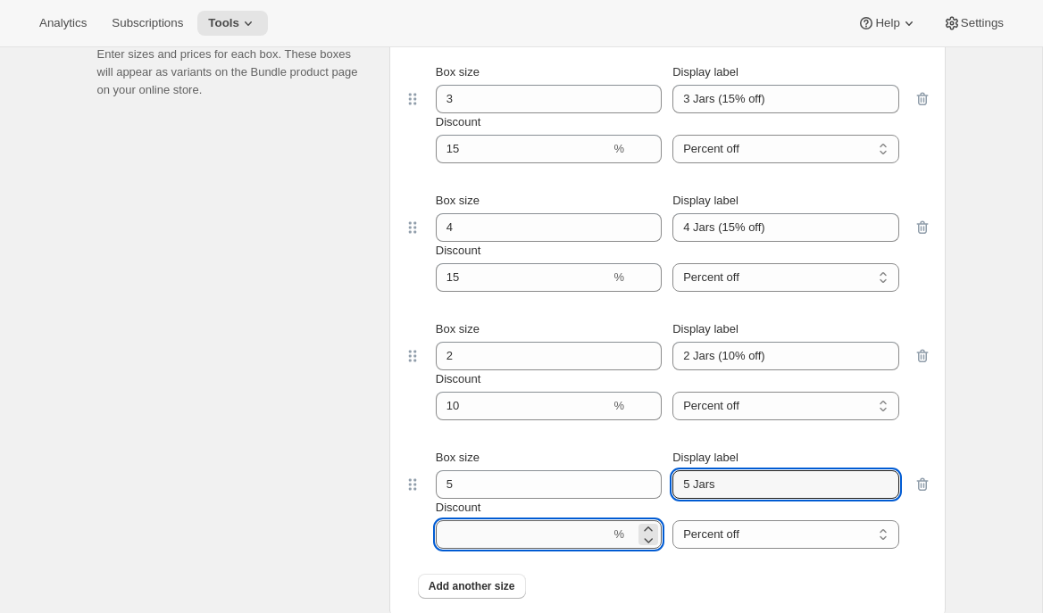
click at [540, 529] on input "Discount" at bounding box center [523, 534] width 175 height 29
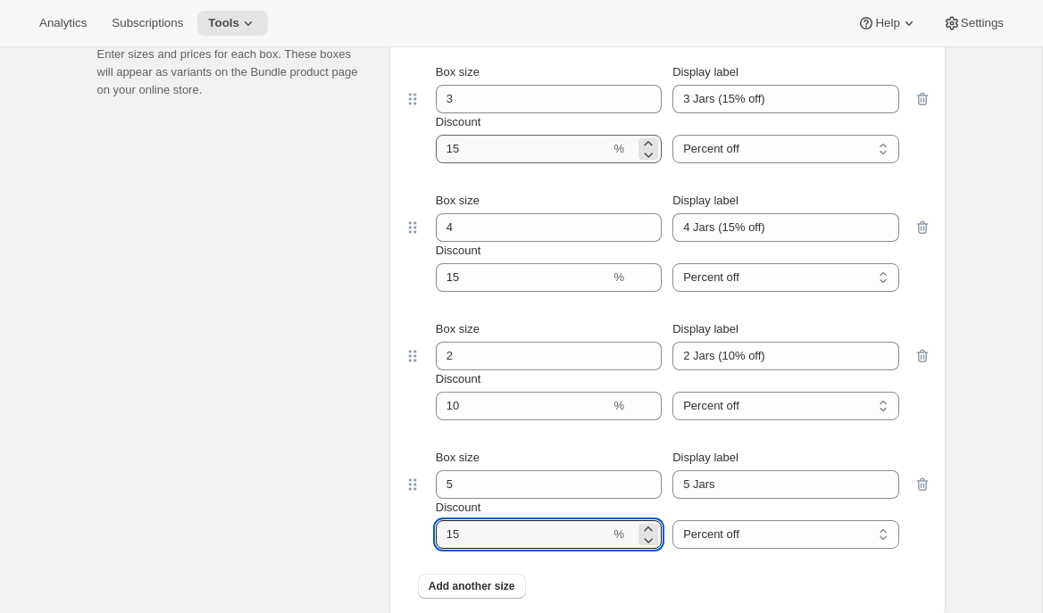
type input "15"
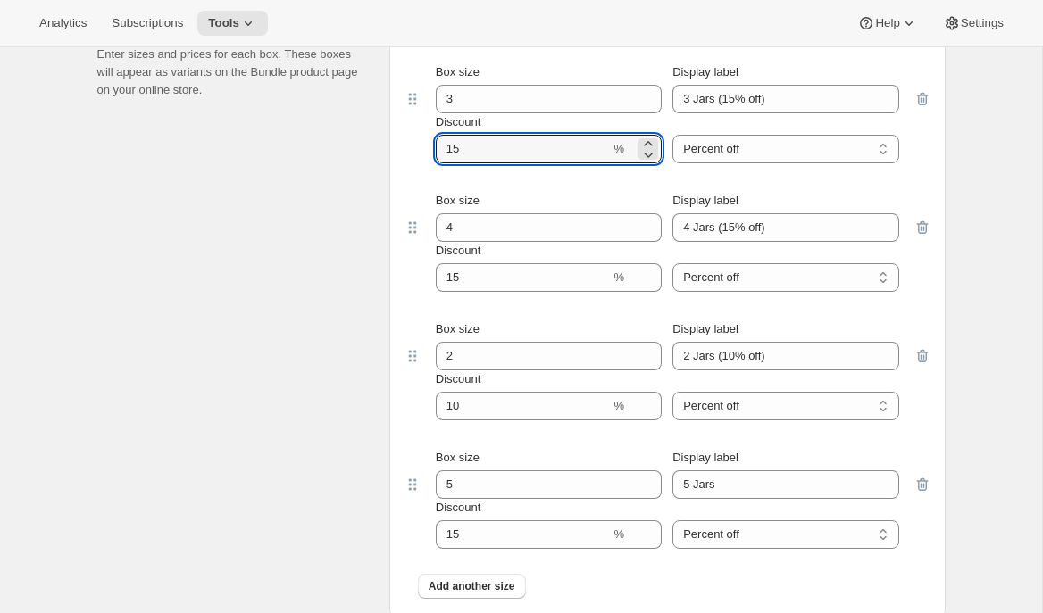
drag, startPoint x: 474, startPoint y: 152, endPoint x: 412, endPoint y: 146, distance: 61.8
click at [418, 146] on div "Box size 3 Display label 3 Jars (15% off) Discount % Percent off Amount off Per…" at bounding box center [668, 113] width 528 height 129
type input "10"
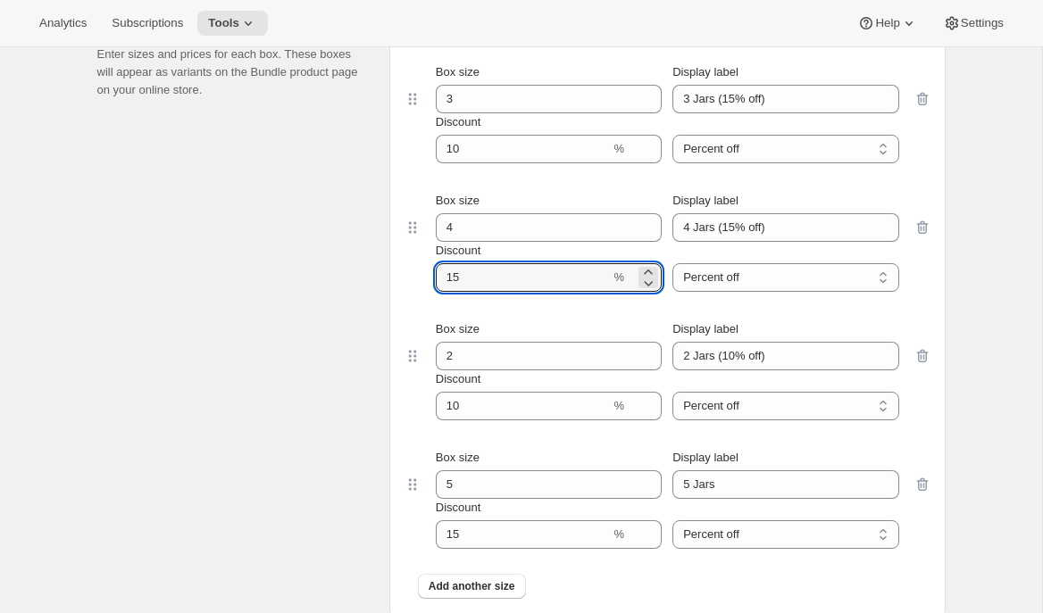
drag, startPoint x: 471, startPoint y: 285, endPoint x: 410, endPoint y: 282, distance: 61.7
click at [411, 283] on div "Box size 4 Display label 4 Jars (15% off) Discount % Percent off Amount off Per…" at bounding box center [668, 242] width 528 height 129
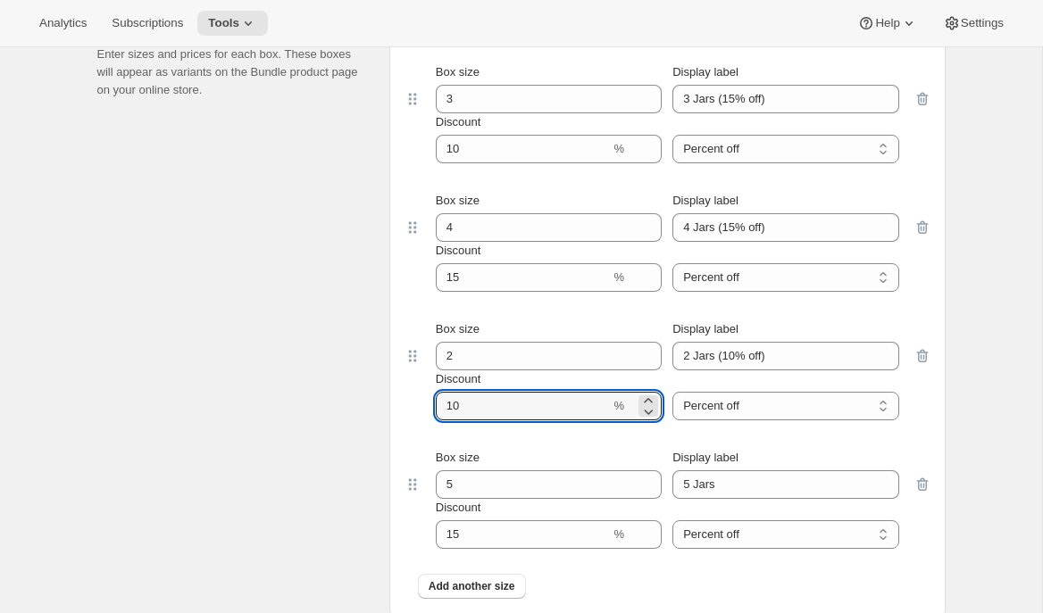
drag, startPoint x: 494, startPoint y: 408, endPoint x: 410, endPoint y: 399, distance: 84.4
click at [413, 400] on div "Box size 2 Display label 2 Jars (10% off) Discount % Percent off Amount off Per…" at bounding box center [668, 370] width 528 height 129
click at [734, 103] on input "3 Jars (15% off)" at bounding box center [785, 99] width 226 height 29
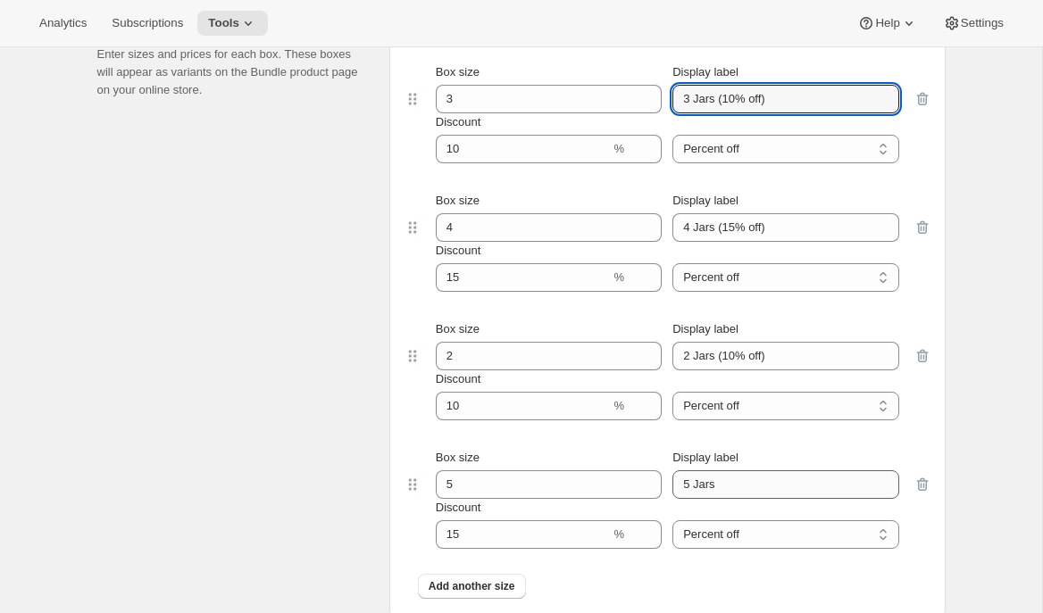
type input "3 Jars (10% off)"
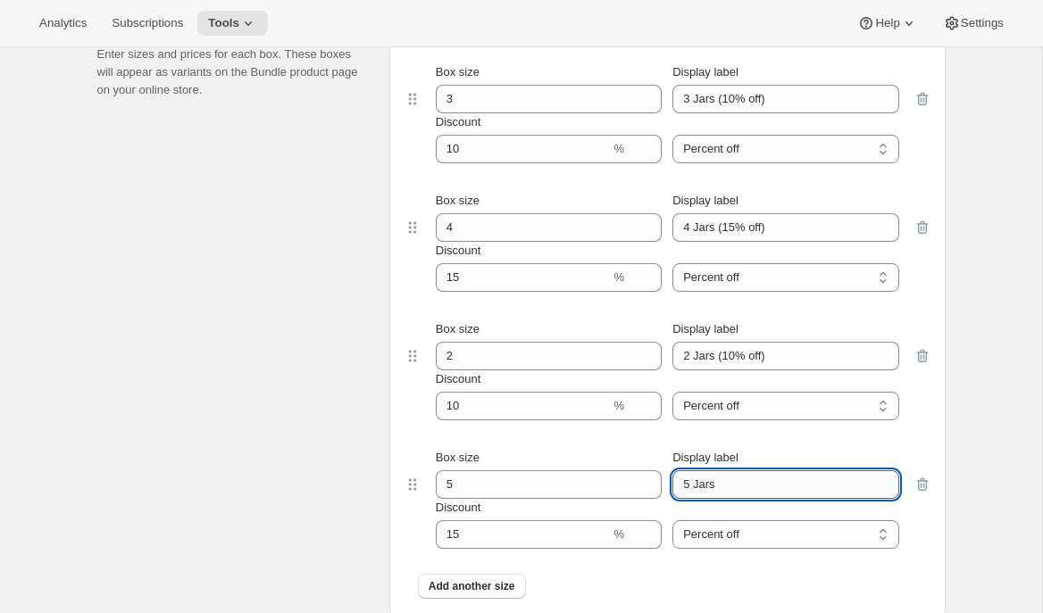
click at [720, 487] on input "5 Jars" at bounding box center [785, 484] width 226 height 29
type input "5 Jars (15% off)"
click at [300, 389] on div "Build-a-box settings Enter sizes and prices for each box. These boxes will appe…" at bounding box center [236, 313] width 278 height 614
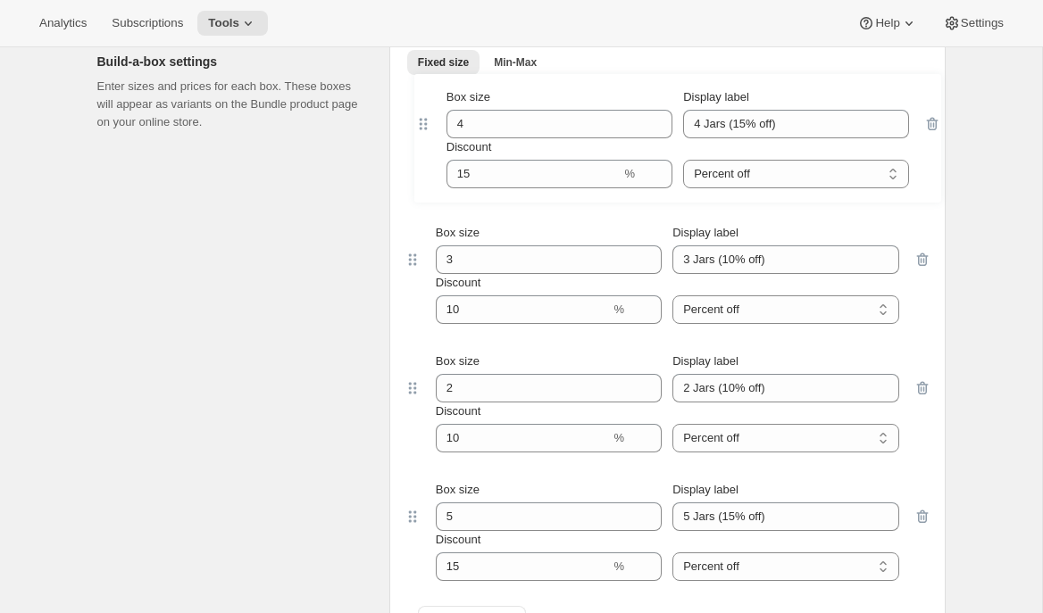
drag, startPoint x: 412, startPoint y: 221, endPoint x: 421, endPoint y: 110, distance: 112.0
click at [421, 110] on div "Box size 3 Display label 3 Jars (10% off) Discount % Percent off Amount off Per…" at bounding box center [668, 361] width 528 height 561
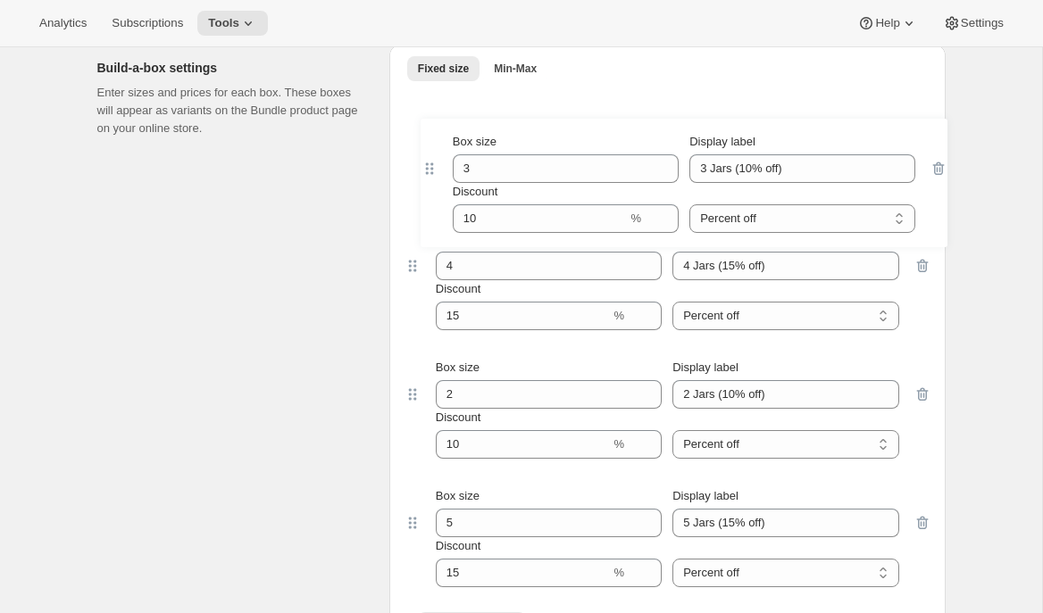
drag, startPoint x: 413, startPoint y: 261, endPoint x: 430, endPoint y: 157, distance: 104.9
click at [430, 157] on div "Box size 4 Display label 4 Jars (15% off) Discount % Percent off Amount off Per…" at bounding box center [668, 367] width 528 height 561
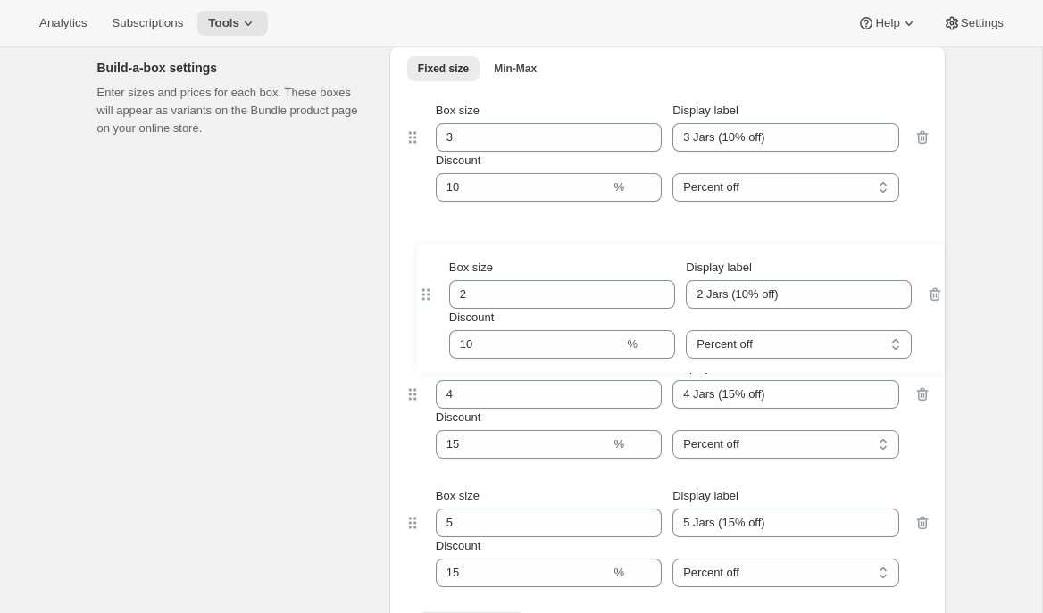
drag, startPoint x: 417, startPoint y: 393, endPoint x: 429, endPoint y: 279, distance: 115.0
click at [429, 279] on div "Box size 3 Display label 3 Jars (10% off) Discount % Percent off Amount off Per…" at bounding box center [668, 367] width 528 height 561
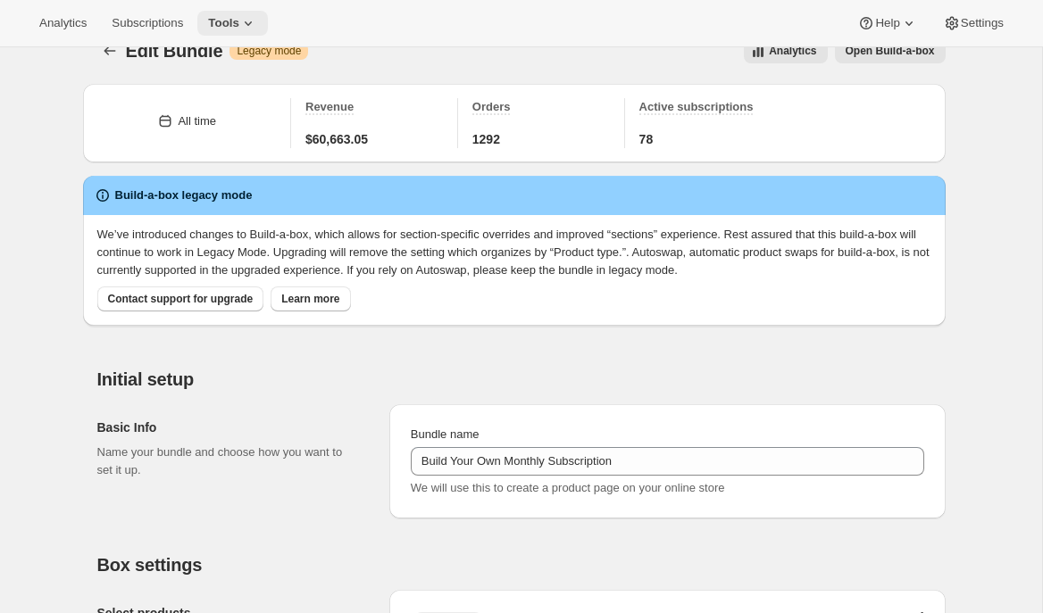
scroll to position [1464, 0]
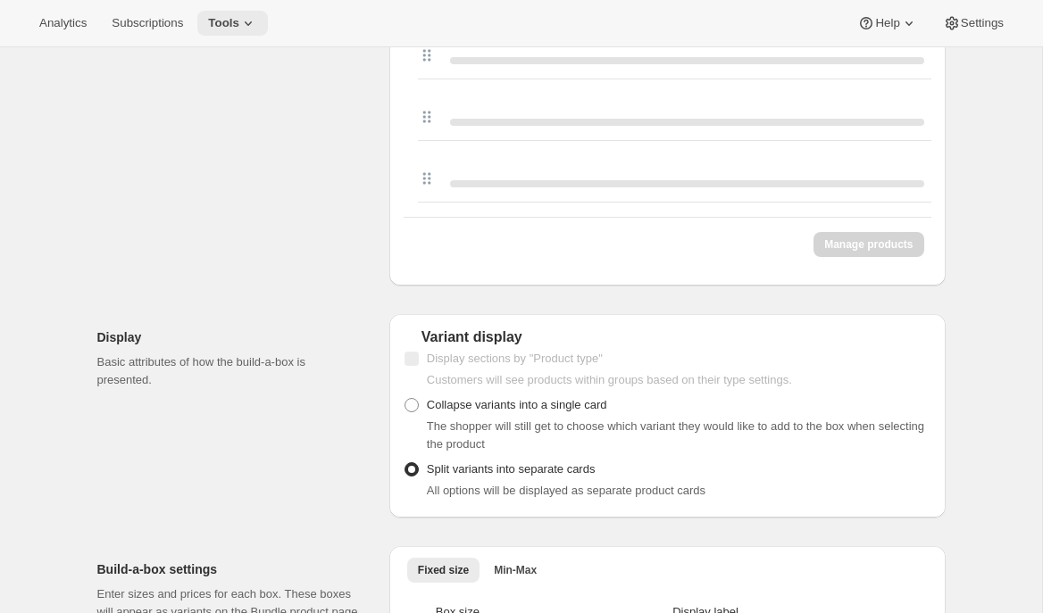
click at [255, 28] on icon at bounding box center [248, 23] width 18 height 18
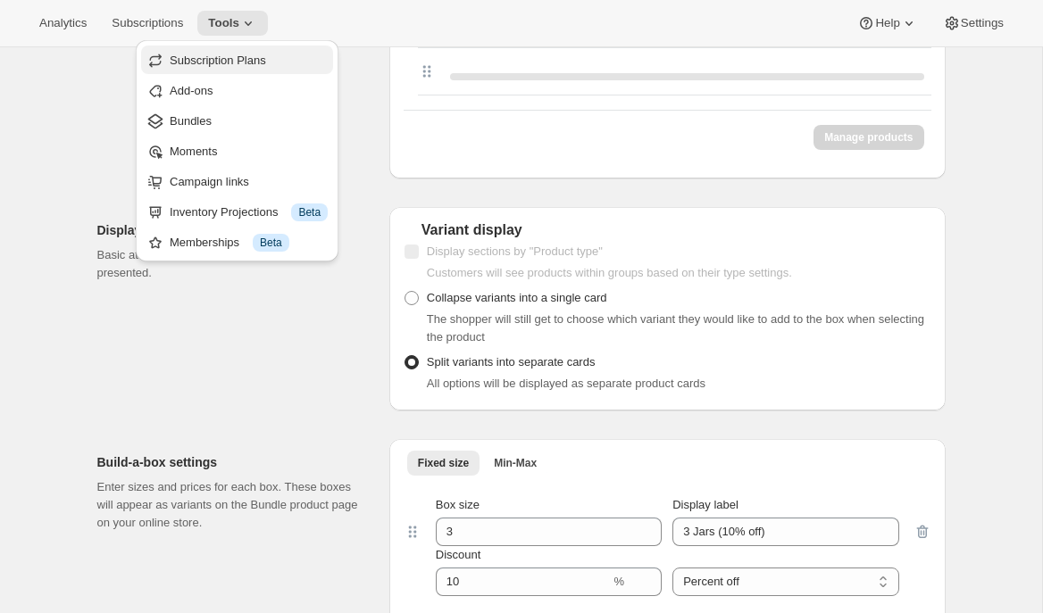
click at [234, 62] on span "Subscription Plans" at bounding box center [218, 60] width 96 height 13
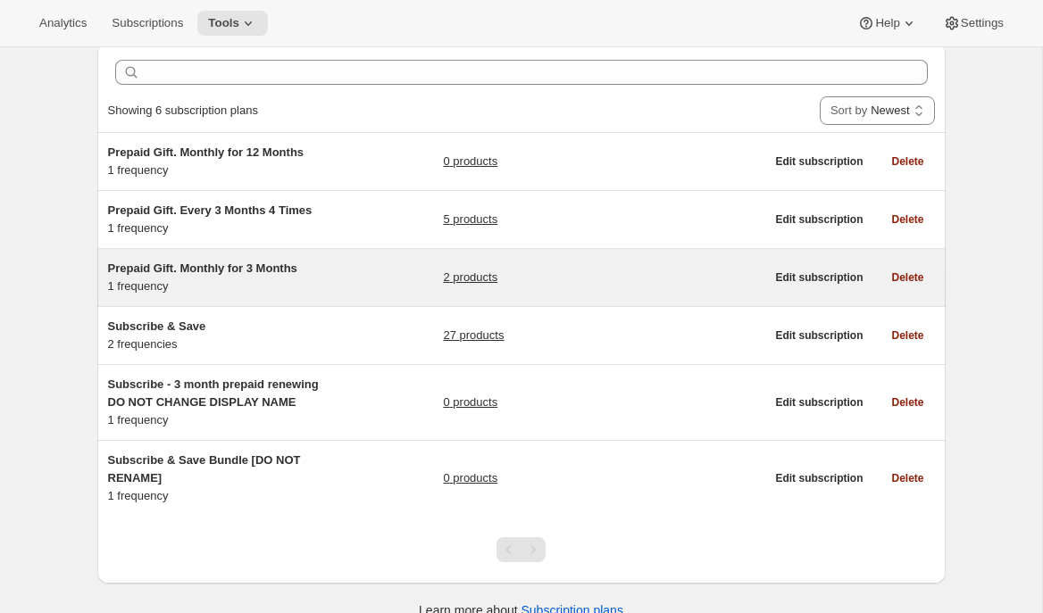
scroll to position [77, 0]
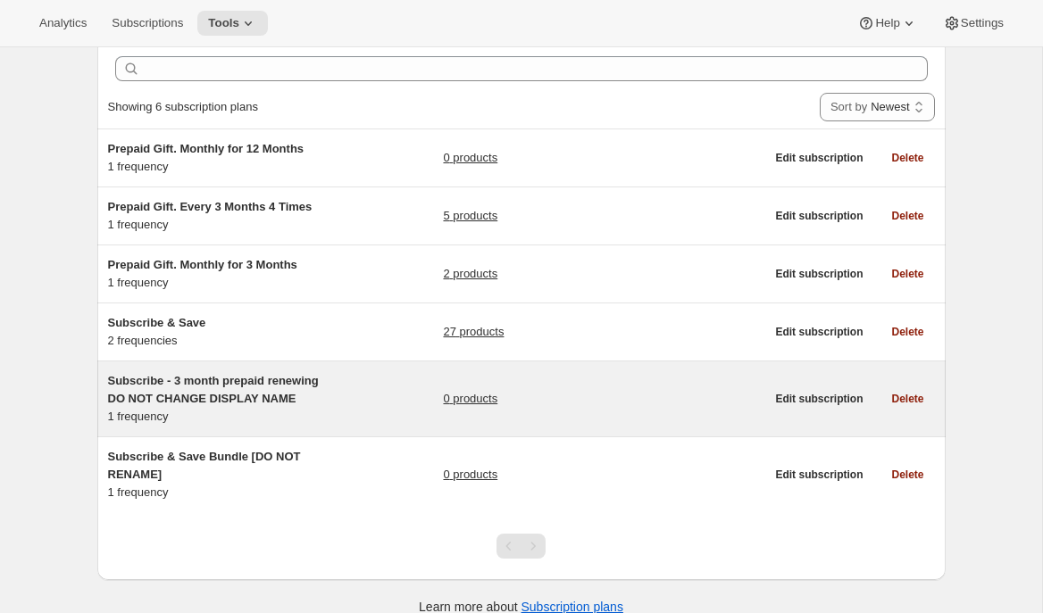
click at [229, 420] on div "Subscribe - 3 month prepaid renewing DO NOT CHANGE DISPLAY NAME 1 frequency" at bounding box center [219, 399] width 223 height 54
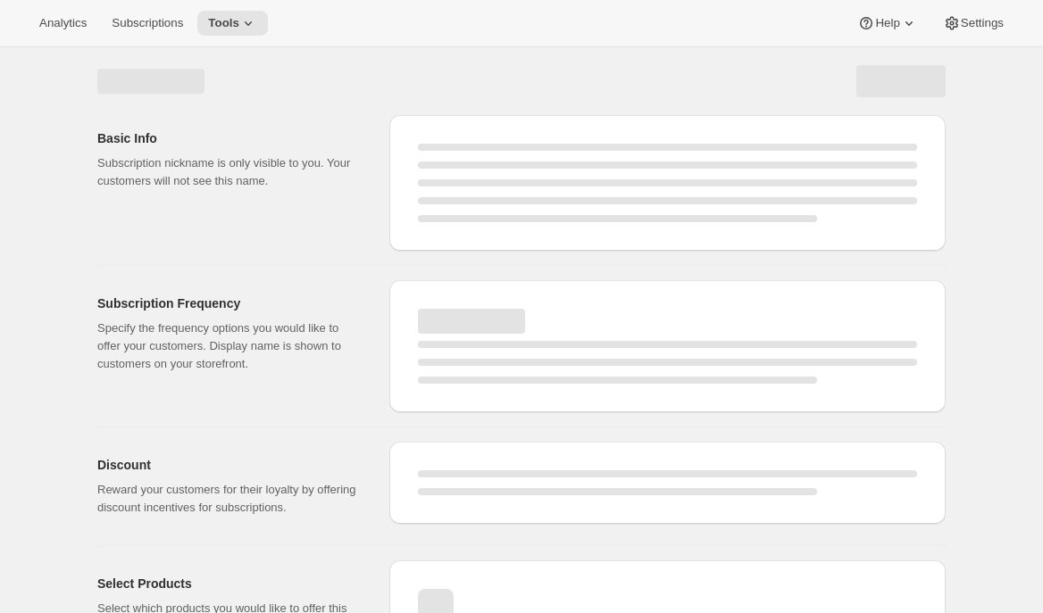
select select "WEEK"
select select "MONTH"
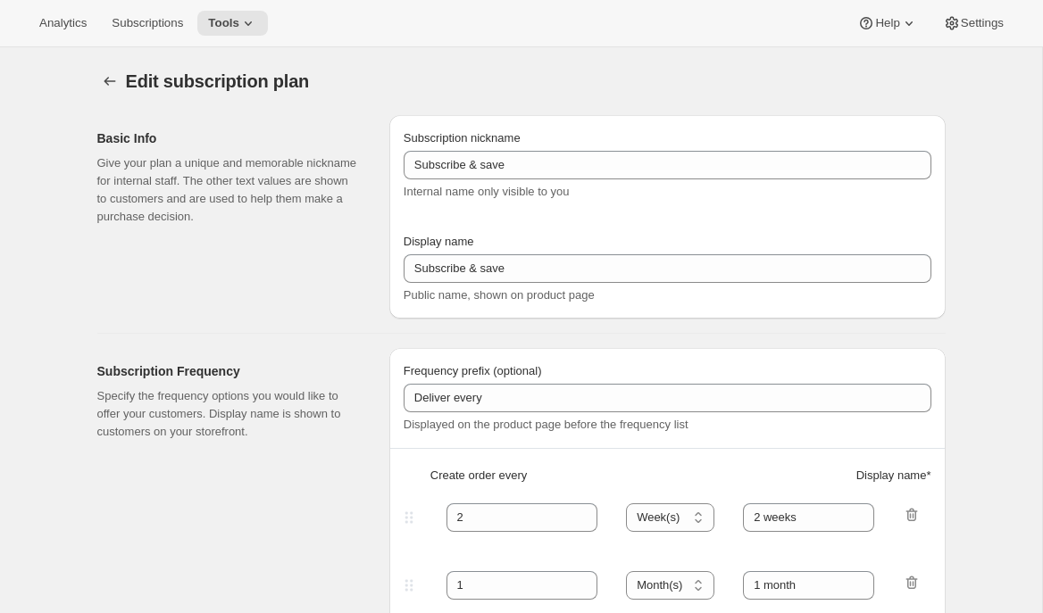
type input "Subscribe - 3 month prepaid renewing DO NOT CHANGE DISPLAY NAME"
type input "Prepay and Save"
select select "ENABLED"
select select "MONTH"
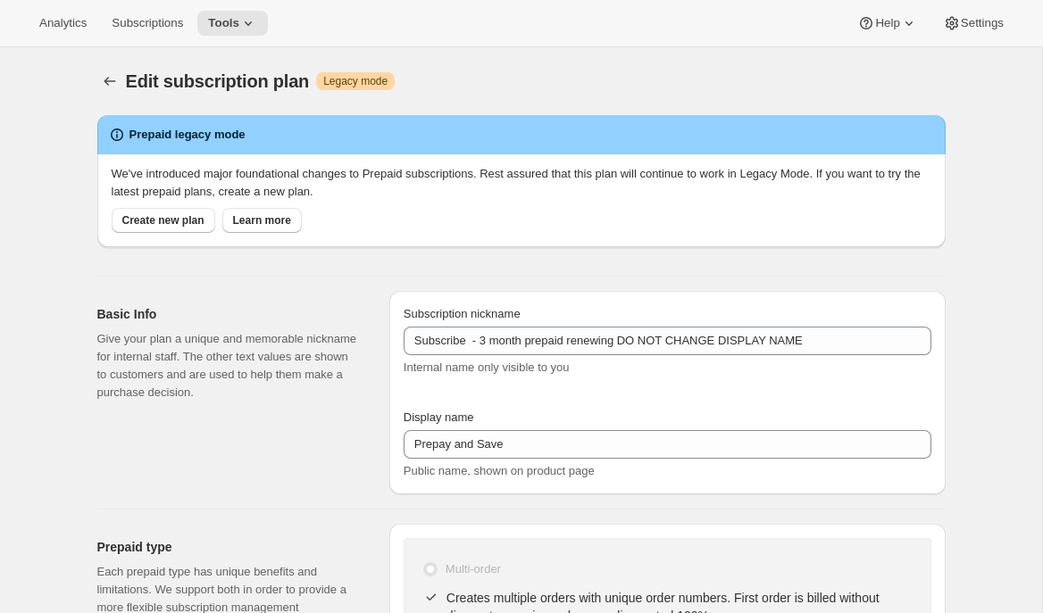
click at [104, 78] on icon "Subscription plans" at bounding box center [110, 81] width 18 height 18
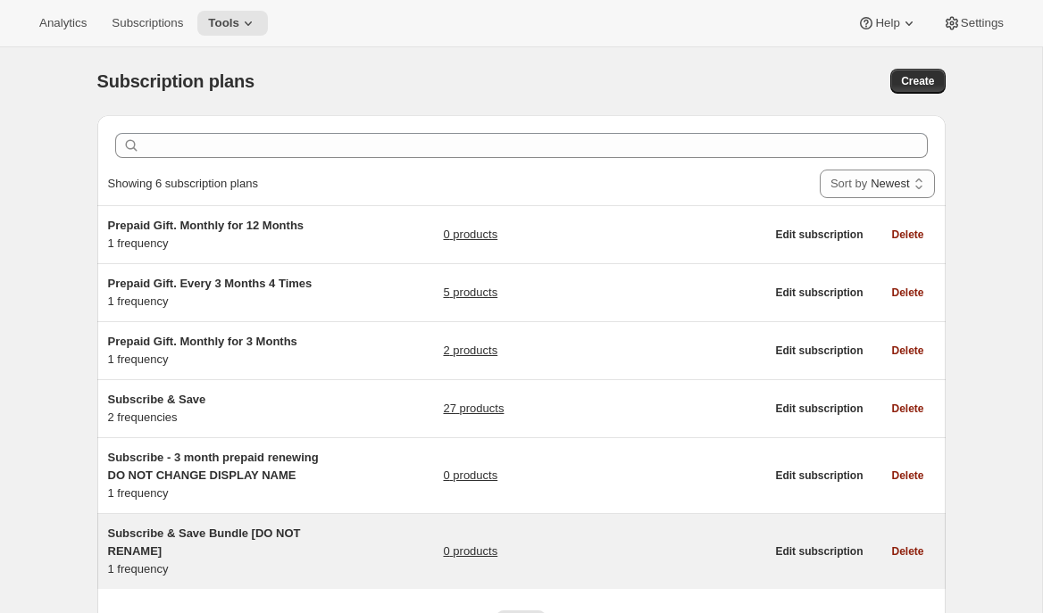
click at [161, 559] on h5 "Subscribe & Save Bundle [DO NOT RENAME]" at bounding box center [219, 543] width 223 height 36
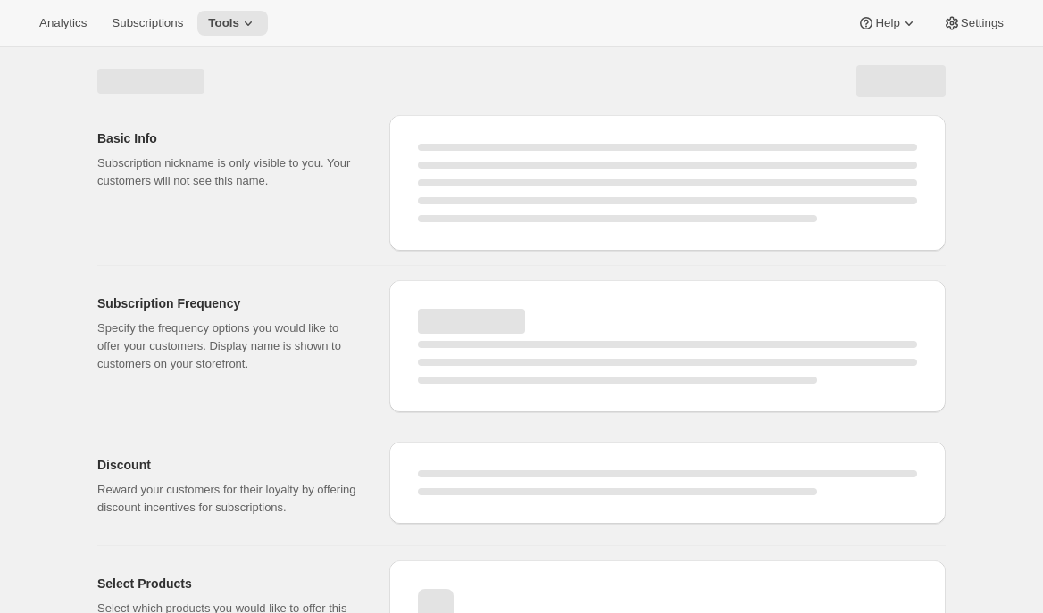
select select "WEEK"
select select "MONTH"
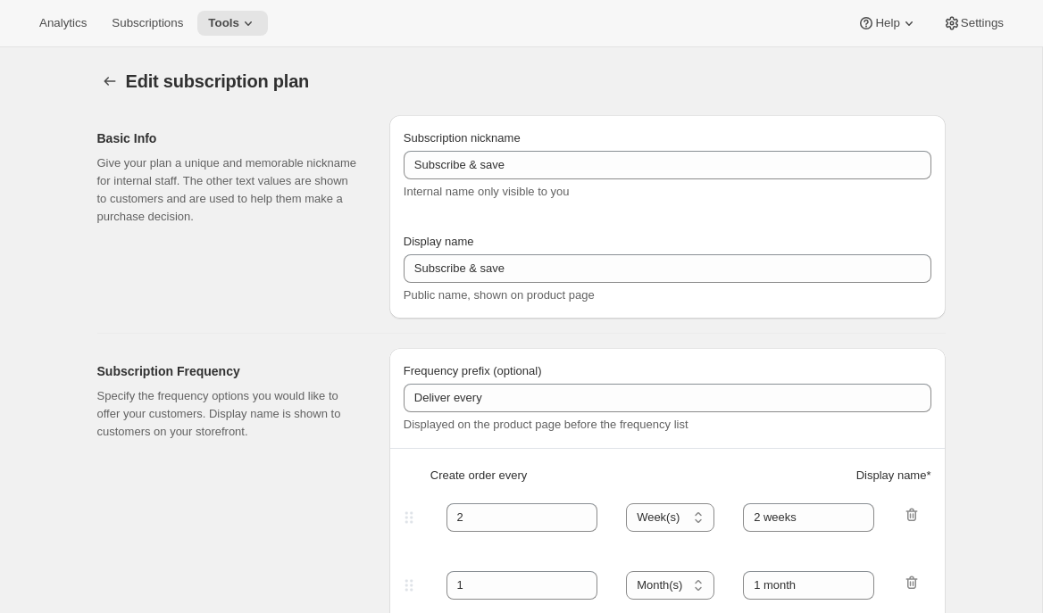
type input "Subscribe & Save Bundle [DO NOT RENAME]"
type input "Subscribe & Save Bundle"
type input "1"
type input "1 month"
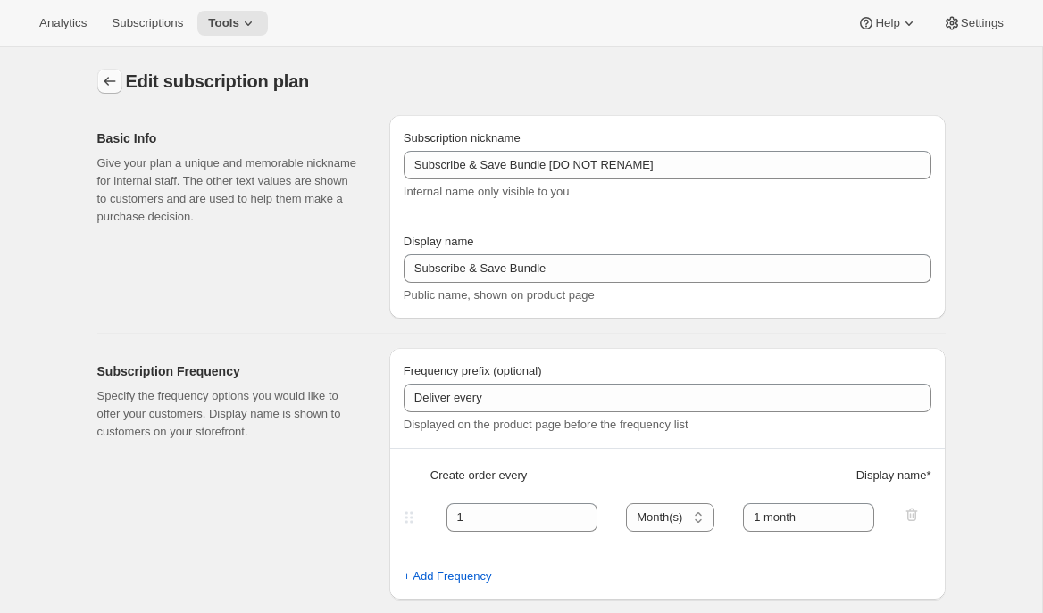
click at [111, 86] on icon "Subscription plans" at bounding box center [110, 81] width 18 height 18
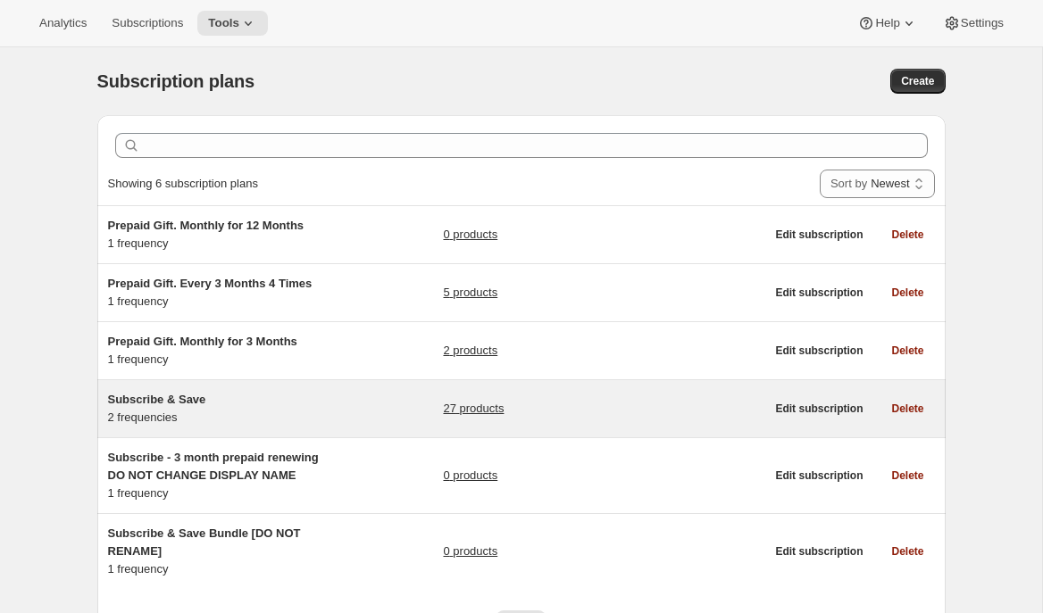
click at [165, 414] on div "Subscribe & Save 2 frequencies" at bounding box center [219, 409] width 223 height 36
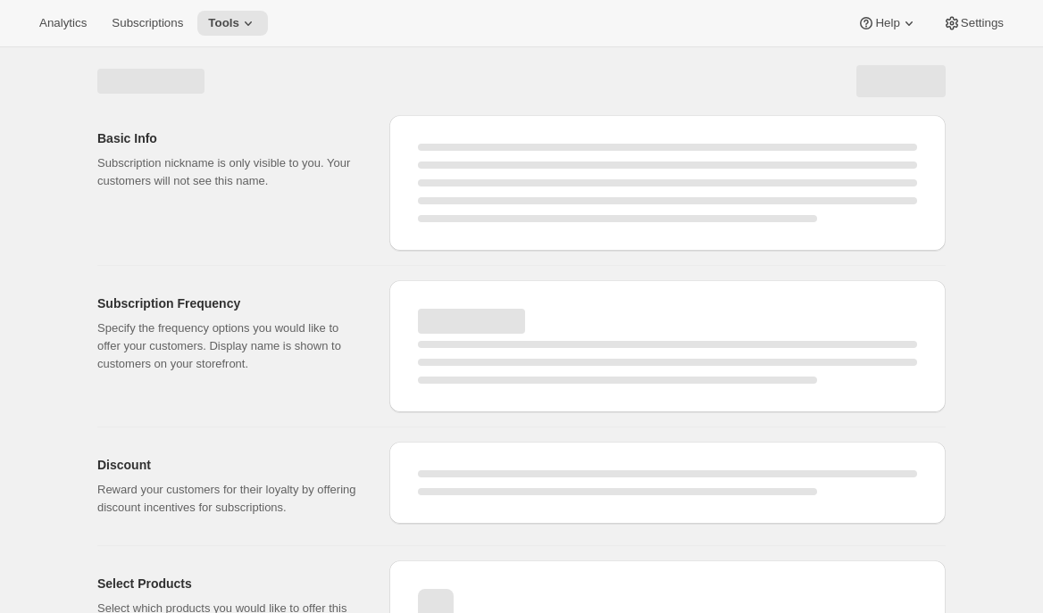
select select "WEEK"
select select "MONTH"
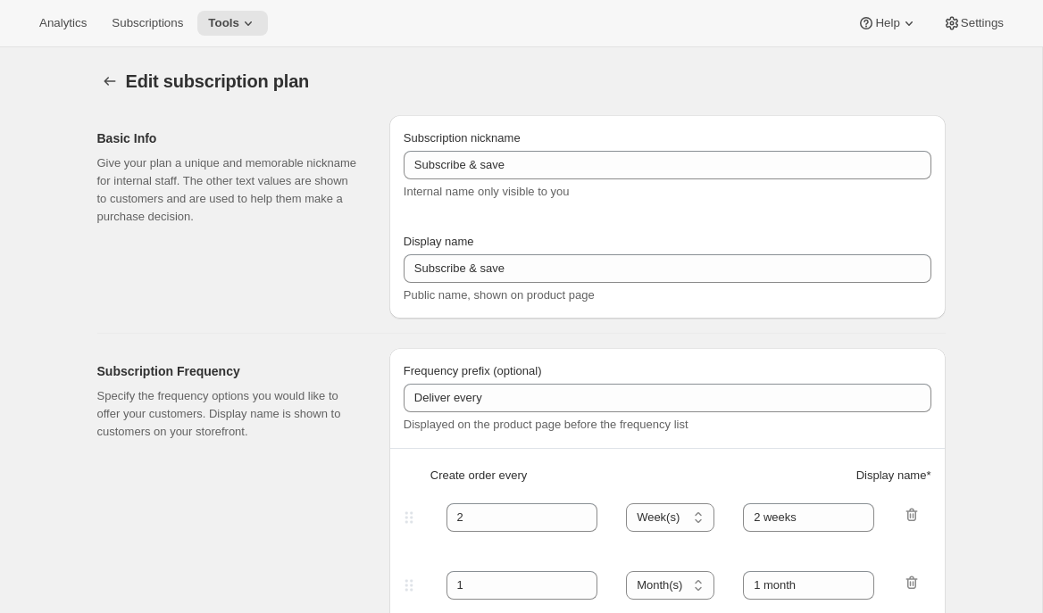
type input "Subscribe & Save"
type input "Subscribe"
type input "1"
type input "1 month"
type input "3"
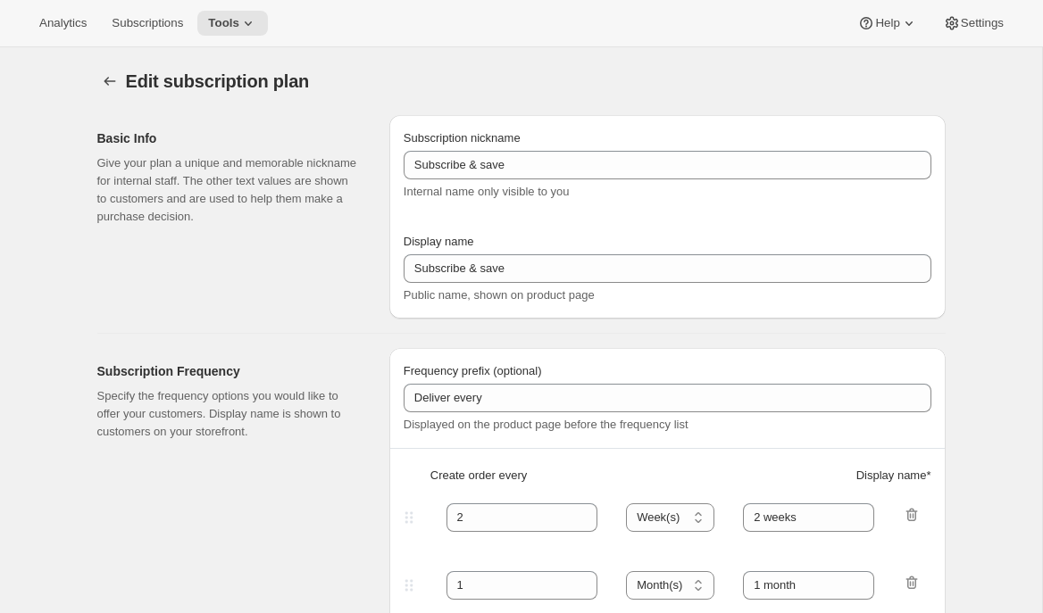
type input "3 months"
type input "By subscribing for a subscription discount you are obligated to first 3 orders …"
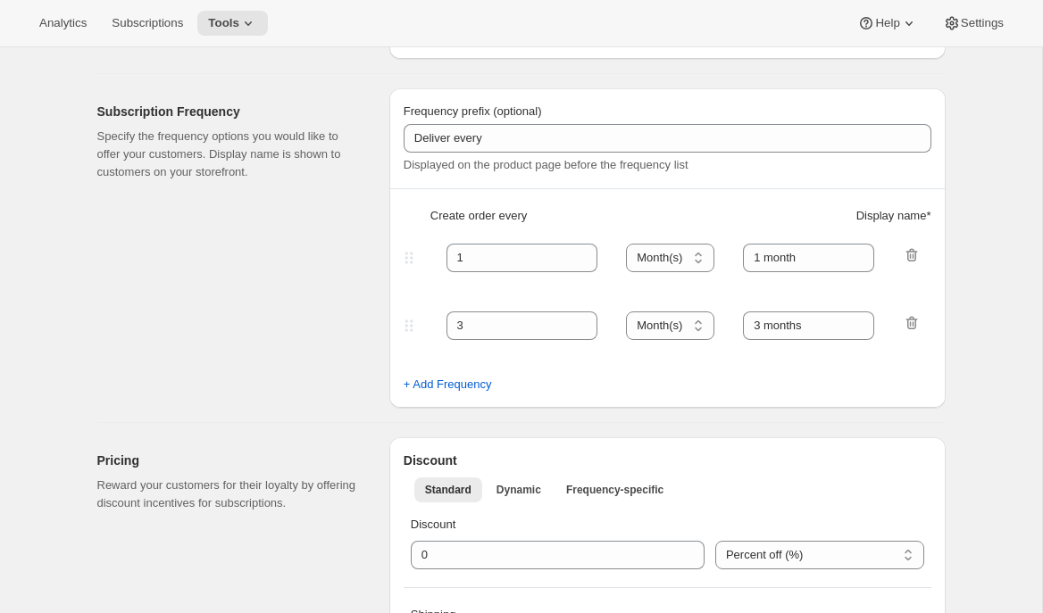
scroll to position [297, 0]
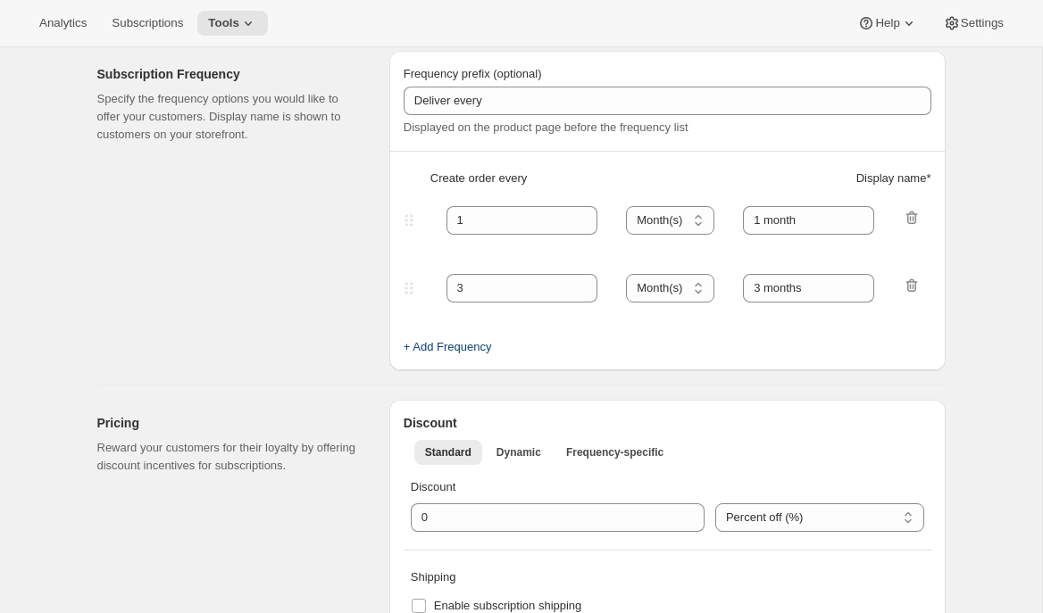
click at [465, 350] on span "+ Add Frequency" at bounding box center [448, 347] width 88 height 18
select select "MONTH"
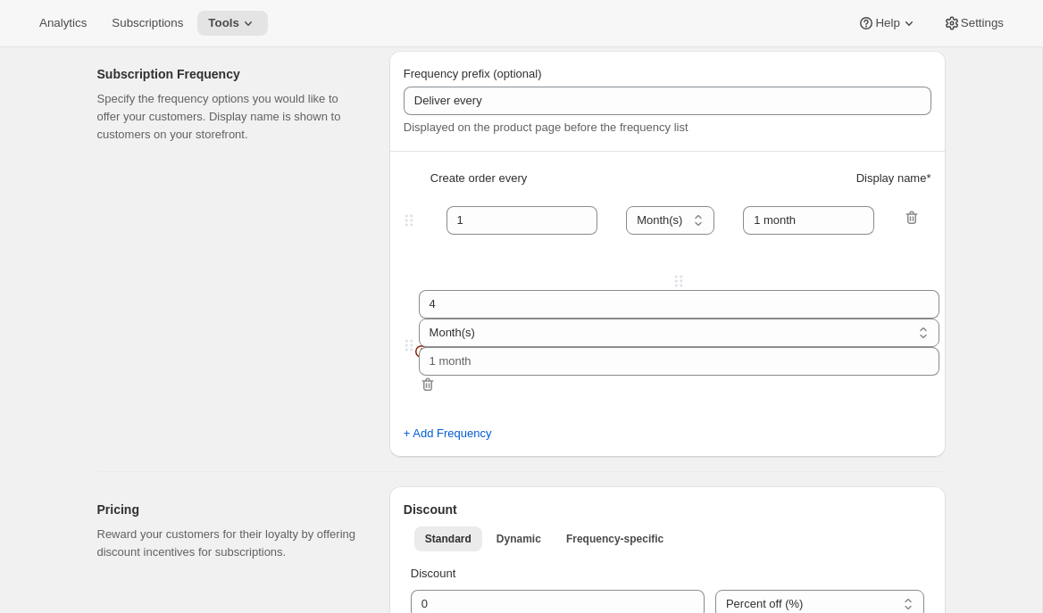
drag, startPoint x: 410, startPoint y: 364, endPoint x: 414, endPoint y: 280, distance: 84.0
click at [414, 280] on div "Frequency prefix (optional) Deliver every Displayed on the product page before …" at bounding box center [667, 254] width 556 height 406
type input "4"
type input "3"
type input "3 months"
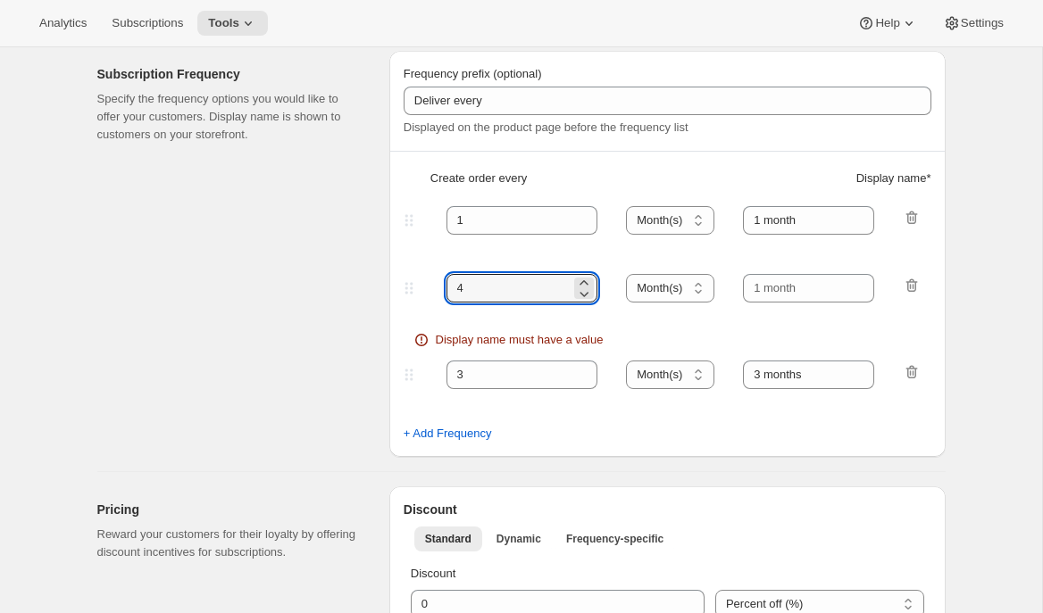
drag, startPoint x: 486, startPoint y: 282, endPoint x: 428, endPoint y: 282, distance: 58.0
click at [437, 282] on div "4 Day(s) Week(s) Month(s) Year(s) Month(s)" at bounding box center [660, 288] width 520 height 29
type input "2"
click at [677, 295] on select "Day(s) Week(s) Month(s) Year(s)" at bounding box center [670, 288] width 88 height 29
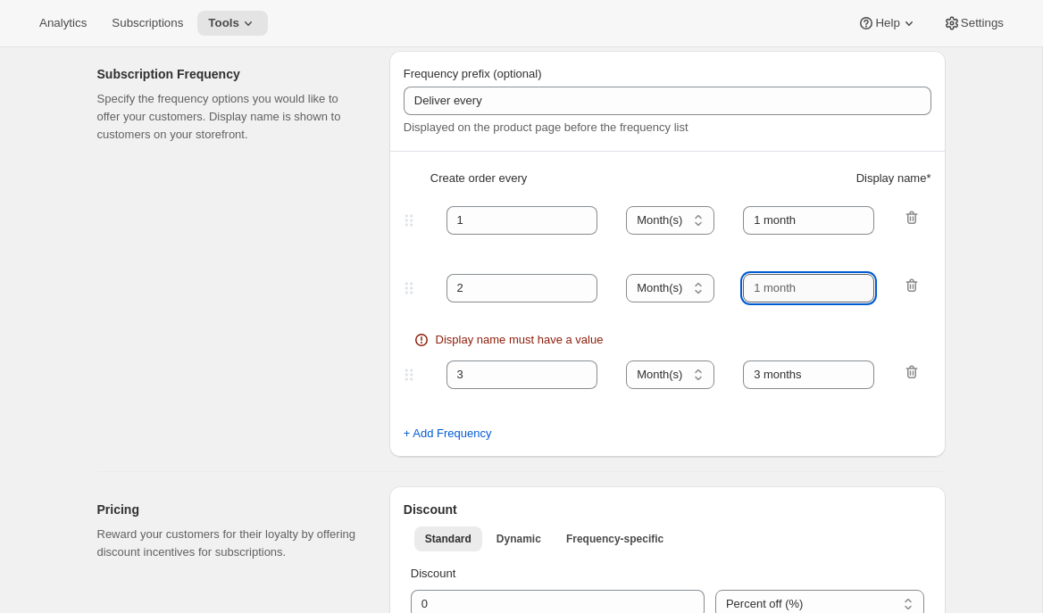
click at [778, 292] on input "text" at bounding box center [808, 288] width 131 height 29
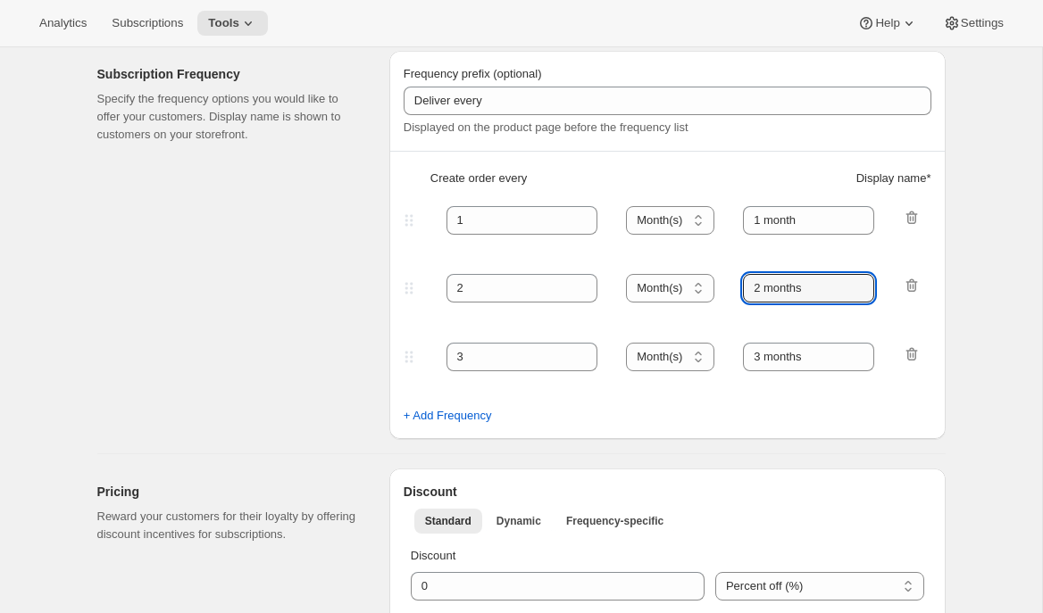
type input "2 months"
click at [337, 212] on div "Subscription Frequency Specify the frequency options you would like to offer yo…" at bounding box center [236, 245] width 278 height 388
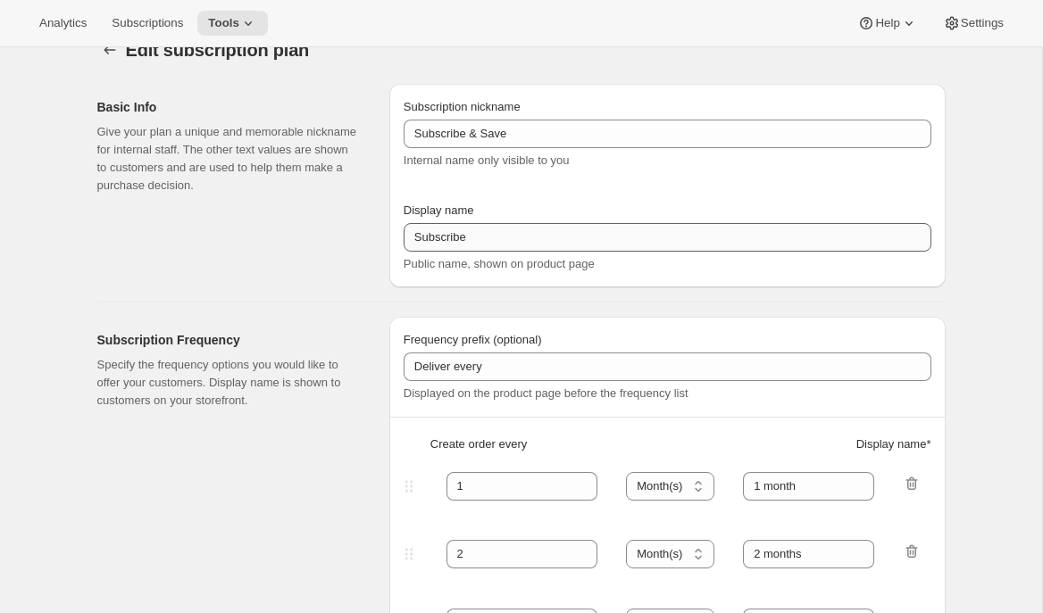
scroll to position [0, 0]
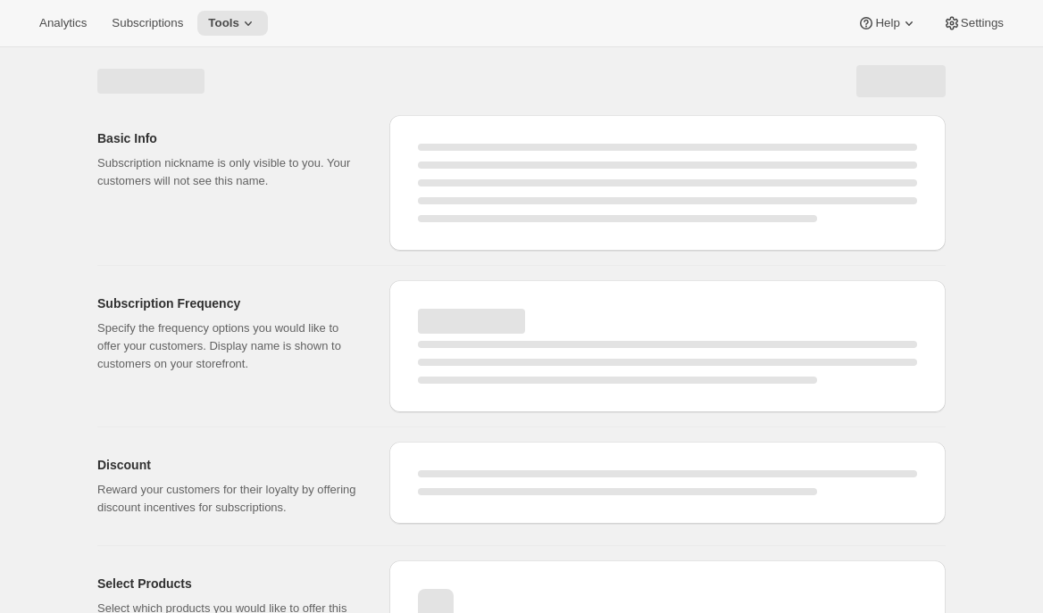
click at [104, 78] on div "Page loading" at bounding box center [150, 81] width 107 height 25
select select "MONTH"
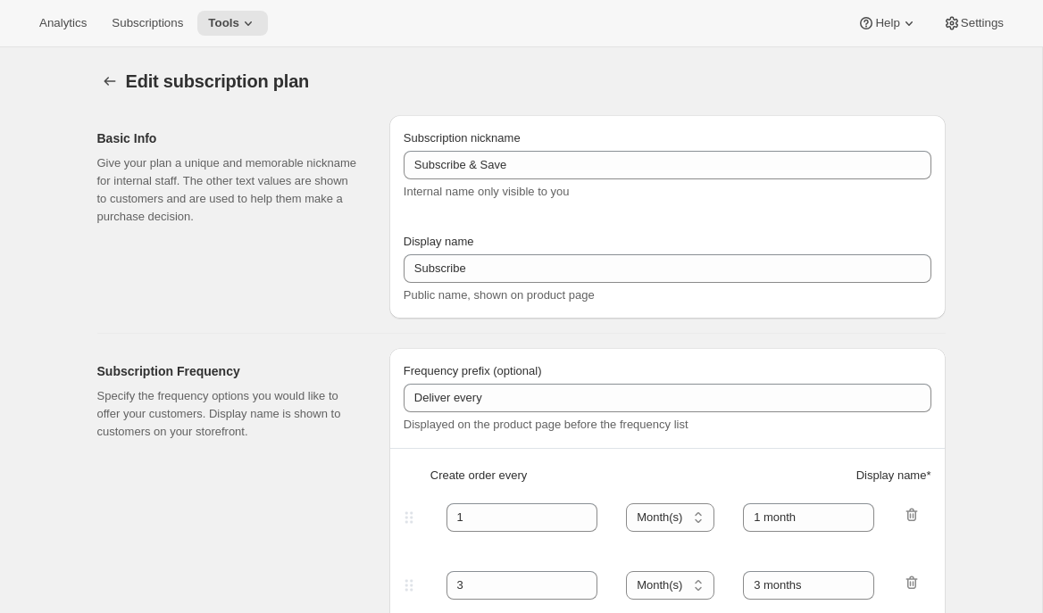
type input "2"
type input "2 months"
select select "MONTH"
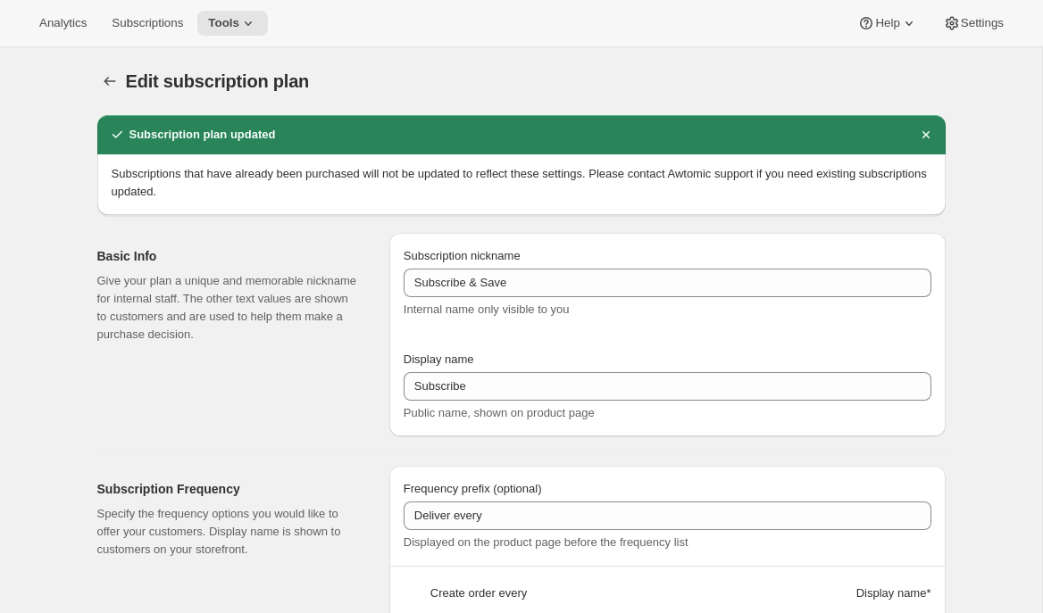
click at [104, 78] on icon "Subscription plans" at bounding box center [110, 81] width 18 height 18
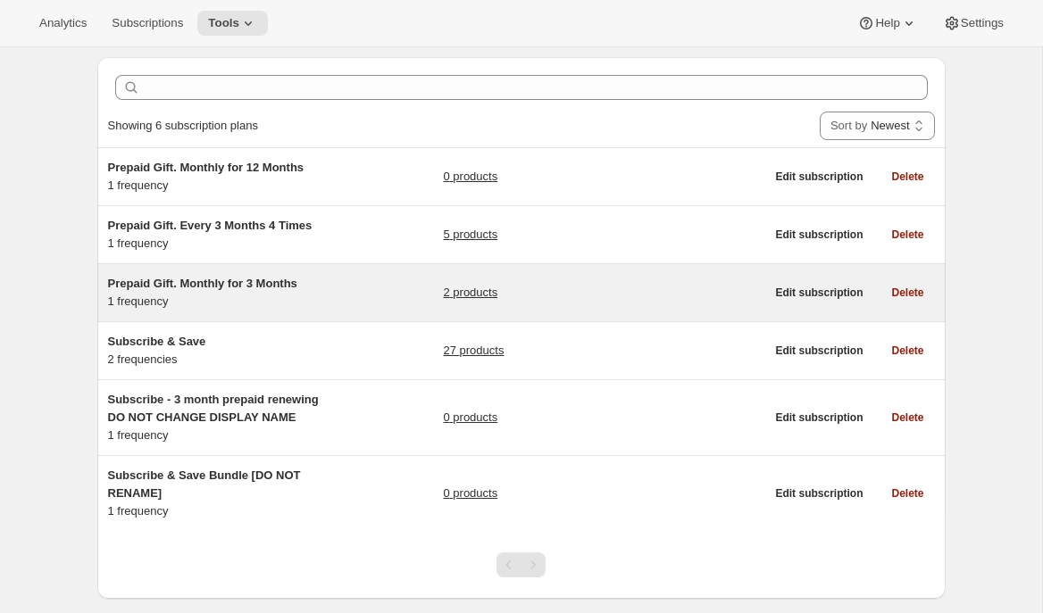
scroll to position [97, 0]
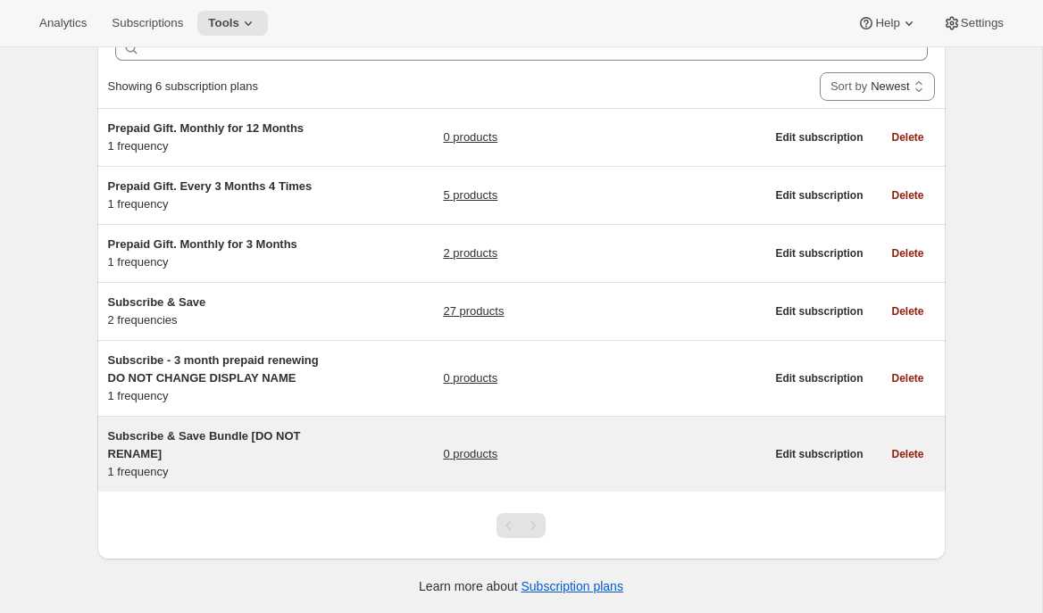
click at [217, 465] on div "Subscribe & Save Bundle [DO NOT RENAME] 1 frequency" at bounding box center [219, 455] width 223 height 54
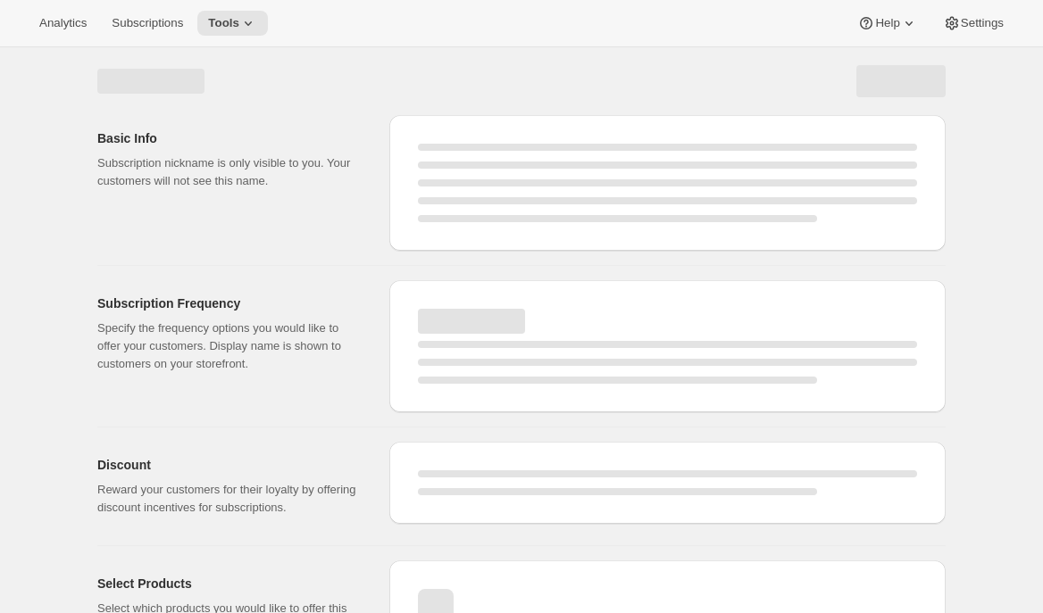
select select "WEEK"
select select "MONTH"
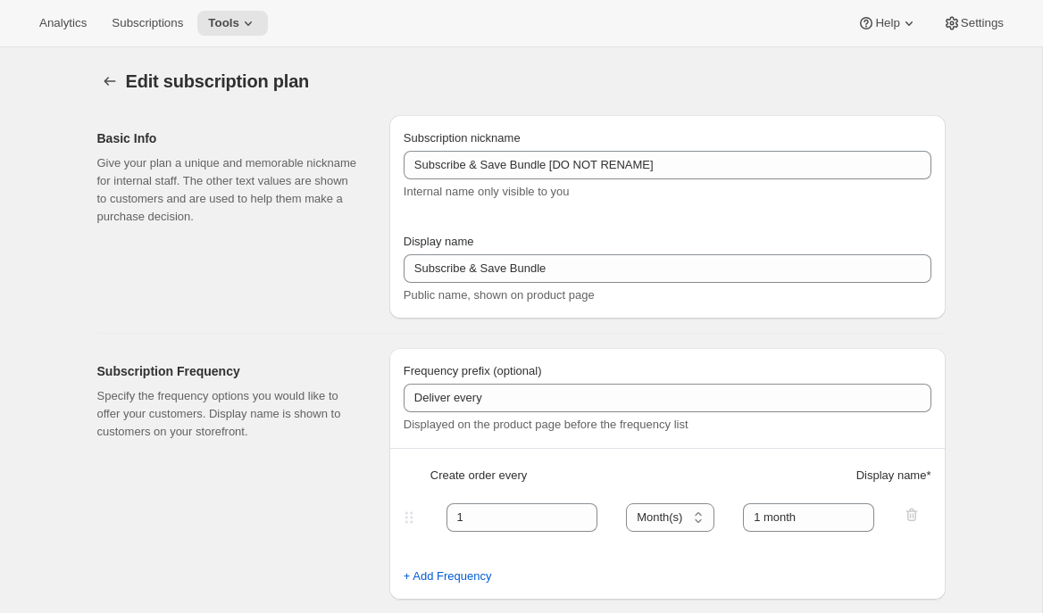
type input "Subscribe & Save Bundle [DO NOT RENAME]"
type input "Subscribe & Save Bundle"
type input "1"
type input "1 month"
click at [98, 77] on button "Subscription plans" at bounding box center [109, 81] width 25 height 25
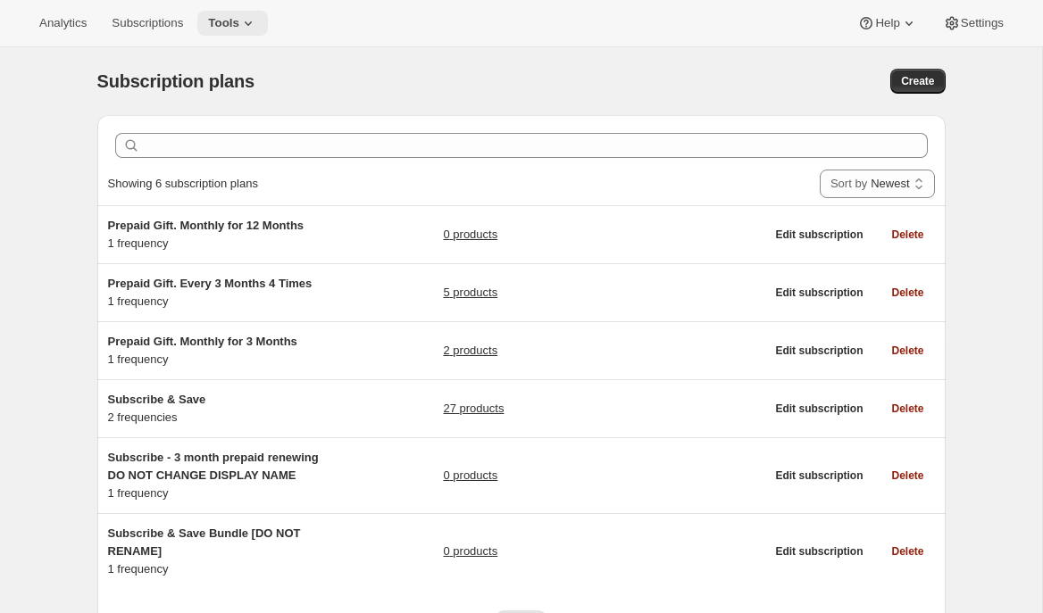
click at [239, 23] on span "Tools" at bounding box center [223, 23] width 31 height 14
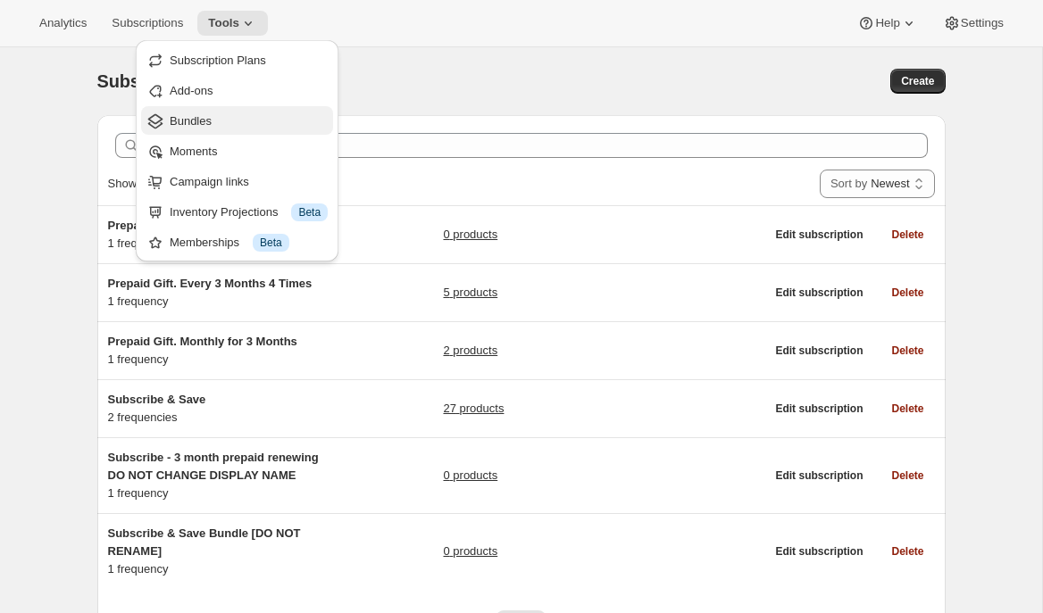
click at [229, 121] on span "Bundles" at bounding box center [249, 121] width 158 height 18
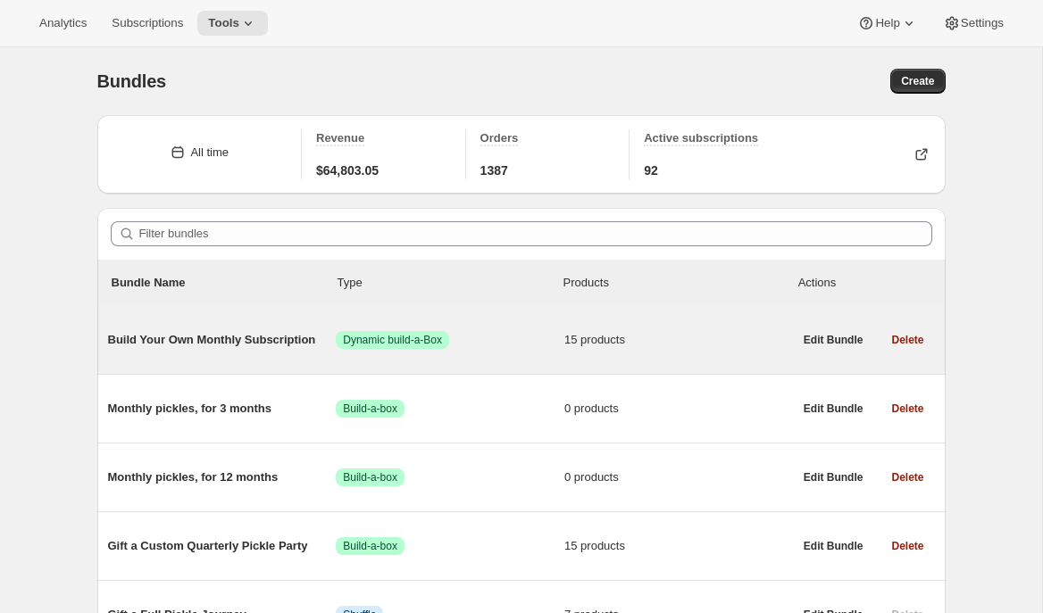
click at [246, 354] on div "Build Your Own Monthly Subscription Success Dynamic build-a-Box 15 products" at bounding box center [450, 340] width 685 height 46
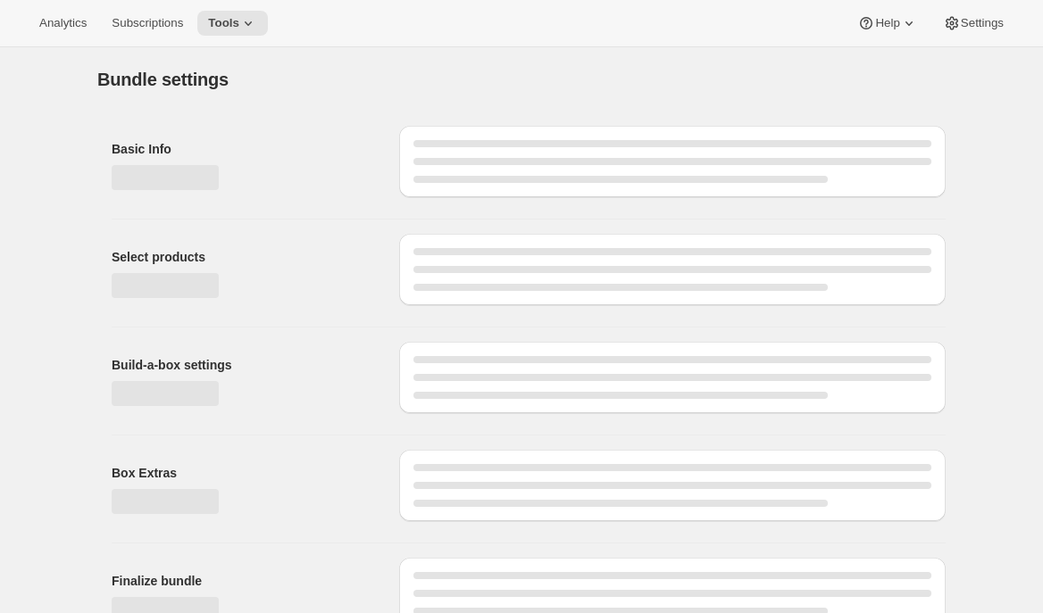
type input "Build Your Own Monthly Subscription"
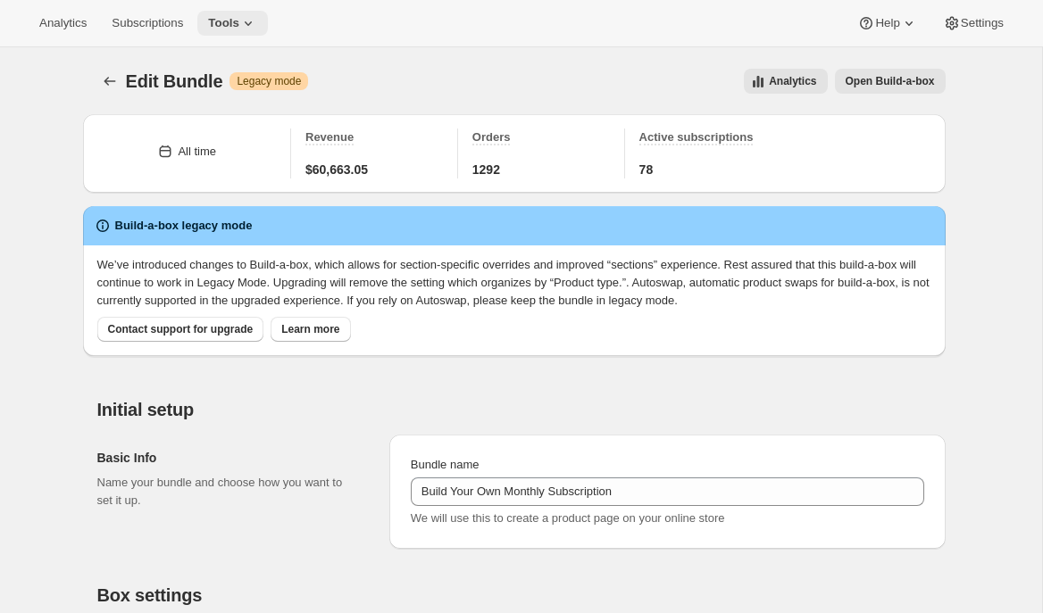
click at [257, 29] on icon at bounding box center [248, 23] width 18 height 18
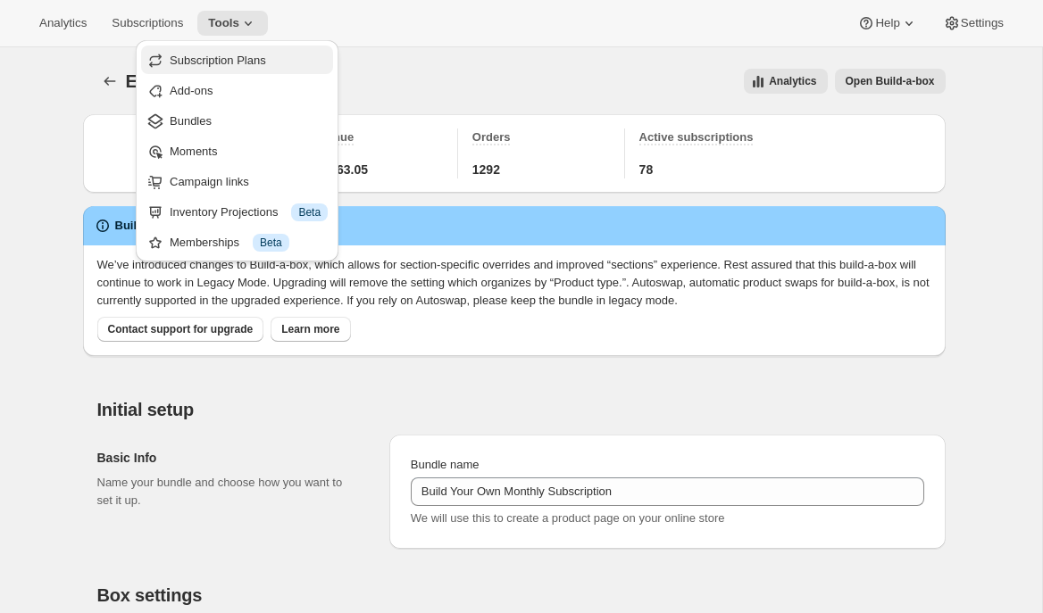
click at [254, 50] on button "Subscription Plans" at bounding box center [237, 60] width 192 height 29
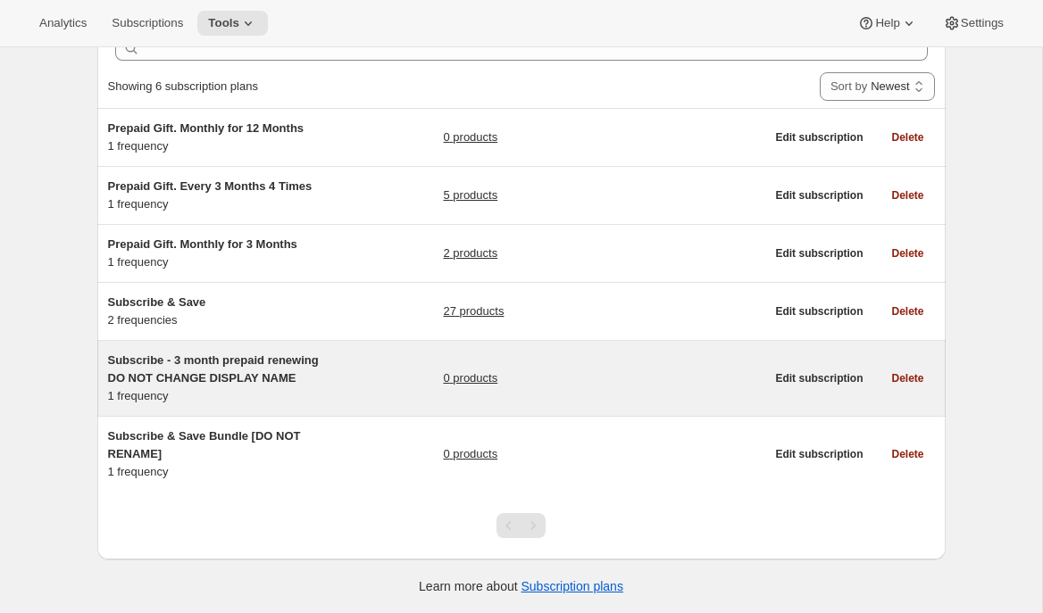
scroll to position [96, 0]
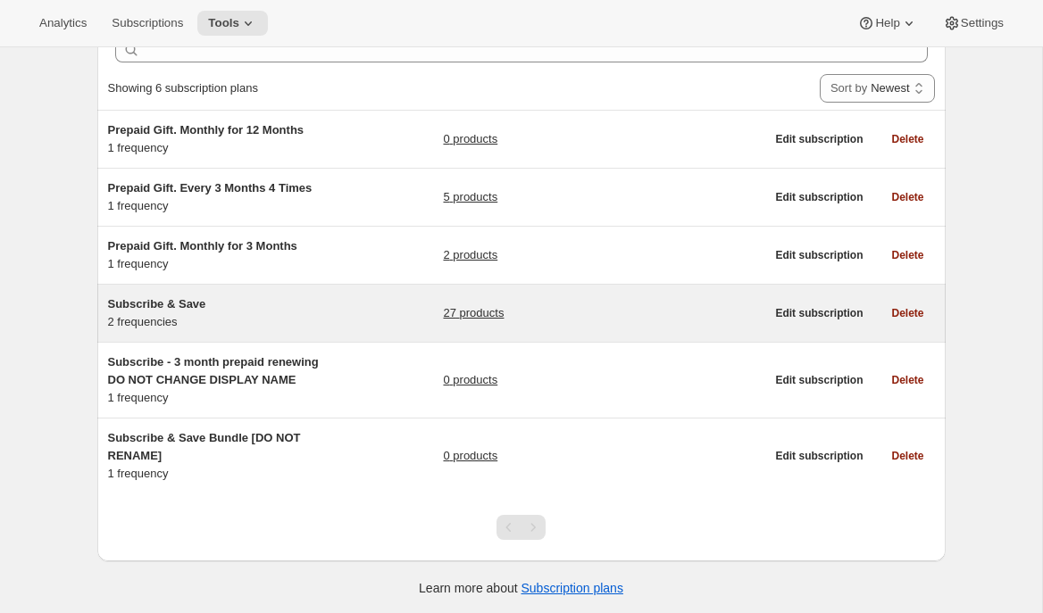
click at [281, 296] on h5 "Subscribe & Save" at bounding box center [219, 305] width 223 height 18
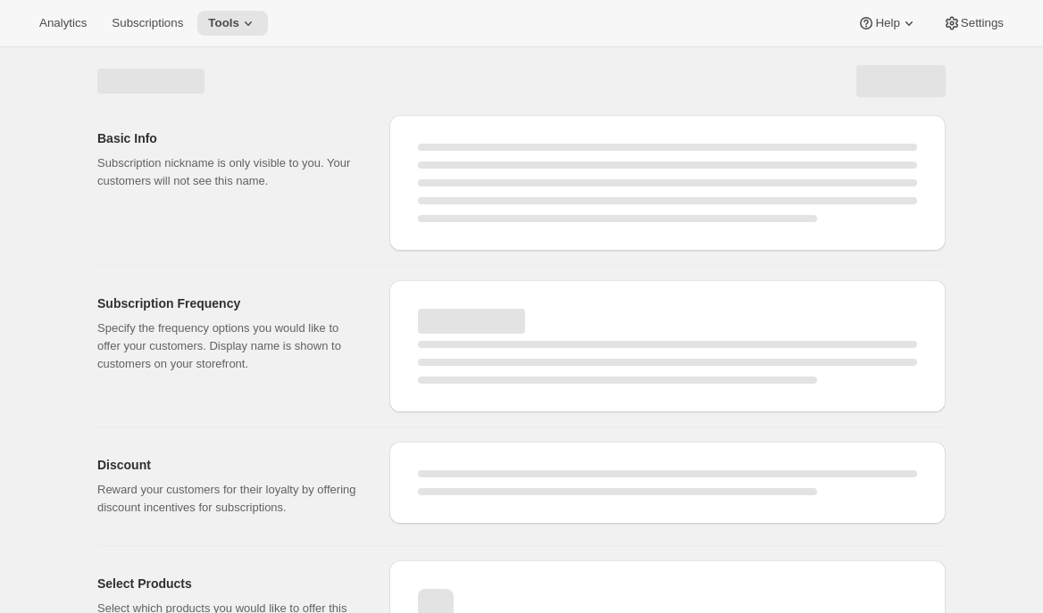
select select "WEEK"
select select "MONTH"
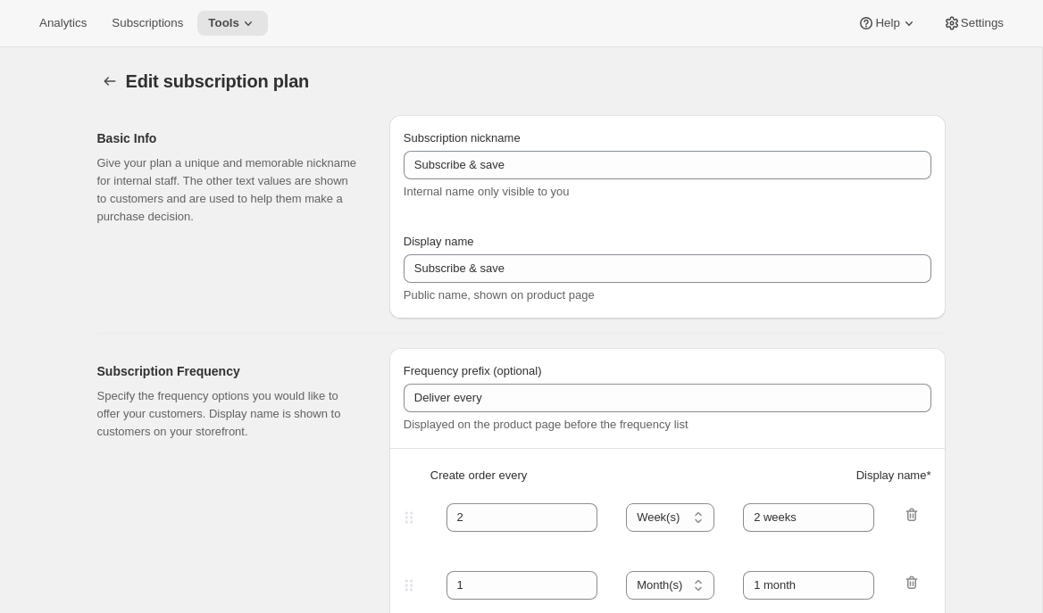
type input "Subscribe & Save"
type input "Subscribe"
type input "1"
type input "1 month"
type input "2"
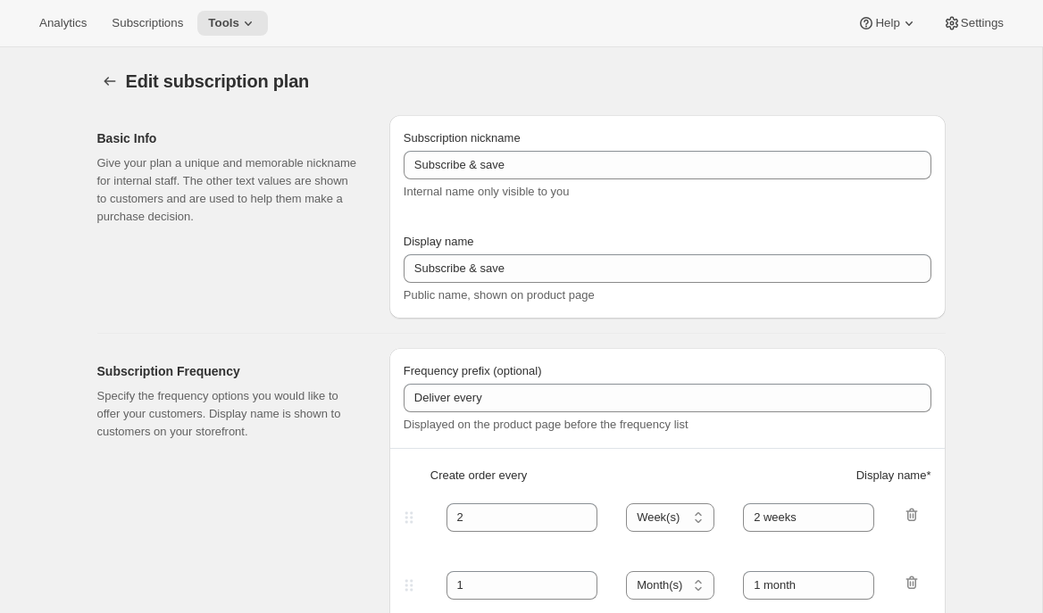
type input "2 months"
type input "By subscribing for a subscription discount you are obligated to first 3 orders …"
select select "MONTH"
click at [103, 83] on icon "Subscription plans" at bounding box center [110, 81] width 18 height 18
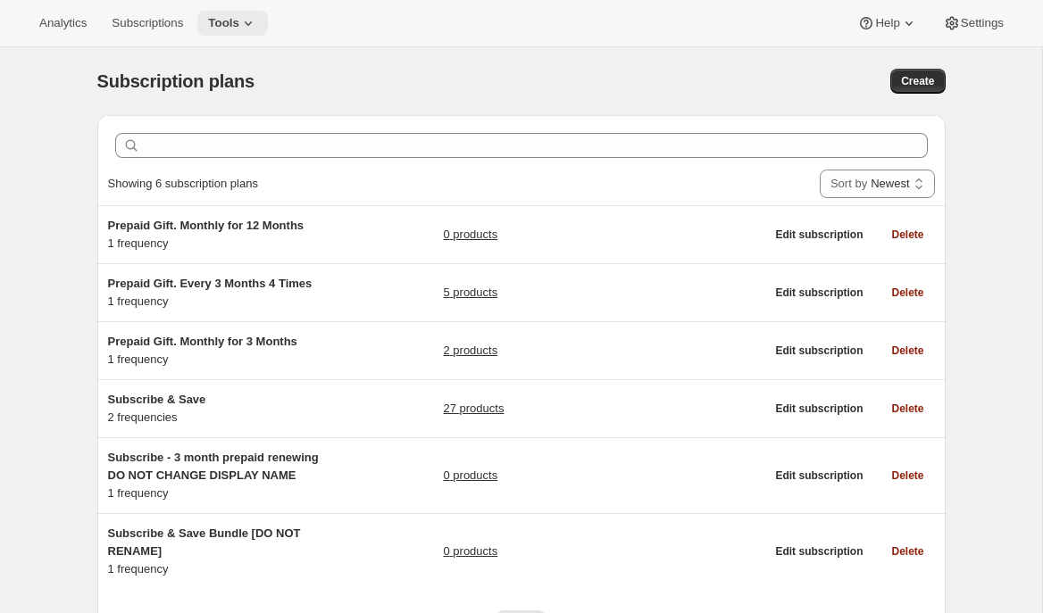
click at [268, 26] on button "Tools" at bounding box center [232, 23] width 71 height 25
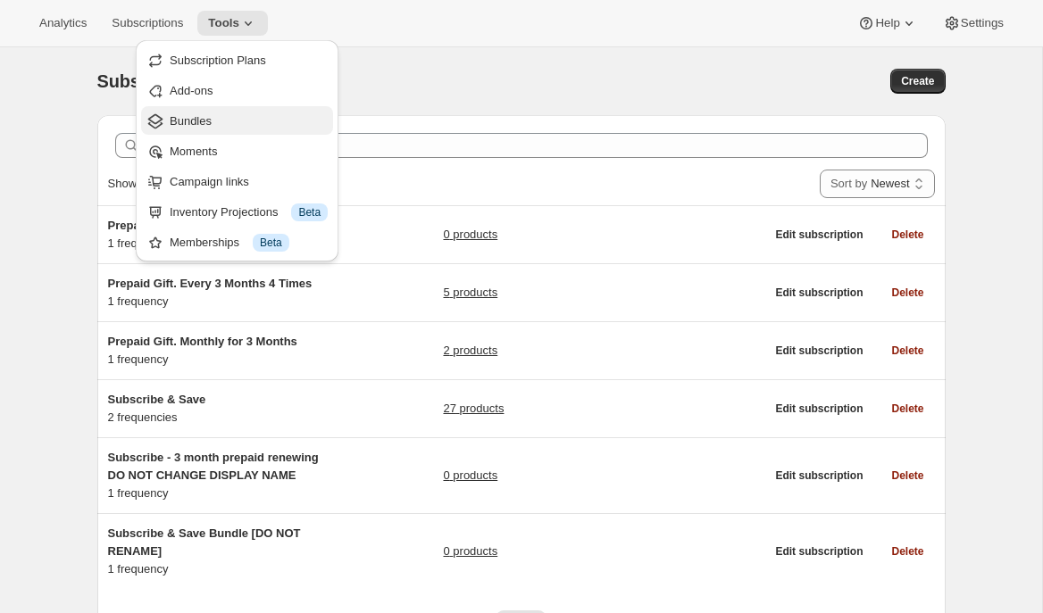
click at [193, 124] on span "Bundles" at bounding box center [191, 120] width 42 height 13
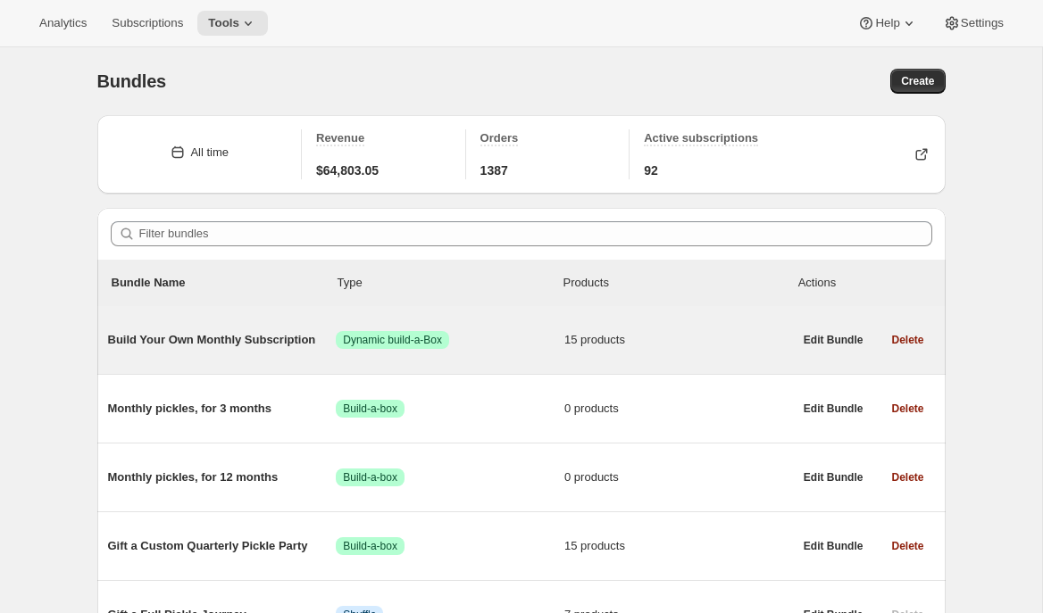
click at [171, 339] on span "Build Your Own Monthly Subscription" at bounding box center [222, 340] width 229 height 18
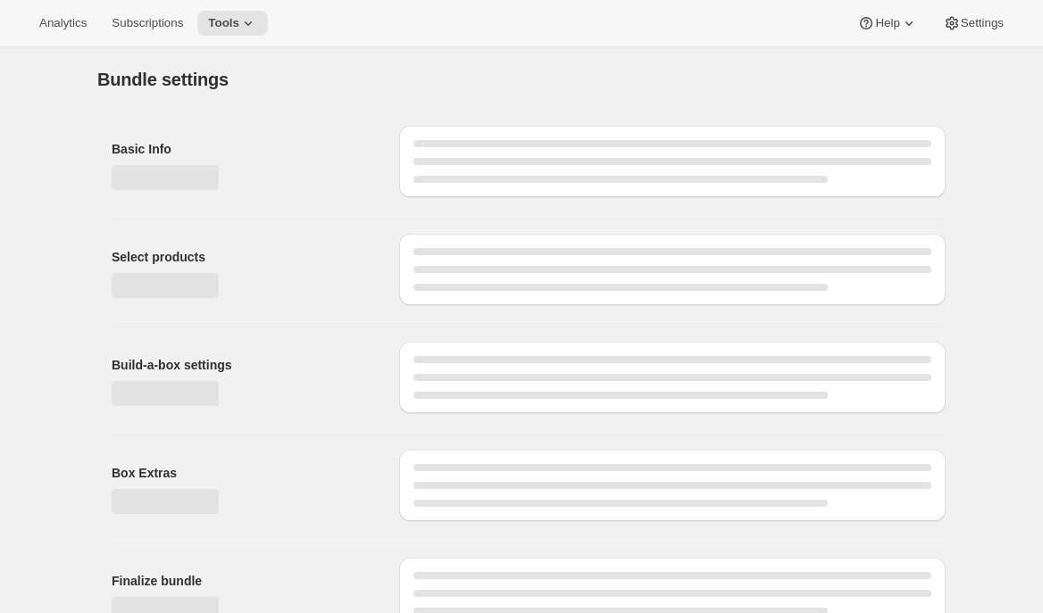
type input "Build Your Own Monthly Subscription"
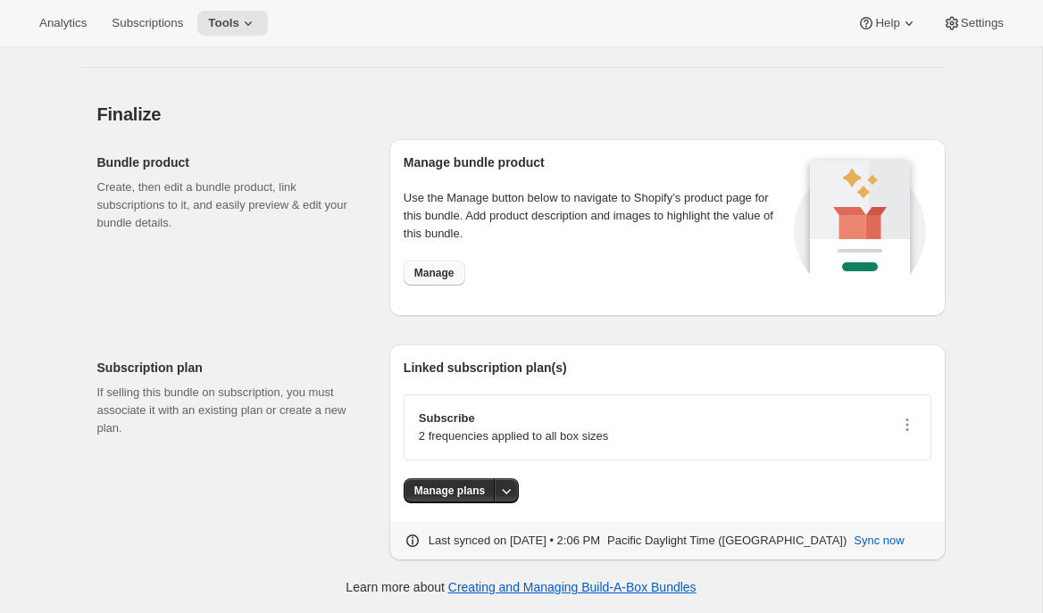
scroll to position [2727, 0]
click at [435, 262] on button "Manage" at bounding box center [435, 273] width 62 height 25
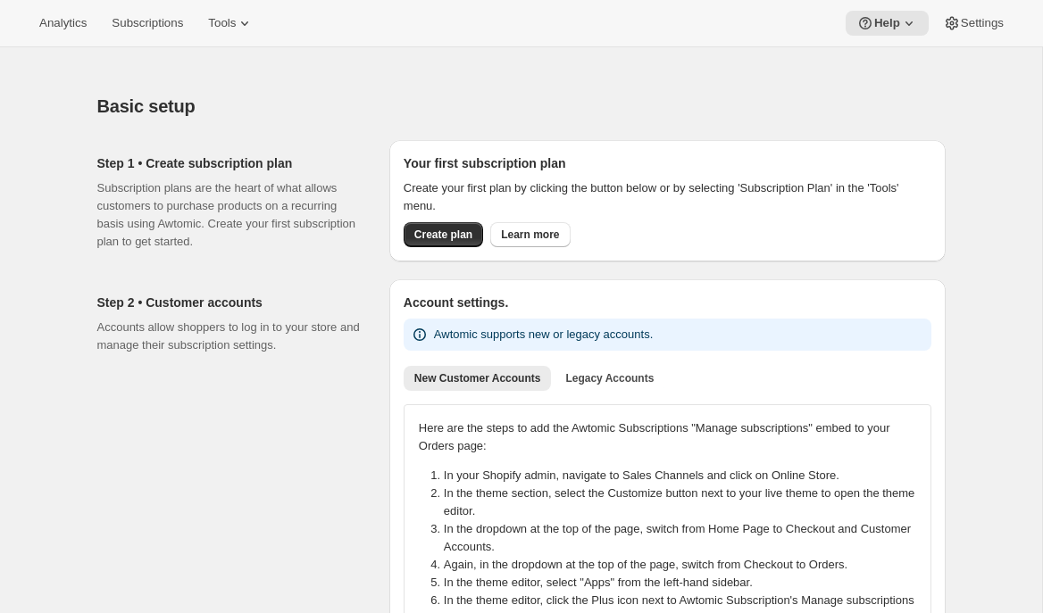
click at [207, 121] on div "Basic setup. This page is ready Basic setup" at bounding box center [521, 106] width 848 height 68
click at [236, 26] on span "Tools" at bounding box center [222, 23] width 28 height 14
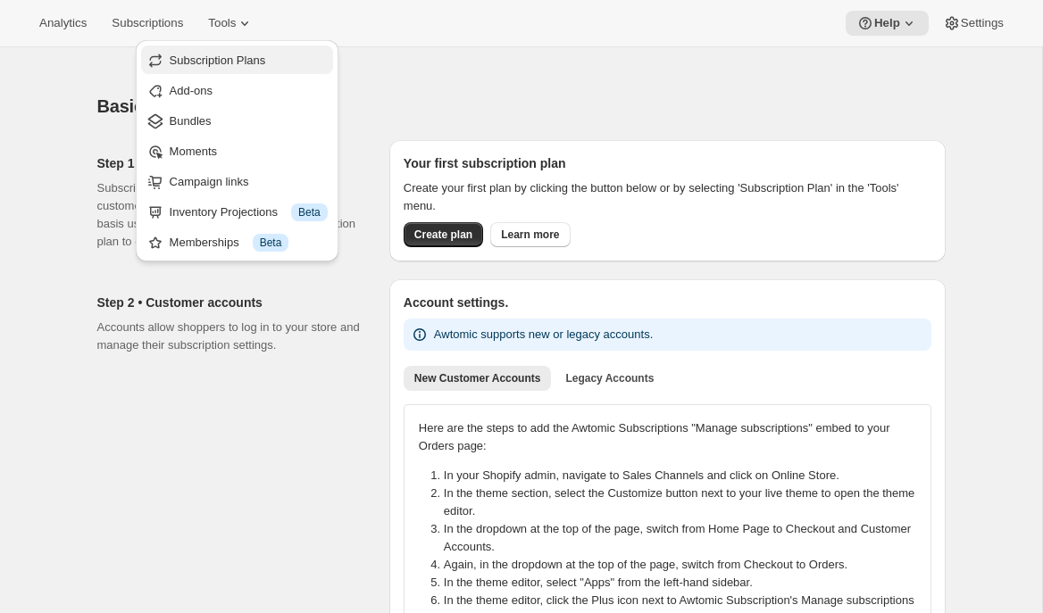
click at [236, 73] on button "Subscription Plans" at bounding box center [237, 60] width 192 height 29
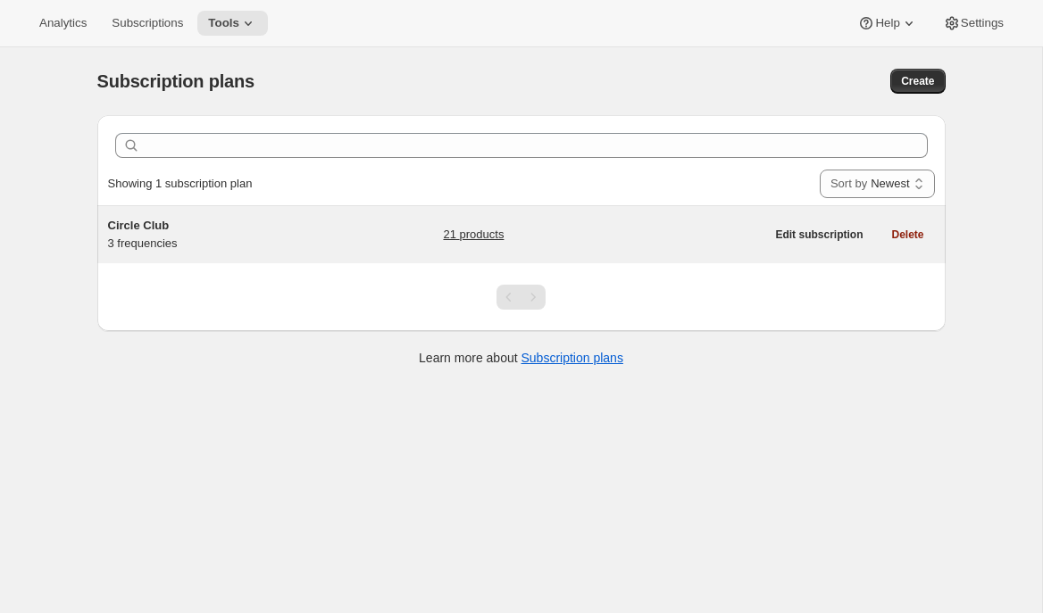
click at [276, 215] on div "Circle Club 3 frequencies 21 products Edit subscription Delete" at bounding box center [521, 234] width 848 height 57
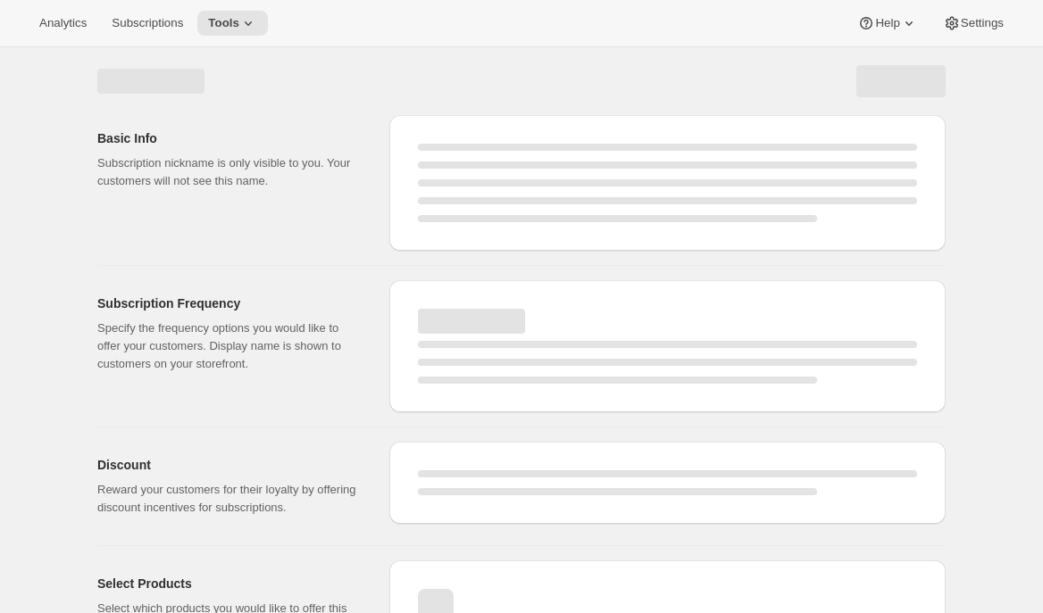
select select "WEEK"
select select "MONTH"
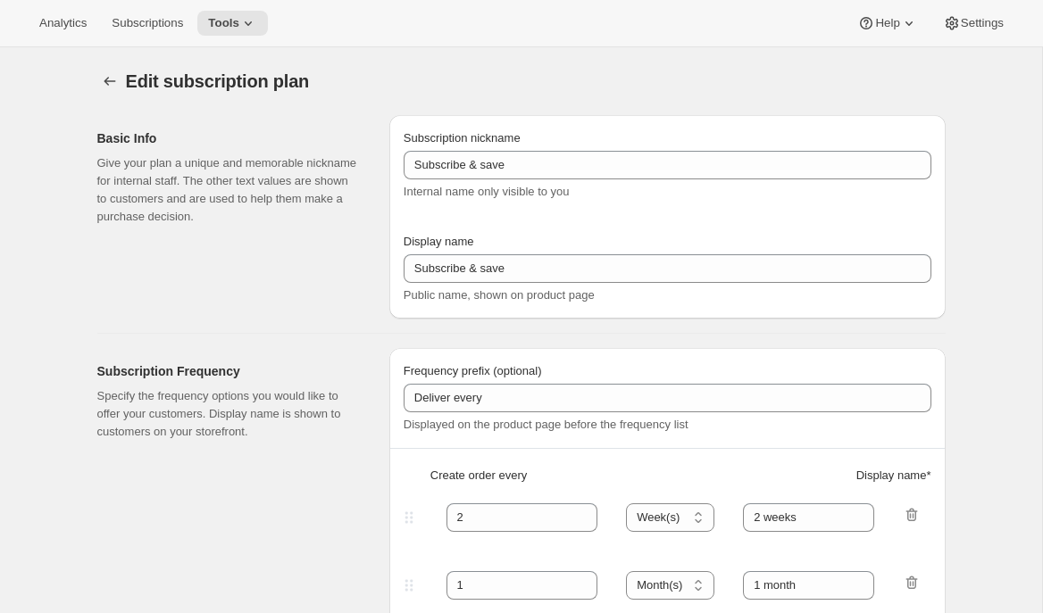
type input "Circle Club"
type input "Fox Creek Circle Club"
type input "3"
select select "MONTH"
type input "3 months"
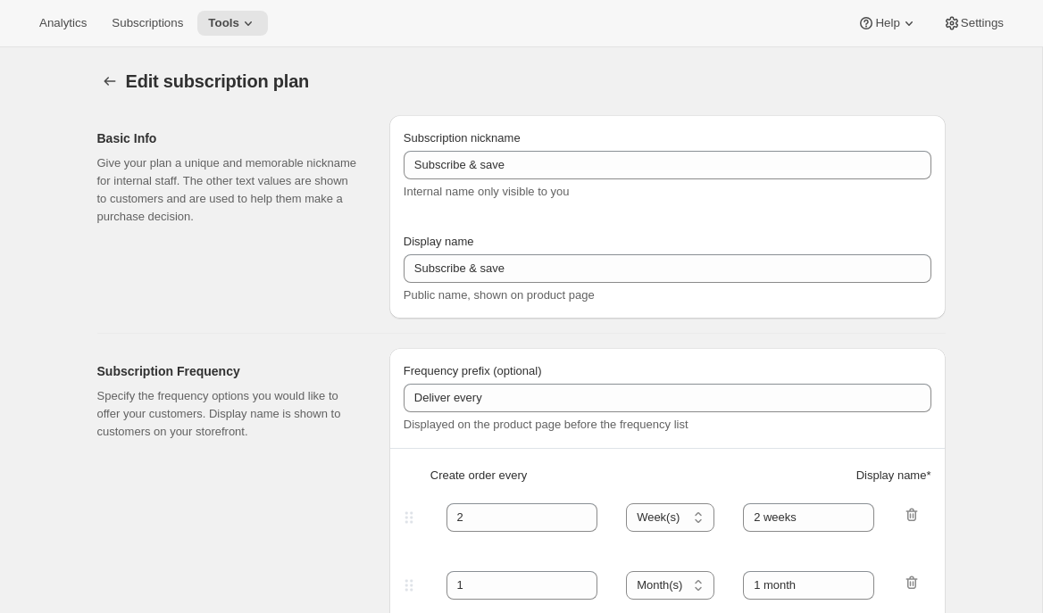
type input "4"
type input "4 months"
type input "20"
checkbox input "true"
select select "MONTH"
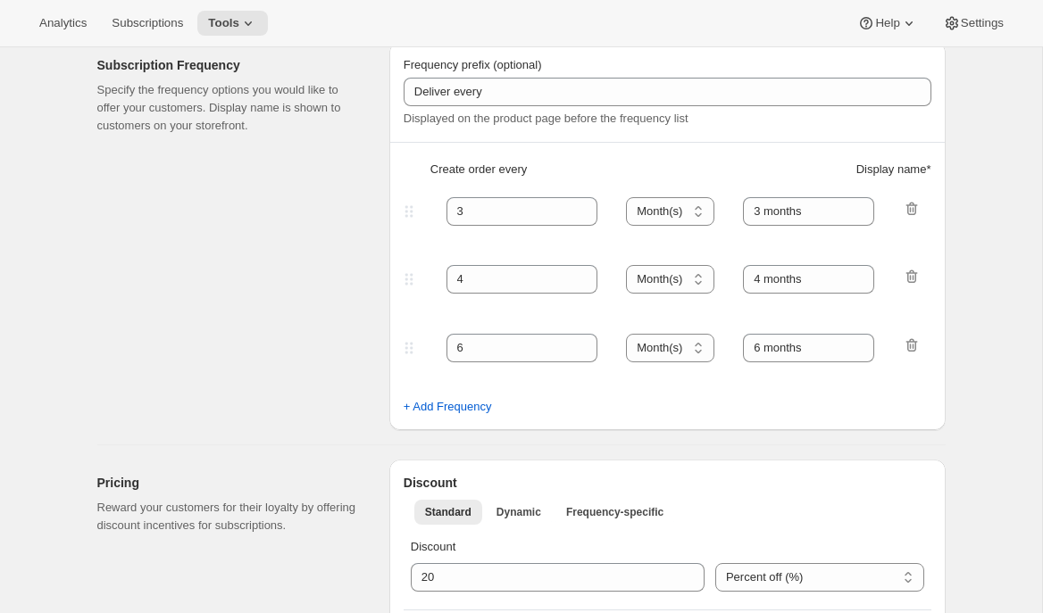
scroll to position [362, 0]
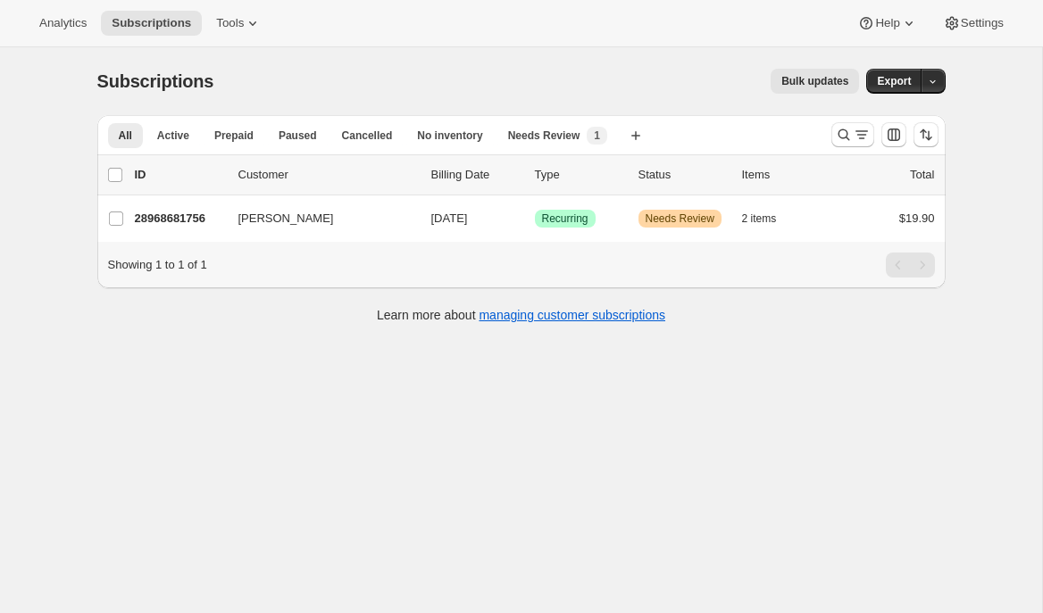
click at [511, 96] on div "Subscriptions. This page is ready Subscriptions Bulk updates More actions Bulk …" at bounding box center [521, 81] width 848 height 68
click at [235, 71] on div "Bulk updates" at bounding box center [547, 81] width 624 height 25
